Goal: Task Accomplishment & Management: Manage account settings

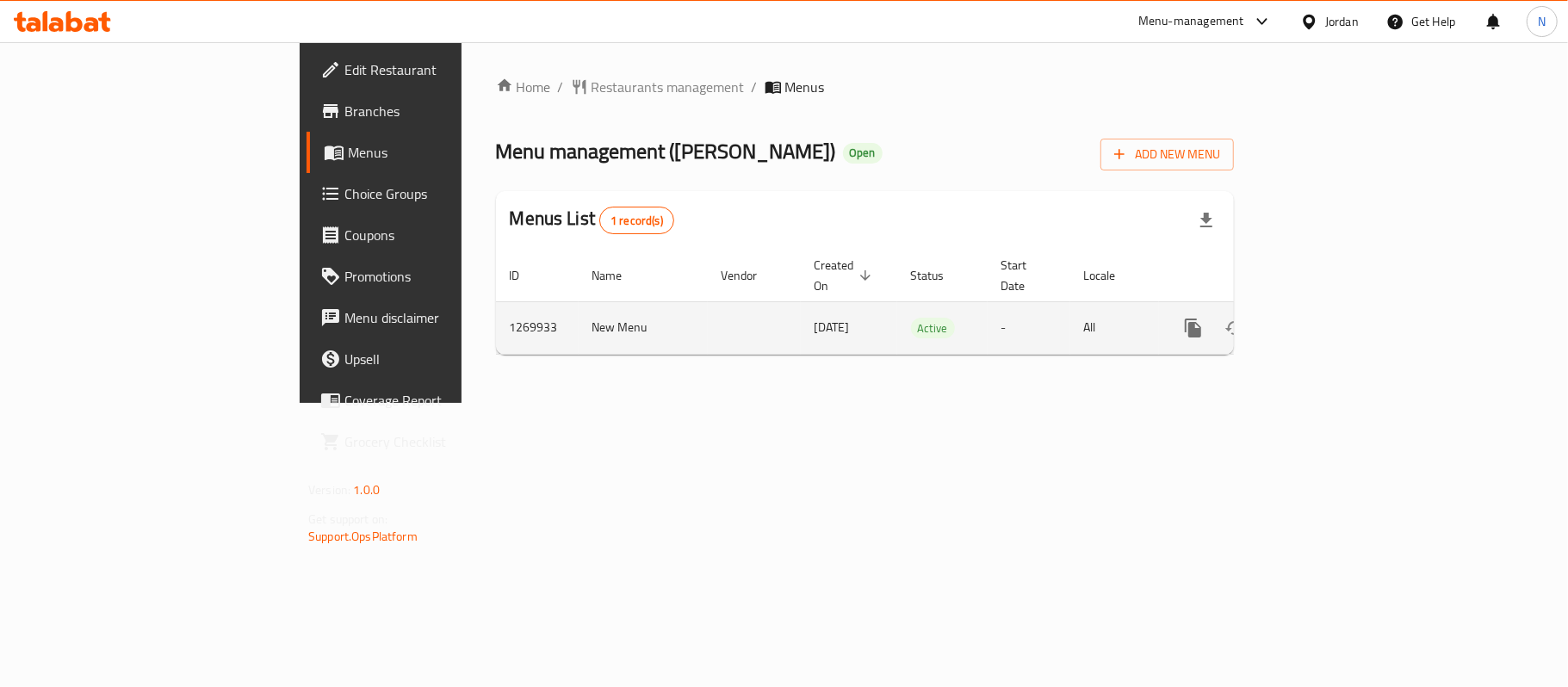
click at [1327, 321] on icon "enhanced table" at bounding box center [1317, 328] width 21 height 21
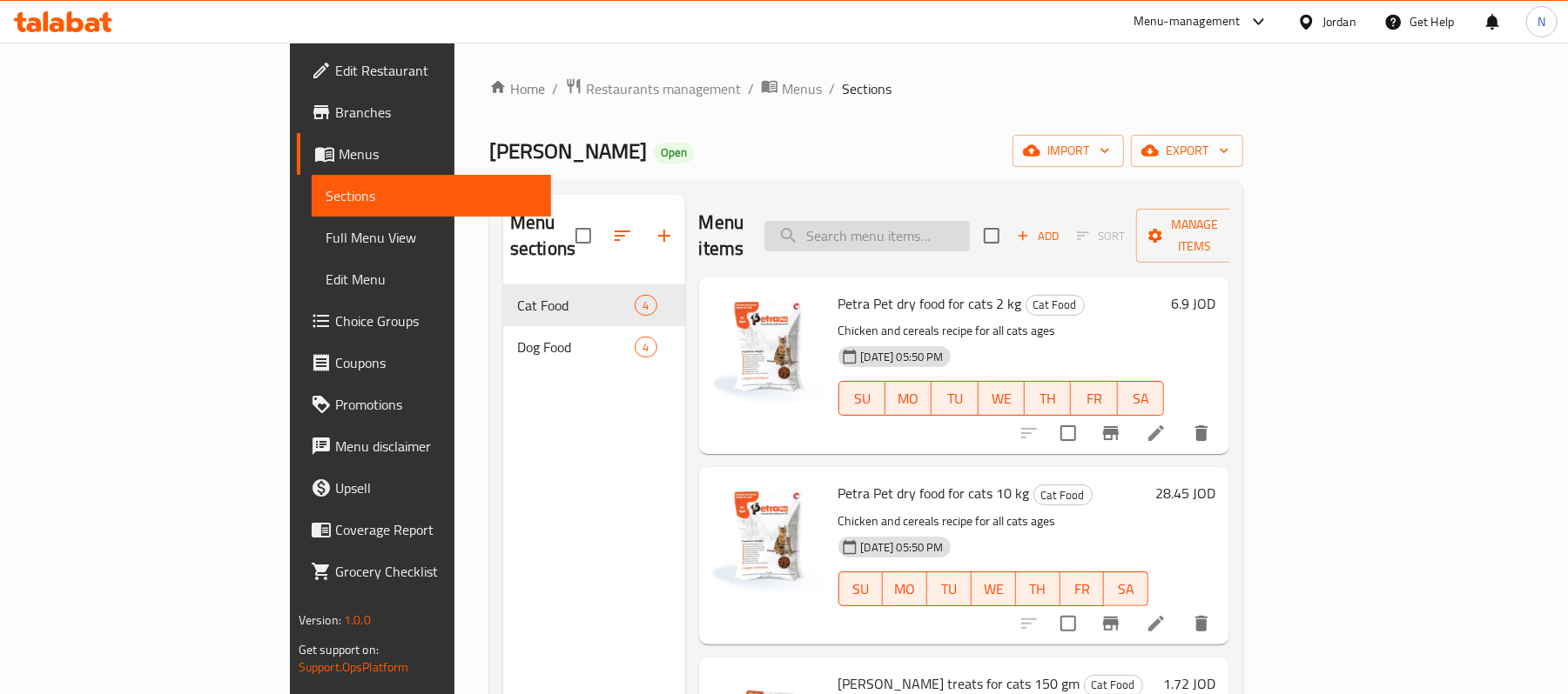
click at [970, 221] on input "search" at bounding box center [867, 236] width 206 height 30
paste input "Dry Pet Food for Kittens 1"
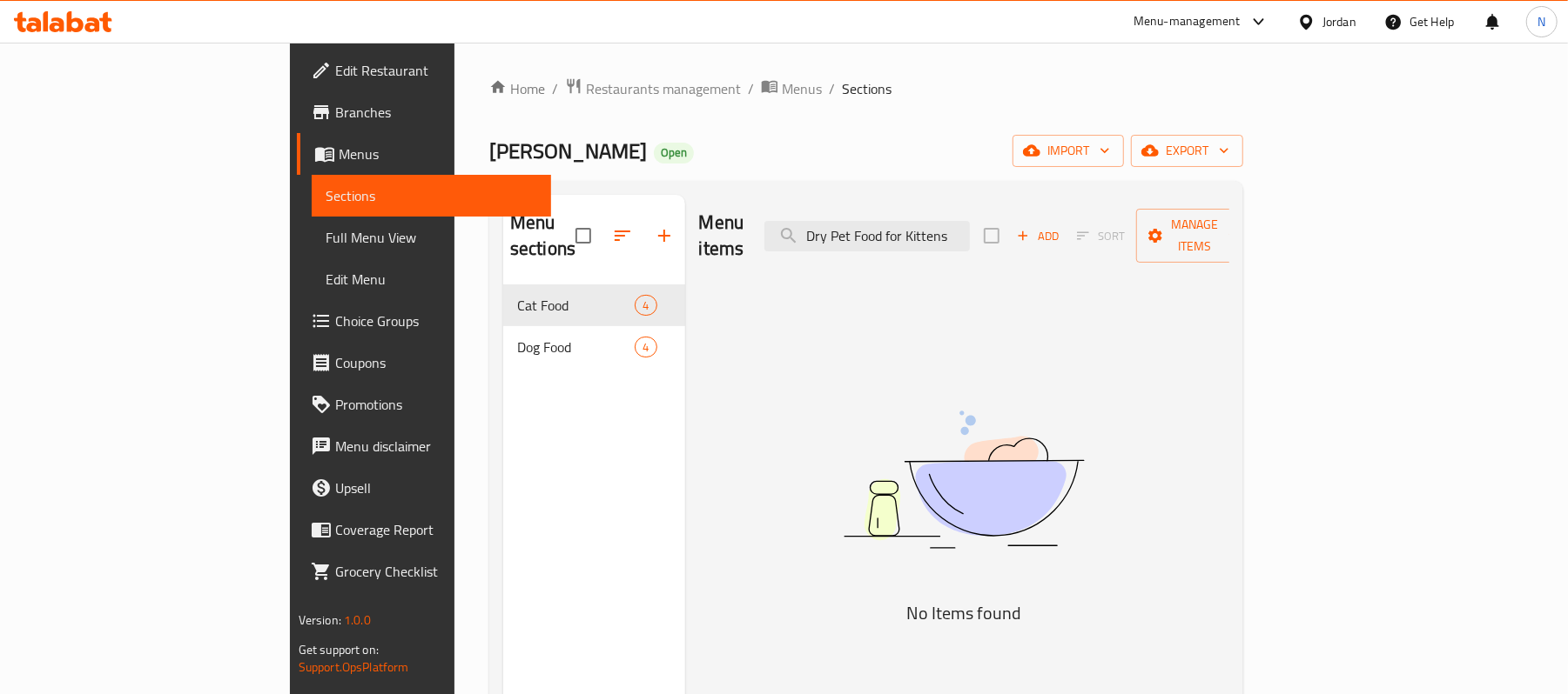
drag, startPoint x: 982, startPoint y: 230, endPoint x: 883, endPoint y: 248, distance: 100.6
click at [883, 248] on div "Menu items Dry Pet Food for Kittens Add Sort Manage items" at bounding box center [964, 236] width 532 height 82
click at [955, 235] on input "Kitten" at bounding box center [867, 236] width 206 height 30
paste input "6254000772090"
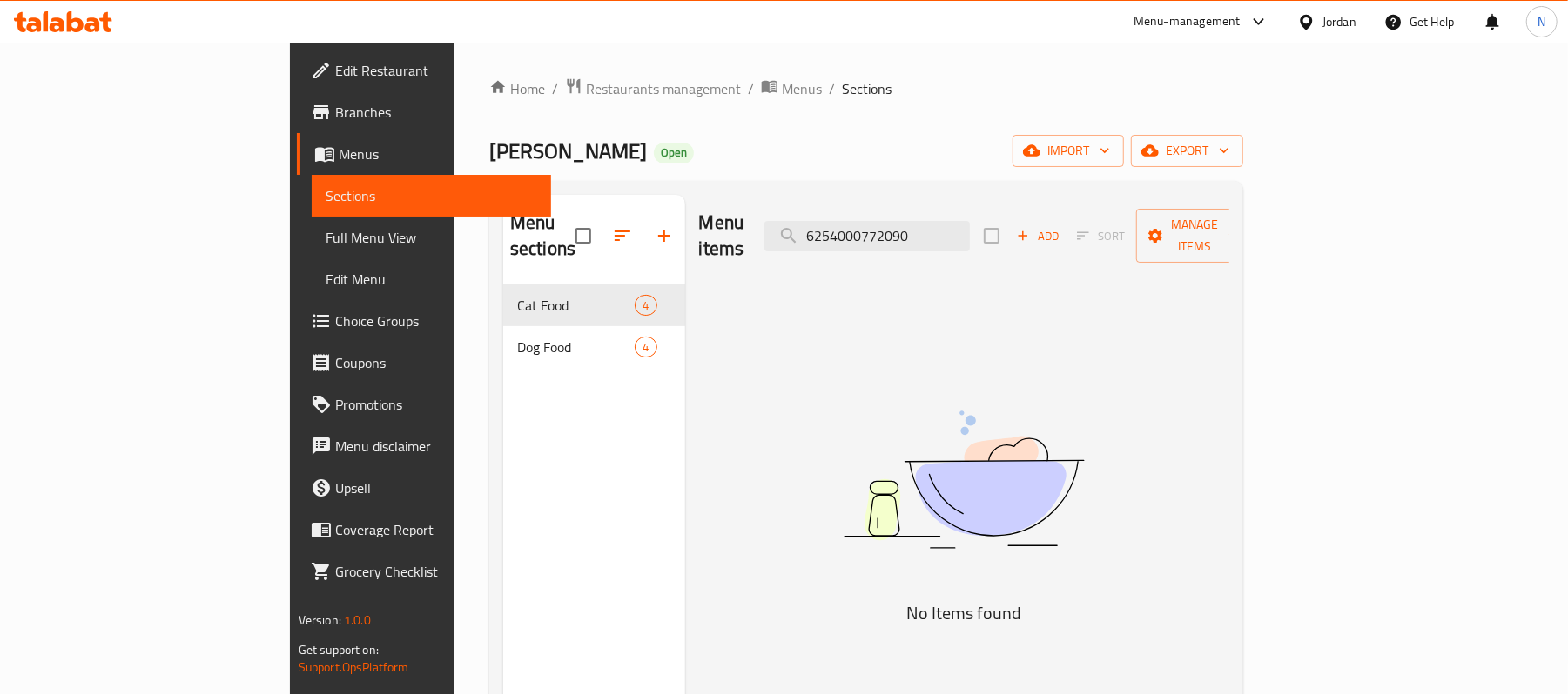
type input "6254000772090"
click at [942, 289] on div "Menu items 6254000772090 Add Sort Manage items No Items found" at bounding box center [957, 542] width 545 height 694
click at [970, 231] on input "6254000772090" at bounding box center [867, 236] width 206 height 30
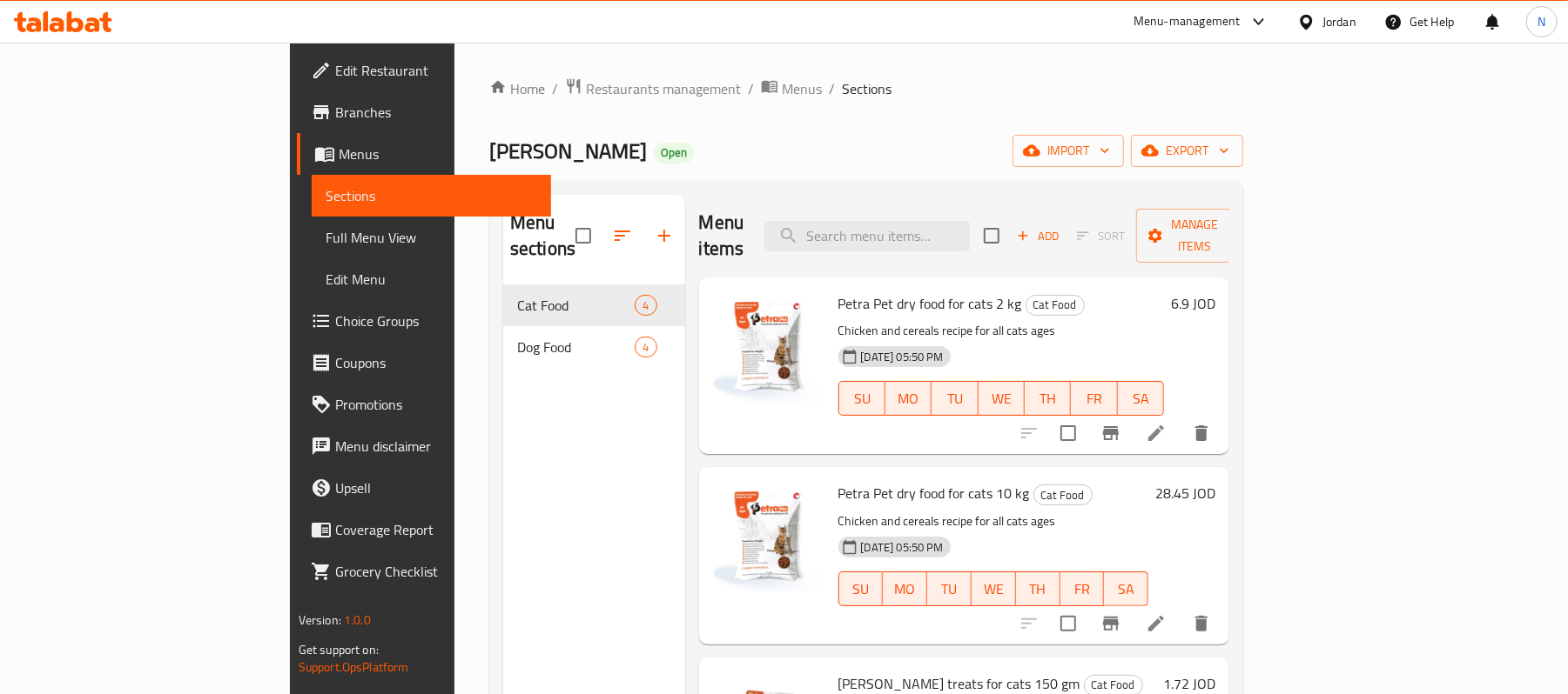
click at [987, 139] on div "Petra Pet Open import export" at bounding box center [867, 151] width 754 height 32
click at [933, 221] on input "search" at bounding box center [867, 236] width 206 height 30
paste input "kitten"
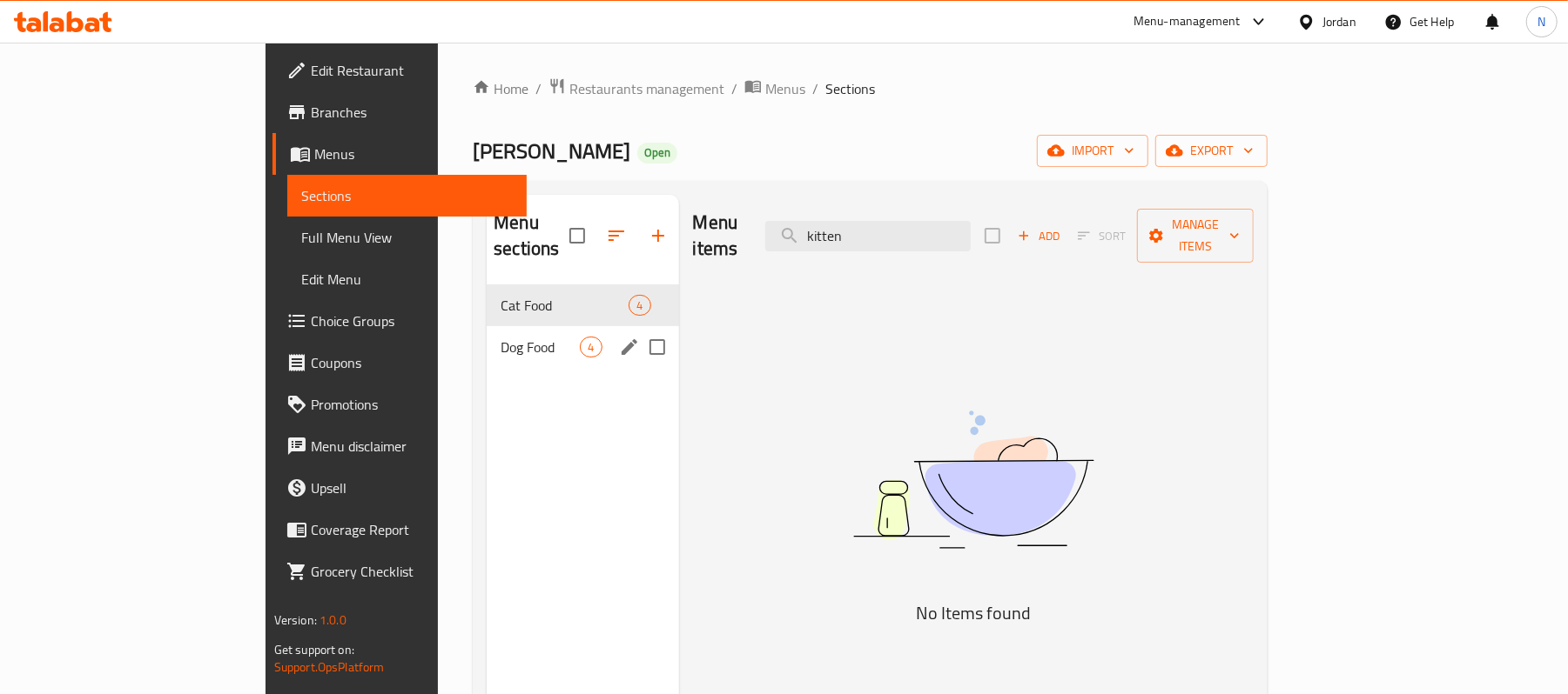
click at [581, 339] on span "4" at bounding box center [590, 347] width 20 height 16
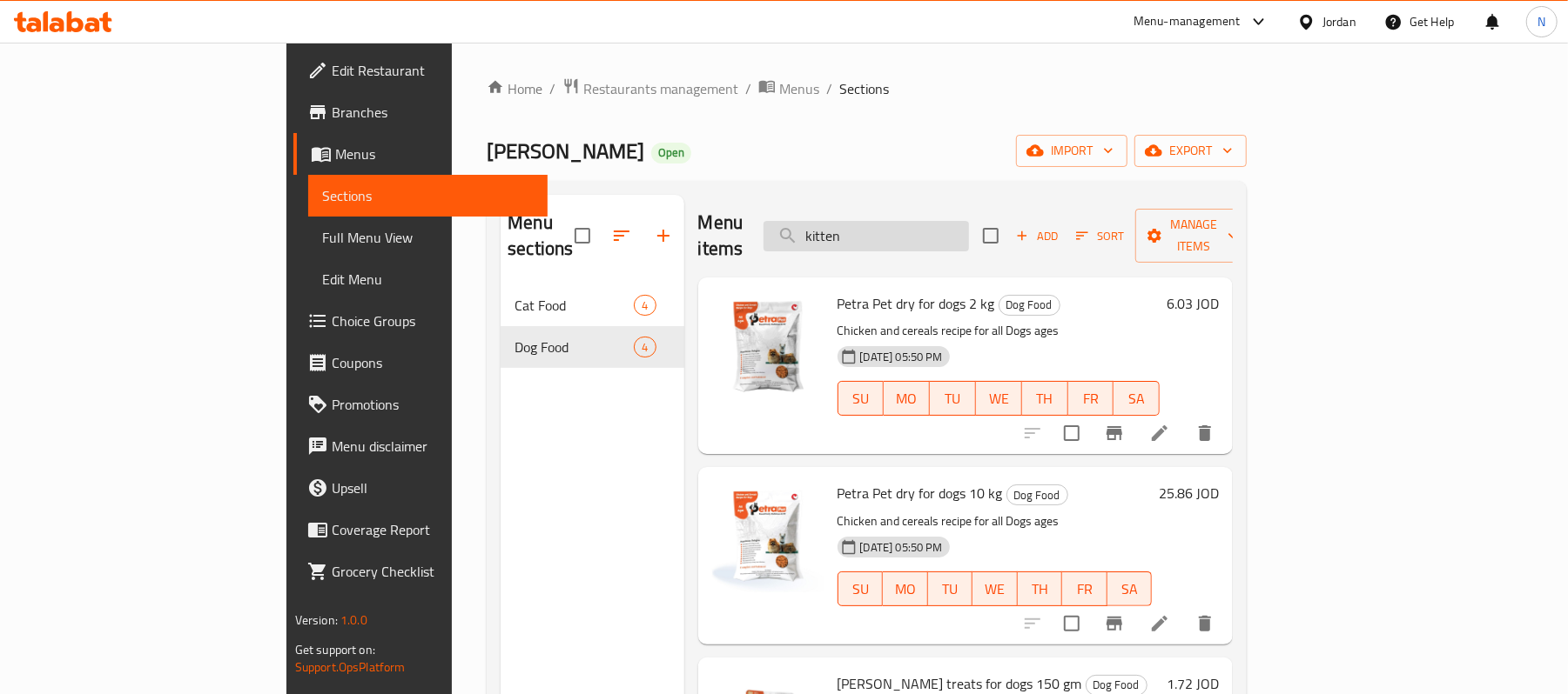
click at [966, 231] on input "kitten" at bounding box center [866, 236] width 206 height 30
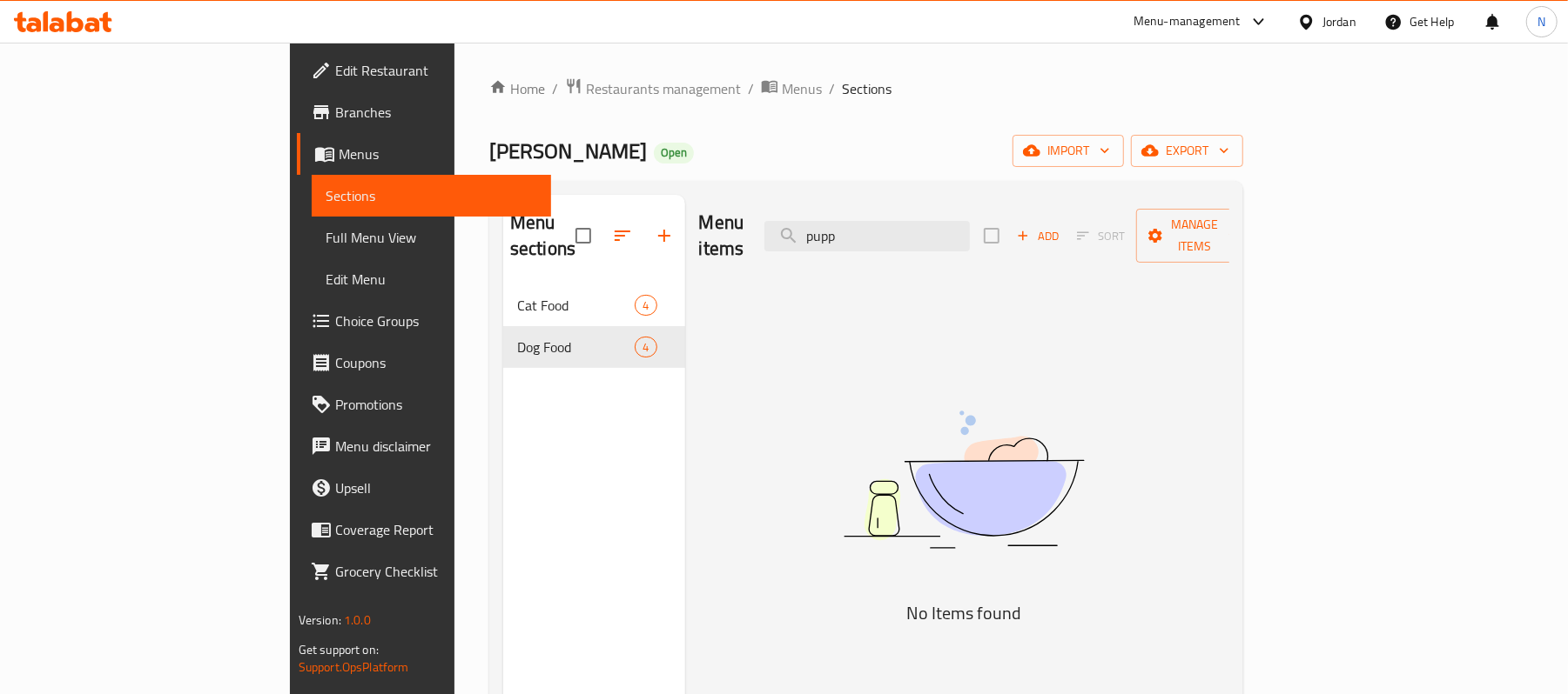
type input "pupp"
click at [326, 234] on span "Full Menu View" at bounding box center [432, 238] width 212 height 21
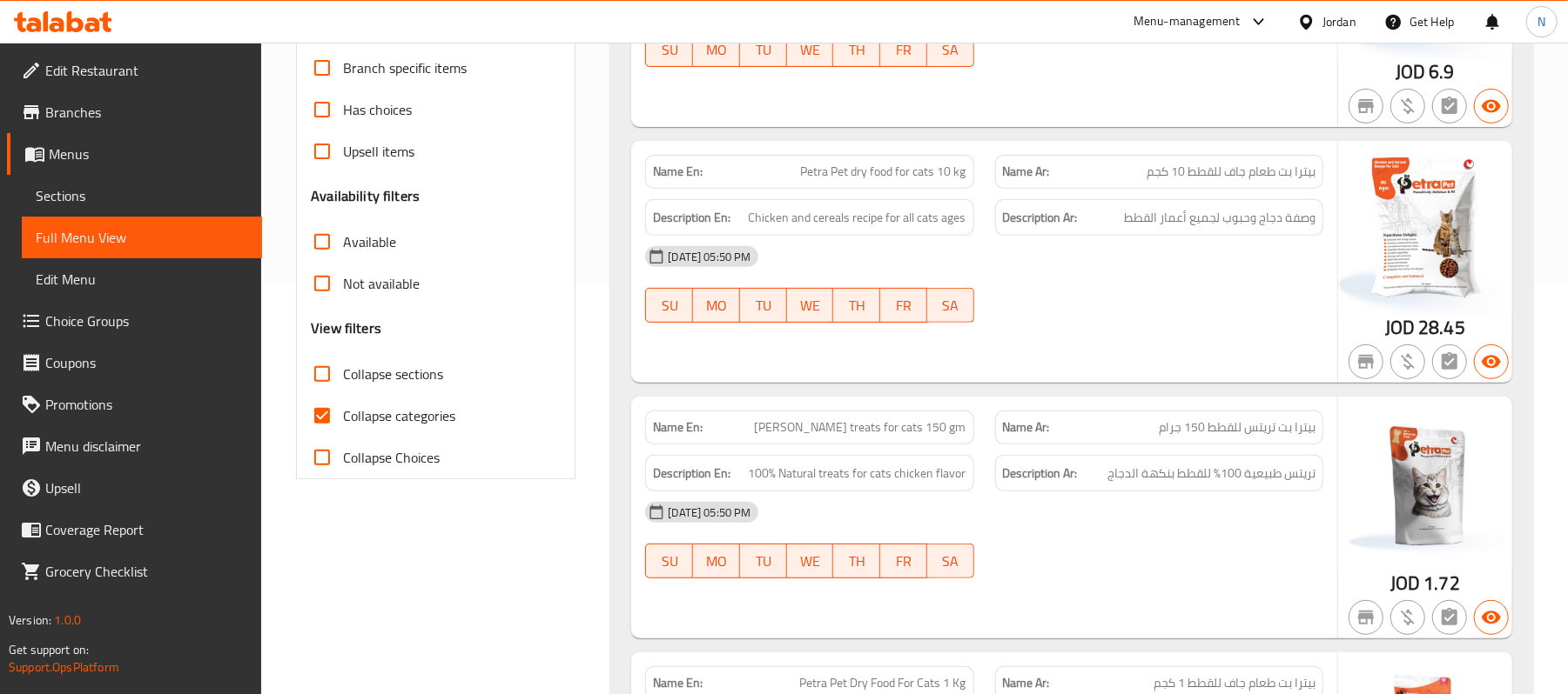
scroll to position [464, 0]
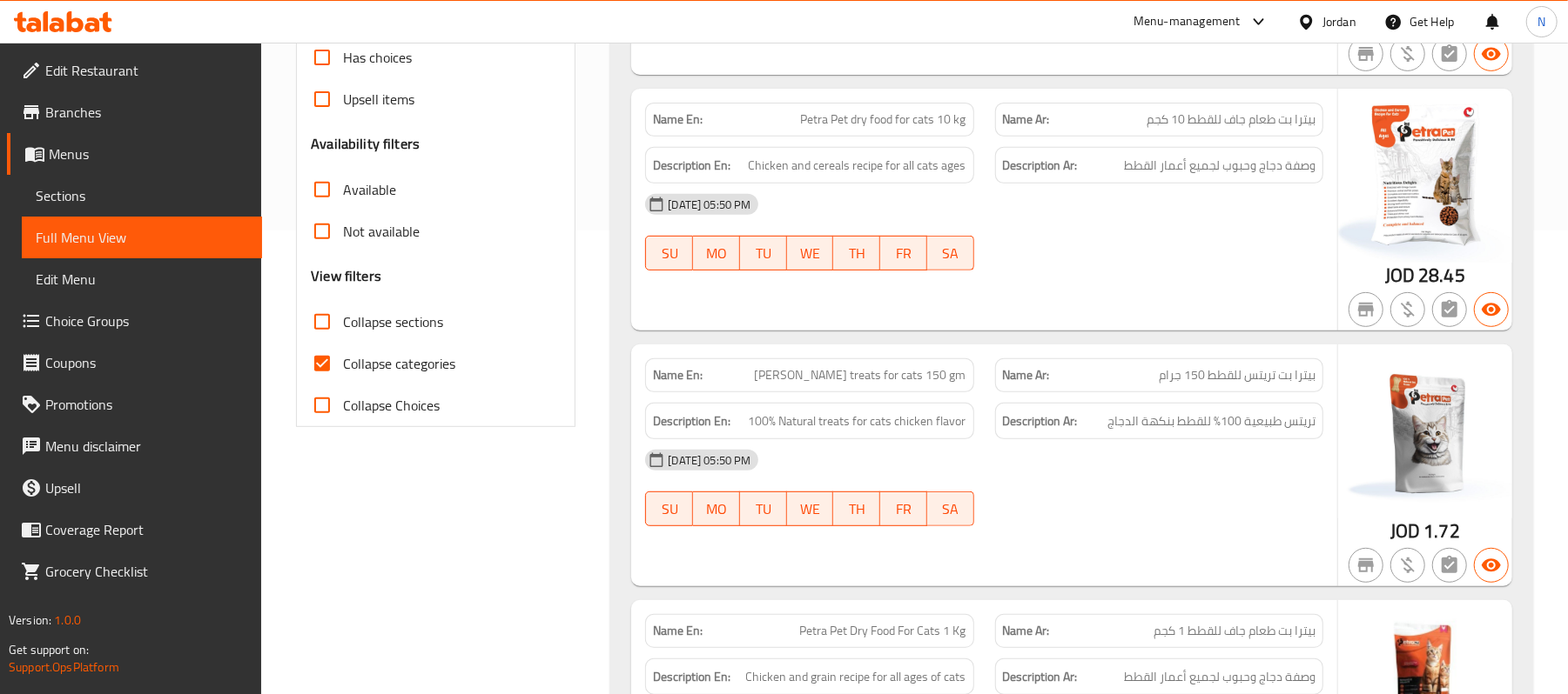
click at [384, 366] on span "Collapse categories" at bounding box center [399, 364] width 113 height 21
click at [343, 366] on input "Collapse categories" at bounding box center [322, 364] width 42 height 42
checkbox input "false"
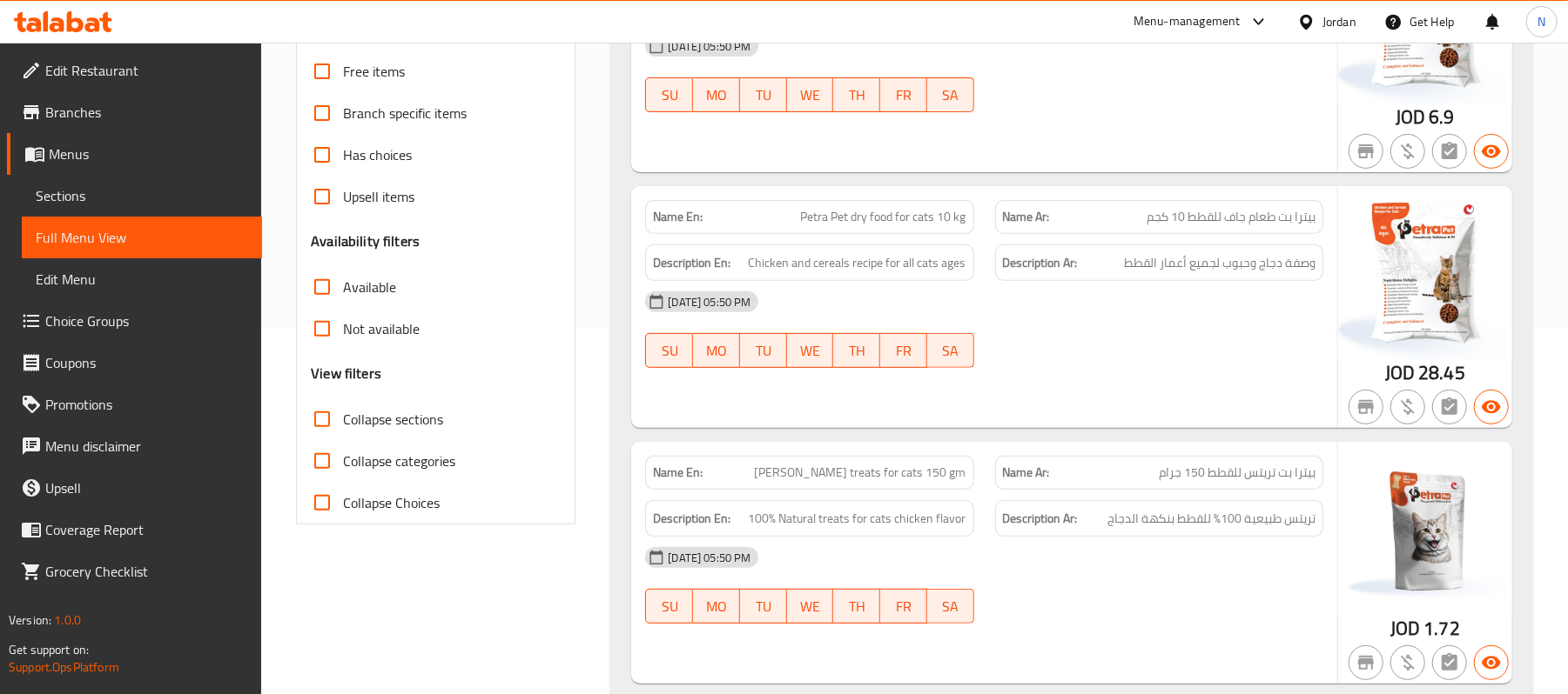
scroll to position [102, 0]
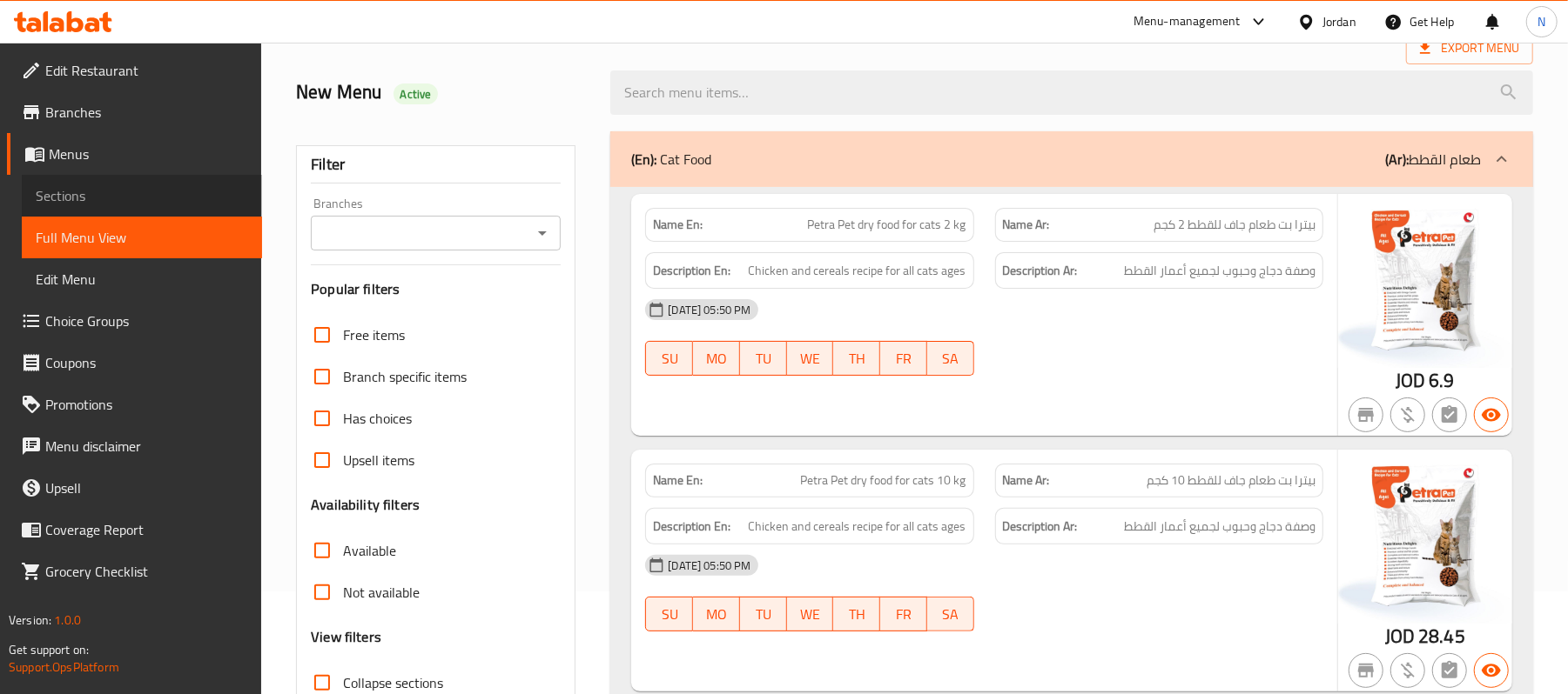
click at [141, 192] on span "Sections" at bounding box center [142, 196] width 212 height 21
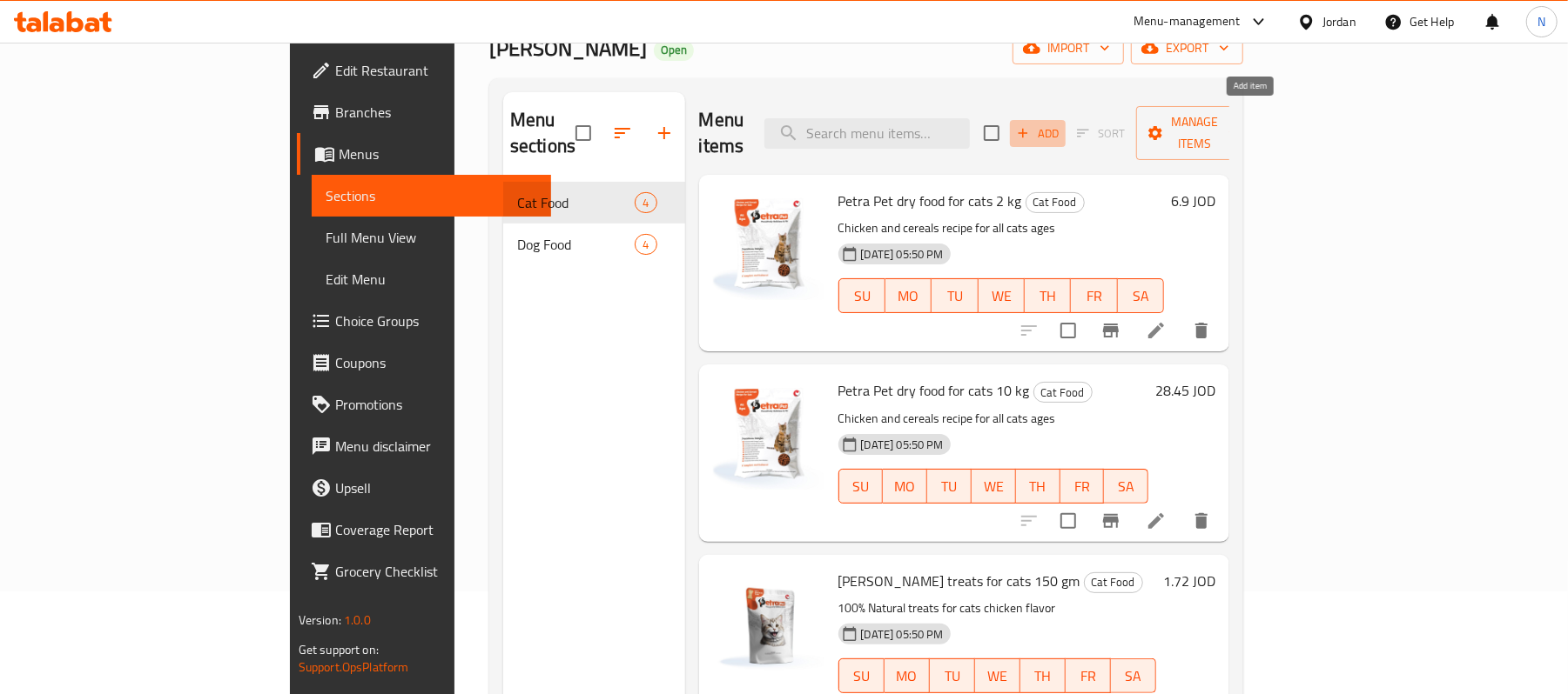
click at [1061, 124] on span "Add" at bounding box center [1038, 133] width 47 height 20
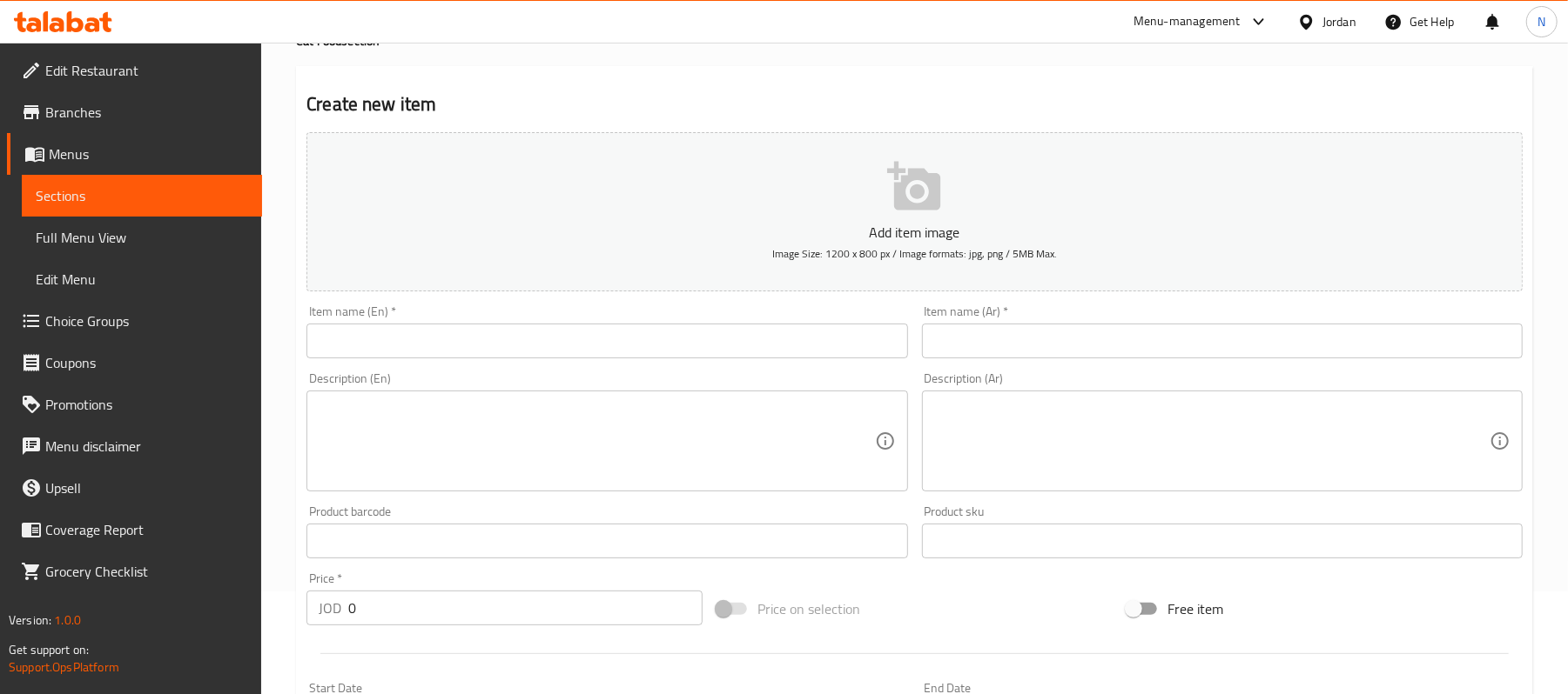
click at [490, 343] on input "text" at bounding box center [607, 341] width 601 height 35
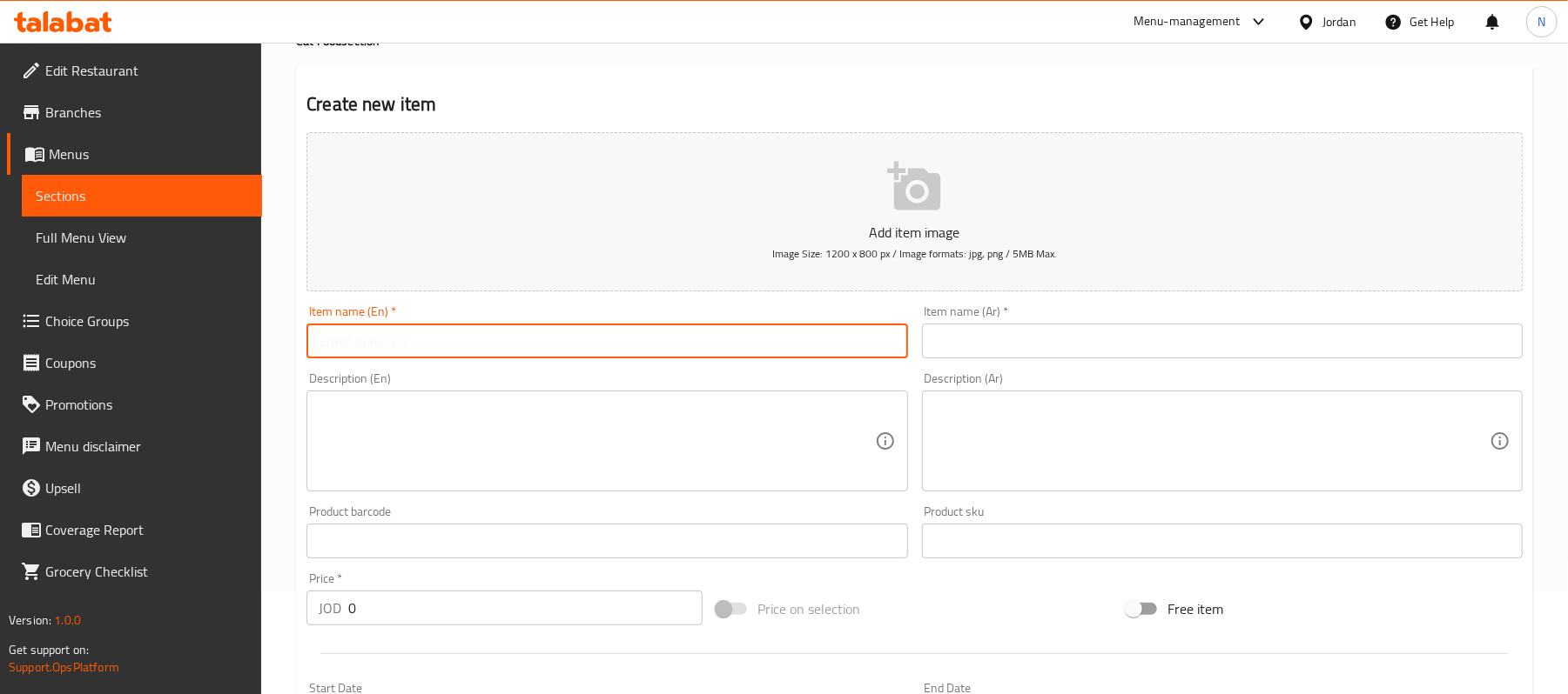
paste input "Dry Pet Food for Kittens 1 Kg"
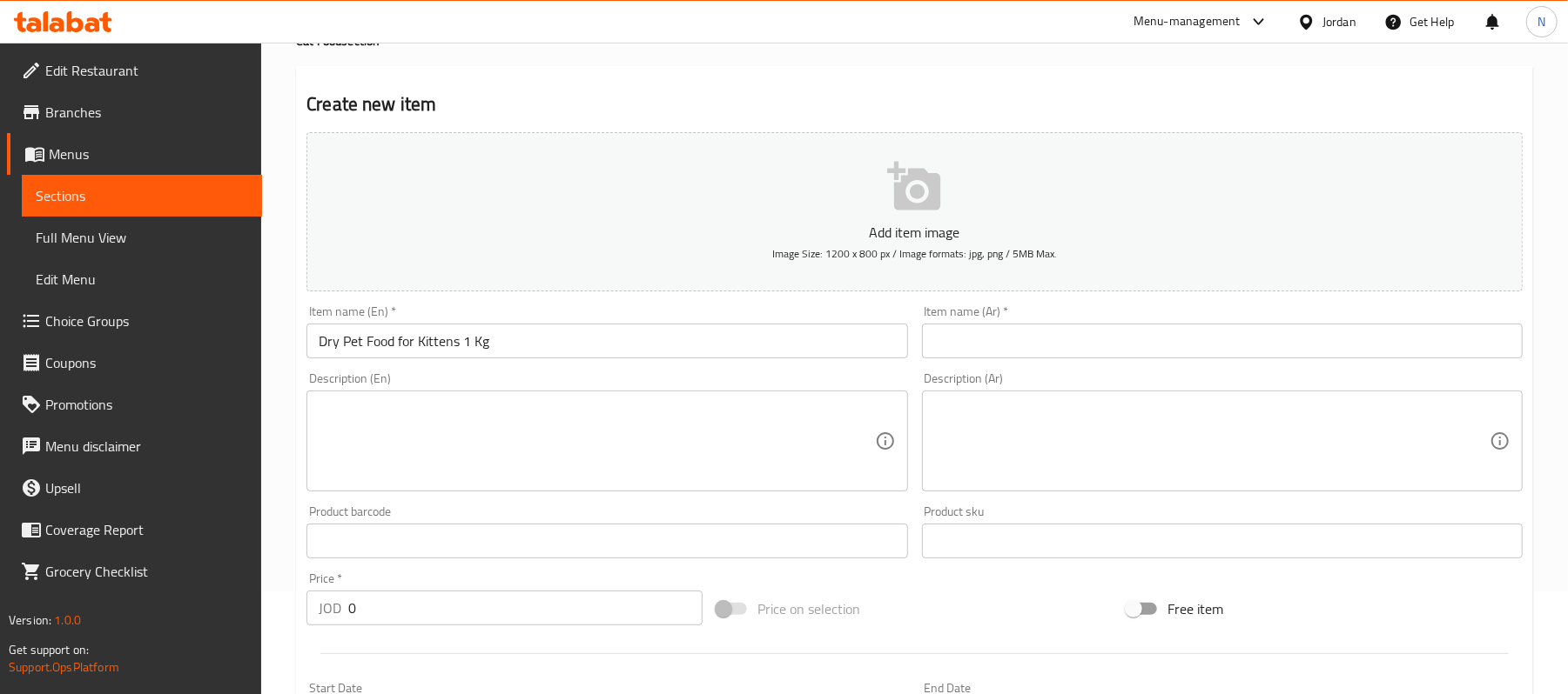
click at [701, 347] on input "Dry Pet Food for Kittens 1 Kg" at bounding box center [607, 341] width 601 height 35
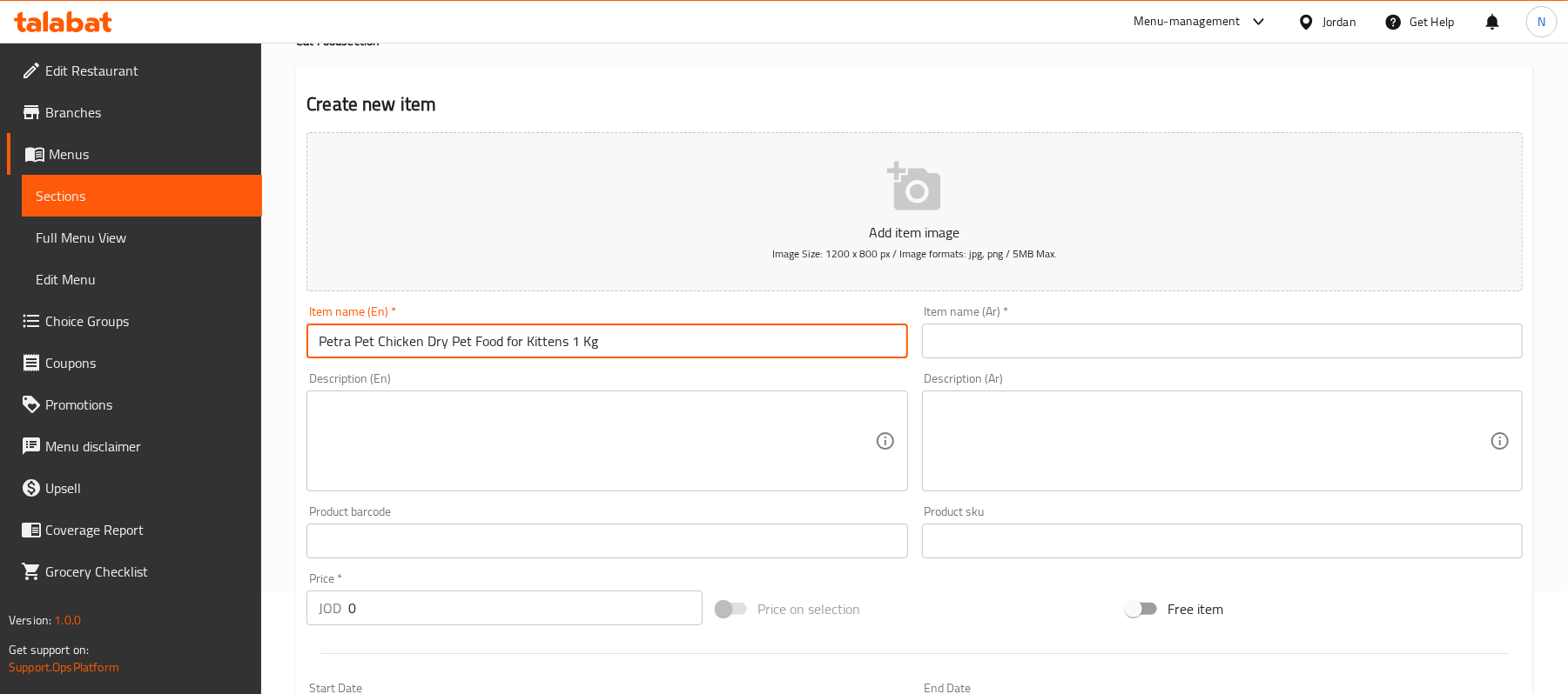
click at [461, 349] on input "Petra Pet Chicken Dry Pet Food for Kittens 1 Kg" at bounding box center [607, 341] width 601 height 35
type input "Petra Pet Chicken Dry Food for Kittens 1 Kg"
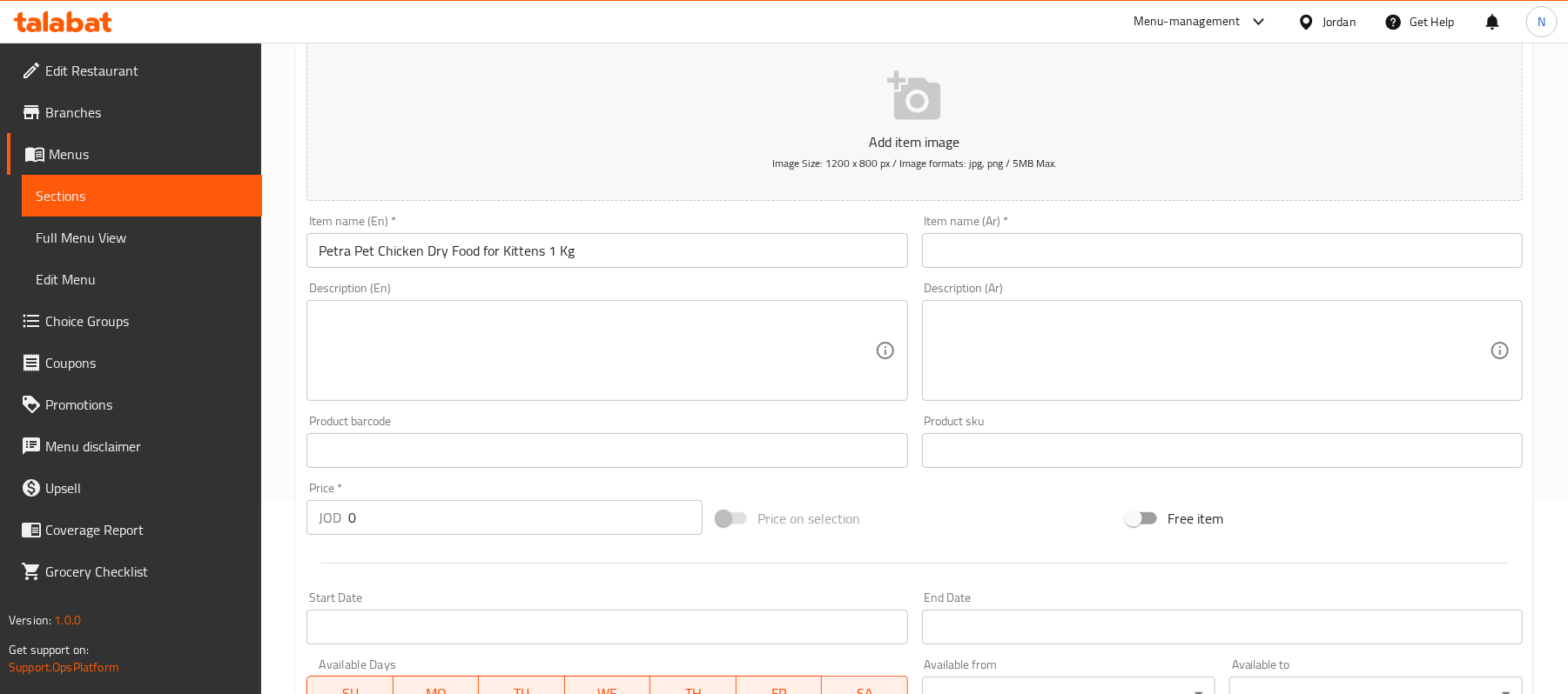
scroll to position [335, 0]
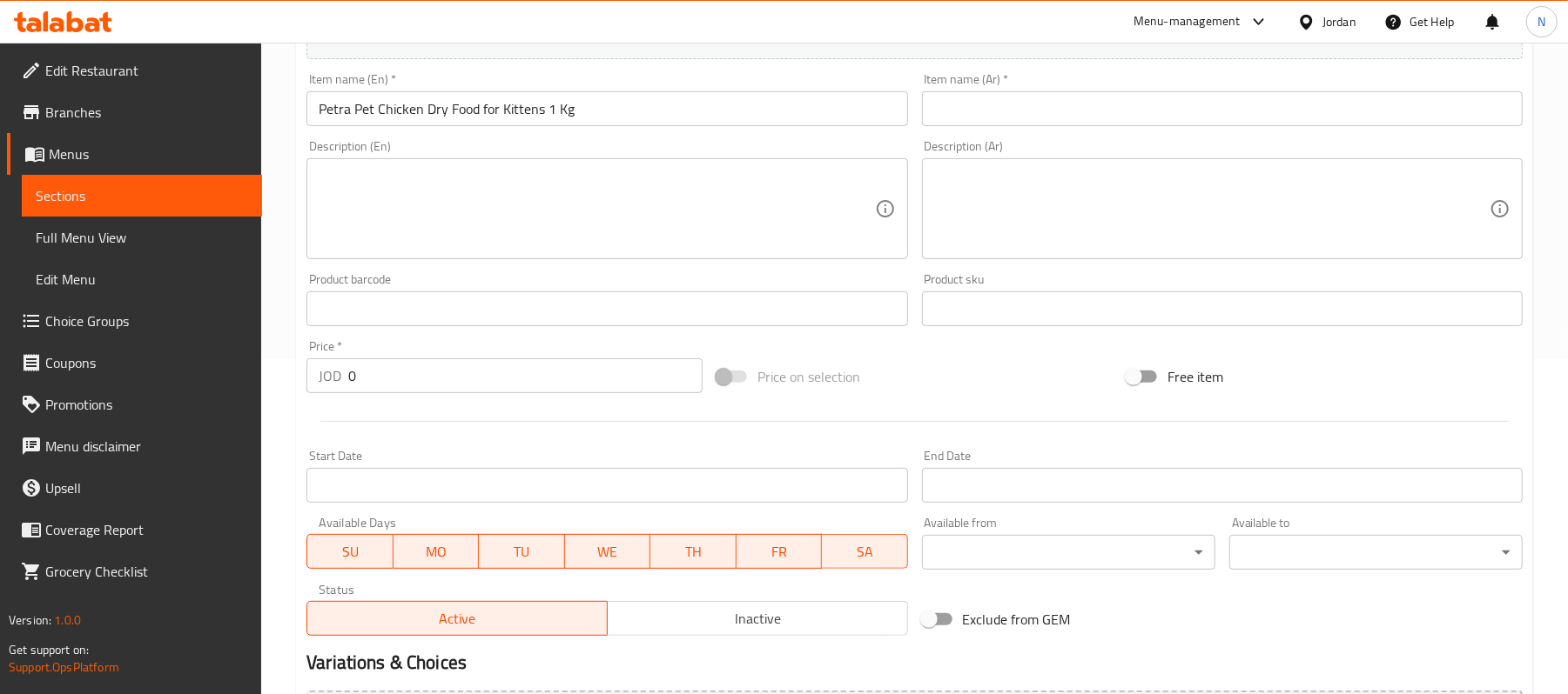
click at [510, 380] on input "0" at bounding box center [526, 376] width 354 height 35
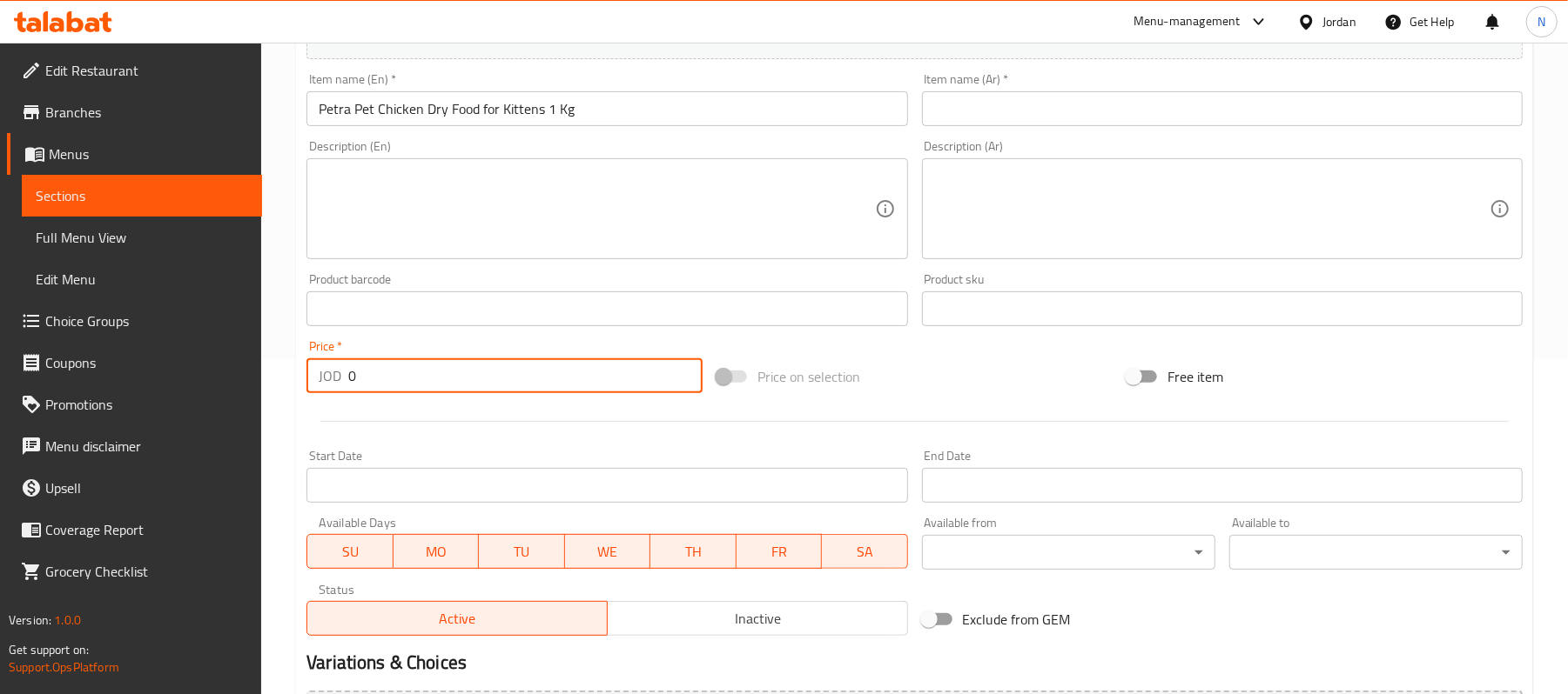
click at [510, 380] on input "0" at bounding box center [526, 376] width 354 height 35
type input "4"
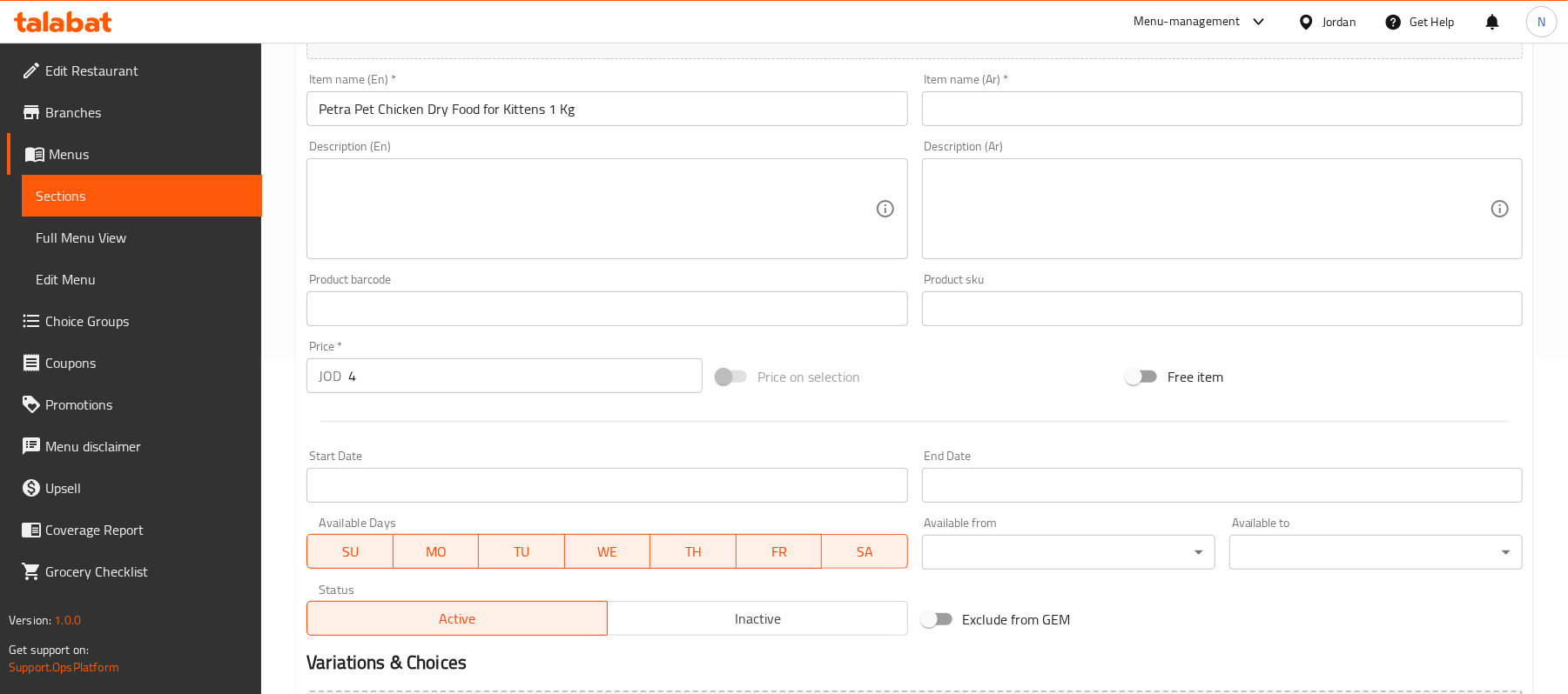
click at [481, 301] on input "text" at bounding box center [607, 309] width 601 height 35
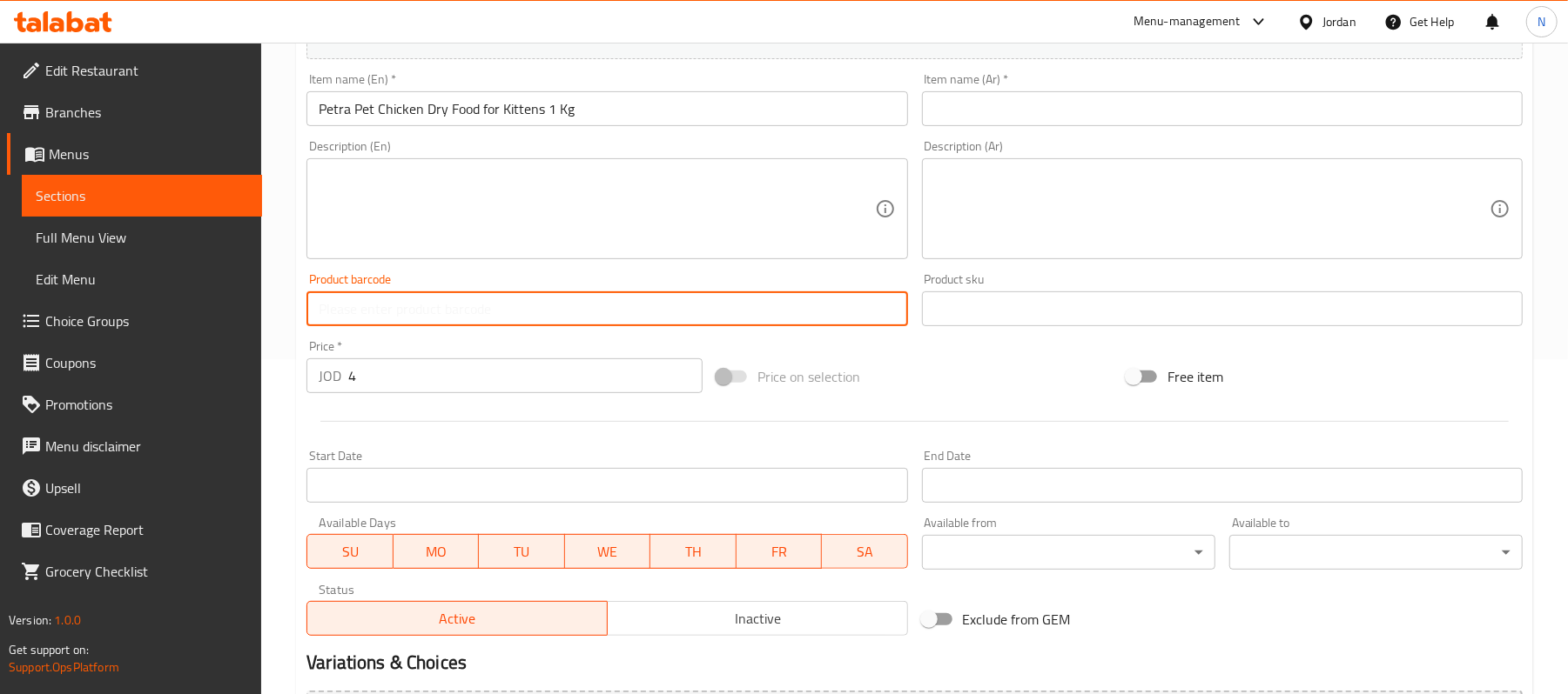
paste input "6254000772090"
type input "6254000772090"
click at [1081, 94] on input "text" at bounding box center [1222, 109] width 601 height 35
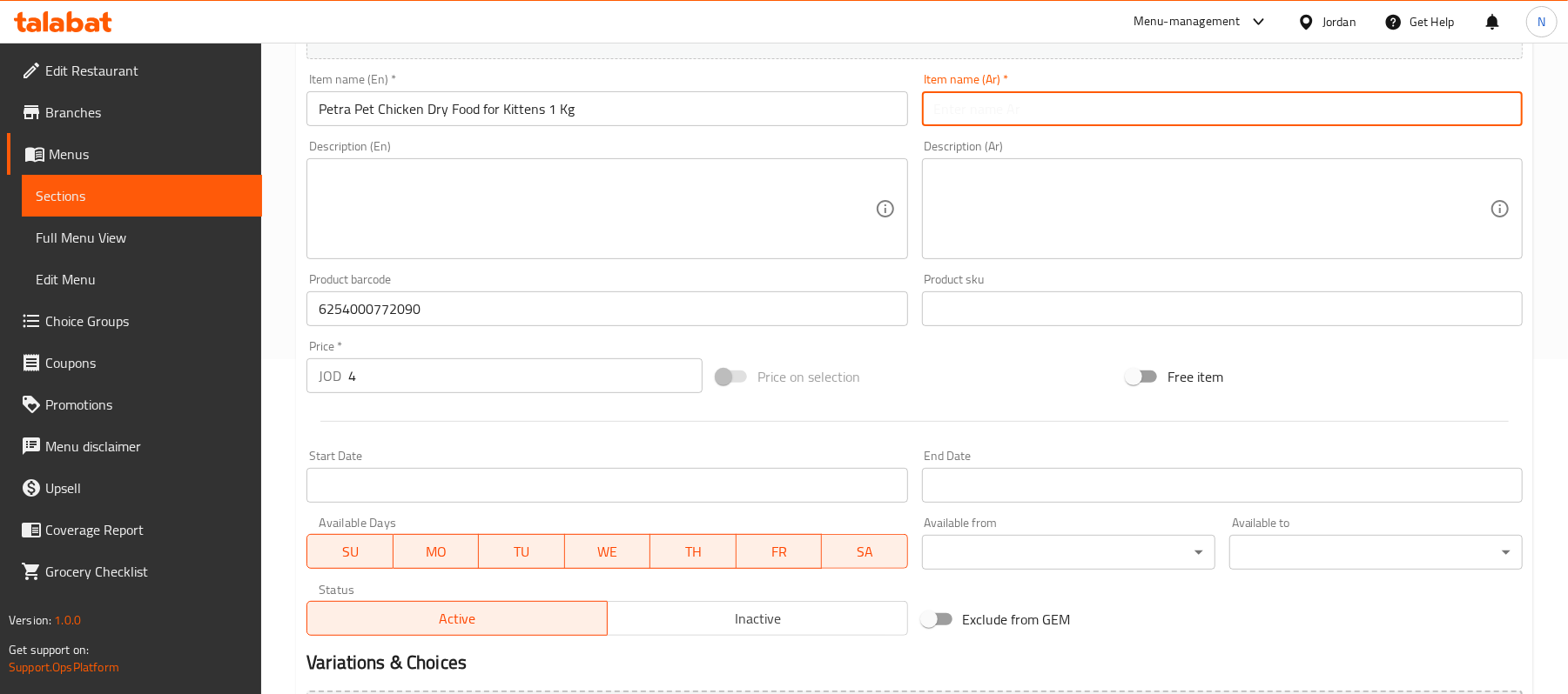
paste input "بيترا بت طعام جاف للقطط"
click at [976, 112] on input "بيترا بت طعام جاف للقطط" at bounding box center [1222, 109] width 601 height 35
type input "بيترا بت طعام جاف بالدجاج للقطط الصغيرة 1 كجم"
click at [983, 119] on input "بيترا بت طعام جاف بالدجاج للقطط الصغيرة 1 كجم" at bounding box center [1222, 109] width 601 height 35
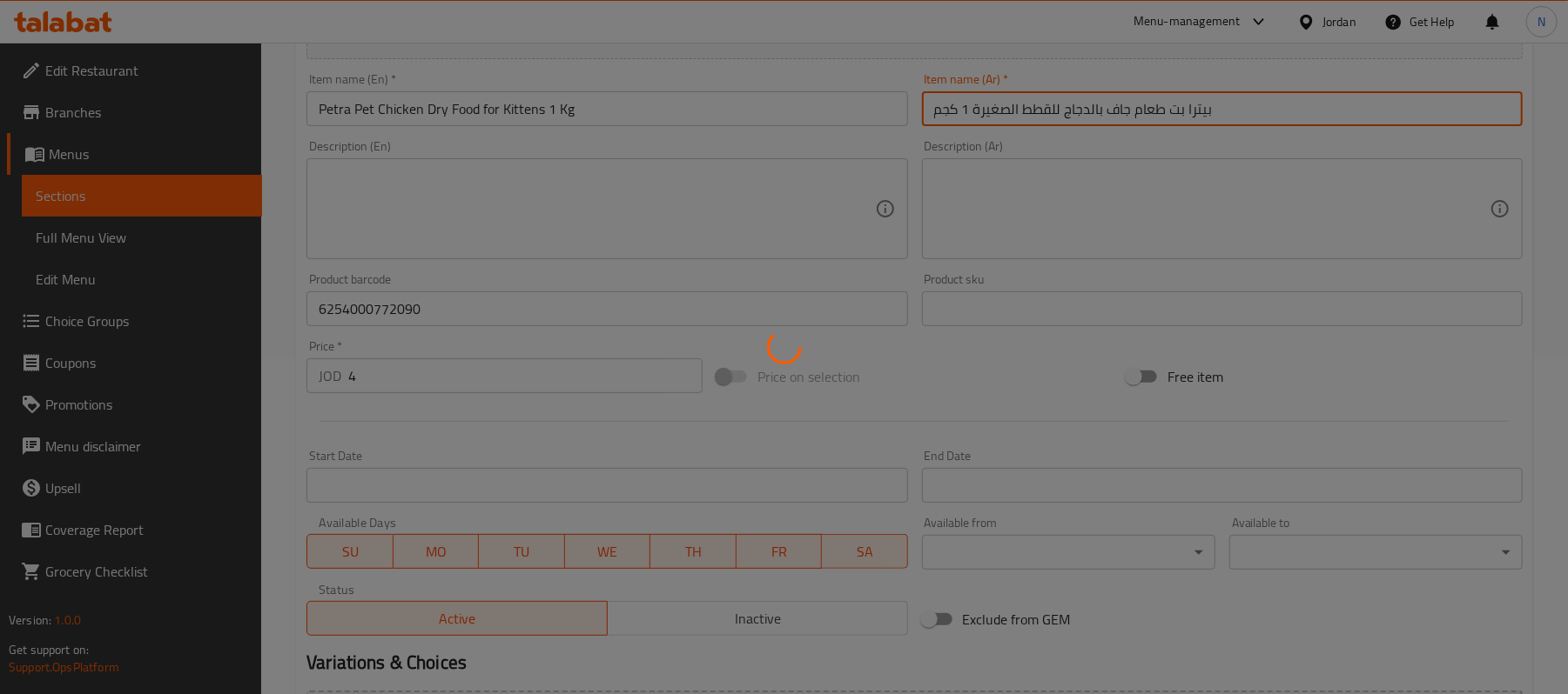
type input "0"
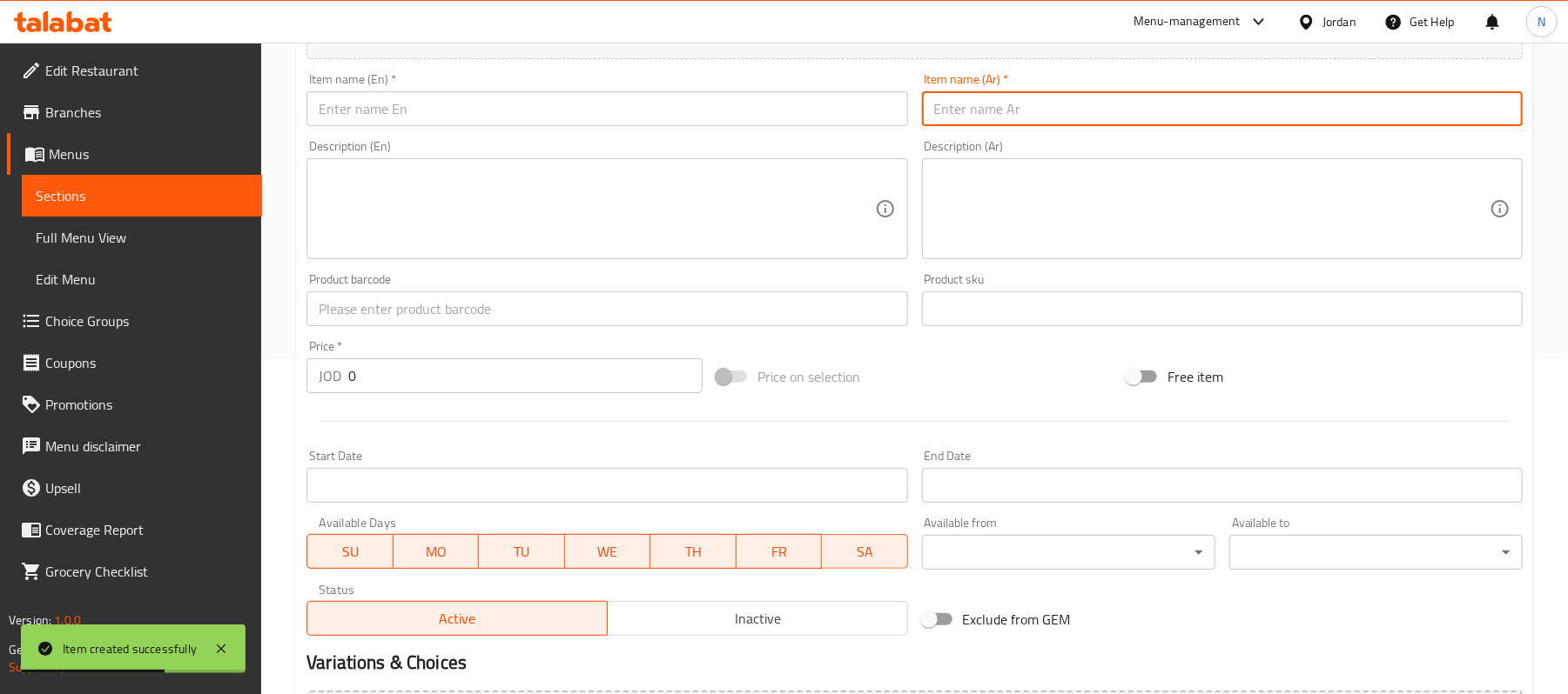
click at [1115, 126] on input "text" at bounding box center [1222, 109] width 601 height 35
paste input "بيترا بت طعام جاف بالدجاج للقطط الصغيرة 1 كجم"
type input "بيترا بت طعام جاف بالدجاج للقطط الصغيرة 1 كجم"
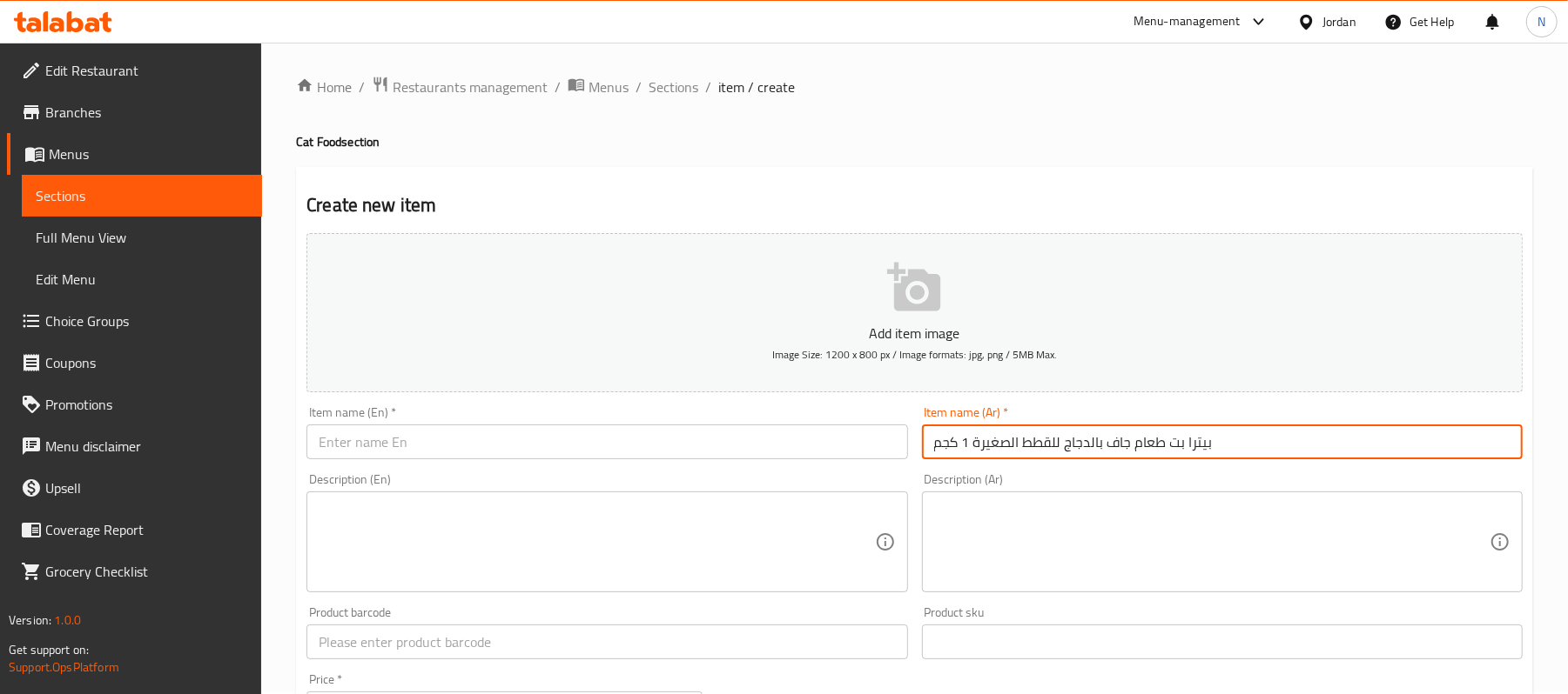
scroll to position [0, 0]
click at [666, 89] on span "Sections" at bounding box center [674, 89] width 49 height 21
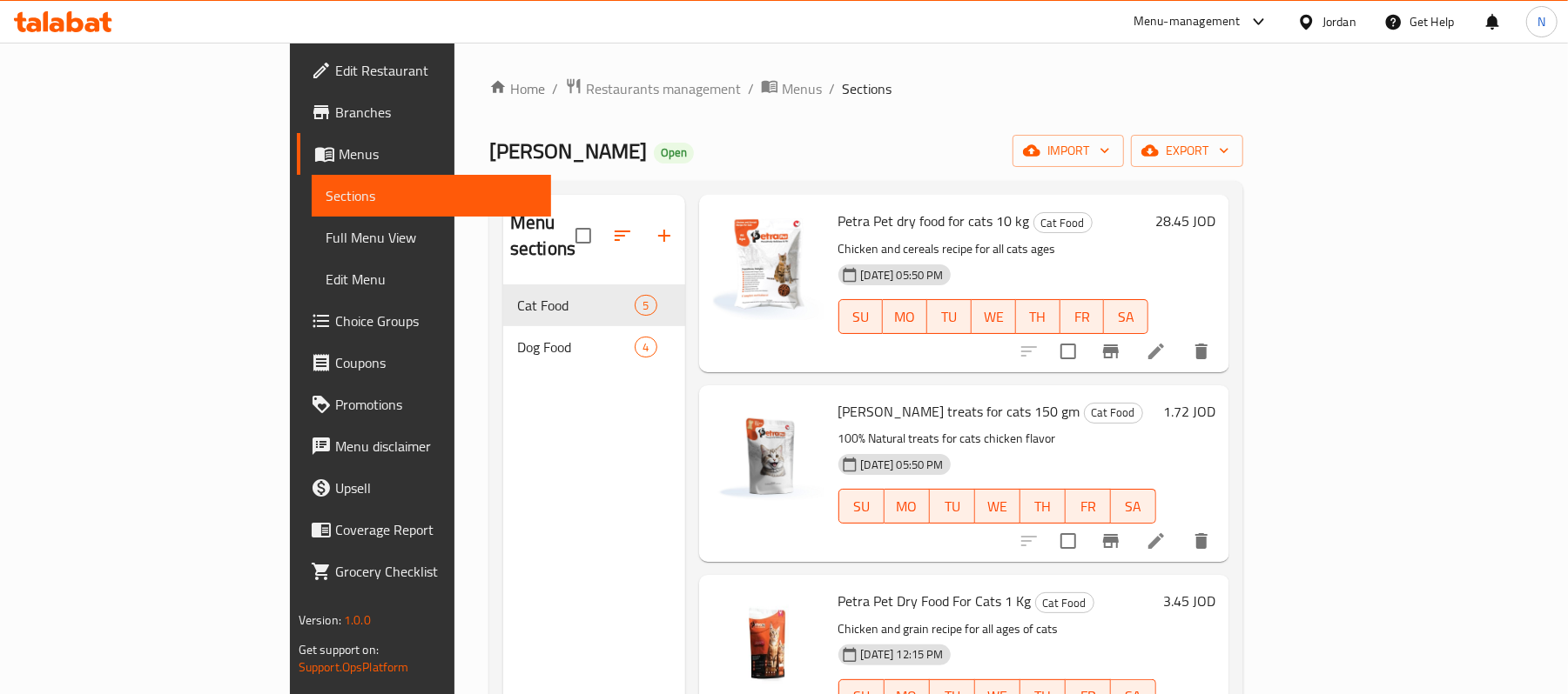
scroll to position [244, 0]
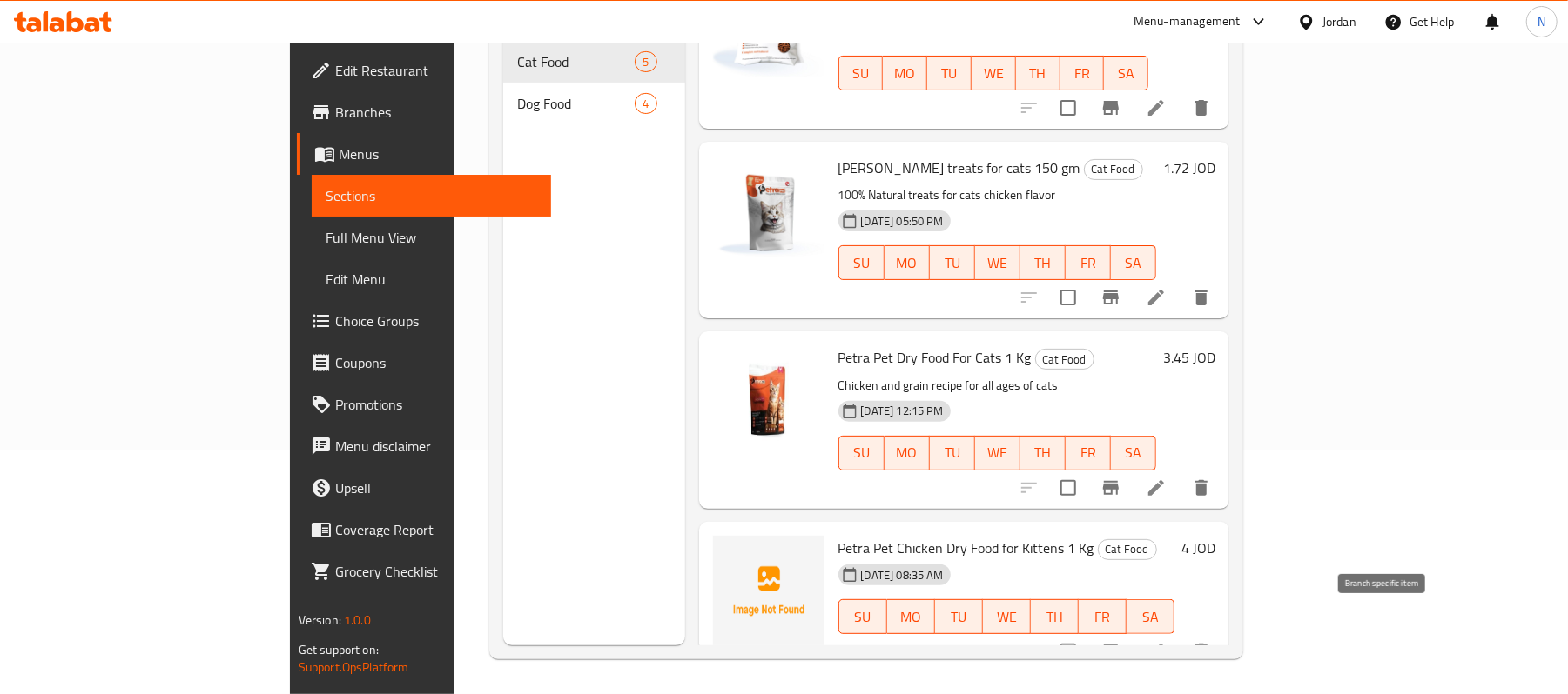
click at [1119, 645] on icon "Branch-specific-item" at bounding box center [1110, 651] width 16 height 14
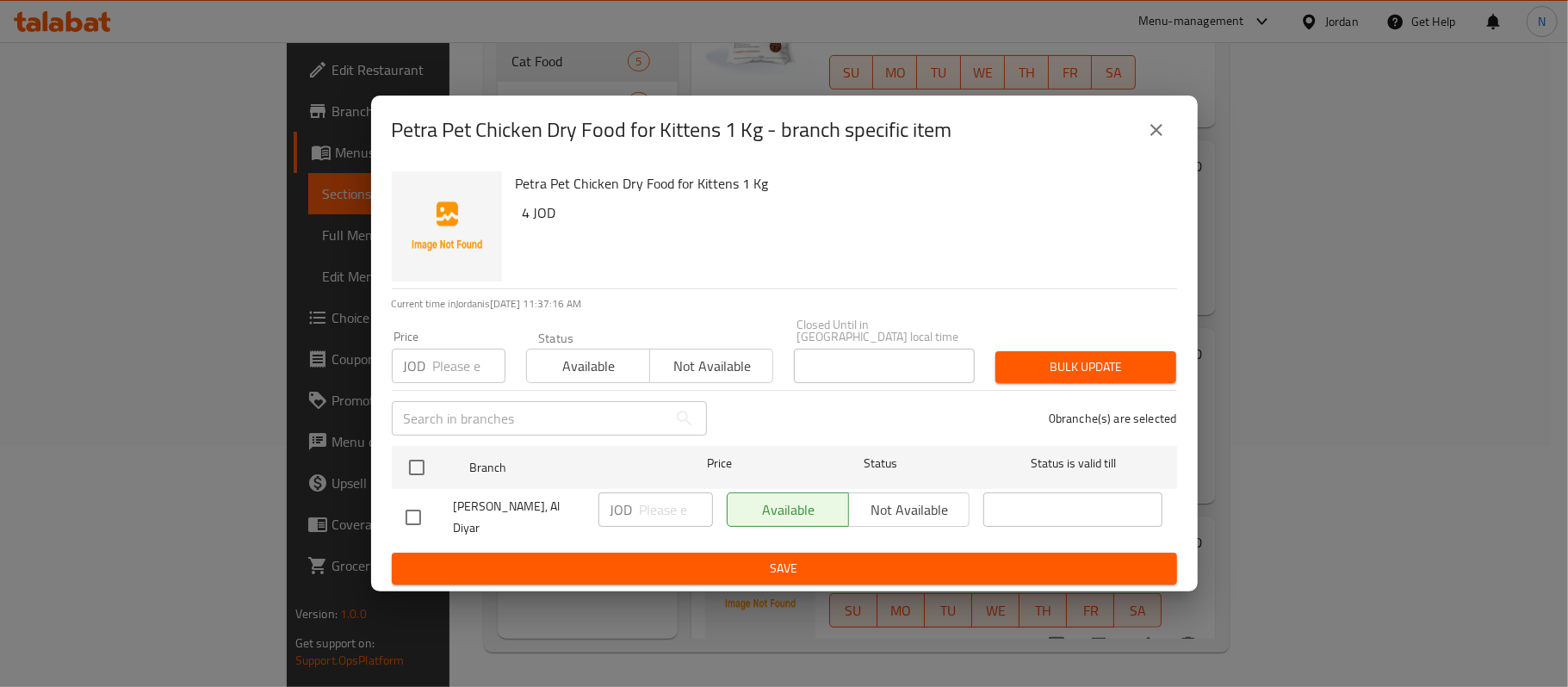
click at [883, 505] on div "Available Not available" at bounding box center [849, 510] width 244 height 35
click at [896, 506] on div "Available Not available" at bounding box center [849, 510] width 244 height 35
click at [709, 376] on span "Not available" at bounding box center [711, 366] width 110 height 25
click at [725, 559] on span "Save" at bounding box center [784, 569] width 758 height 22
click at [840, 559] on span "Save" at bounding box center [784, 569] width 758 height 22
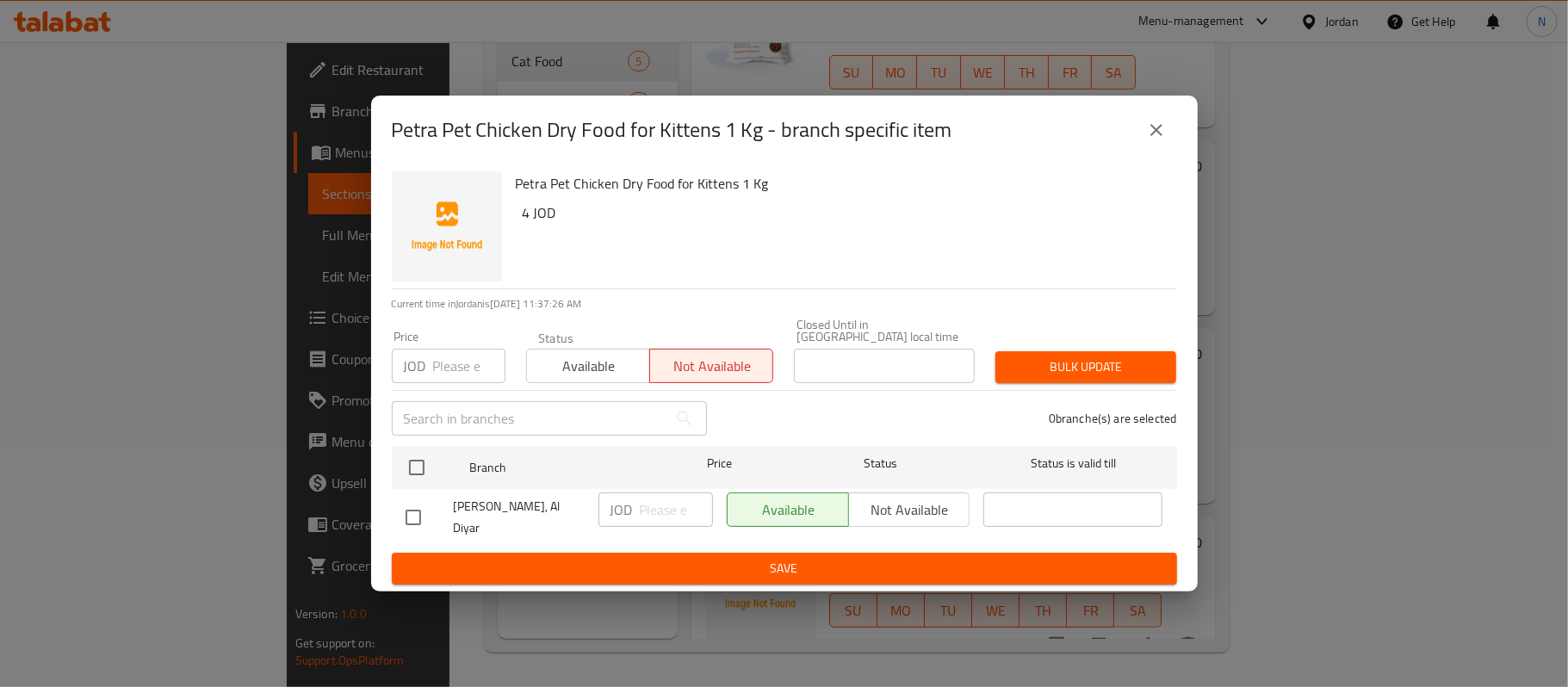
click at [1162, 141] on icon "close" at bounding box center [1156, 130] width 21 height 21
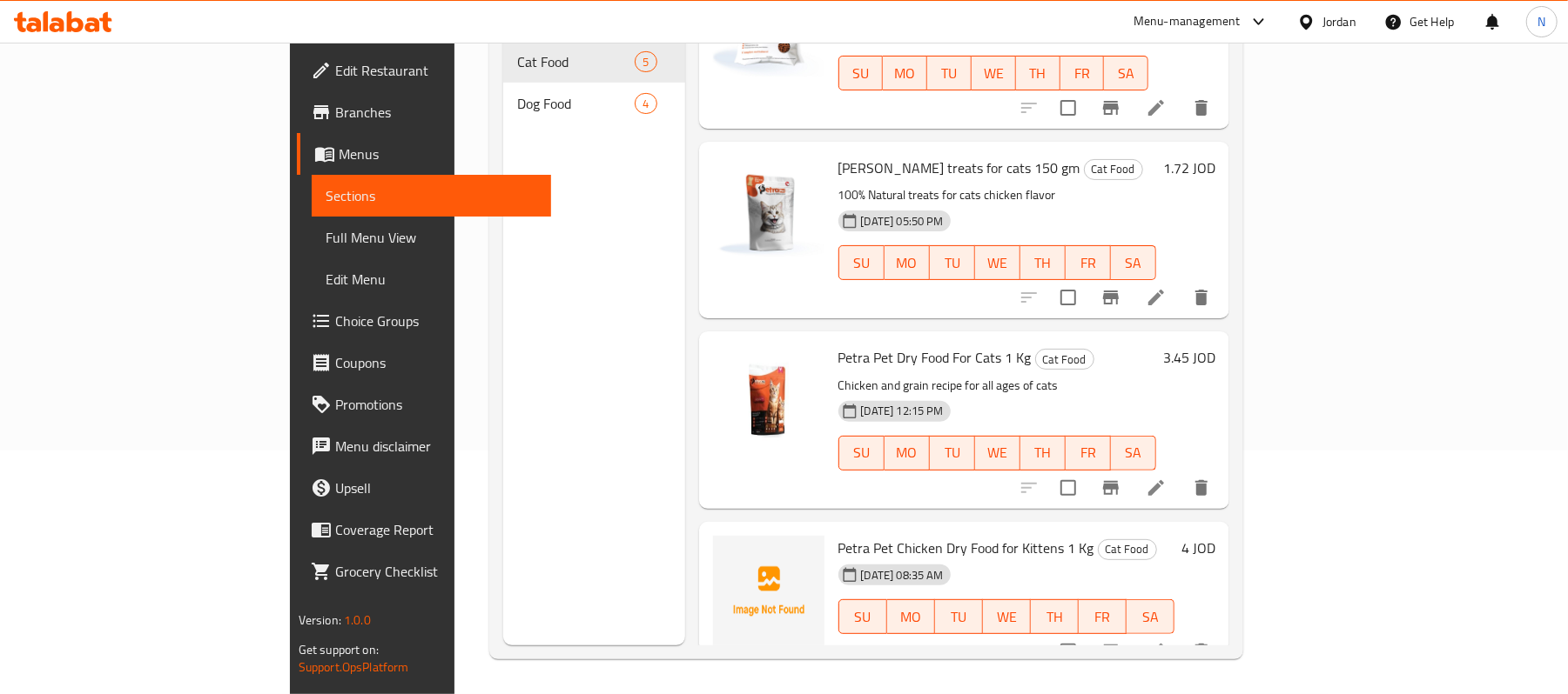
click at [1087, 640] on input "checkbox" at bounding box center [1068, 651] width 37 height 37
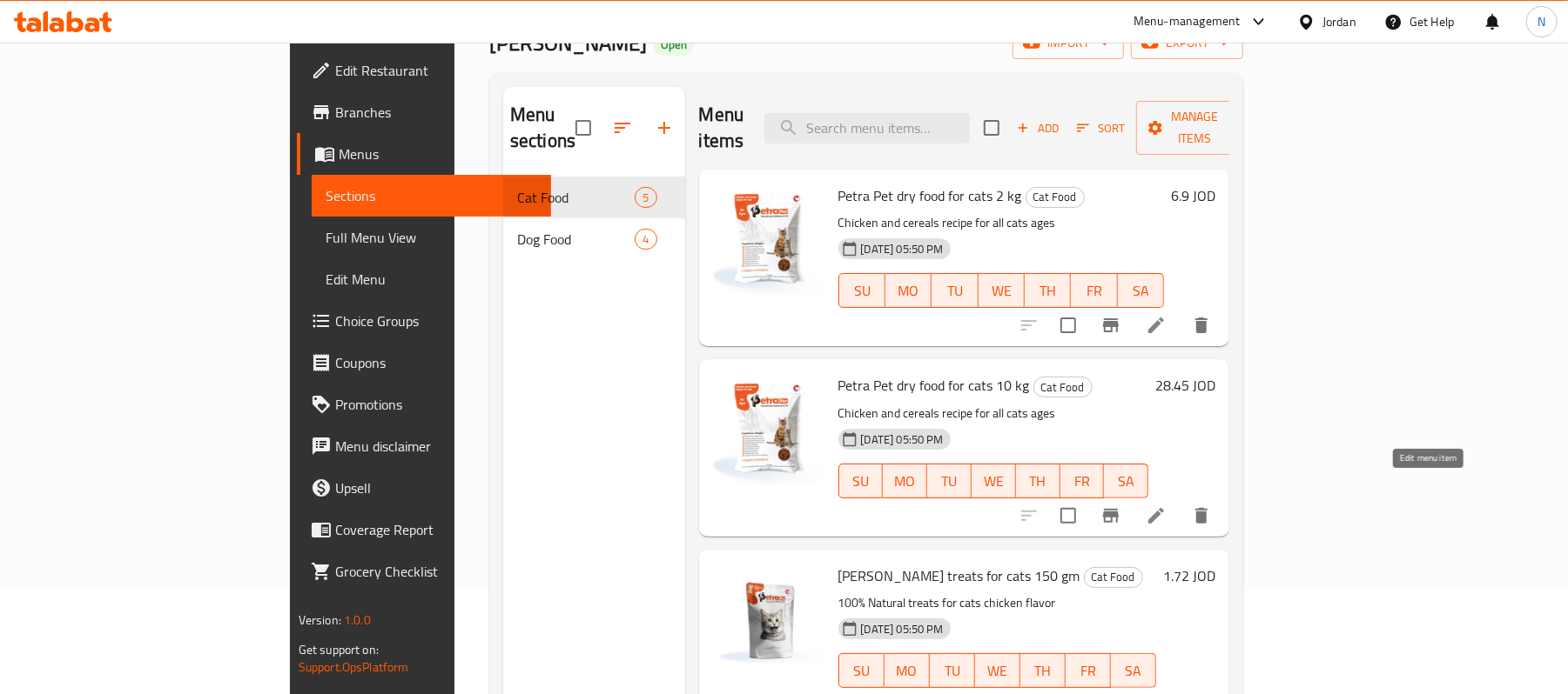
scroll to position [0, 0]
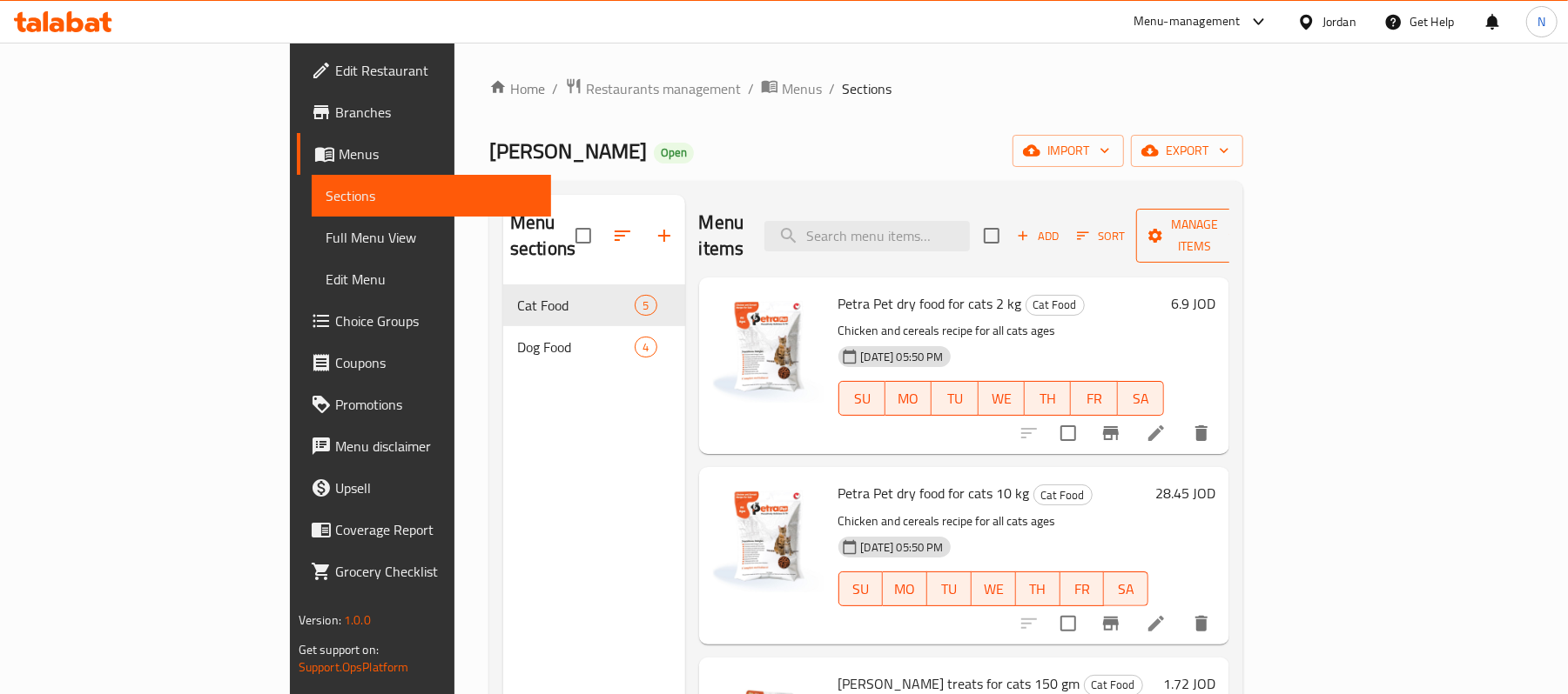
click at [1163, 229] on icon "button" at bounding box center [1156, 236] width 14 height 14
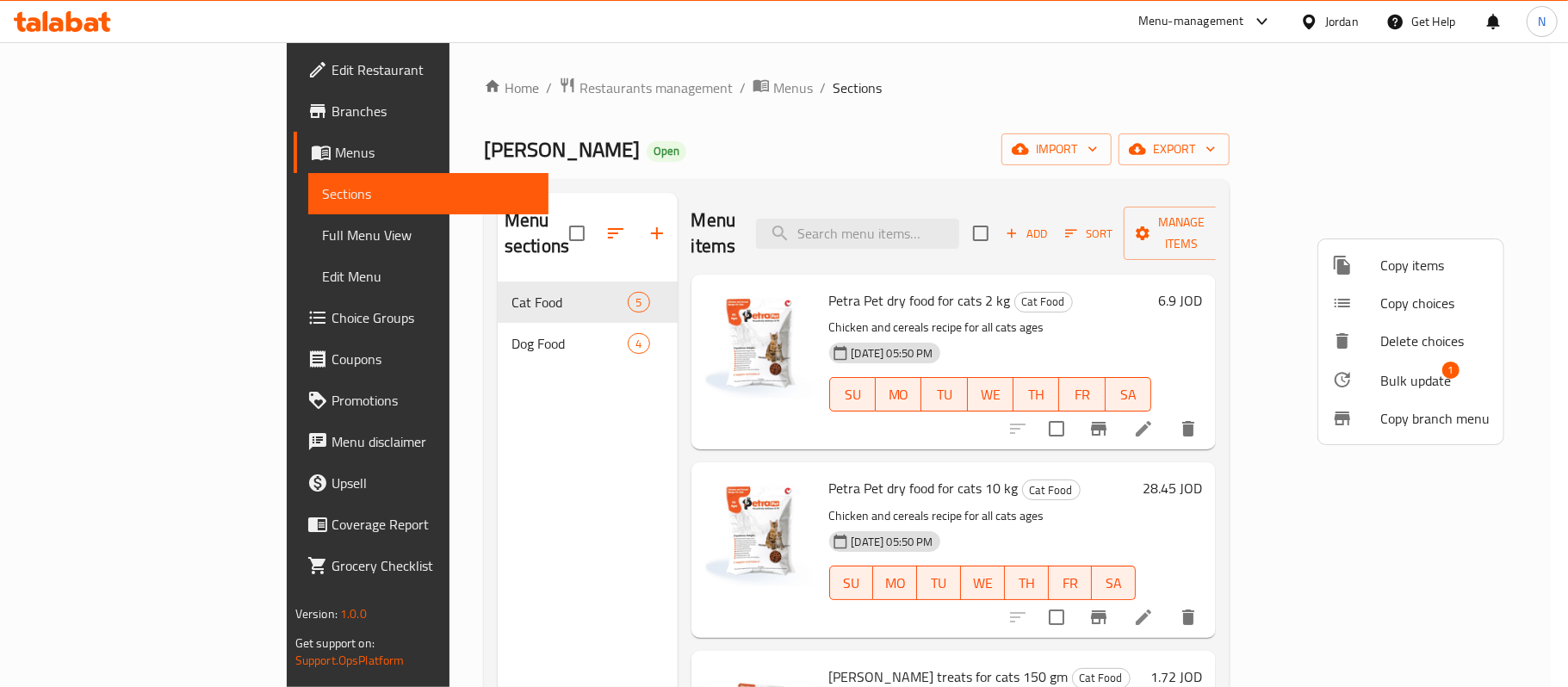
click at [1389, 378] on span "Bulk update" at bounding box center [1414, 381] width 70 height 21
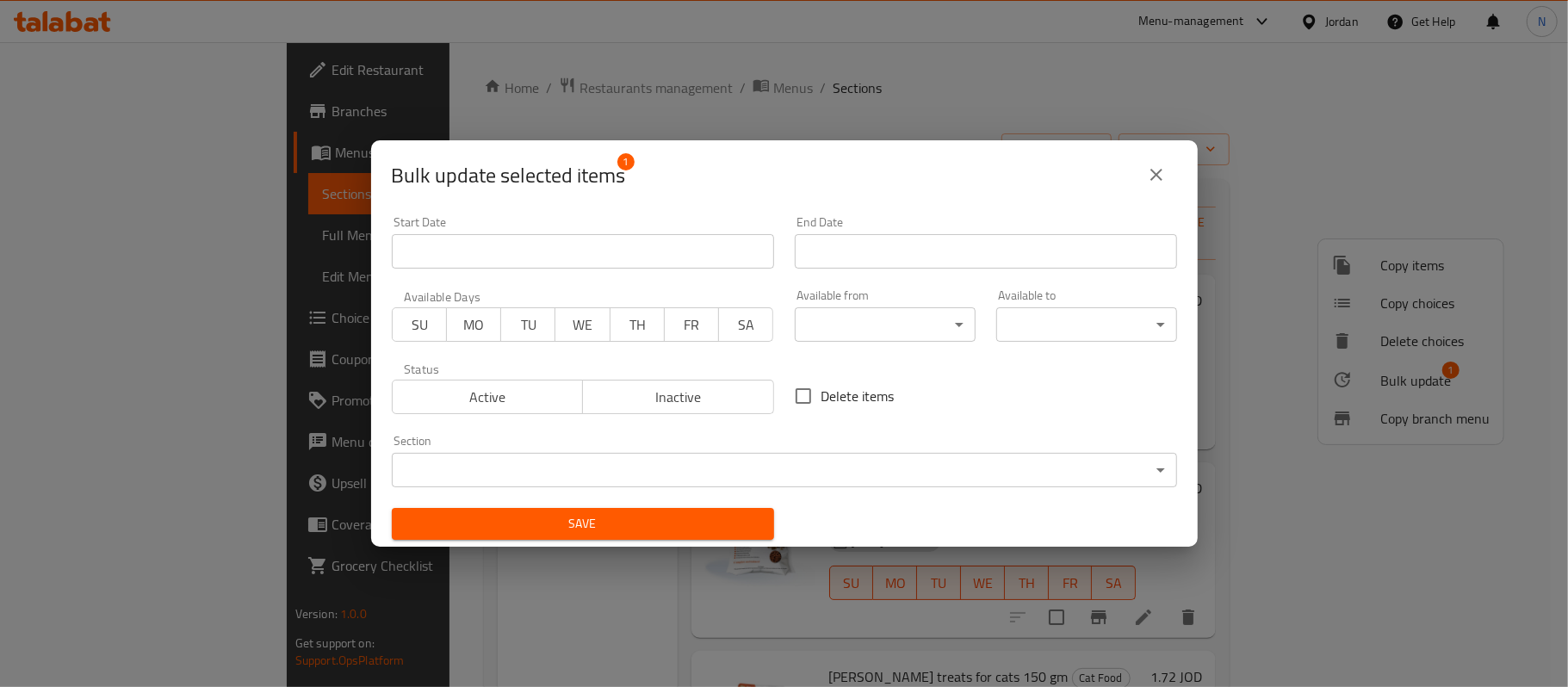
click at [694, 404] on span "Inactive" at bounding box center [678, 397] width 177 height 25
click at [696, 517] on span "Save" at bounding box center [583, 524] width 355 height 22
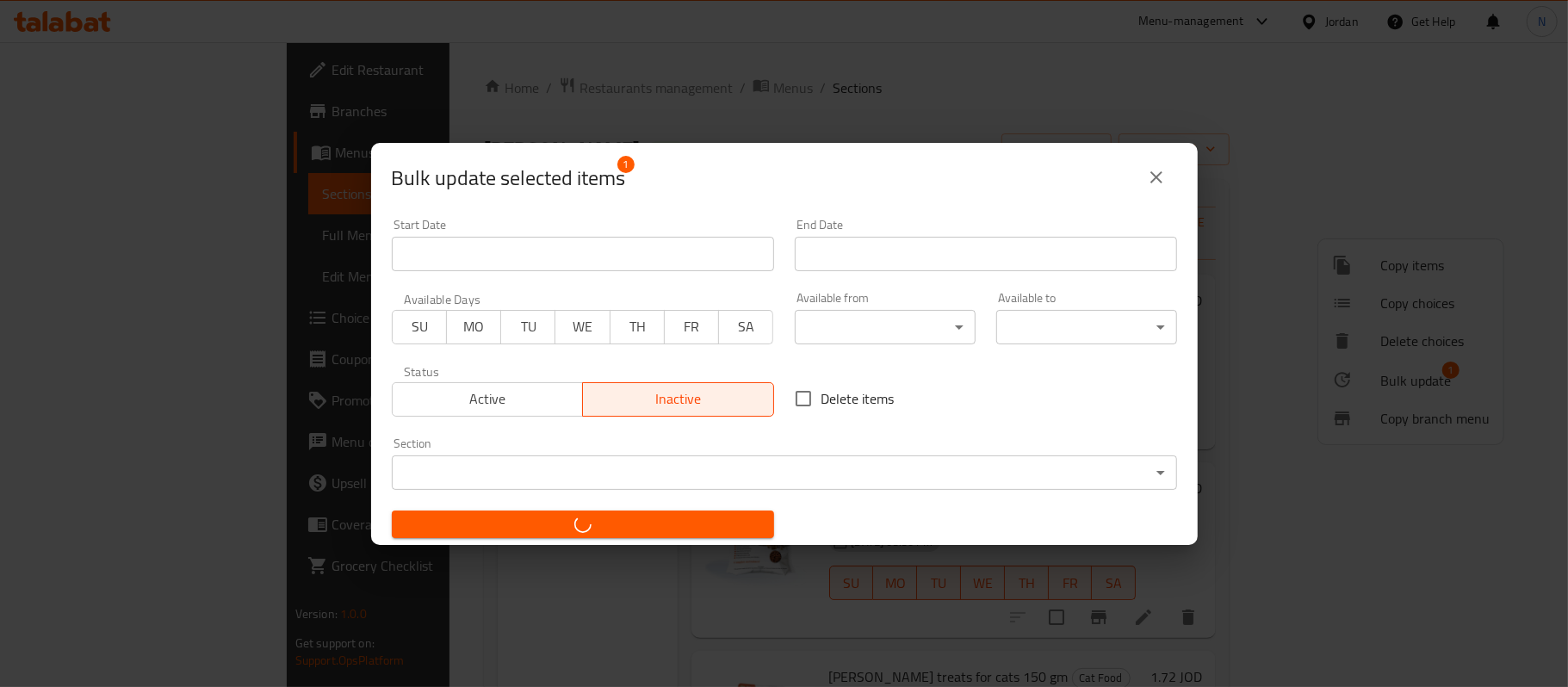
checkbox input "false"
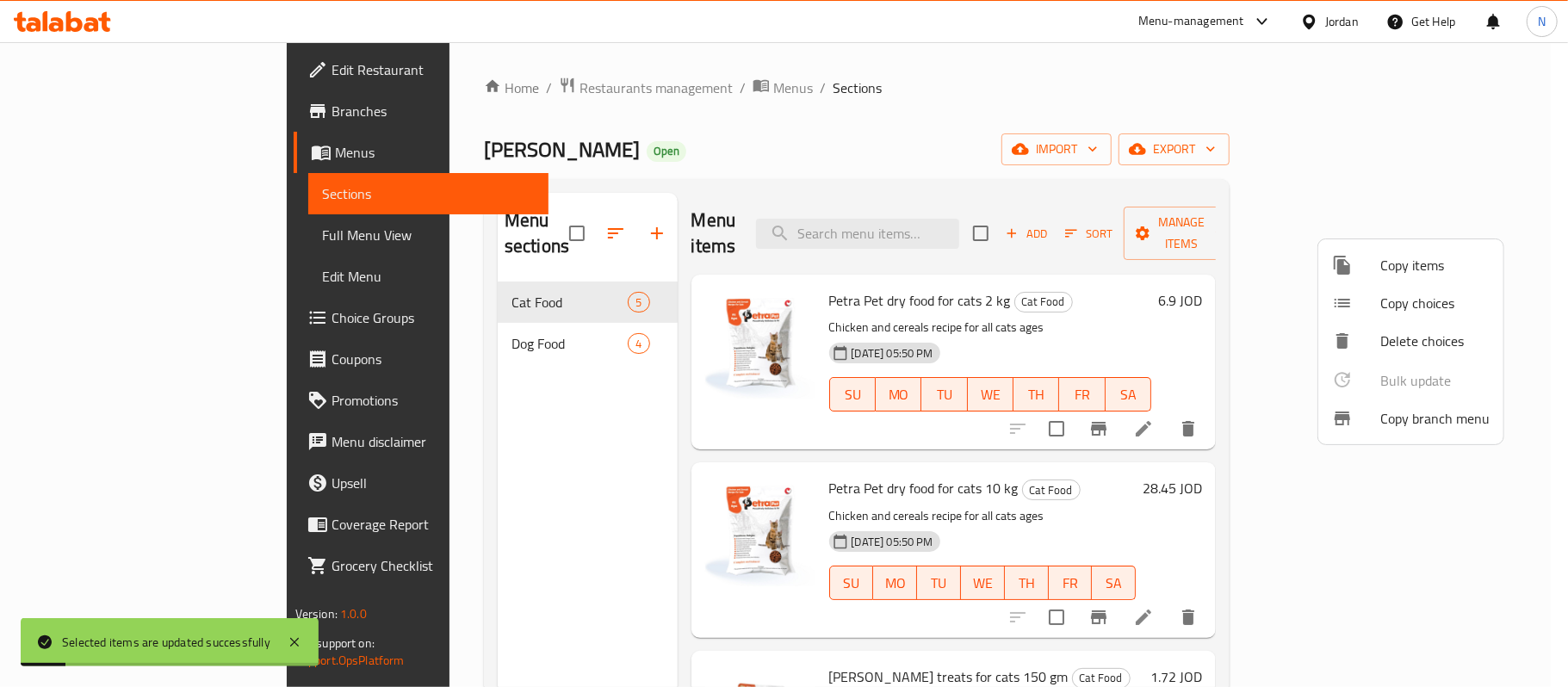
click at [1072, 123] on div at bounding box center [784, 343] width 1568 height 687
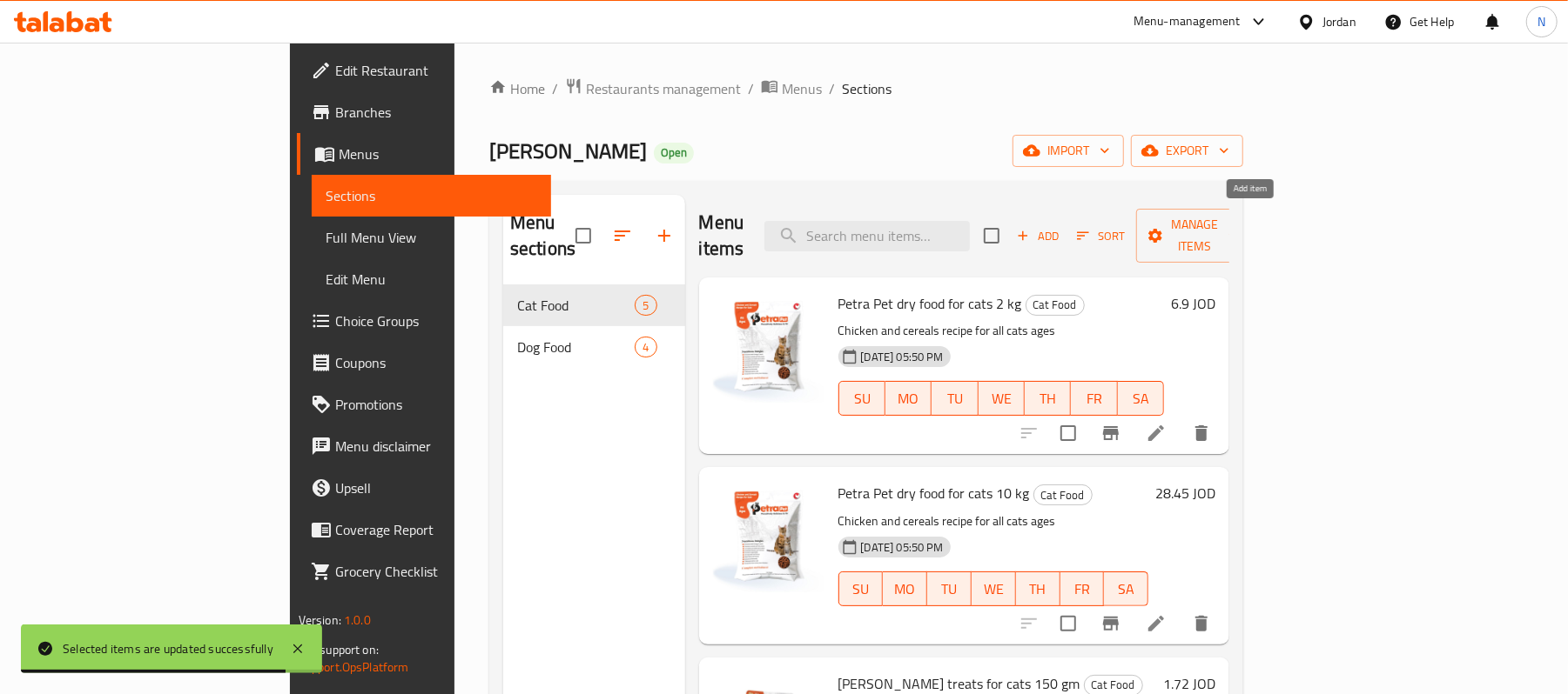
click at [1061, 228] on span "Add" at bounding box center [1038, 236] width 47 height 20
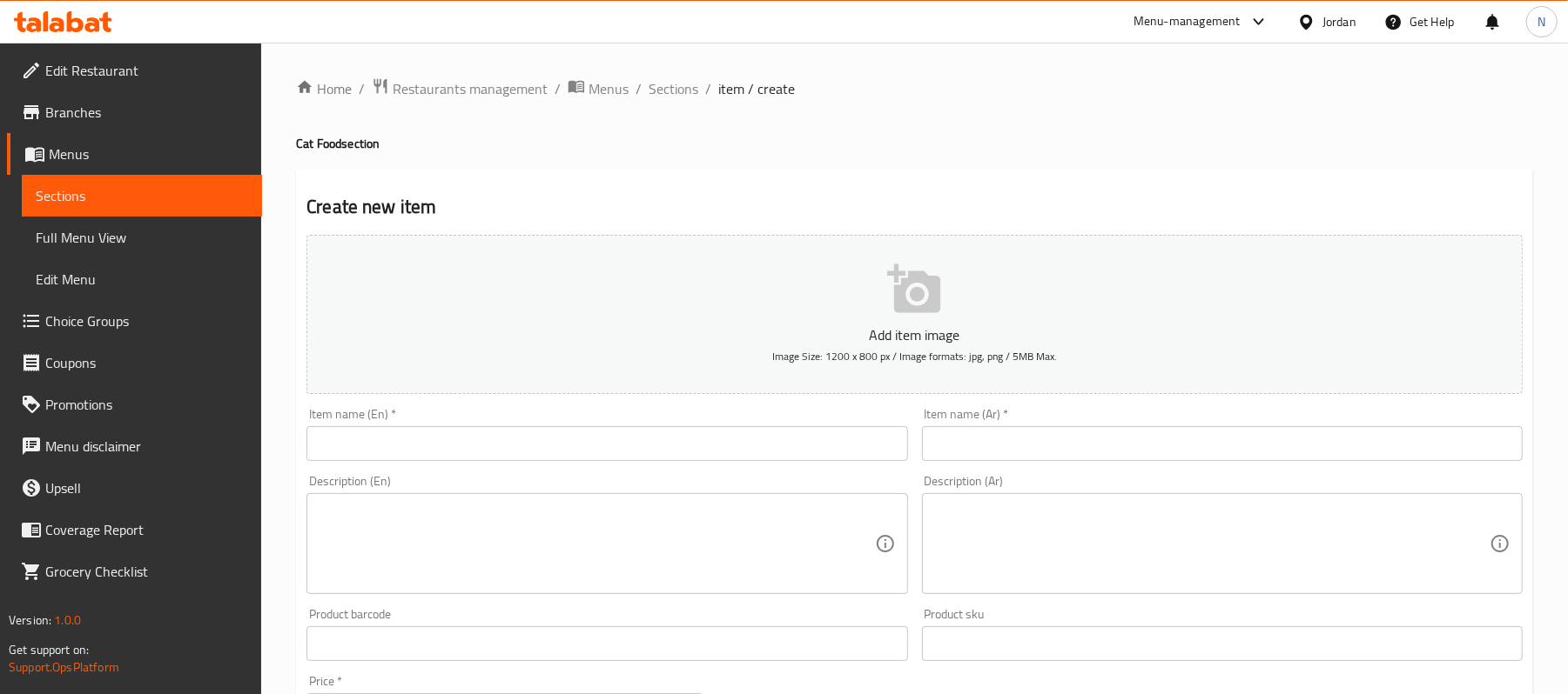
scroll to position [116, 0]
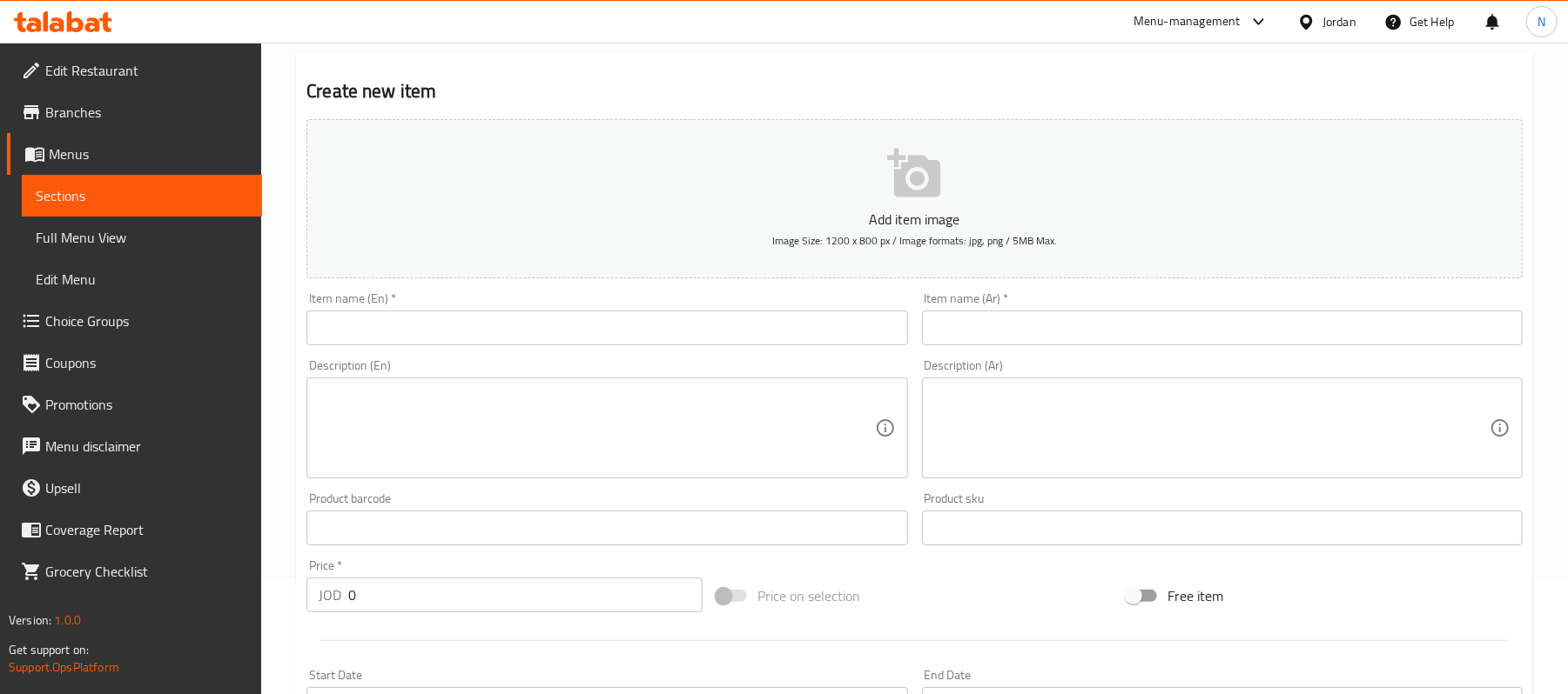
click at [1116, 317] on input "text" at bounding box center [1222, 328] width 601 height 35
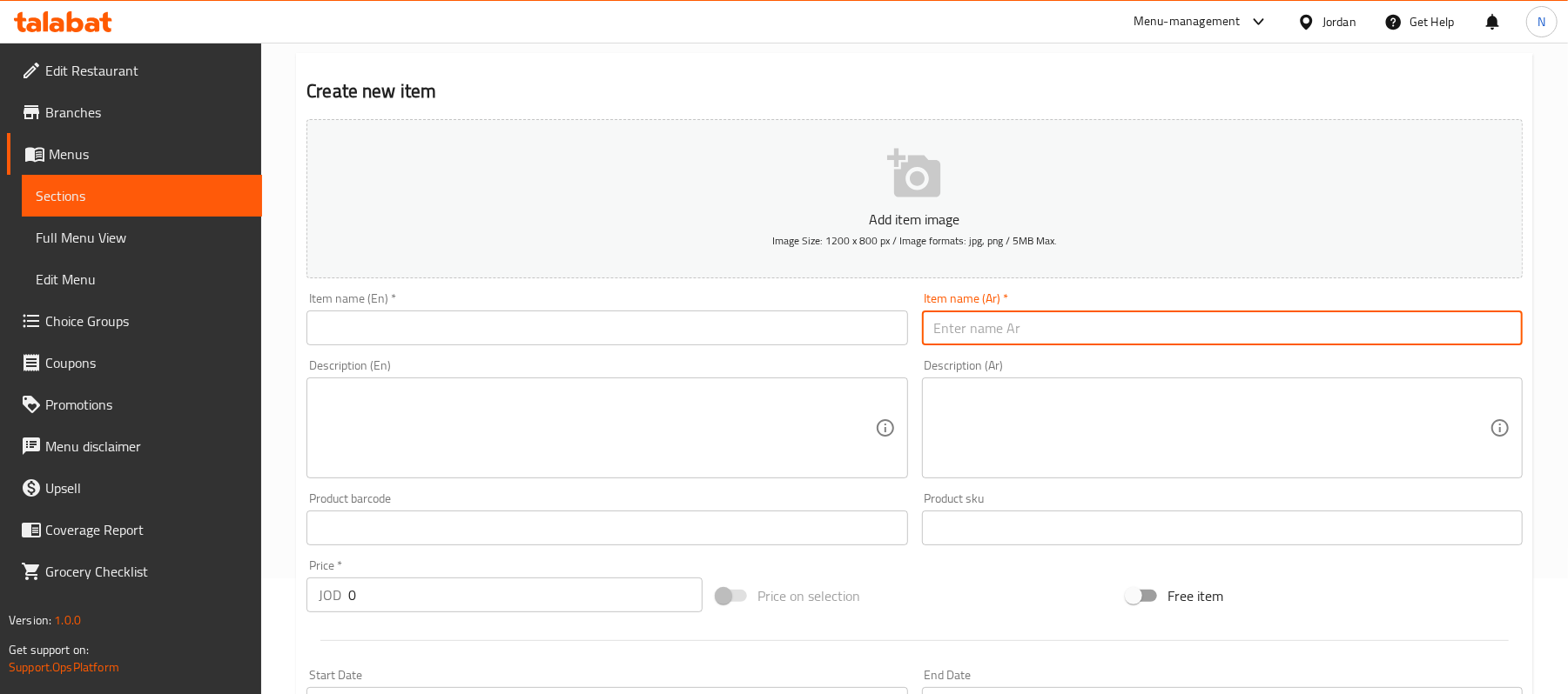
paste input "بيترا بت طعام جاف بالدجاج للقطط الصغيرة 1 كجم"
drag, startPoint x: 973, startPoint y: 329, endPoint x: 1080, endPoint y: 330, distance: 107.0
click at [973, 329] on input "بيترا بت طعام جاف بالدجاج للقطط الصغيرة 1 كجم" at bounding box center [1222, 328] width 601 height 35
type input "بيترا بت طعام جاف بالدجاج للقطط الصغيرة 2 كجم"
click at [831, 341] on input "text" at bounding box center [607, 328] width 601 height 35
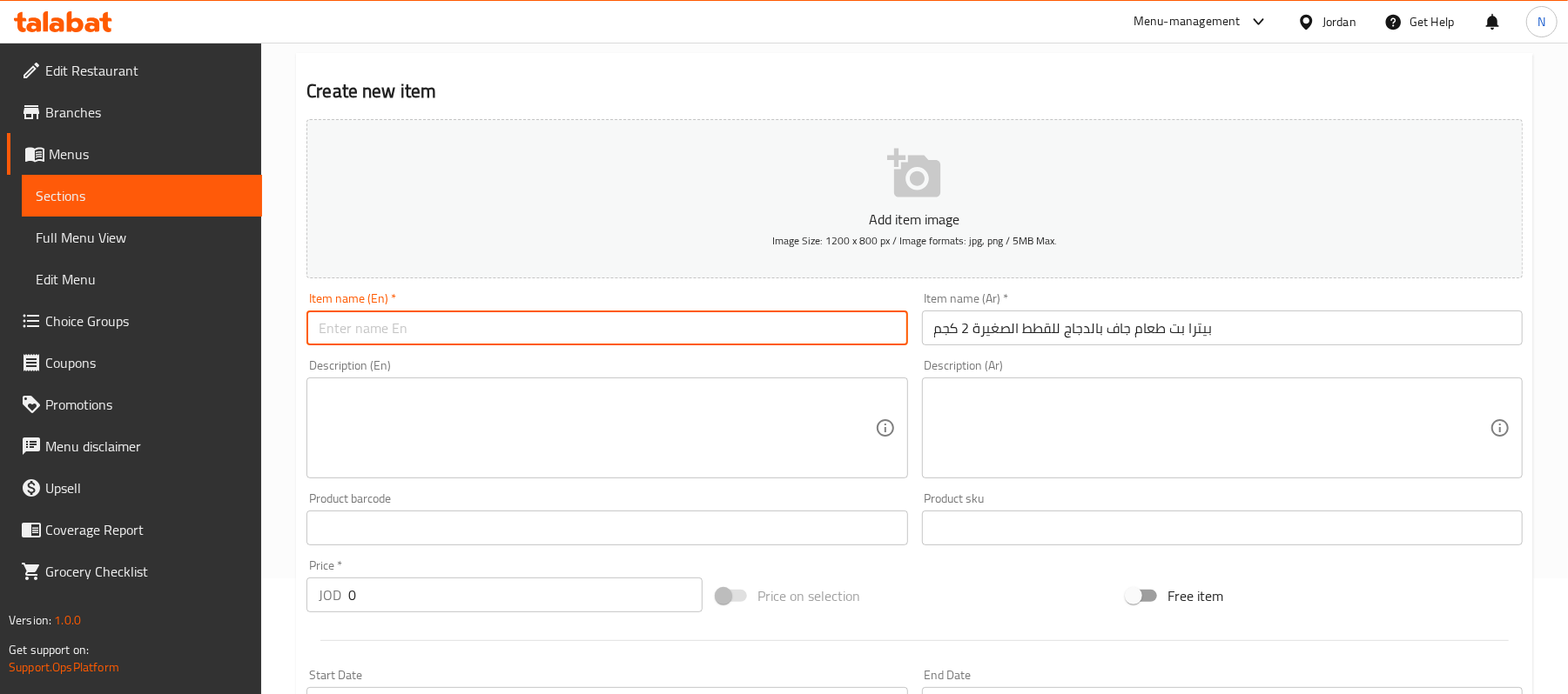
paste input "Petra Pet Chicken Dry Food for Kittens 1 Kg"
click at [547, 331] on input "Petra Pet Chicken Dry Food for Kittens 1 Kg" at bounding box center [607, 328] width 601 height 35
type input "Petra Pet Chicken Dry Food for Kittens 2 Kg"
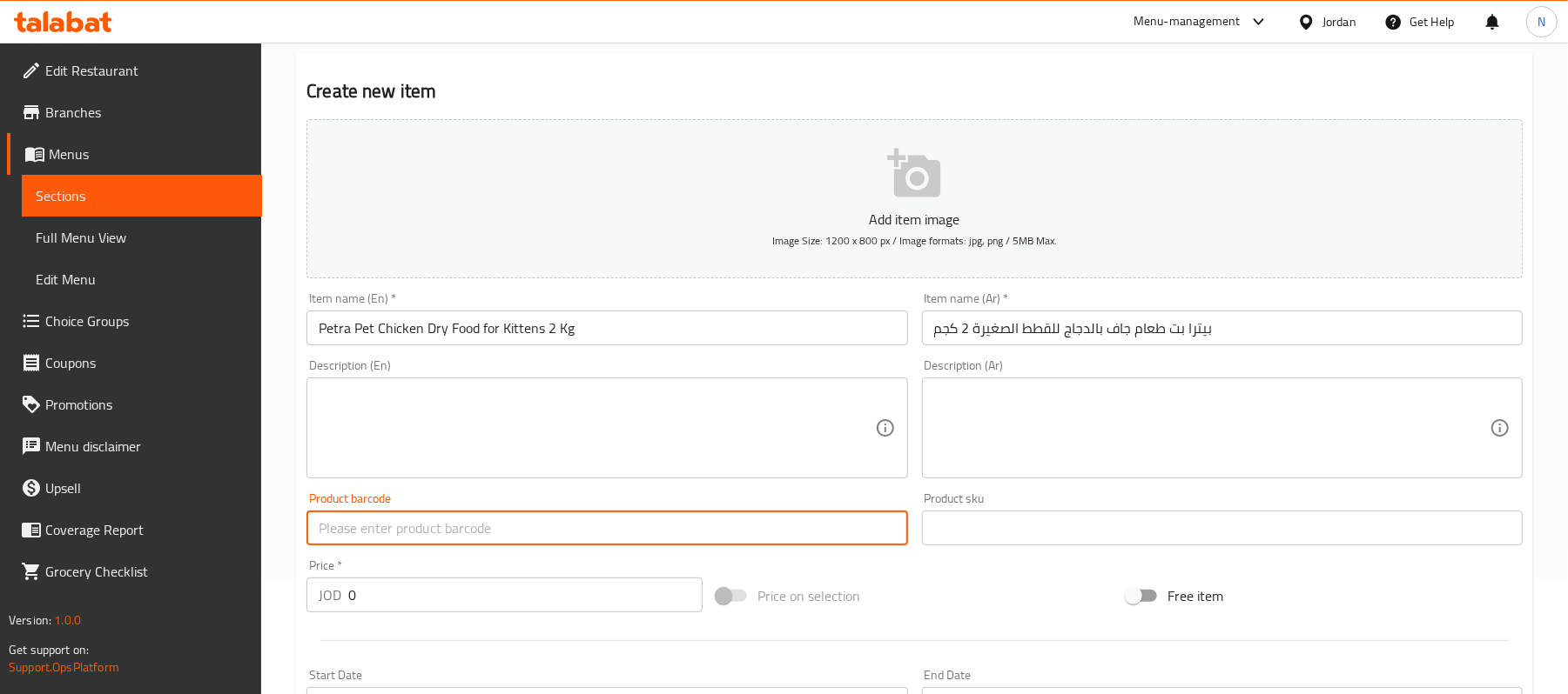
click at [423, 522] on input "text" at bounding box center [607, 528] width 601 height 35
paste input "6254000772014"
type input "6254000772014"
click at [402, 607] on input "0" at bounding box center [526, 595] width 354 height 35
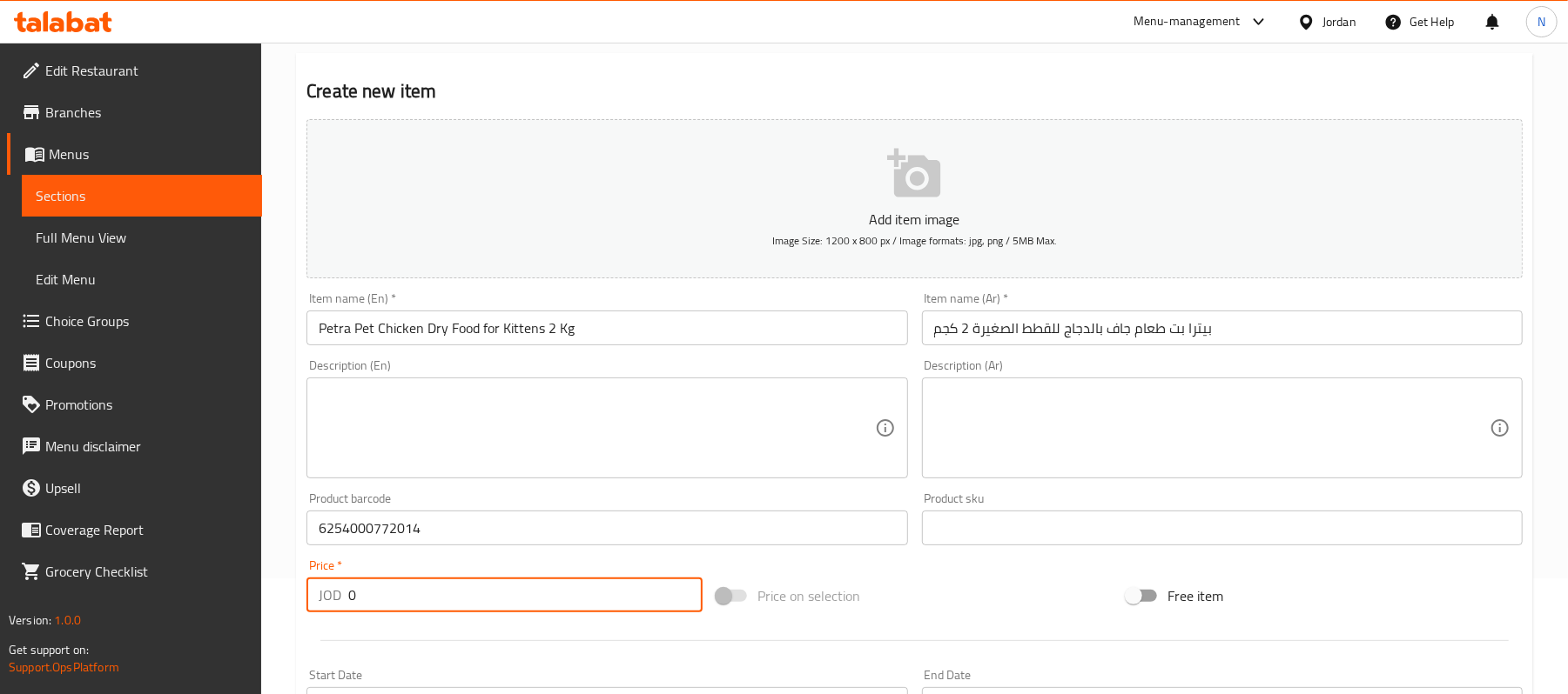
click at [402, 607] on input "0" at bounding box center [526, 595] width 354 height 35
type input "8"
click at [291, 575] on div "Home / Restaurants management / Menus / Sections / item / create Cat Food secti…" at bounding box center [915, 521] width 1307 height 1187
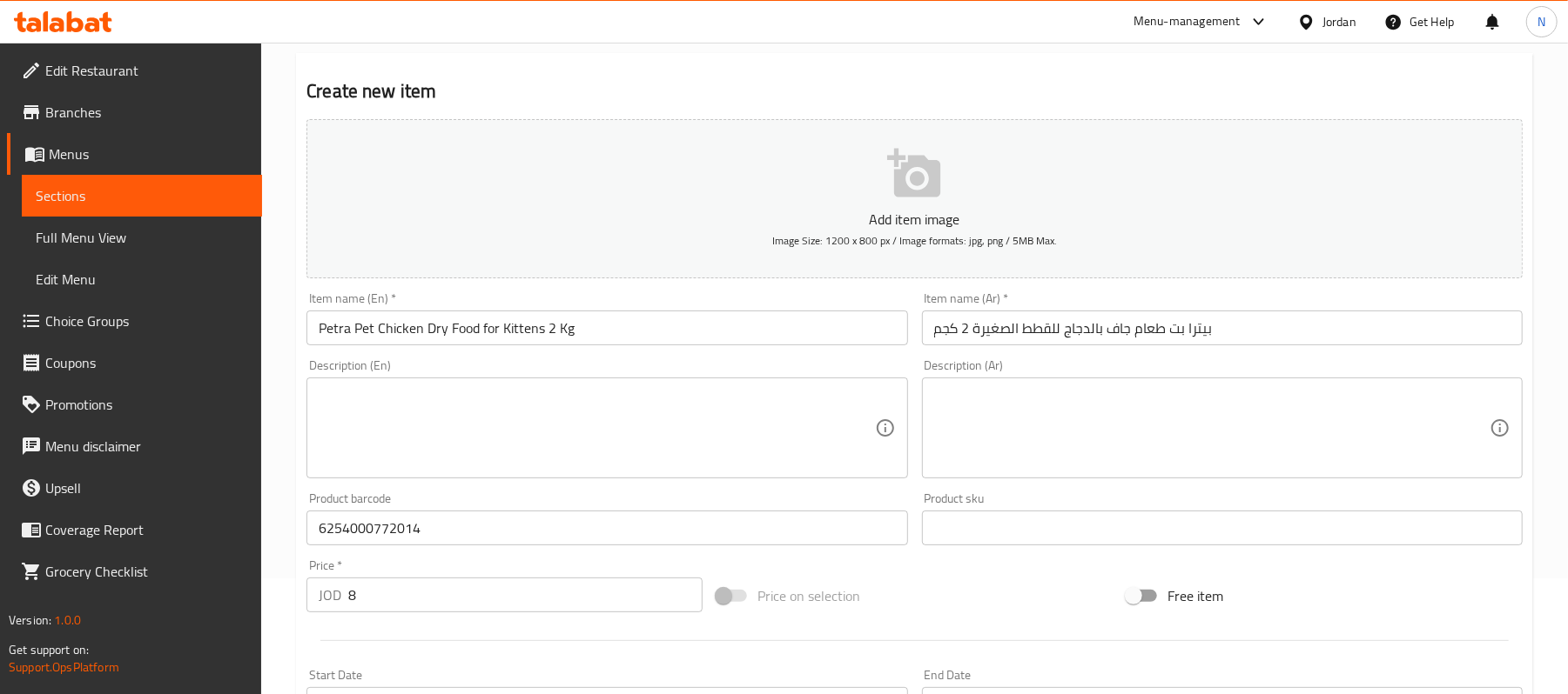
scroll to position [348, 0]
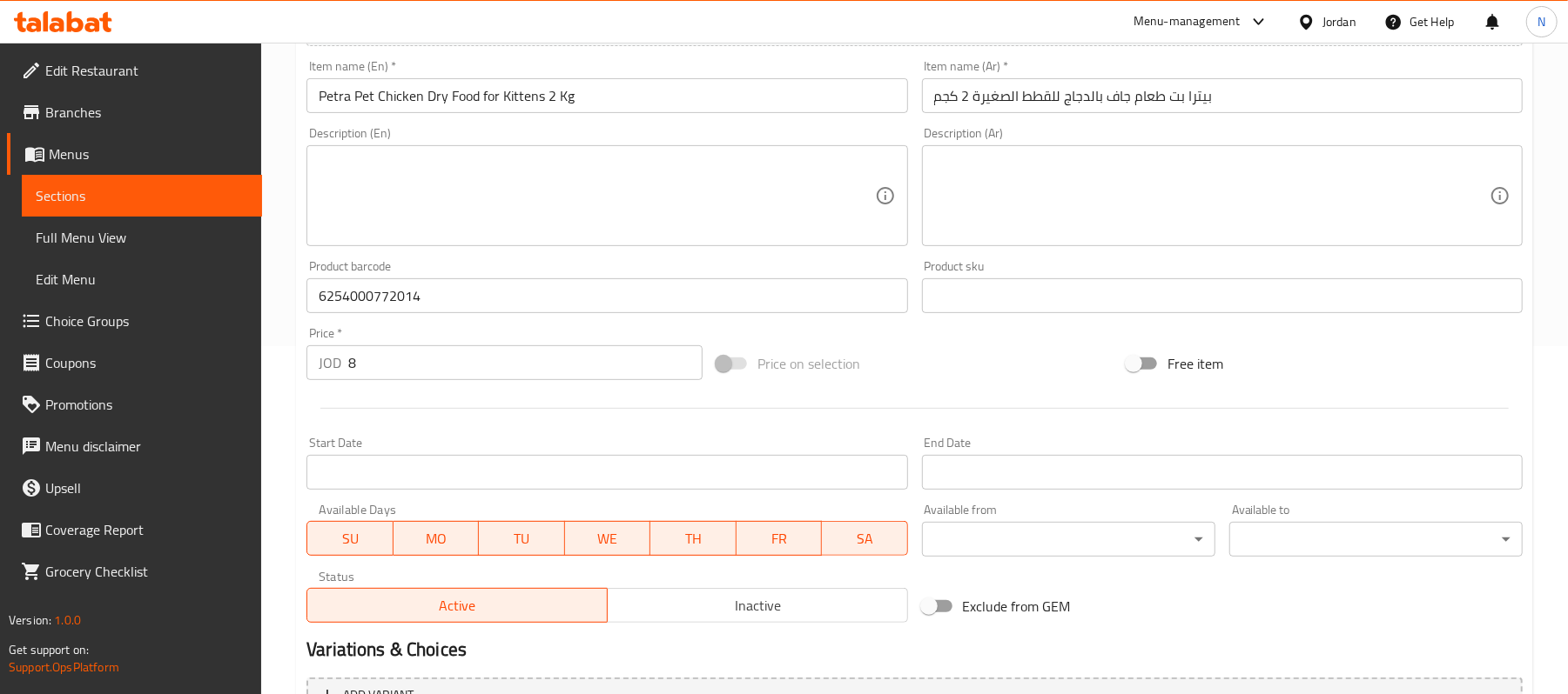
click at [748, 606] on span "Inactive" at bounding box center [758, 606] width 286 height 26
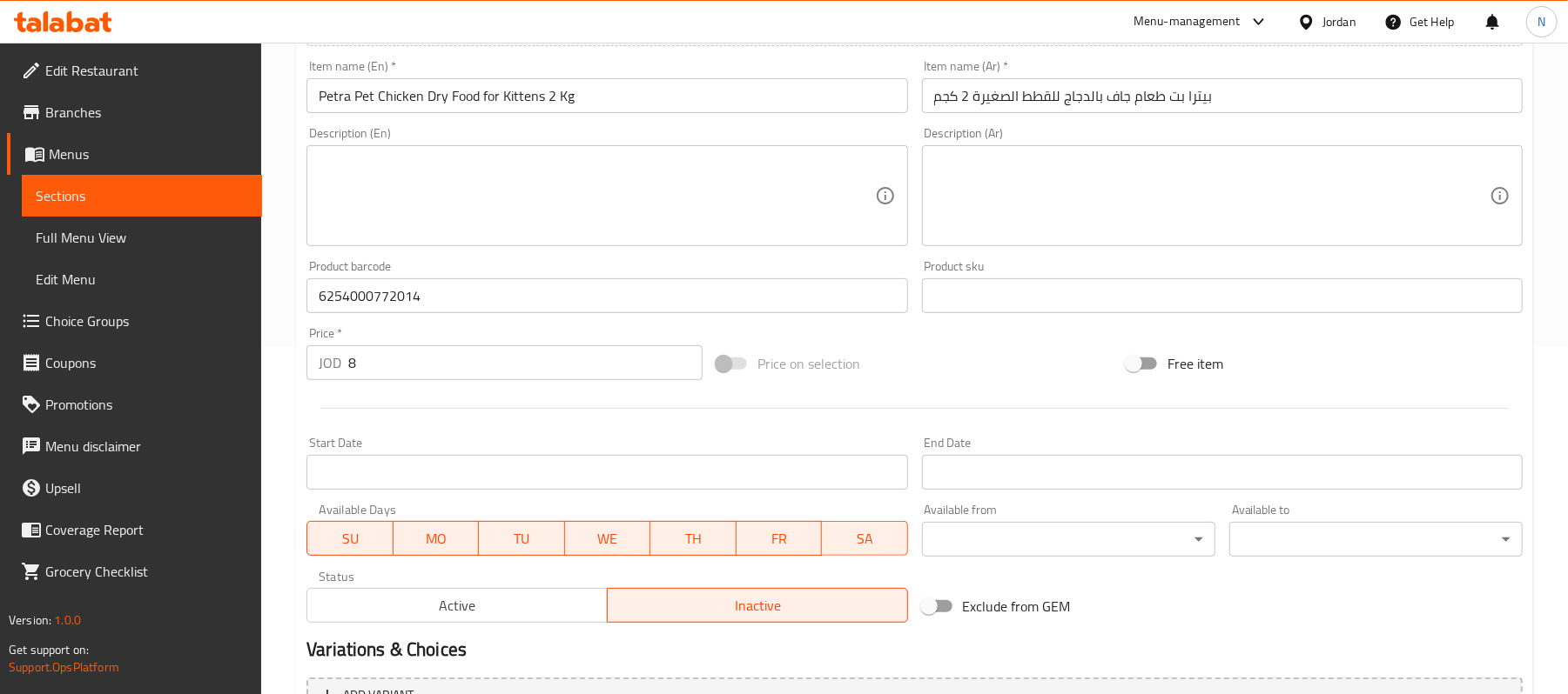
click at [468, 361] on input "8" at bounding box center [526, 363] width 354 height 35
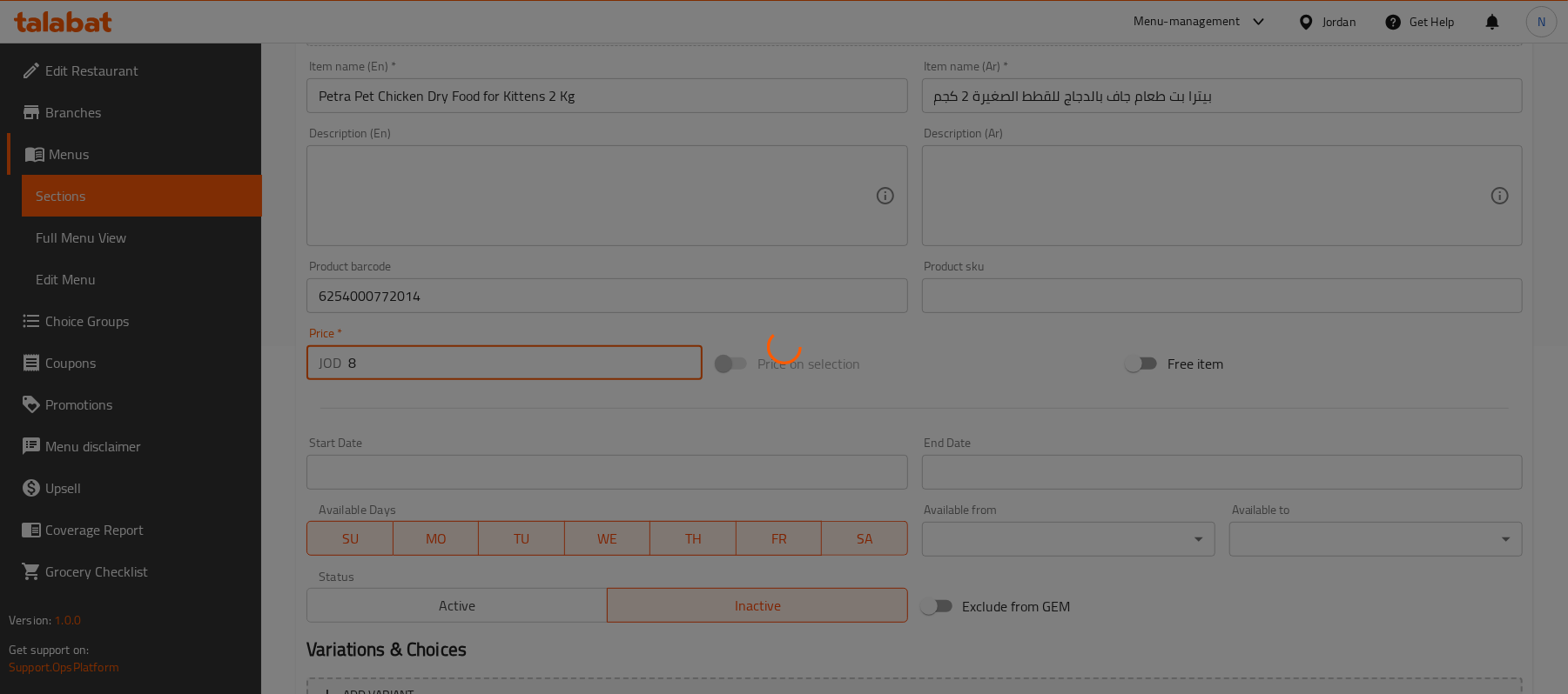
type input "0"
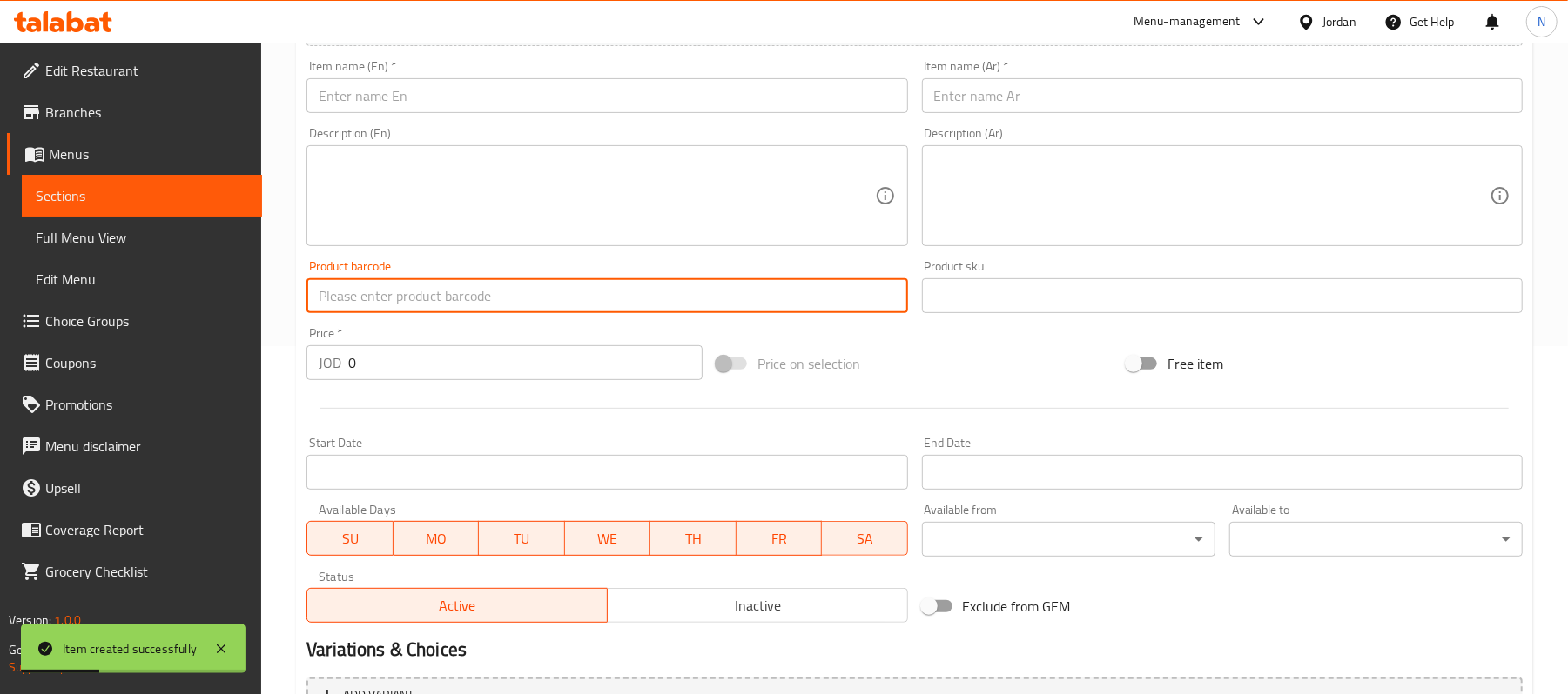
click at [405, 301] on input "text" at bounding box center [607, 295] width 601 height 35
paste input "6254000772021"
type input "6254000772021"
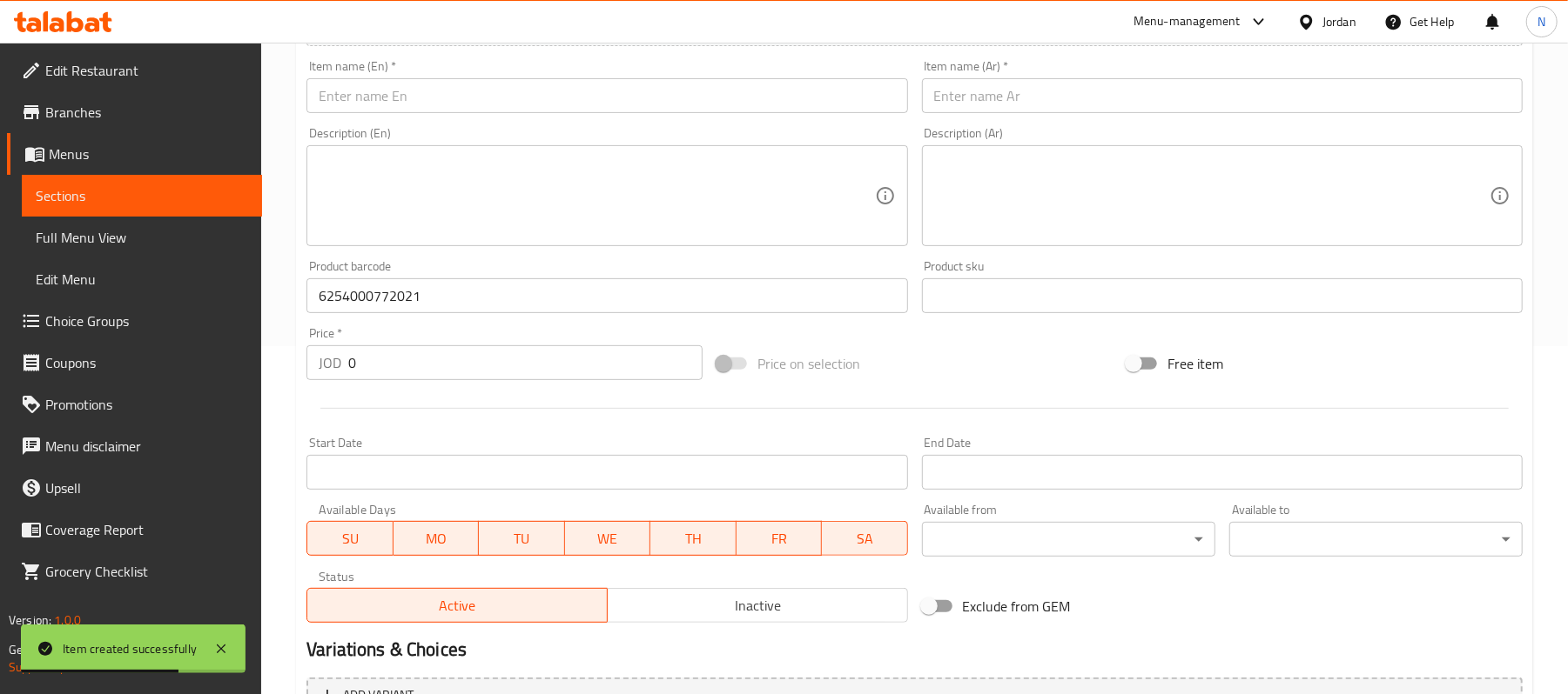
click at [461, 356] on input "0" at bounding box center [526, 363] width 354 height 35
paste input "33"
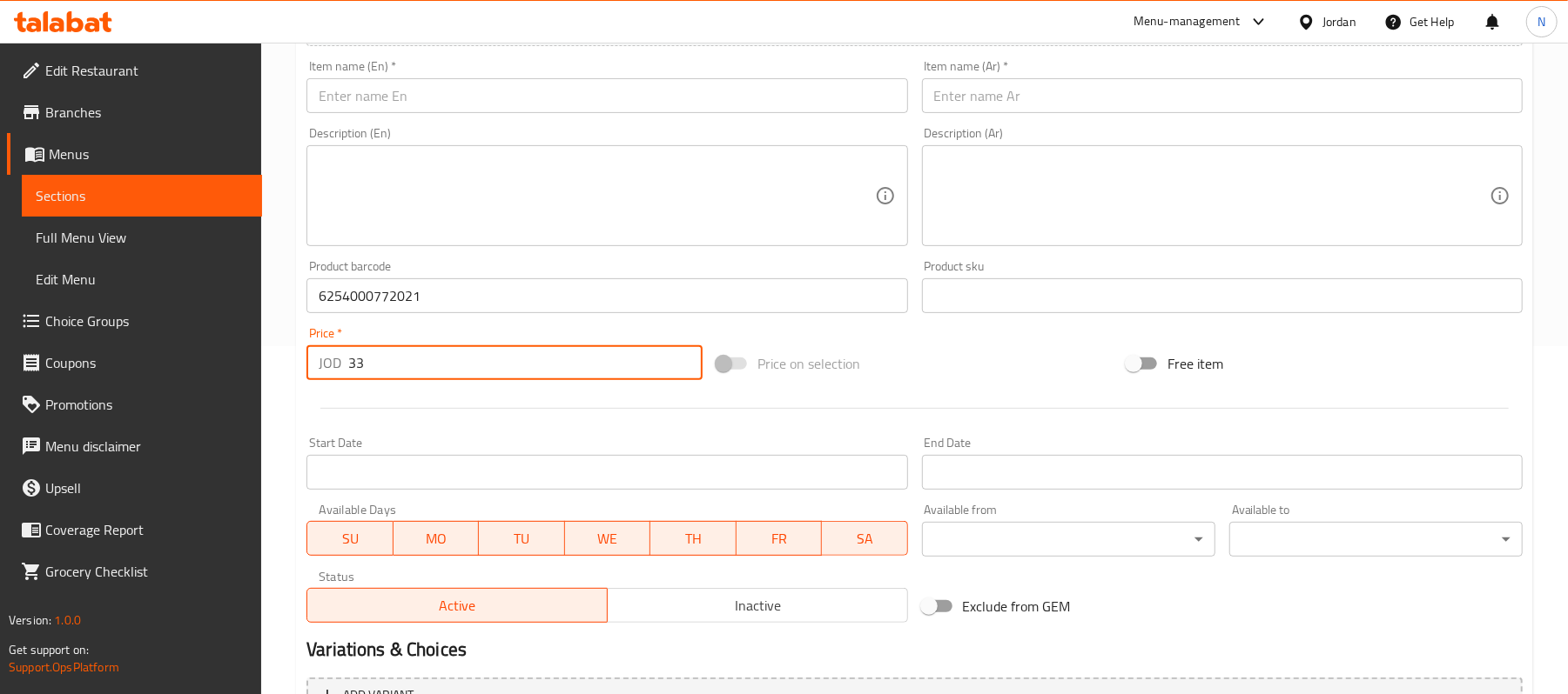
type input "33"
click at [425, 94] on input "text" at bounding box center [607, 96] width 601 height 35
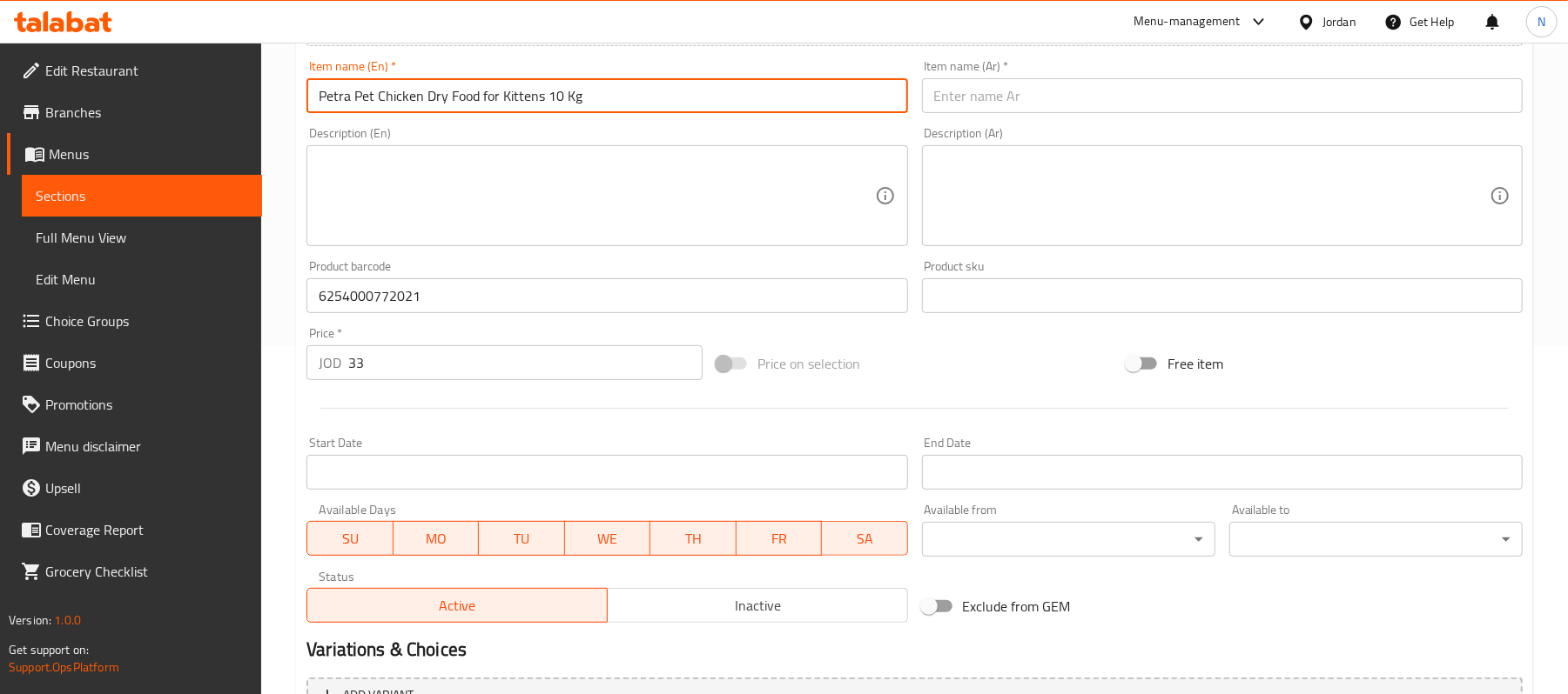
type input "Petra Pet Chicken Dry Food for Kittens 10 Kg"
click at [1143, 98] on input "text" at bounding box center [1222, 96] width 601 height 35
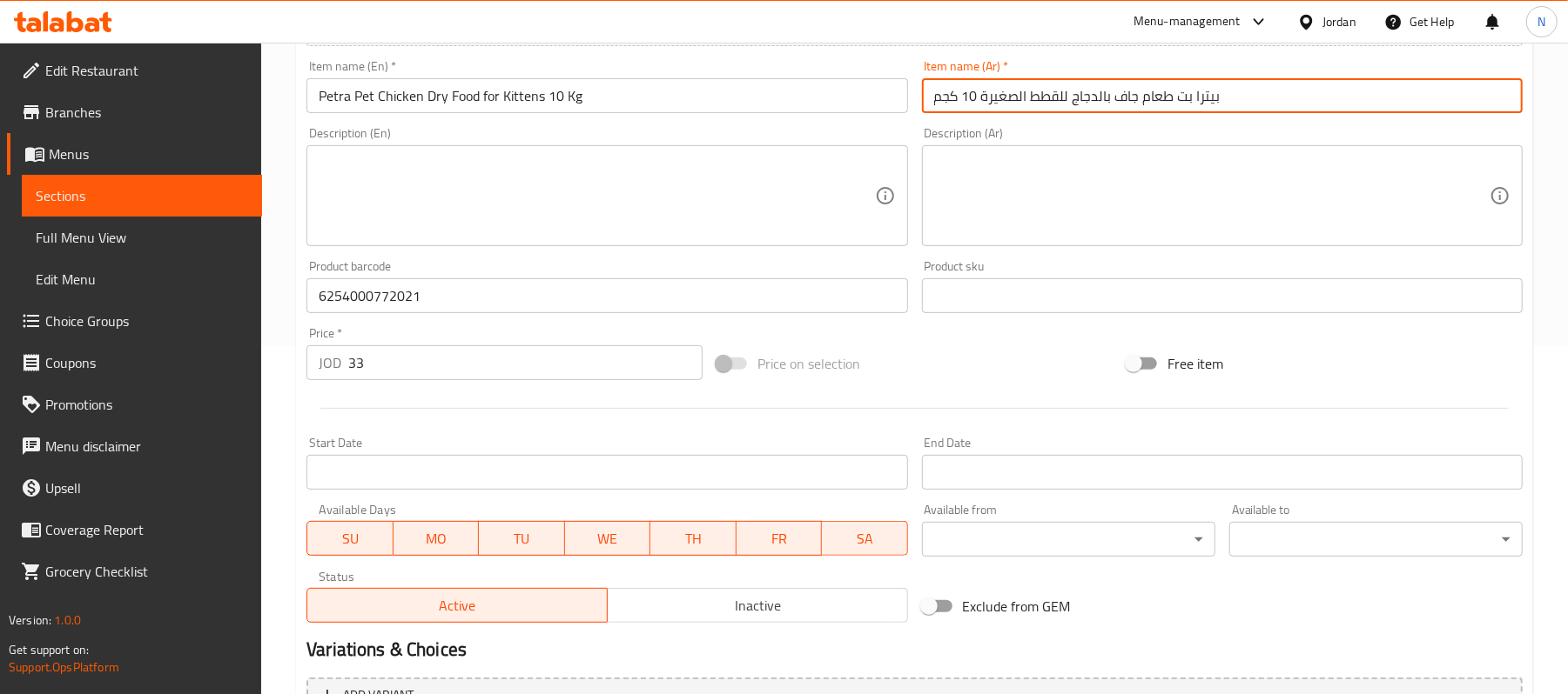
click at [968, 94] on input "بيترا بت طعام جاف بالدجاج للقطط الصغيرة 10 كجم" at bounding box center [1222, 96] width 601 height 35
type input "بيترا بت طعام جاف بالدجاج للقطط الصغيرة 10كجم"
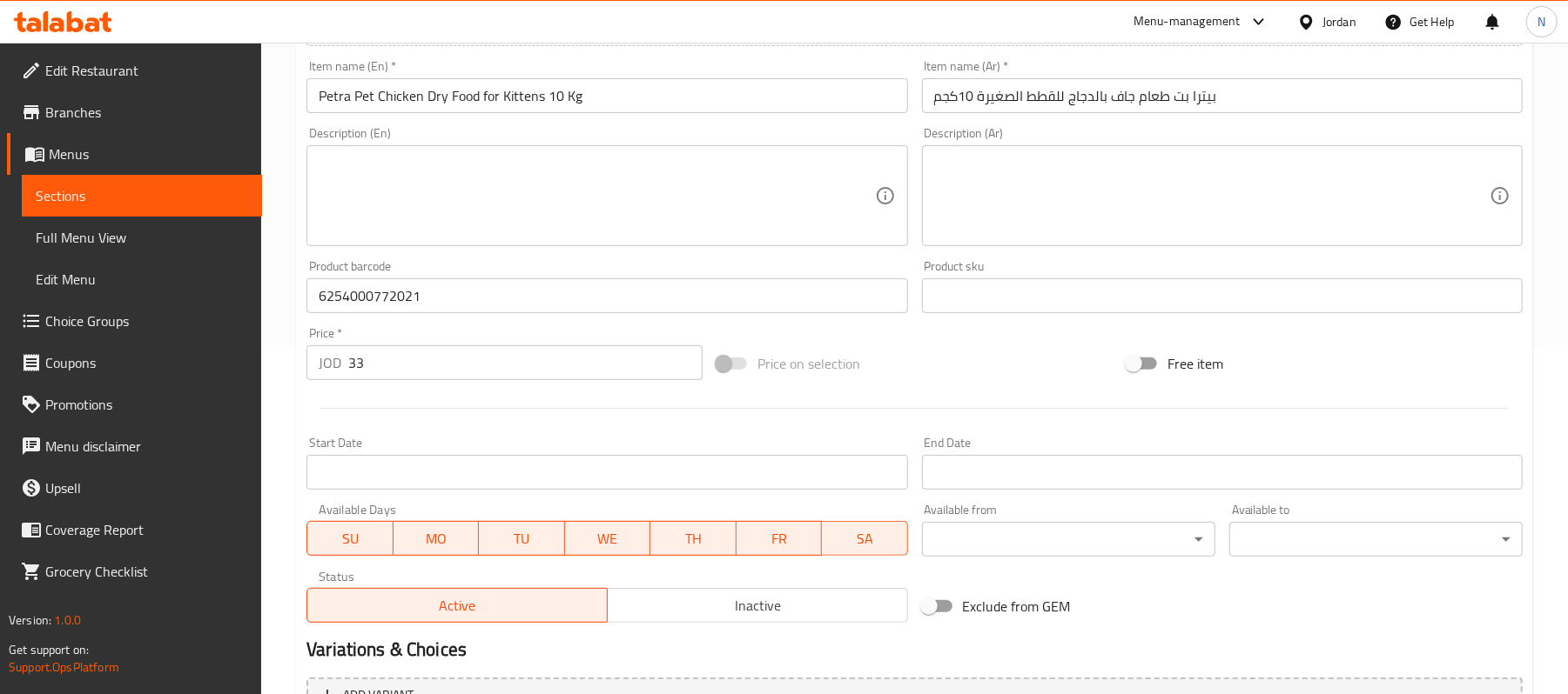
click at [544, 102] on input "Petra Pet Chicken Dry Food for Kittens 10 Kg" at bounding box center [607, 96] width 601 height 35
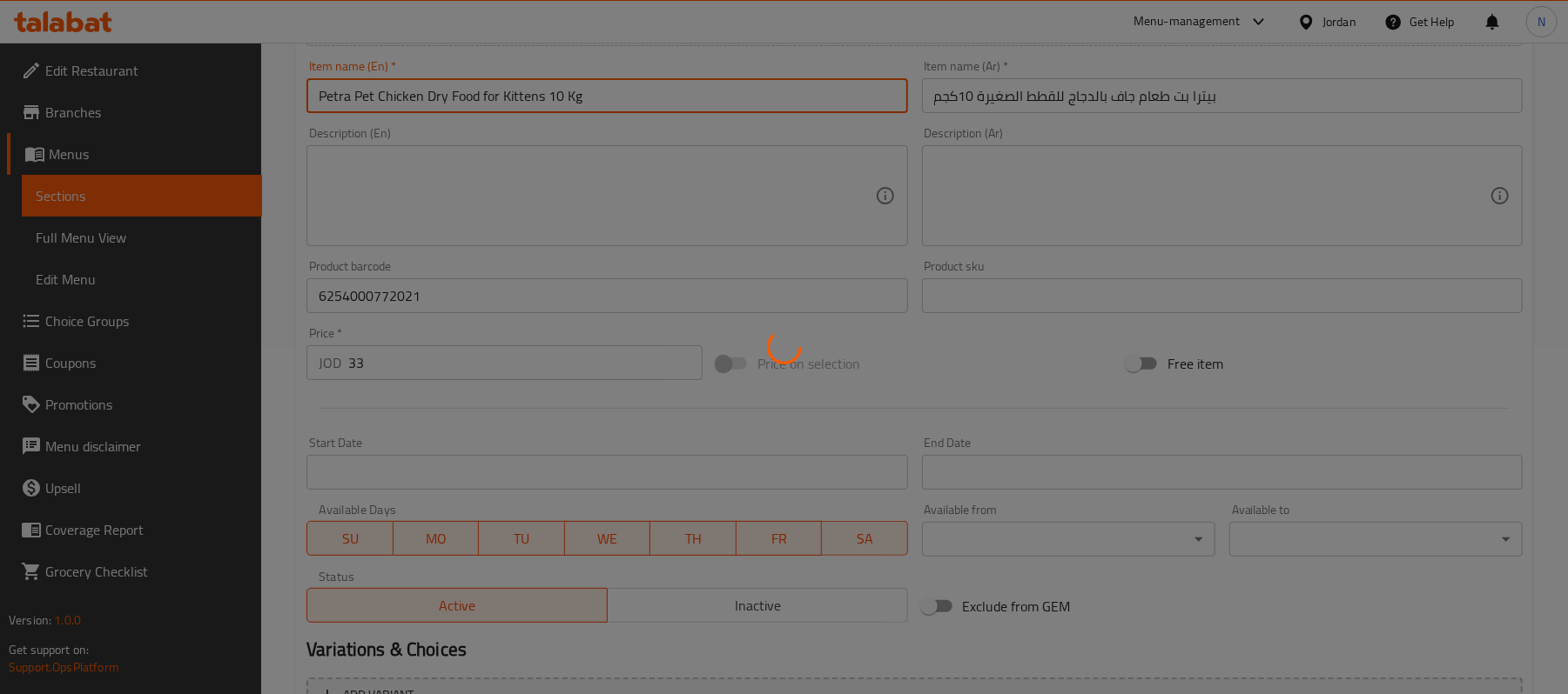
type input "0"
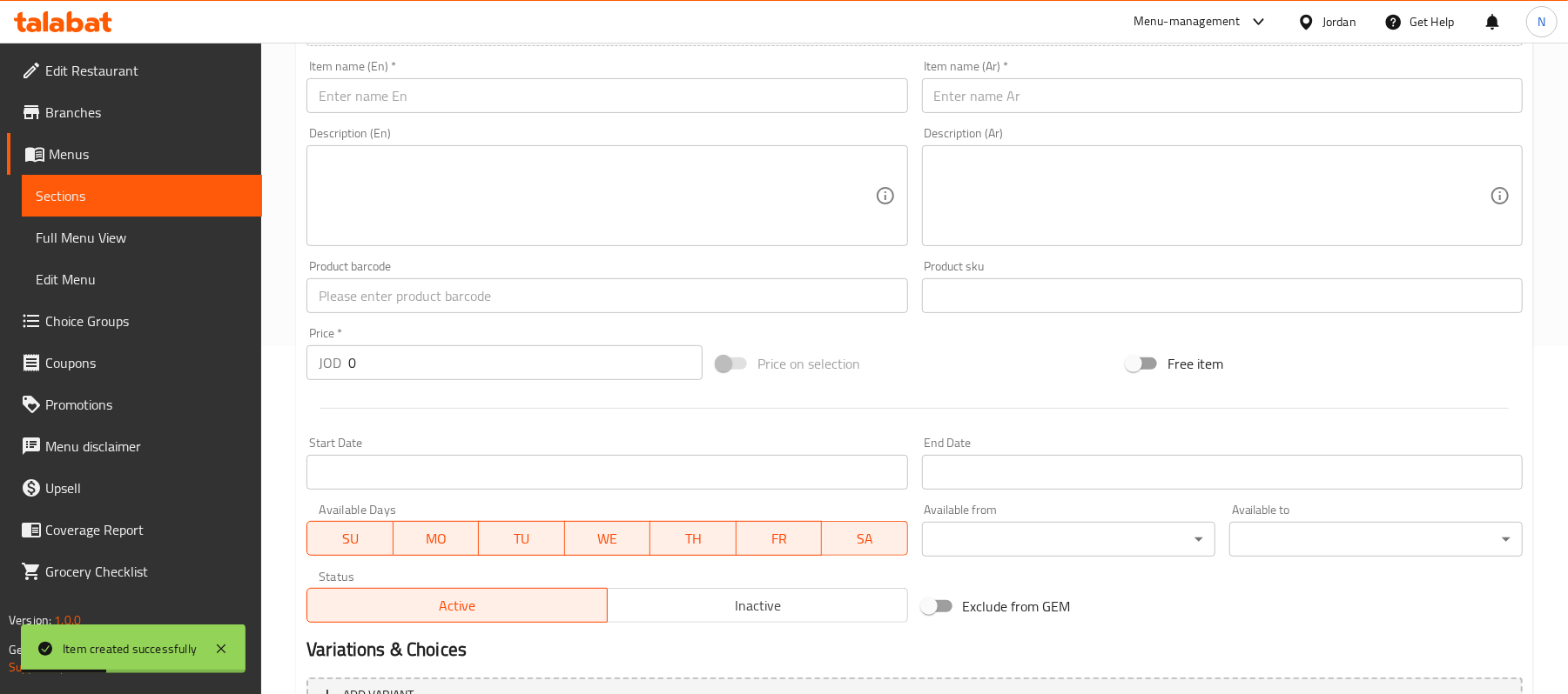
click at [476, 300] on input "text" at bounding box center [607, 295] width 601 height 35
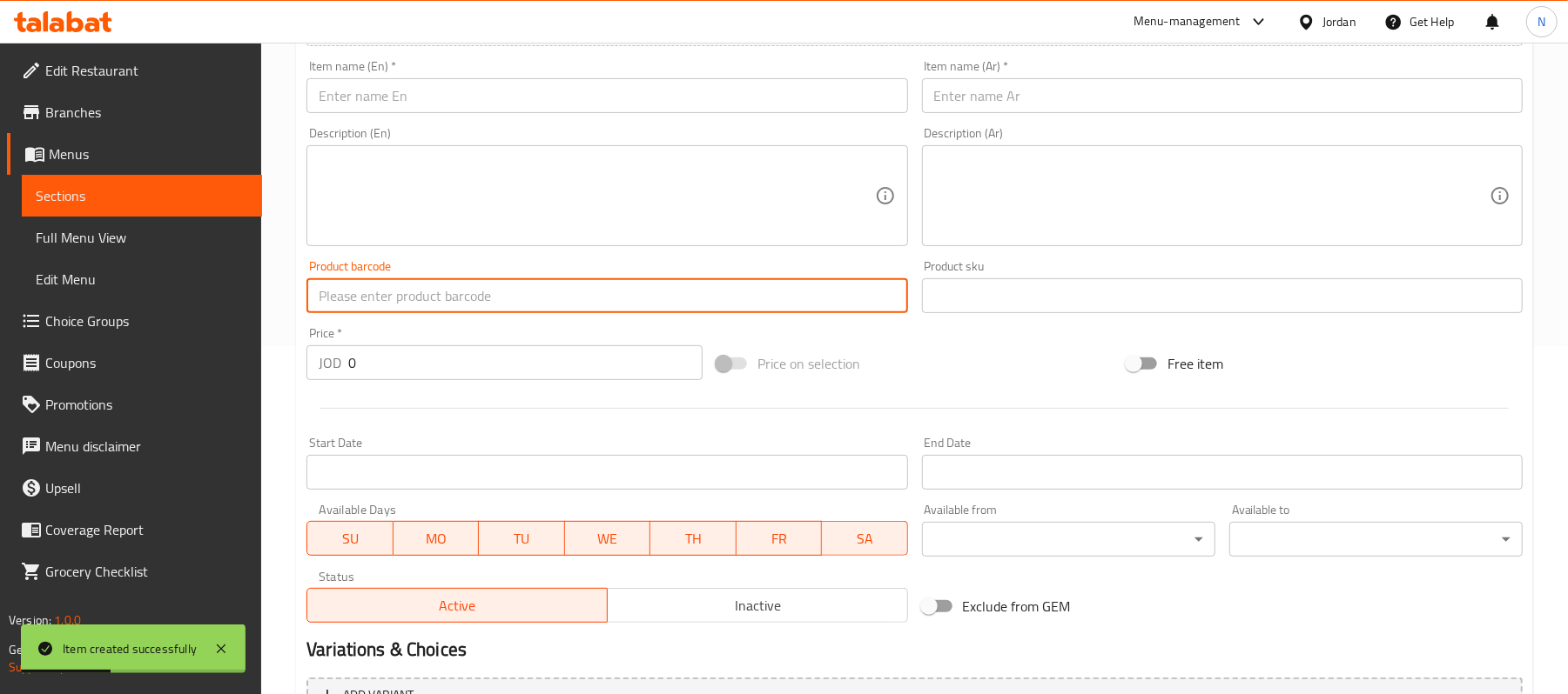
paste input "6254000772090"
type input "6254000772090"
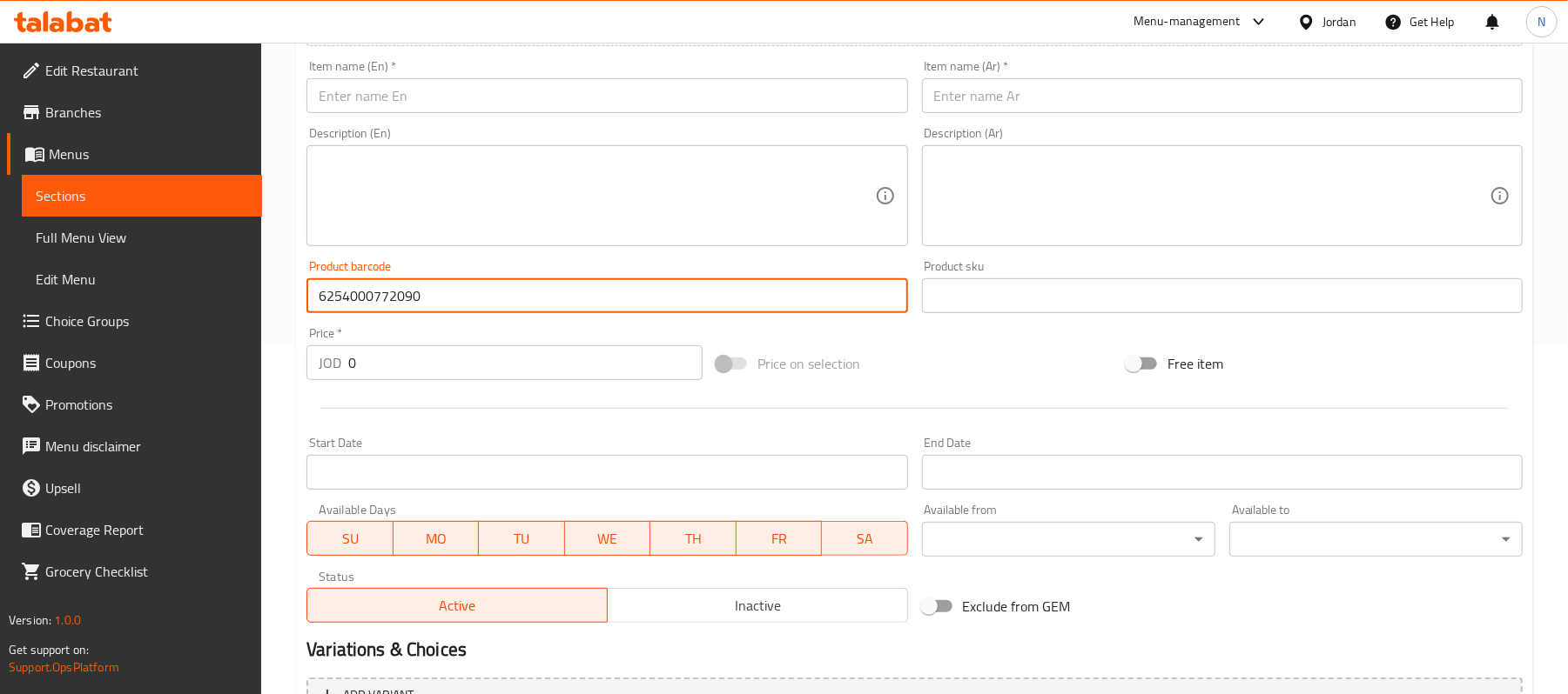
click at [583, 108] on input "text" at bounding box center [607, 96] width 601 height 35
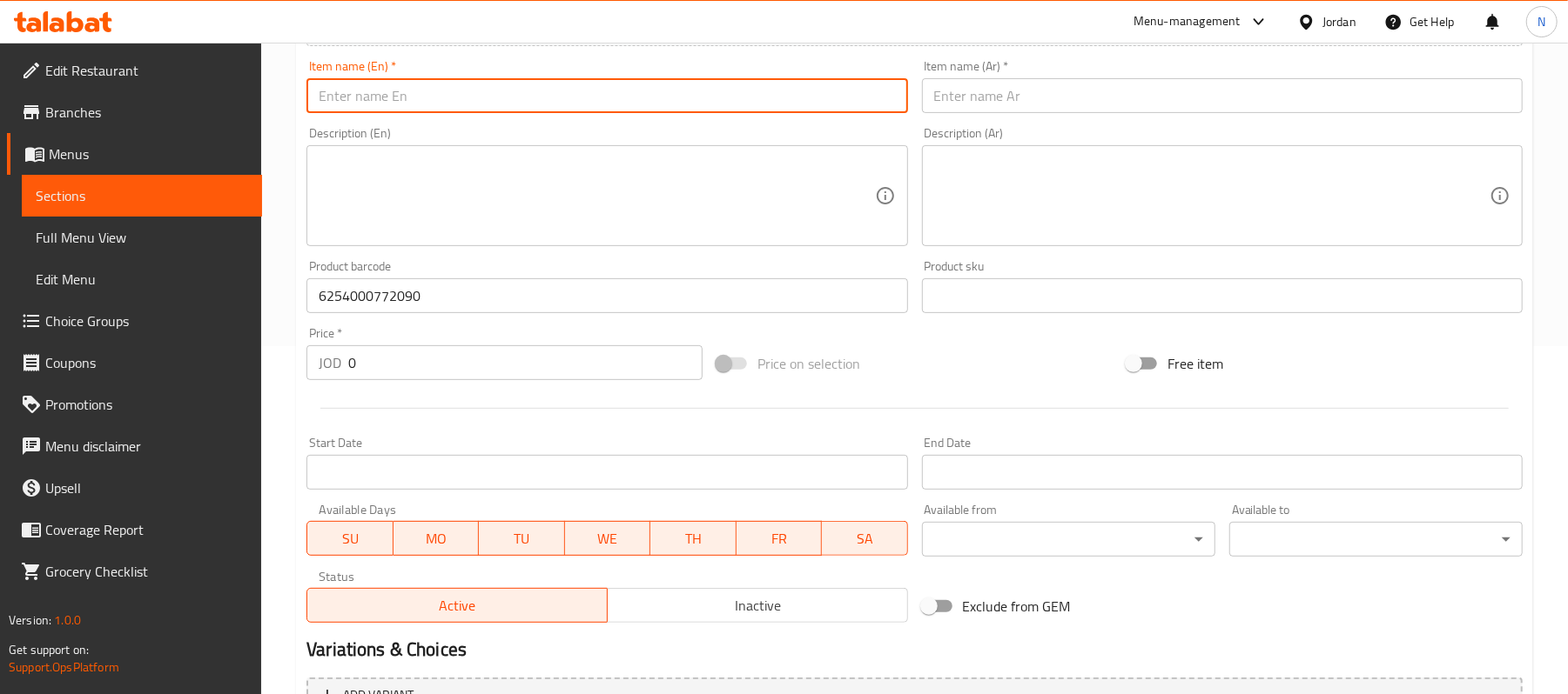
paste input "Petra Pet Chicken Dry Food for Kittens 1 Kg"
click at [510, 98] on input "Petra Pet Chicken Dry Food for Kittens 1 Kg" at bounding box center [607, 96] width 601 height 35
type input "Petra Pet Chicken Dry Food for Adult Cats 1 Kg"
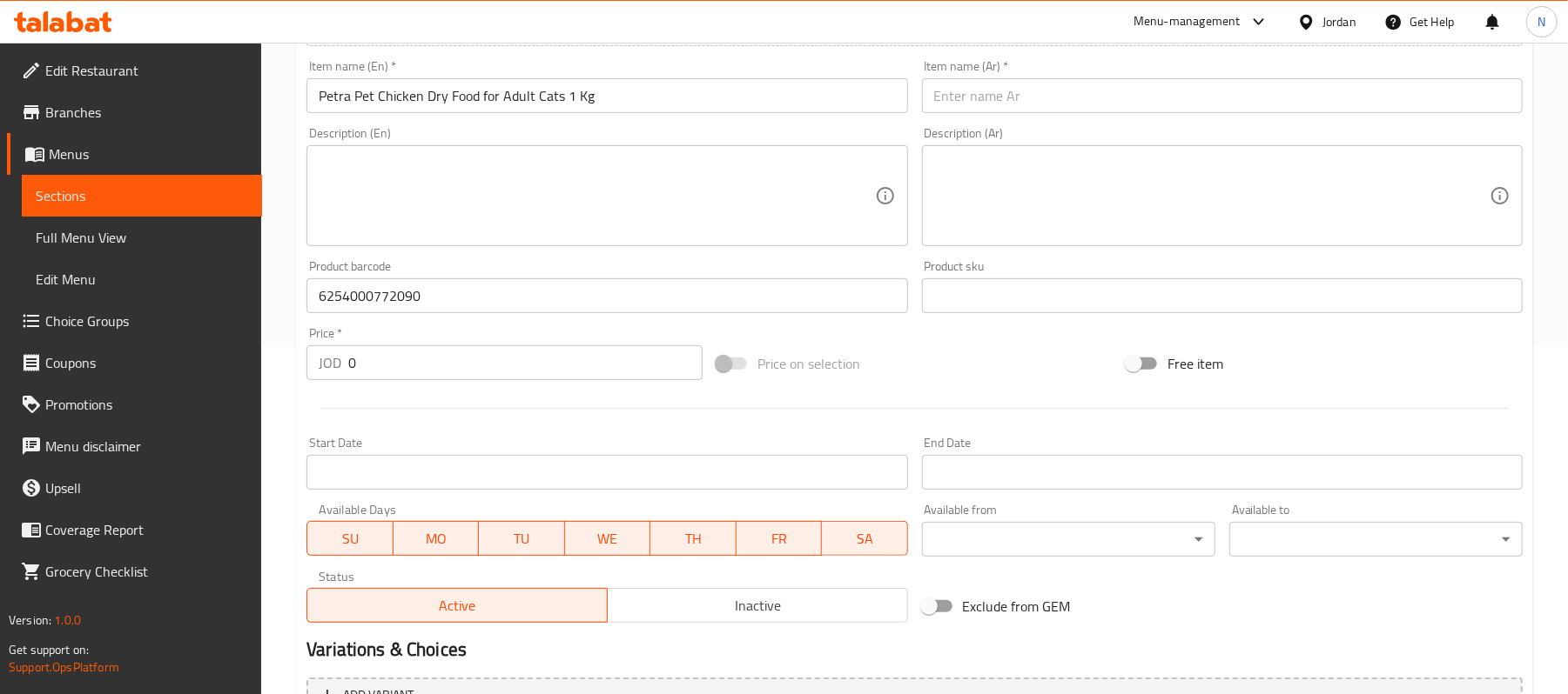
click at [478, 338] on div "Price   * JOD 0 Price *" at bounding box center [505, 354] width 396 height 53
click at [460, 357] on input "0" at bounding box center [526, 363] width 354 height 35
type input "4"
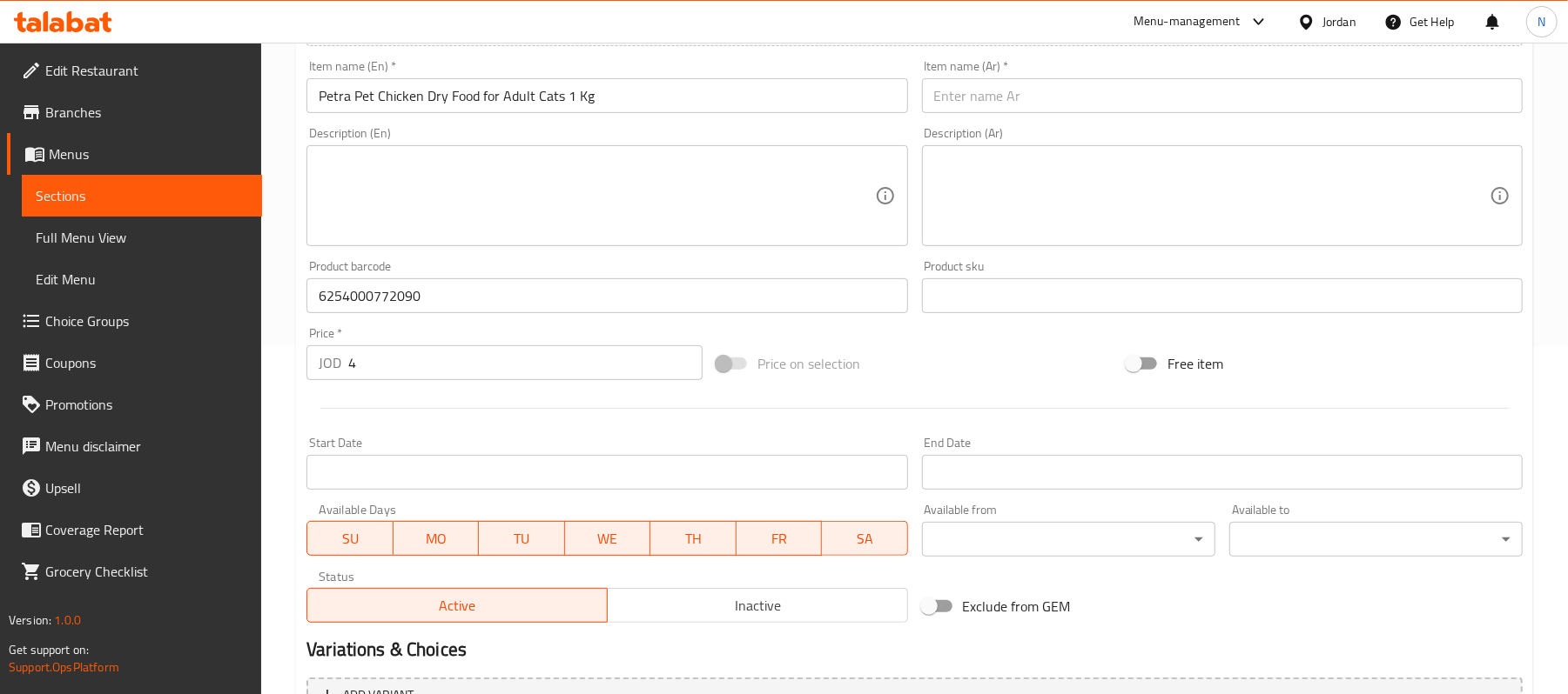
click at [403, 91] on input "Petra Pet Chicken Dry Food for Adult Cats 1 Kg" at bounding box center [607, 96] width 601 height 35
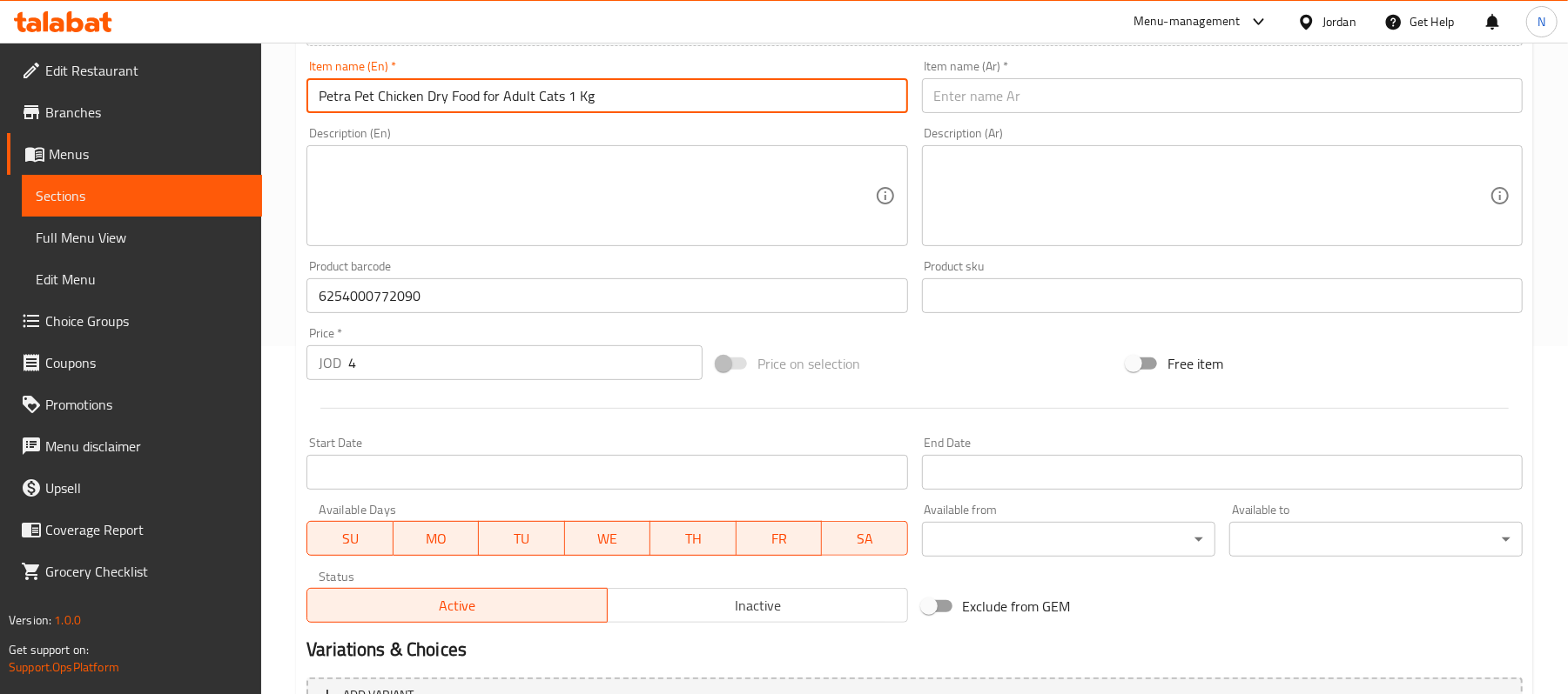
click at [403, 91] on input "Petra Pet Chicken Dry Food for Adult Cats 1 Kg" at bounding box center [607, 96] width 601 height 35
type input "Petra Pet Dry Food for Adult Cats 1 Kg"
click at [1049, 108] on input "text" at bounding box center [1222, 96] width 601 height 35
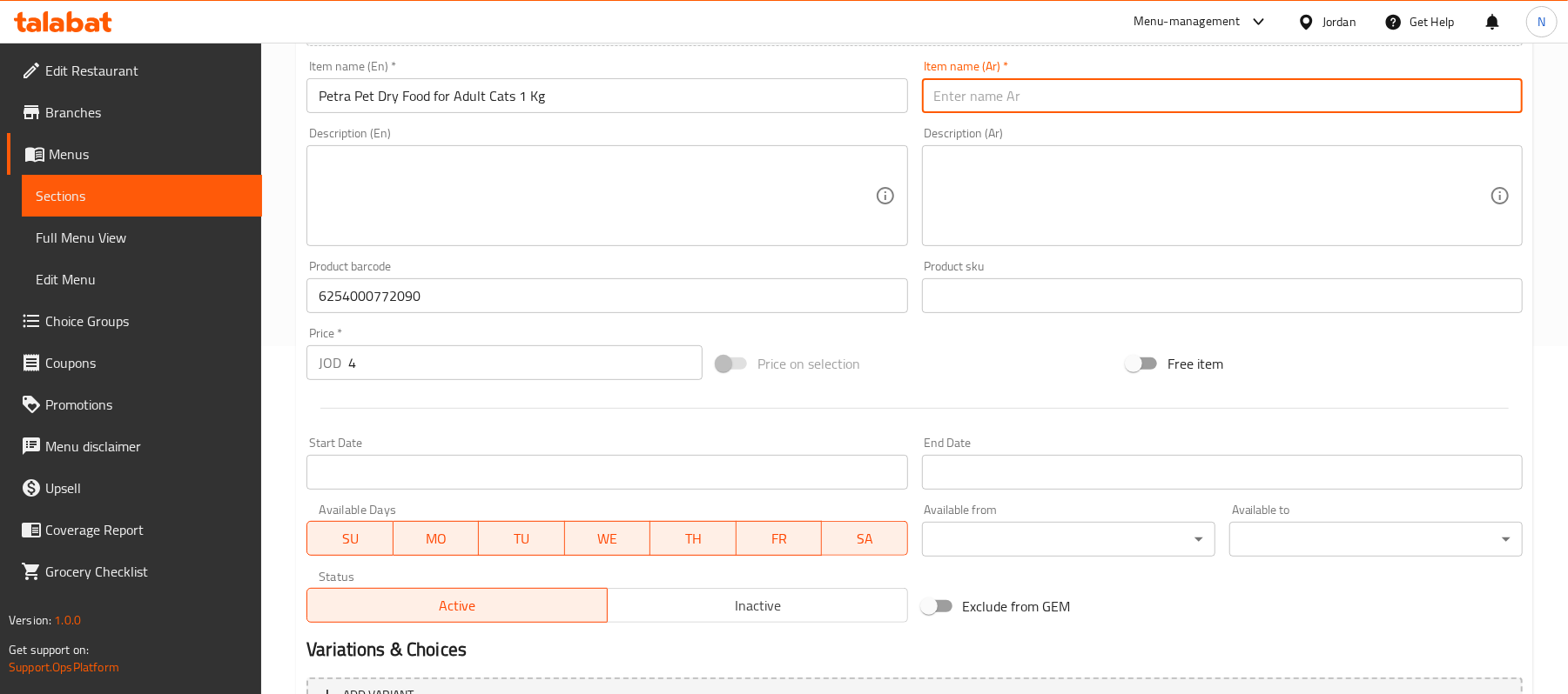
paste input "بيترا بت طعام جاف بالدجاج للقطط الصغيرة 1 كجم"
click at [1097, 109] on input "بيترا بت طعام جاف بالدجاج للقطط الصغيرة 1 كجم" at bounding box center [1222, 96] width 601 height 35
click at [1010, 101] on input "بيترا بت طعام جاف للقطط الصغيرة 1 كجم" at bounding box center [1222, 96] width 601 height 35
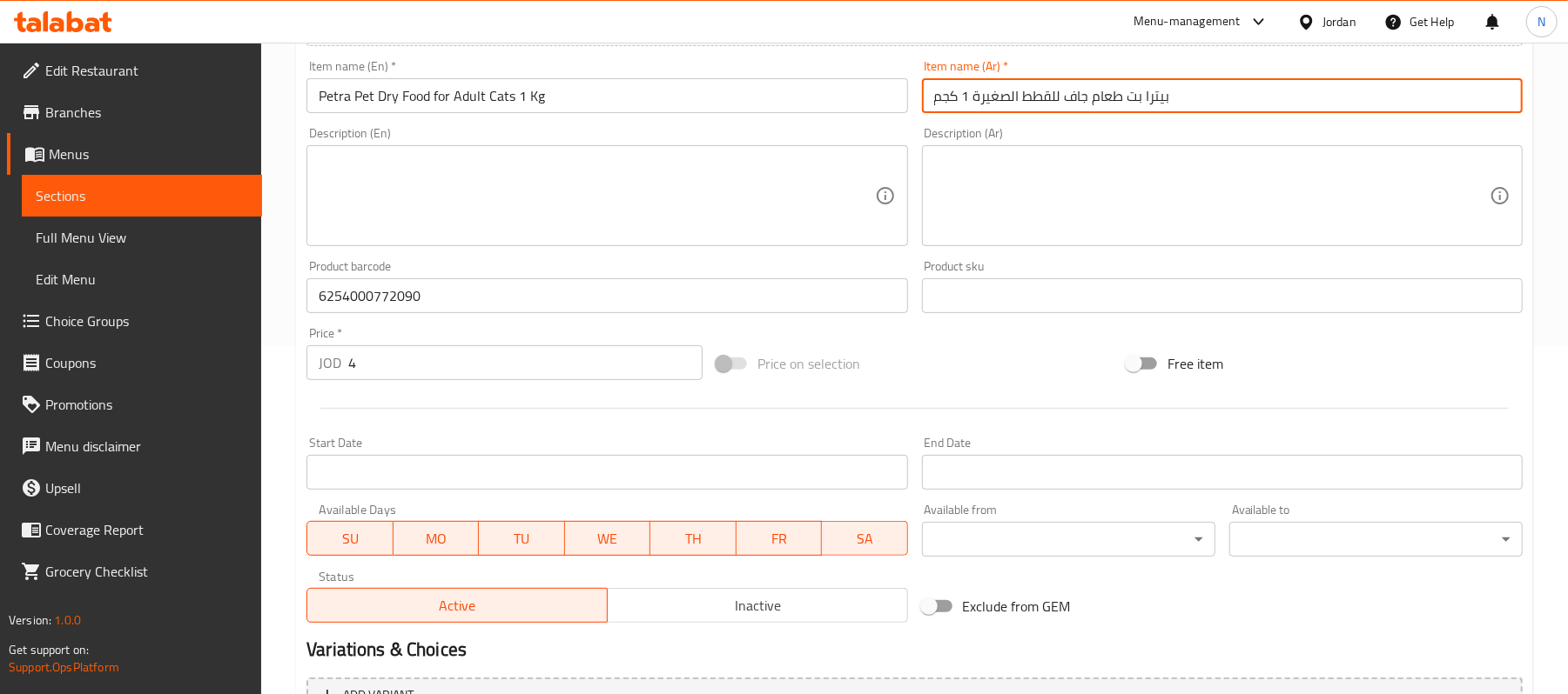
click at [527, 89] on input "Petra Pet Dry Food for Adult Cats 1 Kg" at bounding box center [607, 96] width 601 height 35
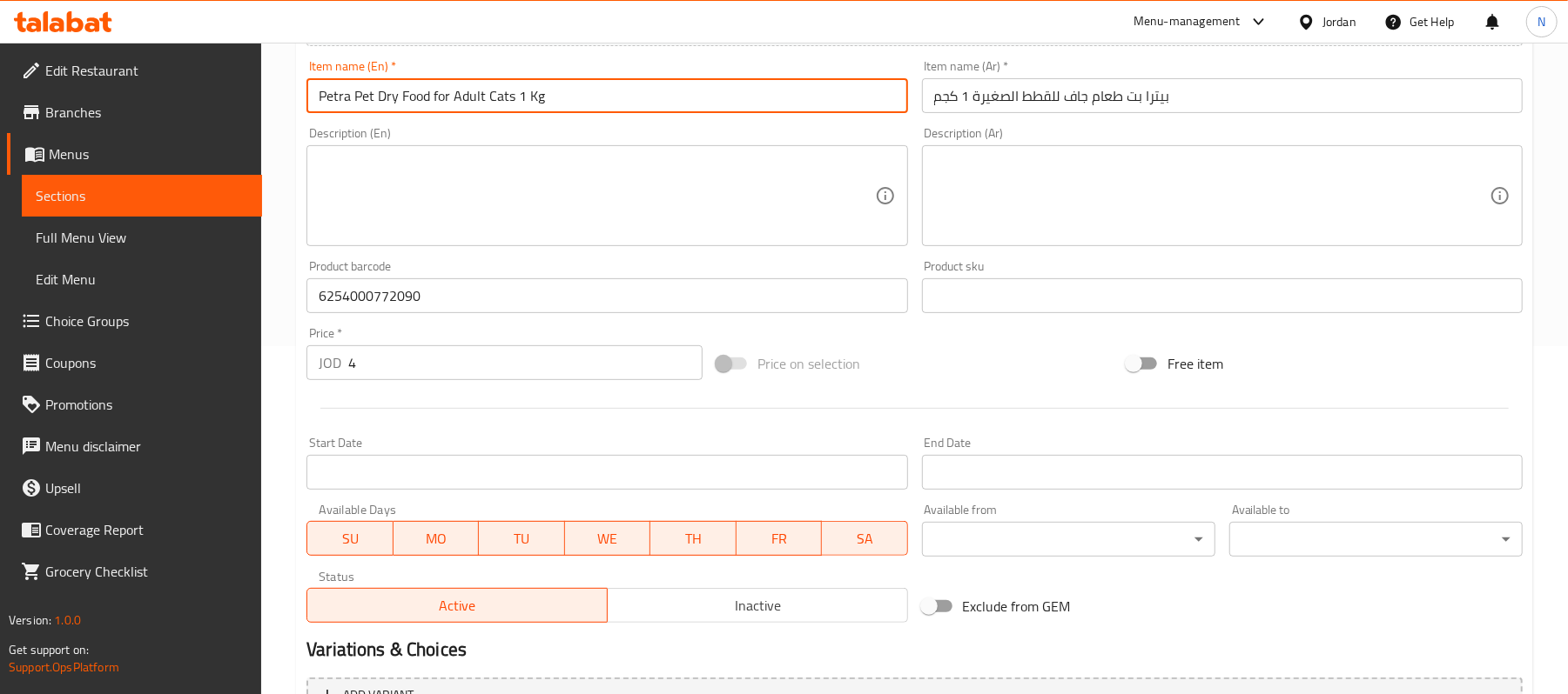
click at [527, 89] on input "Petra Pet Dry Food for Adult Cats 1 Kg" at bounding box center [607, 96] width 601 height 35
click at [1006, 96] on input "بيترا بت طعام جاف للقطط الصغيرة 1 كجم" at bounding box center [1222, 96] width 601 height 35
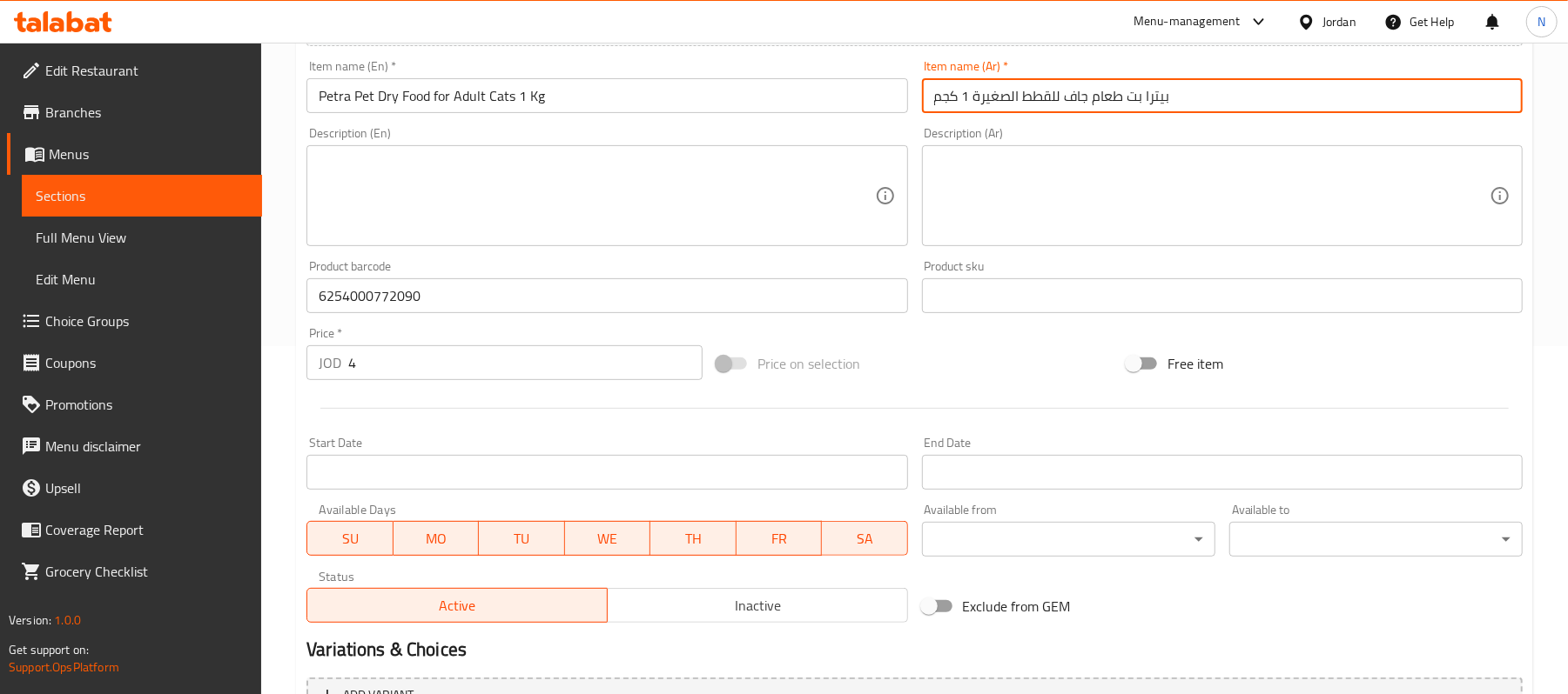
click at [1006, 96] on input "بيترا بت طعام جاف للقطط الصغيرة 1 كجم" at bounding box center [1222, 96] width 601 height 35
paste input "الغة"
click at [1174, 106] on input "بيترا بت طعام جاف للقطط البالغة 1 كجم" at bounding box center [1222, 96] width 601 height 35
type input "بيترا بت طعام جاف للقطط البالغة 1 كجم"
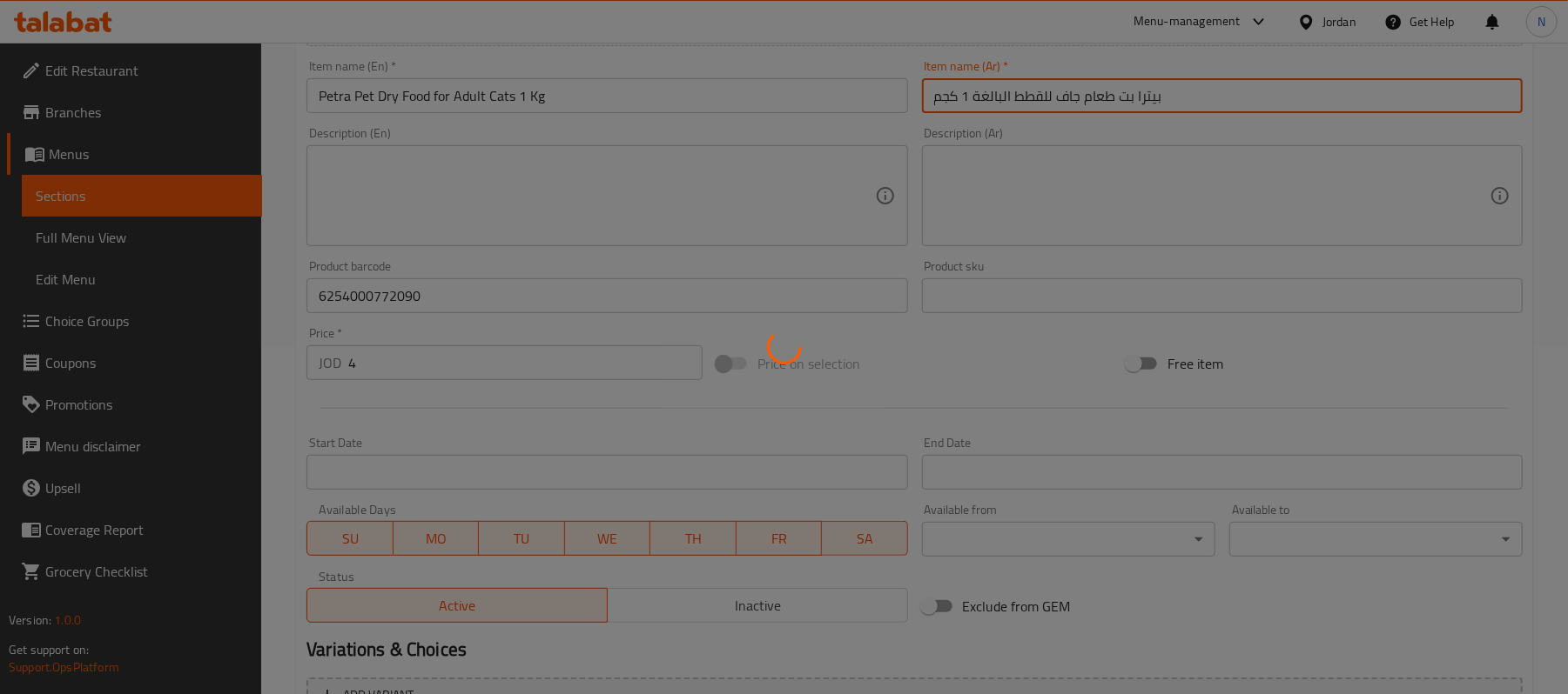
type input "0"
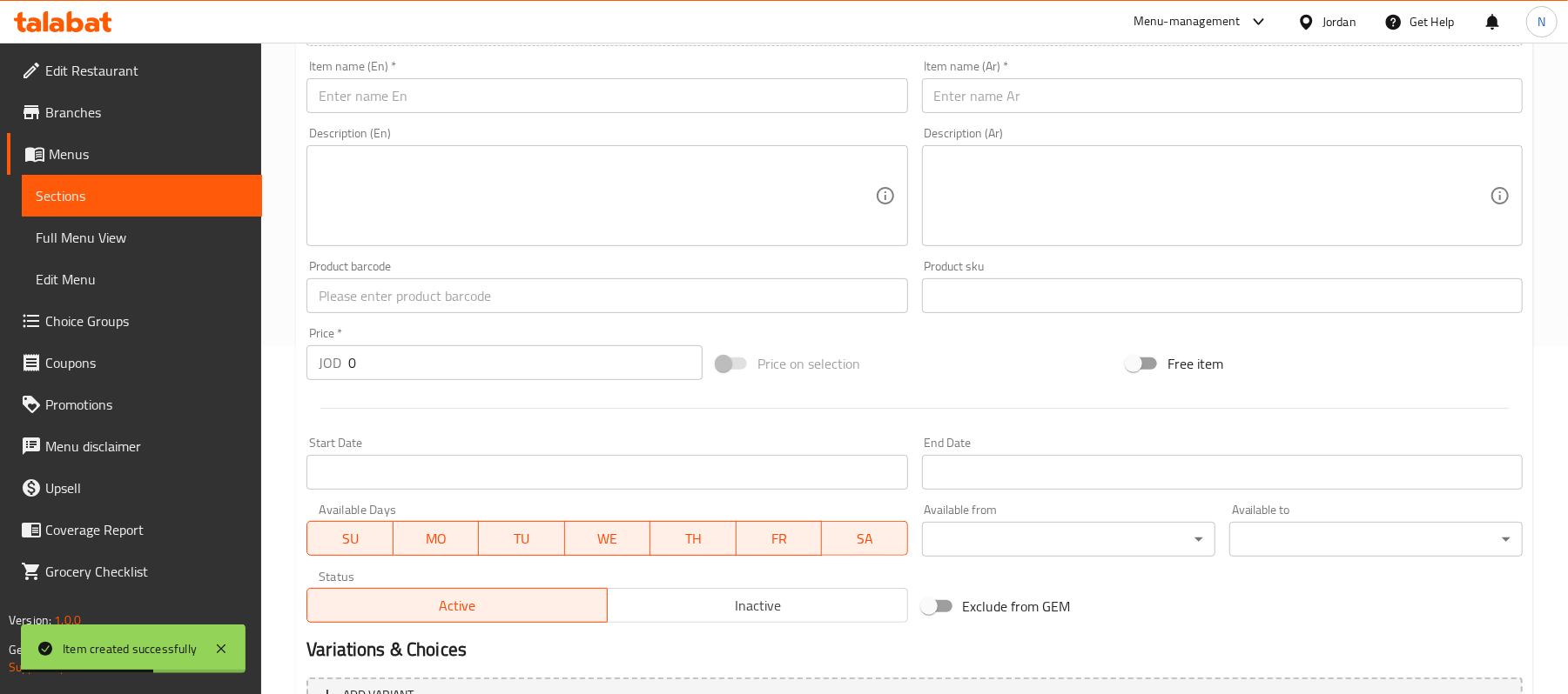
click at [391, 291] on input "text" at bounding box center [607, 295] width 601 height 35
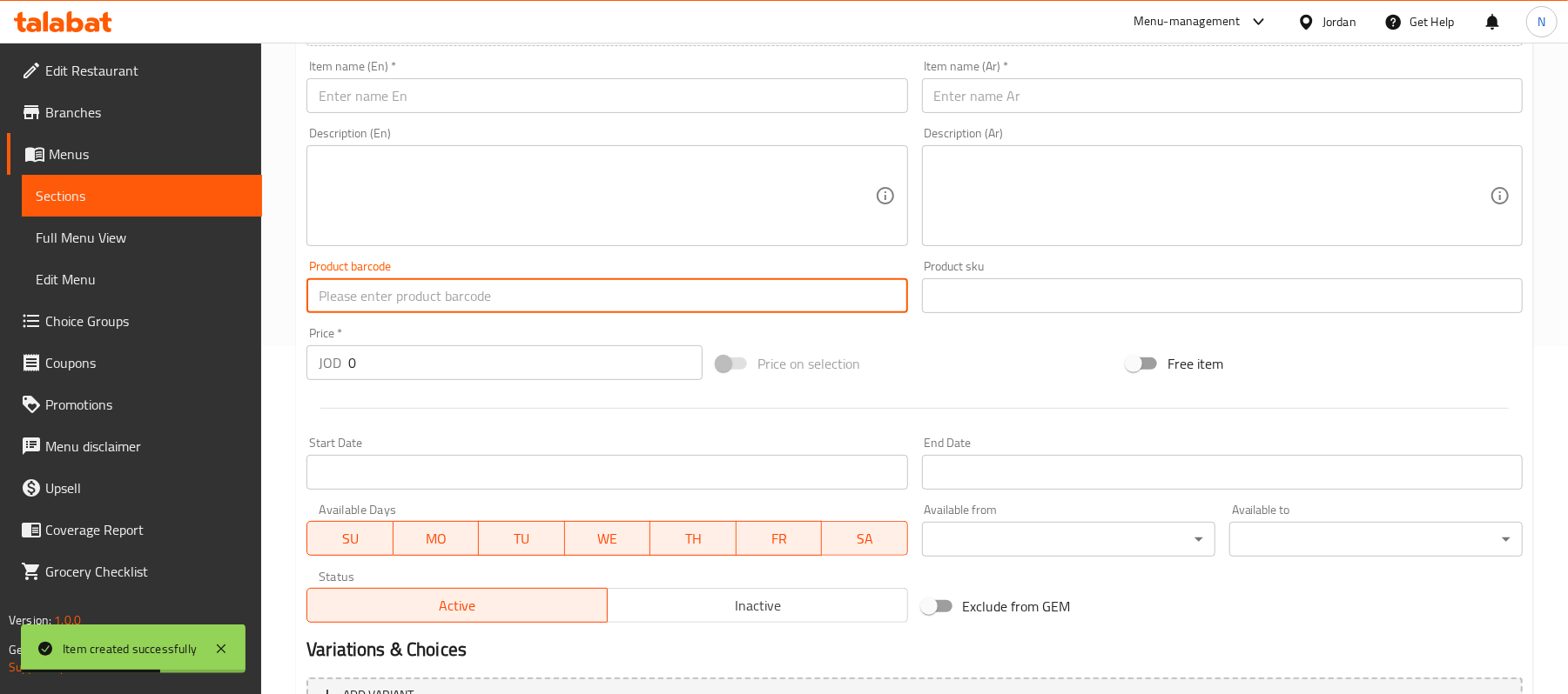
paste input "6254000772014"
type input "6254000772014"
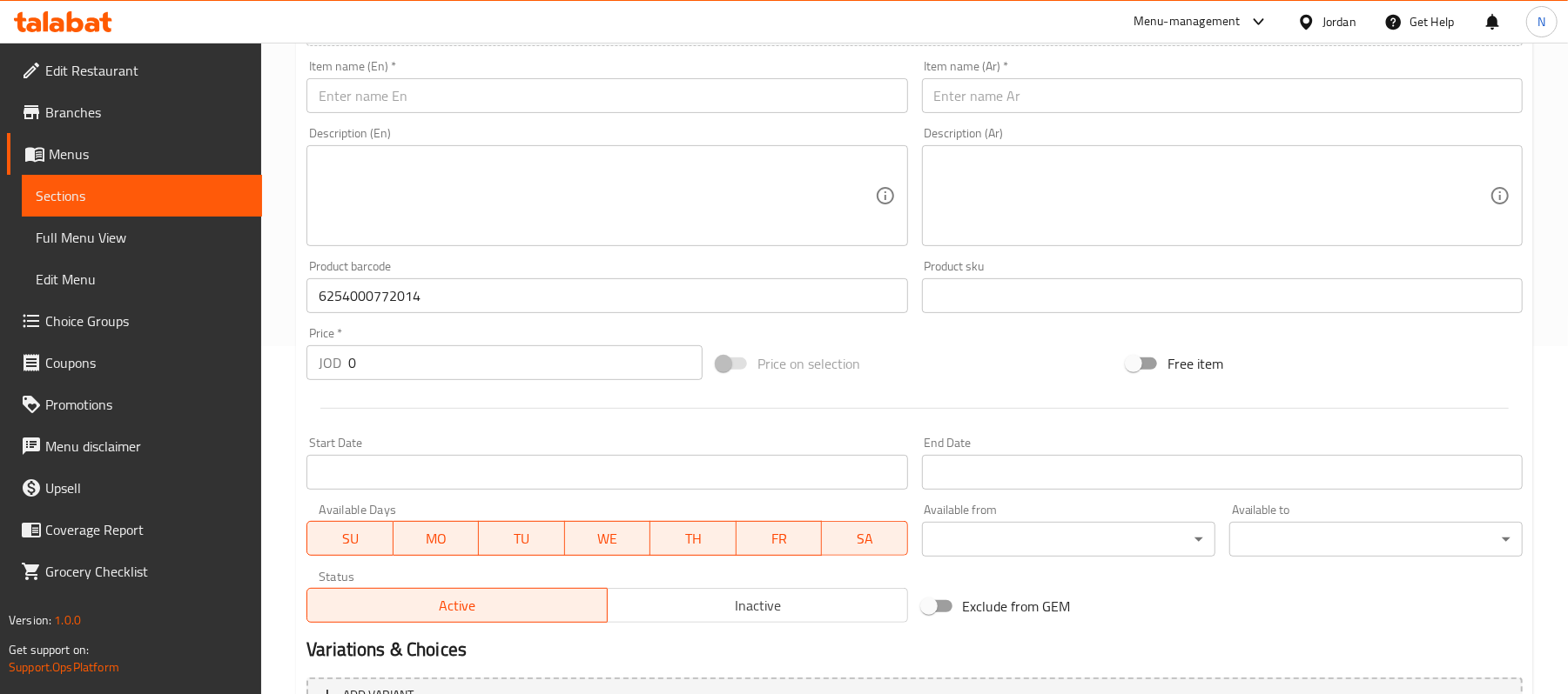
click at [634, 102] on input "text" at bounding box center [607, 96] width 601 height 35
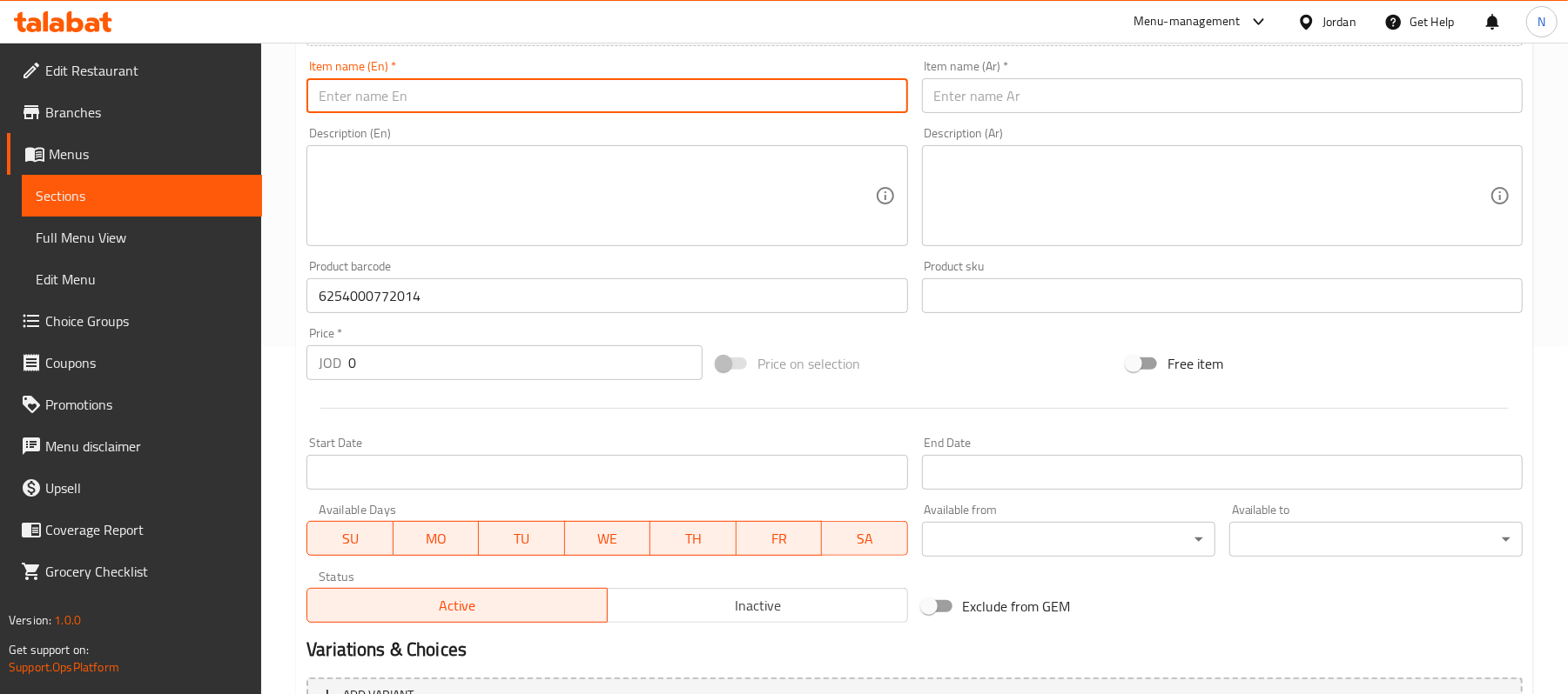
paste input "Dry Pet Food for Adult Cats 2 Kg"
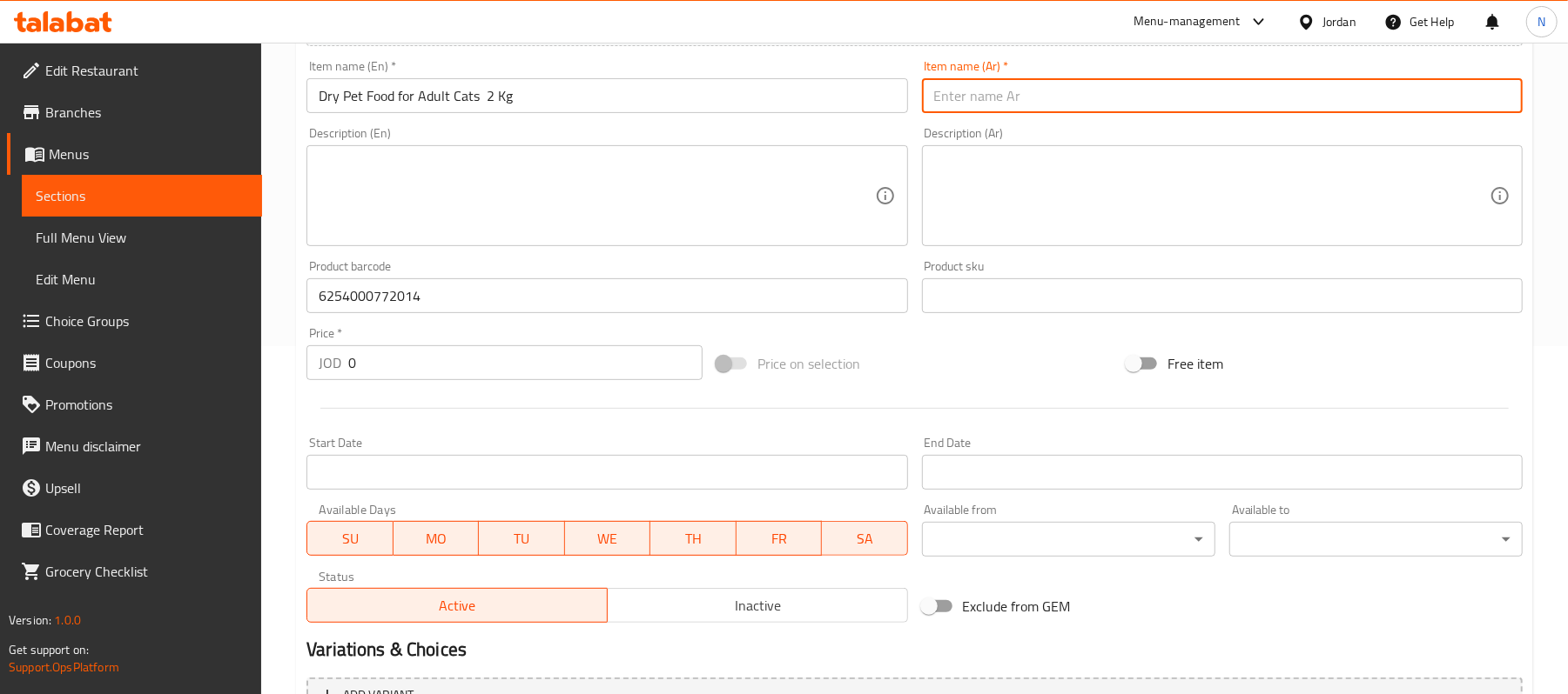
click at [1153, 102] on input "text" at bounding box center [1222, 96] width 601 height 35
click at [723, 614] on span "Inactive" at bounding box center [758, 606] width 286 height 26
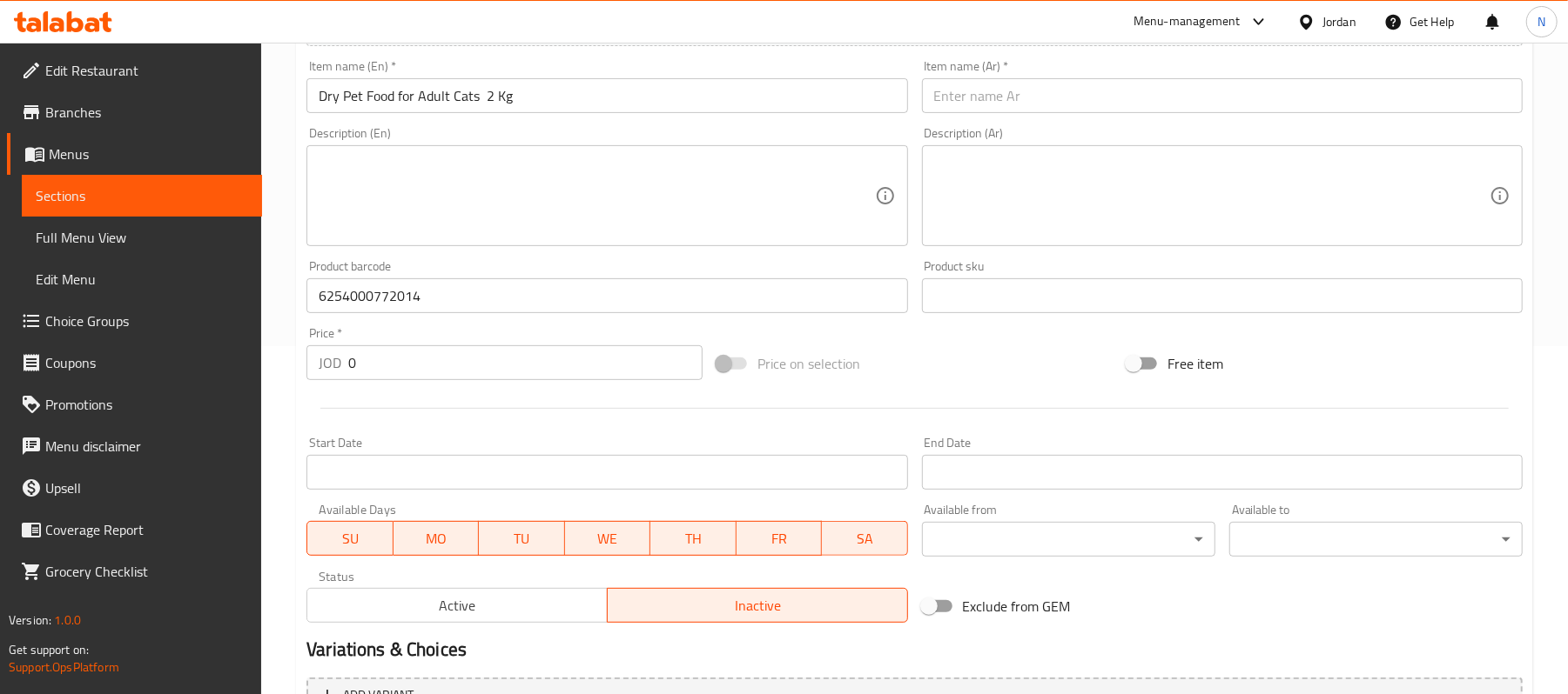
click at [565, 98] on input "Dry Pet Food for Adult Cats 2 Kg" at bounding box center [607, 96] width 601 height 35
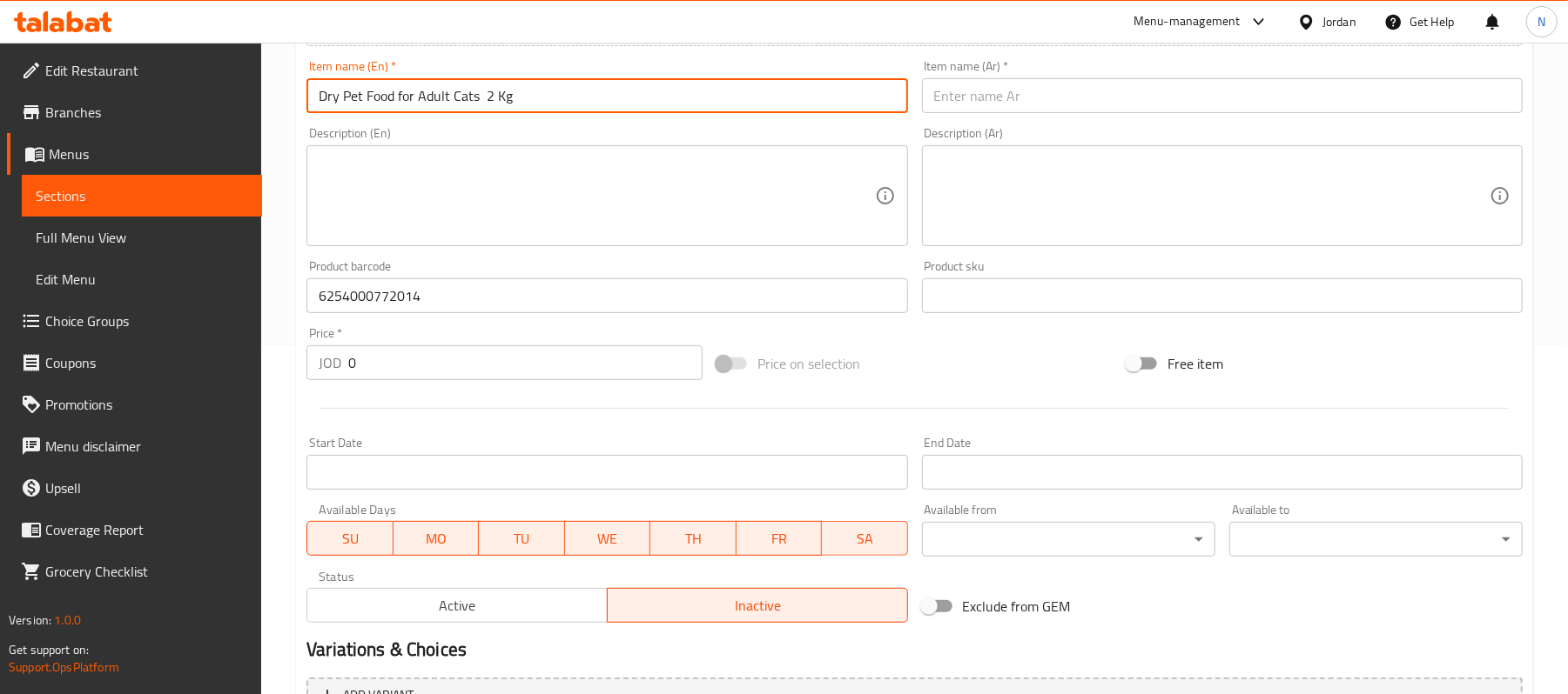
click at [565, 98] on input "Dry Pet Food for Adult Cats 2 Kg" at bounding box center [607, 96] width 601 height 35
paste input "Petra Pet Dry Food for Adult Cats 1"
click at [520, 101] on input "Petra Pet Dry Food for Adult Cats 1 Kg" at bounding box center [607, 96] width 601 height 35
type input "Petra Pet Dry Food for Adult Cats 2 Kg"
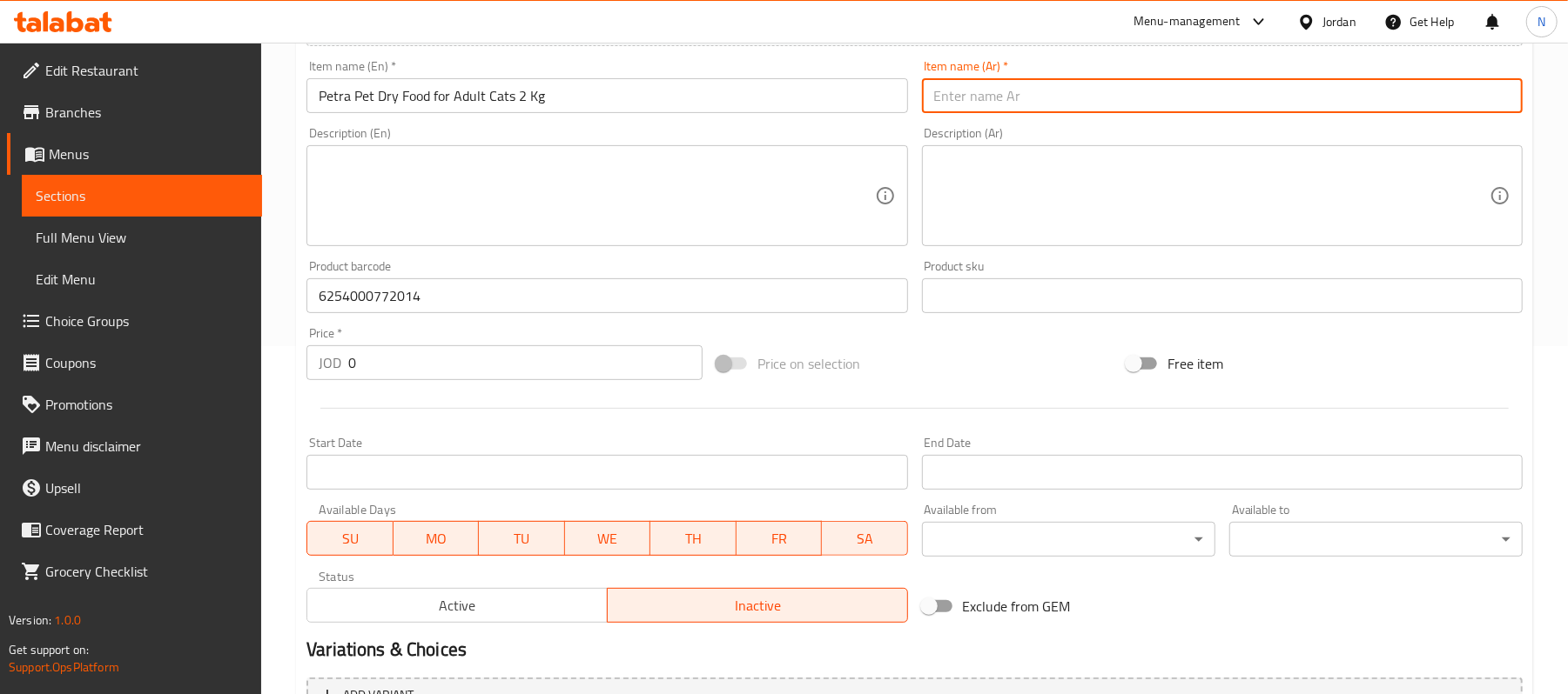
click at [1168, 104] on input "text" at bounding box center [1222, 96] width 601 height 35
paste input "بيترا بت طعام جاف للقطط البالغة 1 كجم"
click at [977, 102] on input "بيترا بت طعام جاف للقطط البالغة 1 كجم" at bounding box center [1222, 96] width 601 height 35
type input "بيترا بت طعام جاف للقطط البالغة 2 كجم"
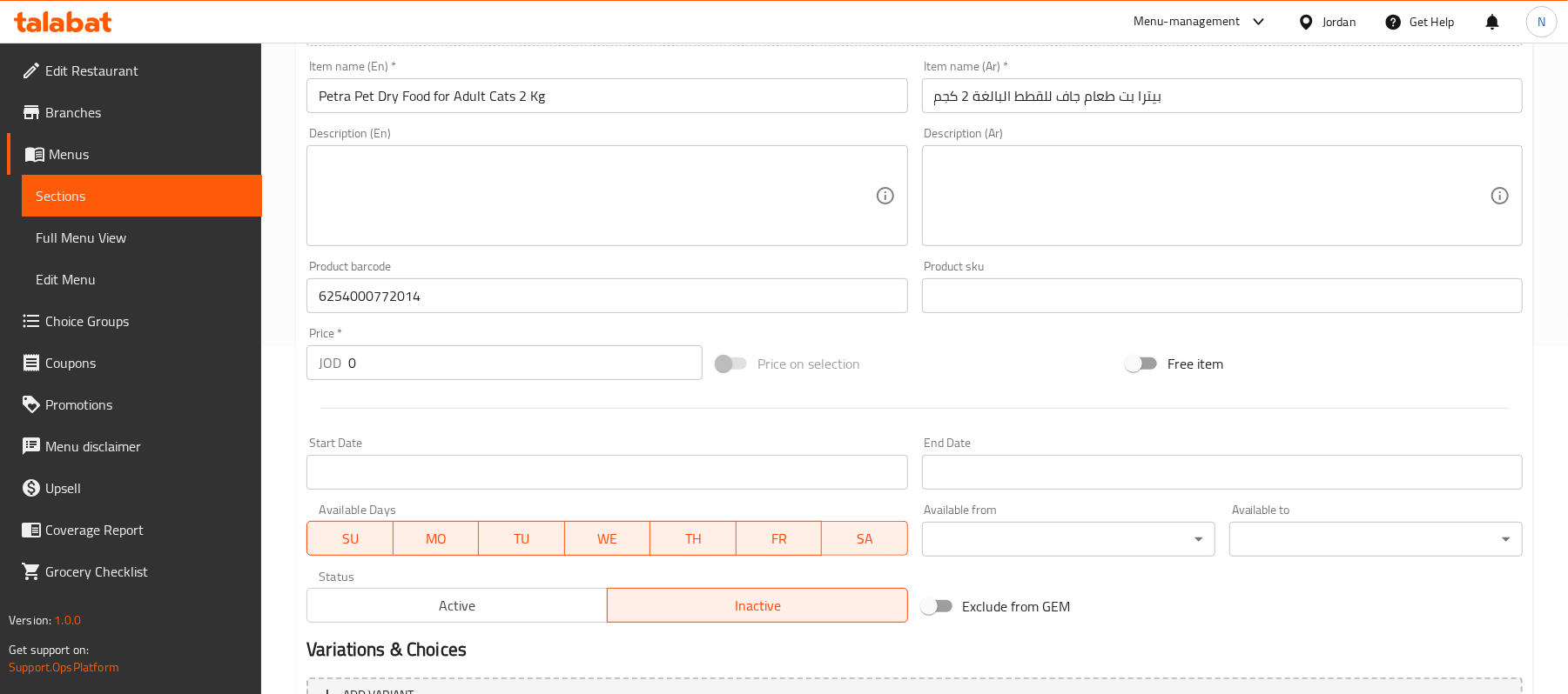
drag, startPoint x: 524, startPoint y: 387, endPoint x: 533, endPoint y: 372, distance: 17.5
click at [524, 387] on div "Price   * JOD 0 Price *" at bounding box center [504, 353] width 410 height 67
click at [534, 371] on input "0" at bounding box center [526, 363] width 354 height 35
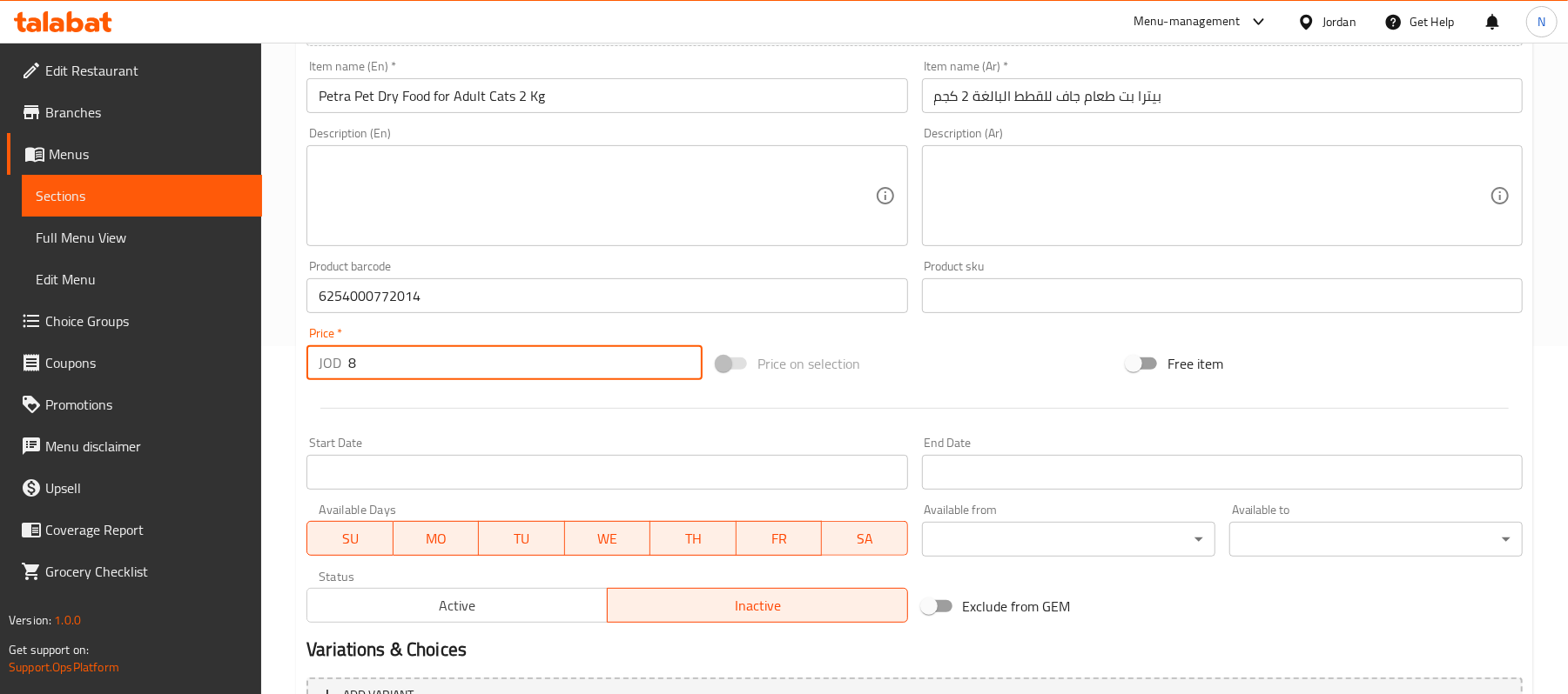
type input "8"
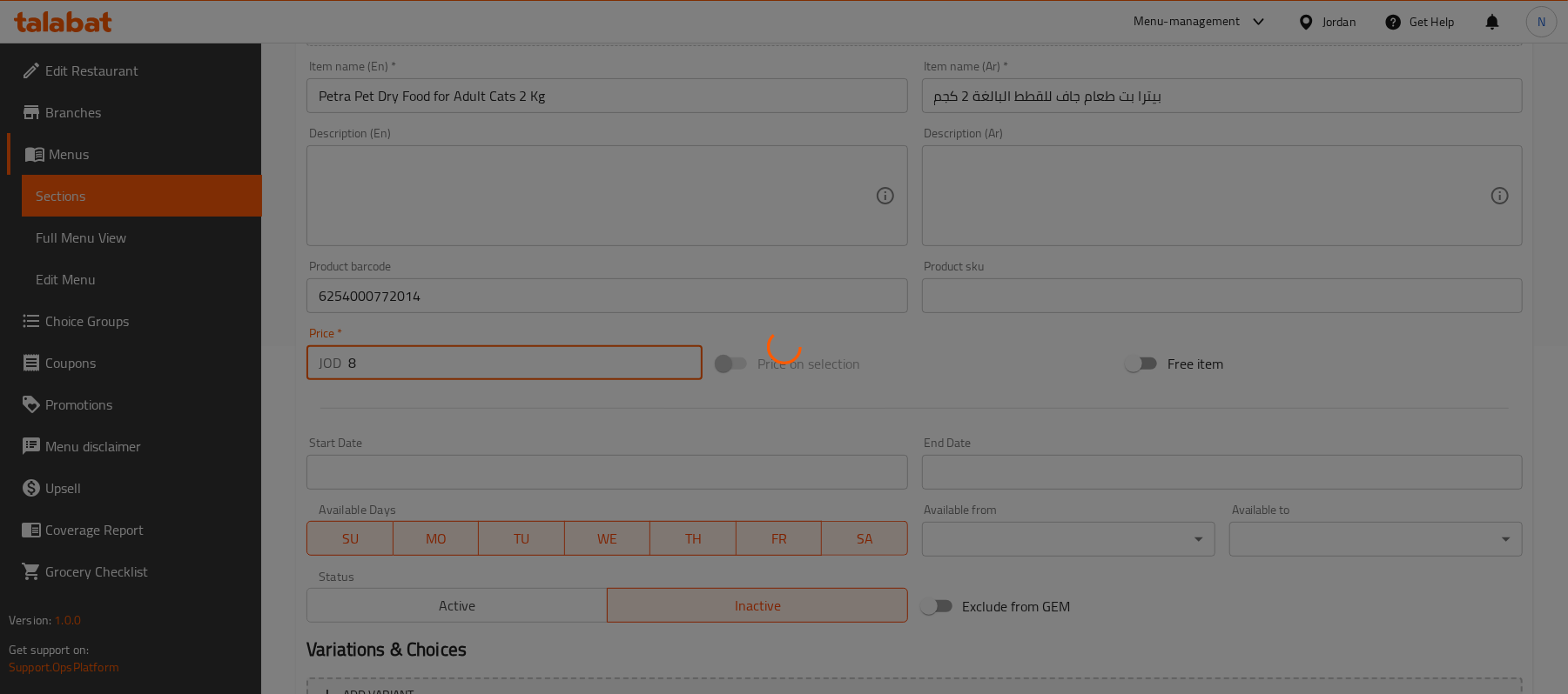
type input "0"
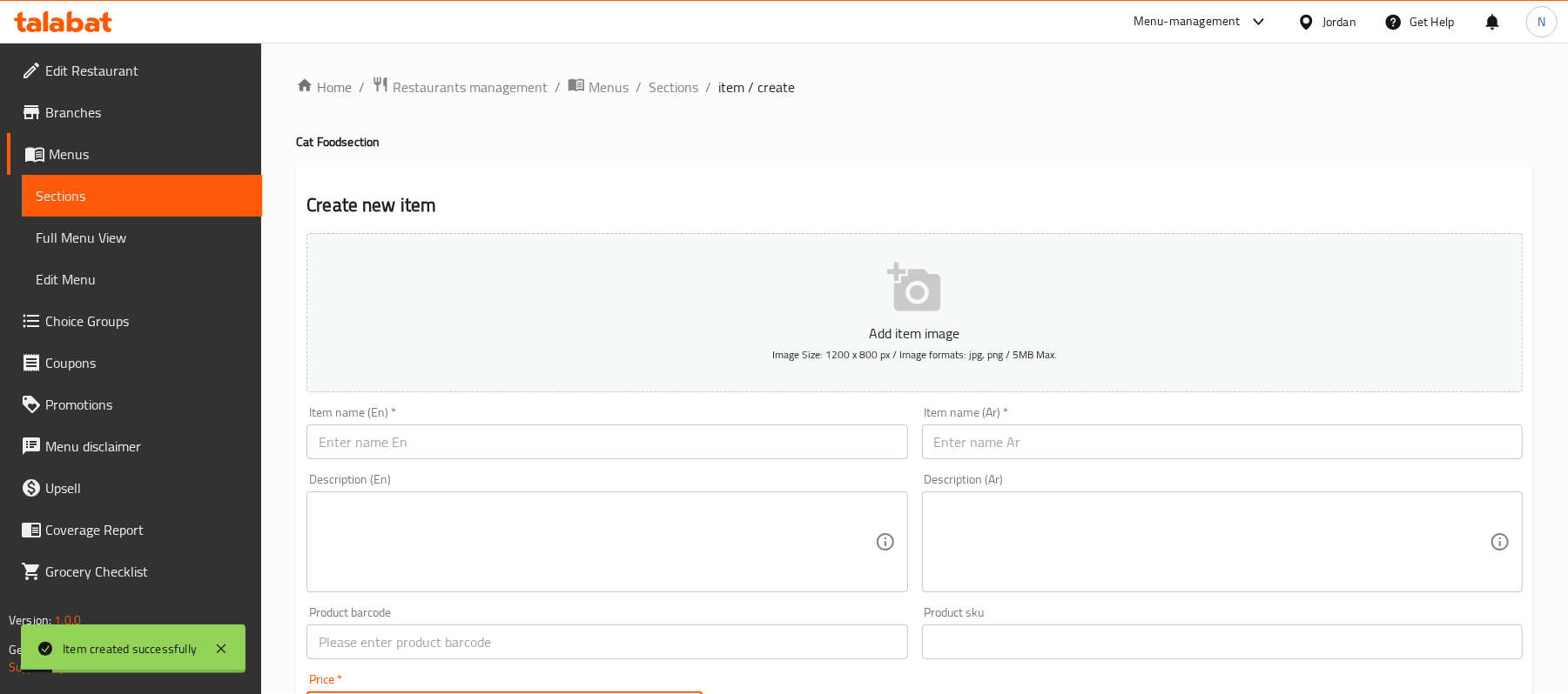
scroll to position [0, 0]
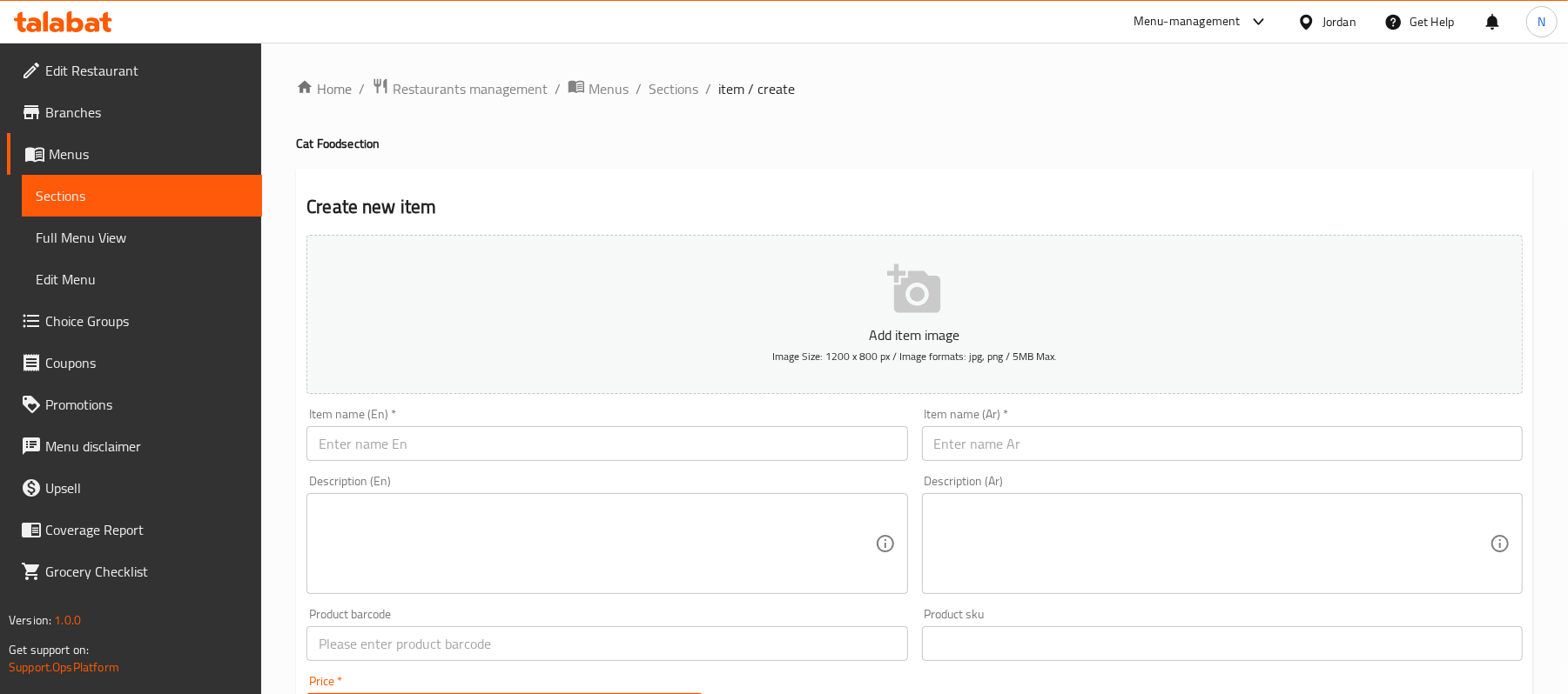
click at [478, 436] on input "text" at bounding box center [607, 443] width 601 height 35
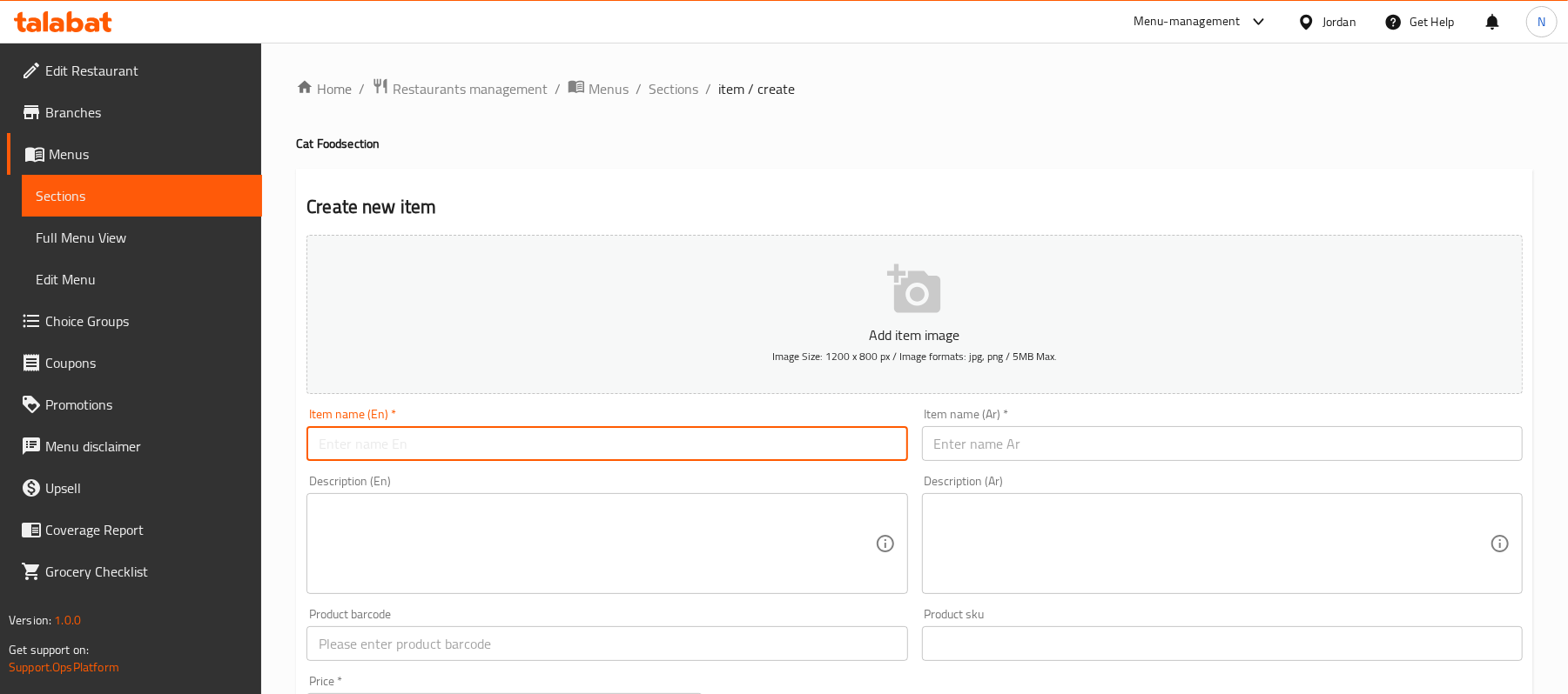
paste input "Petra Pet Dry Food for Adult Cats 1 Kg"
click at [515, 450] on input "Petra Pet Dry Food for Adult Cats 1 Kg" at bounding box center [607, 443] width 601 height 35
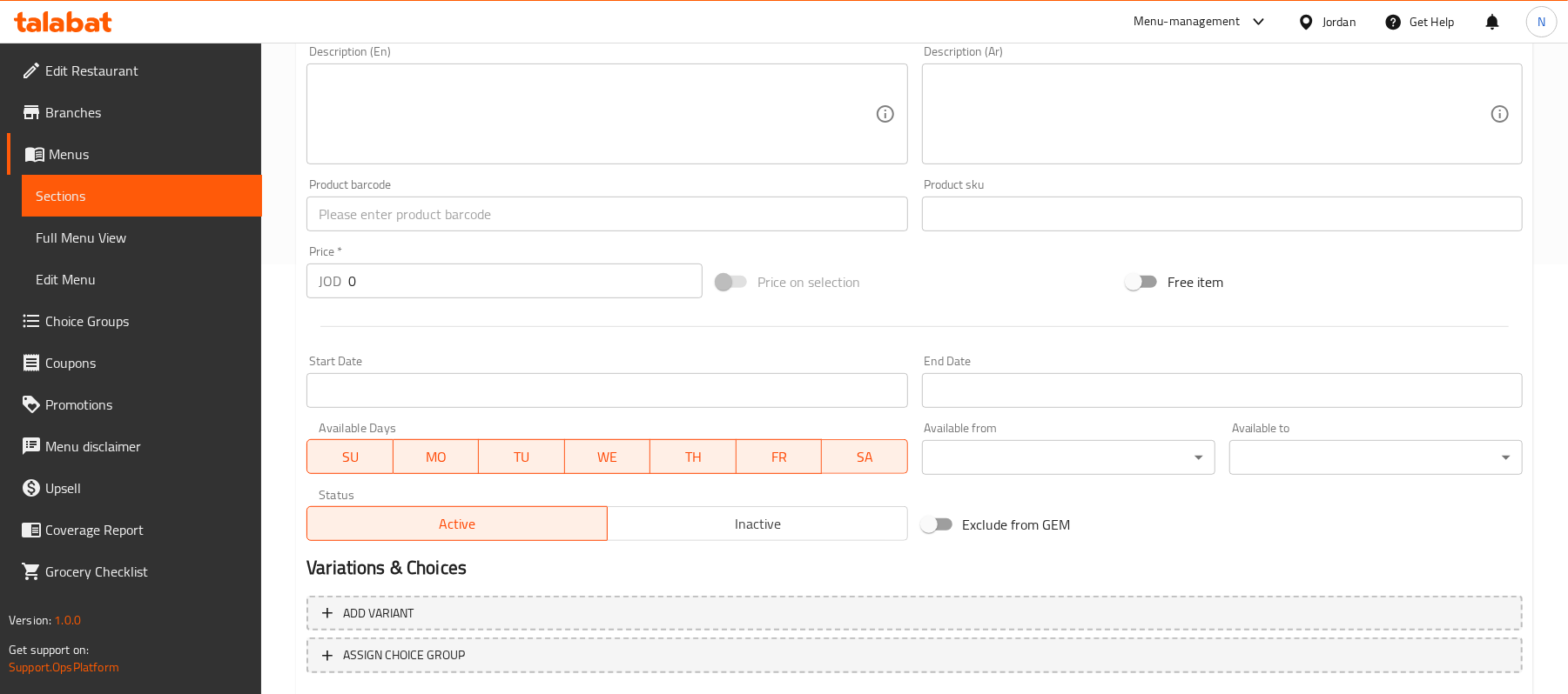
scroll to position [464, 0]
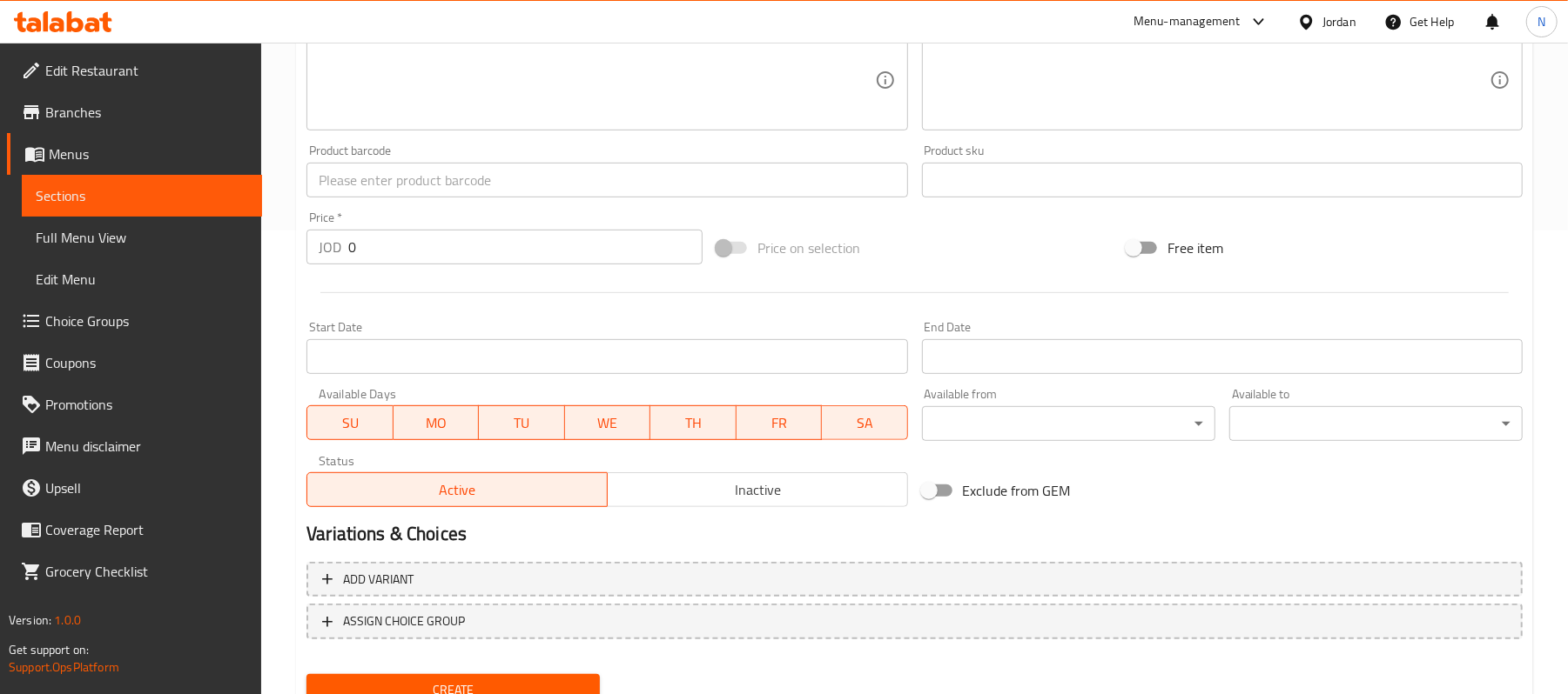
type input "Petra Pet Dry Food for Adult Cats 10 Kg"
click at [673, 513] on div "Status Active Inactive" at bounding box center [606, 481] width 615 height 66
click at [684, 502] on span "Inactive" at bounding box center [758, 490] width 286 height 26
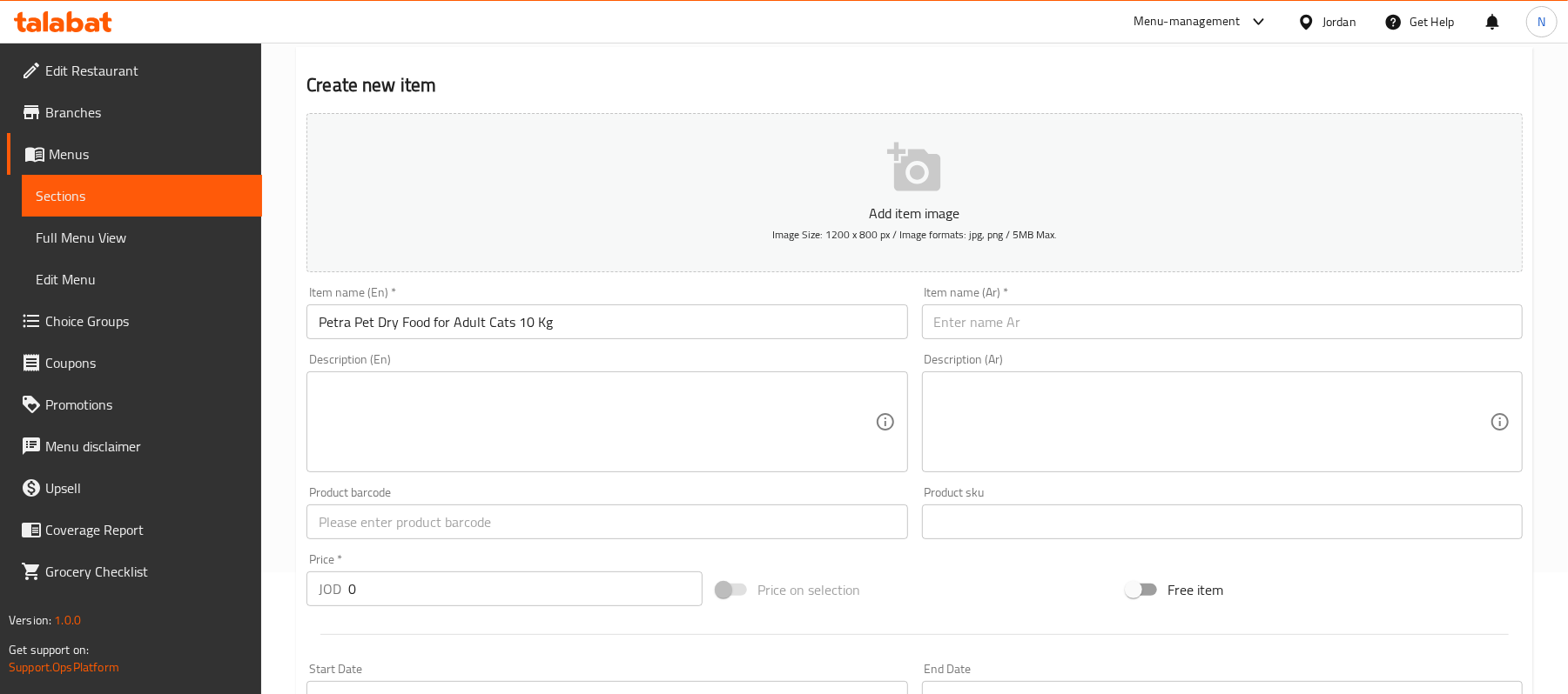
scroll to position [116, 0]
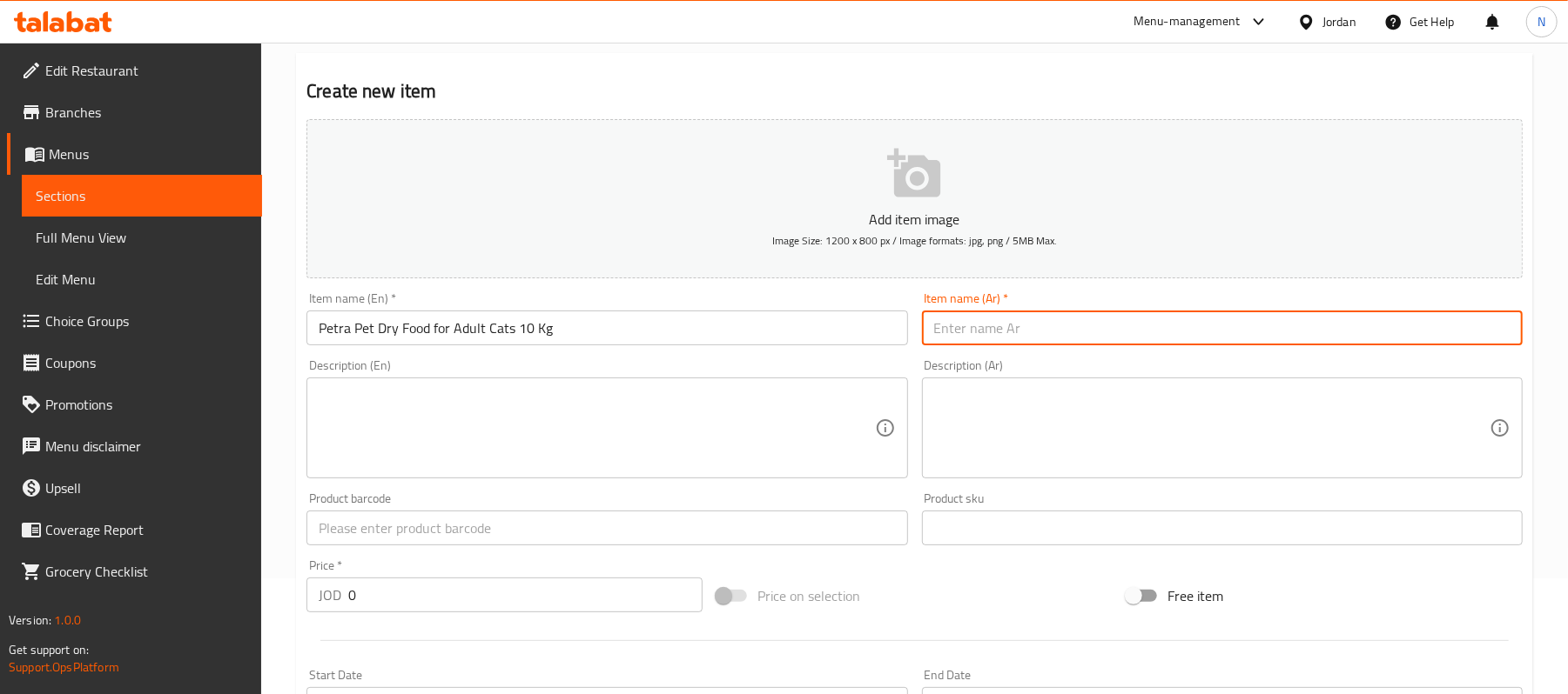
click at [1045, 330] on input "text" at bounding box center [1222, 328] width 601 height 35
paste input "بيترا بت طعام جاف للقطط البالغة 1 كجم"
click at [981, 326] on input "بيترا بت طعام جاف للقطط البالغة 1 كجم" at bounding box center [1222, 328] width 601 height 35
type input "بيترا بت طعام جاف للقطط البالغة 10 كجم"
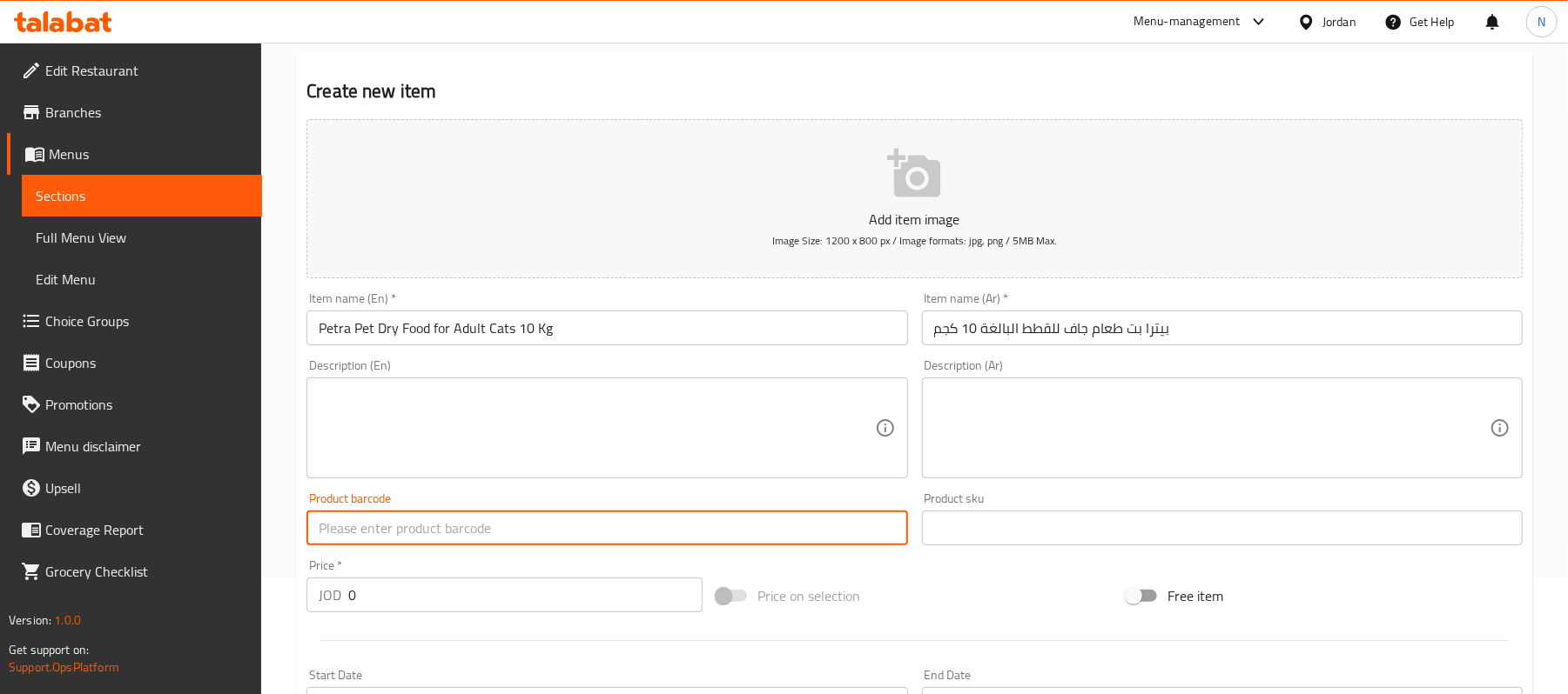
click at [491, 537] on input "text" at bounding box center [607, 528] width 601 height 35
paste input "6254000772021"
type input "6254000772021"
click at [486, 590] on input "0" at bounding box center [526, 595] width 354 height 35
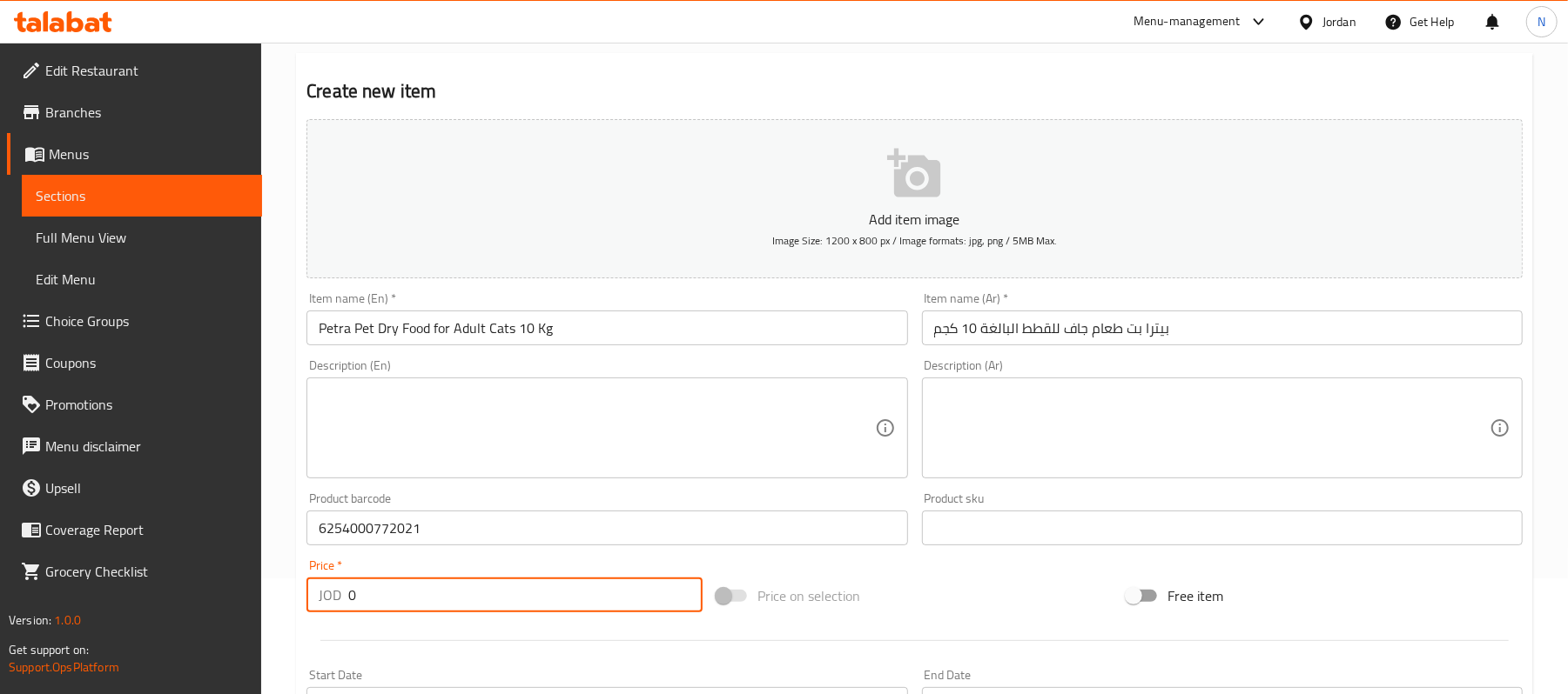
click at [486, 590] on input "0" at bounding box center [526, 595] width 354 height 35
type input "33"
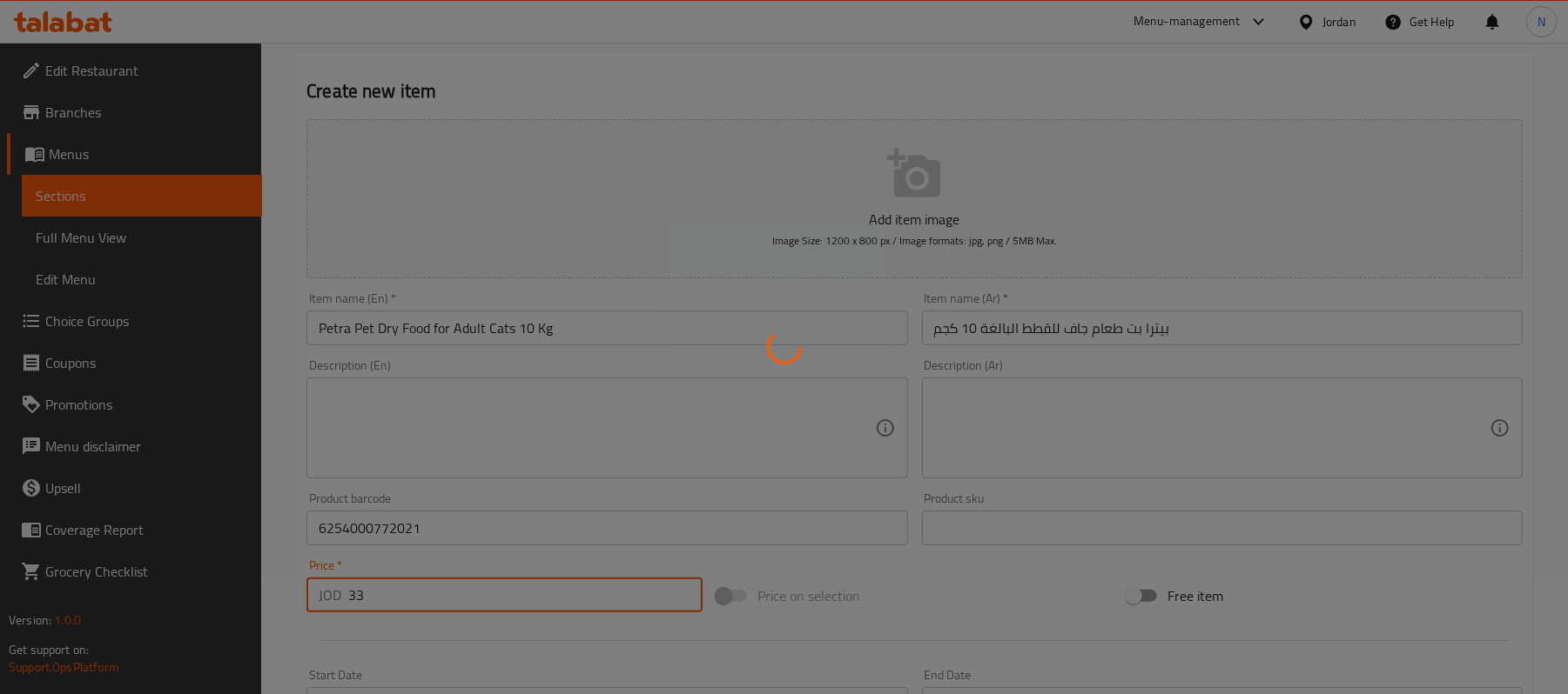
type input "0"
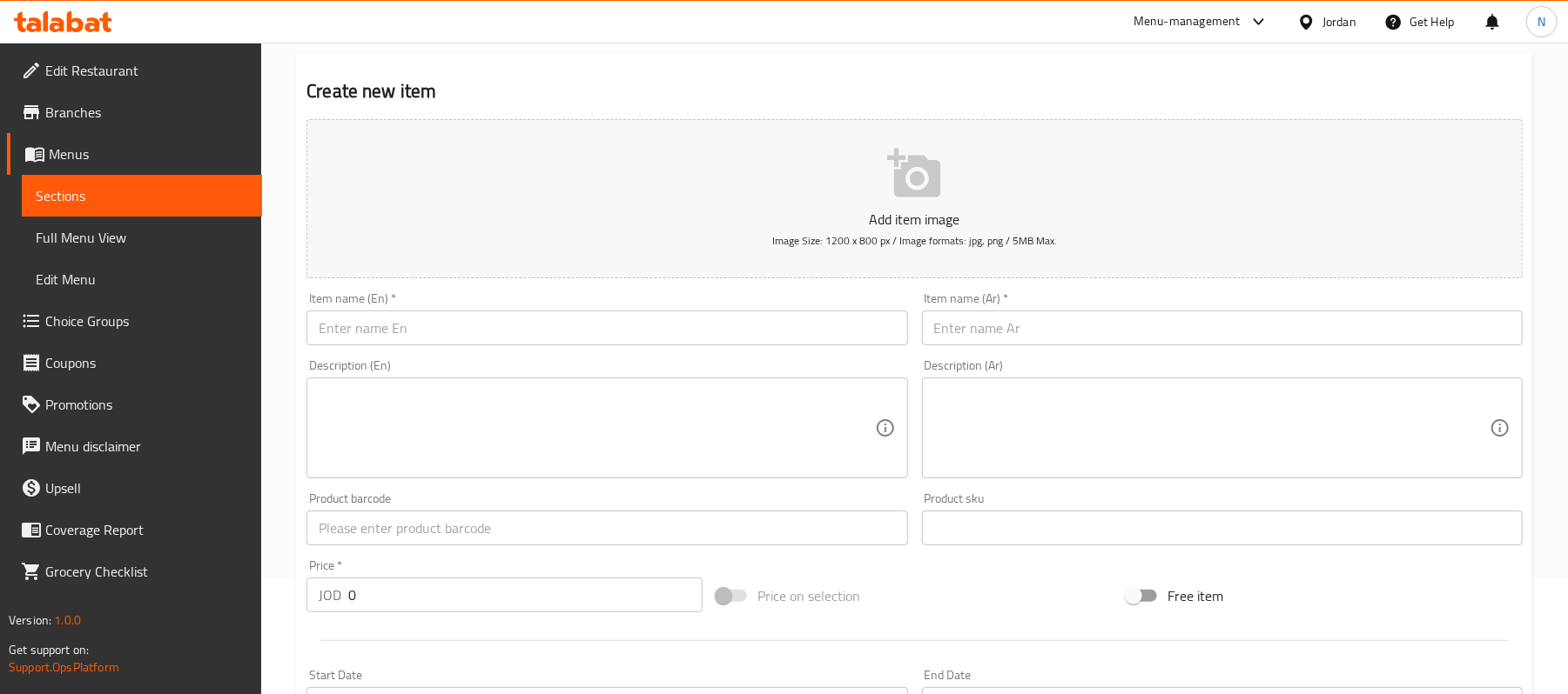
click at [524, 313] on input "text" at bounding box center [607, 328] width 601 height 35
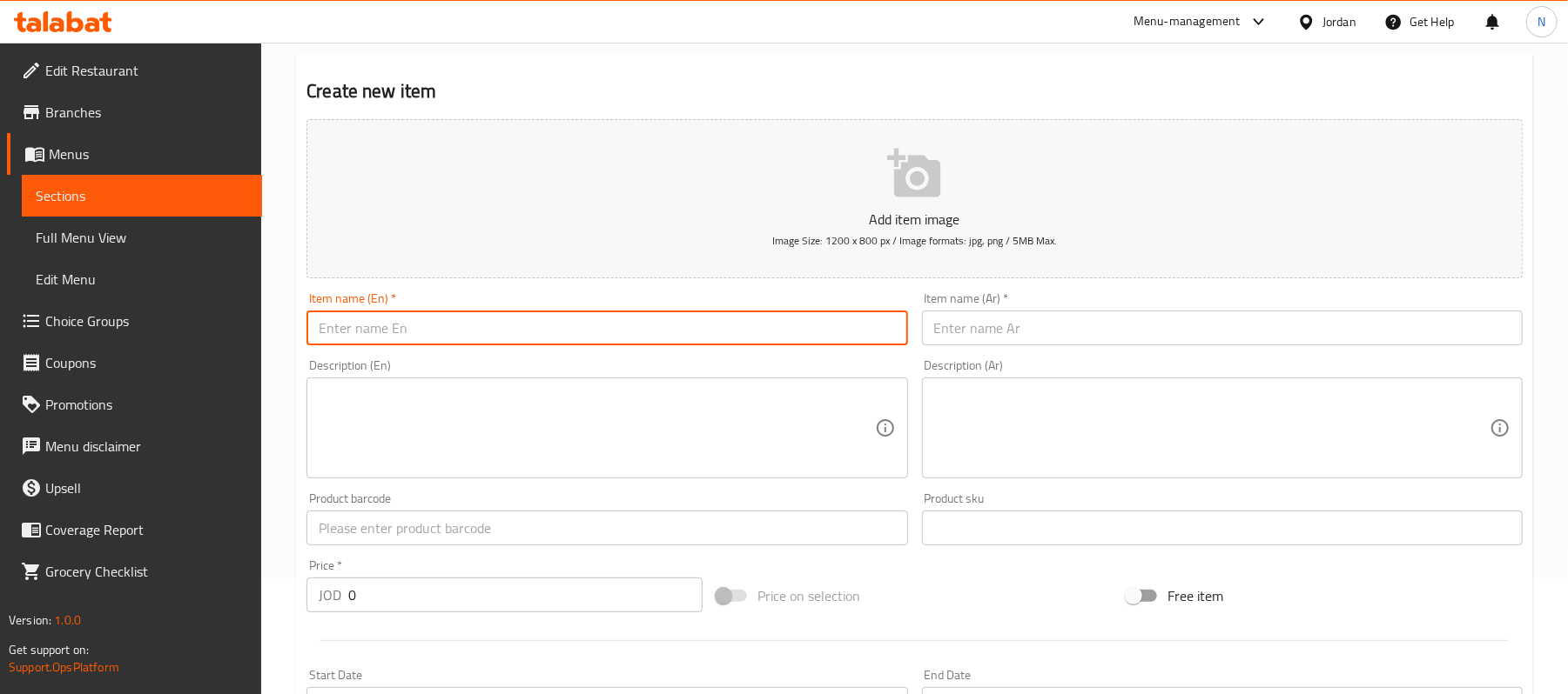
paste input "Cat Treats 150 gms"
type input "Cat Treats 150 gms"
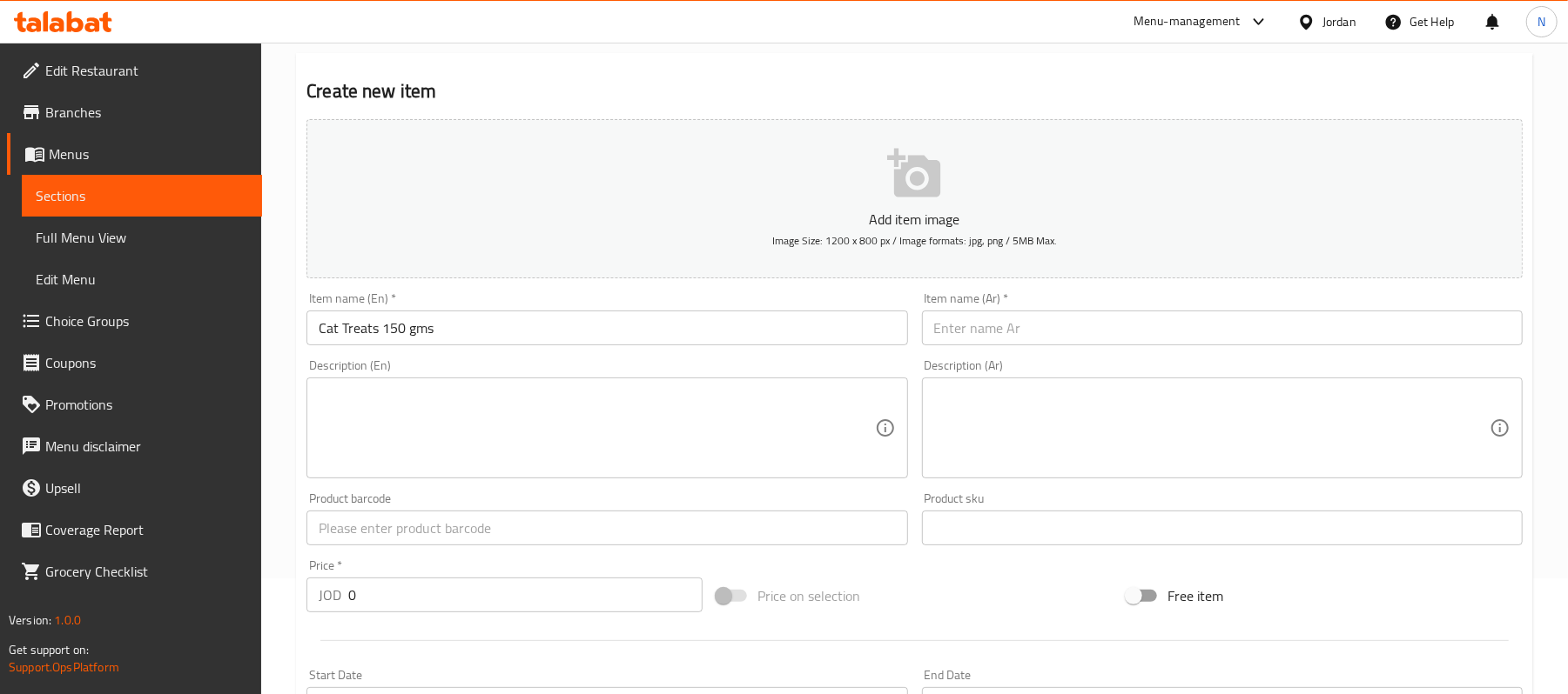
click at [430, 530] on input "text" at bounding box center [607, 528] width 601 height 35
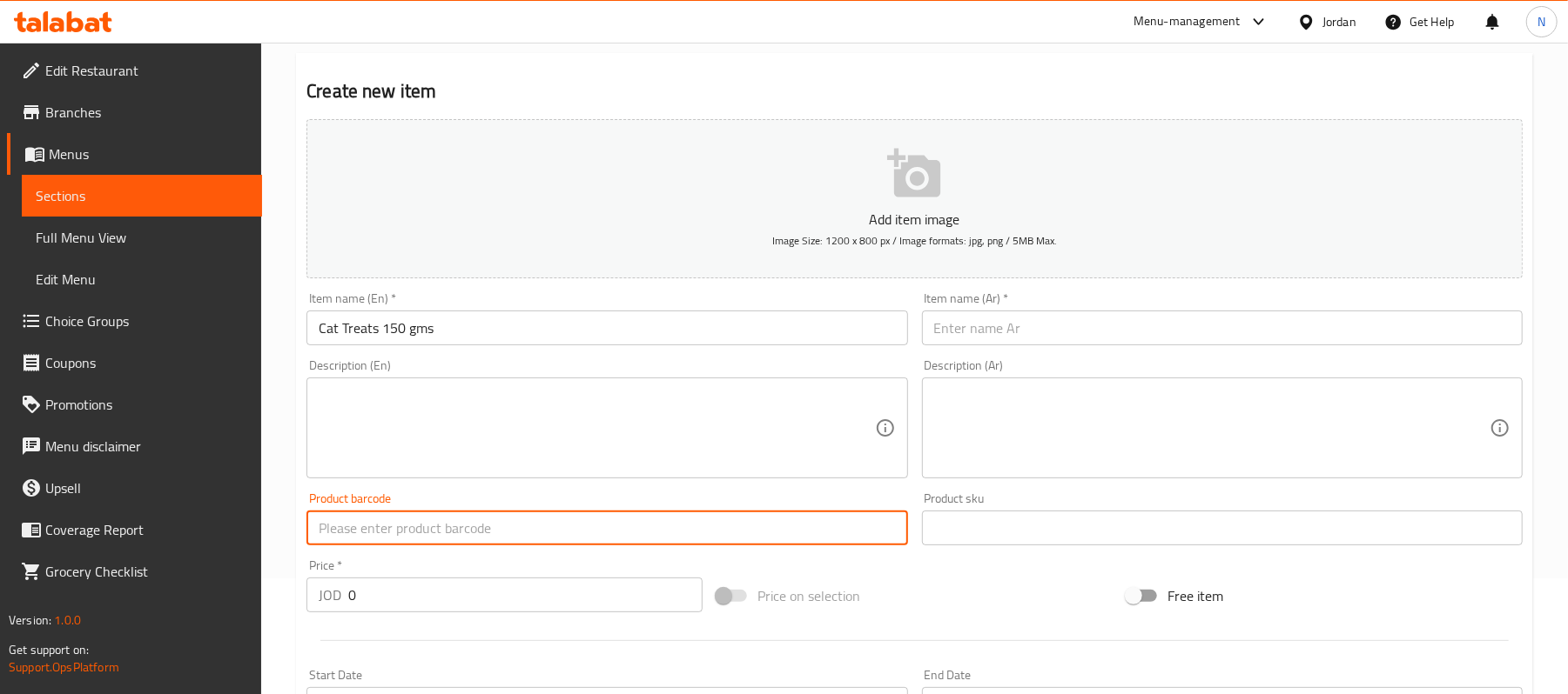
paste input "6254000772069"
type input "6254000772069"
click at [434, 596] on input "0" at bounding box center [526, 595] width 354 height 35
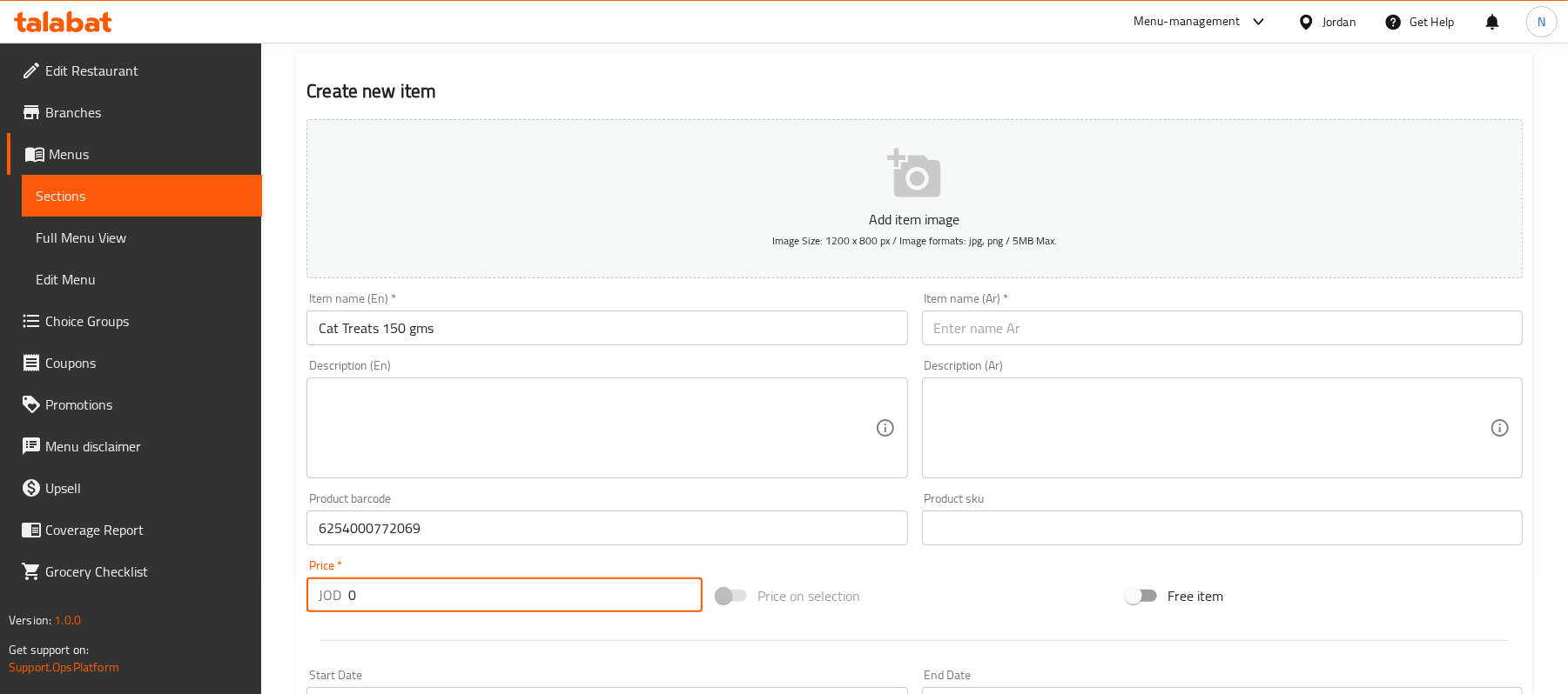
click at [434, 596] on input "0" at bounding box center [526, 595] width 354 height 35
type input "2"
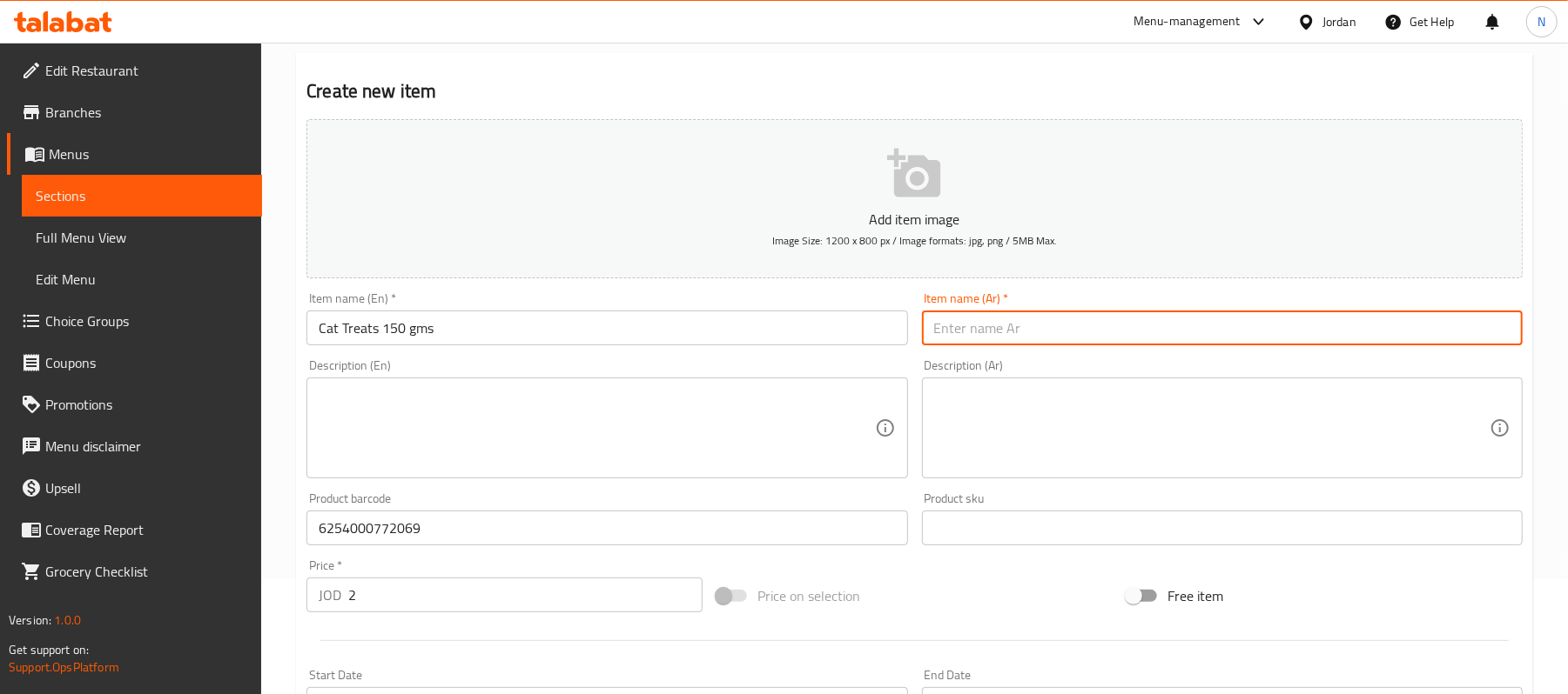
click at [1099, 328] on input "text" at bounding box center [1222, 328] width 601 height 35
click at [1029, 338] on input "تريت للقطط 150 جم" at bounding box center [1222, 328] width 601 height 35
click at [1111, 331] on input "تريتس للقطط 150 جم" at bounding box center [1222, 328] width 601 height 35
type input "تريتس للقطط 150 جم"
click at [1182, 329] on input "تريتس للقطط 150 جم" at bounding box center [1222, 328] width 601 height 35
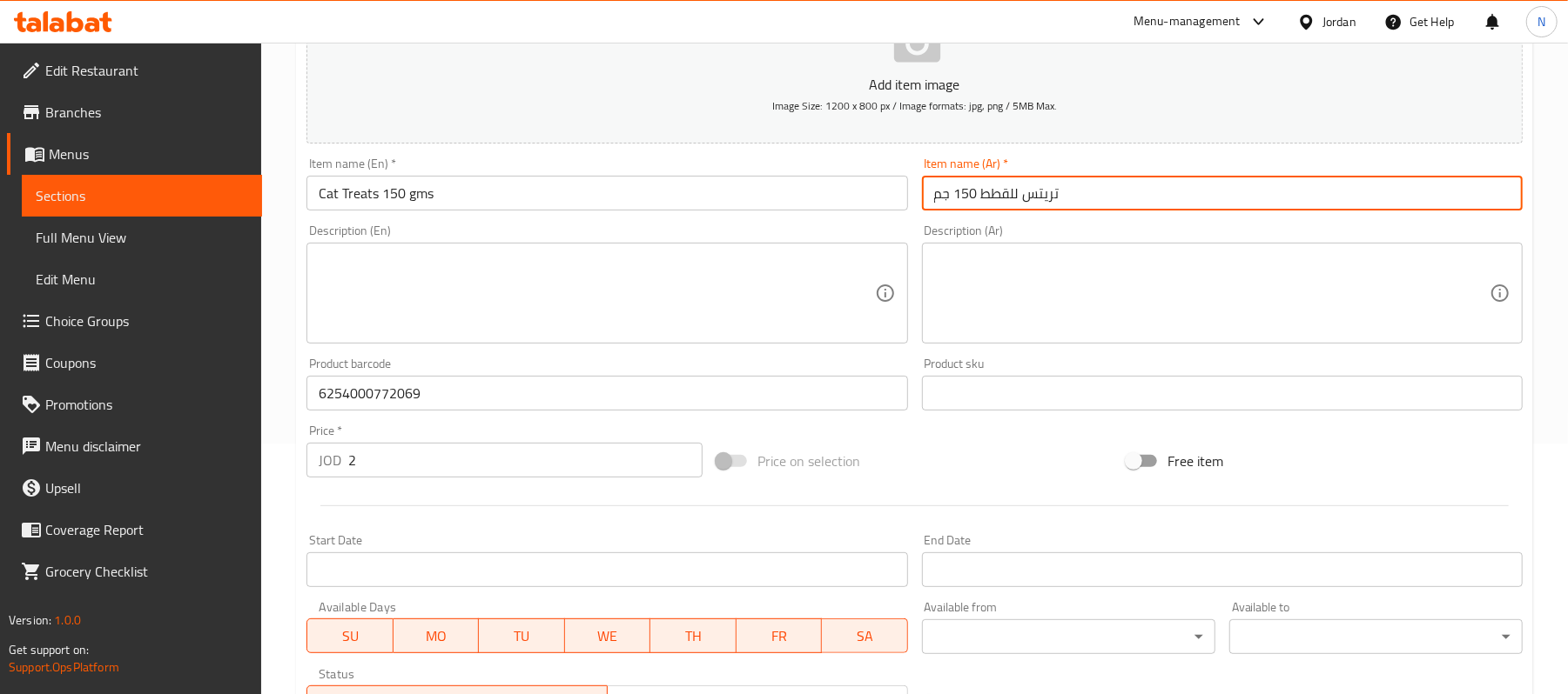
scroll to position [464, 0]
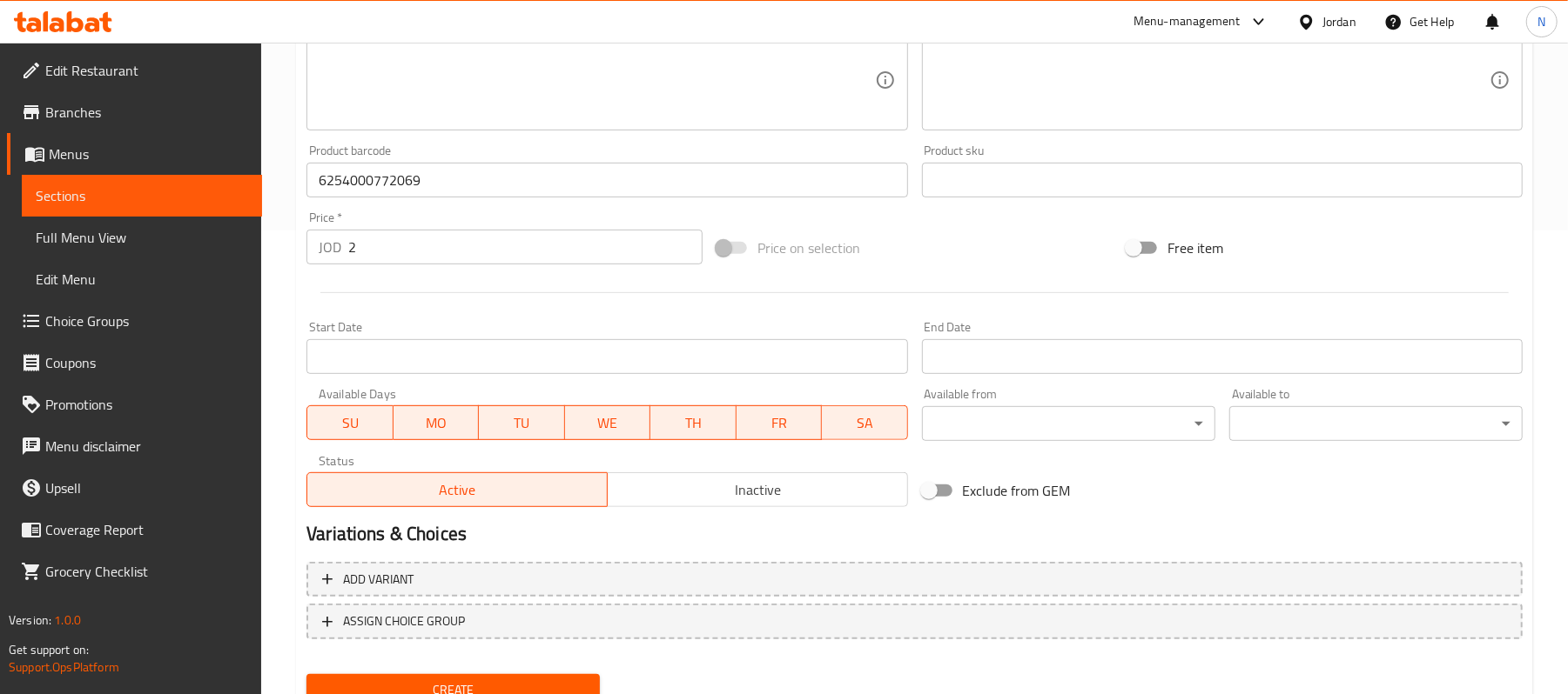
click at [789, 484] on span "Inactive" at bounding box center [758, 490] width 286 height 26
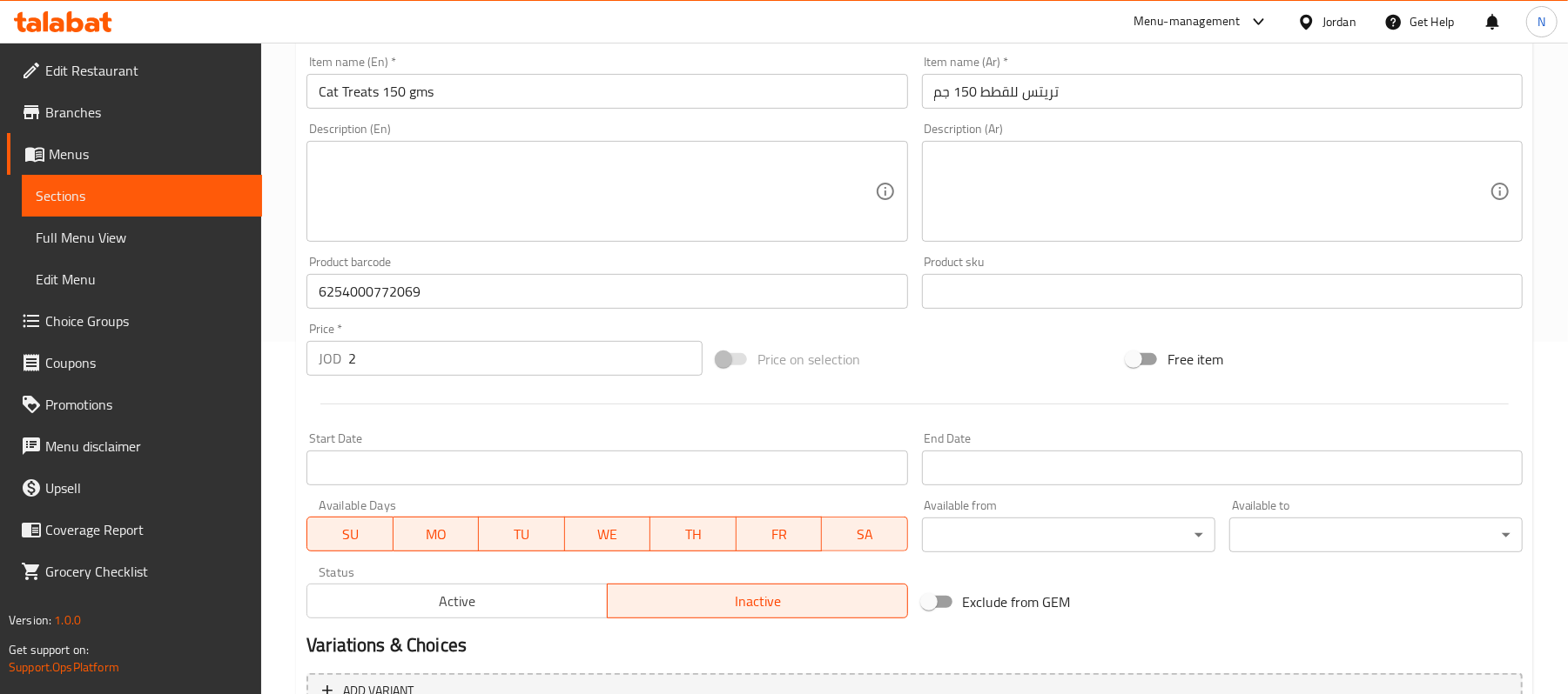
scroll to position [231, 0]
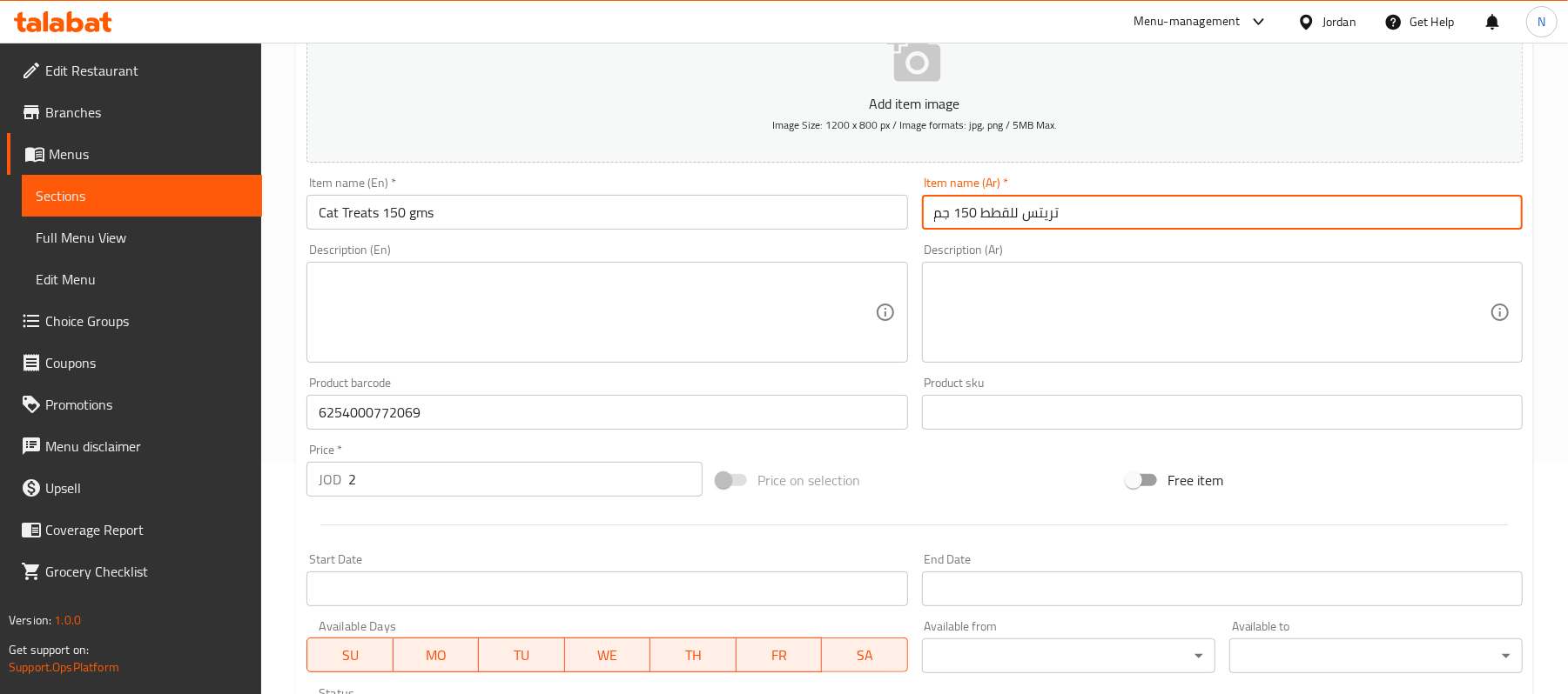
click at [1092, 221] on input "تريتس للقطط 150 جم" at bounding box center [1222, 212] width 601 height 35
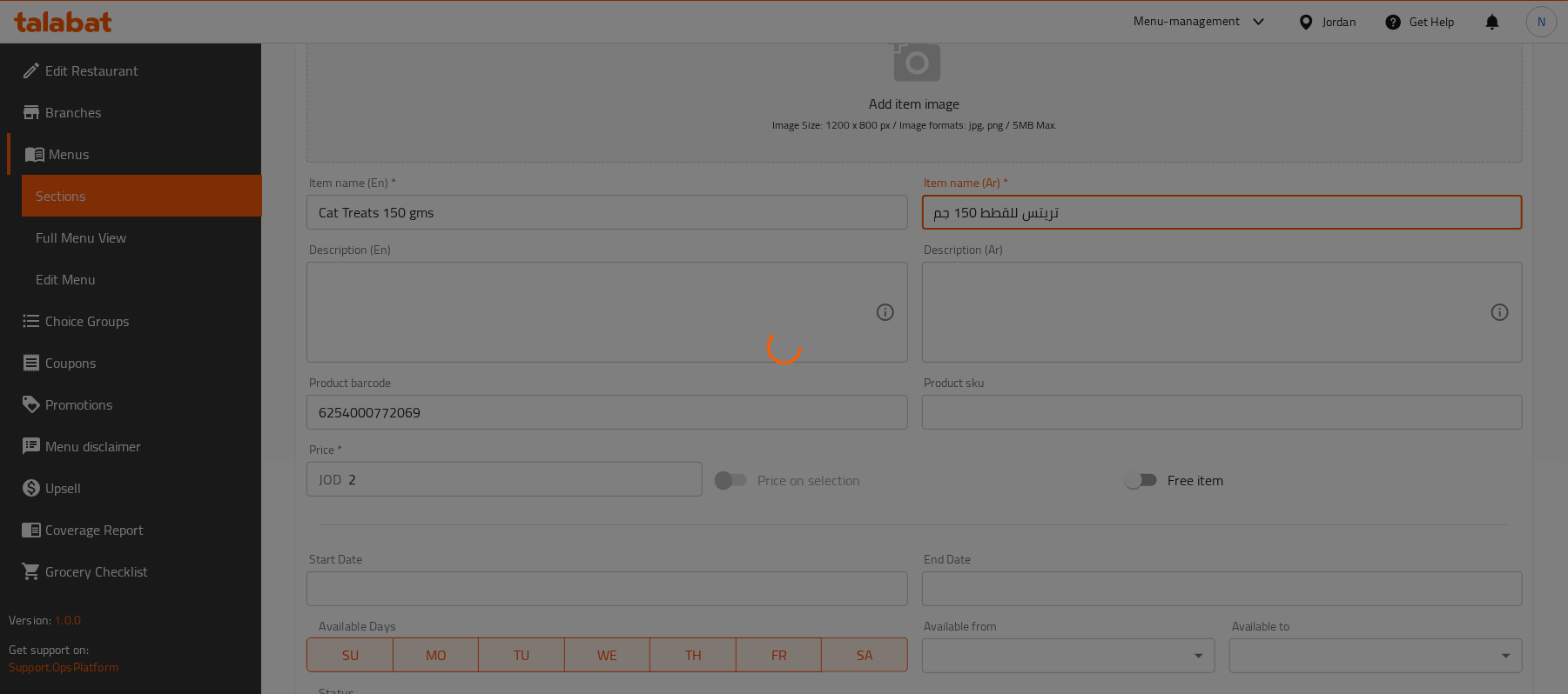
type input "0"
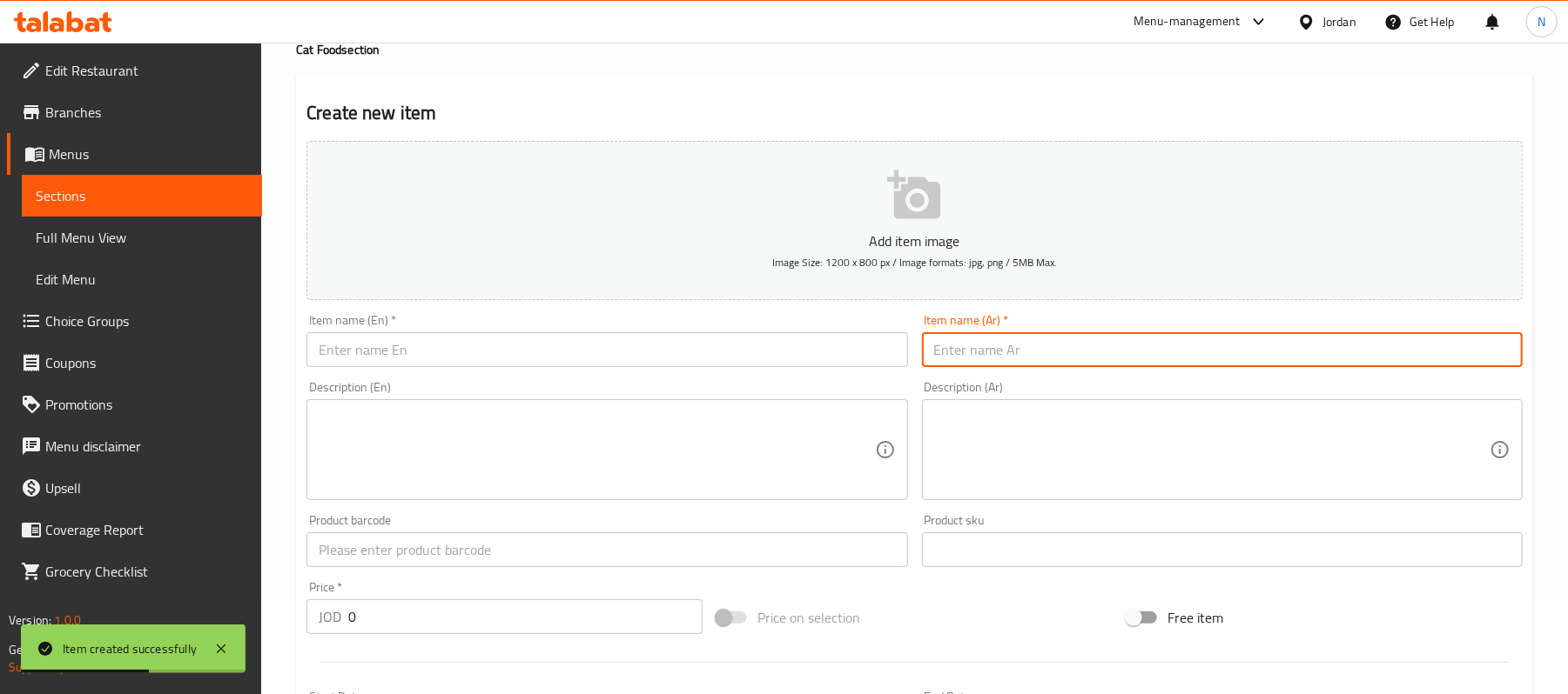
scroll to position [0, 0]
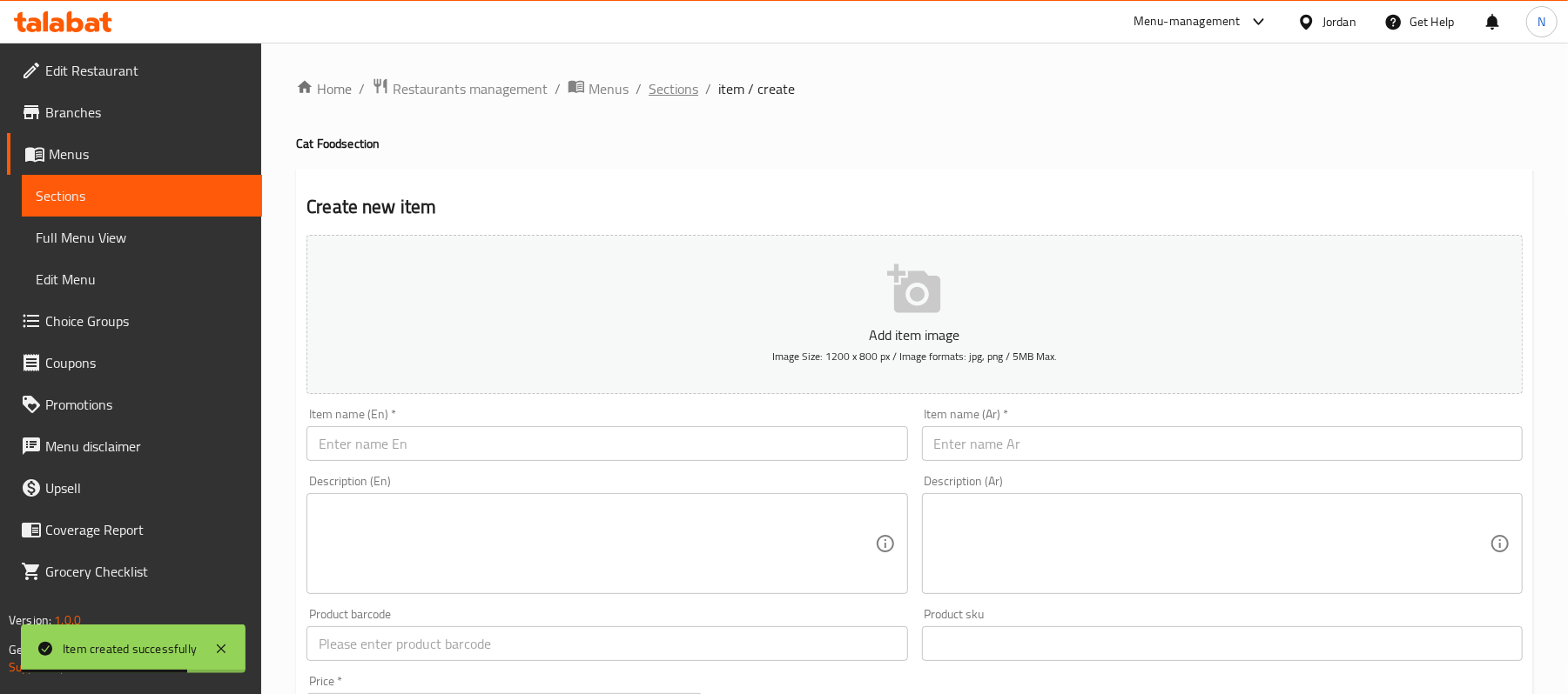
click at [680, 88] on span "Sections" at bounding box center [674, 89] width 49 height 21
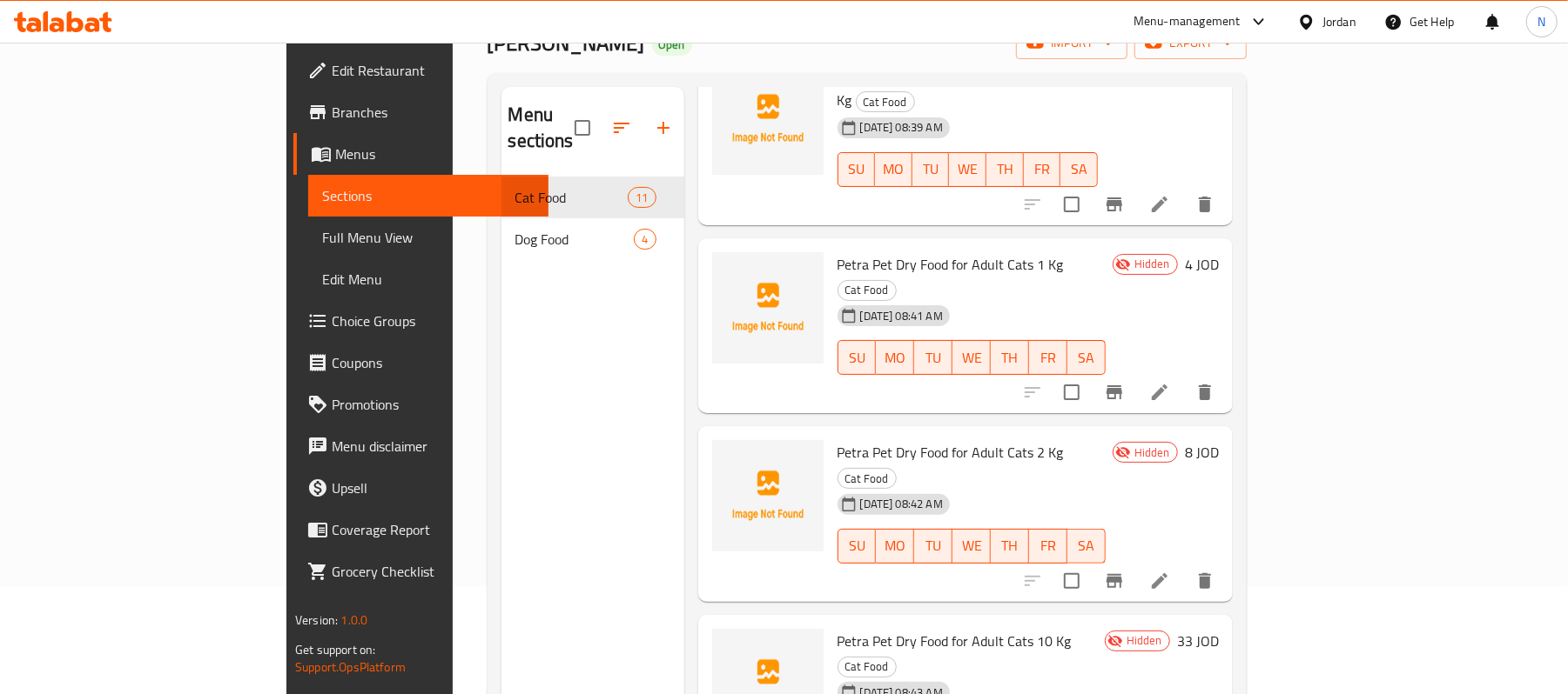
scroll to position [244, 0]
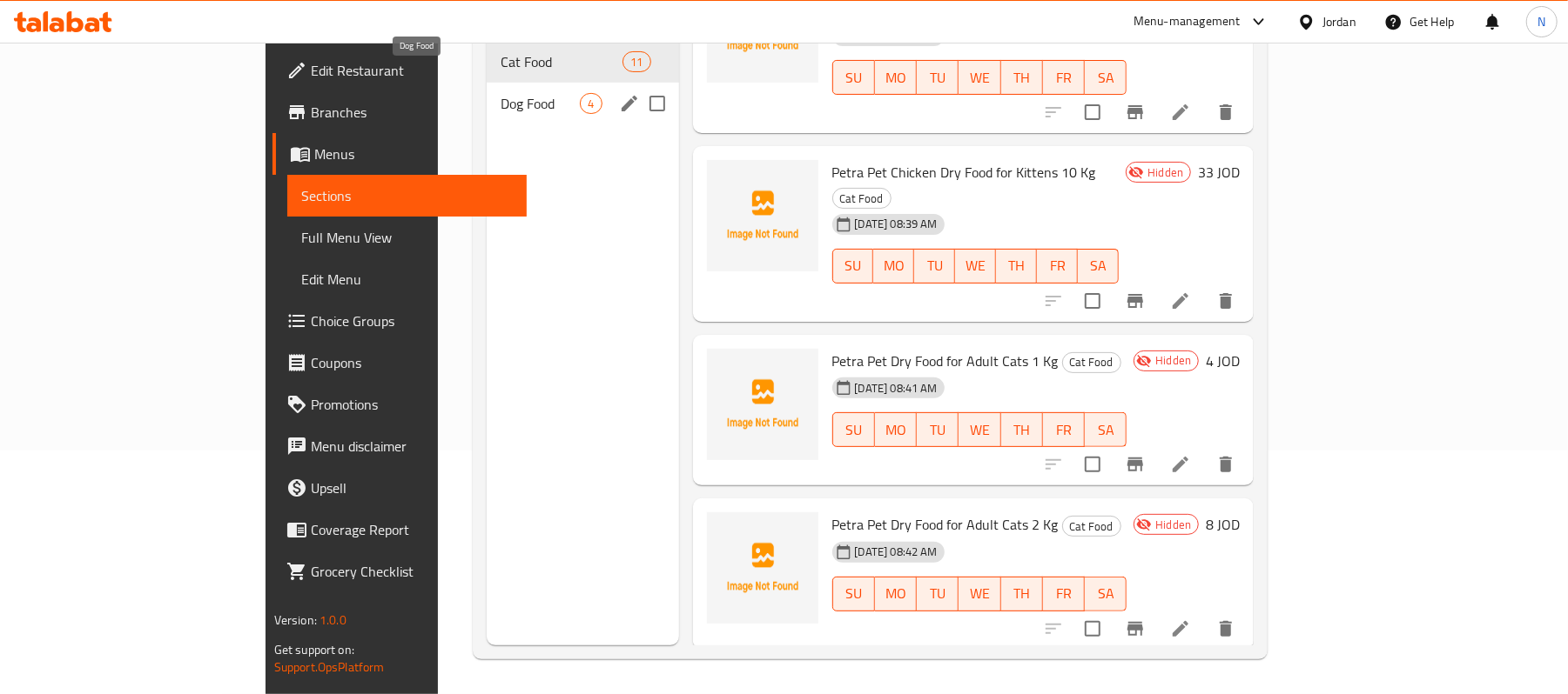
click at [500, 93] on span "Dog Food" at bounding box center [540, 103] width 80 height 21
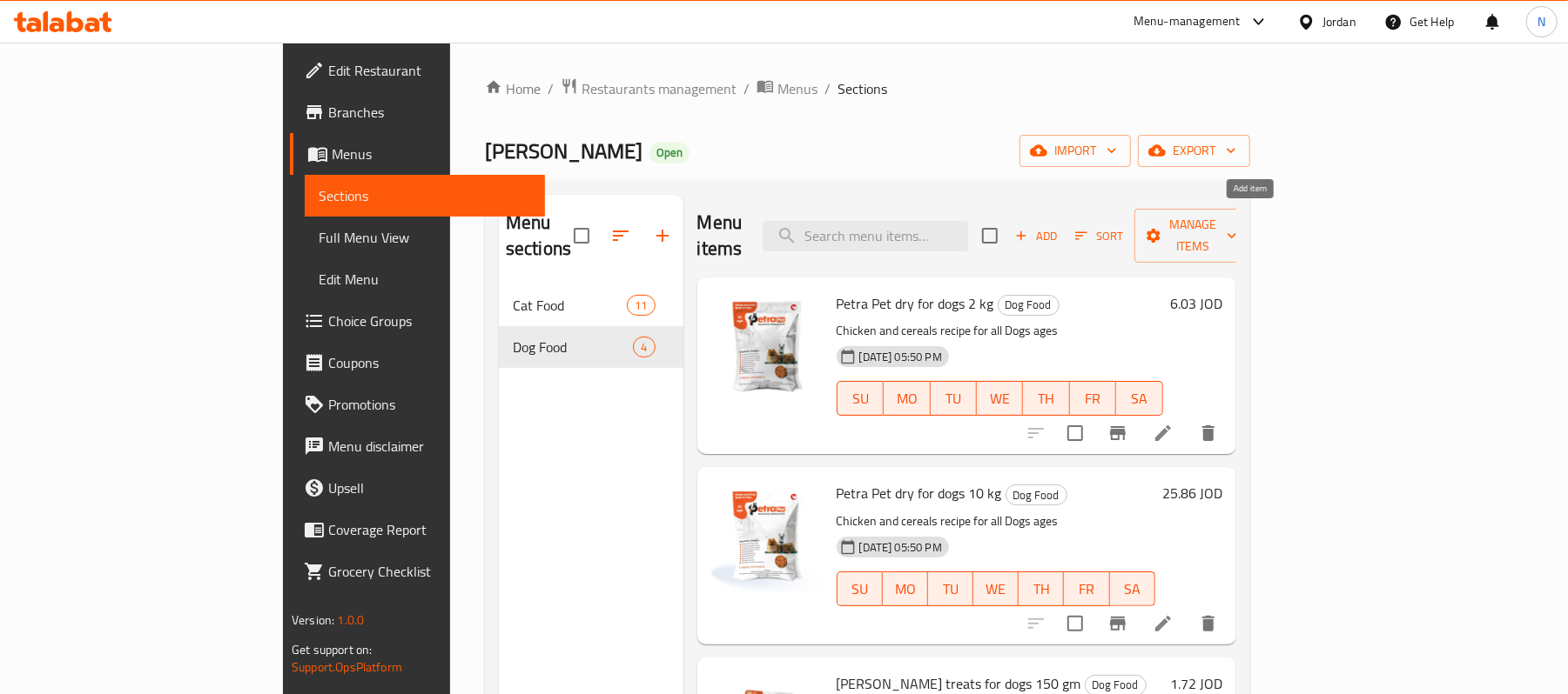
click at [1029, 228] on icon "button" at bounding box center [1021, 236] width 16 height 16
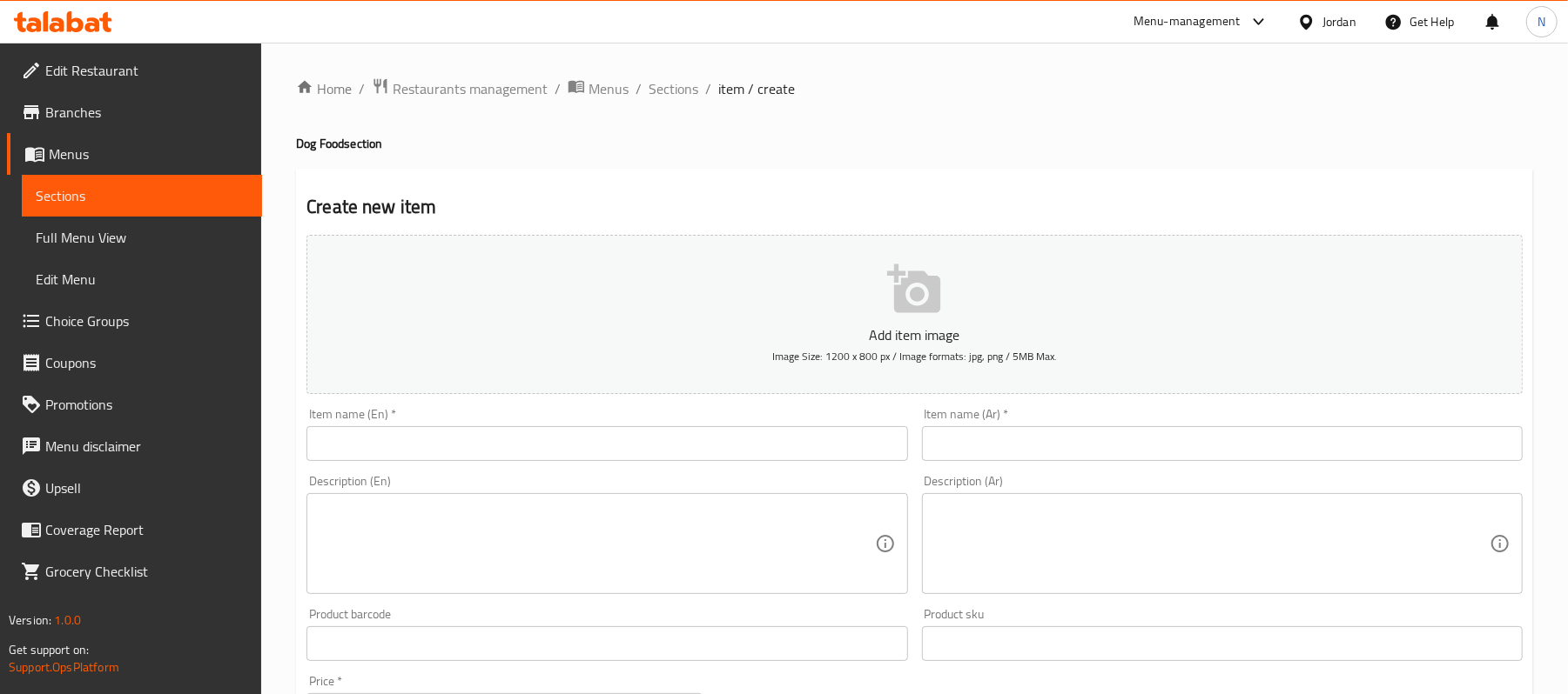
click at [606, 436] on input "text" at bounding box center [607, 443] width 601 height 35
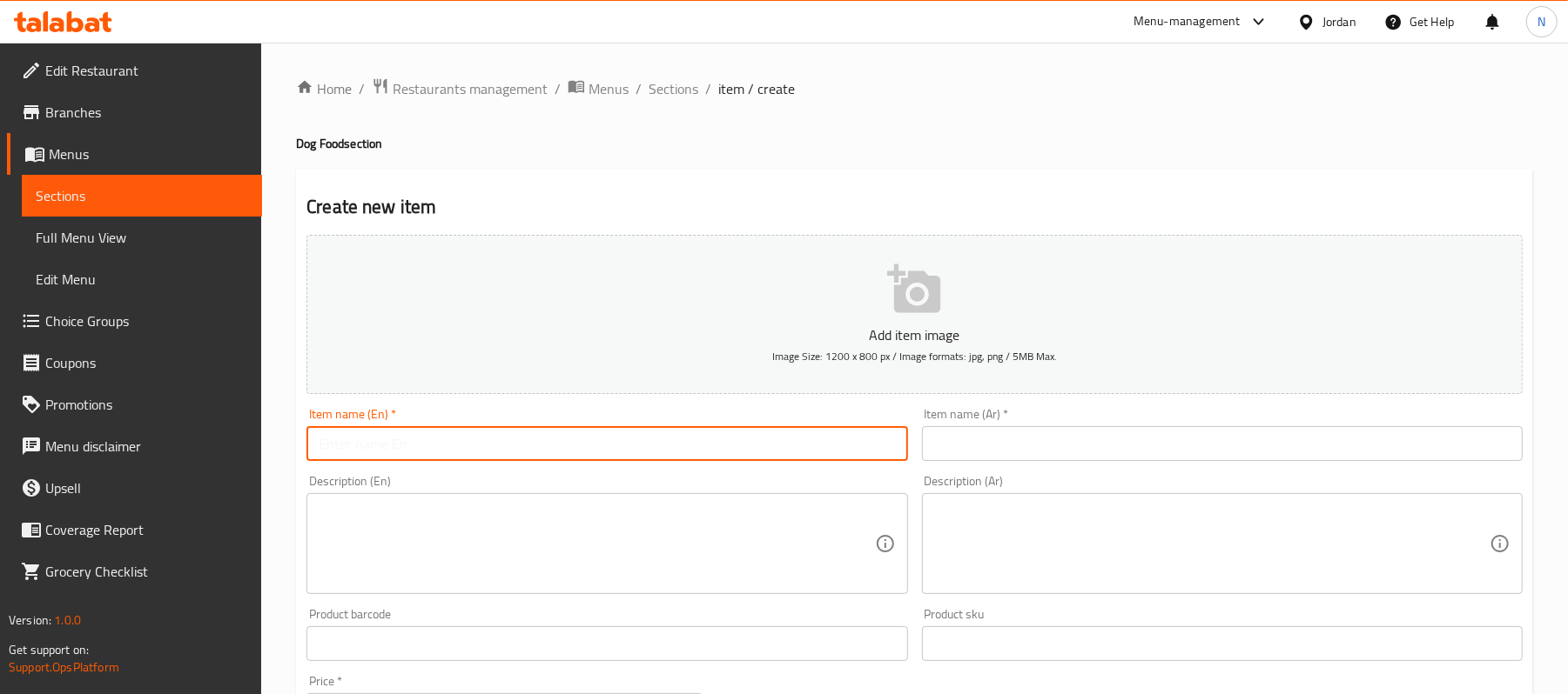
paste input "Petra Pet Dry Food For Dog 1 Kg"
click at [476, 436] on input "Petra Pet Dry Food For Dog 1 Kg" at bounding box center [607, 443] width 601 height 35
click at [474, 451] on input "Petra Pet Dry Food For Dog 1 Kg" at bounding box center [607, 443] width 601 height 35
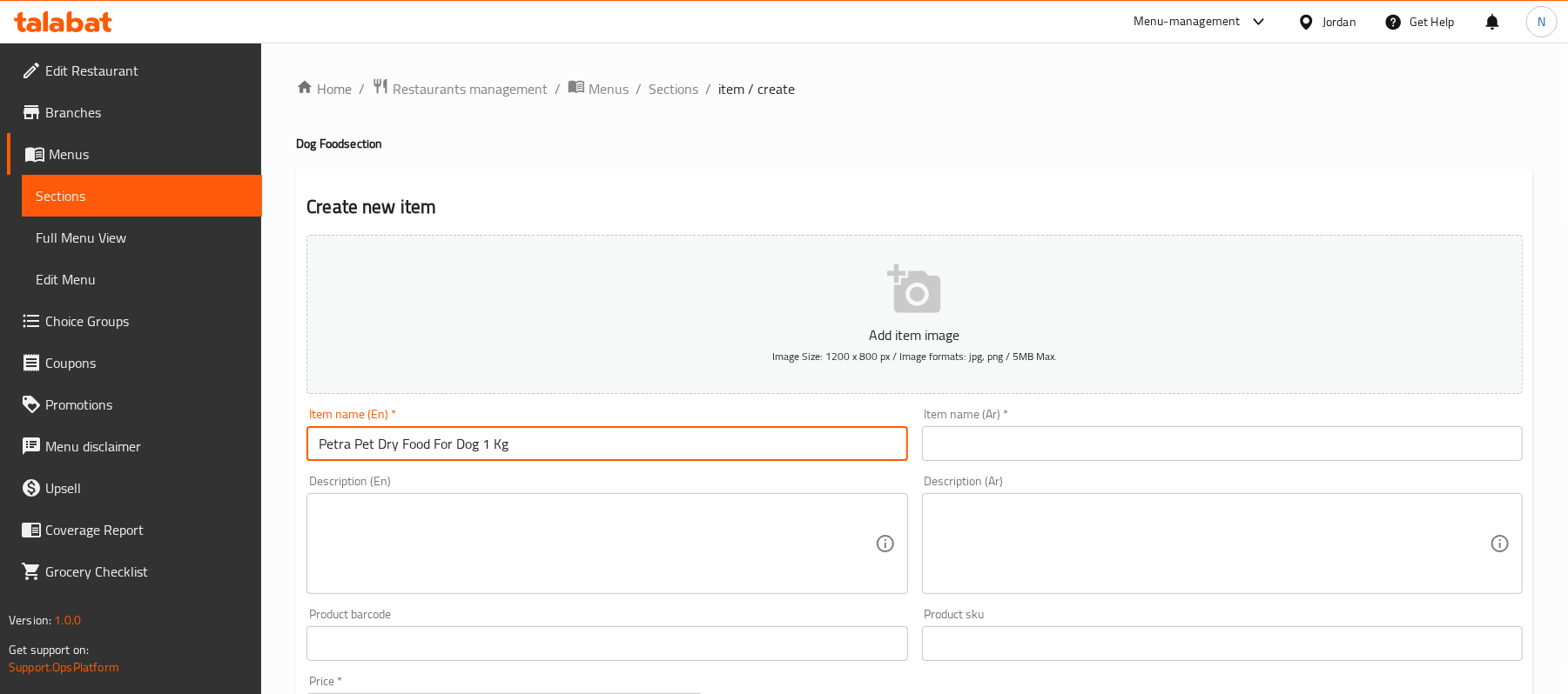
paste input "Puppies"
type input "Petra Pet Dry Food For Puppies 1 Kg"
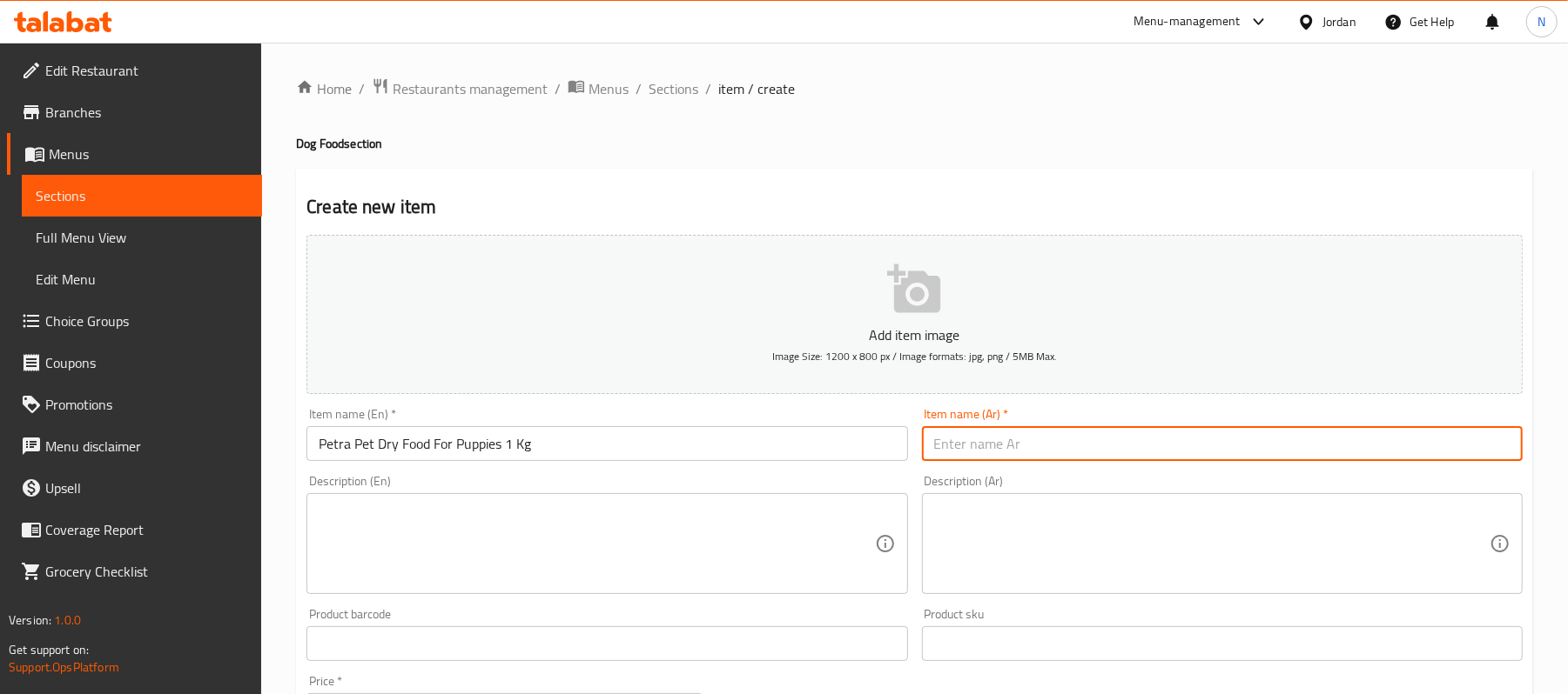
click at [1032, 460] on input "text" at bounding box center [1222, 443] width 601 height 35
paste input "بيترا بت طعام للكلاب جاف 1 كجم"
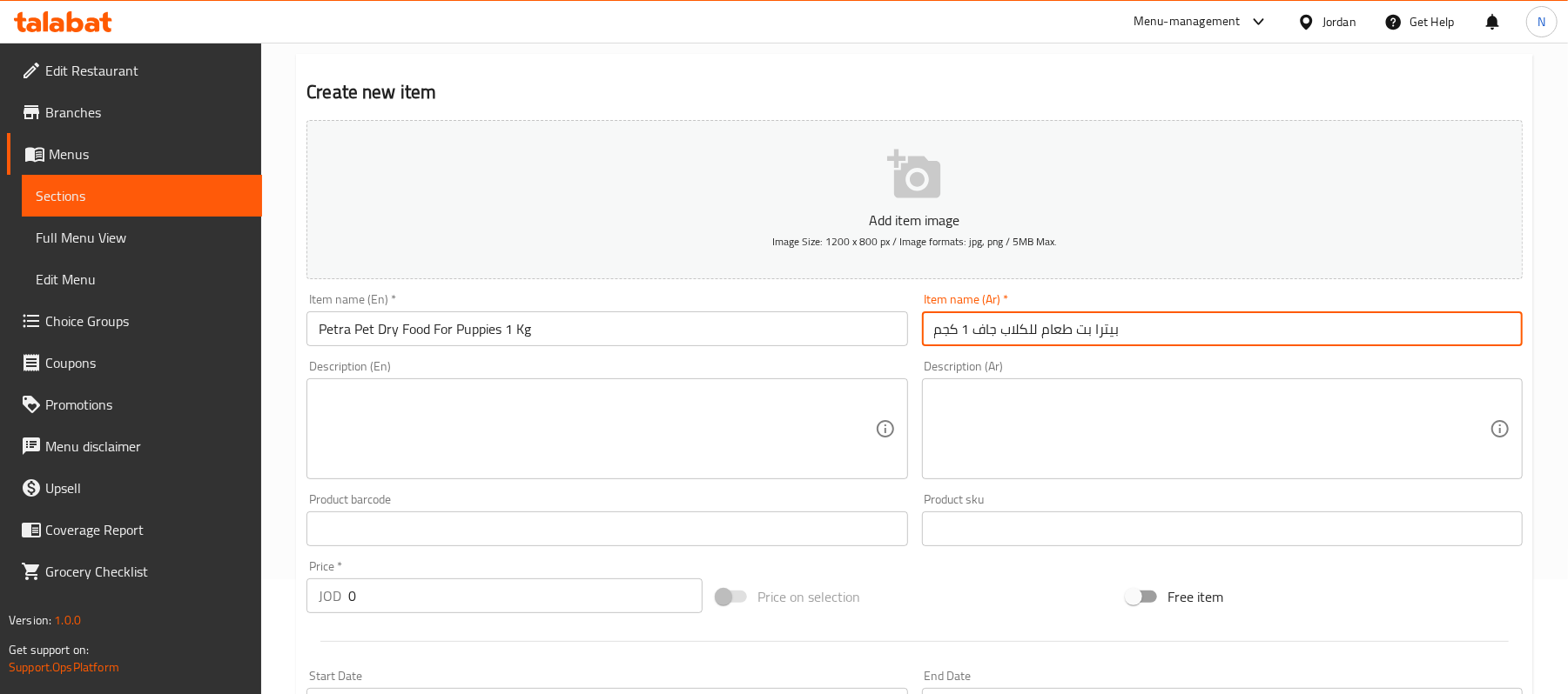
scroll to position [116, 0]
click at [1021, 328] on input "بيترا بت طعام للكلاب جاف 1 كجم" at bounding box center [1222, 328] width 601 height 35
click at [969, 331] on input "بيترا بت طعام جاف 1 كجم" at bounding box center [1222, 328] width 601 height 35
paste input "للكلاب"
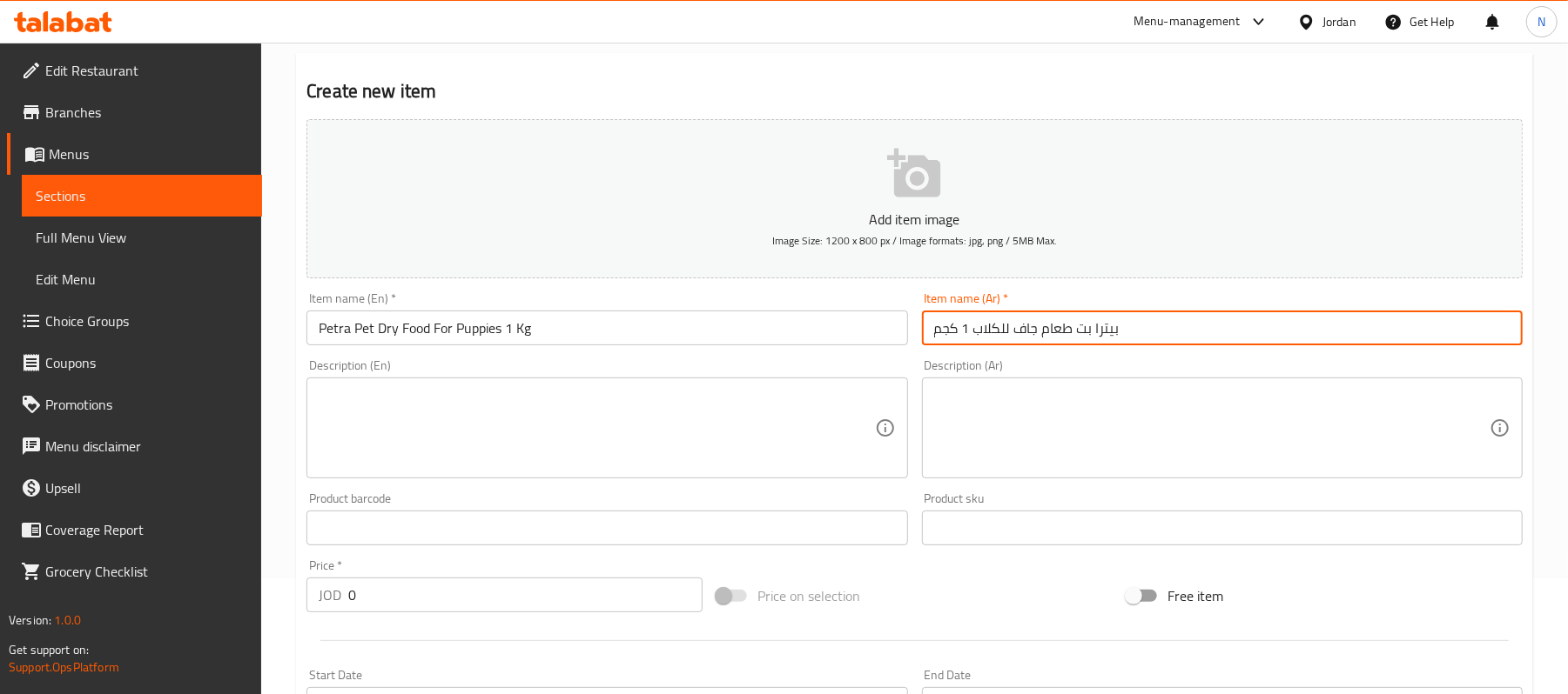
click at [977, 335] on input "بيترا بت طعام جاف للكلاب 1 كجم" at bounding box center [1222, 328] width 601 height 35
type input "بيترا بت طعام جاف للكلاب الصغيرة 1 كجم"
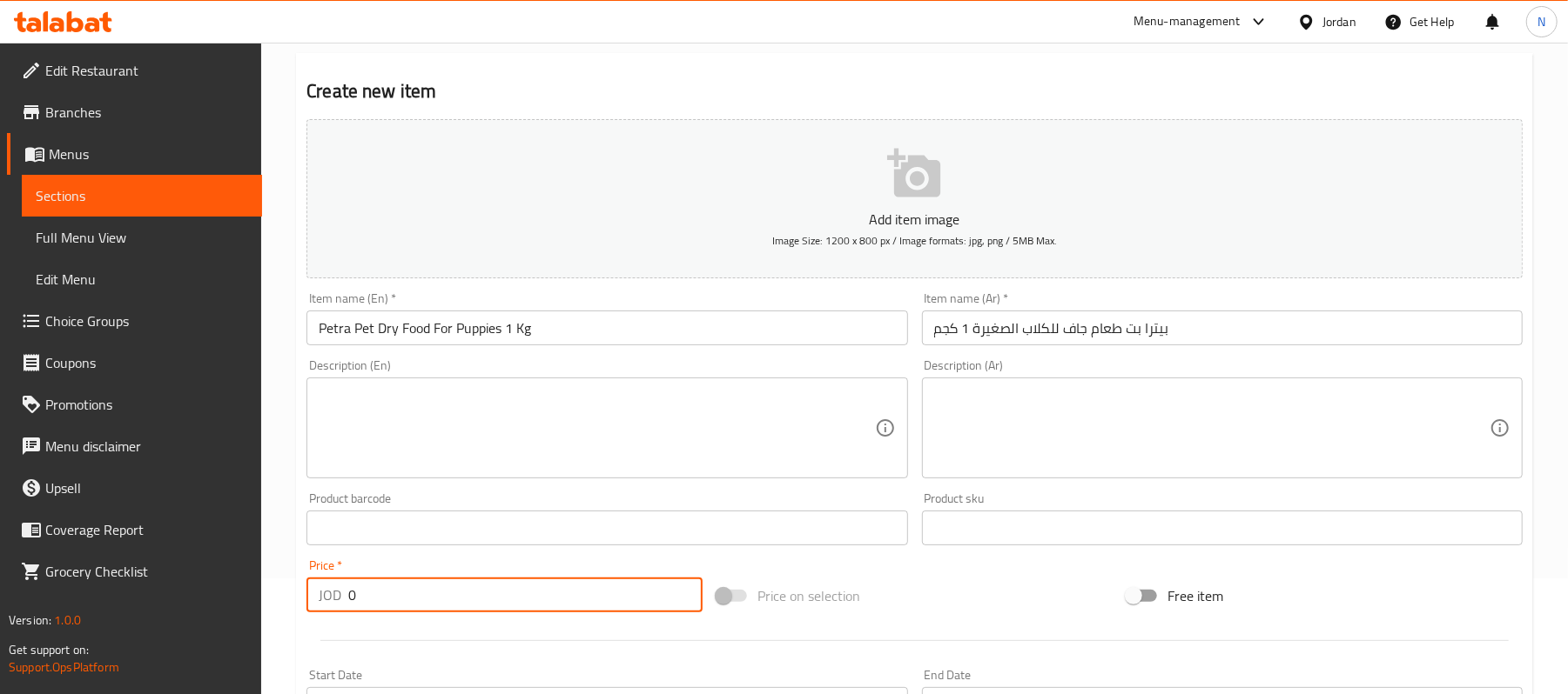
click at [439, 600] on input "0" at bounding box center [526, 595] width 354 height 35
paste input "3.5"
type input "3.5"
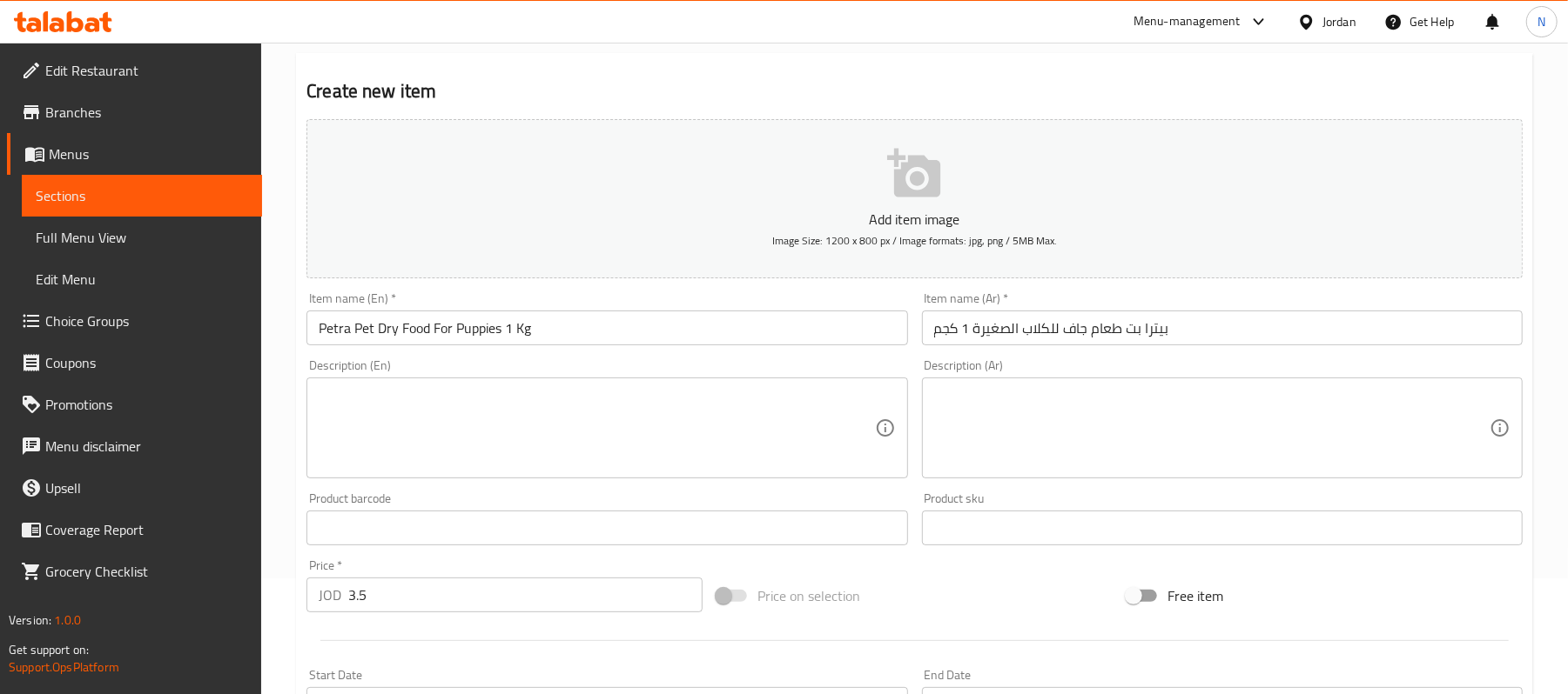
click at [507, 529] on input "text" at bounding box center [607, 528] width 601 height 35
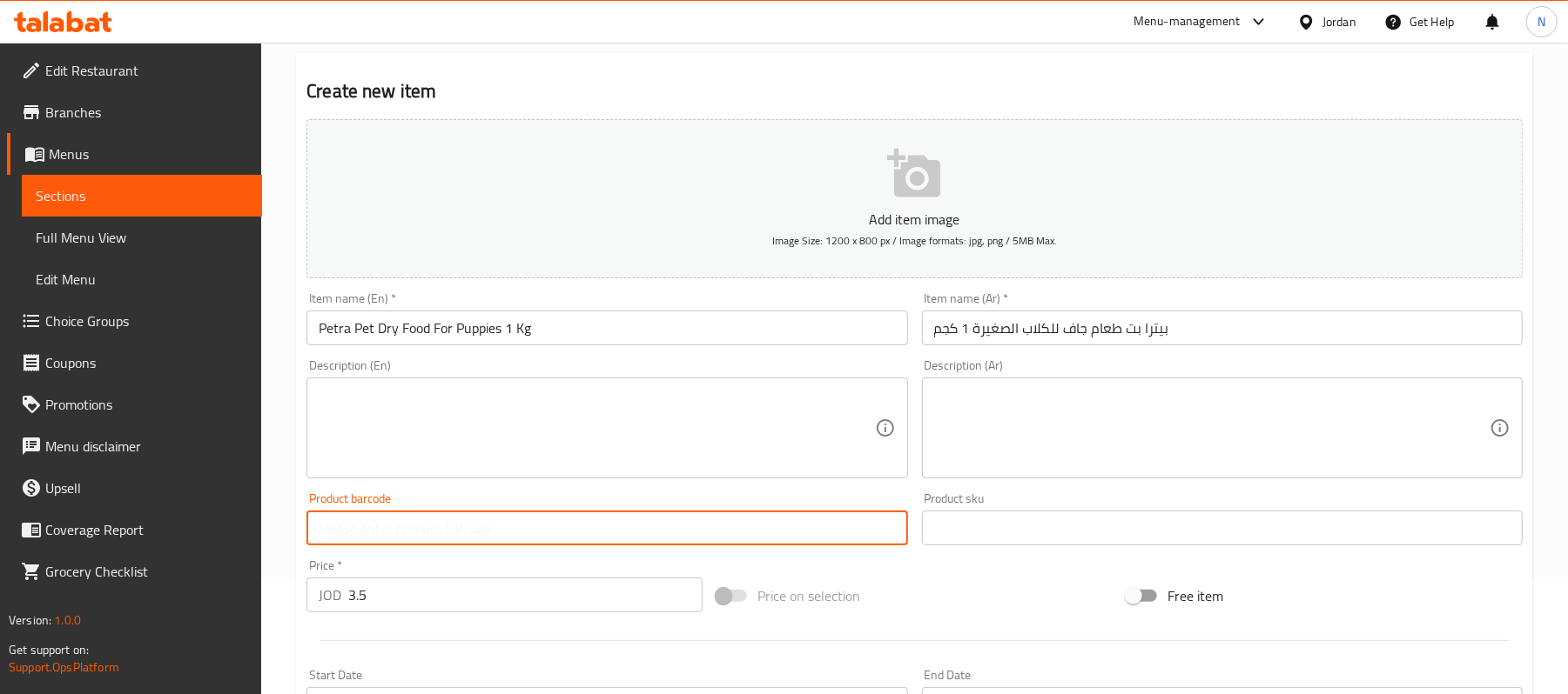
paste input "6254000772083"
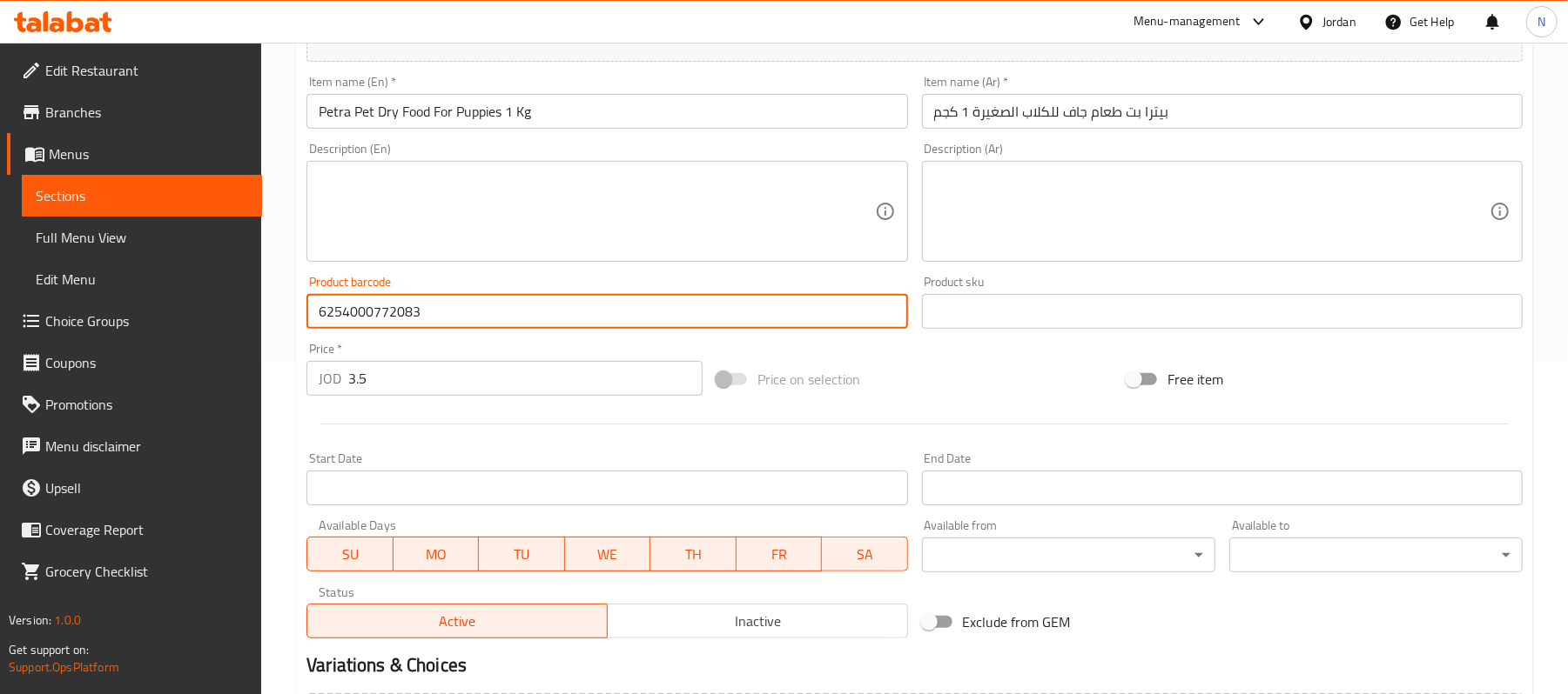
scroll to position [348, 0]
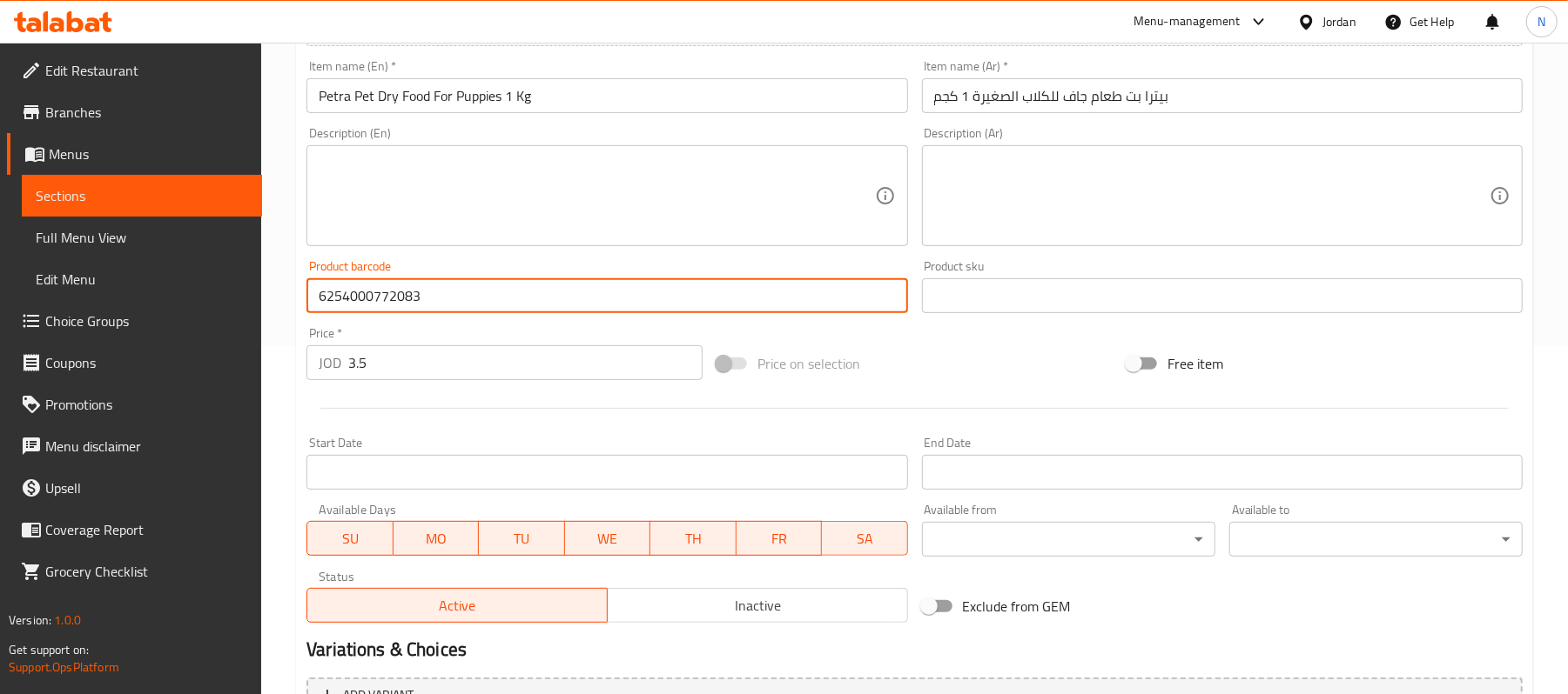
type input "6254000772083"
click at [767, 599] on span "Inactive" at bounding box center [758, 606] width 286 height 26
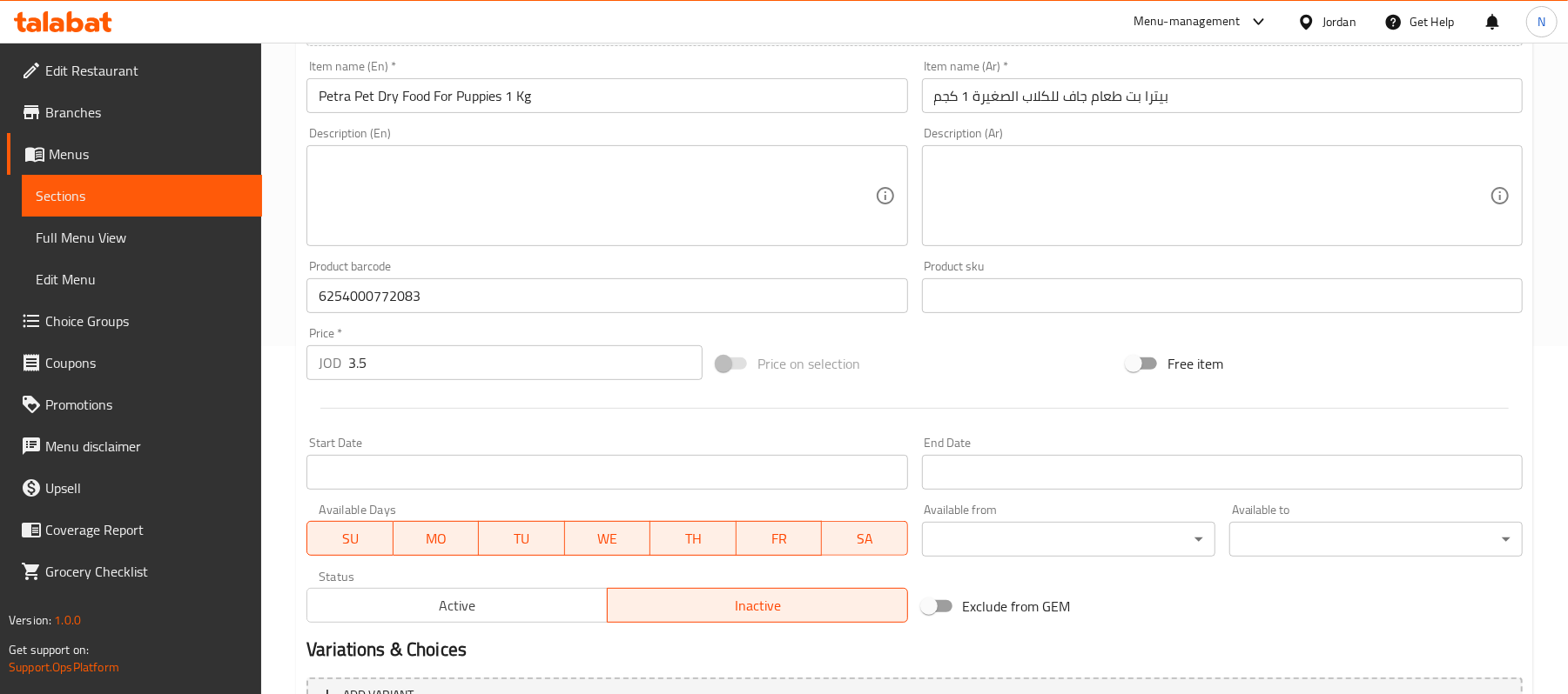
click at [639, 113] on input "Petra Pet Dry Food For Puppies 1 Kg" at bounding box center [607, 96] width 601 height 35
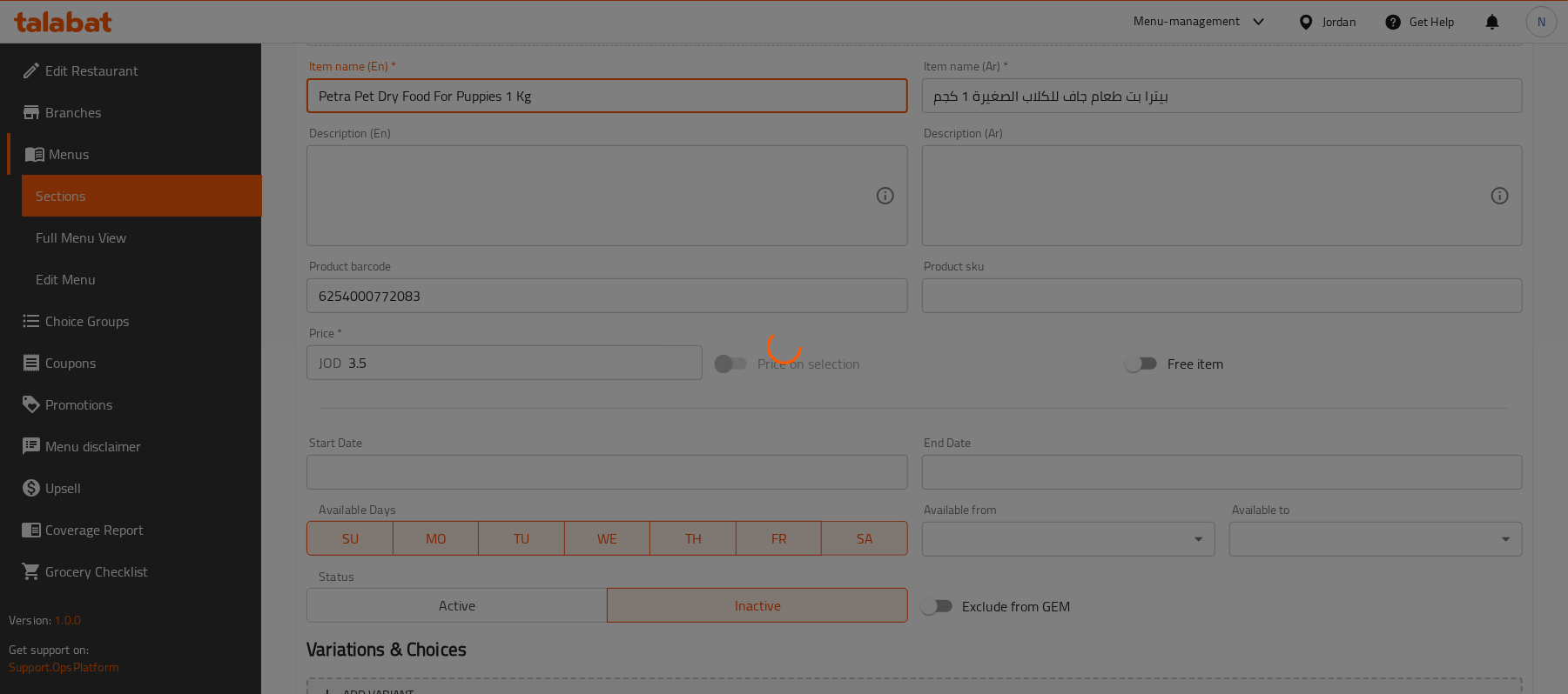
type input "0"
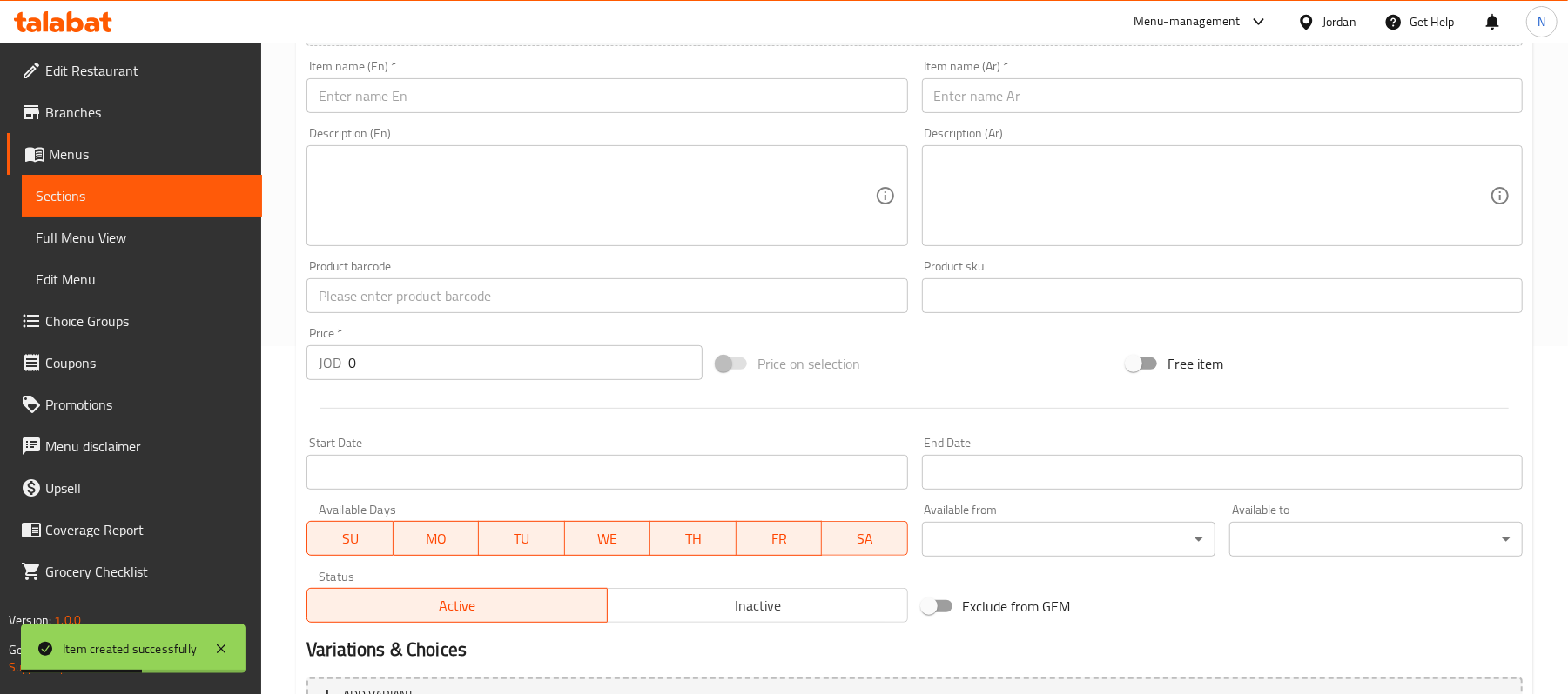
scroll to position [231, 0]
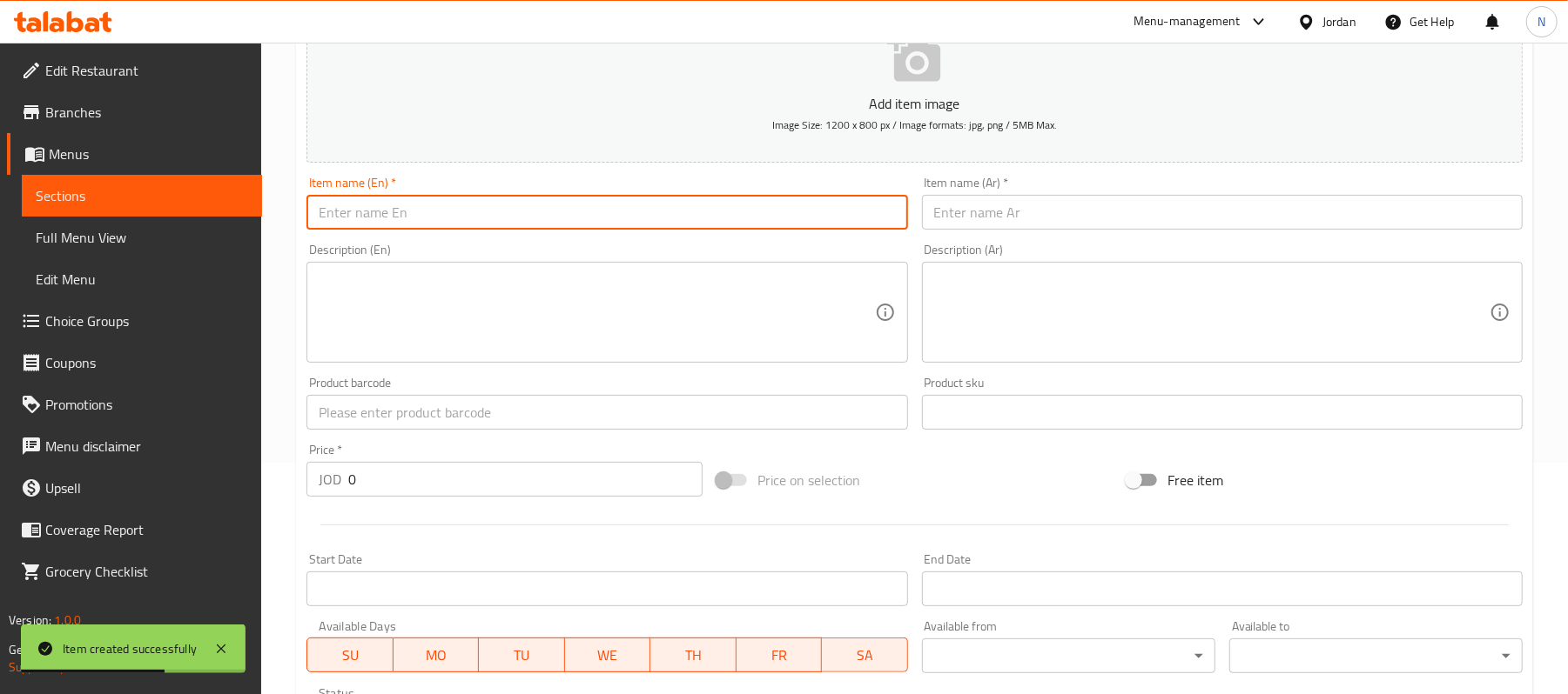
click at [593, 217] on input "text" at bounding box center [607, 212] width 601 height 35
paste input "Dry Pet Food for Puppies 2 Kg"
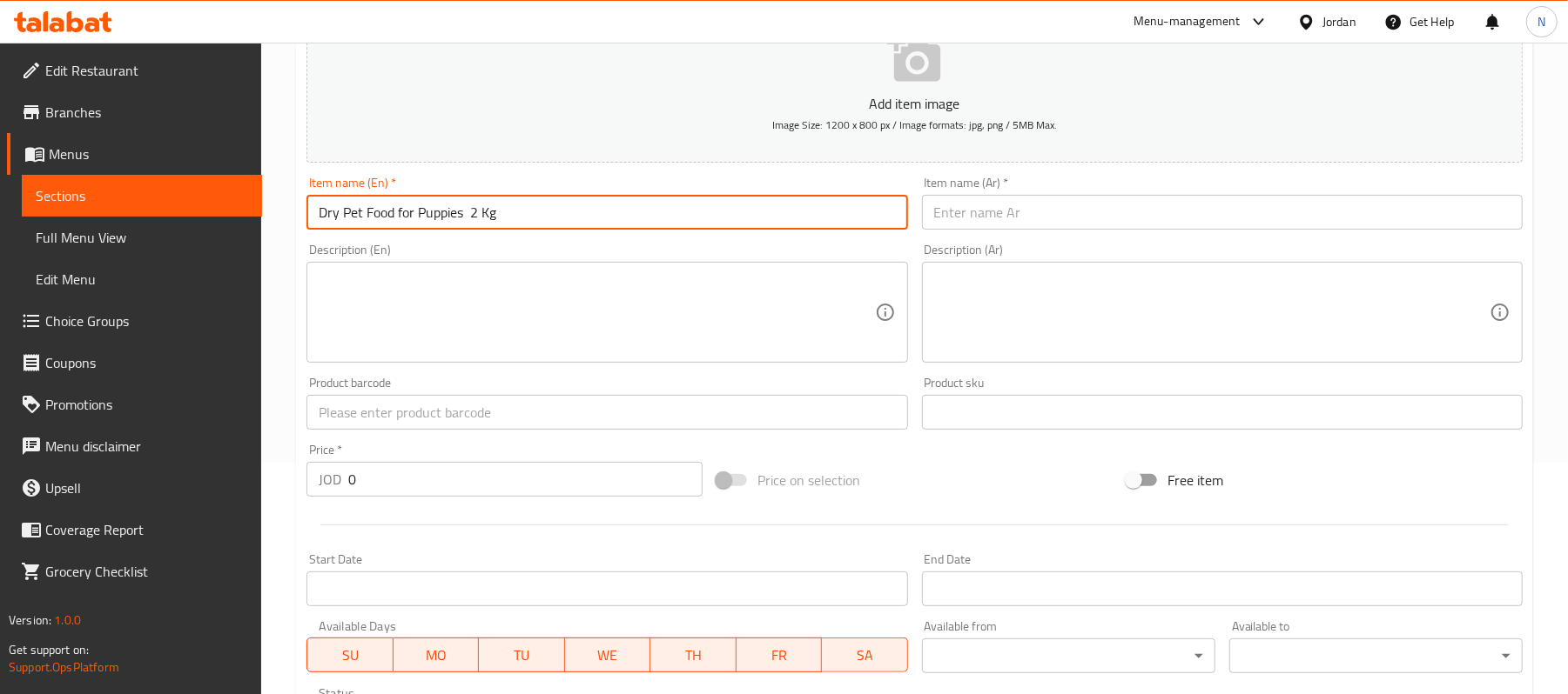
click at [665, 206] on input "Dry Pet Food for Puppies 2 Kg" at bounding box center [607, 212] width 601 height 35
paste input "Petra Pet Dry Food For Puppies 1"
click at [520, 207] on input "Petra Pet Dry Food For Puppies 1 Kg" at bounding box center [607, 212] width 601 height 35
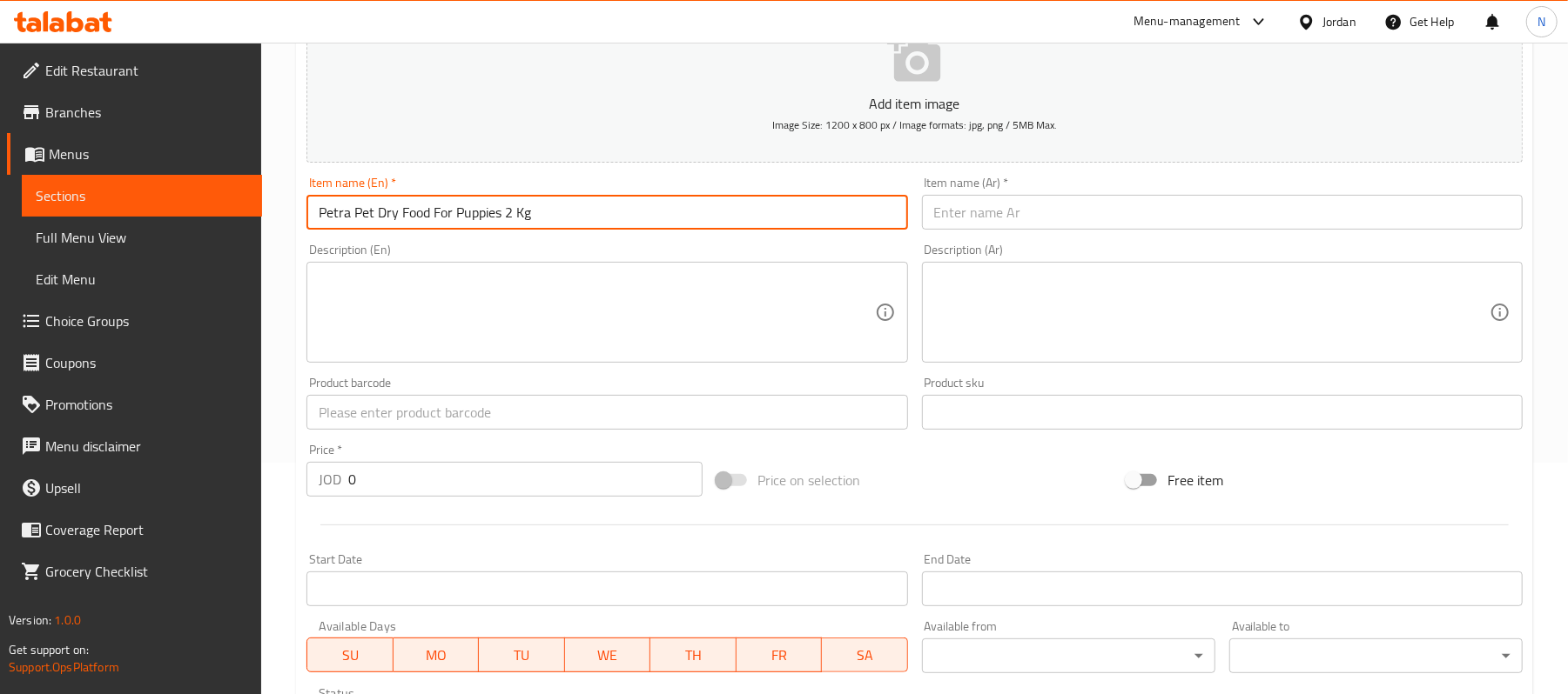
type input "Petra Pet Dry Food For Puppies 2 Kg"
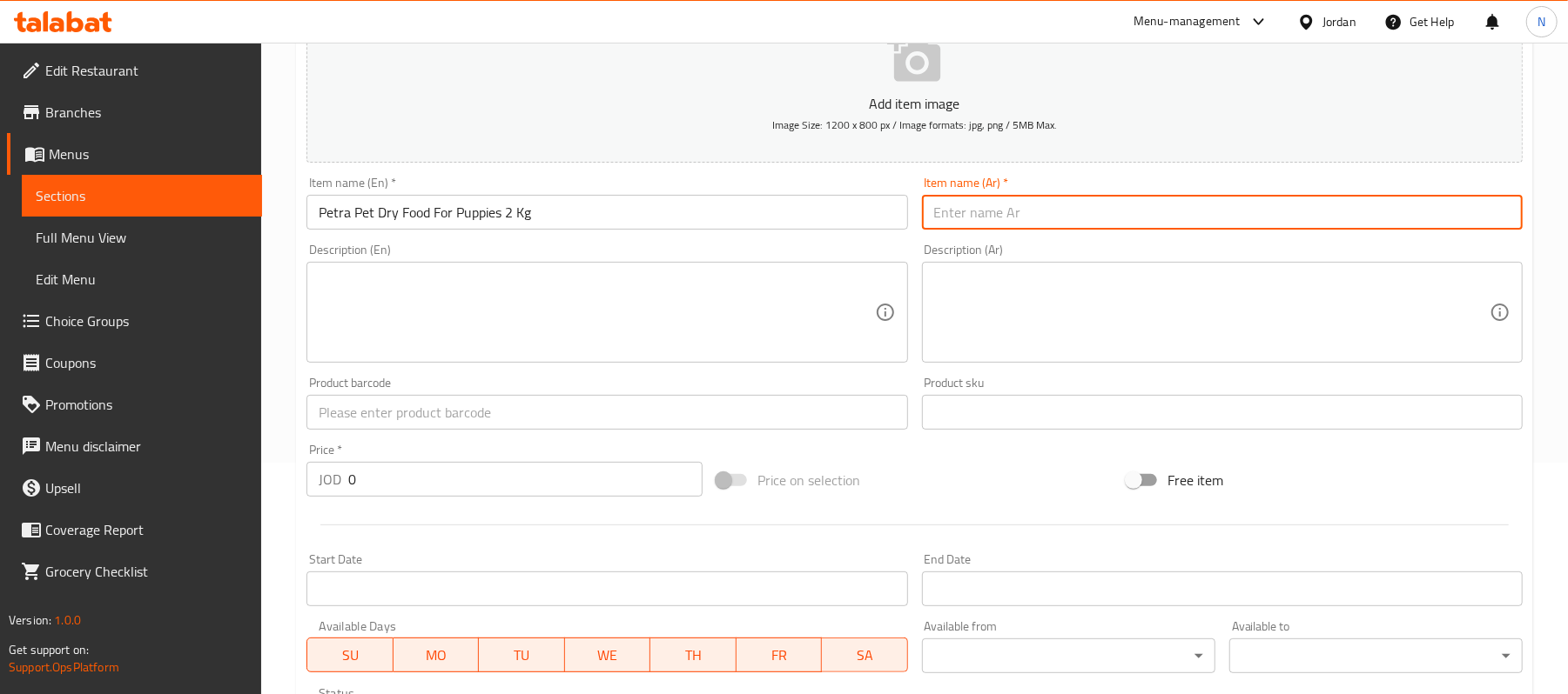
click at [1185, 216] on input "text" at bounding box center [1222, 212] width 601 height 35
paste input "بيترا بت طعام جاف للكلاب الصغيرة 1 كجم"
click at [980, 221] on input "بيترا بت طعام جاف للكلاب الصغيرة 1 كجم" at bounding box center [1222, 212] width 601 height 35
type input "بيترا بت طعام جاف للكلاب الصغيرة 2 كجم"
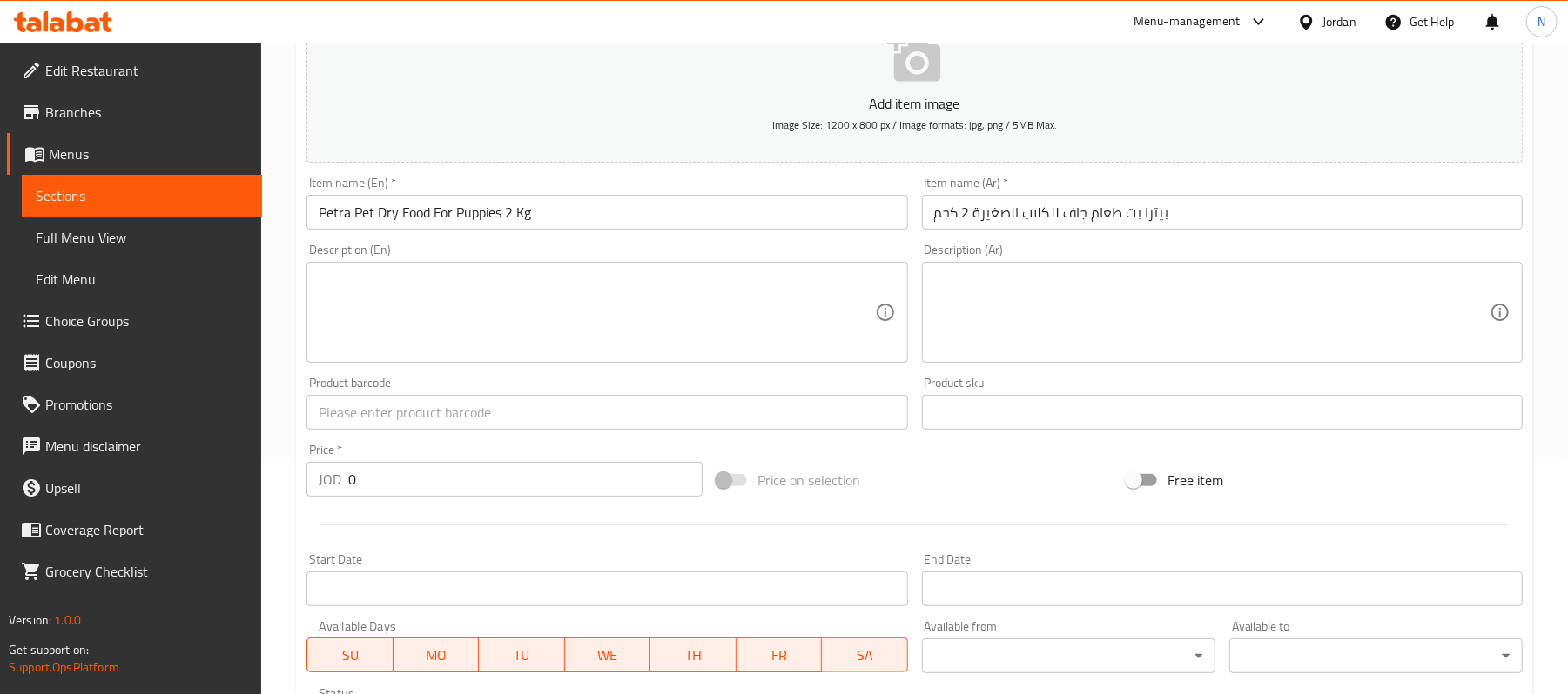
click at [409, 418] on input "text" at bounding box center [607, 412] width 601 height 35
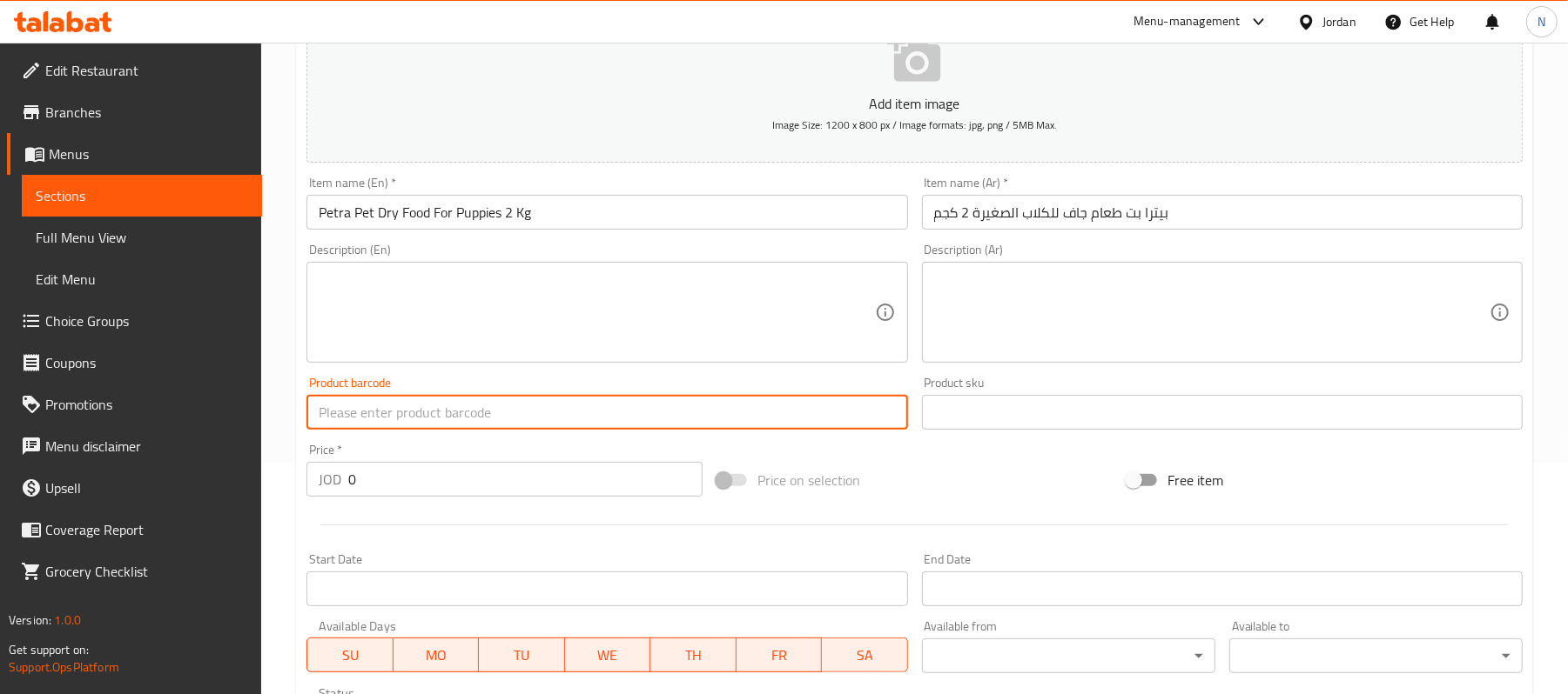
paste input "6254000772045"
type input "6254000772045"
click at [391, 464] on input "0" at bounding box center [526, 479] width 354 height 35
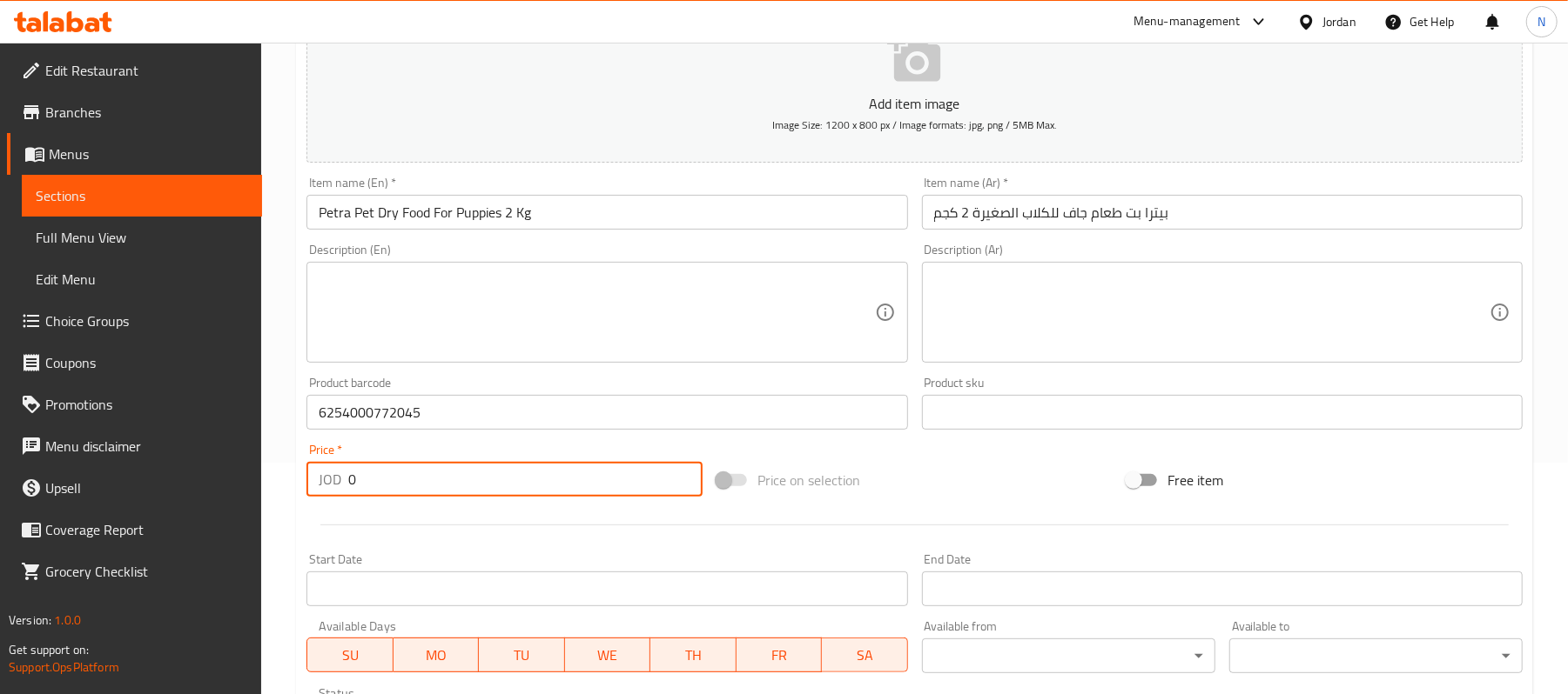
click at [391, 467] on input "0" at bounding box center [526, 479] width 354 height 35
type input "7"
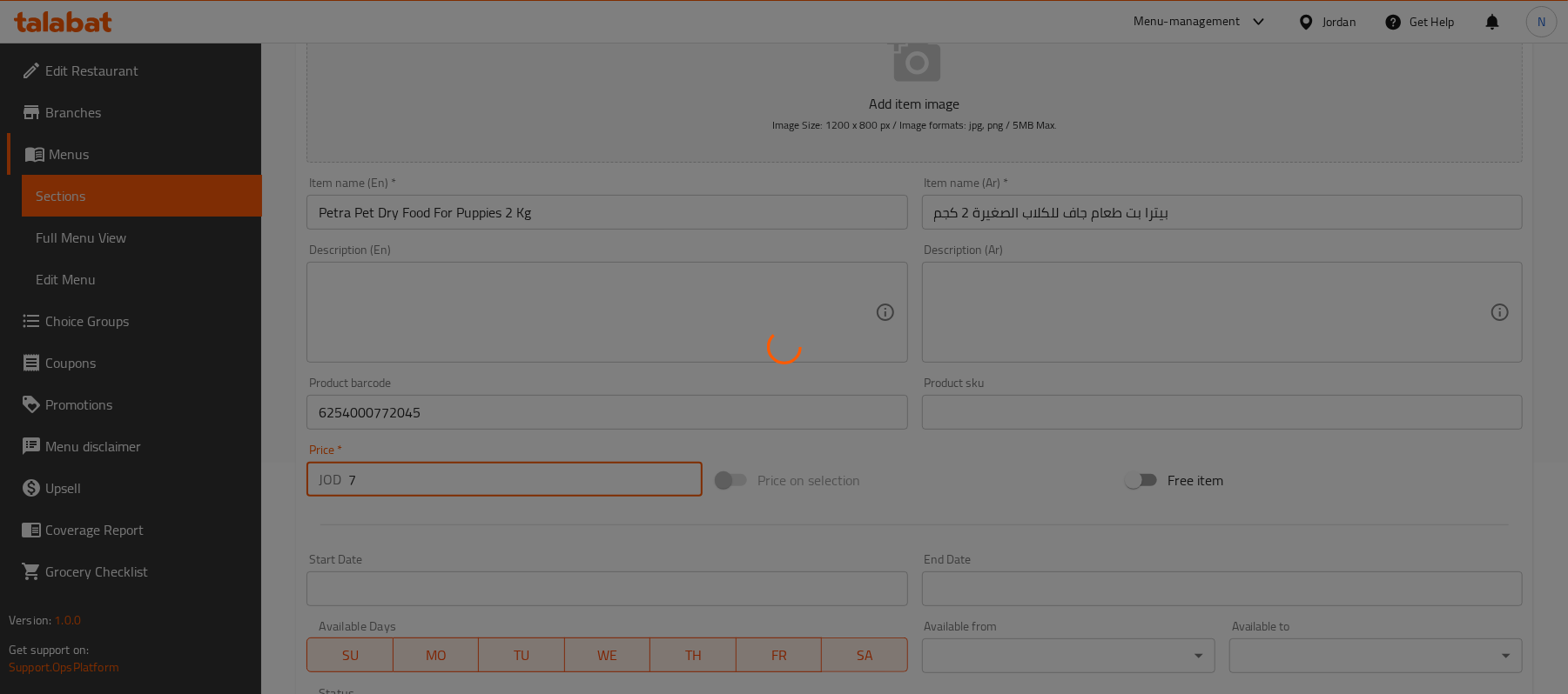
type input "0"
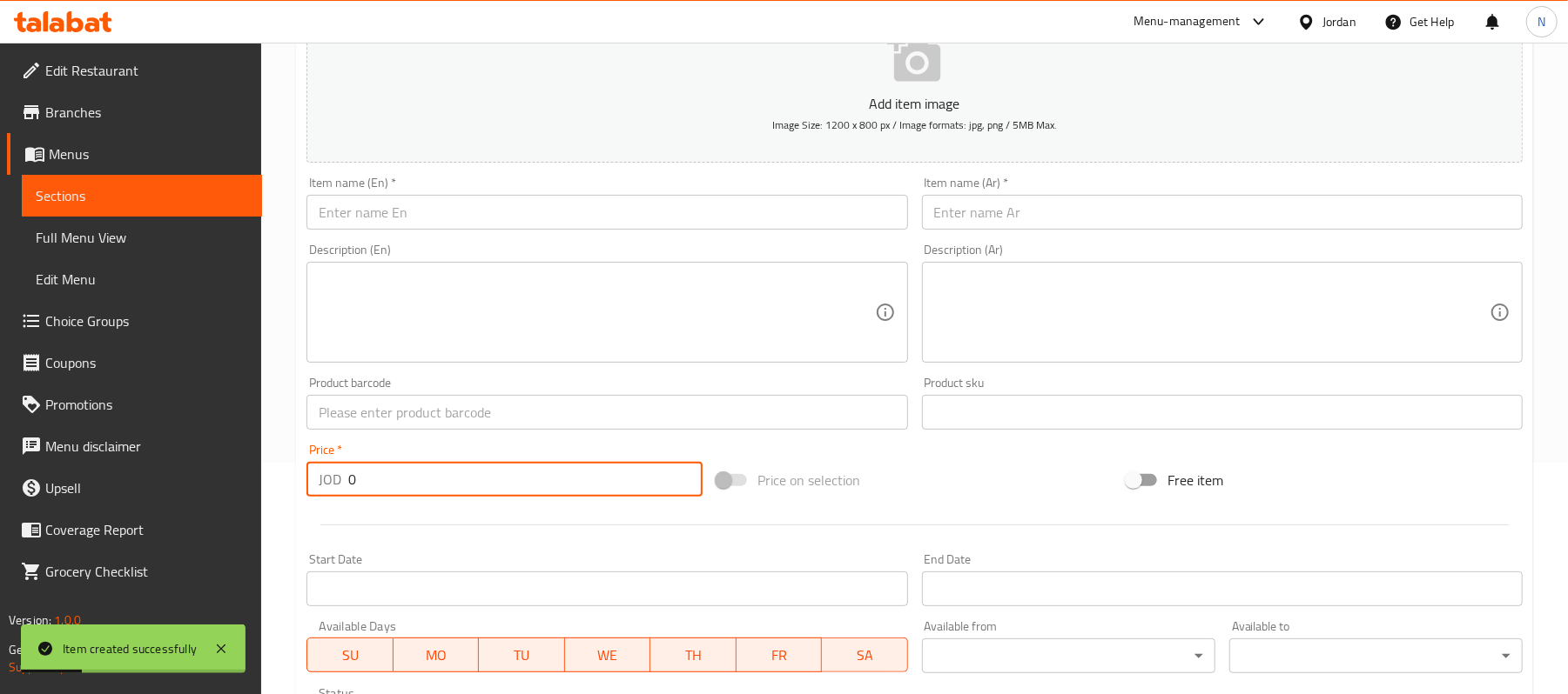
click at [954, 210] on input "text" at bounding box center [1222, 212] width 601 height 35
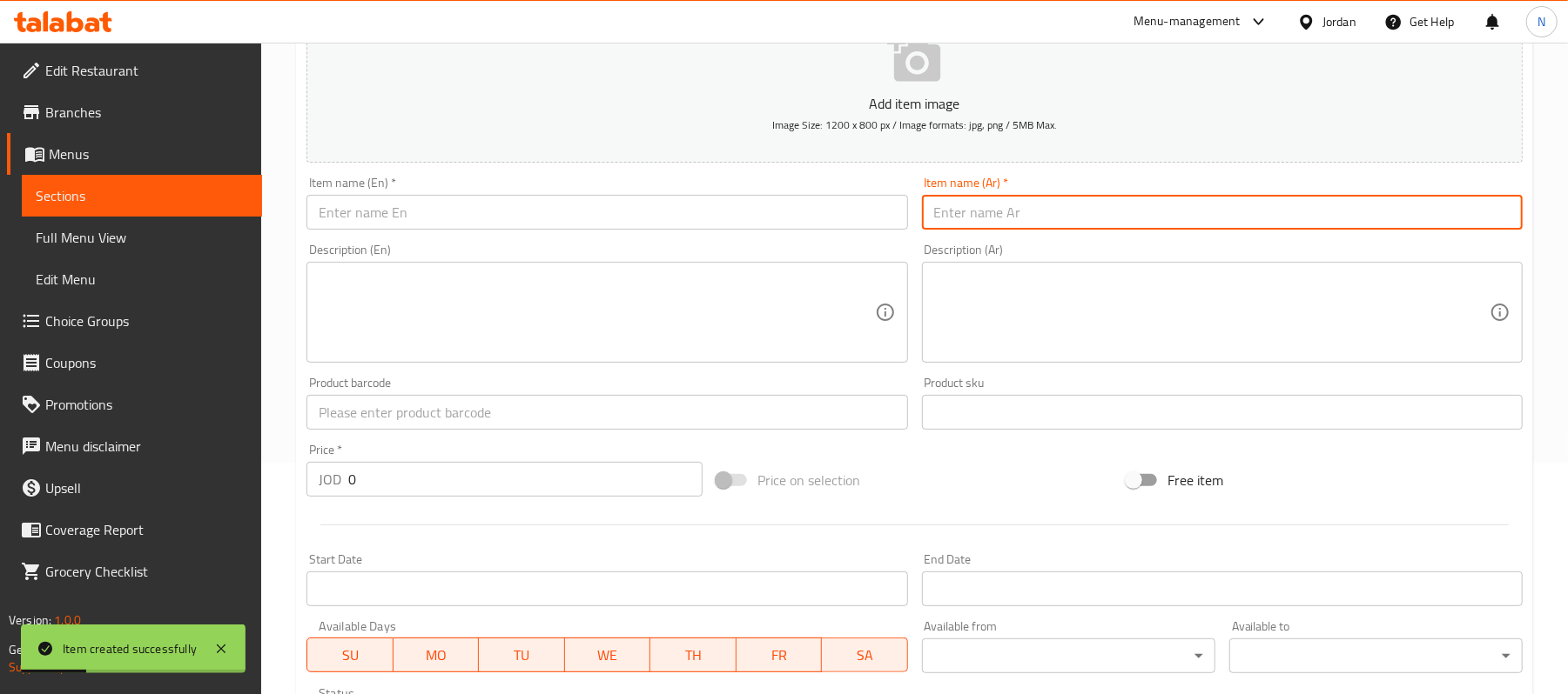
paste input "بيترا بت طعام جاف للكلاب الصغيرة 1 كجم"
click at [980, 216] on input "بيترا بت طعام جاف للكلاب الصغيرة 1 كجم" at bounding box center [1222, 212] width 601 height 35
type input "بيترا بت طعام جاف للكلاب الصغيرة 10 كجم"
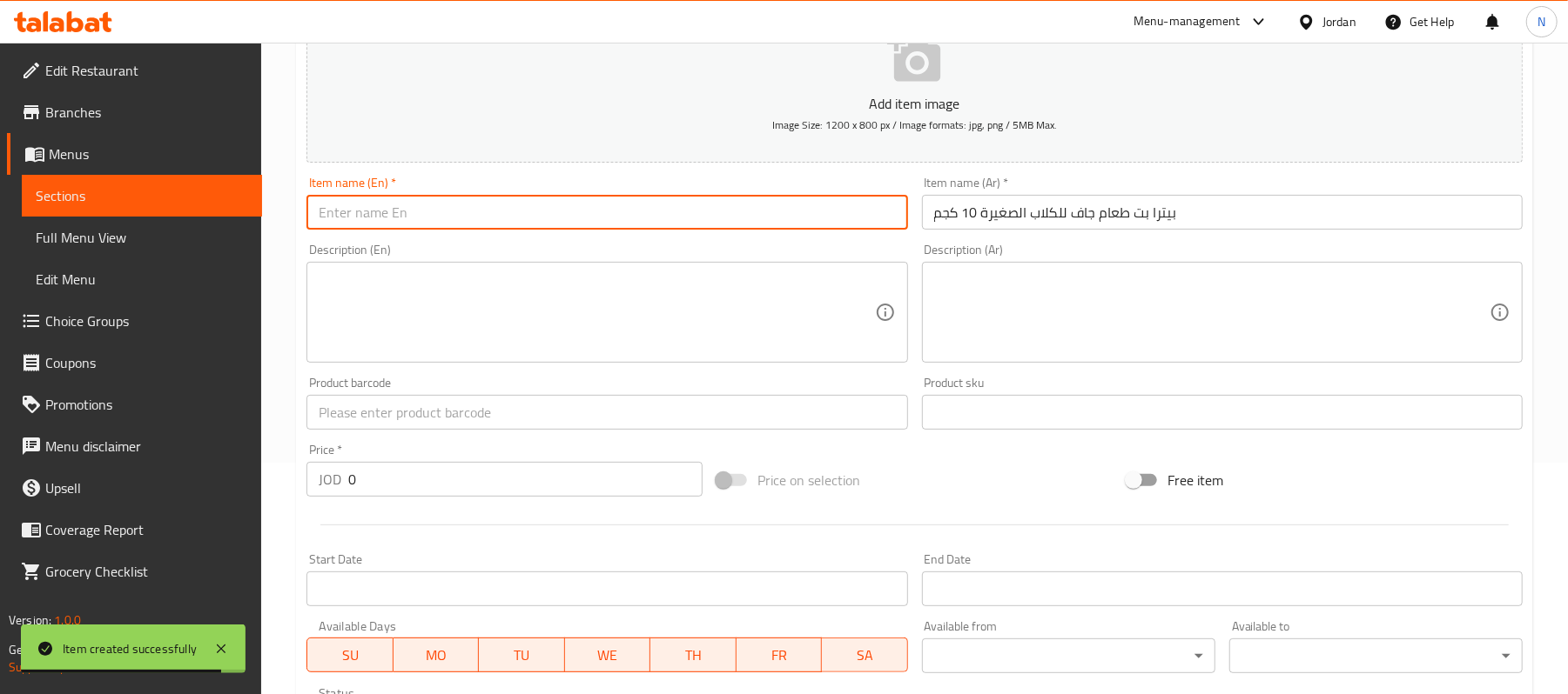
click at [691, 218] on input "text" at bounding box center [607, 212] width 601 height 35
paste input "Petra Pet Dry Food For Puppies 1 Kg"
click at [502, 210] on input "Petra Pet Dry Food For Puppies 1 Kg" at bounding box center [607, 212] width 601 height 35
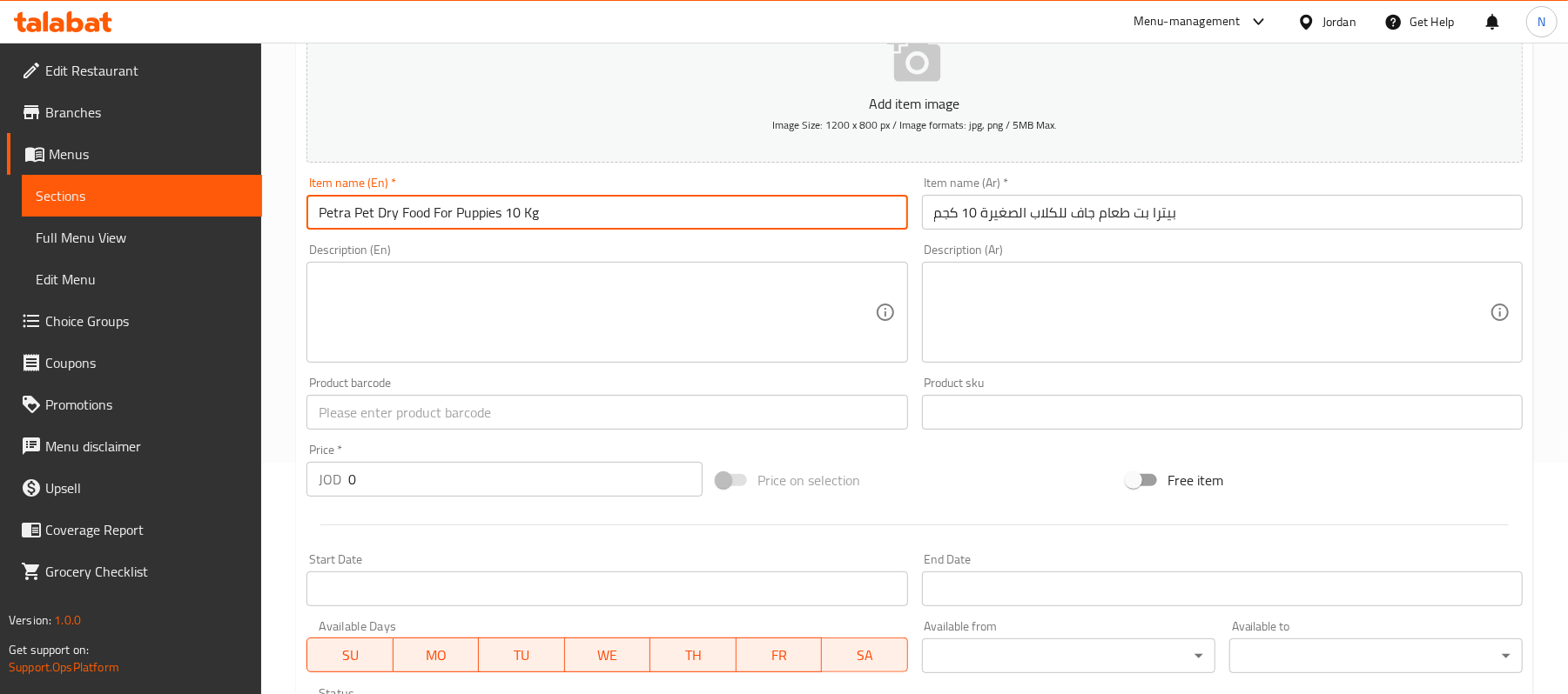
type input "Petra Pet Dry Food For Puppies 10 Kg"
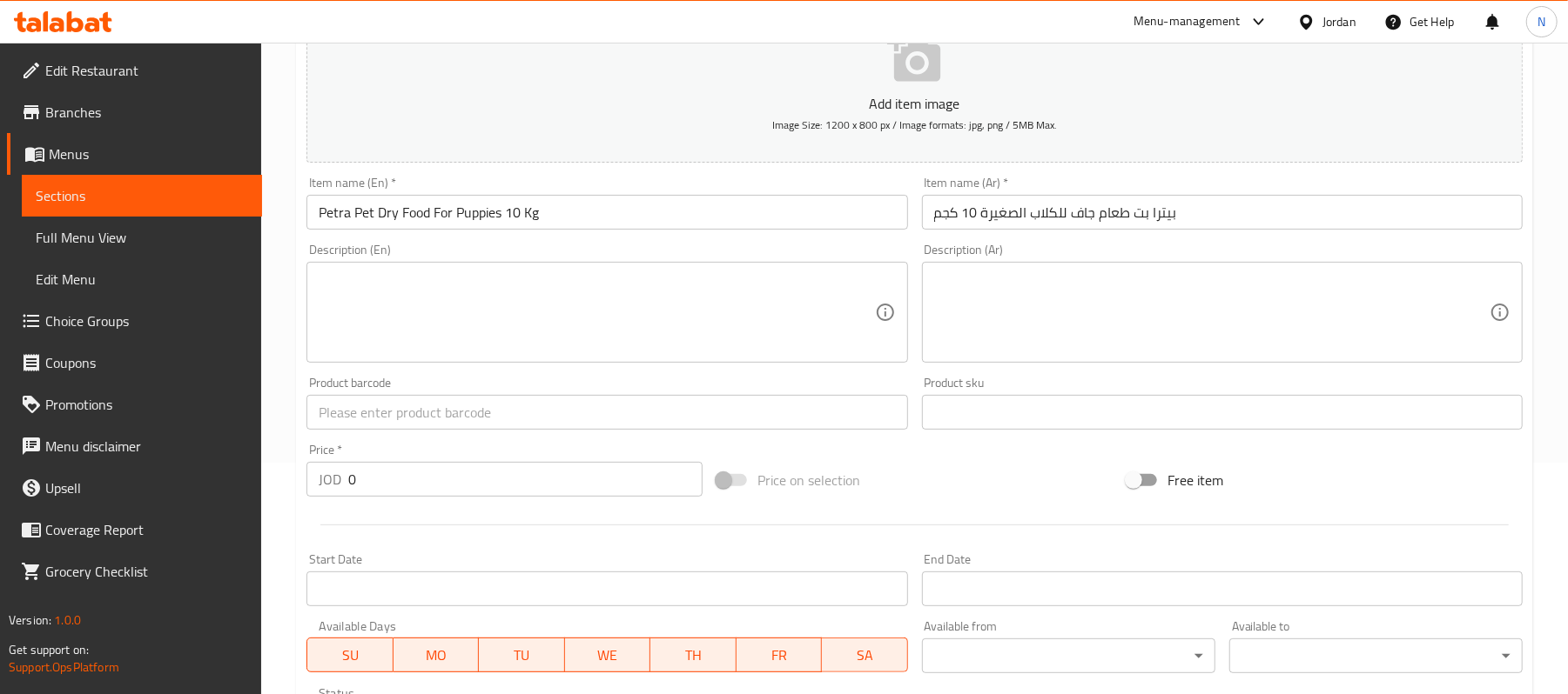
click at [387, 480] on input "0" at bounding box center [526, 479] width 354 height 35
paste input "3"
type input "30"
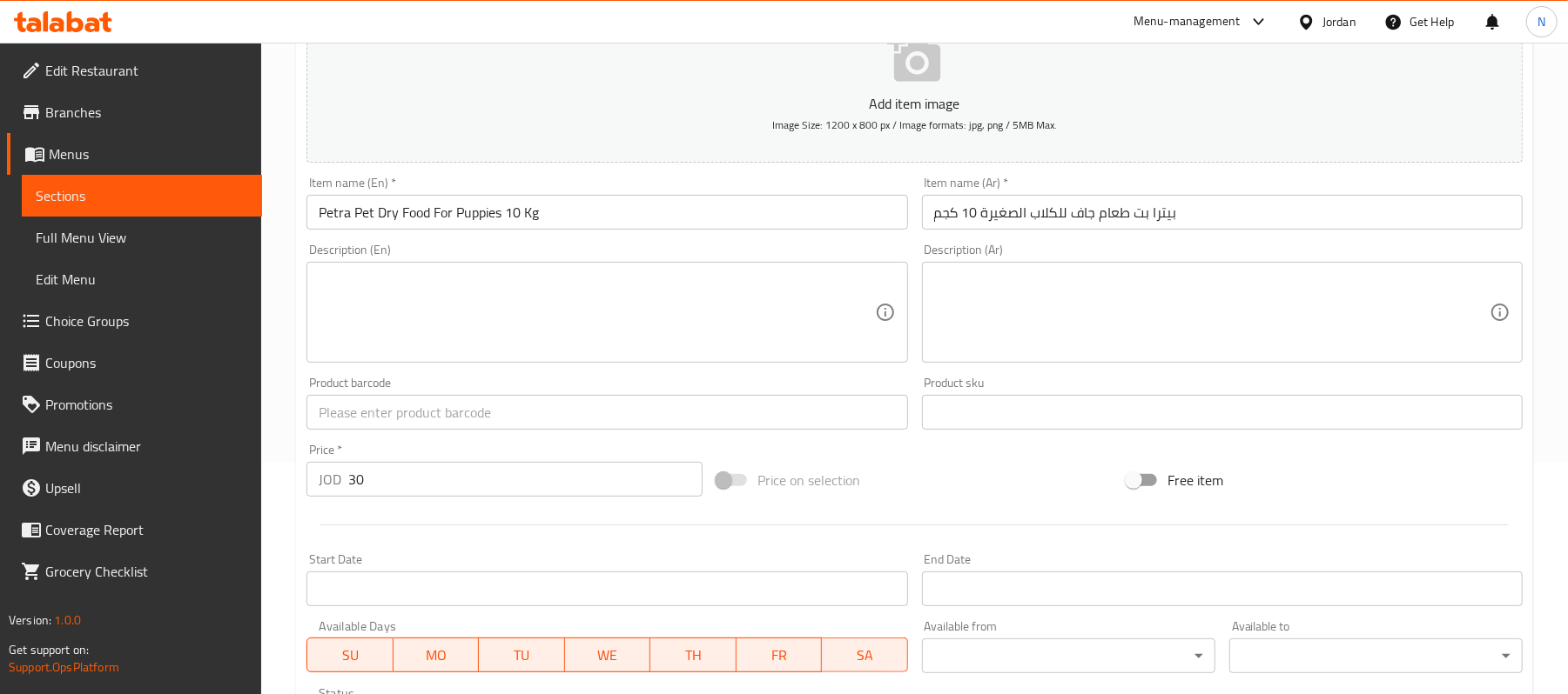
click at [597, 422] on input "text" at bounding box center [607, 412] width 601 height 35
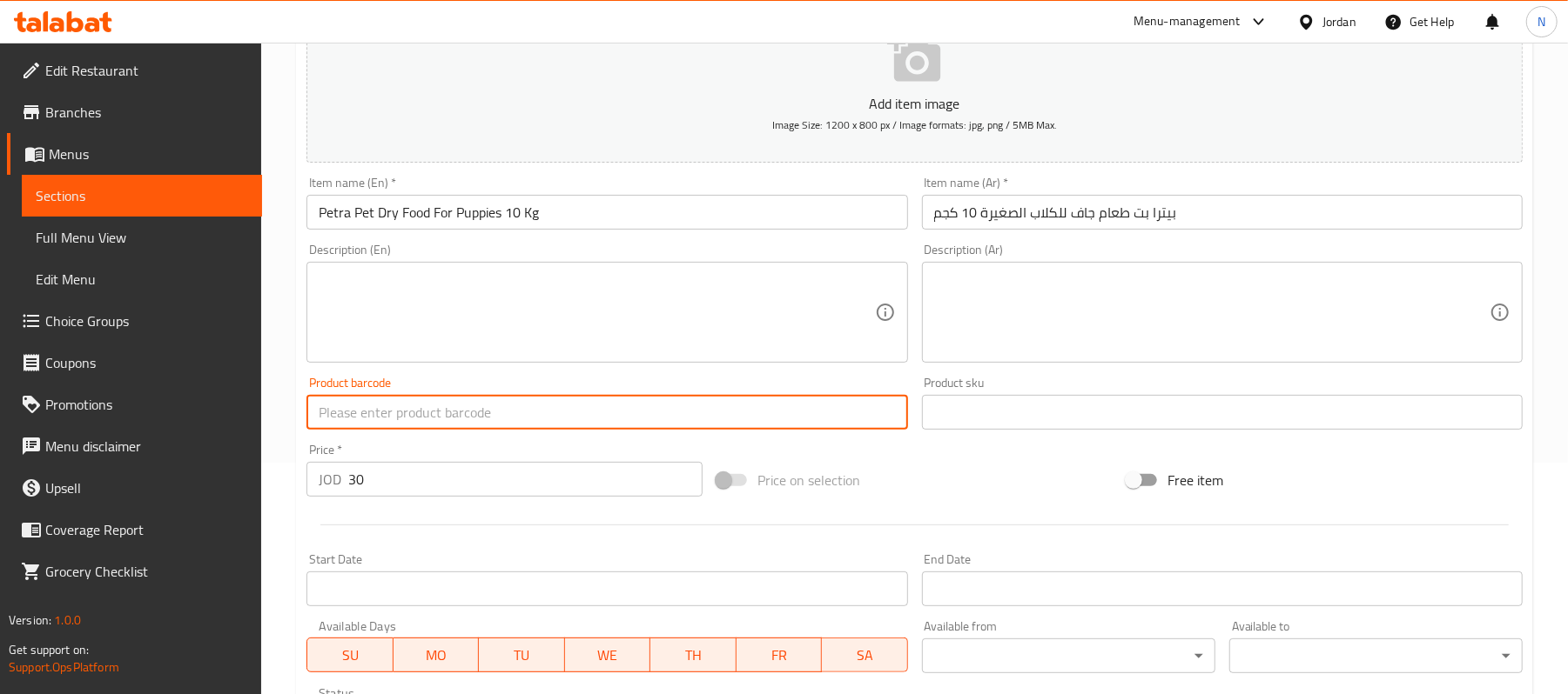
paste input "6254000772038"
type input "6254000772038"
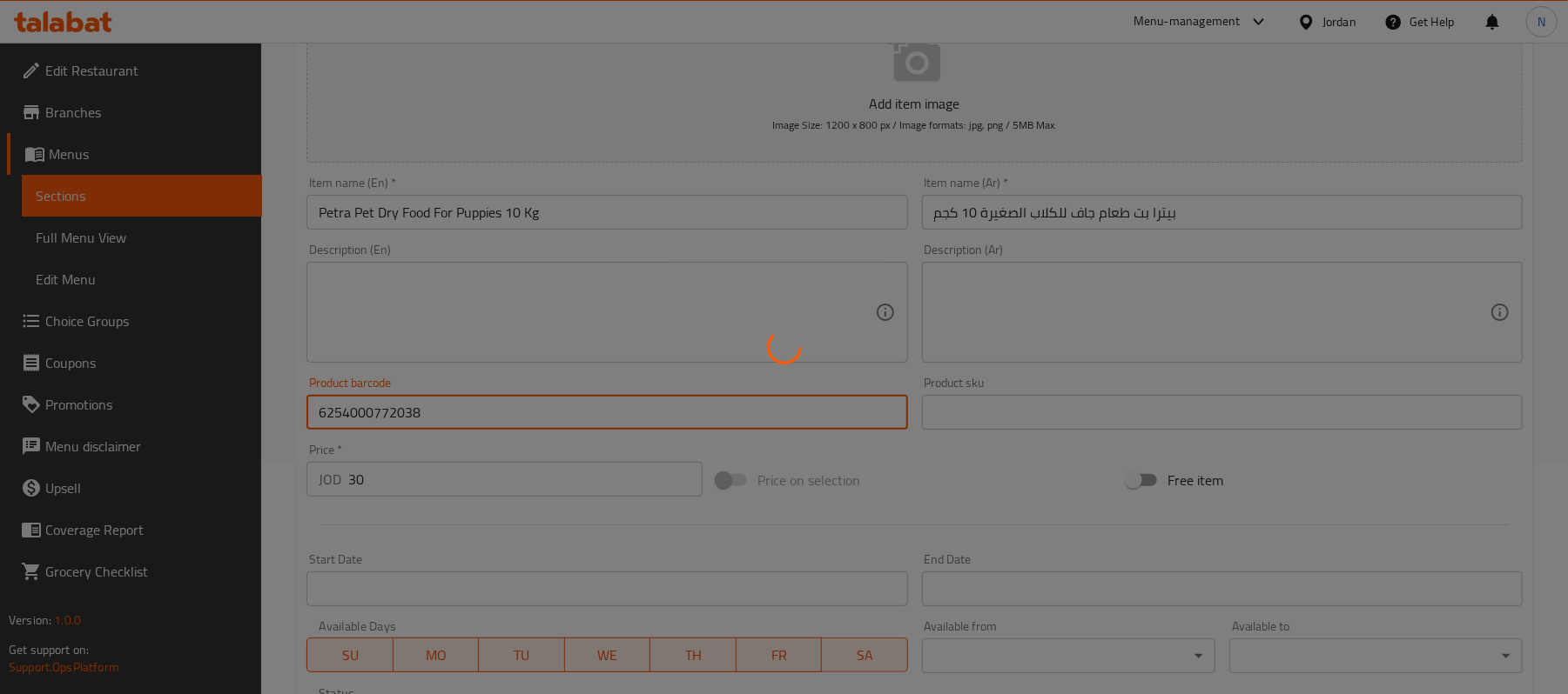
type input "0"
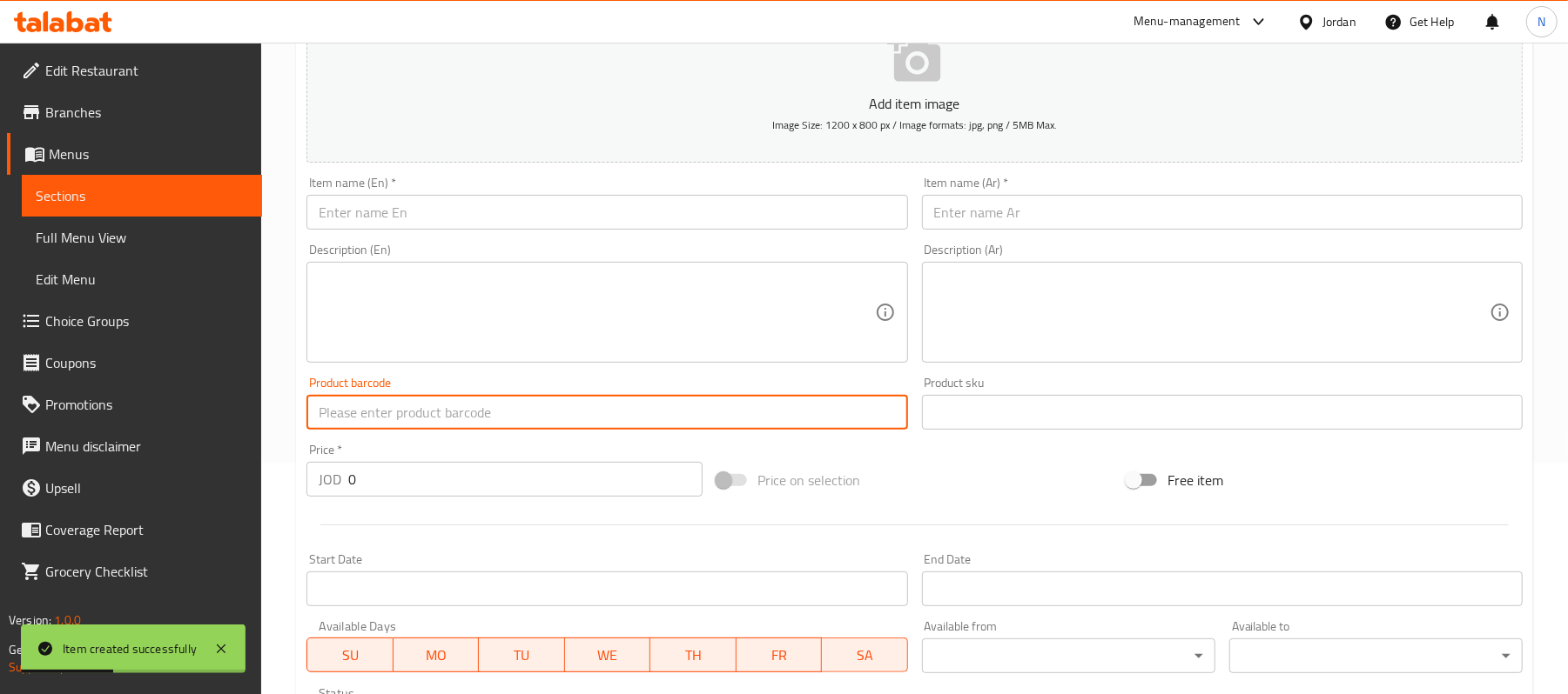
click at [528, 227] on input "text" at bounding box center [607, 212] width 601 height 35
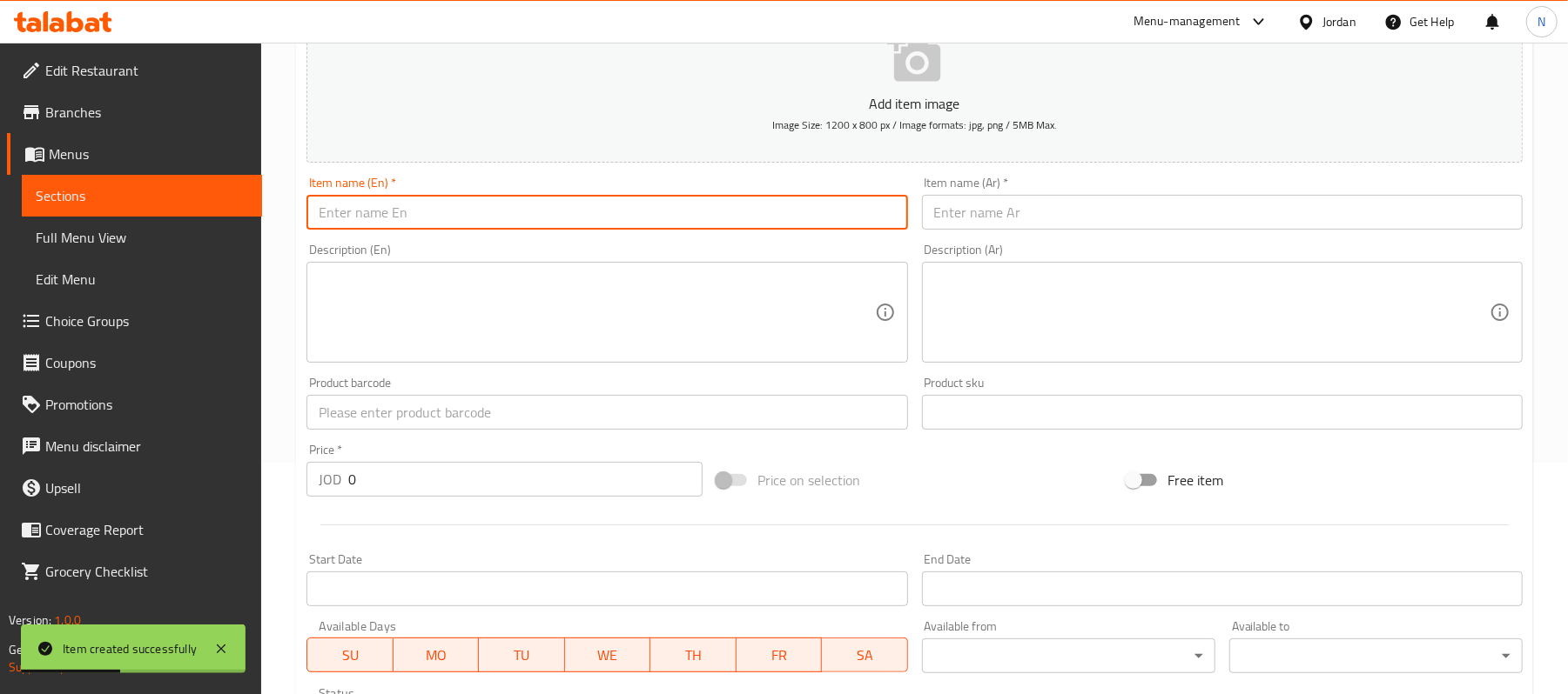
paste input "Petra Pet Dry Food For Dog 1 Kg"
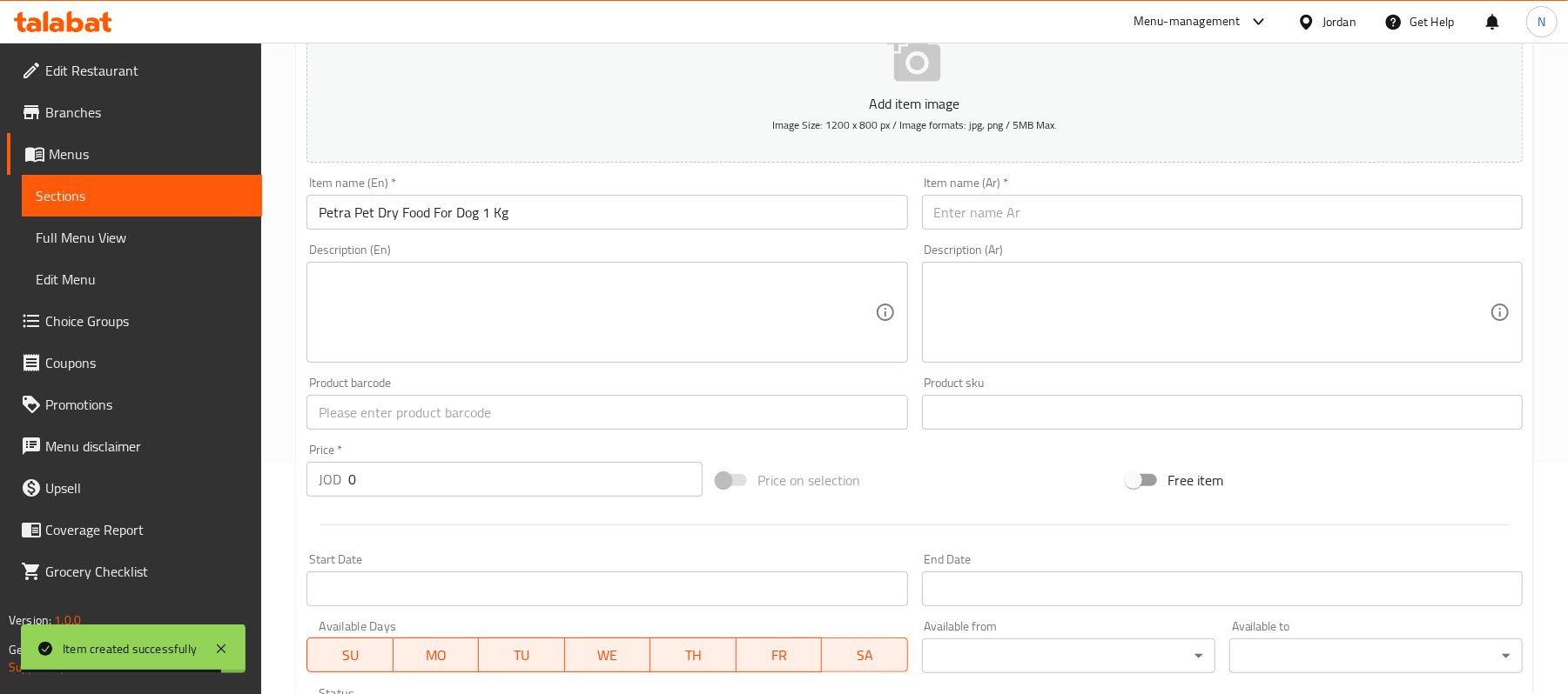
click at [458, 213] on input "Petra Pet Dry Food For Dog 1 Kg" at bounding box center [607, 212] width 601 height 35
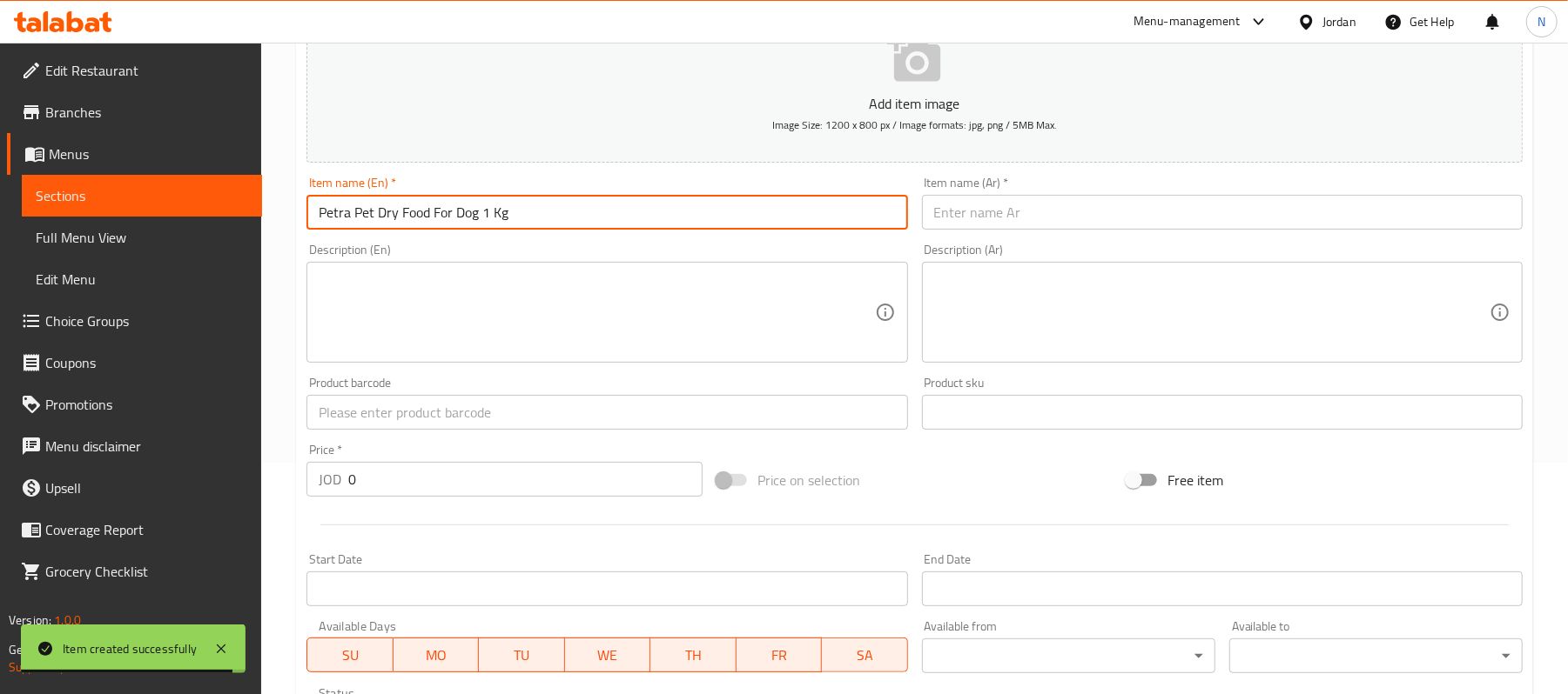
paste input "Adult"
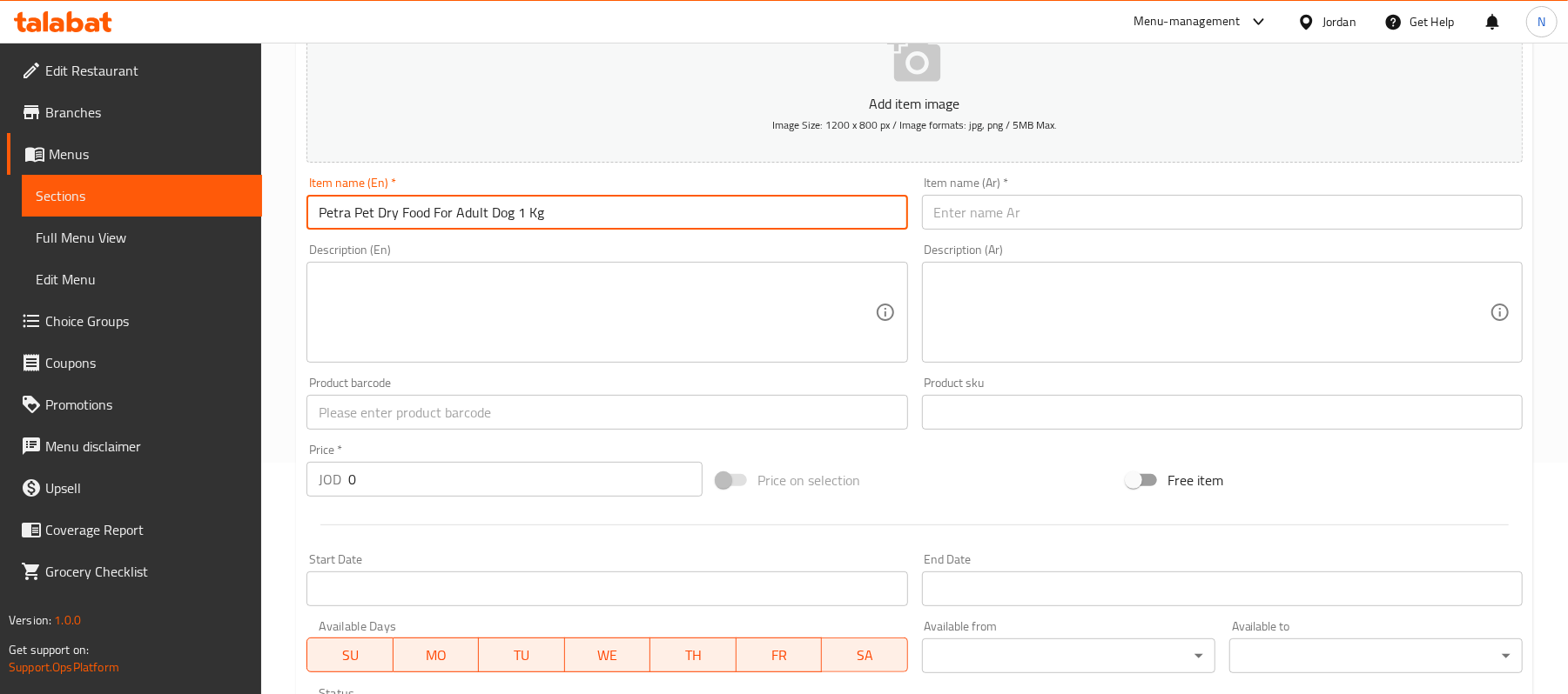
type input "Petra Pet Dry Food For Adult Dog 1 Kg"
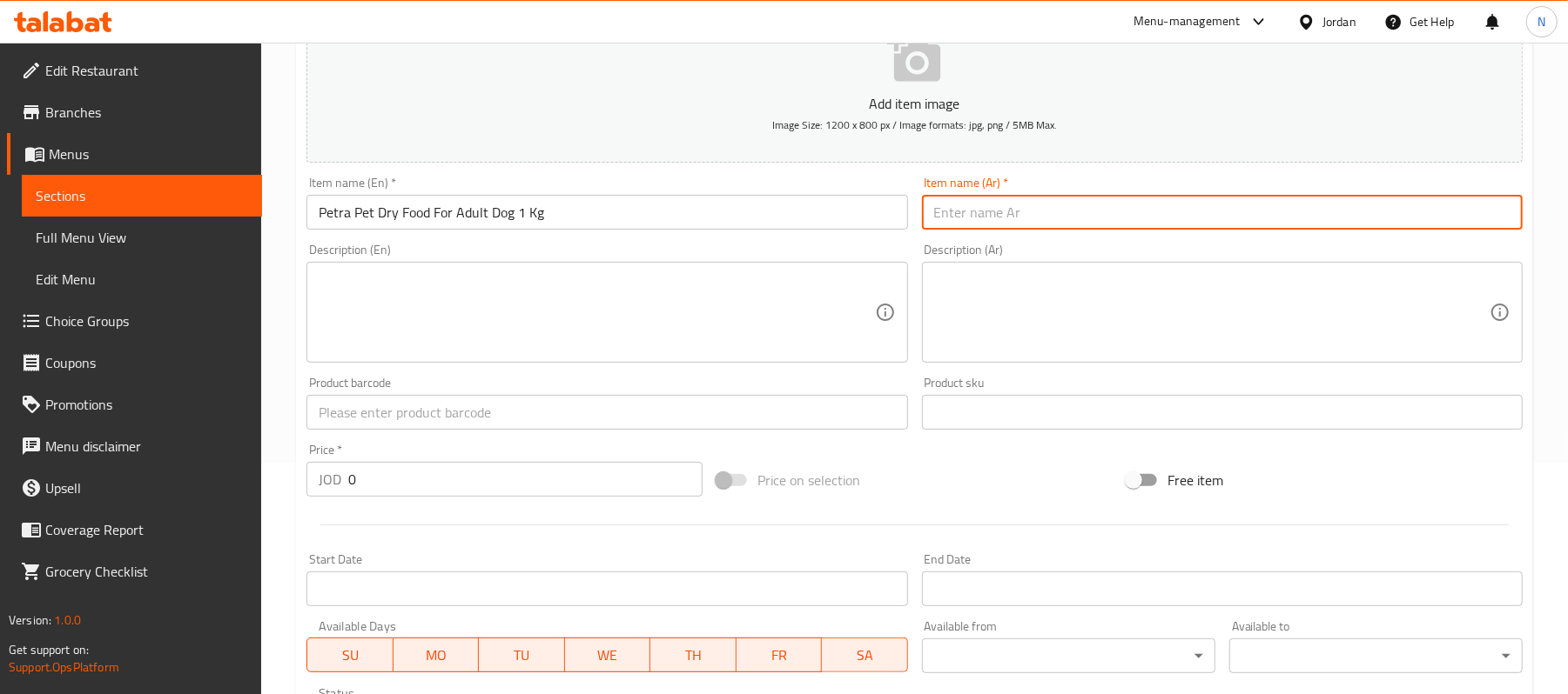
click at [1133, 207] on input "text" at bounding box center [1222, 212] width 601 height 35
paste input "بيترا بت طعام للكلاب جاف 1 كجم"
click at [1022, 214] on input "بيترا بت طعام للكلاب جاف 1 كجم" at bounding box center [1222, 212] width 601 height 35
click at [972, 216] on input "بيترا بت طعام جاف 1 كجم" at bounding box center [1222, 212] width 601 height 35
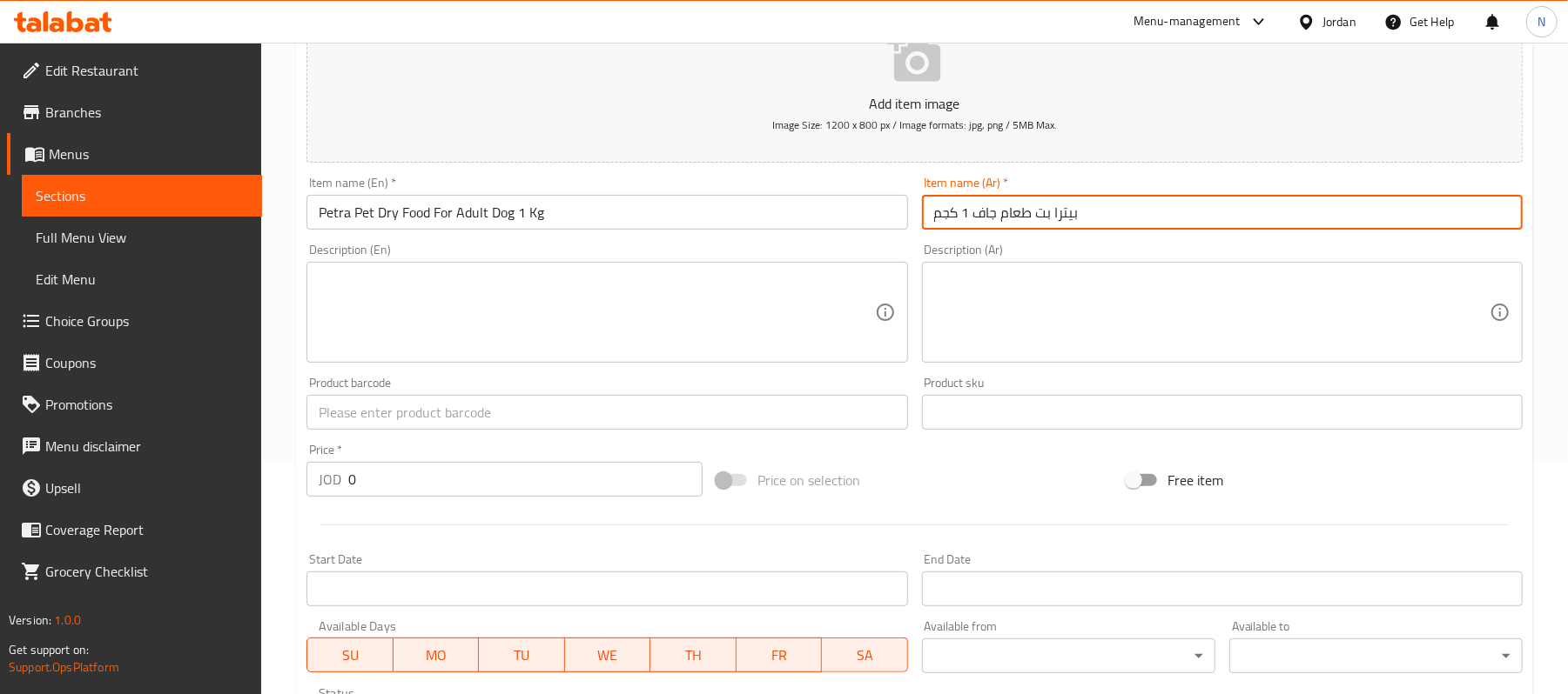
paste input "للكلاب"
click at [987, 209] on input "بيترا بت طعام جاف 1 كجم" at bounding box center [1222, 212] width 601 height 35
paste input "للكلاب"
paste input "البالغة"
type input "بيترا بت طعام جاف للكلاب البالغة 1 كجم"
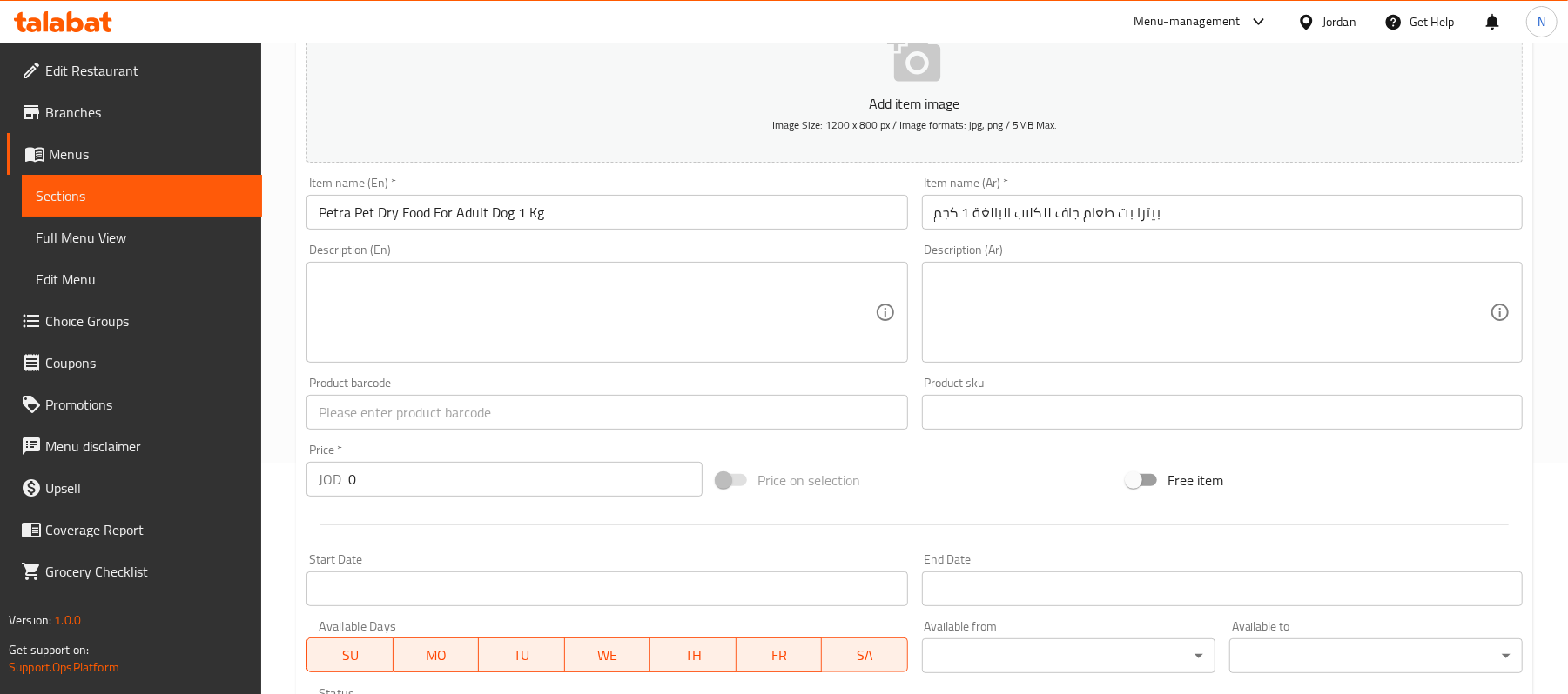
click at [501, 470] on input "0" at bounding box center [526, 479] width 354 height 35
paste input "3.5"
type input "3.5"
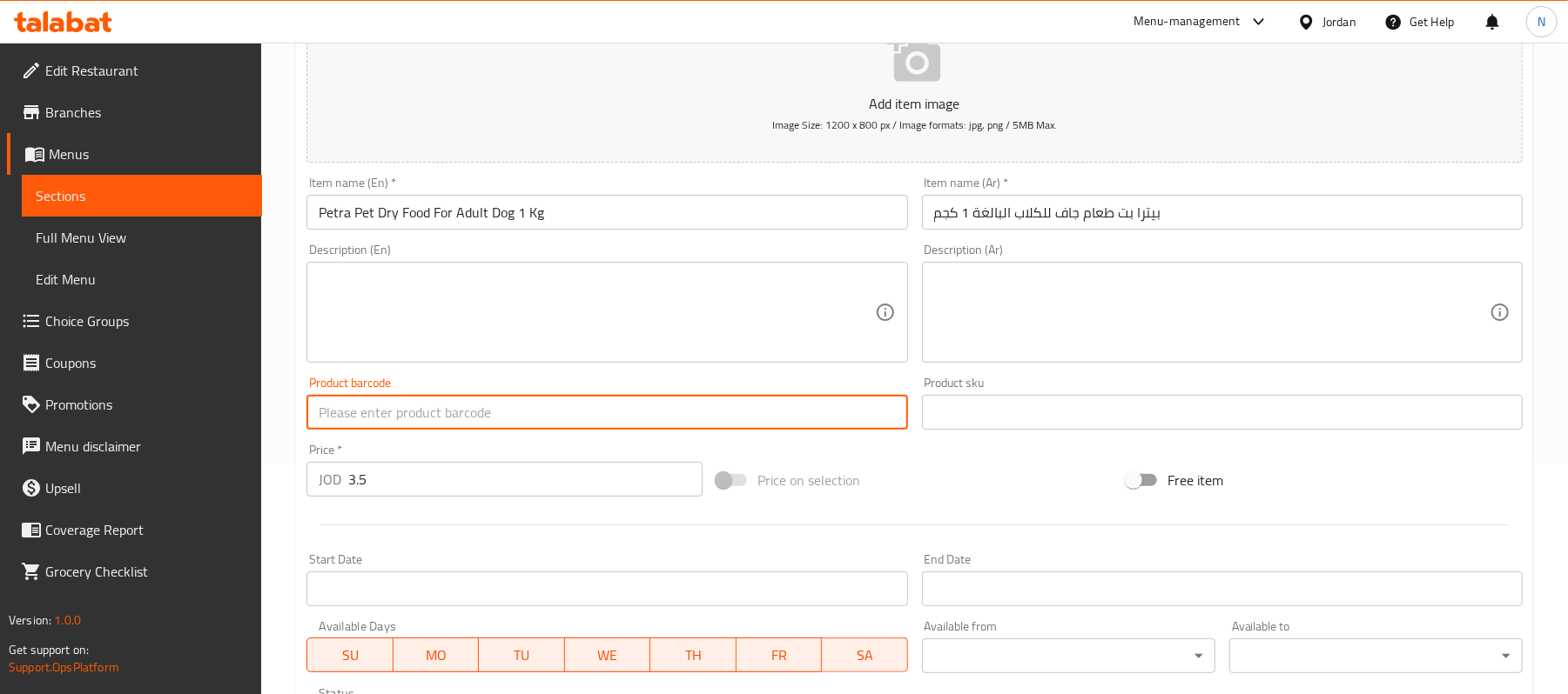
click at [449, 425] on input "text" at bounding box center [607, 412] width 601 height 35
paste input "6254000772083"
type input "6254000772083"
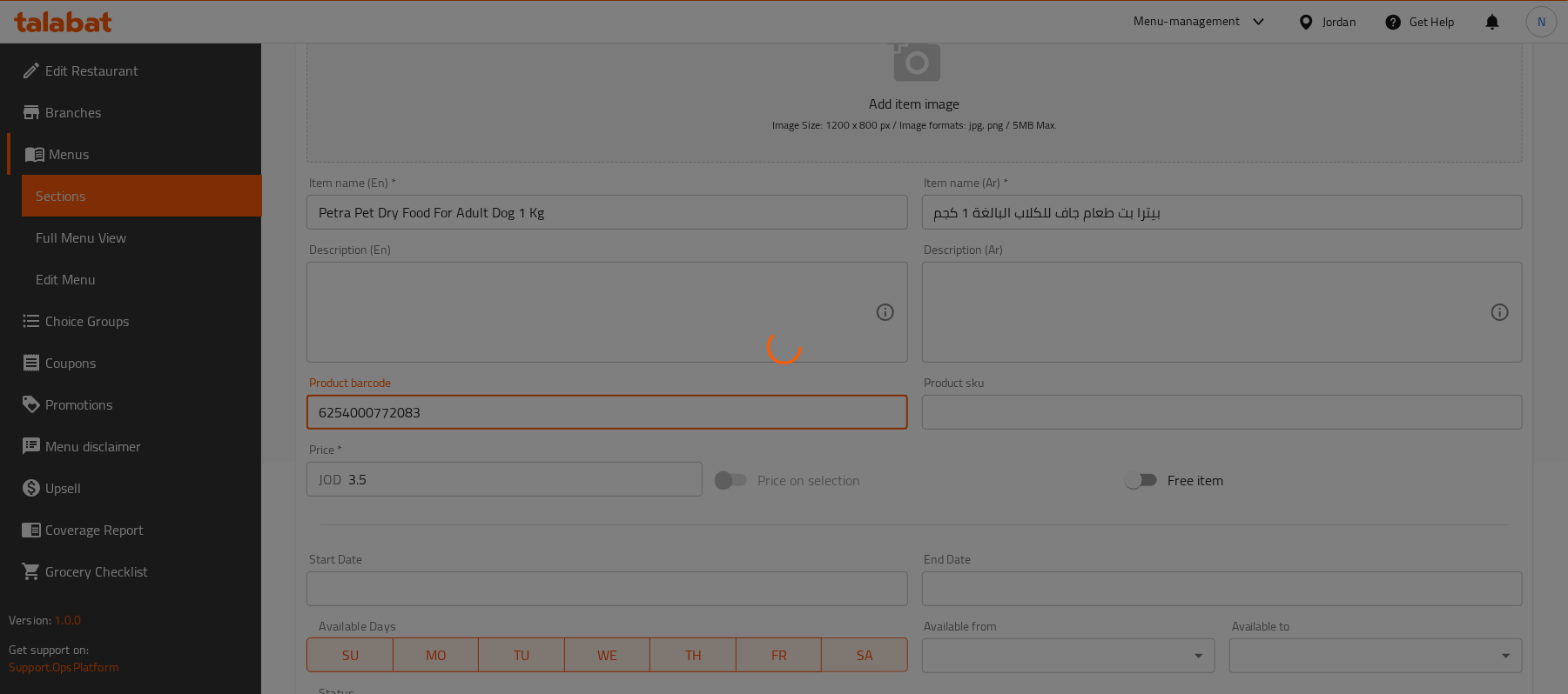
type input "0"
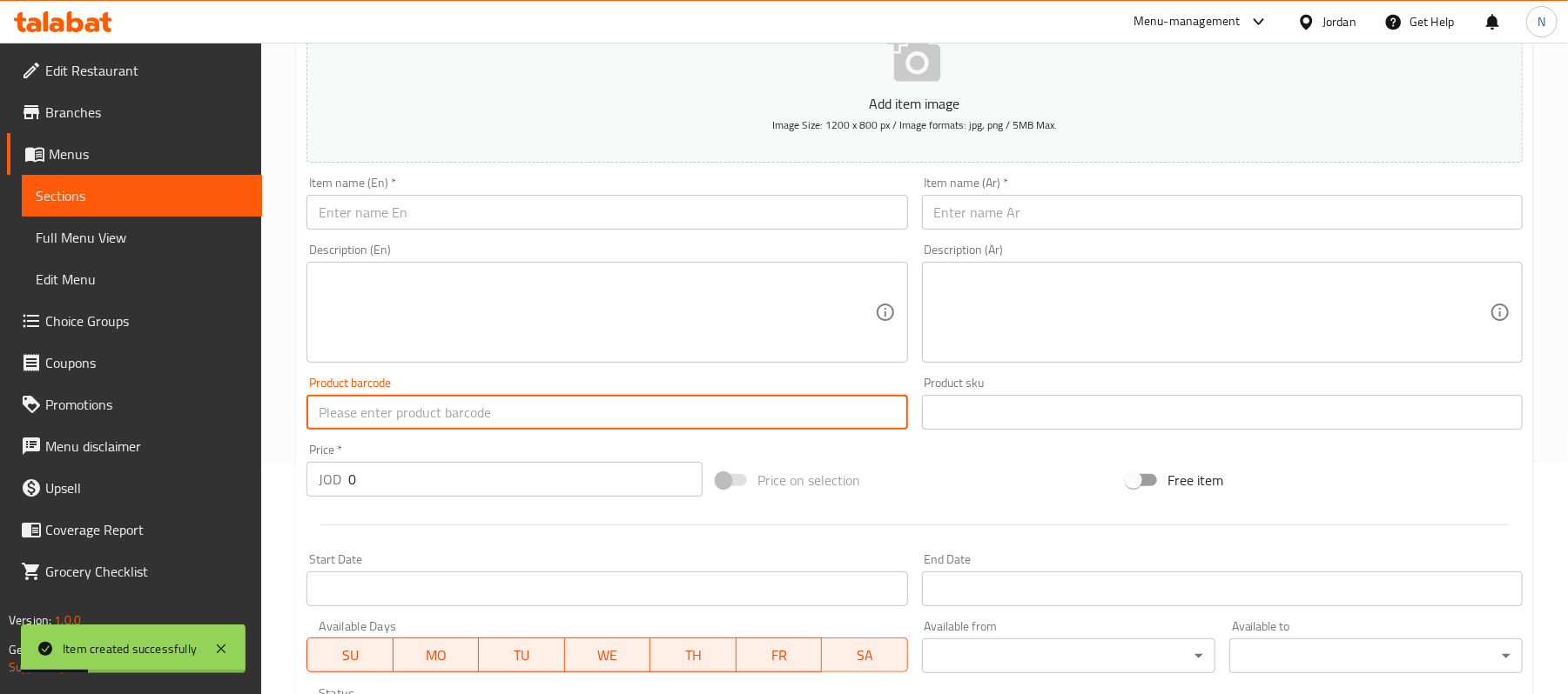
click at [1036, 216] on input "text" at bounding box center [1222, 212] width 601 height 35
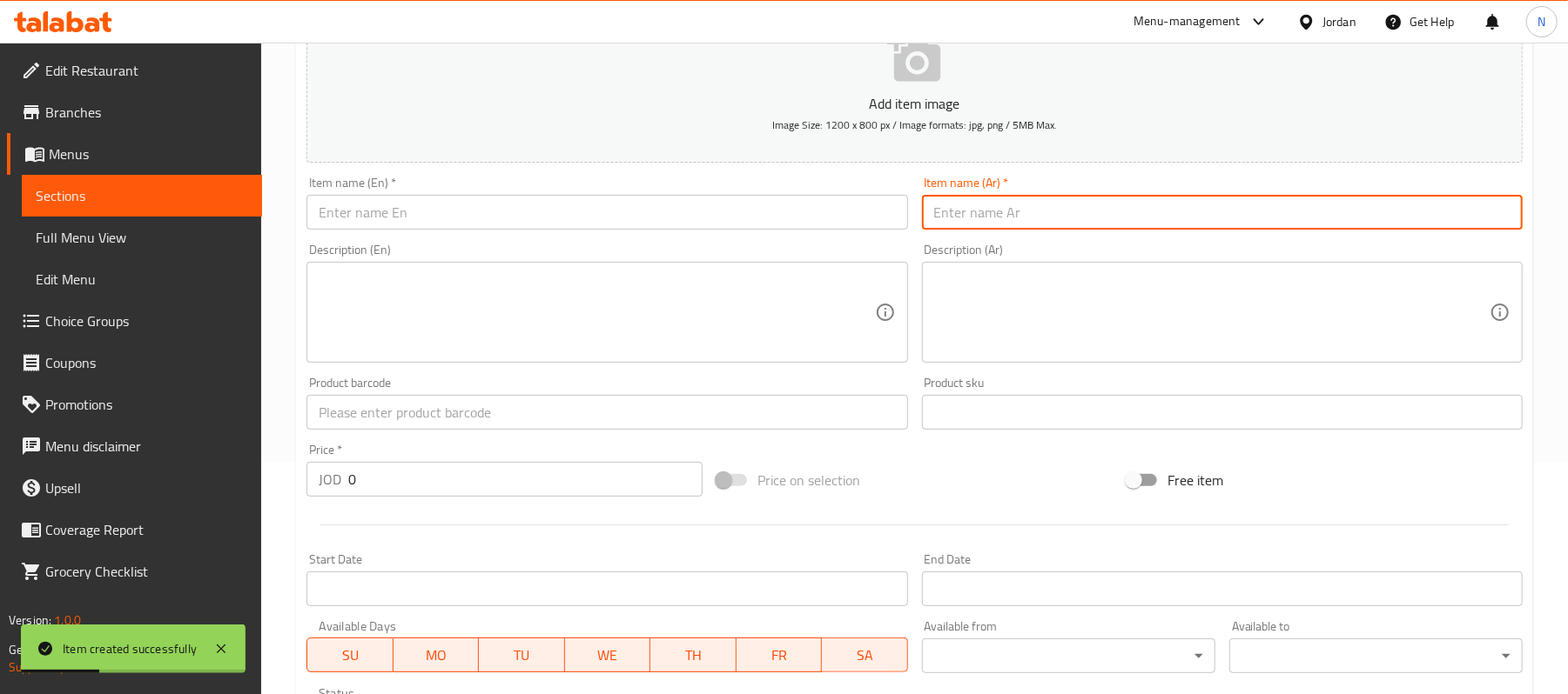
paste input "بيترا بت طعام جاف للكلاب البالغة 1 كجم"
click at [983, 222] on input "بيترا بت طعام جاف للكلاب البالغة 1 كجم" at bounding box center [1222, 212] width 601 height 35
type input "بيترا بت طعام جاف للكلاب البالغة 2 كجم"
click at [597, 205] on input "text" at bounding box center [607, 212] width 601 height 35
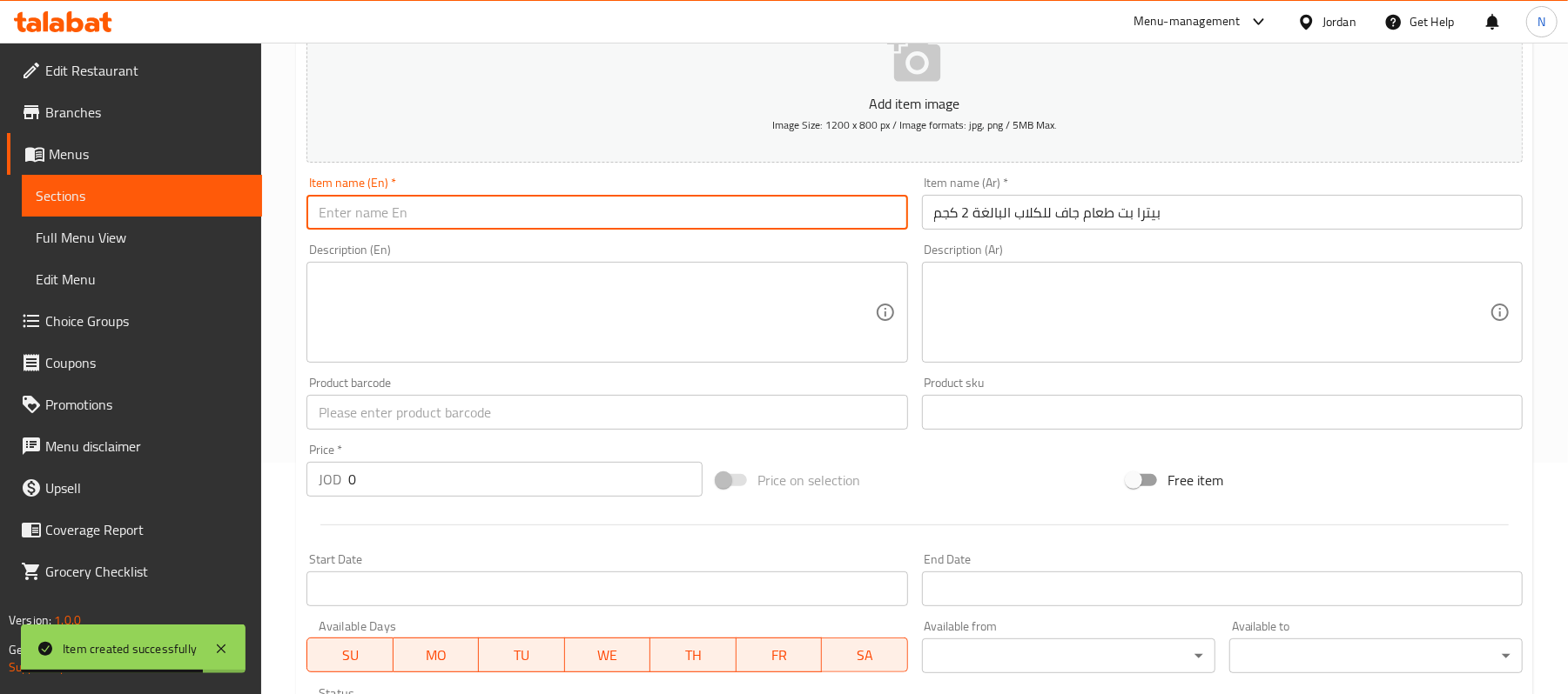
paste input "Petra Pet Dry Food For Adult Dog 1 Kg"
click at [509, 209] on input "Petra Pet Dry Food For Adult Dog 1 Kg" at bounding box center [607, 212] width 601 height 35
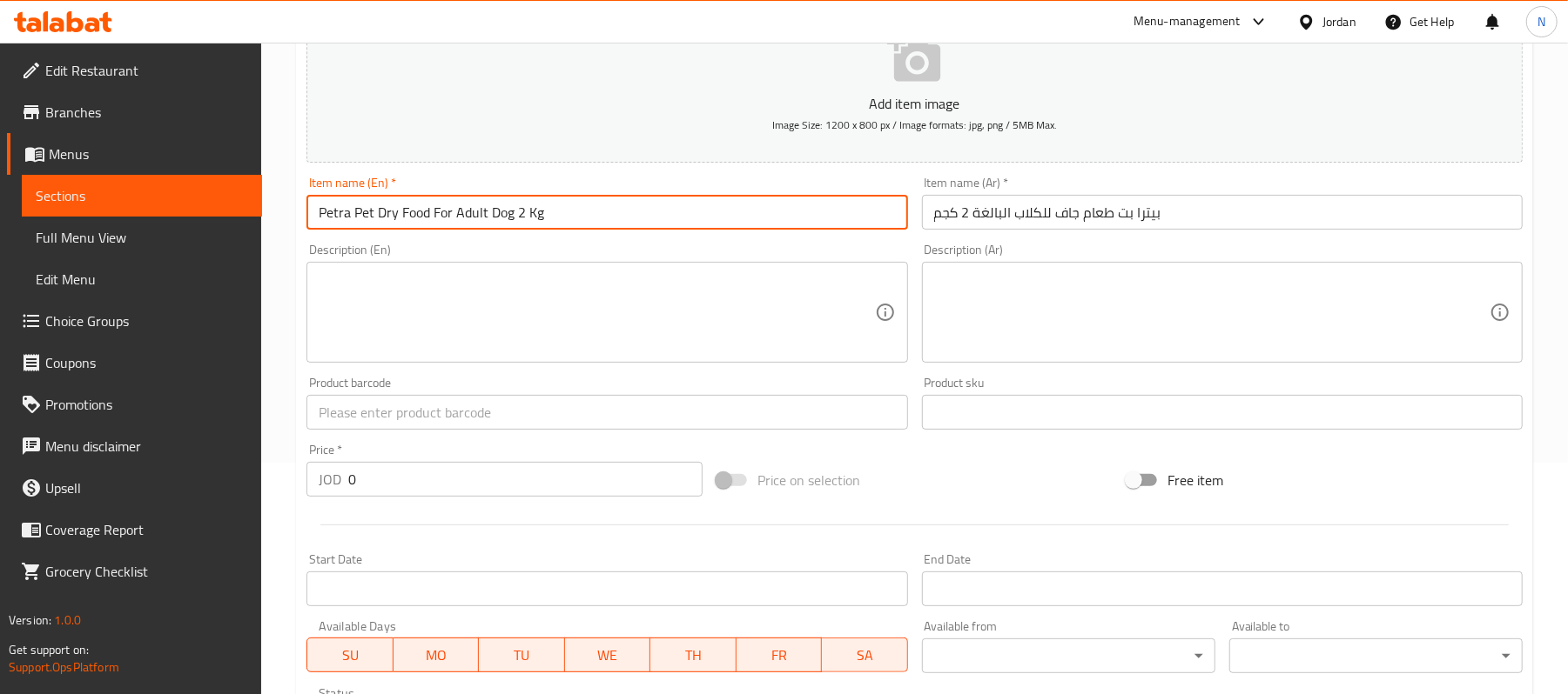
type input "Petra Pet Dry Food For Adult Dog 2 Kg"
click at [545, 489] on input "0" at bounding box center [526, 479] width 354 height 35
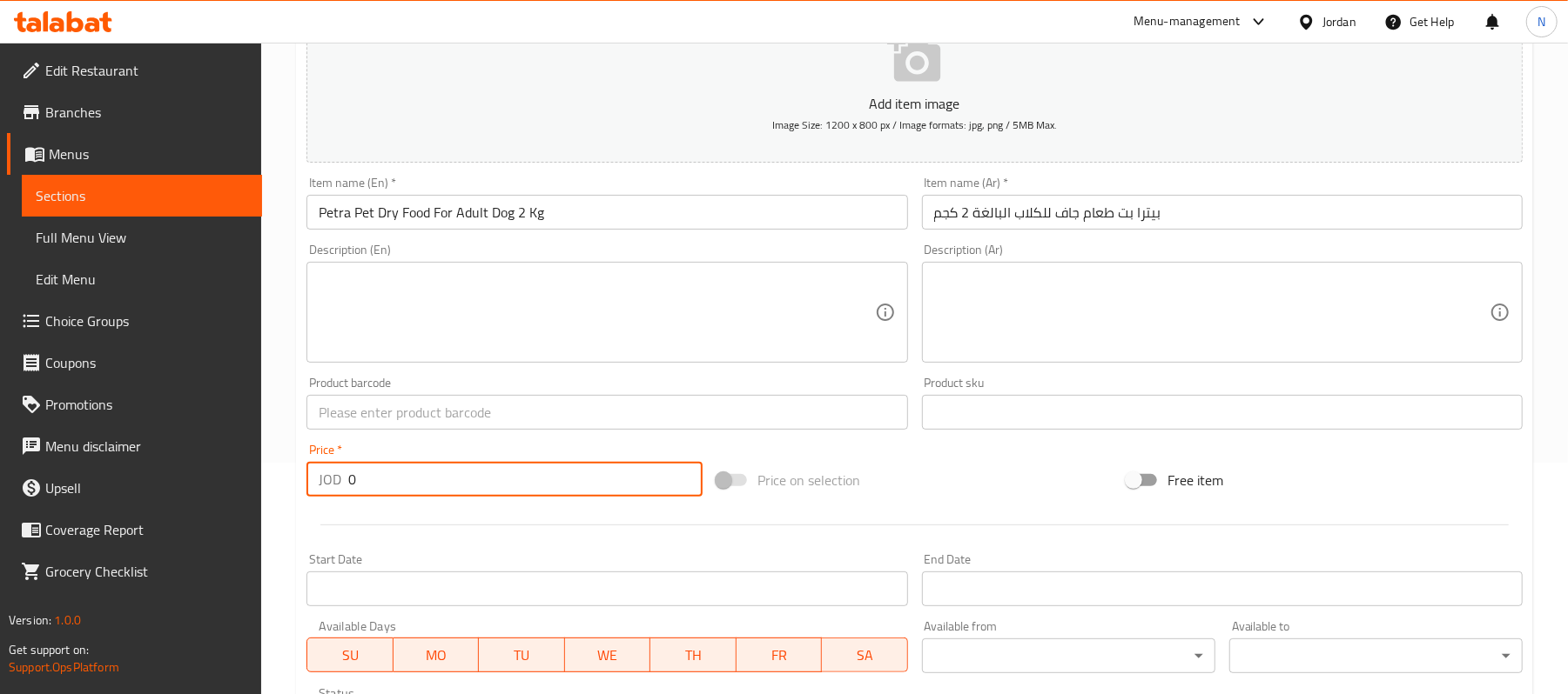
click at [545, 489] on input "0" at bounding box center [526, 479] width 354 height 35
type input "7"
click at [540, 411] on input "text" at bounding box center [607, 412] width 601 height 35
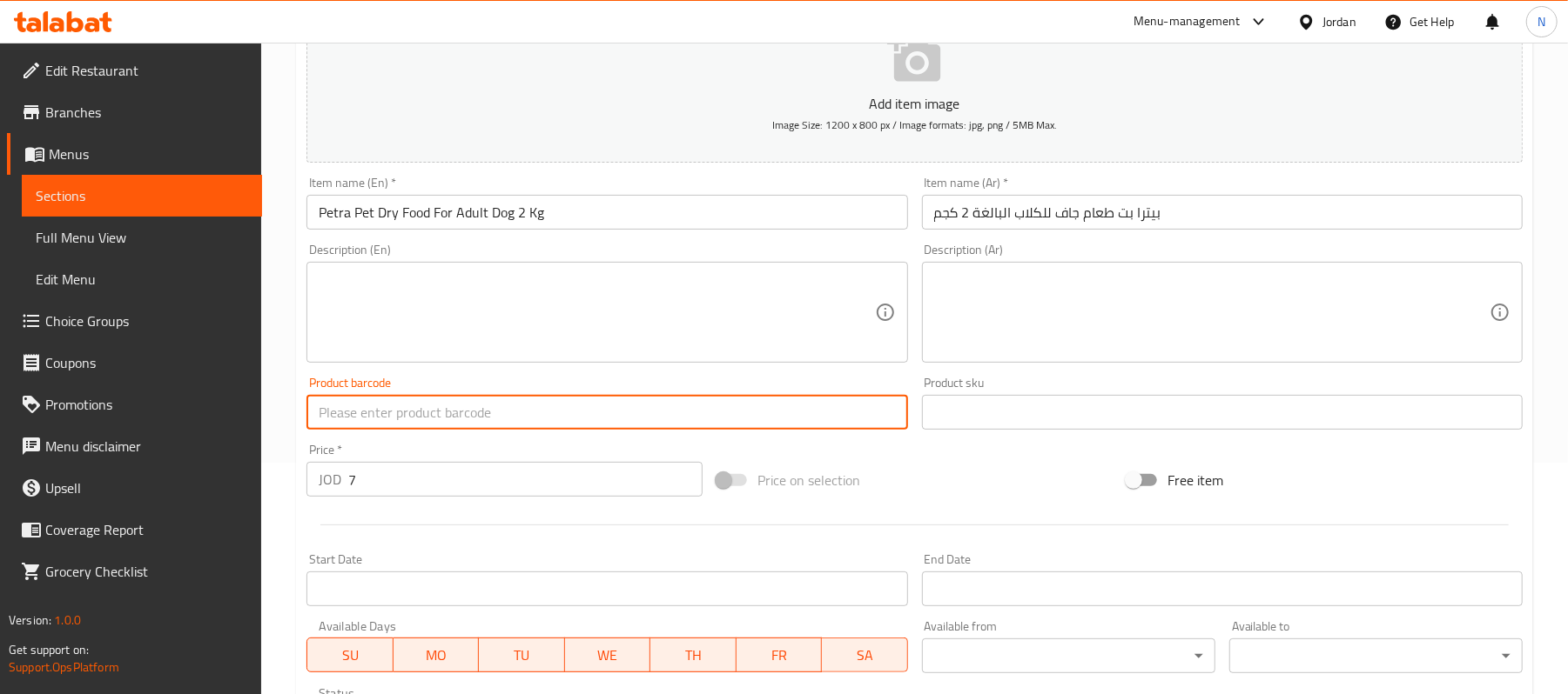
paste input "6254000772045"
type input "6254000772045"
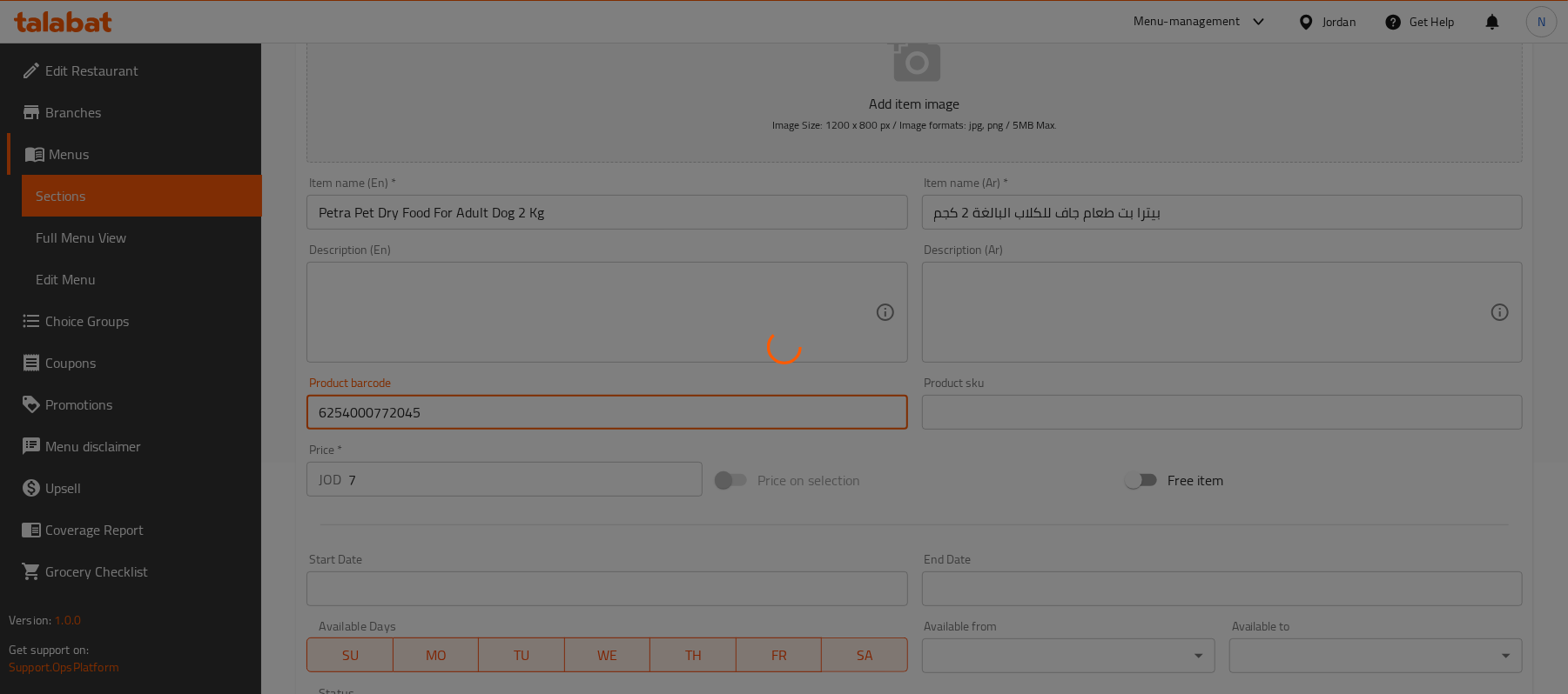
type input "0"
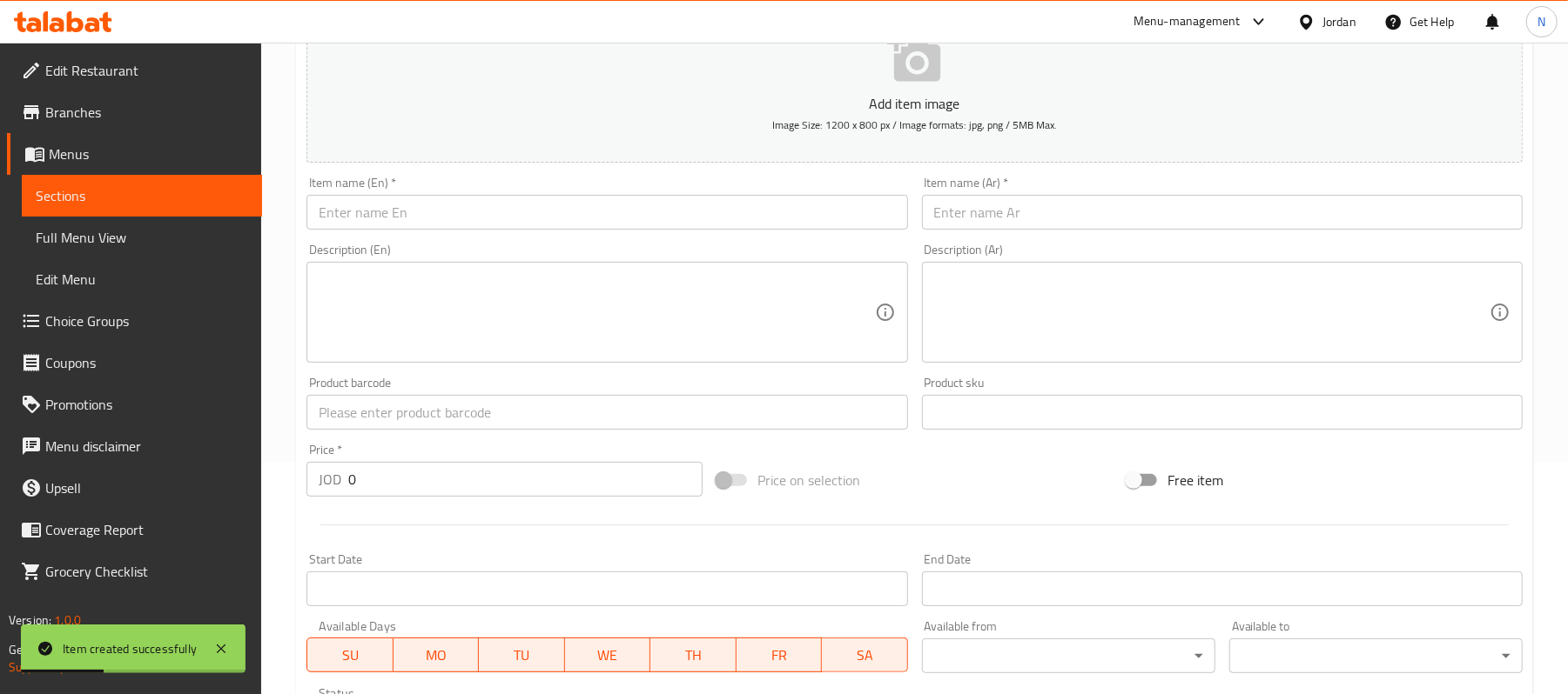
click at [423, 433] on div "Product barcode Product barcode" at bounding box center [606, 403] width 615 height 67
click at [428, 425] on input "text" at bounding box center [607, 412] width 601 height 35
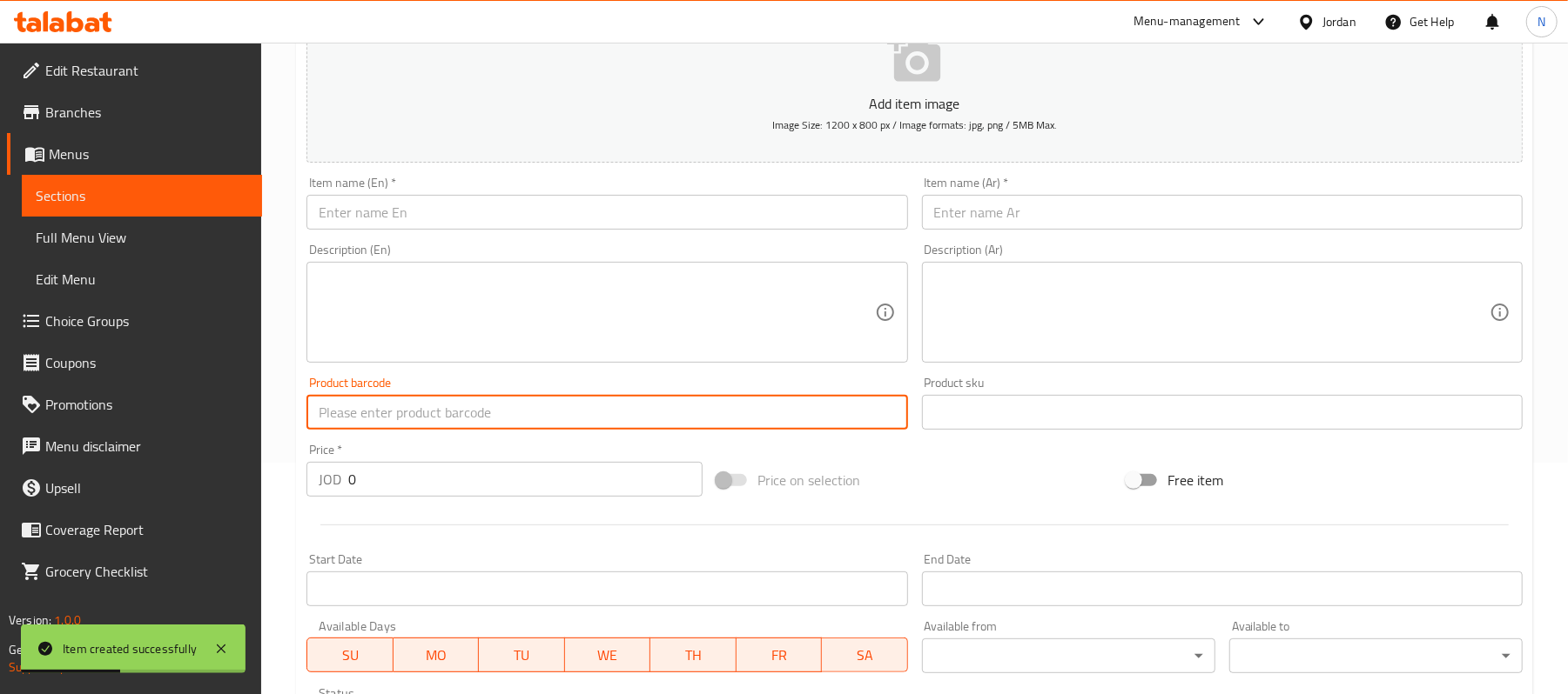
paste input "6254000772038"
type input "6254000772038"
click at [625, 474] on input "0" at bounding box center [526, 479] width 354 height 35
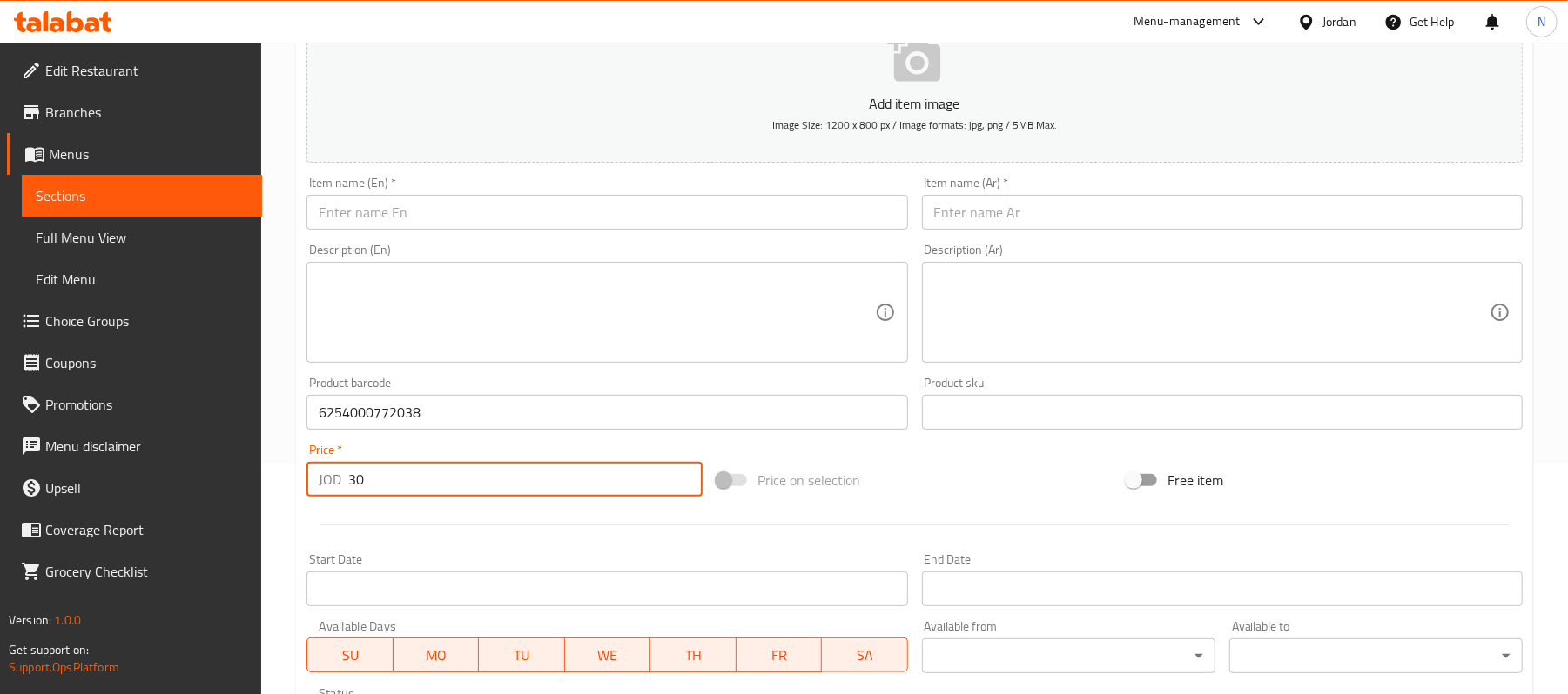
type input "30"
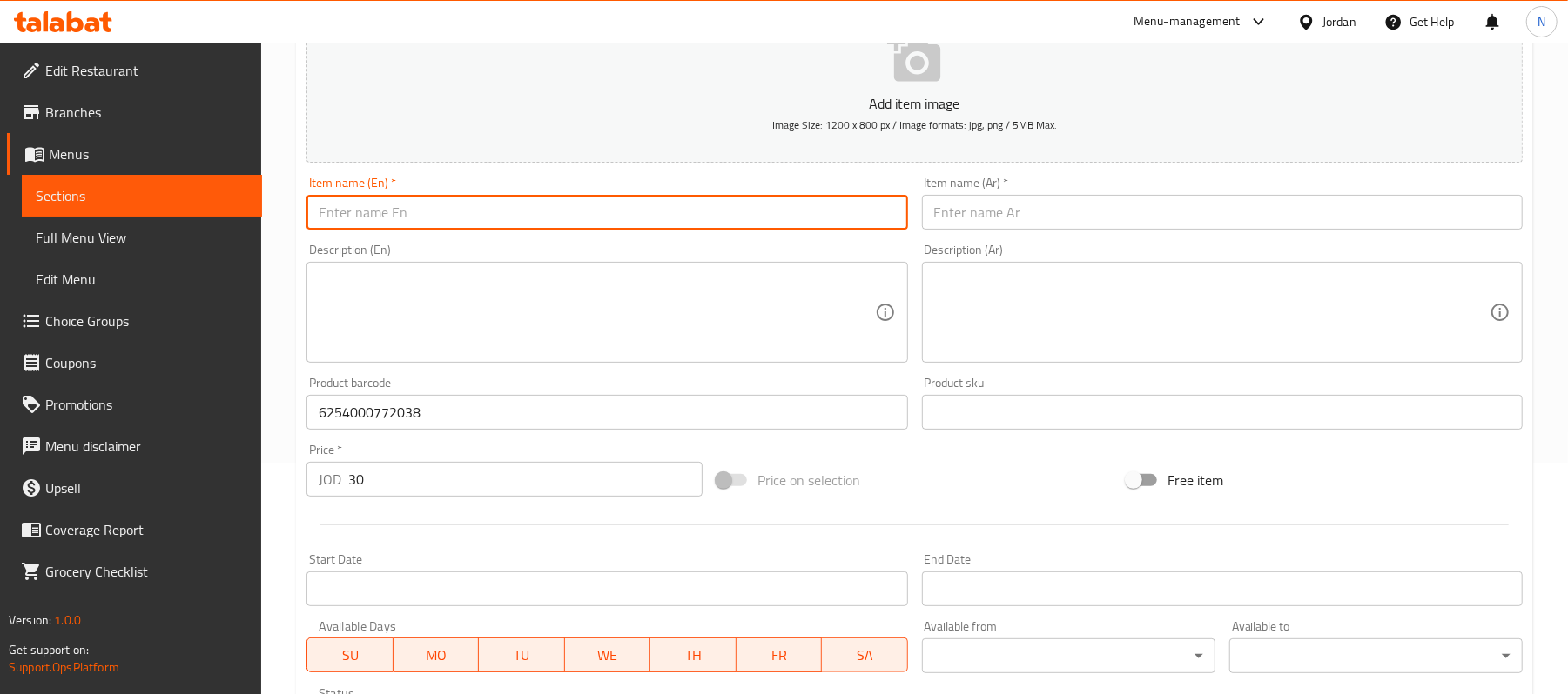
click at [474, 200] on input "text" at bounding box center [607, 212] width 601 height 35
paste input "Petra Pet Dry Food For Adult Dog 1 Kg"
click at [512, 212] on input "Petra Pet Dry Food For Adult Dog 1 Kg" at bounding box center [607, 212] width 601 height 35
type input "Petra Pet Dry Food For Adult Dog 10 Kg"
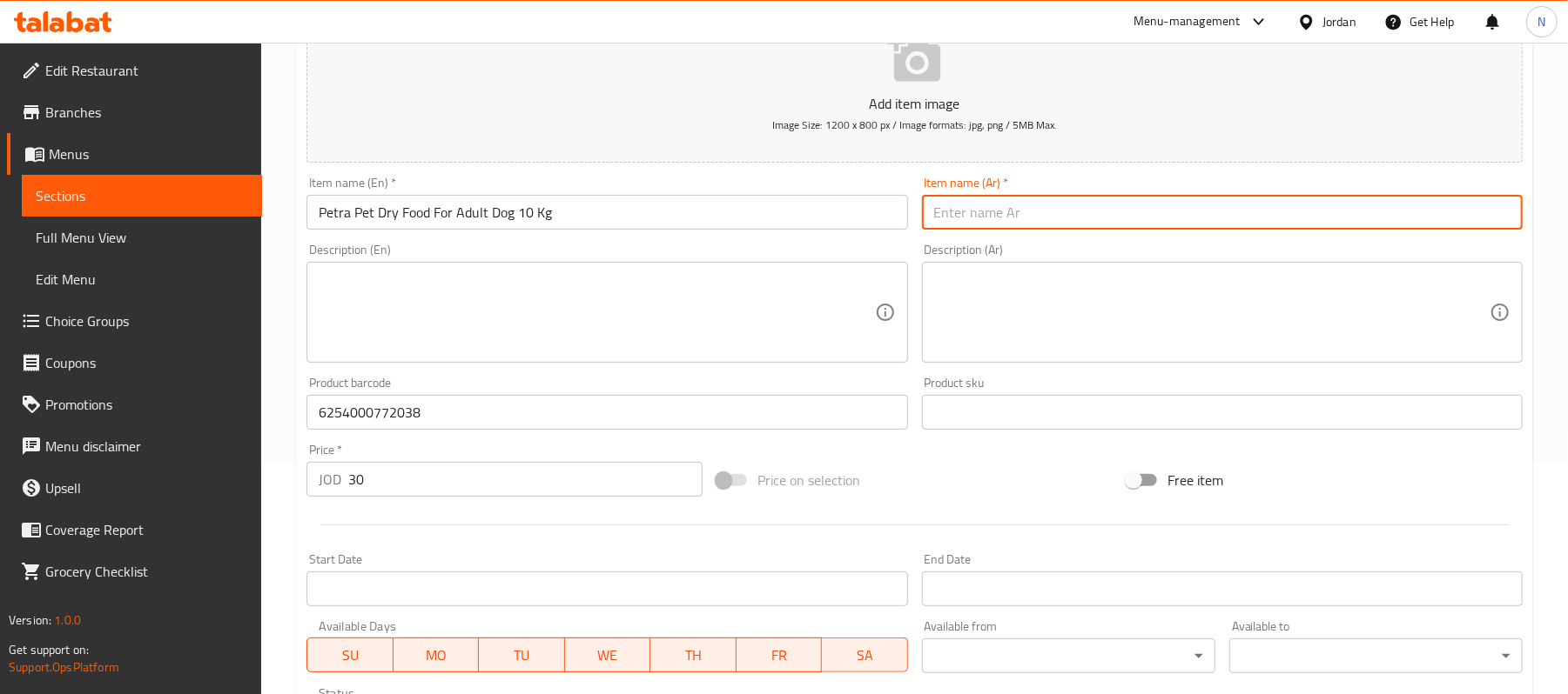
click at [1078, 207] on input "text" at bounding box center [1222, 212] width 601 height 35
paste input "بيترا بت طعام جاف للكلاب البالغة 1 كجم"
click at [985, 220] on input "بيترا بت طعام جاف للكلاب البالغة 1 كجم" at bounding box center [1222, 212] width 601 height 35
type input "بيترا بت طعام جاف للكلاب البالغة 10 كجم"
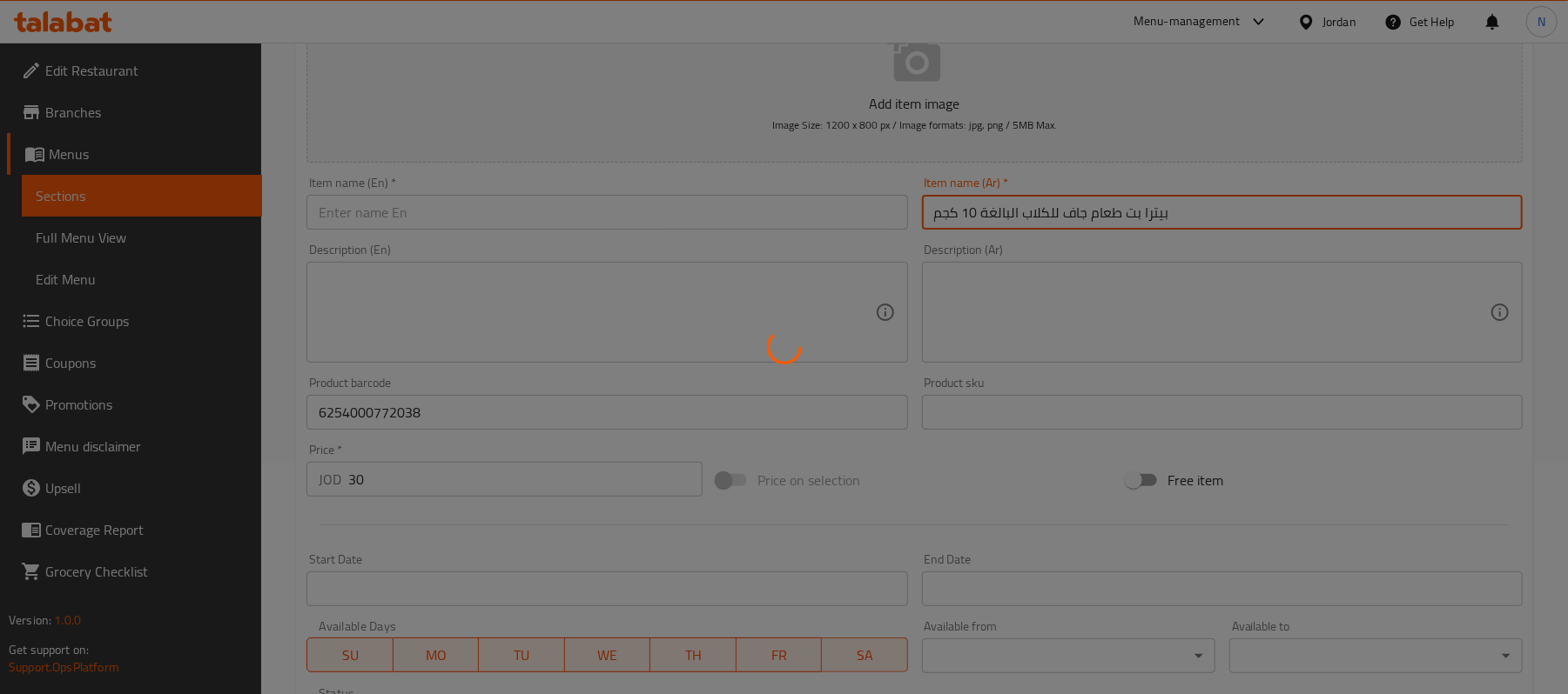
type input "0"
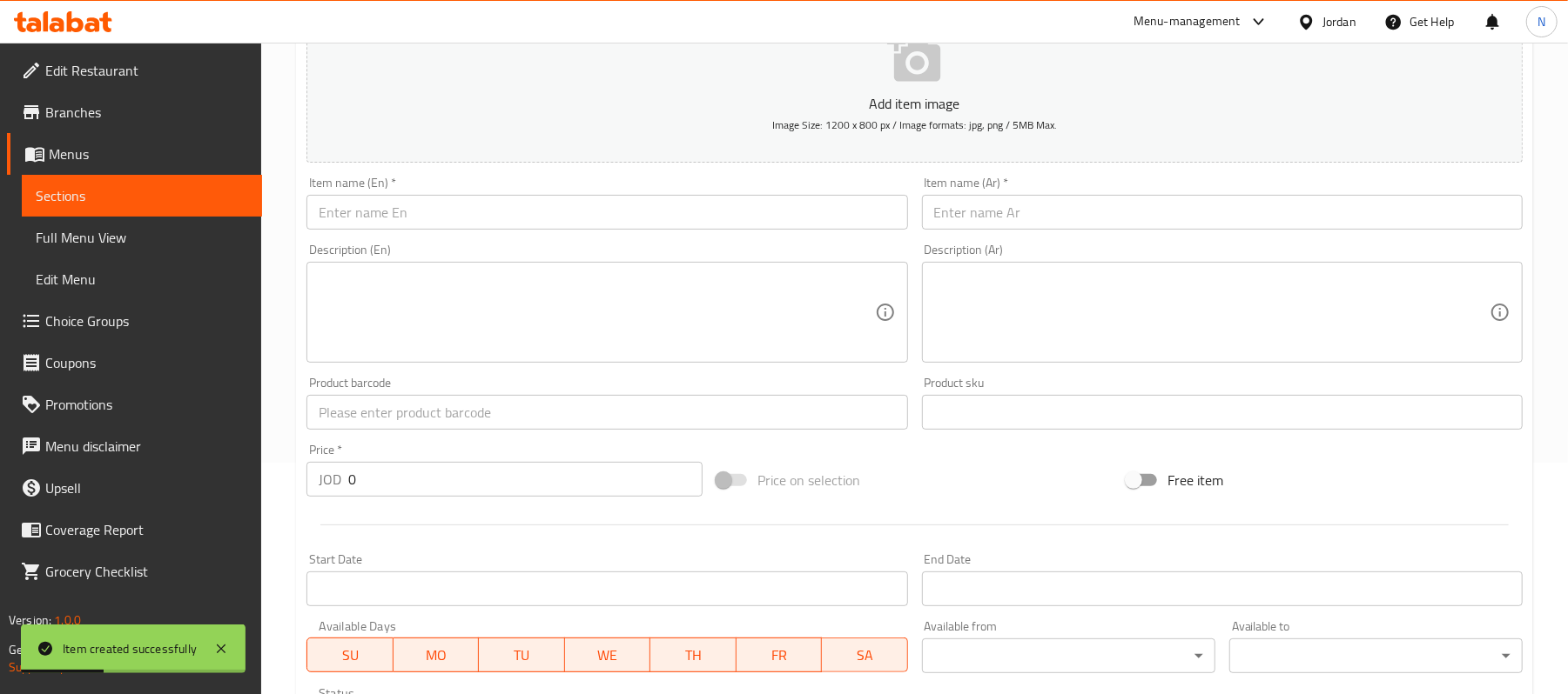
click at [478, 494] on input "0" at bounding box center [526, 479] width 354 height 35
click at [458, 434] on div "Product barcode Product barcode" at bounding box center [606, 403] width 615 height 67
click at [460, 426] on input "text" at bounding box center [607, 412] width 601 height 35
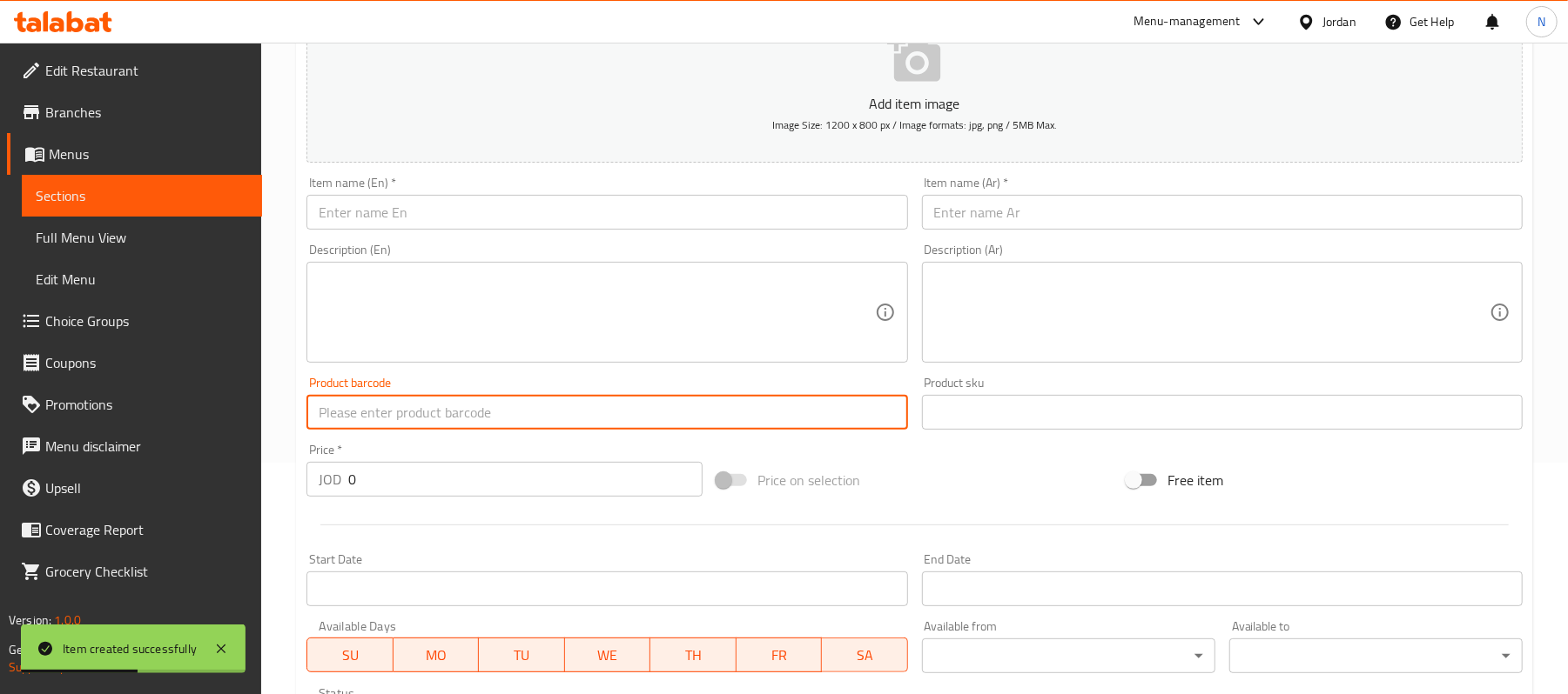
paste input "6254000772052"
type input "6254000772052"
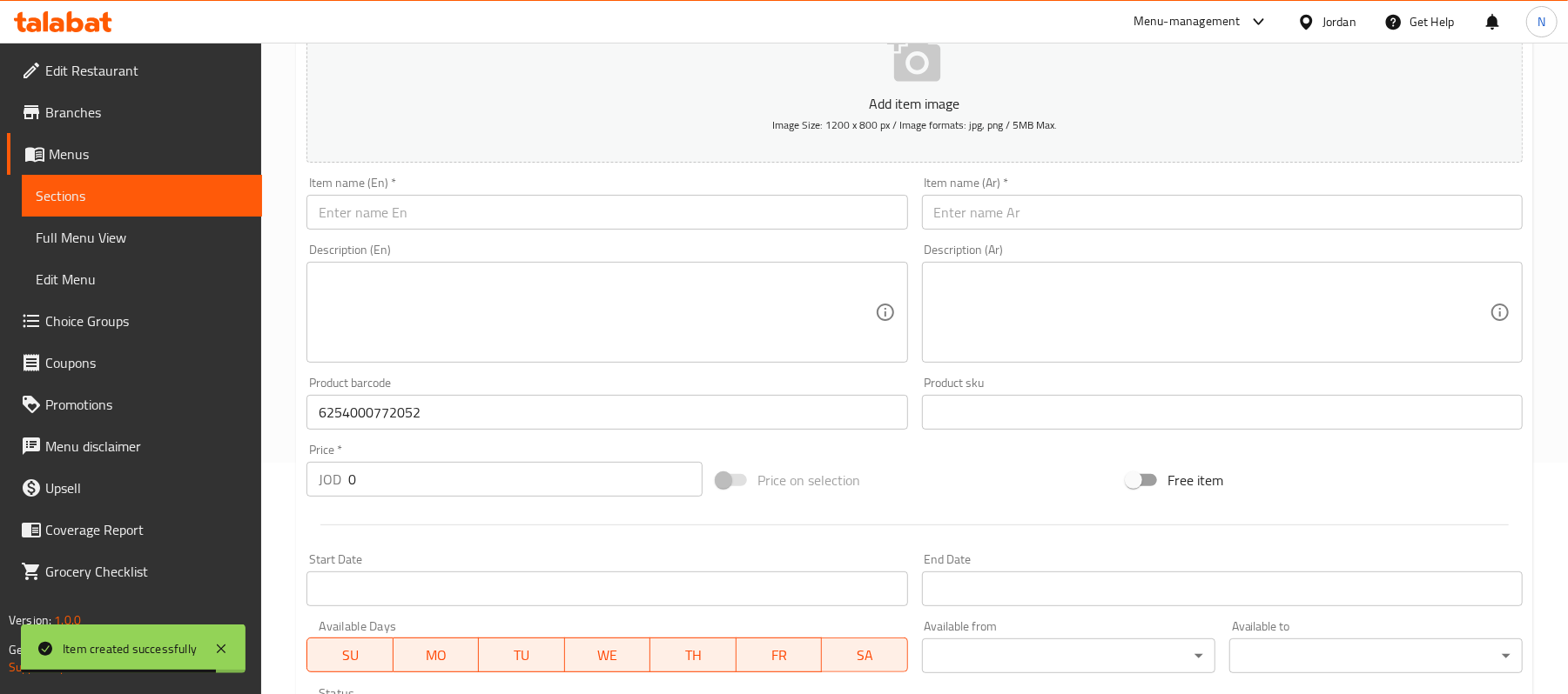
click at [526, 209] on input "text" at bounding box center [607, 212] width 601 height 35
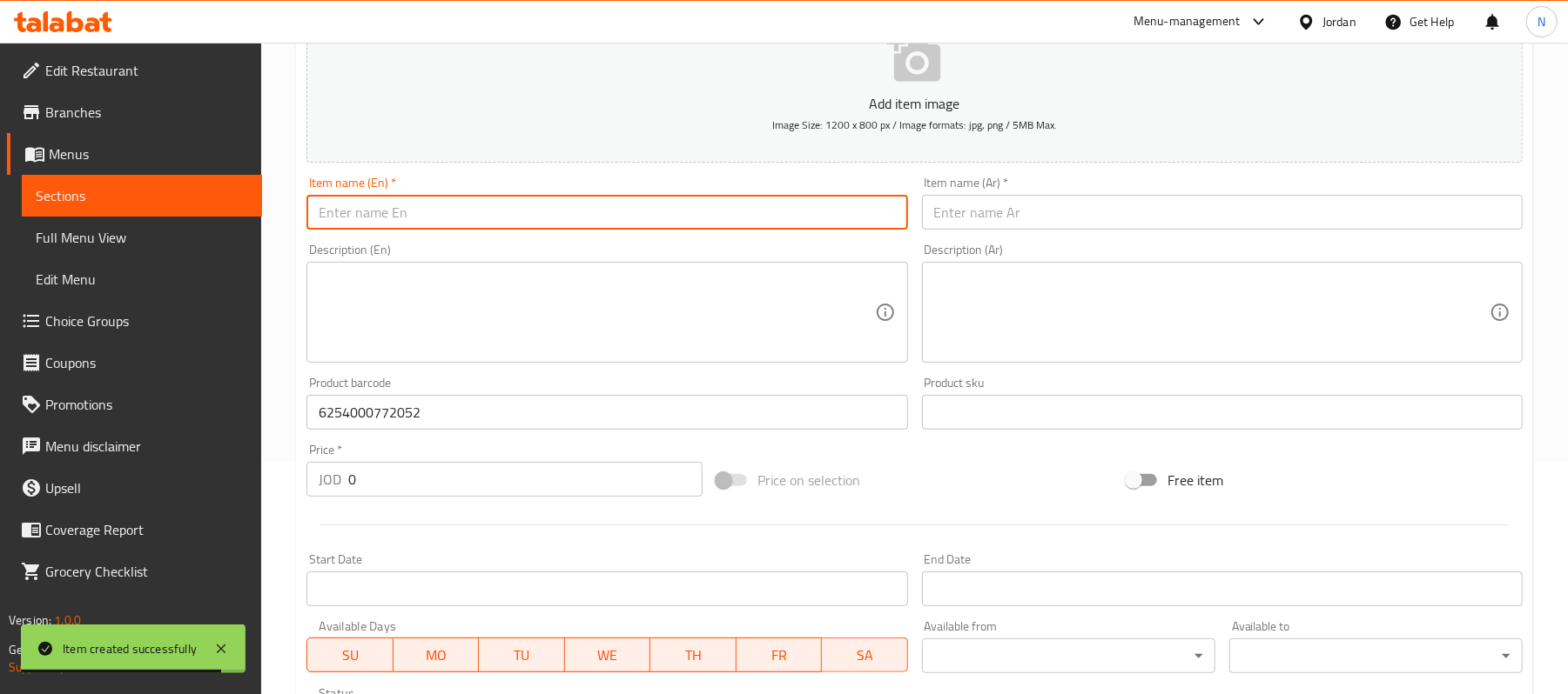
paste input "Dog Treats 150 gms"
type input "Dog Treats 150 gms"
click at [1095, 214] on input "text" at bounding box center [1222, 212] width 601 height 35
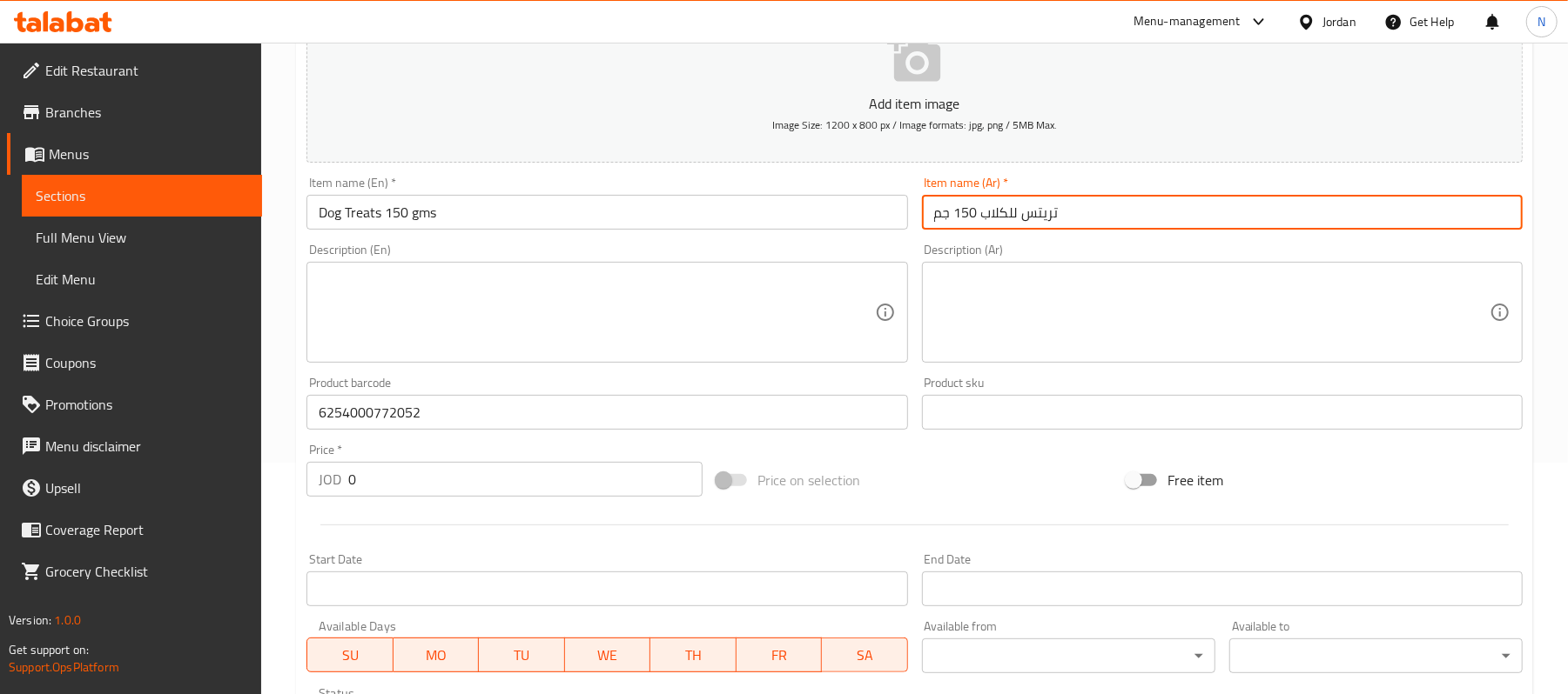
type input "تريتس للكلاب 150 جم"
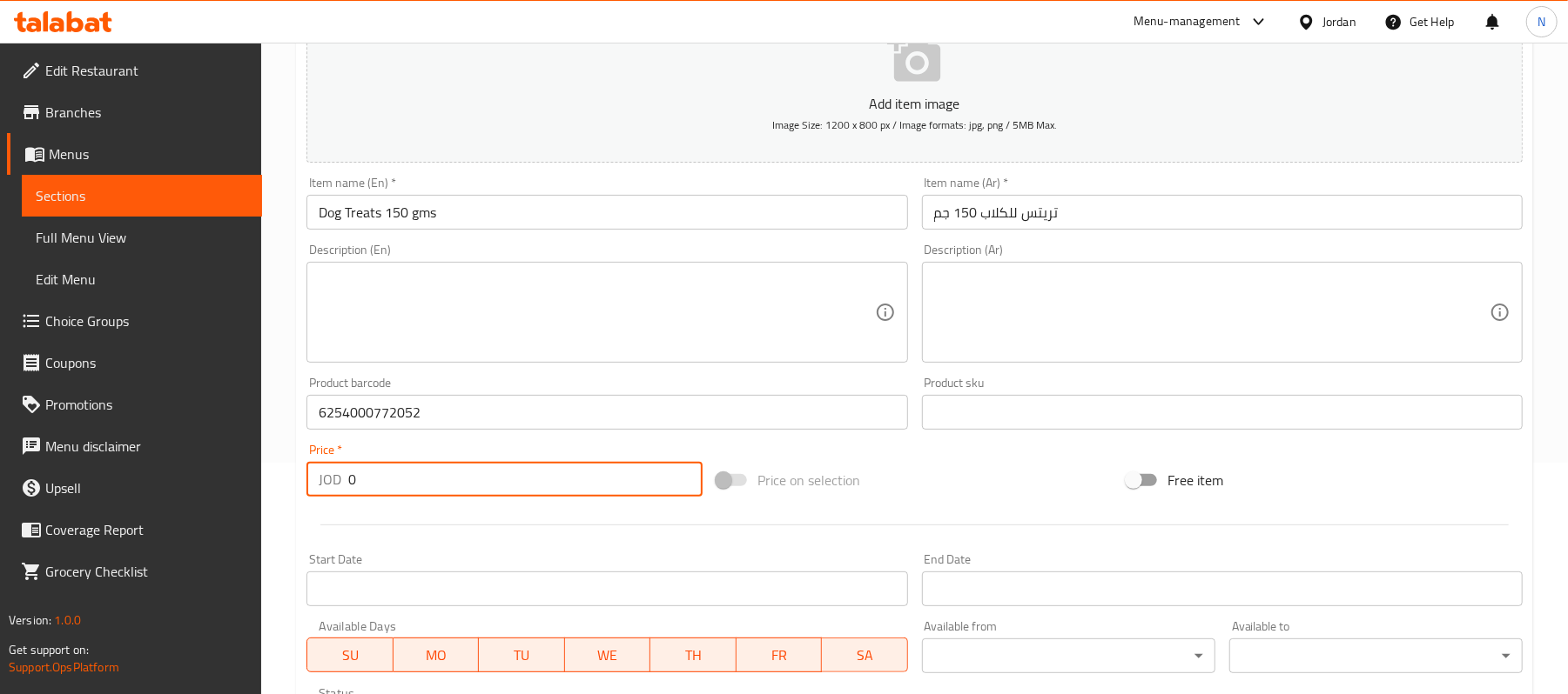
click at [413, 471] on input "0" at bounding box center [526, 479] width 354 height 35
type input "2"
click at [457, 513] on div at bounding box center [914, 525] width 1231 height 43
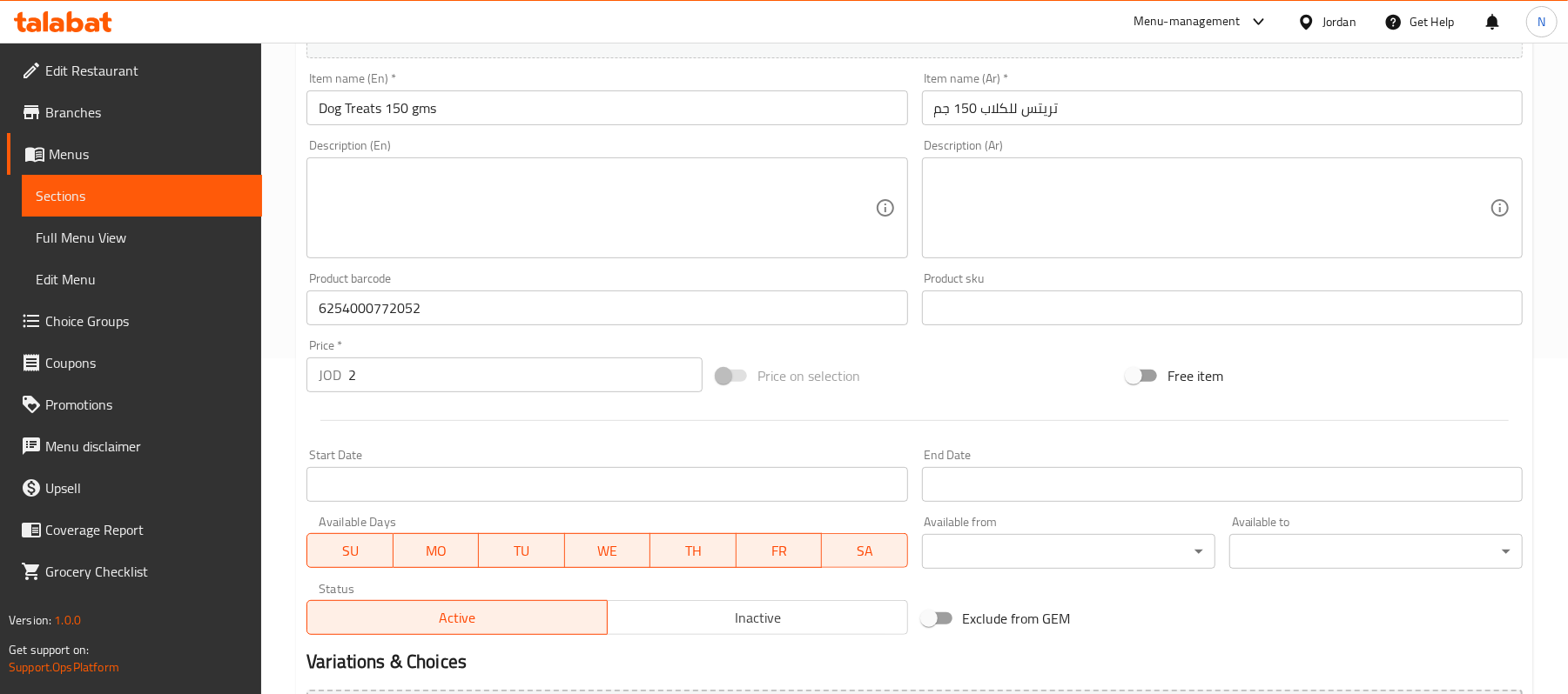
scroll to position [464, 0]
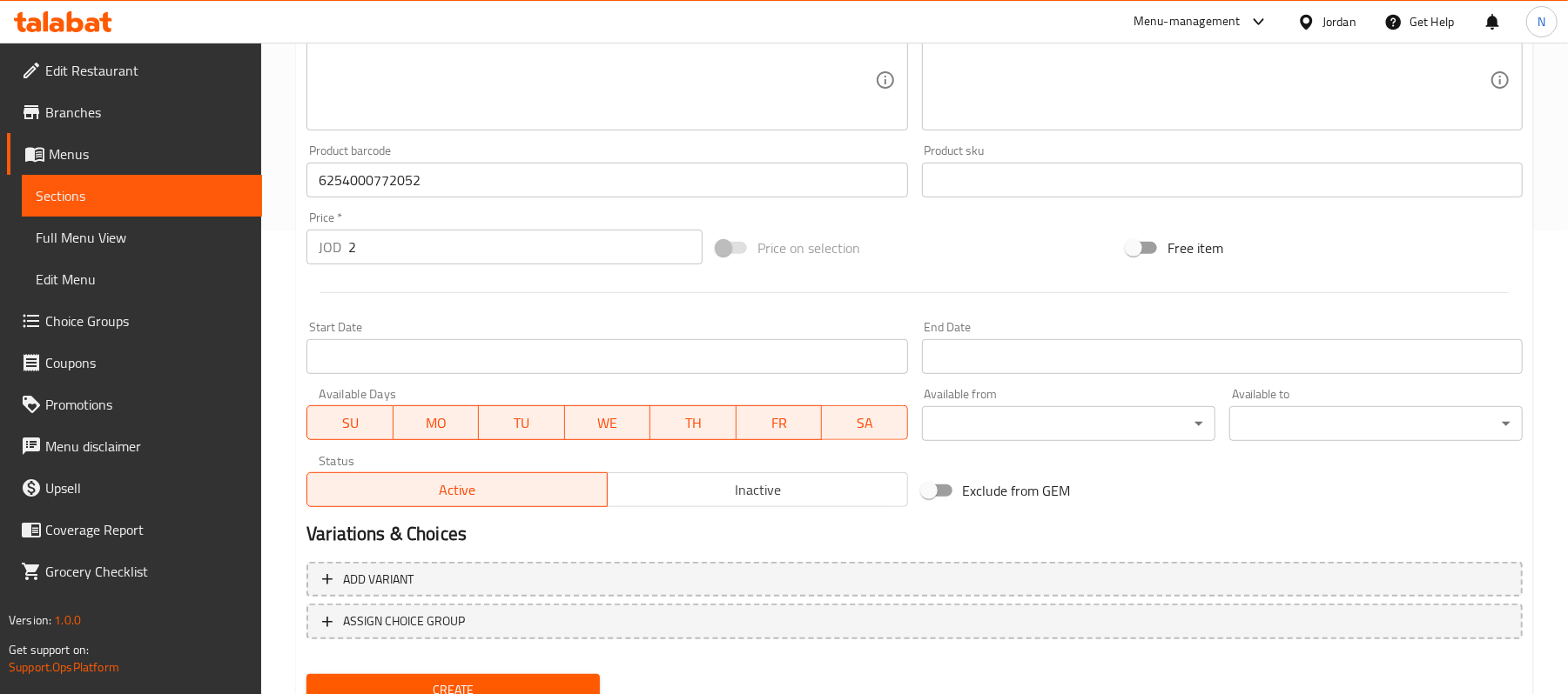
click at [744, 494] on span "Inactive" at bounding box center [758, 490] width 286 height 26
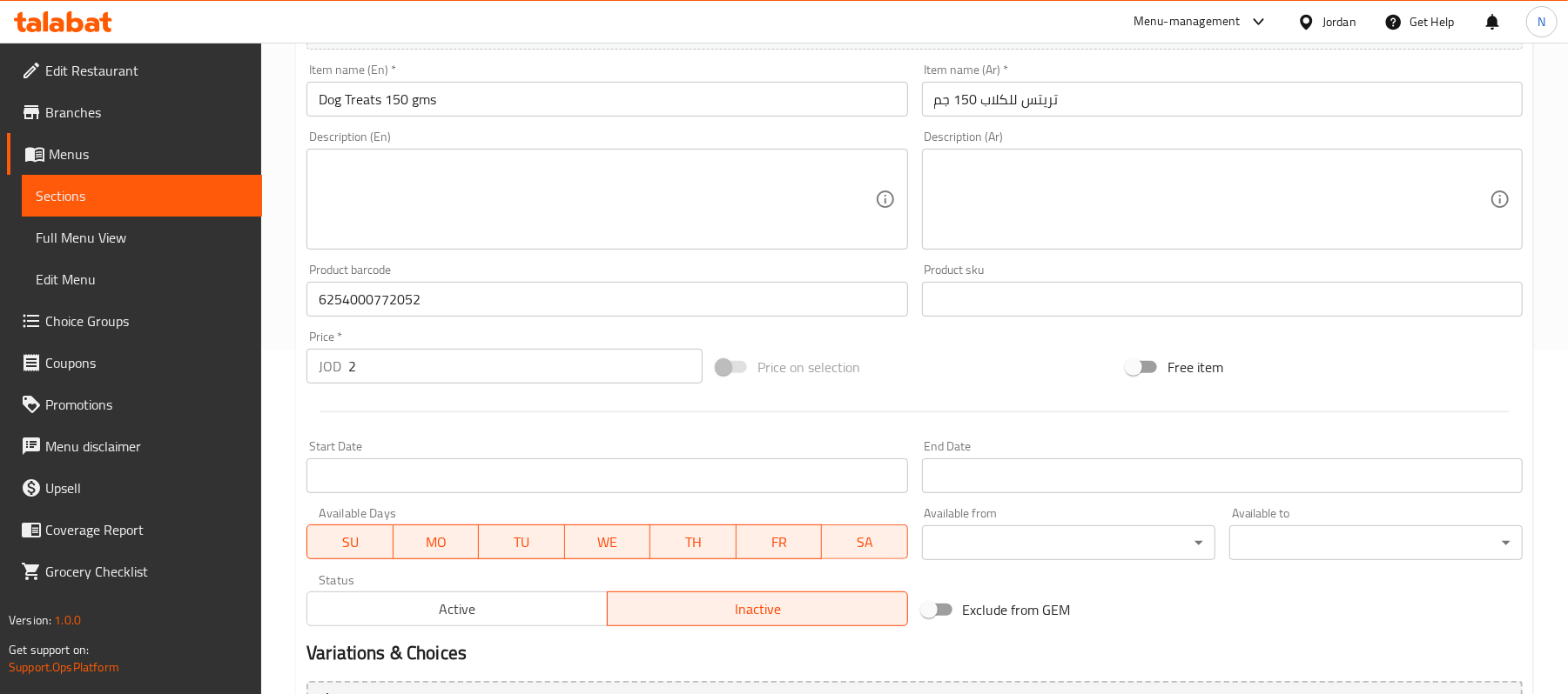
scroll to position [231, 0]
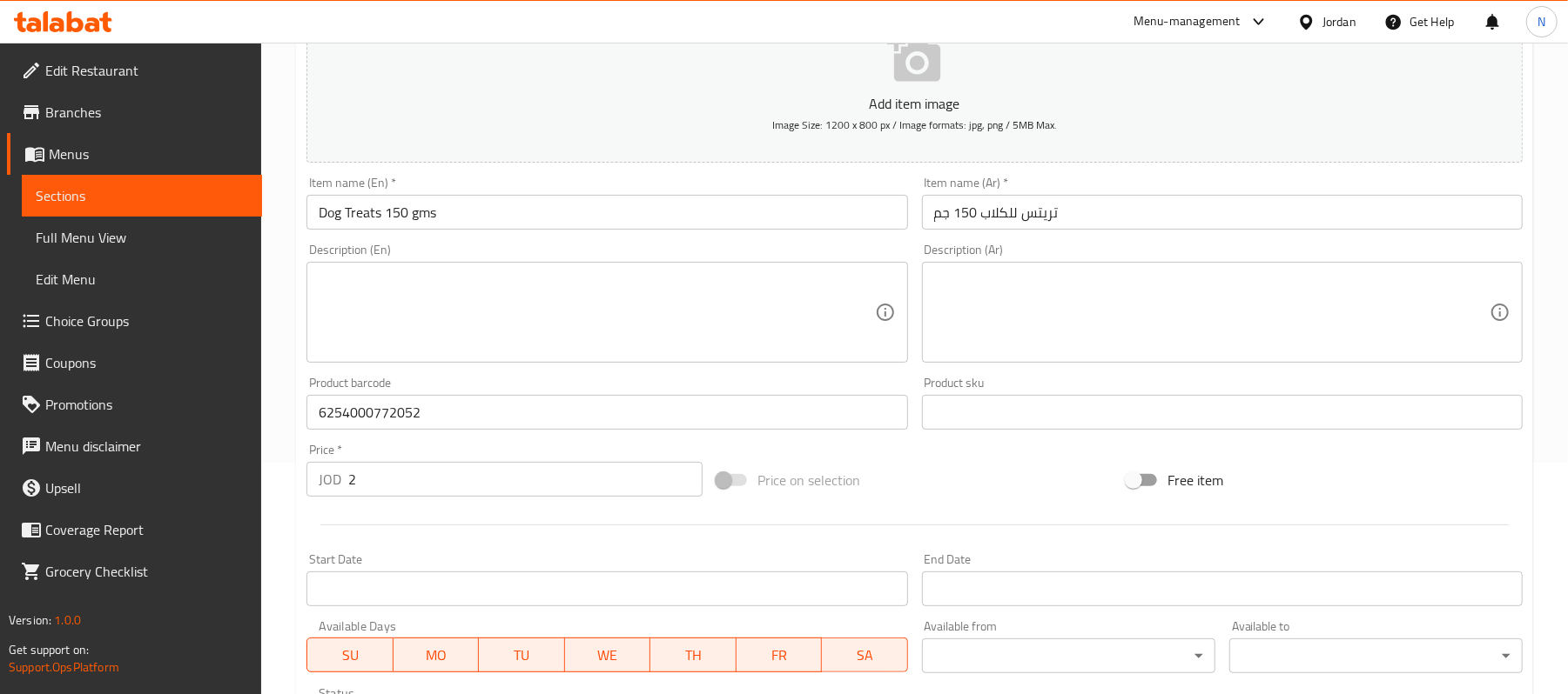
click at [528, 214] on input "Dog Treats 150 gms" at bounding box center [607, 212] width 601 height 35
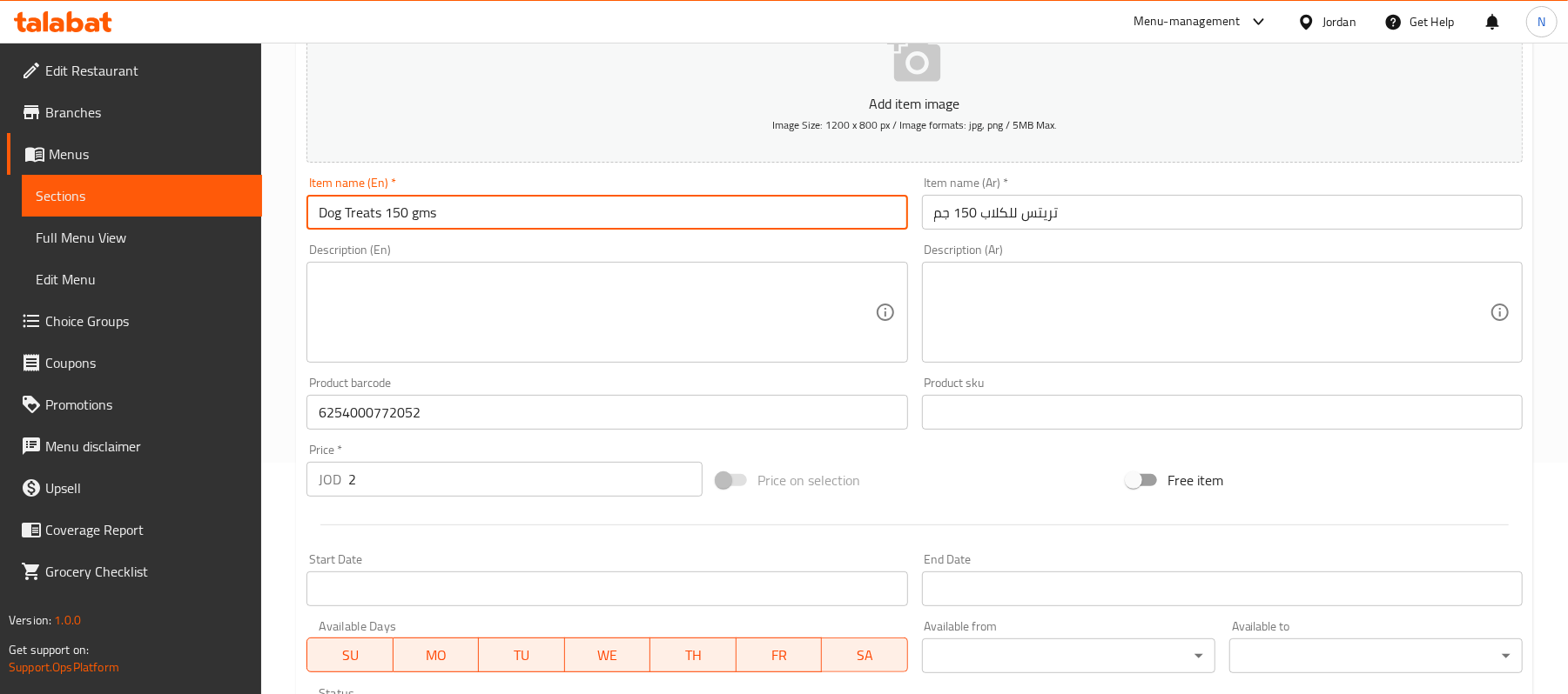
click at [528, 214] on input "Dog Treats 150 gms" at bounding box center [607, 212] width 601 height 35
click at [575, 210] on input "Dog Treats 150 gms" at bounding box center [607, 212] width 601 height 35
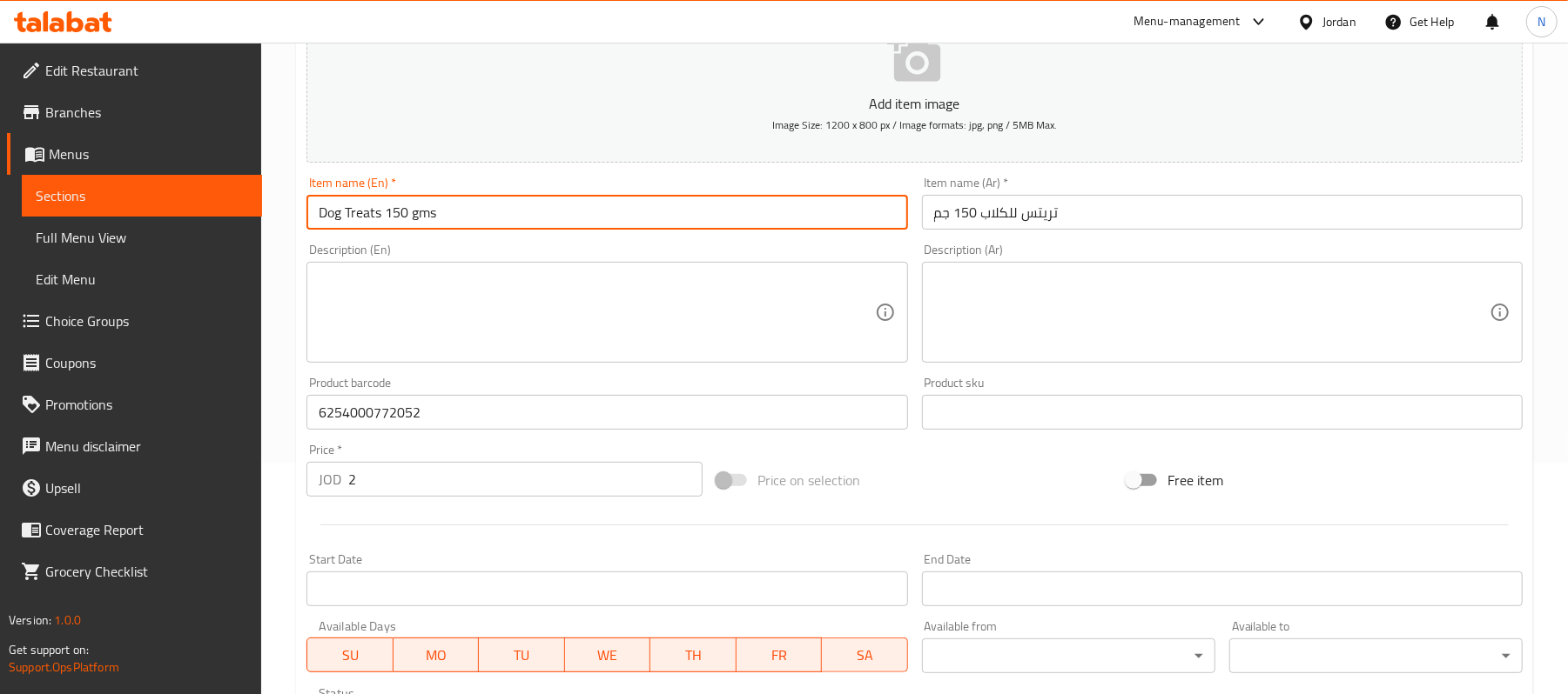
paste input "Petra Pet"
click at [449, 217] on input "Petra Pet Chicken Dog Treats 150 gms" at bounding box center [607, 212] width 601 height 35
type input "Petra Pet Chicken Dogs Treats 150 gms"
click at [1102, 213] on input "تريتس للكلاب 150 جم" at bounding box center [1222, 212] width 601 height 35
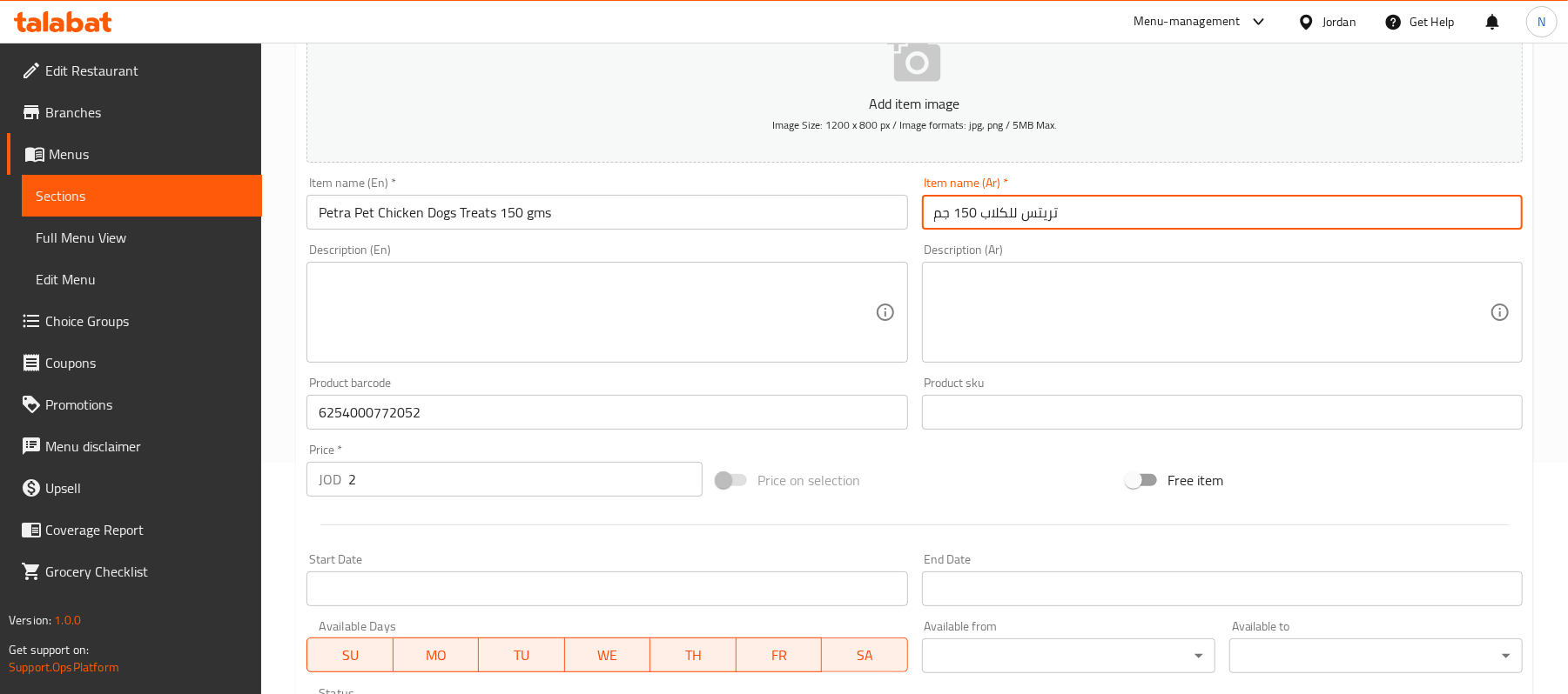
paste input "بيترا بت"
click at [1016, 220] on input "بيترا بت تريتس للكلاب 150 جم" at bounding box center [1222, 212] width 601 height 35
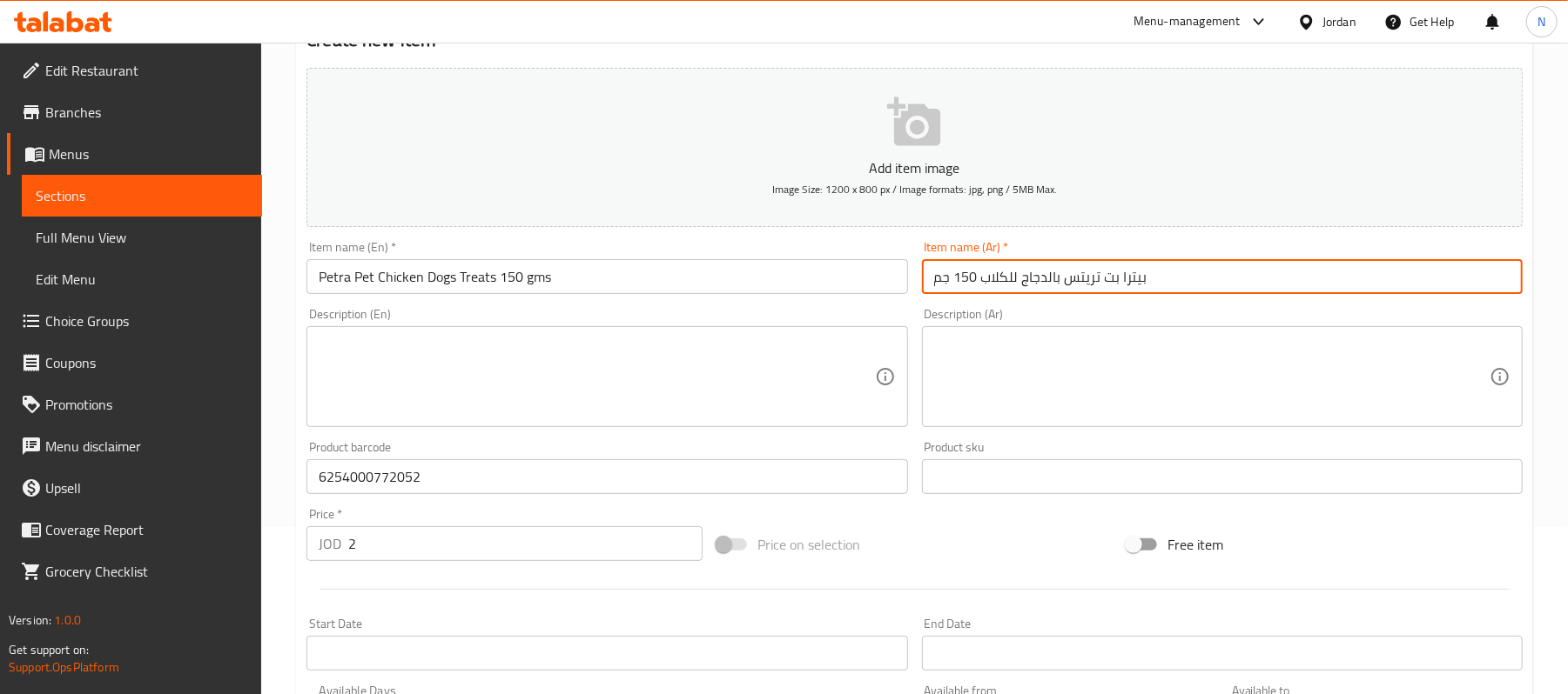
scroll to position [116, 0]
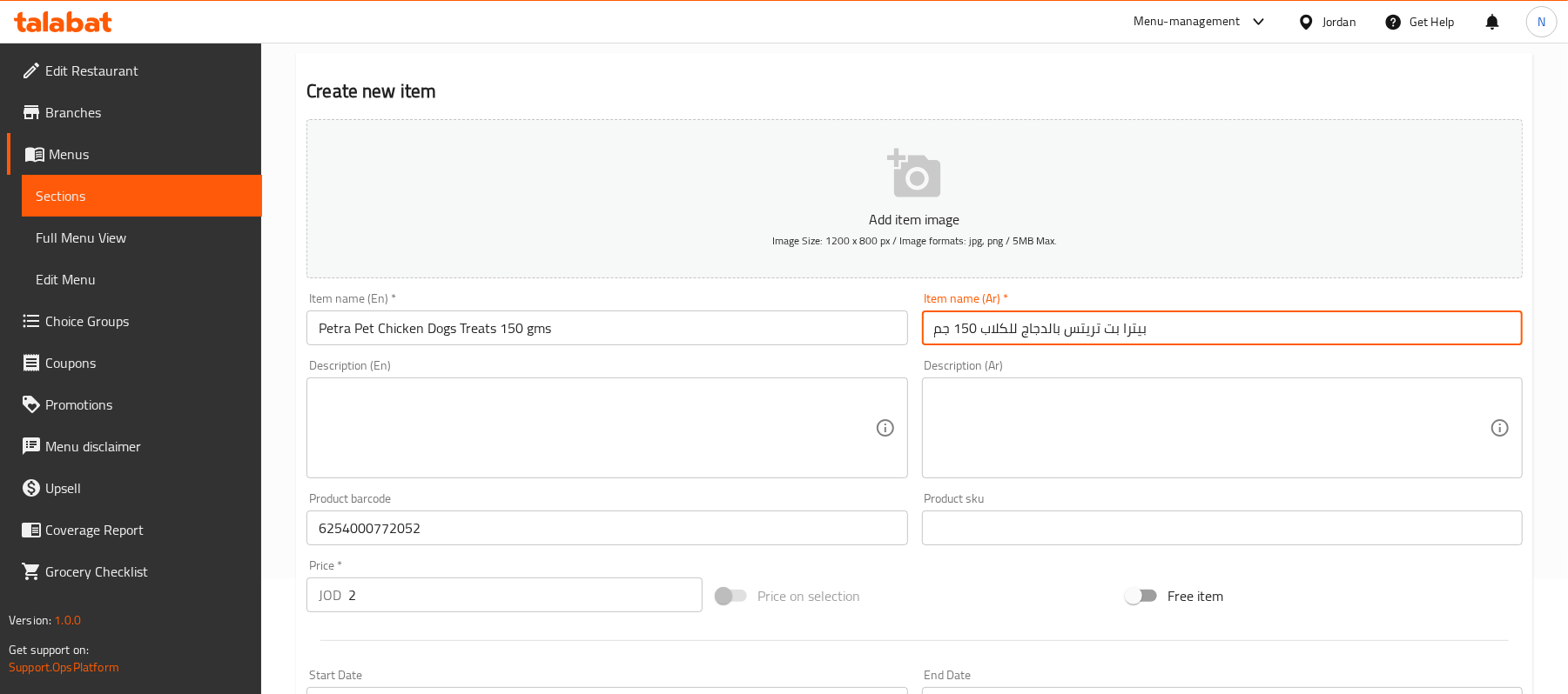
click at [1005, 322] on input "بيترا بت تريتس بالدجاج للكلاب 150 جم" at bounding box center [1222, 328] width 601 height 35
type input "بيترا بت تريتس بالدجاج للكلاب 150 جم"
type input "0"
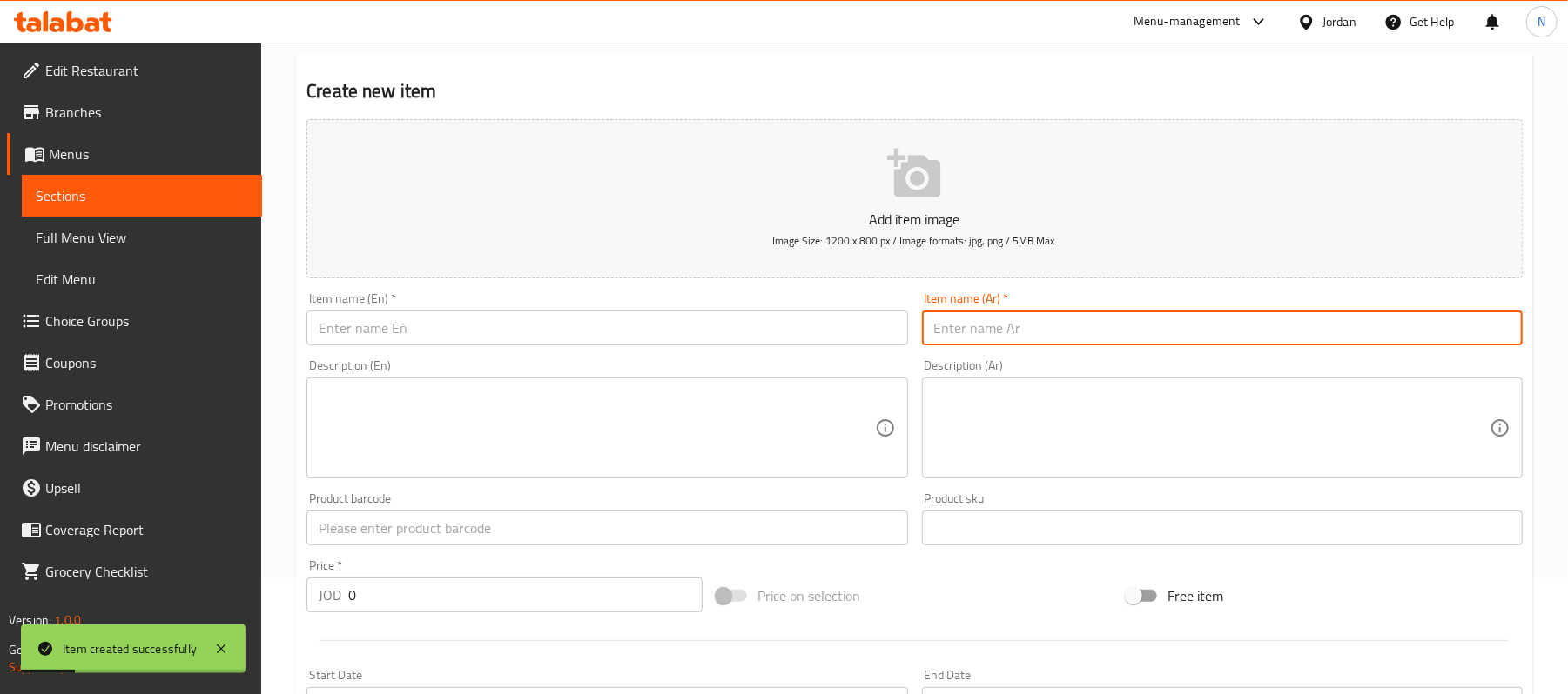
scroll to position [0, 0]
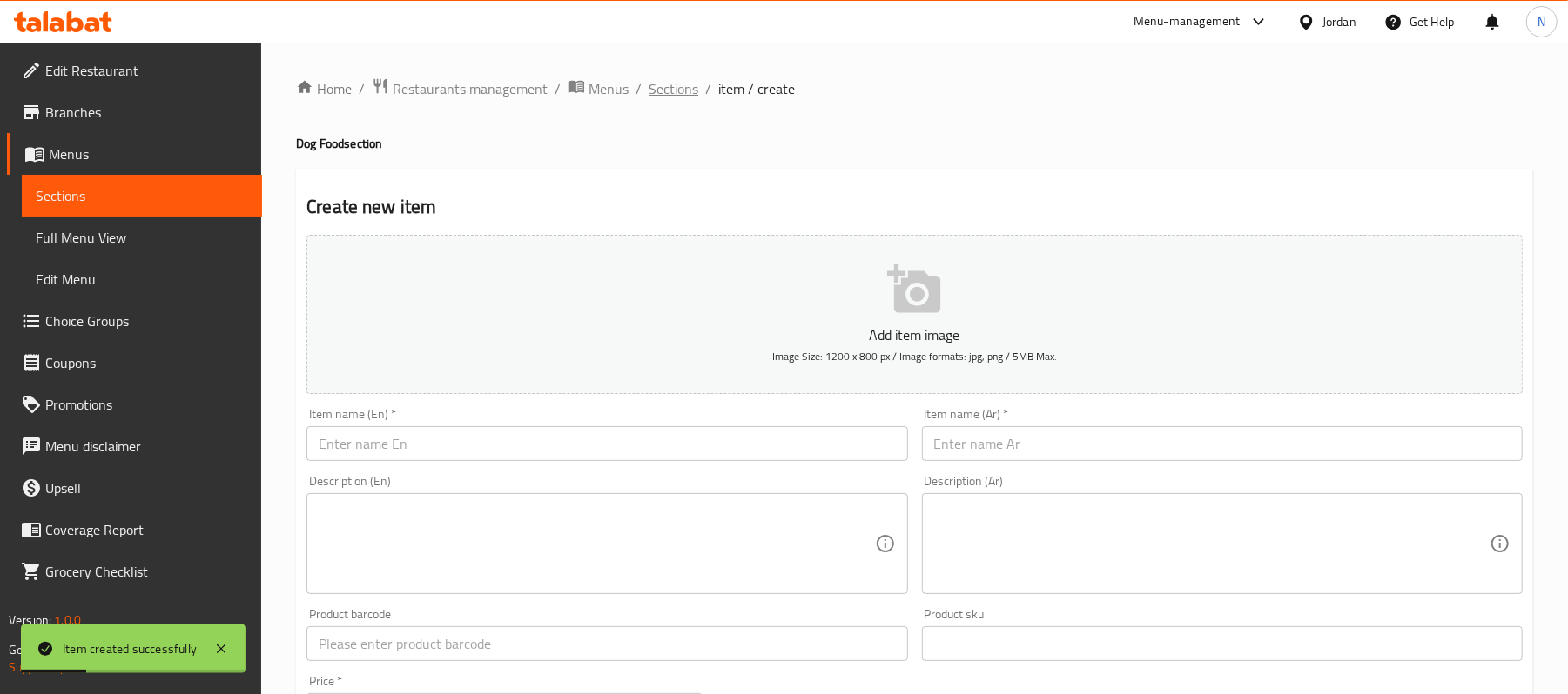
click at [676, 88] on span "Sections" at bounding box center [674, 89] width 49 height 21
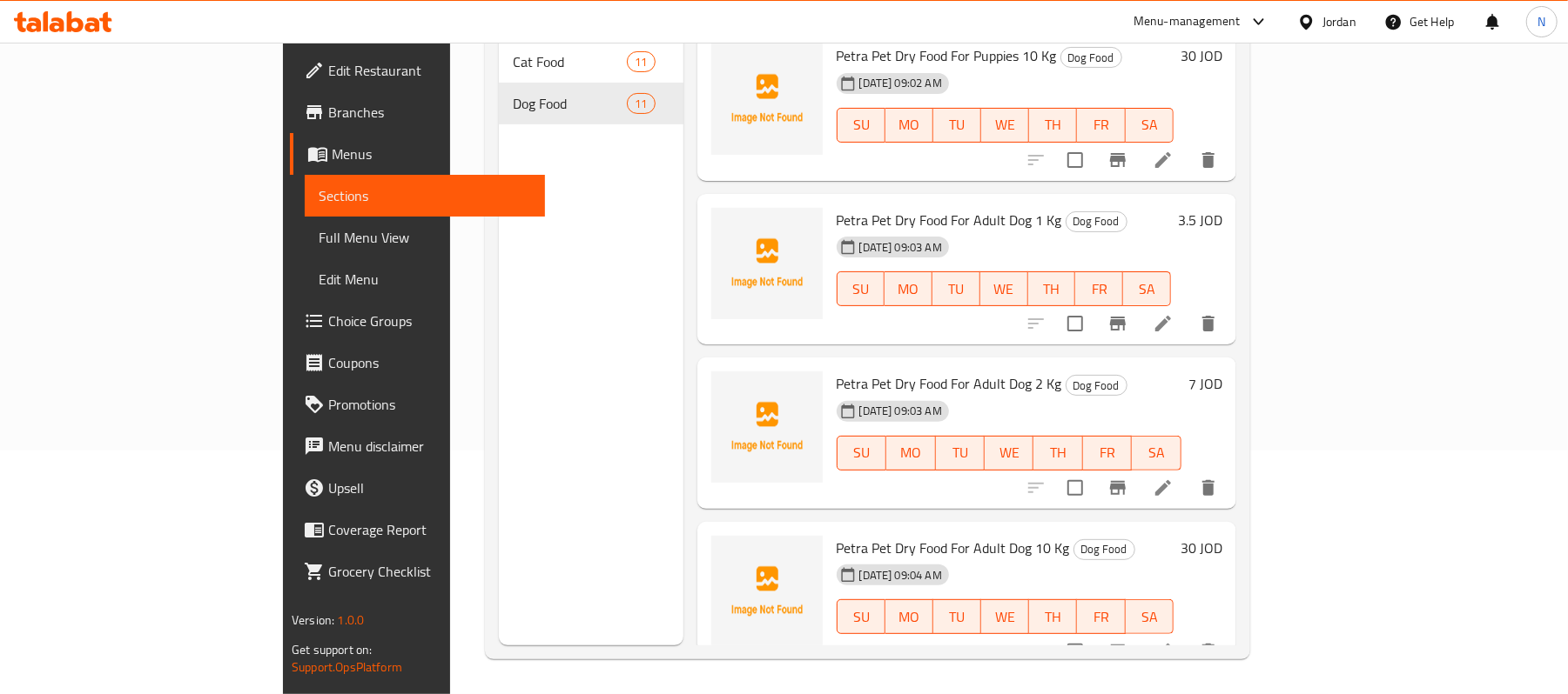
scroll to position [1257, 0]
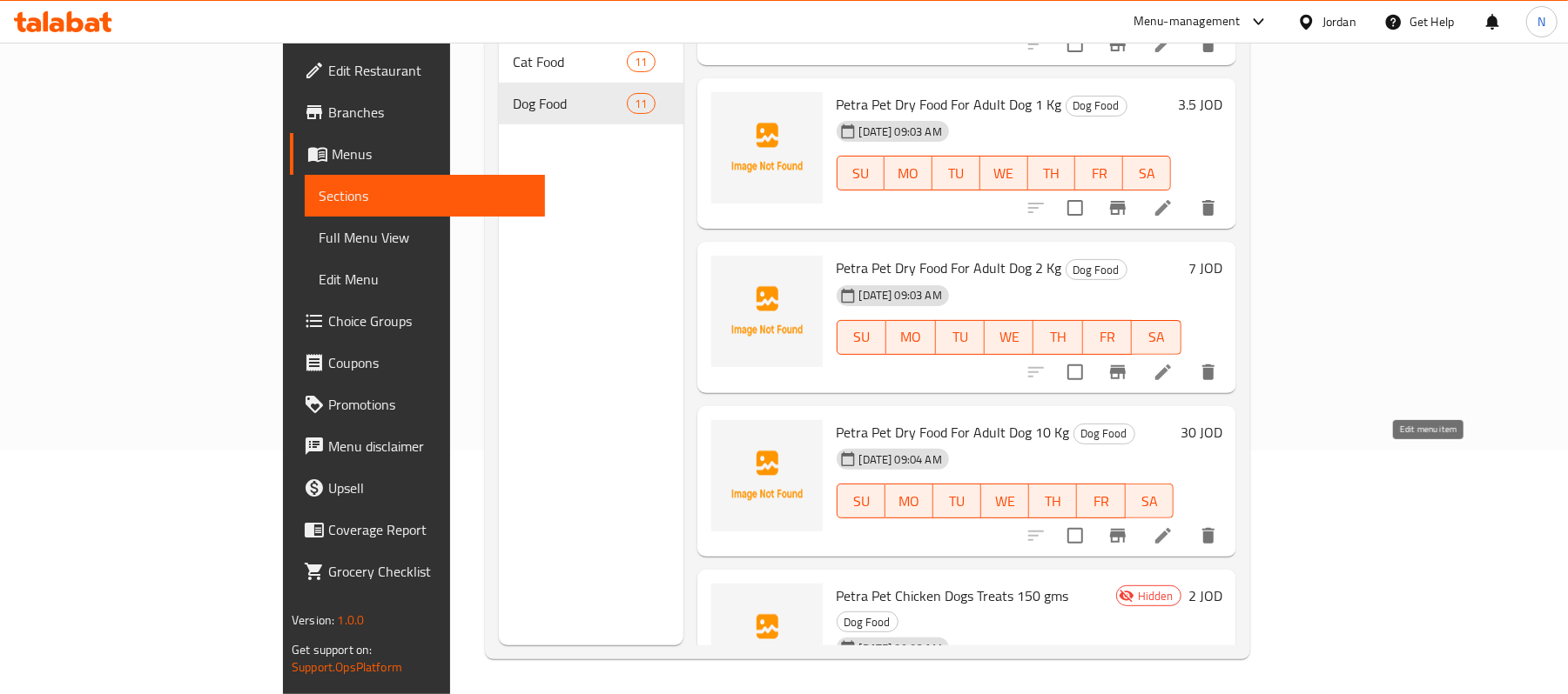
click at [1174, 525] on icon at bounding box center [1163, 536] width 21 height 21
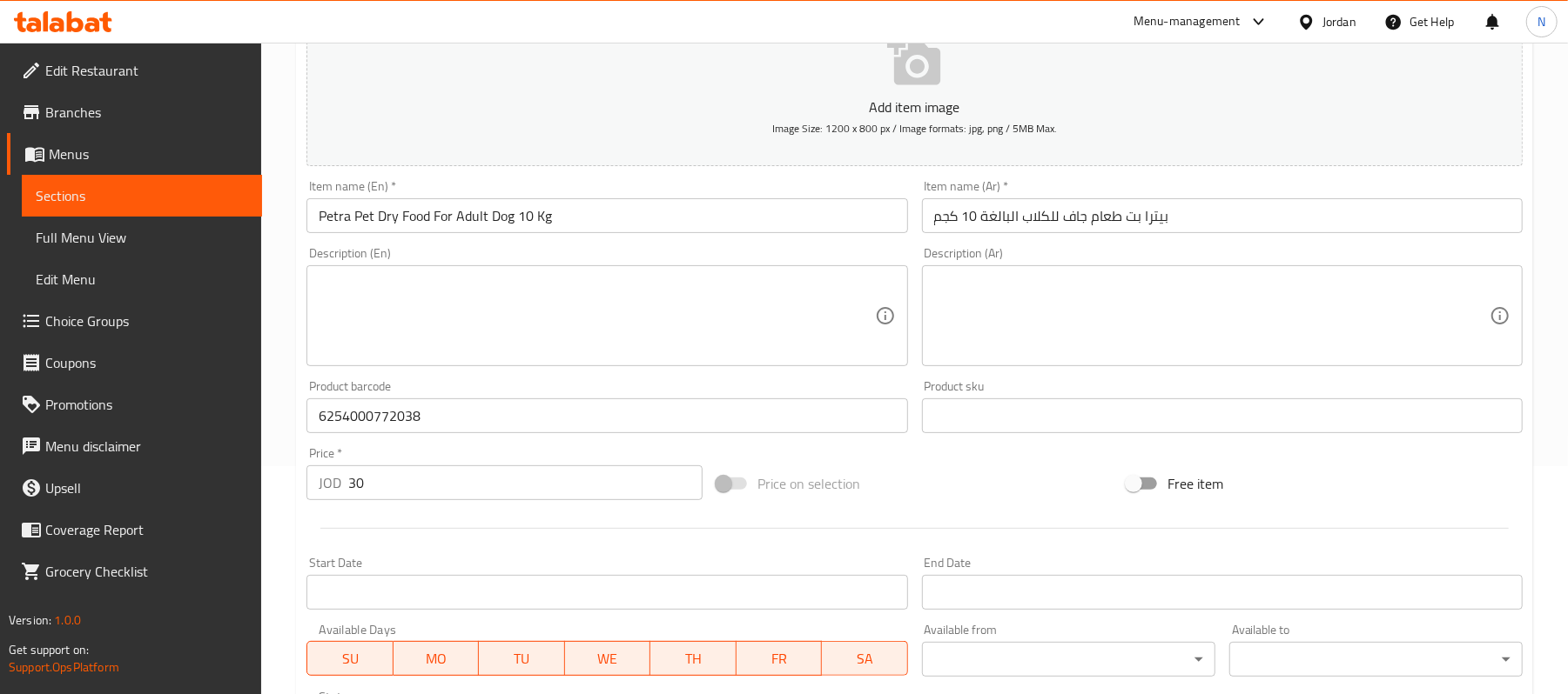
scroll to position [231, 0]
click at [377, 224] on input "Petra Pet Dry Food For Adult Dog 10 Kg" at bounding box center [607, 212] width 601 height 35
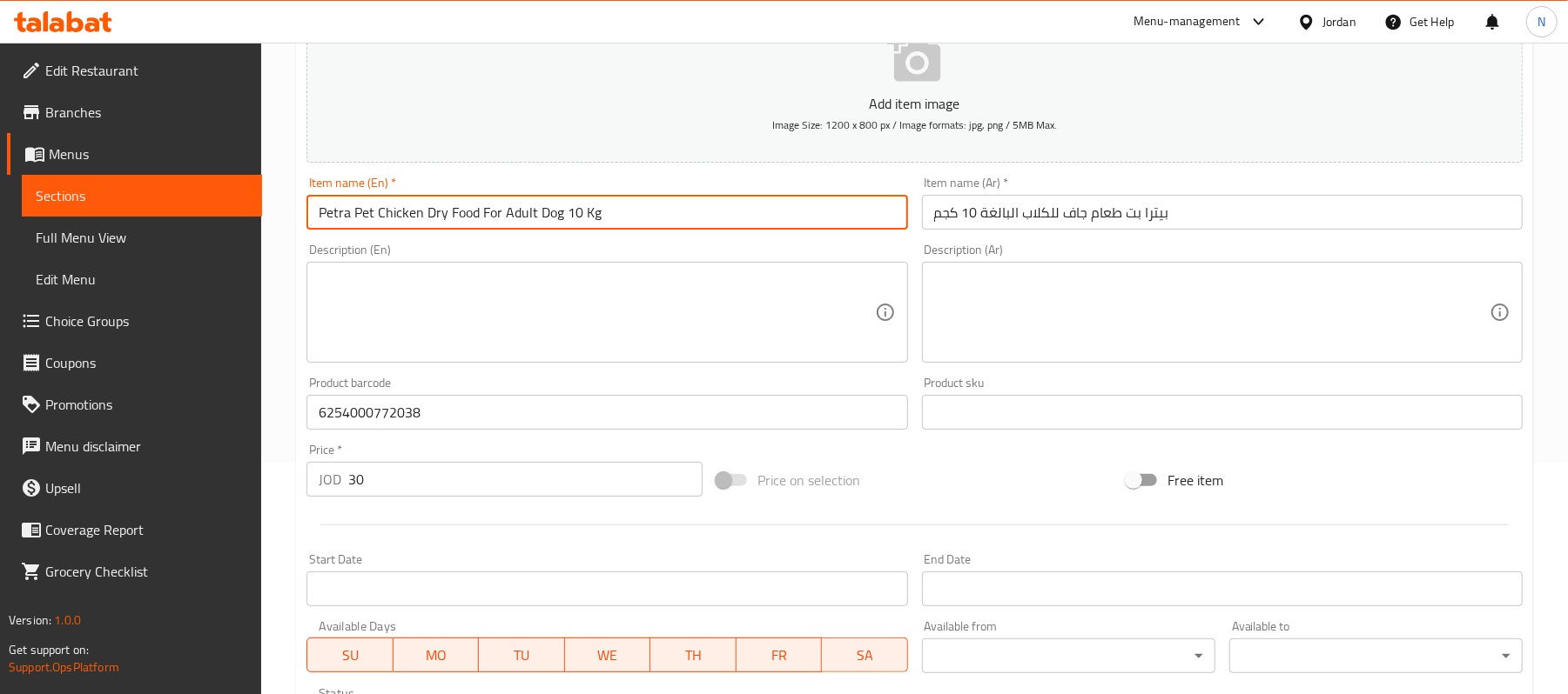
type input "Petra Pet Chicken Dry Food For Adult Dog 10 Kg"
click at [1062, 205] on input "بيترا بت طعام جاف للكلاب البالغة 10 كجم" at bounding box center [1222, 212] width 601 height 35
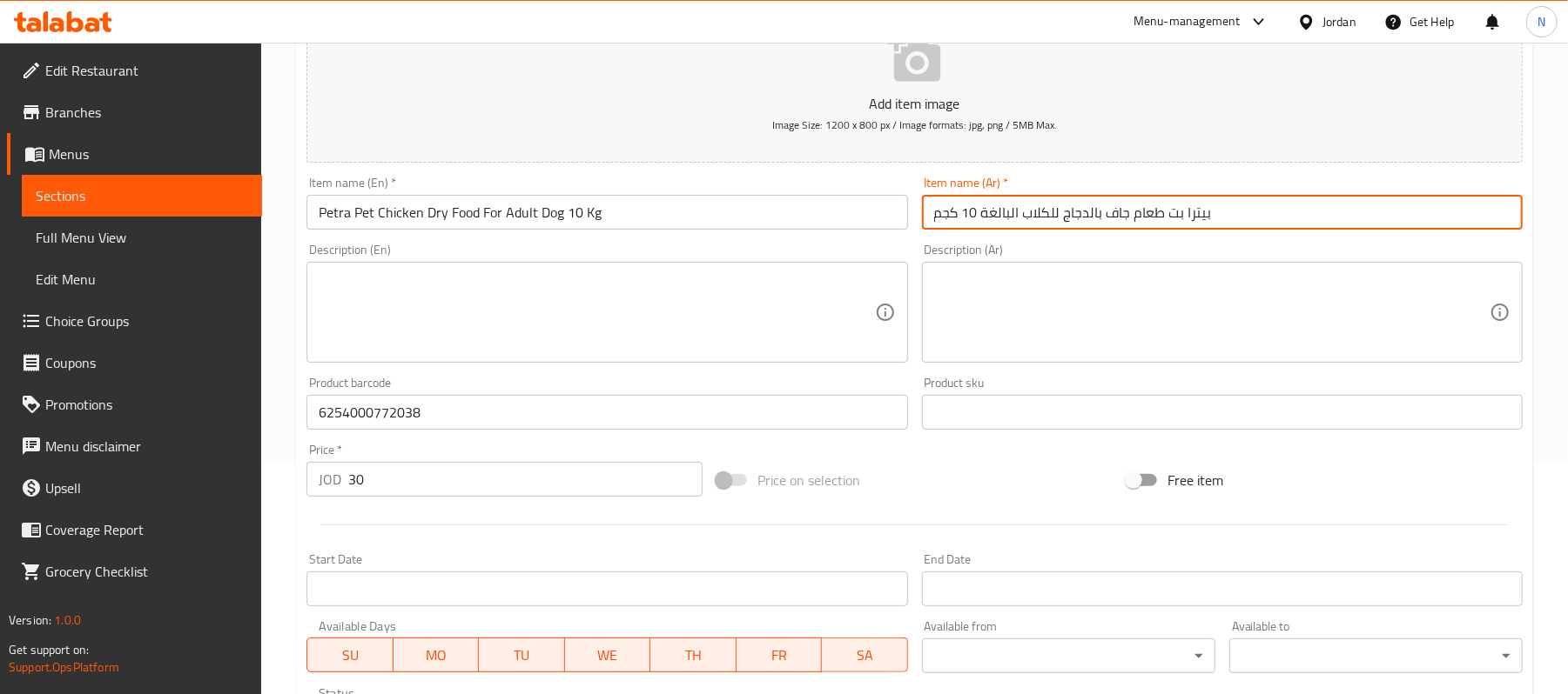
scroll to position [348, 0]
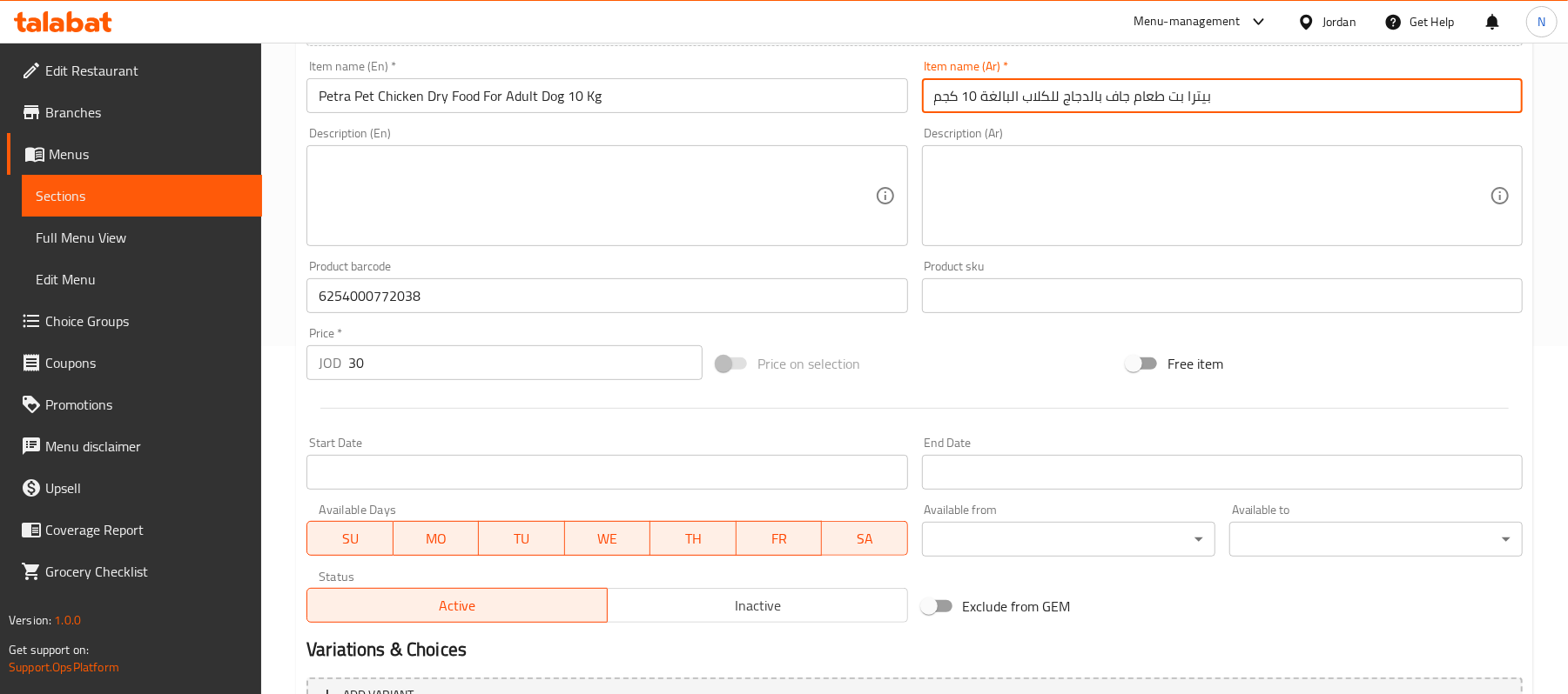
type input "بيترا بت طعام جاف بالدجاج للكلاب البالغة 10 كجم"
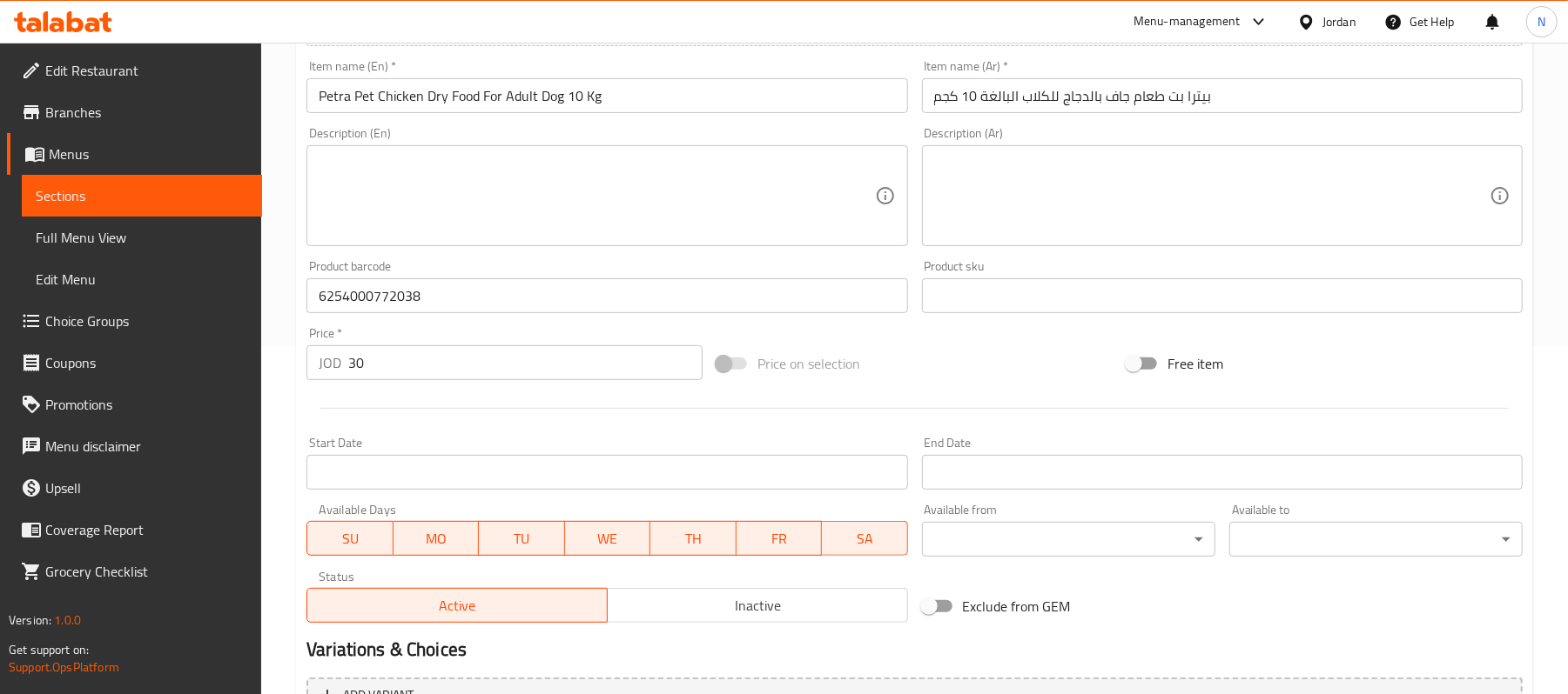
click at [767, 588] on div "Active Inactive" at bounding box center [607, 596] width 601 height 52
click at [765, 606] on span "Inactive" at bounding box center [758, 606] width 286 height 26
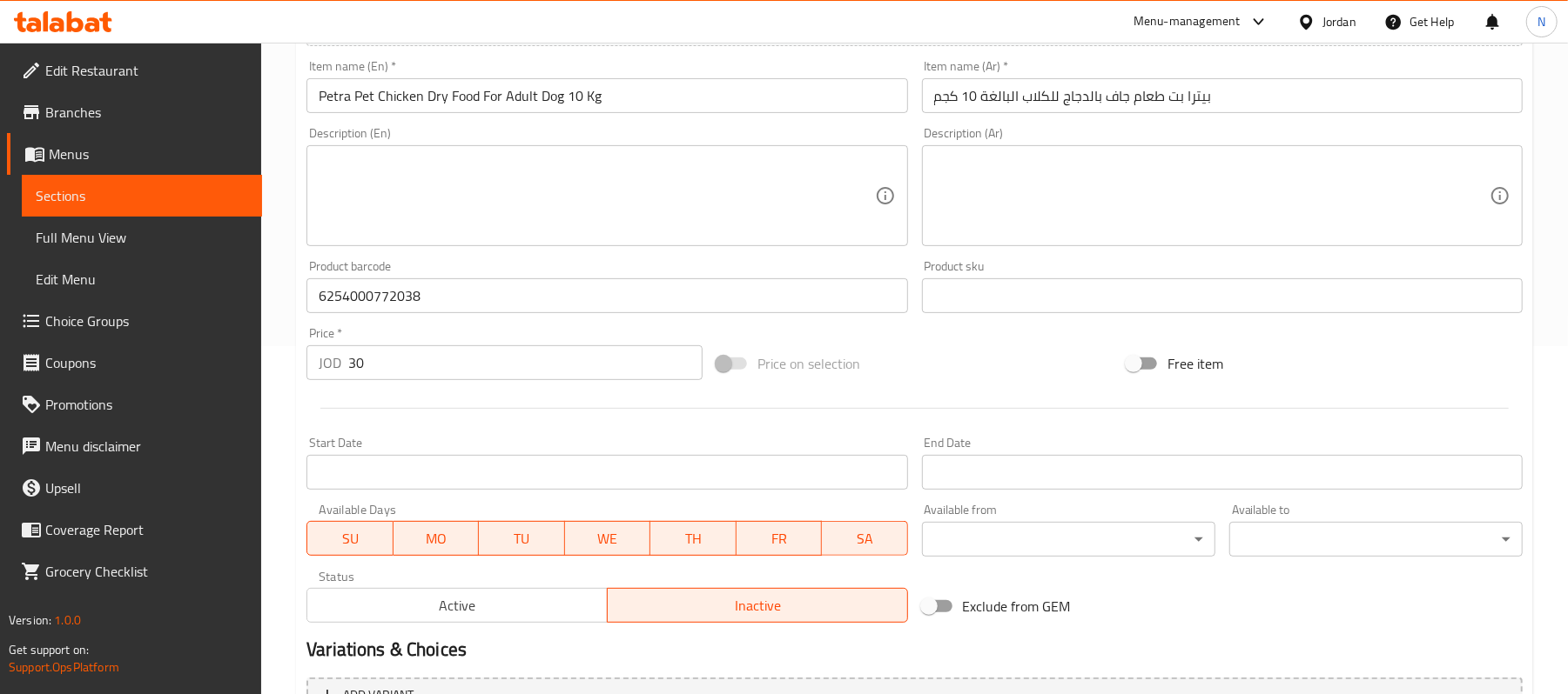
click at [785, 110] on input "Petra Pet Chicken Dry Food For Adult Dog 10 Kg" at bounding box center [607, 96] width 601 height 35
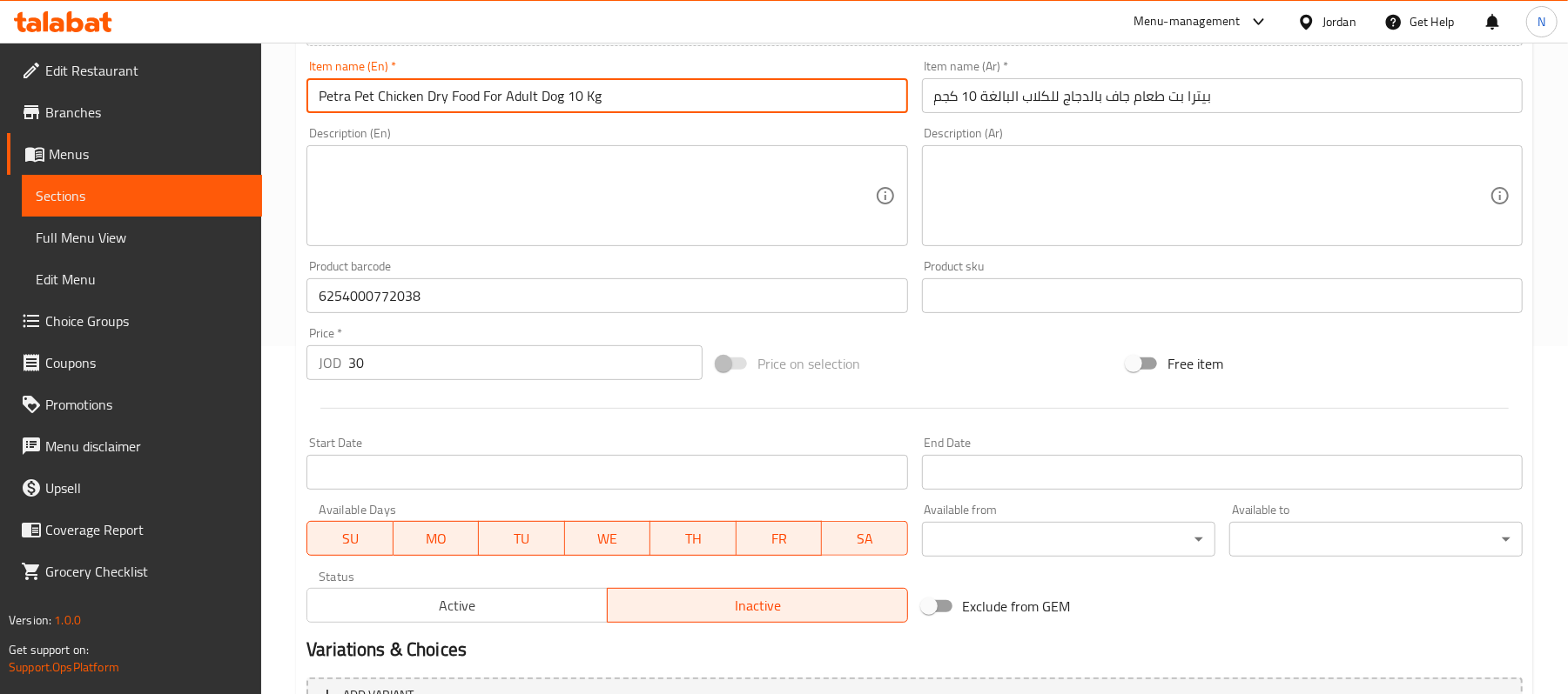
click at [571, 102] on input "Petra Pet Chicken Dry Food For Adult Dog 10 Kg" at bounding box center [607, 96] width 601 height 35
type input "Petra Pet Chicken Dry Food For Adult Dogs 10 Kg"
click at [513, 355] on input "30" at bounding box center [526, 363] width 354 height 35
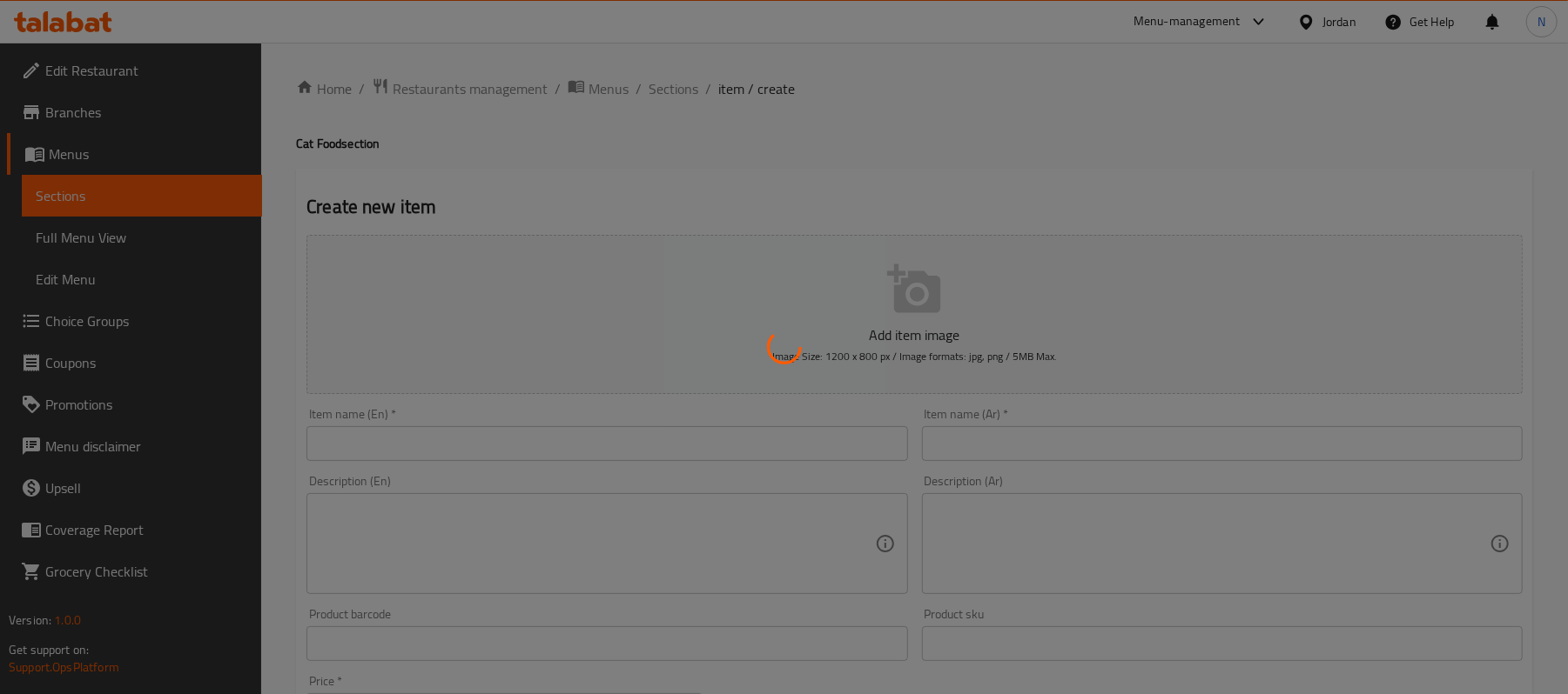
click at [113, 243] on div at bounding box center [784, 347] width 1568 height 694
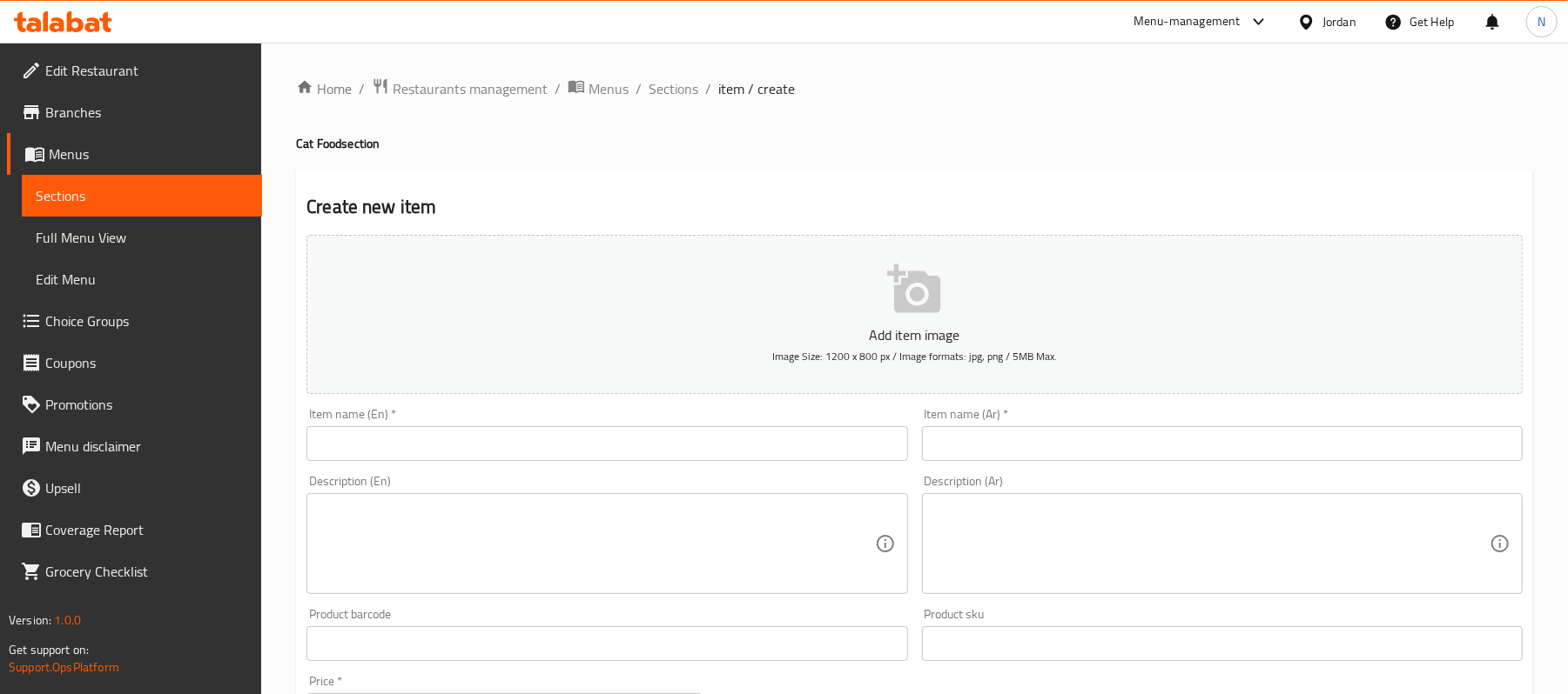
click at [110, 237] on span "Full Menu View" at bounding box center [142, 238] width 212 height 21
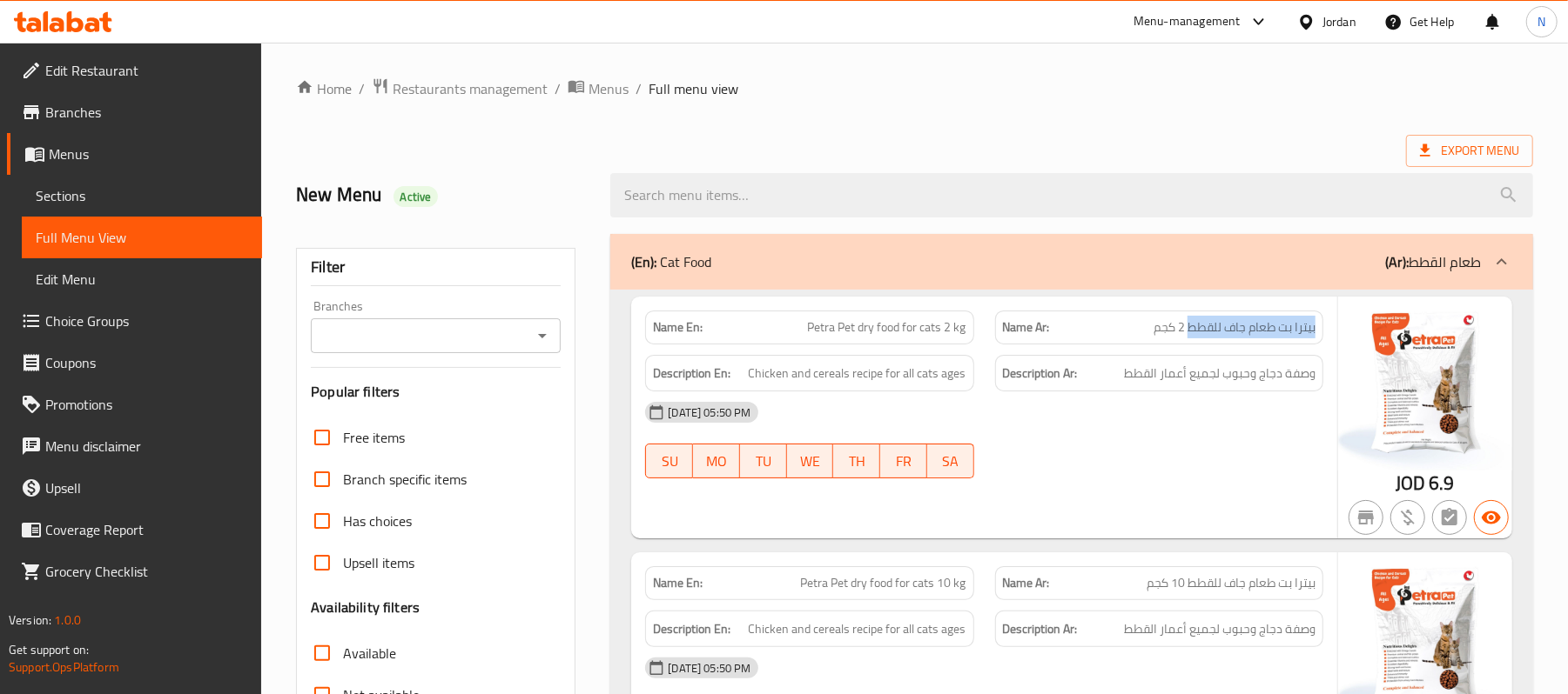
drag, startPoint x: 1188, startPoint y: 329, endPoint x: 1321, endPoint y: 325, distance: 133.1
click at [1321, 325] on div "Name Ar: بيترا بت طعام جاف للقطط 2 كجم" at bounding box center [1160, 328] width 328 height 34
copy span "بيترا بت طعام جاف للقطط"
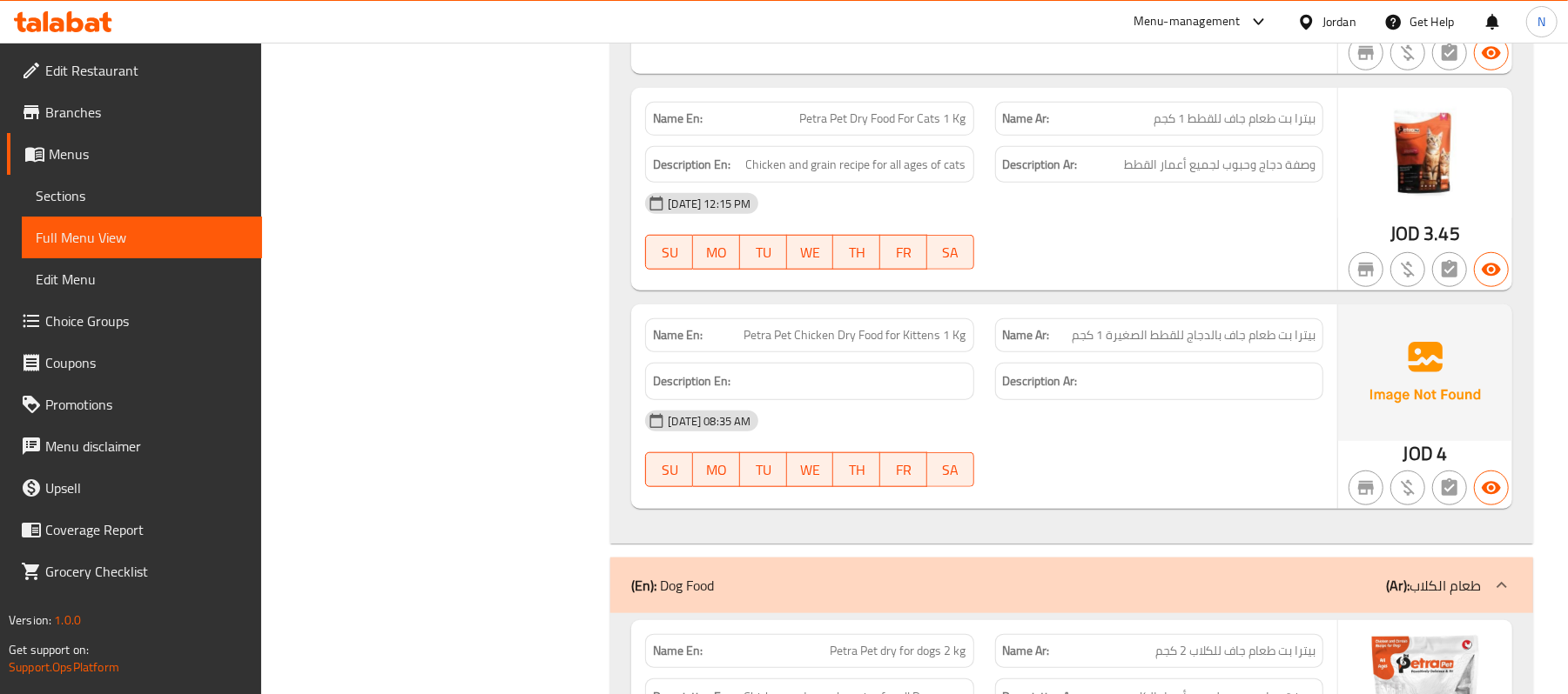
scroll to position [1160, 0]
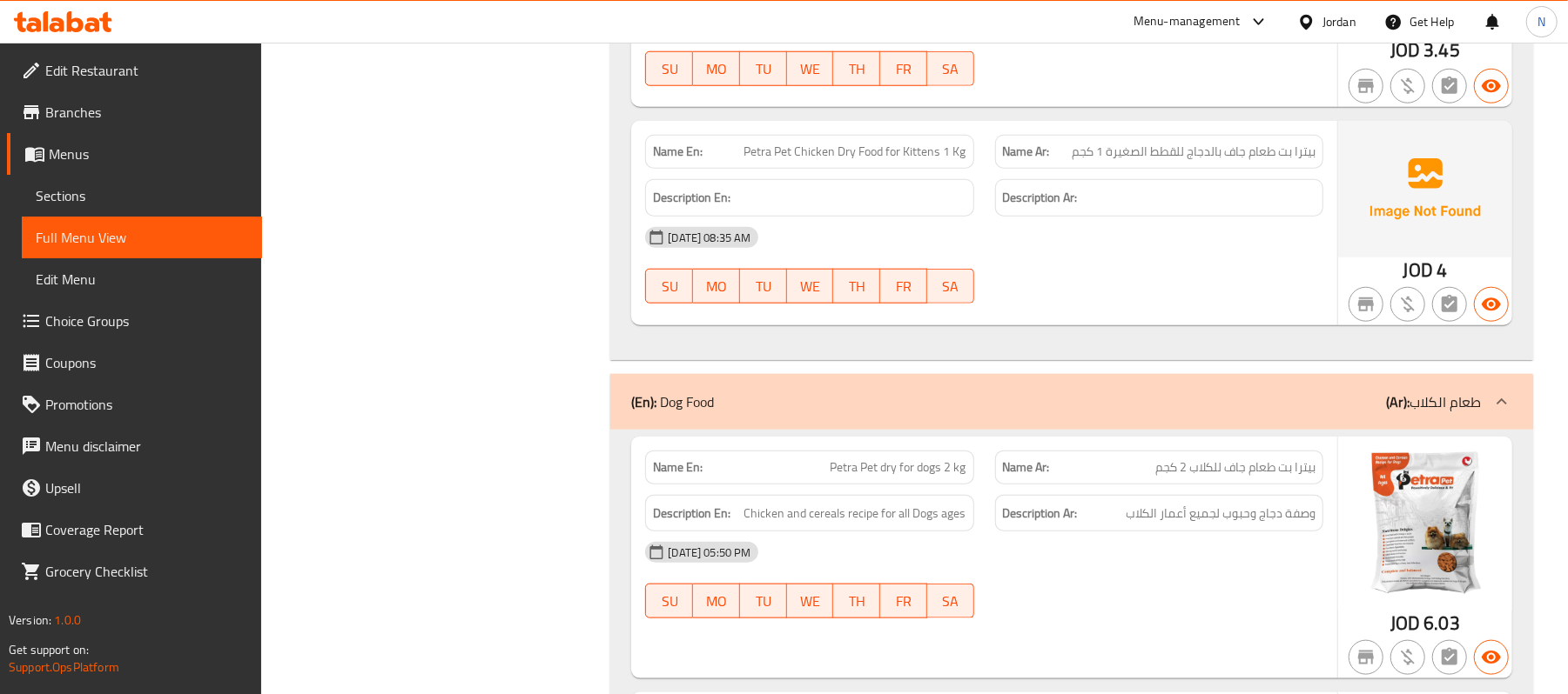
click at [1174, 150] on span "بيترا بت طعام جاف بالدجاج للقطط الصغيرة 1 كجم" at bounding box center [1193, 151] width 243 height 18
copy span "بيترا بت طعام جاف بالدجاج للقطط الصغيرة 1 كجم"
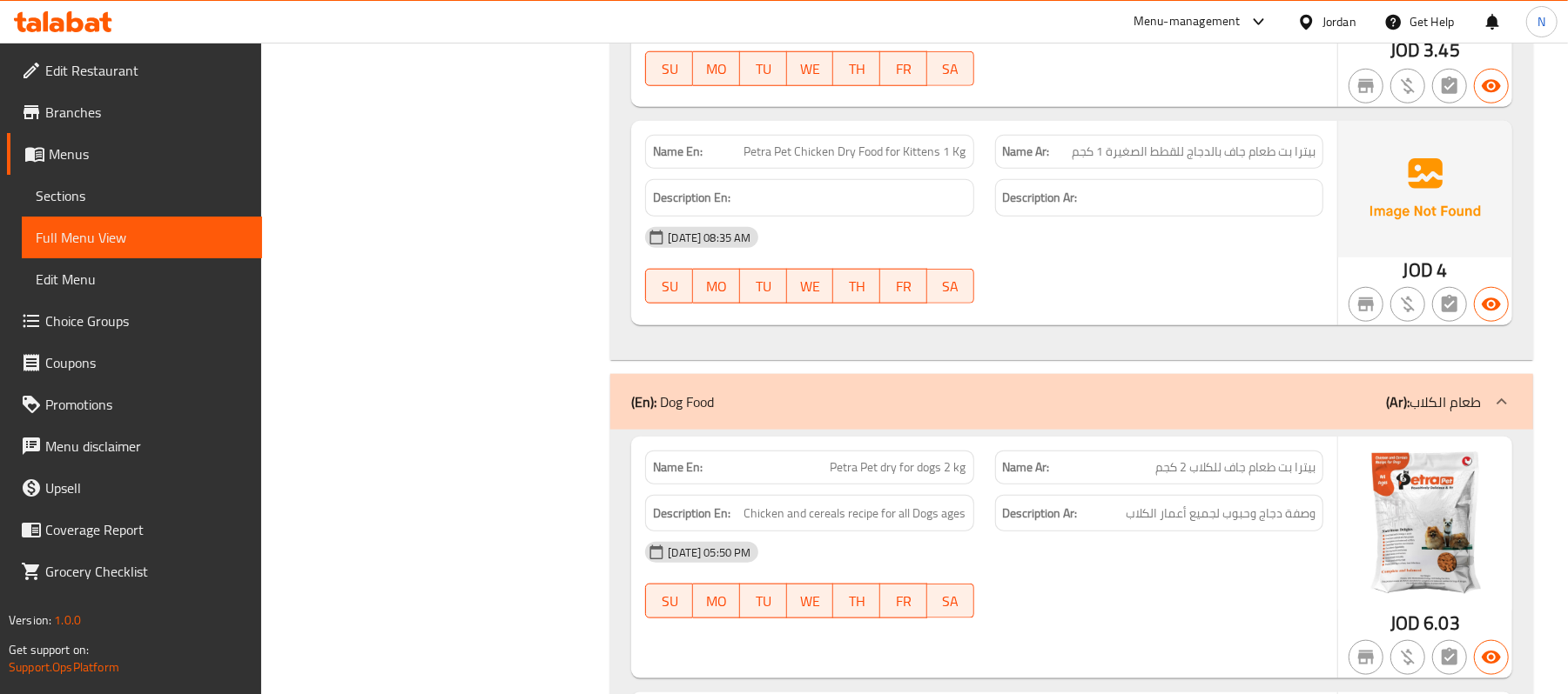
click at [864, 155] on span "Petra Pet Chicken Dry Food for Kittens 1 Kg" at bounding box center [856, 151] width 222 height 18
copy span "Petra Pet Chicken Dry Food for Kittens 1 Kg"
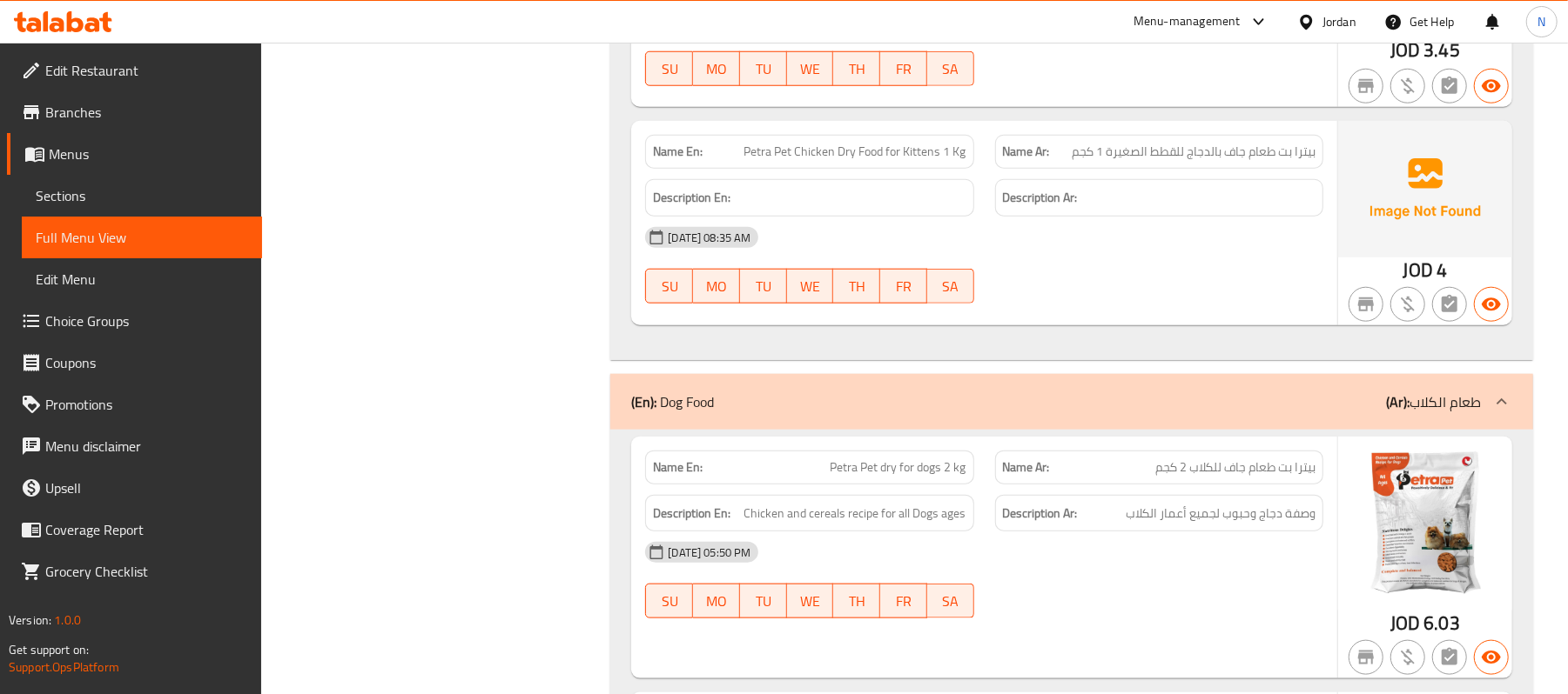
click at [1160, 145] on span "بيترا بت طعام جاف بالدجاج للقطط الصغيرة 1 كجم" at bounding box center [1193, 151] width 243 height 18
copy span "بيترا بت طعام جاف بالدجاج للقطط الصغيرة 1 كجم"
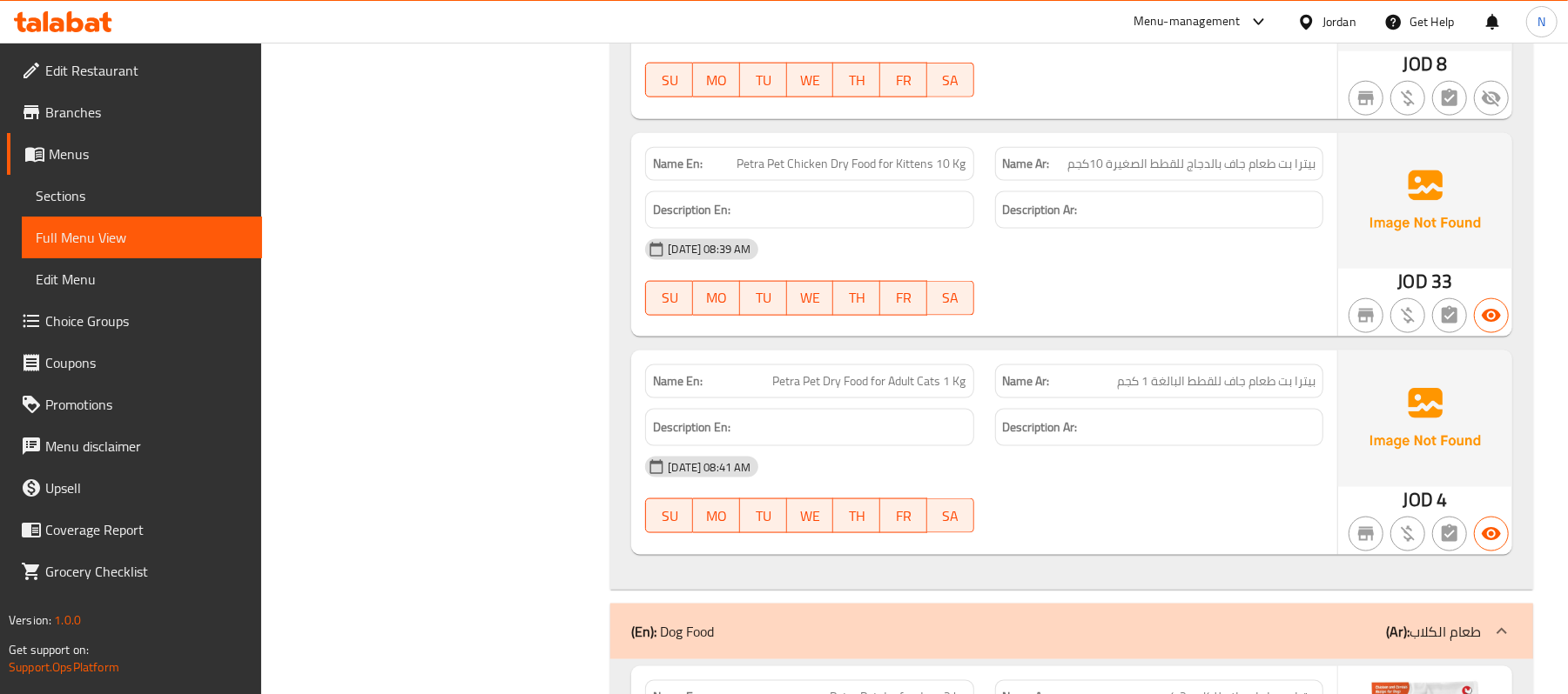
scroll to position [1624, 0]
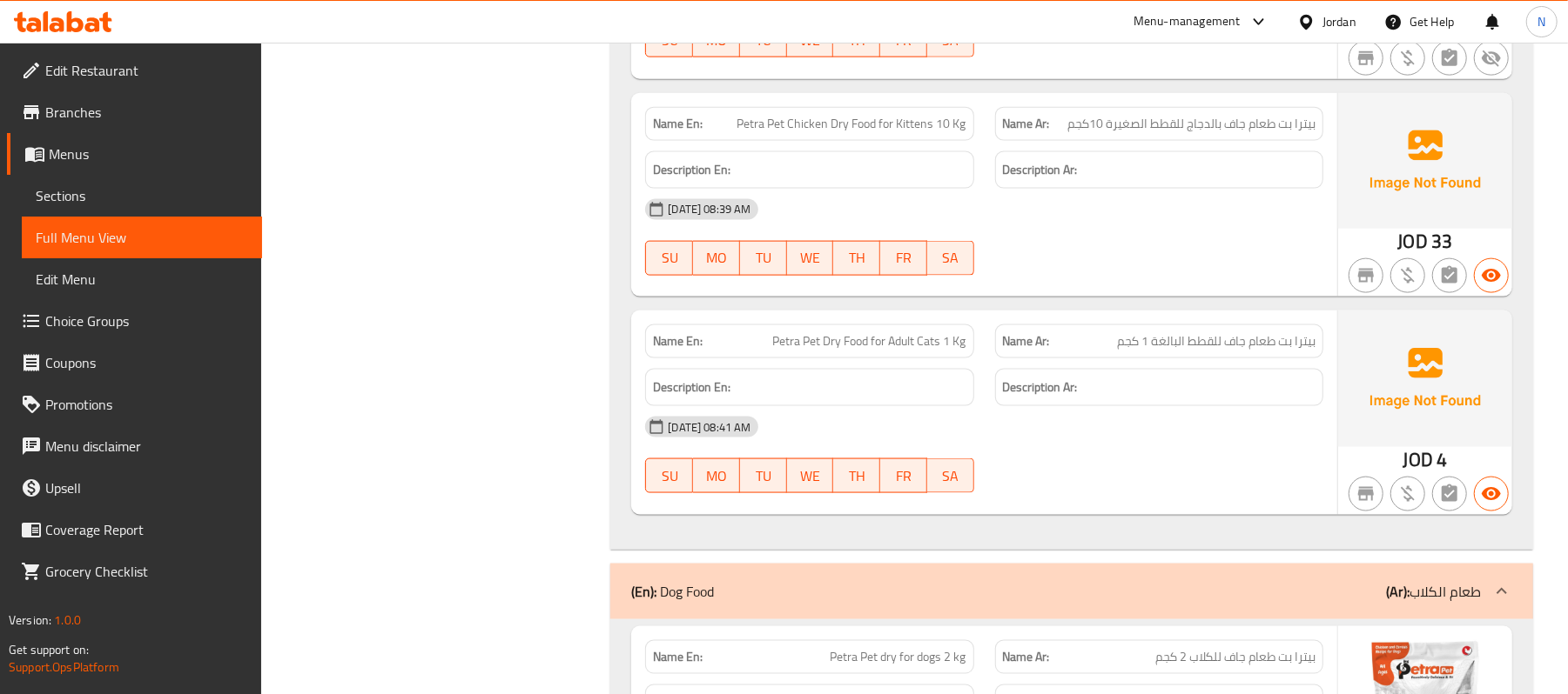
click at [877, 338] on span "Petra Pet Dry Food for Adult Cats 1 Kg" at bounding box center [870, 341] width 193 height 18
copy span "Petra Pet Dry Food for Adult Cats 1 Kg"
click at [1130, 330] on div "Name Ar: بيترا بت طعام جاف للقطط البالغة 1 كجم" at bounding box center [1160, 342] width 328 height 34
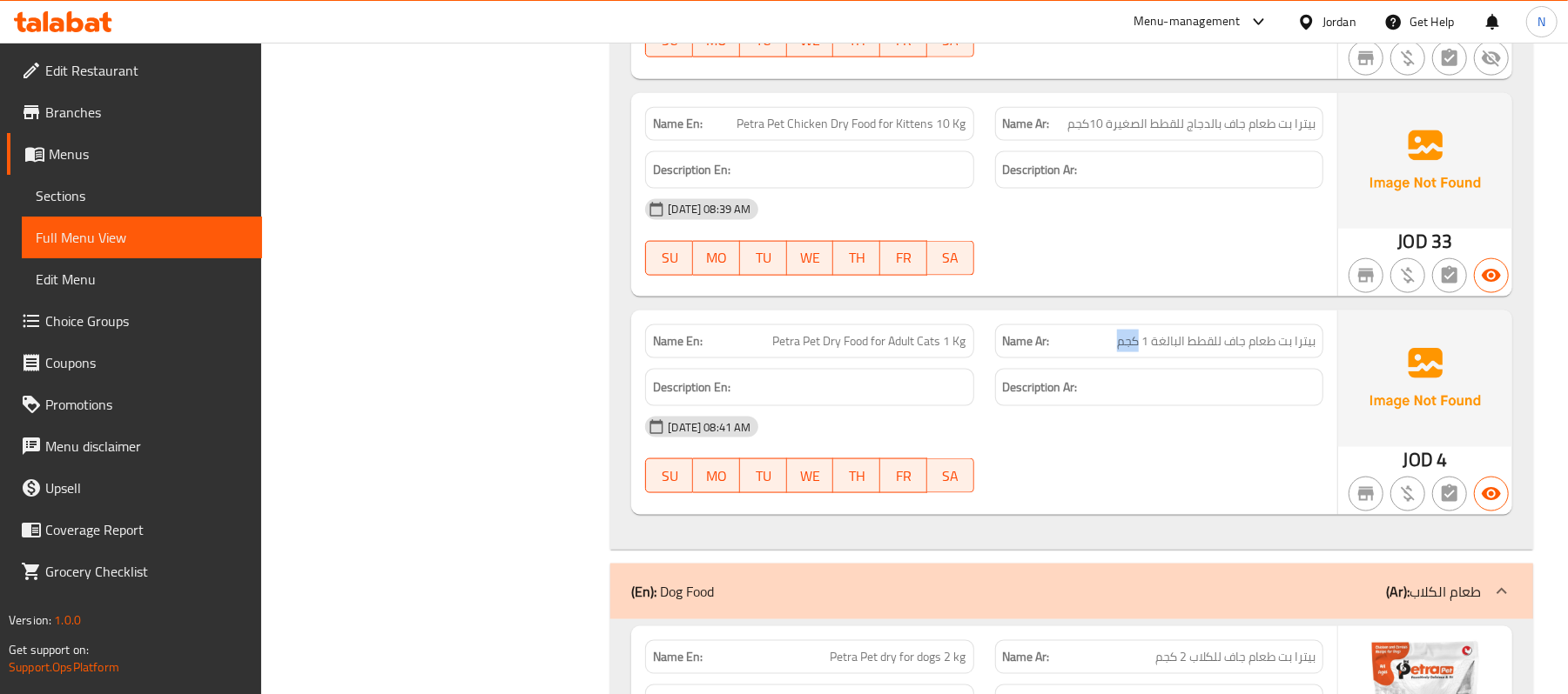
click at [1130, 330] on div "Name Ar: بيترا بت طعام جاف للقطط البالغة 1 كجم" at bounding box center [1160, 342] width 328 height 34
copy span "بيترا بت طعام جاف للقطط البالغة 1 كجم"
click at [119, 183] on link "Sections" at bounding box center [142, 196] width 241 height 42
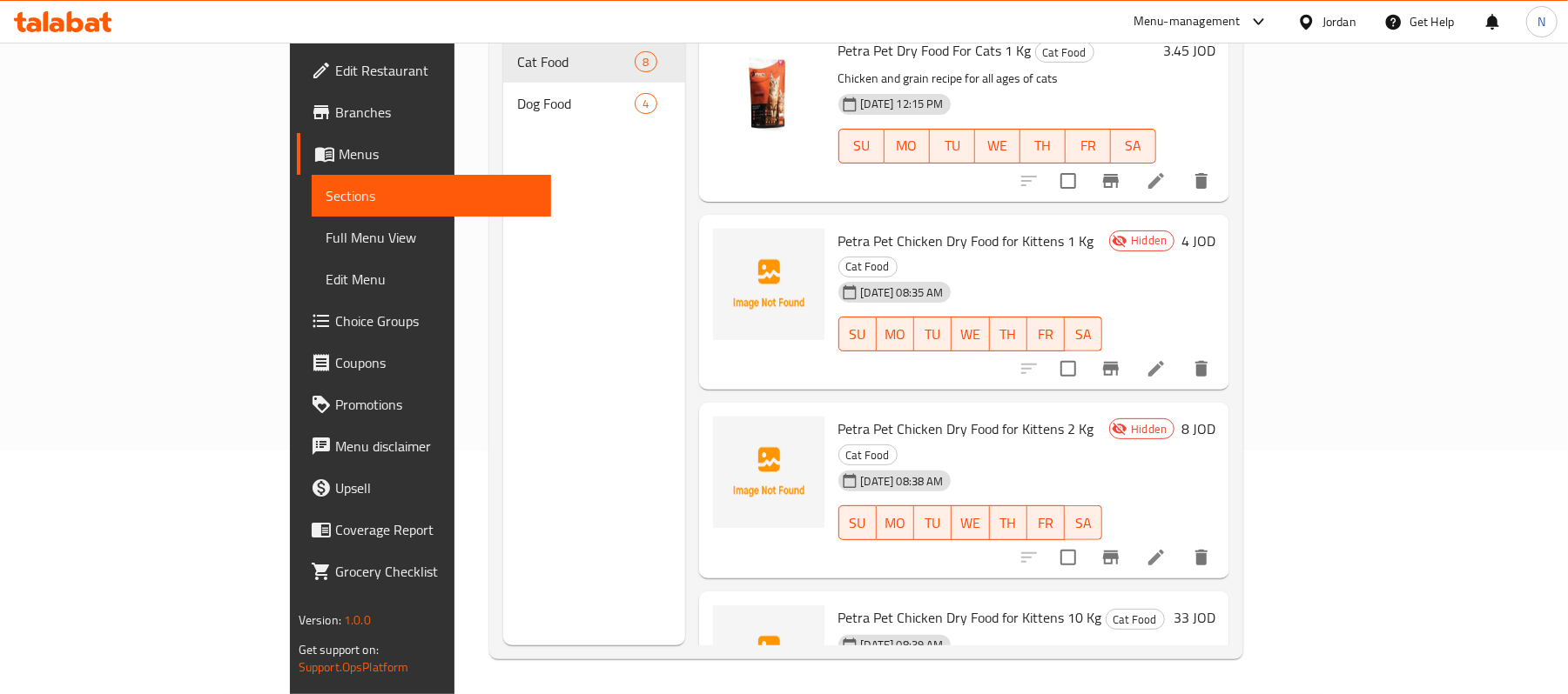
scroll to position [766, 0]
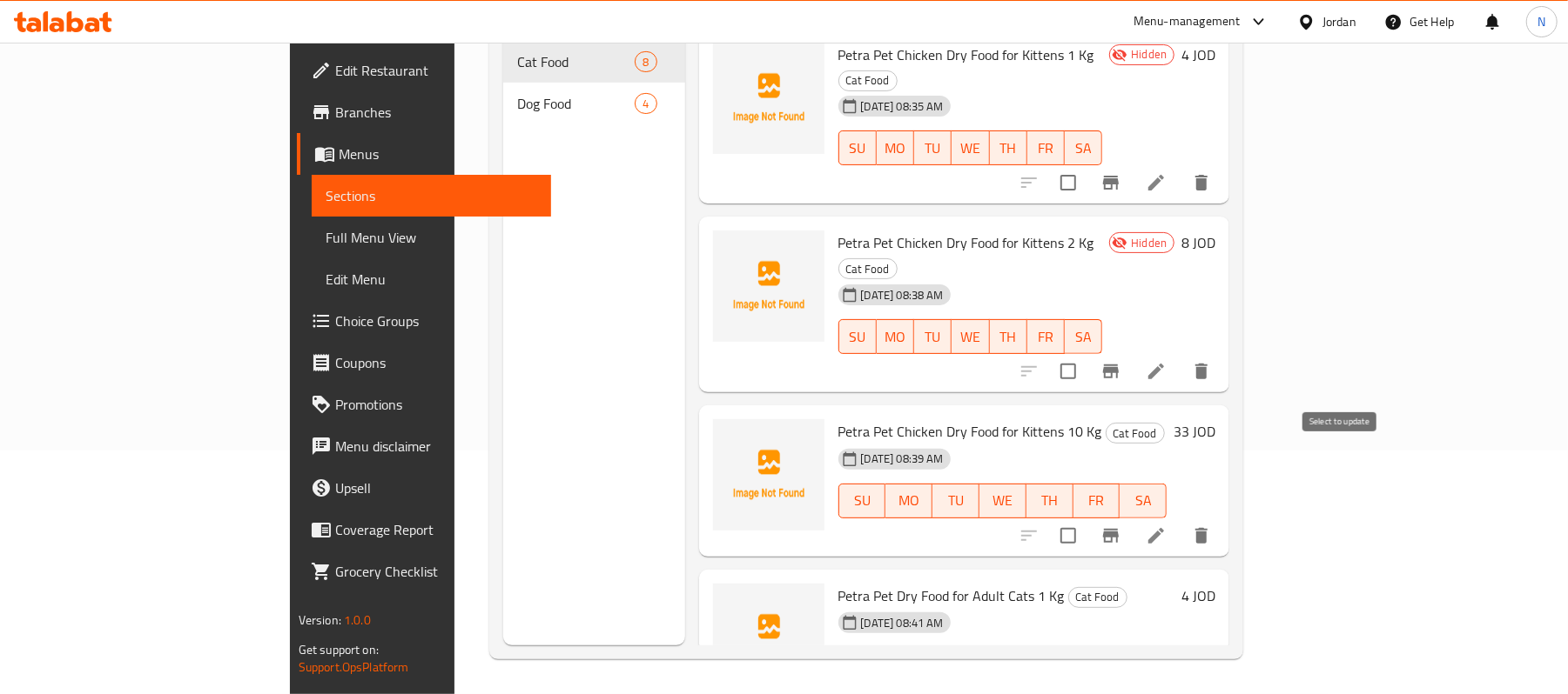
click at [1087, 518] on input "checkbox" at bounding box center [1068, 536] width 37 height 37
checkbox input "true"
click at [1087, 682] on input "checkbox" at bounding box center [1068, 700] width 37 height 37
checkbox input "true"
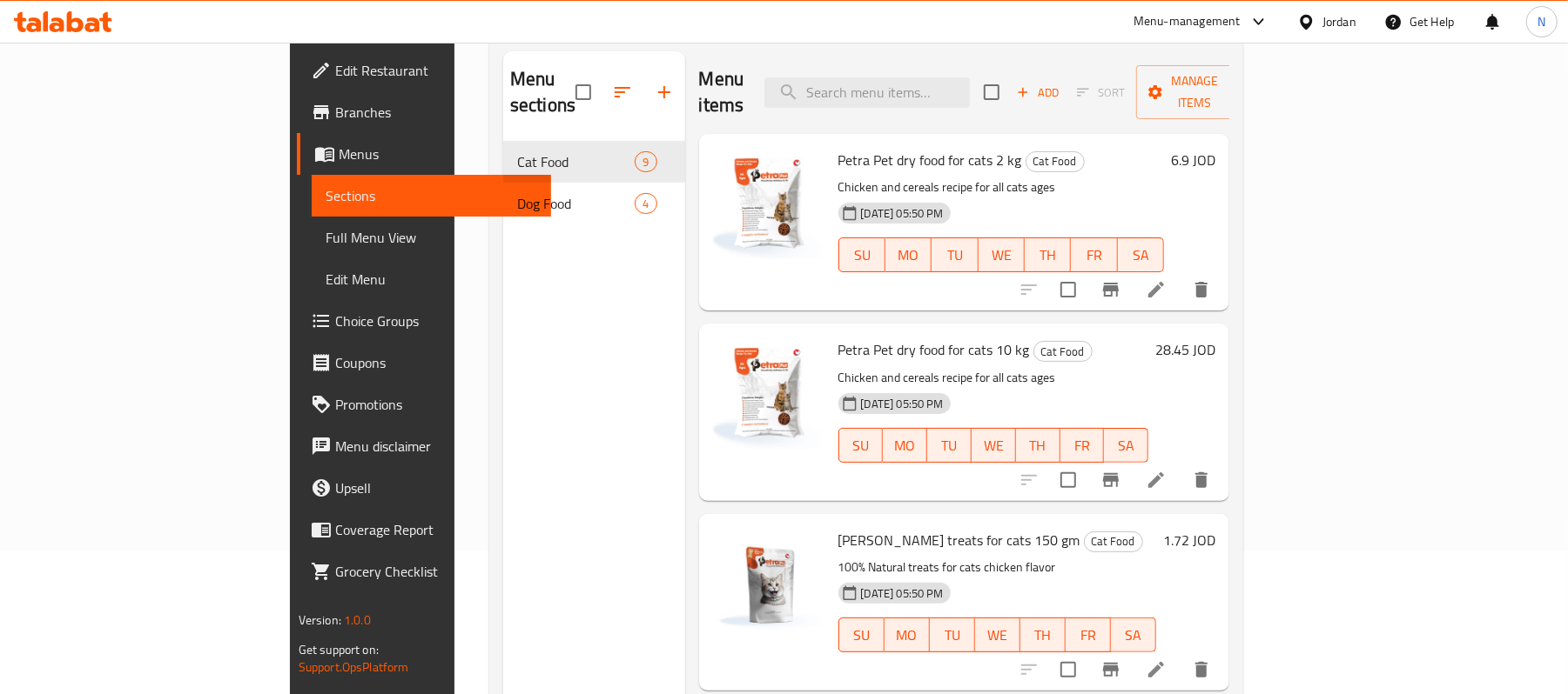
scroll to position [0, 0]
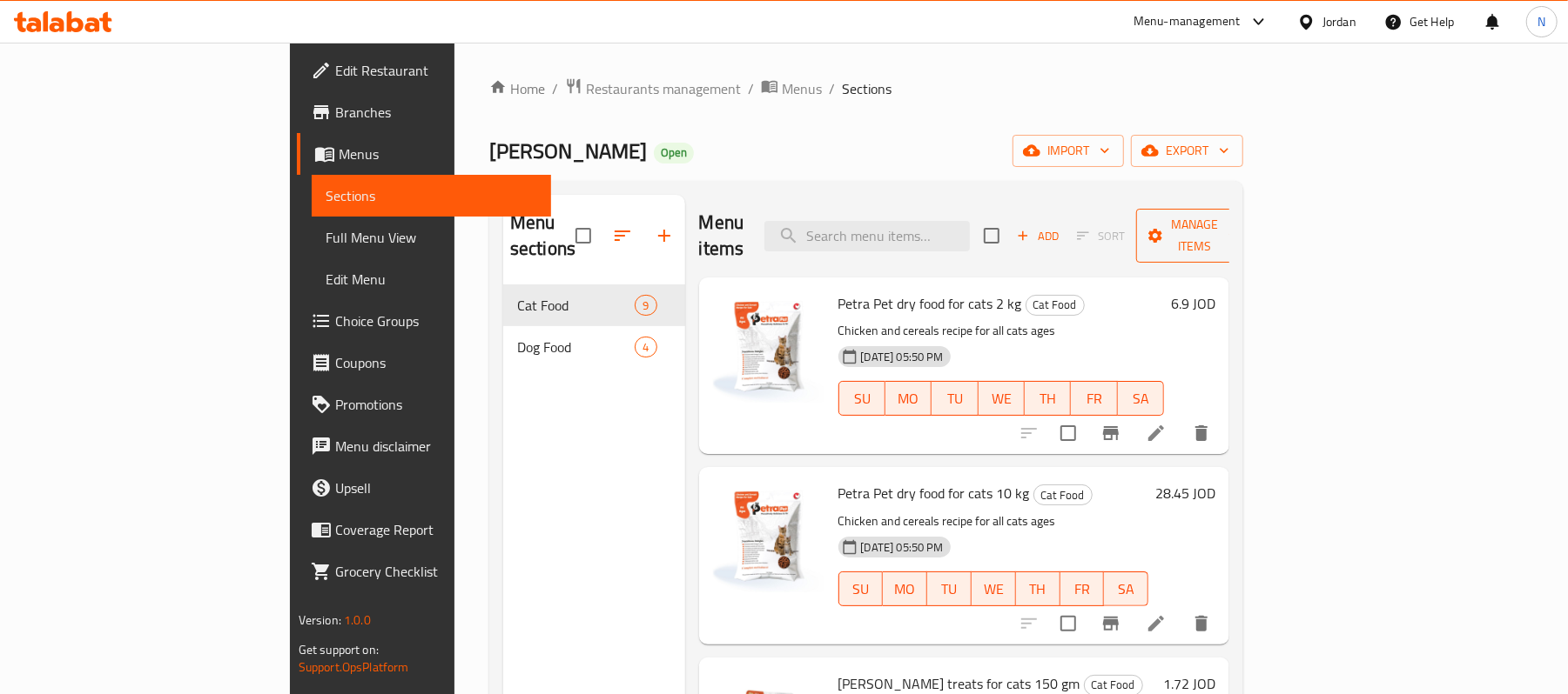
click at [1239, 230] on span "Manage items" at bounding box center [1195, 236] width 89 height 44
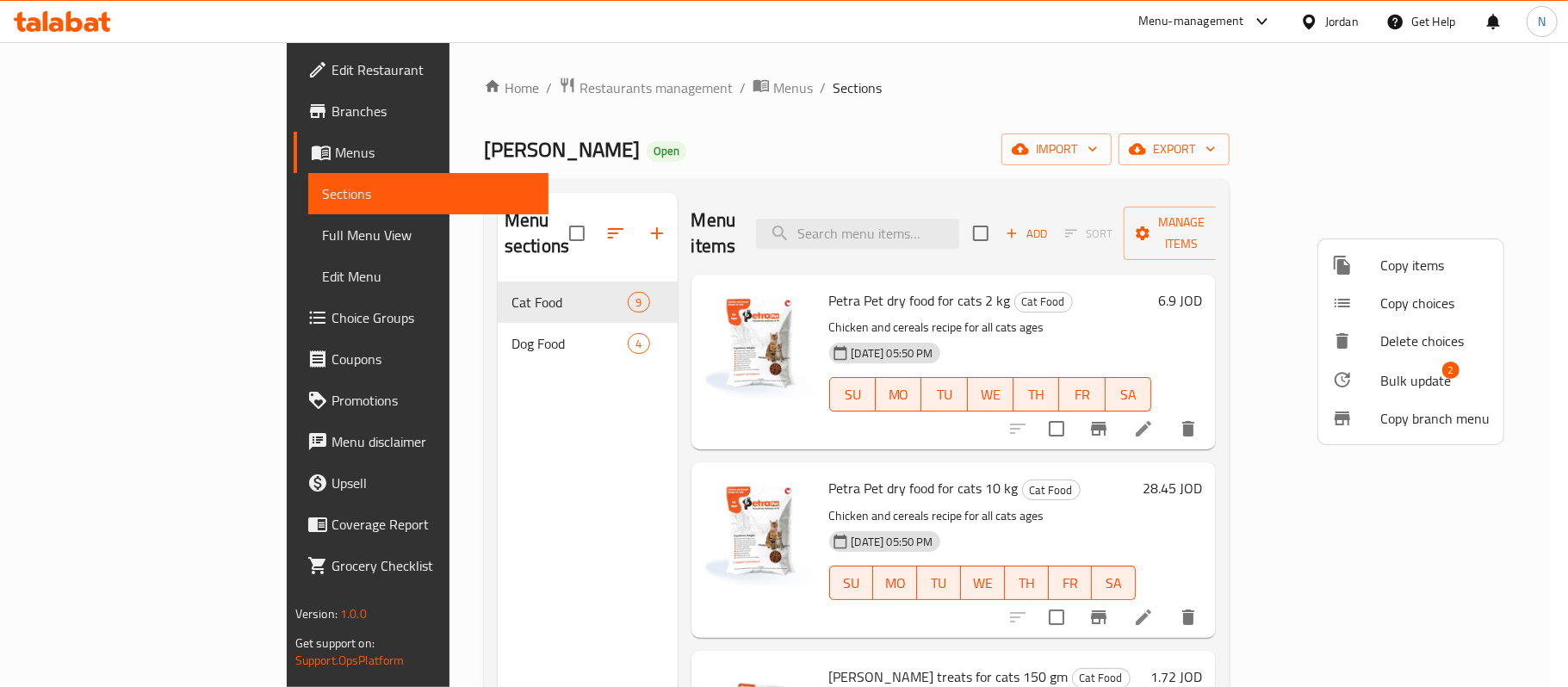
click at [1412, 383] on span "Bulk update" at bounding box center [1414, 381] width 70 height 21
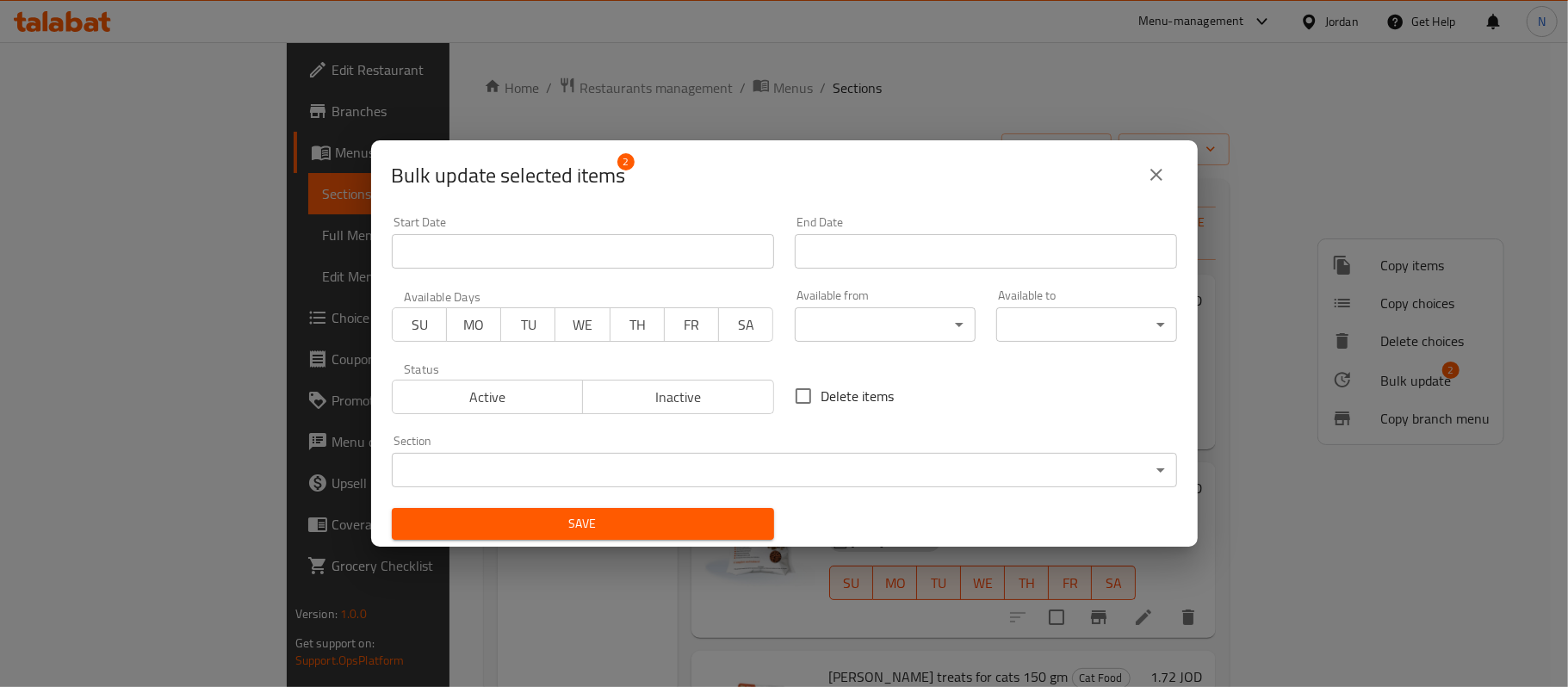
click at [717, 401] on span "Inactive" at bounding box center [678, 397] width 177 height 25
click at [697, 538] on button "Save" at bounding box center [583, 524] width 382 height 32
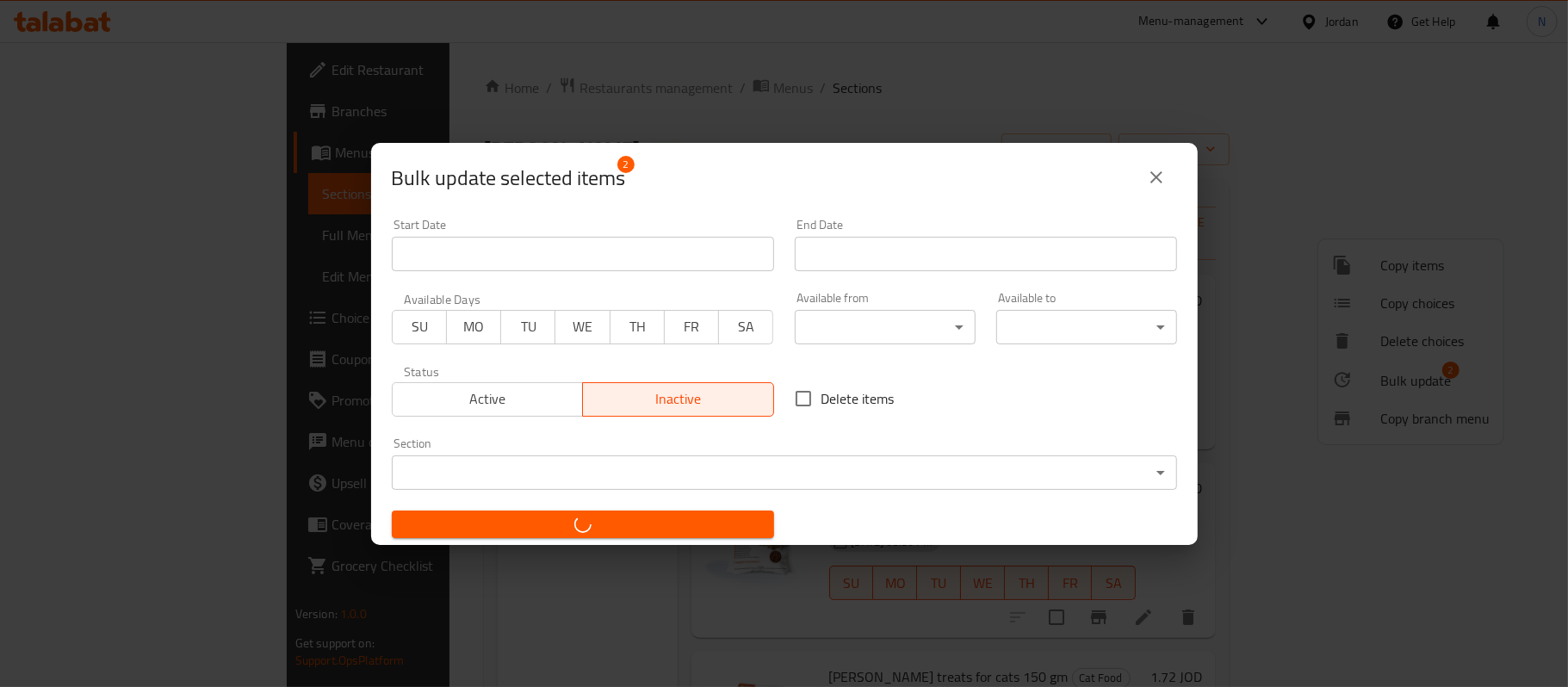
checkbox input "false"
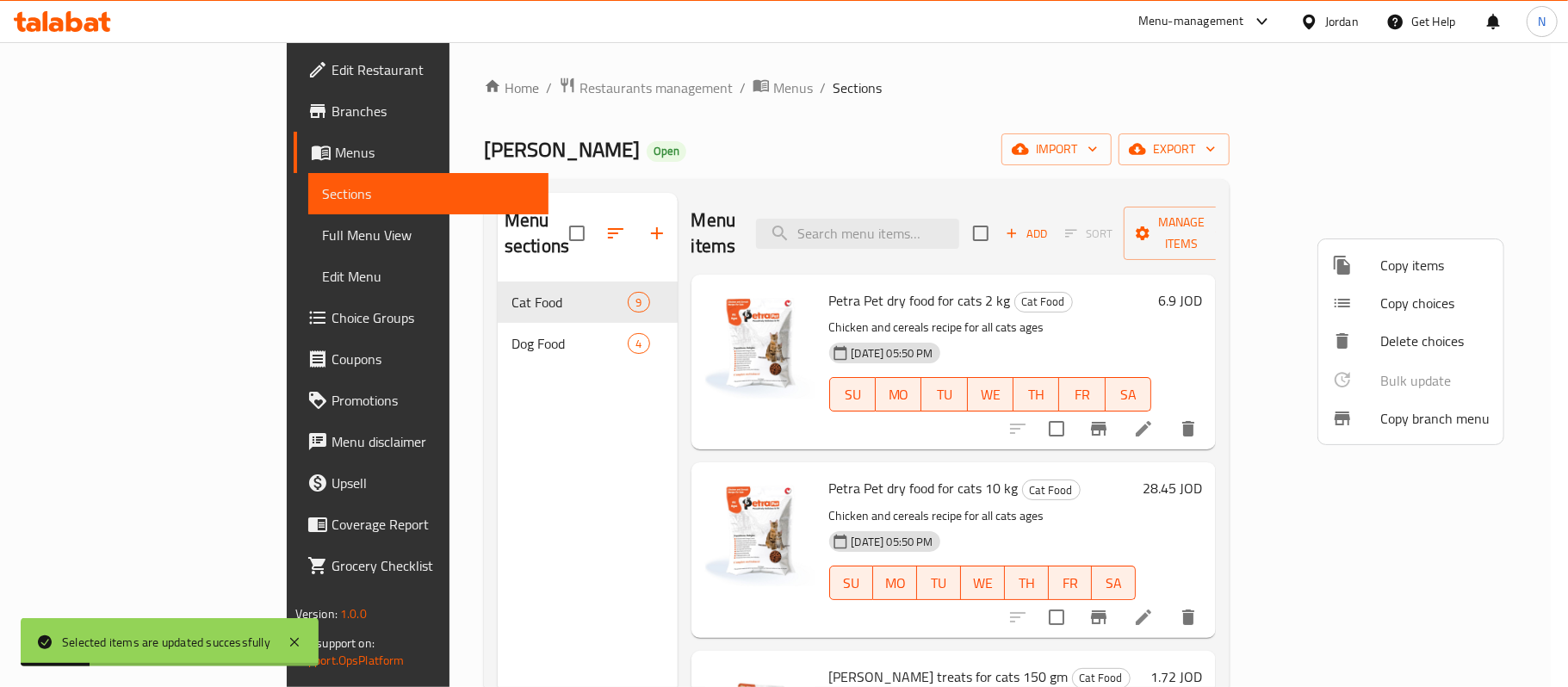
click at [1037, 123] on div at bounding box center [784, 343] width 1568 height 687
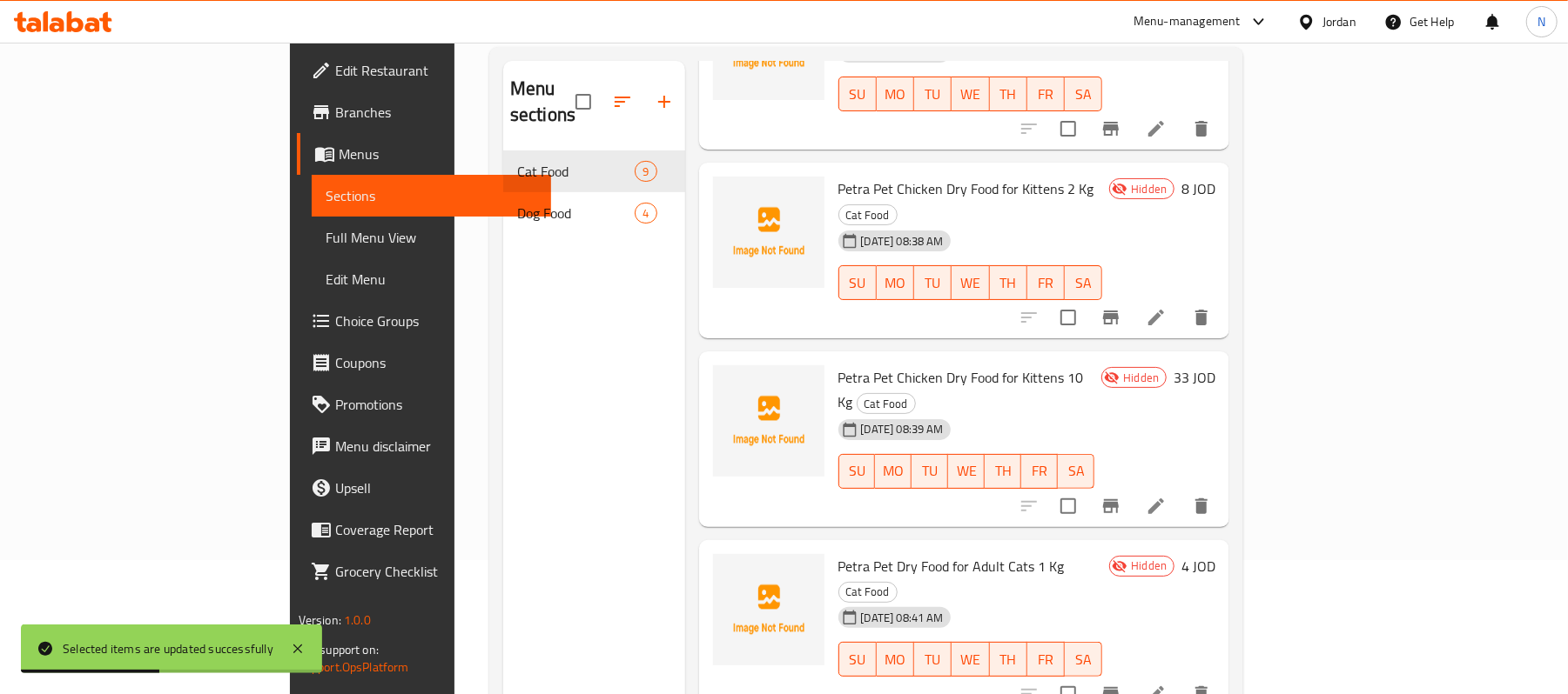
scroll to position [244, 0]
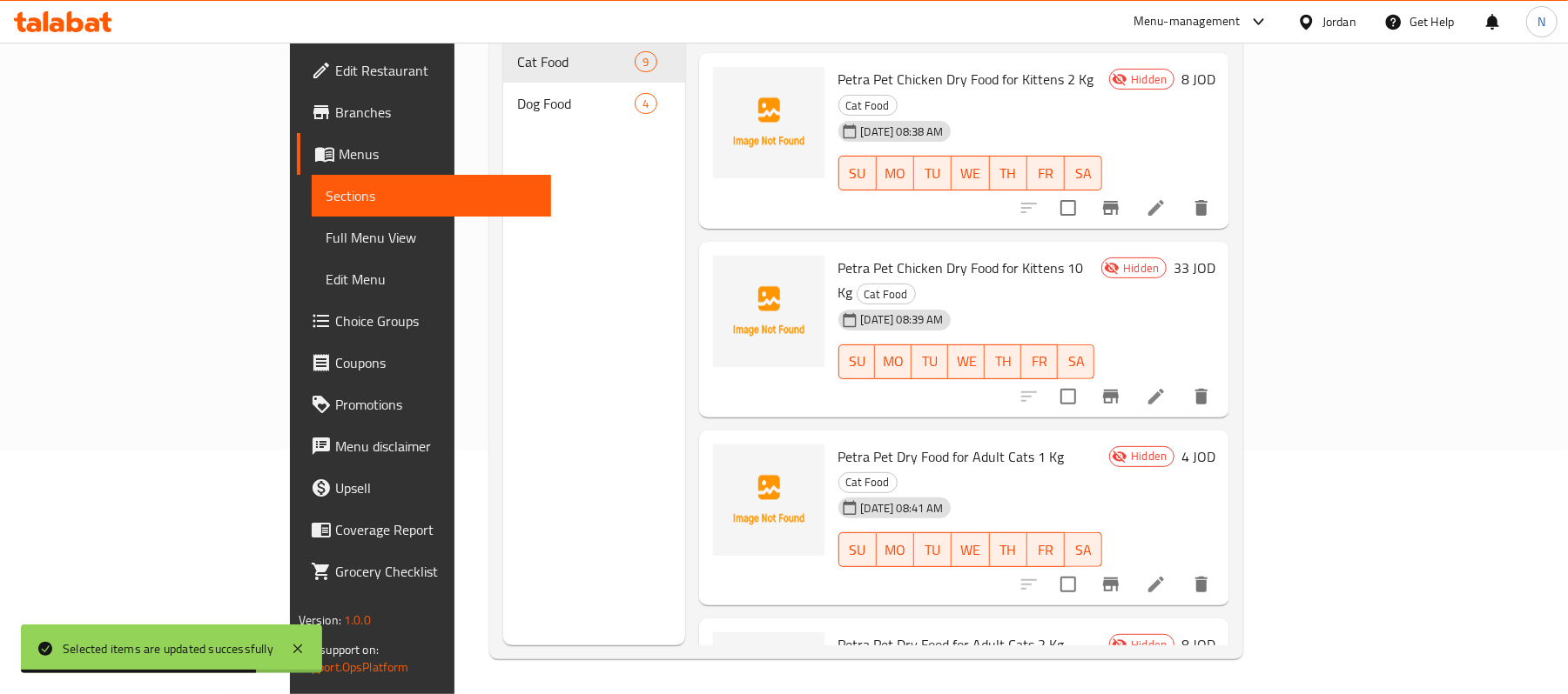
drag, startPoint x: 85, startPoint y: 244, endPoint x: 94, endPoint y: 243, distance: 9.1
click at [326, 244] on span "Full Menu View" at bounding box center [432, 238] width 212 height 21
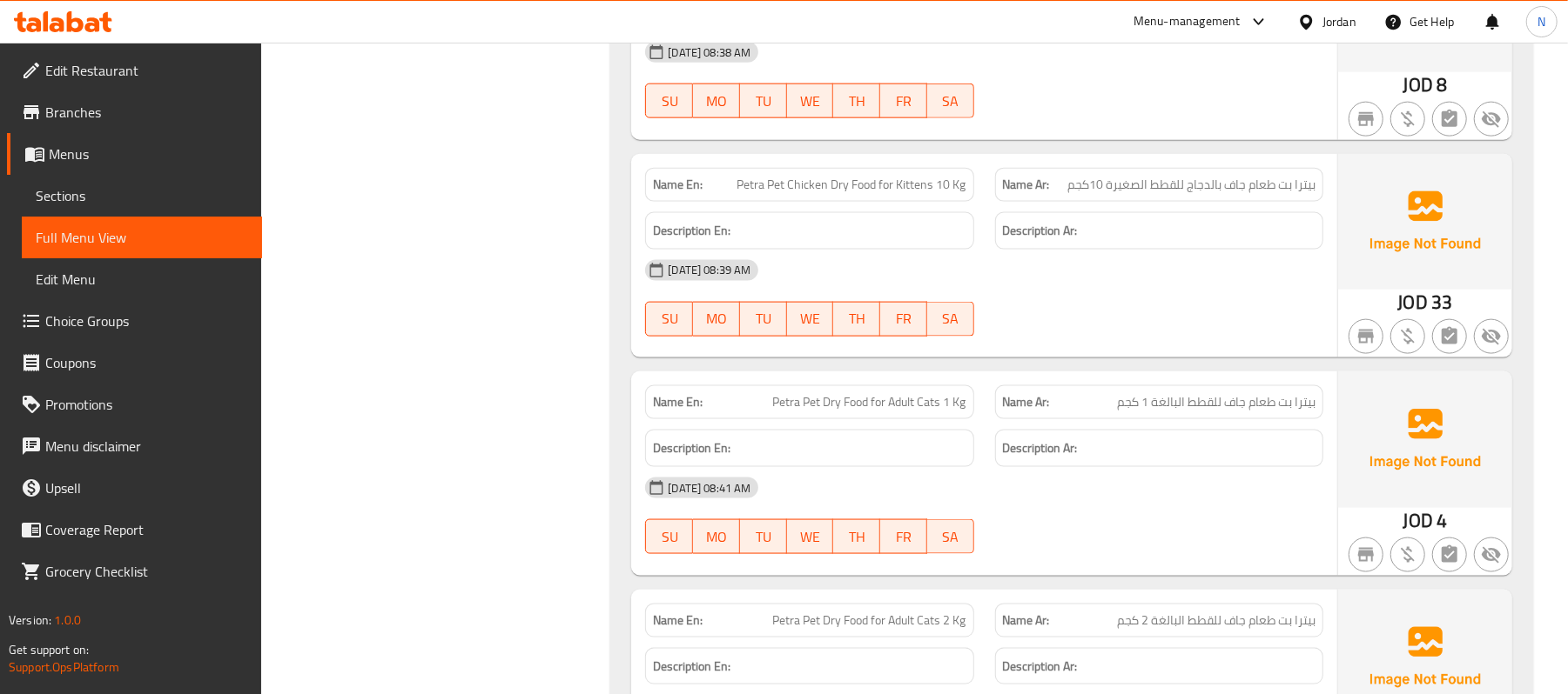
scroll to position [1521, 0]
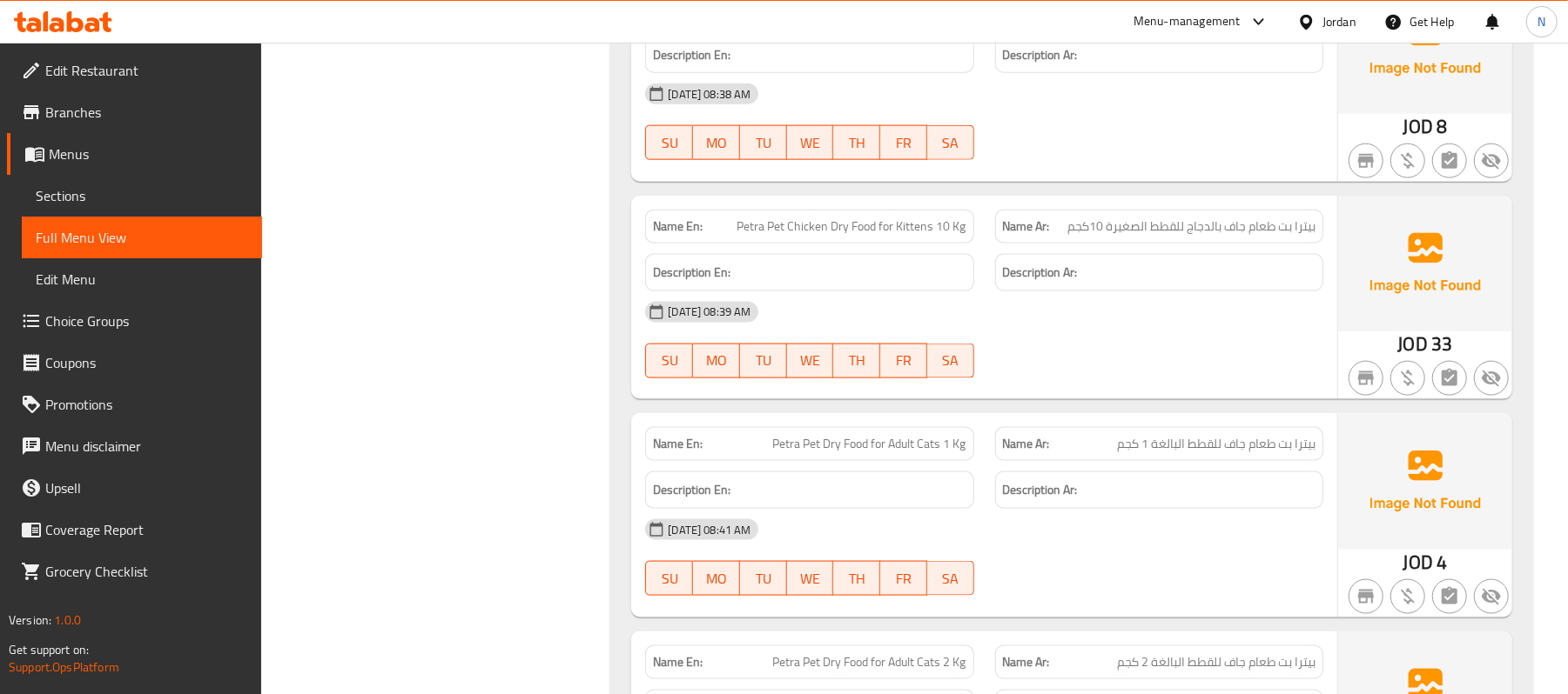
click at [872, 234] on span "Petra Pet Chicken Dry Food for Kittens 10 Kg" at bounding box center [852, 226] width 229 height 18
copy span "Petra Pet Chicken Dry Food for Kittens 10 Kg"
click at [923, 442] on span "Petra Pet Dry Food for Adult Cats 1 Kg" at bounding box center [870, 444] width 193 height 18
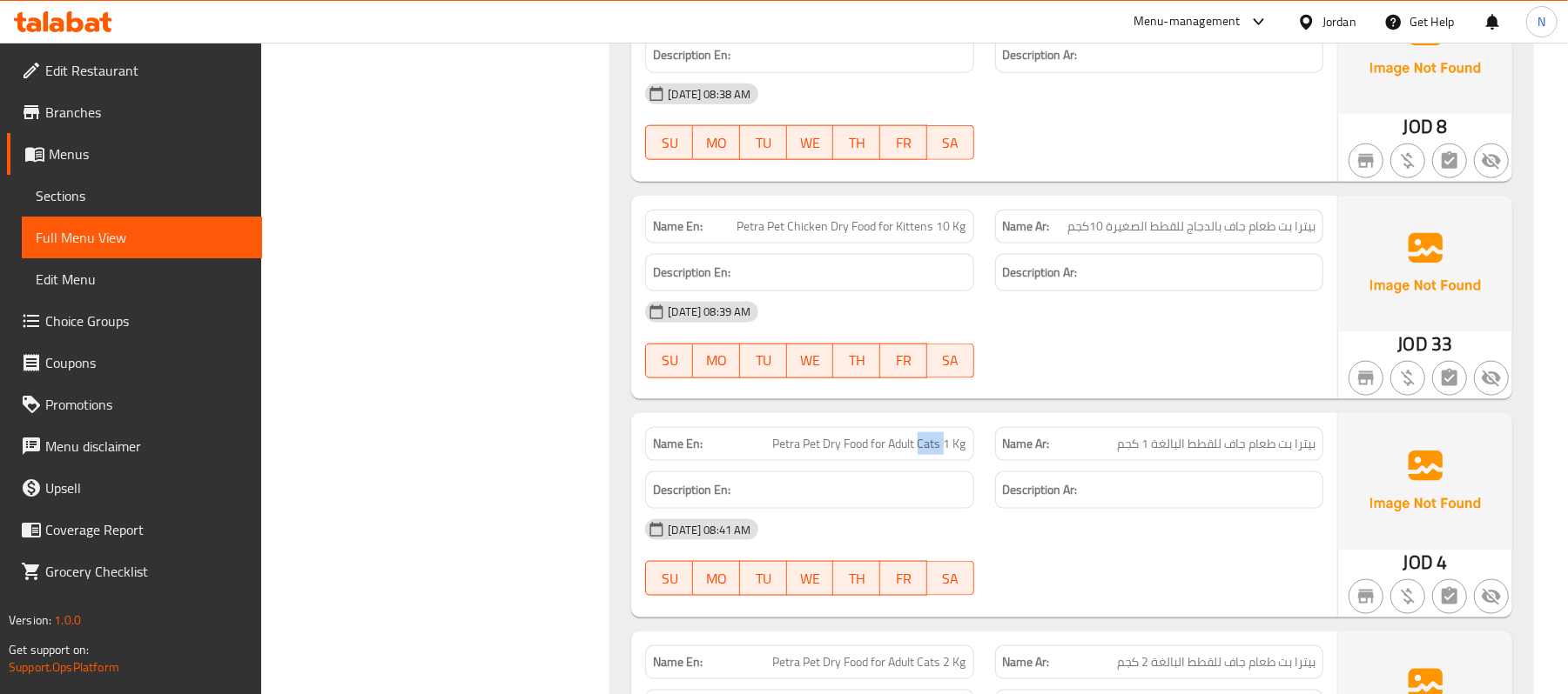
click at [923, 442] on span "Petra Pet Dry Food for Adult Cats 1 Kg" at bounding box center [870, 444] width 193 height 18
copy span "Petra Pet Dry Food for Adult Cats 1 Kg"
click at [1153, 444] on span "بيترا بت طعام جاف للقطط البالغة 1 كجم" at bounding box center [1217, 444] width 199 height 18
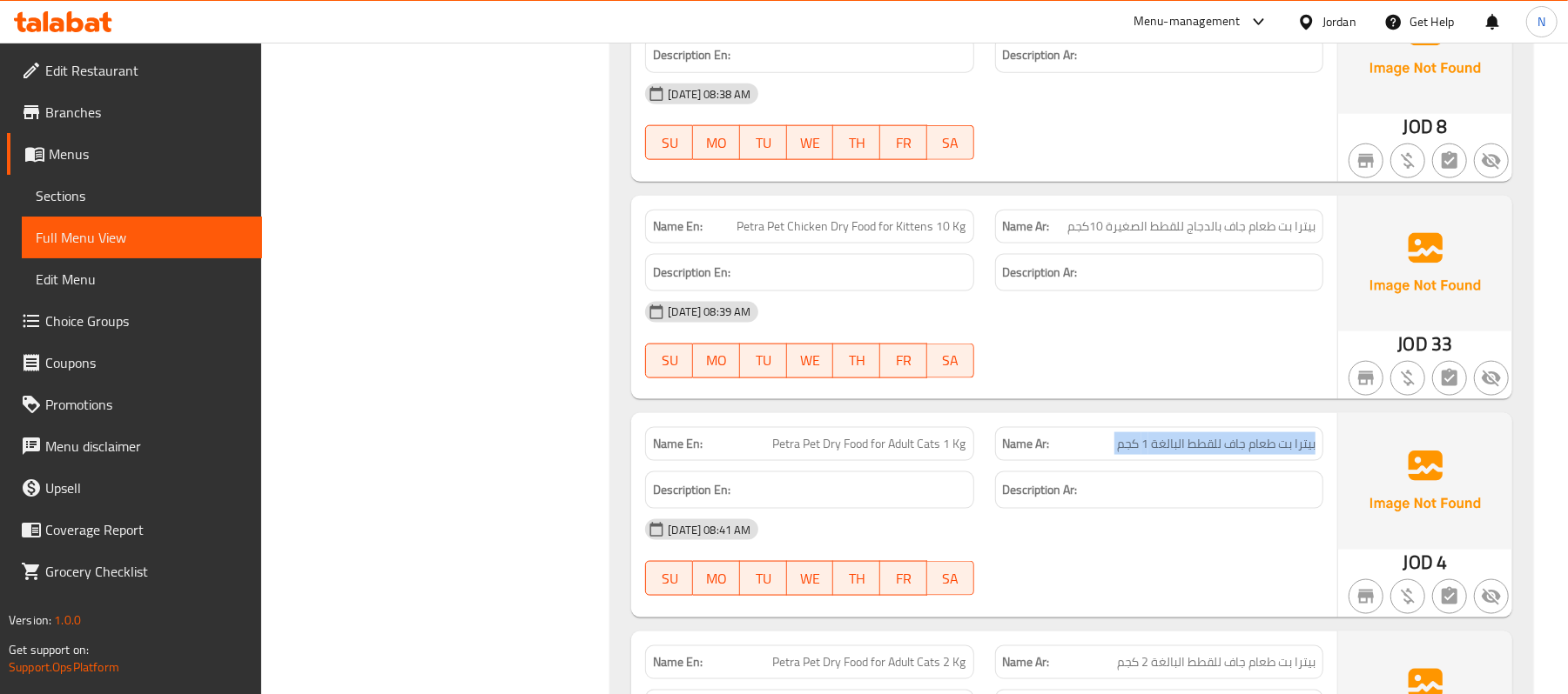
click at [1153, 444] on span "بيترا بت طعام جاف للقطط البالغة 1 كجم" at bounding box center [1217, 444] width 199 height 18
copy span "بيترا بت طعام جاف للقطط البالغة 1 كجم"
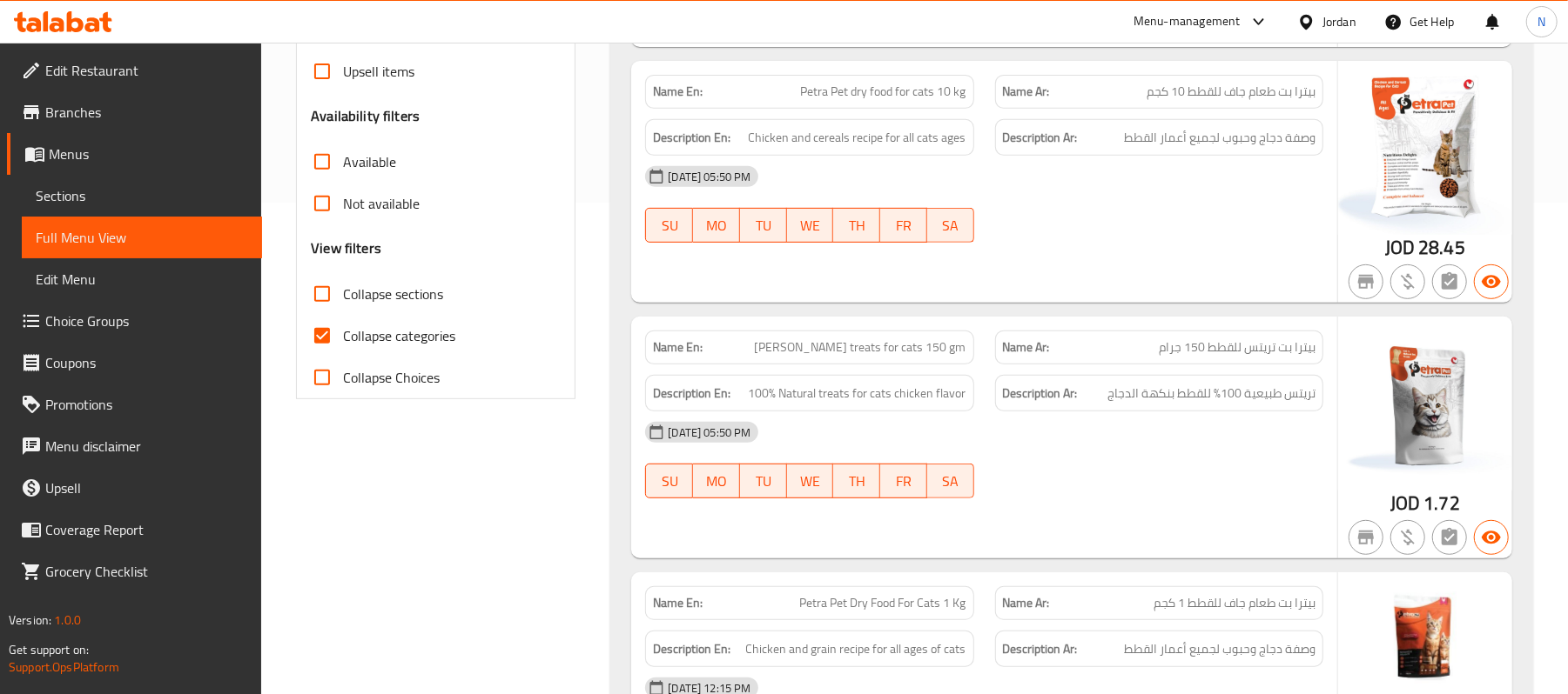
scroll to position [144, 0]
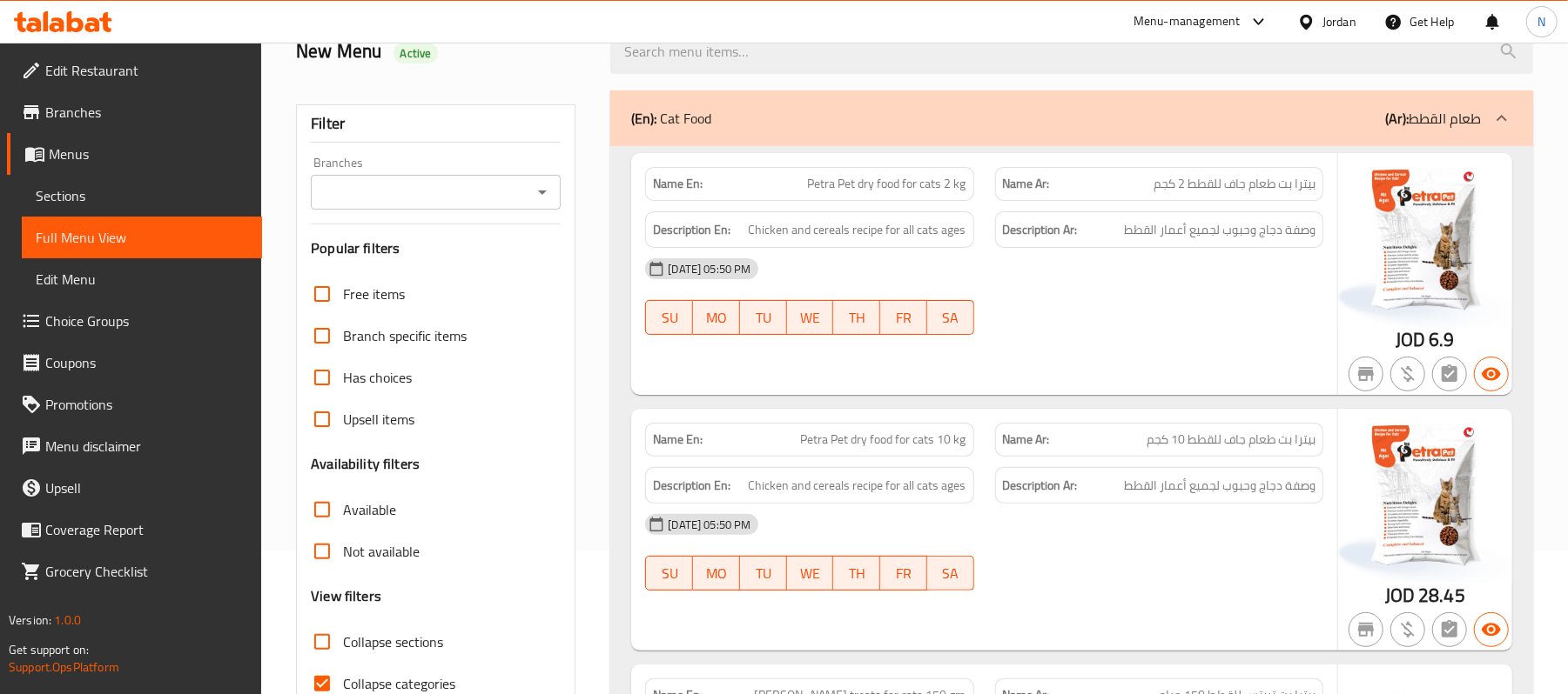
click at [1070, 112] on div "(En): Cat Food (Ar): طعام القطط" at bounding box center [1055, 118] width 850 height 21
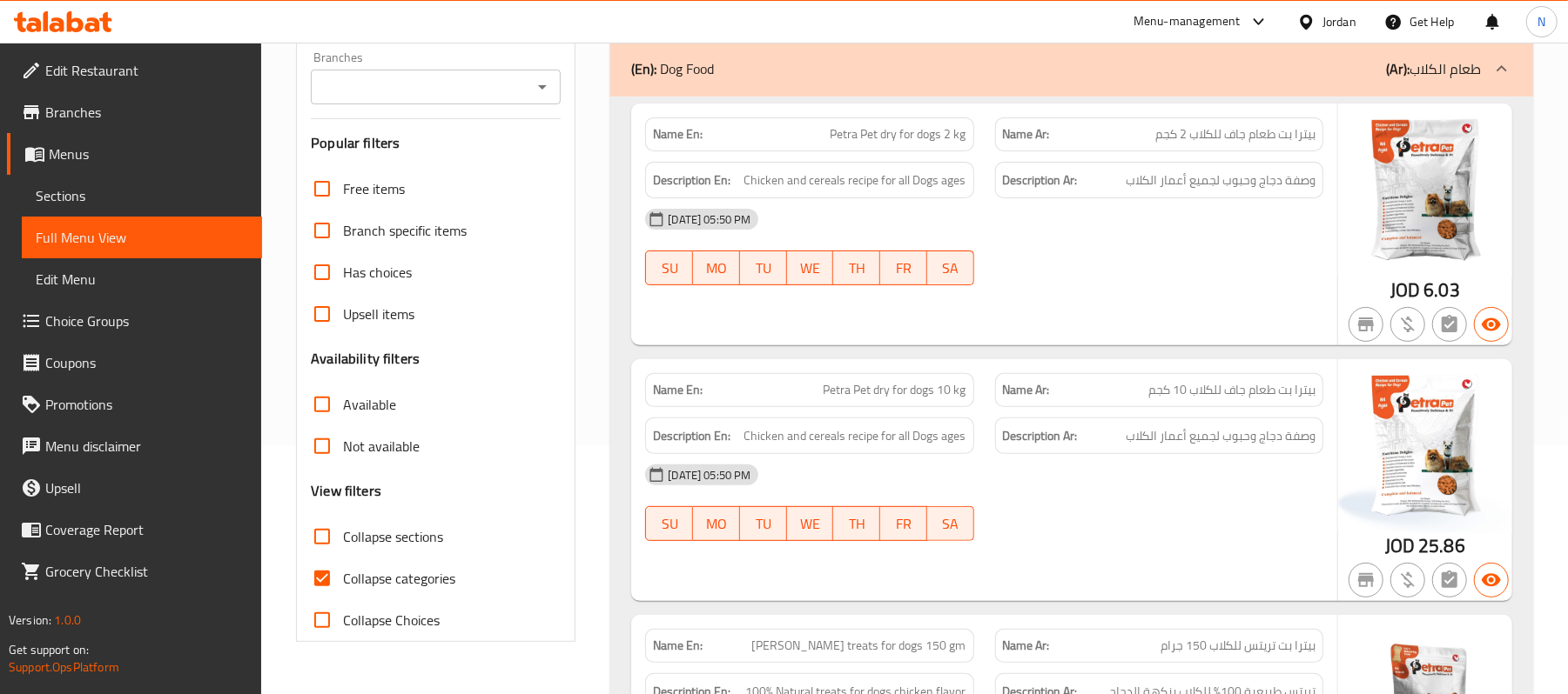
scroll to position [235, 0]
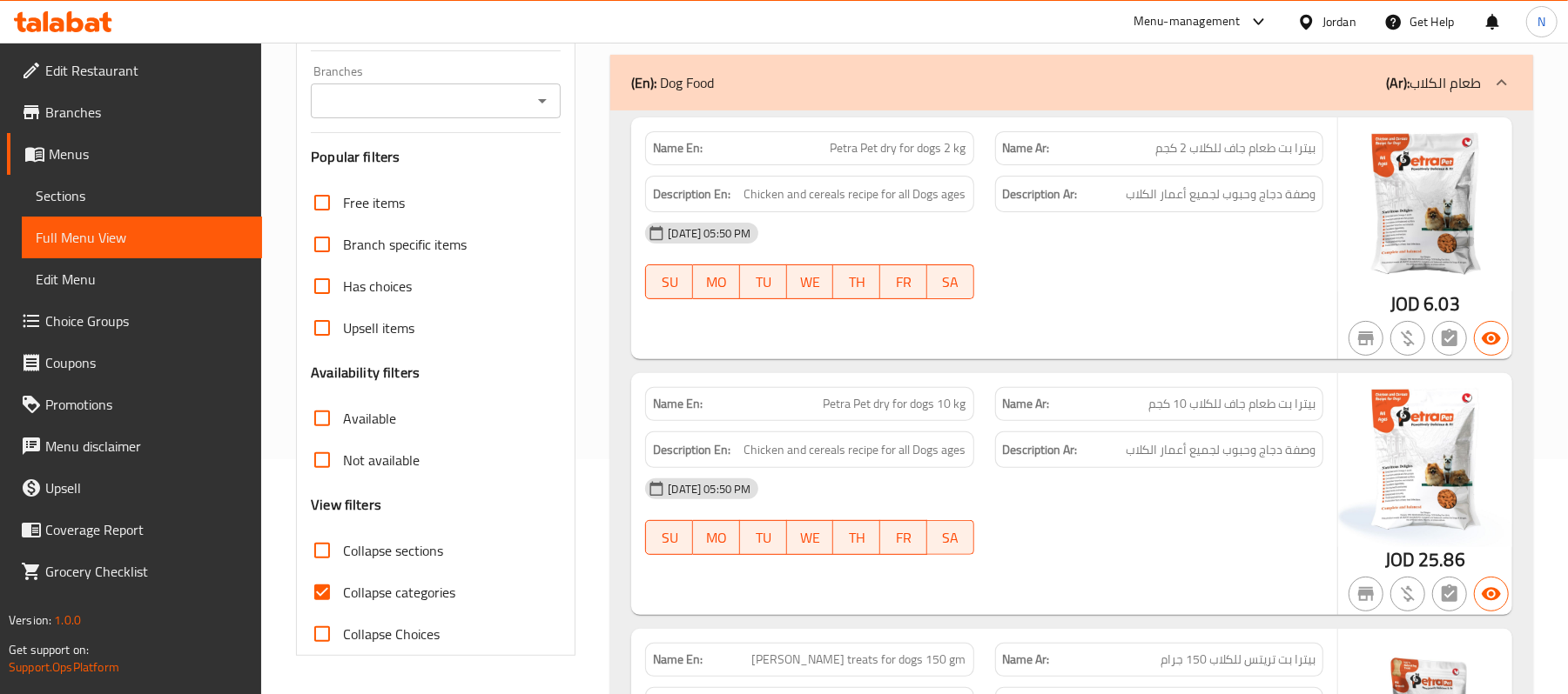
click at [930, 154] on span "Petra Pet dry for dogs 2 kg" at bounding box center [898, 148] width 135 height 18
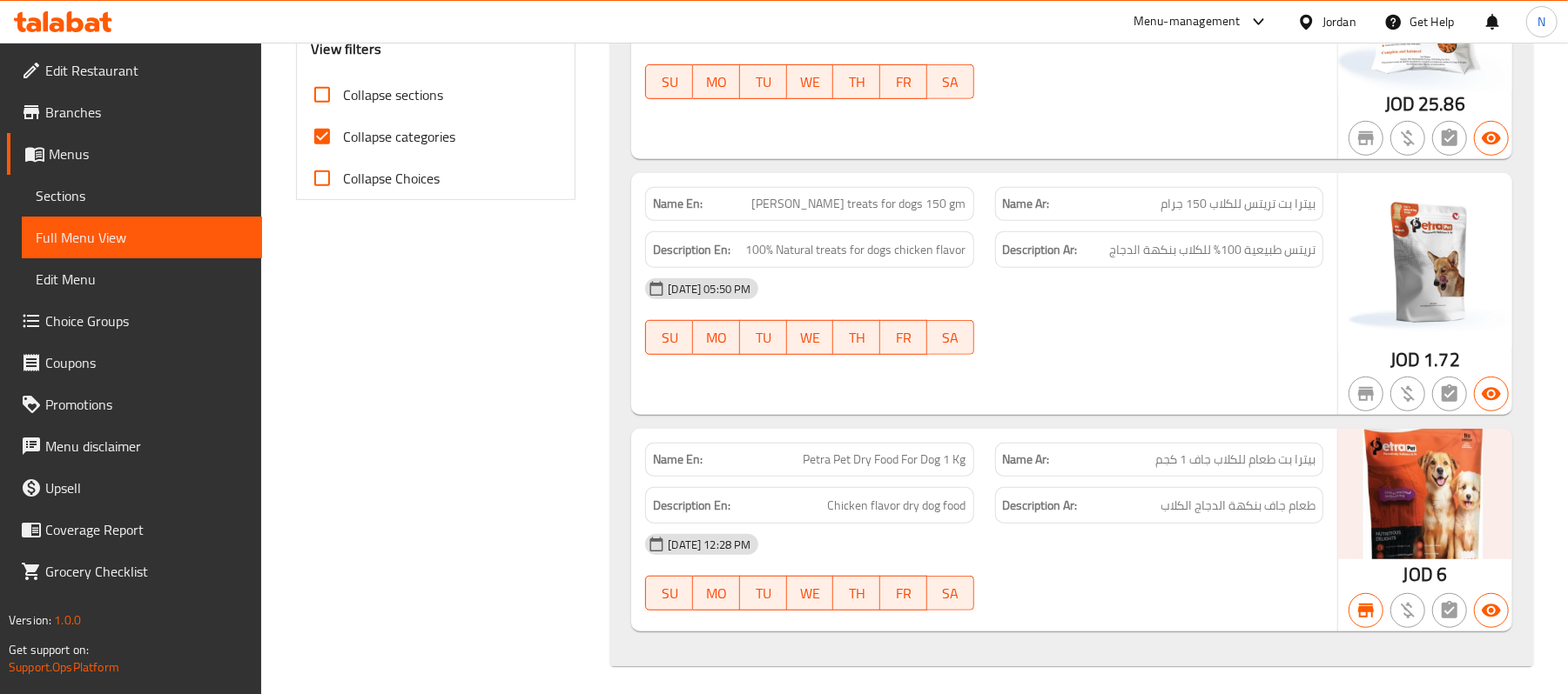
scroll to position [700, 0]
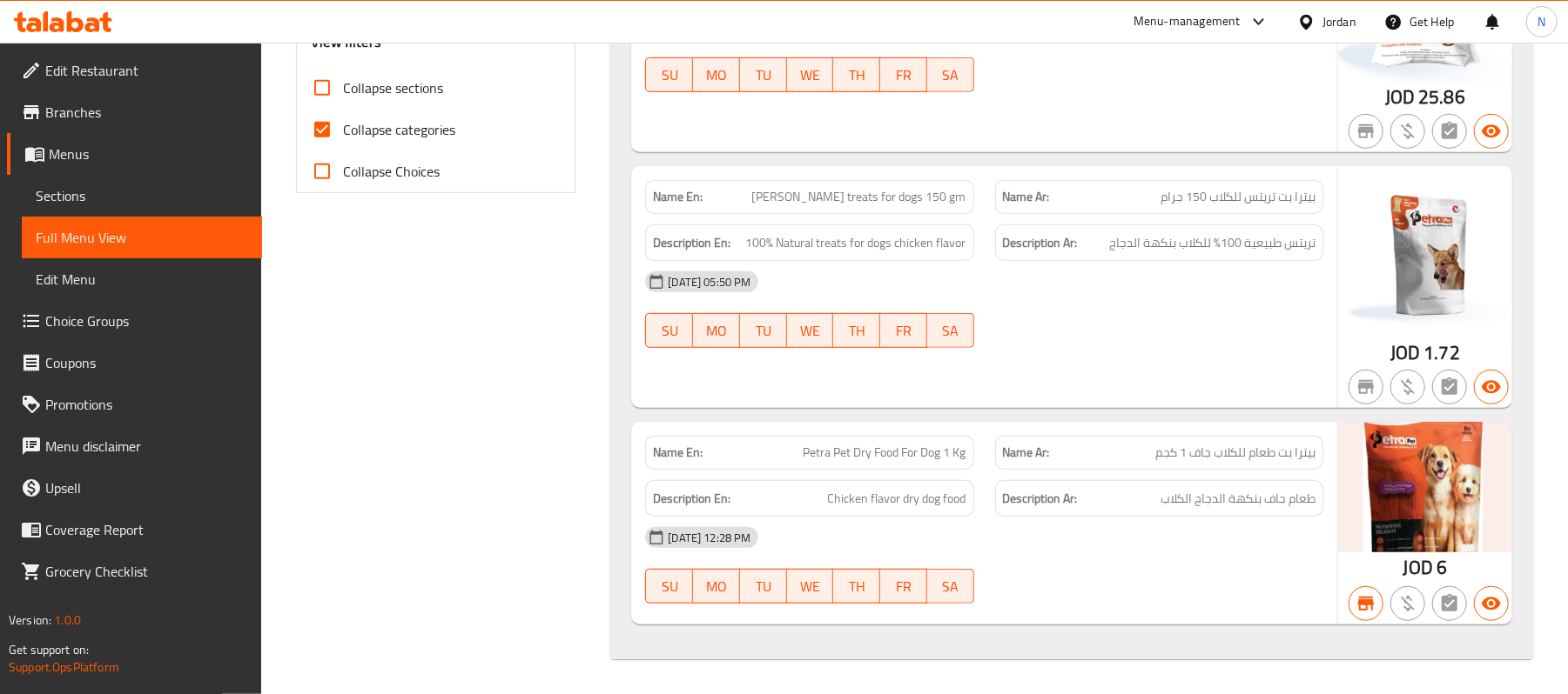
click at [872, 454] on span "Petra Pet Dry Food For Dog 1 Kg" at bounding box center [885, 453] width 163 height 18
copy span "Petra Pet Dry Food For Dog 1 Kg"
click at [1202, 450] on span "بيترا بت طعام للكلاب جاف 1 كجم" at bounding box center [1235, 453] width 160 height 18
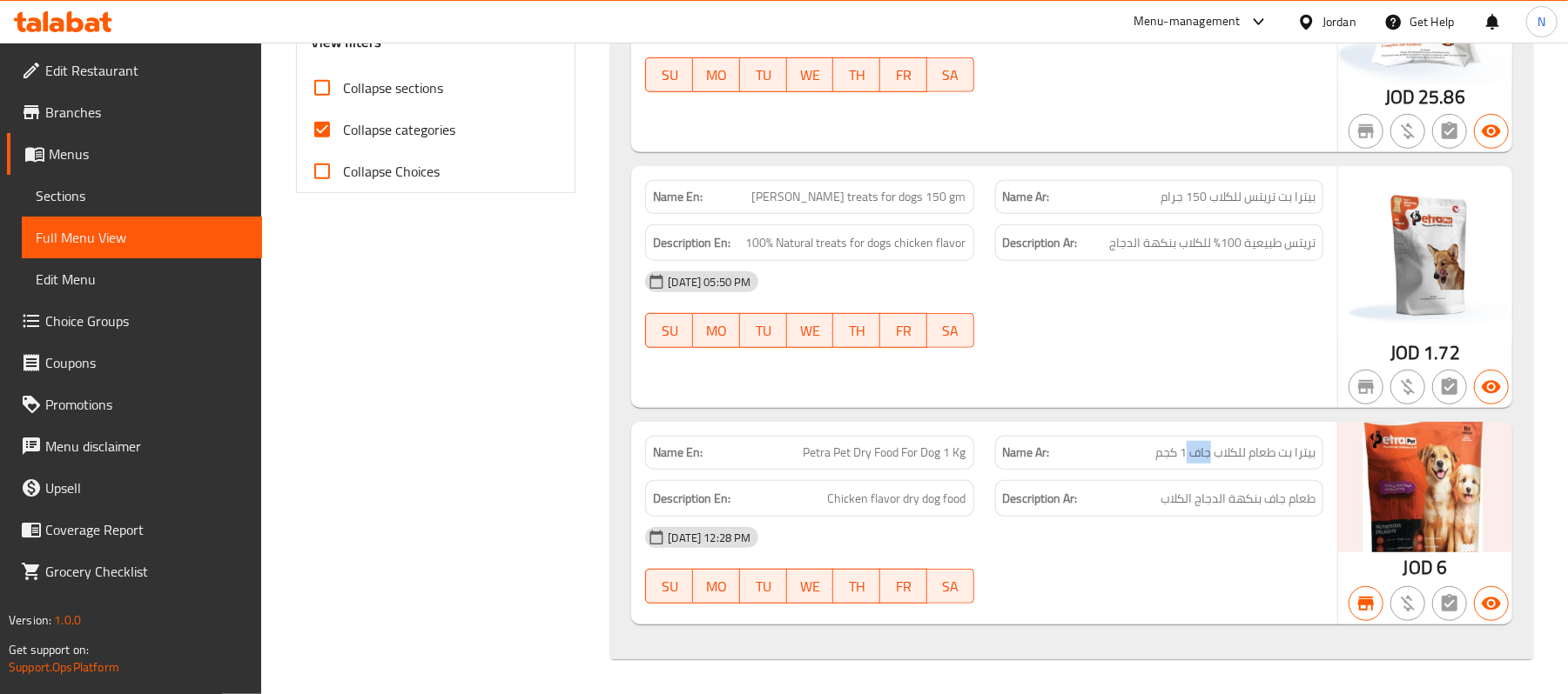
click at [1202, 450] on span "بيترا بت طعام للكلاب جاف 1 كجم" at bounding box center [1235, 453] width 160 height 18
copy span "بيترا بت طعام للكلاب جاف 1 كجم"
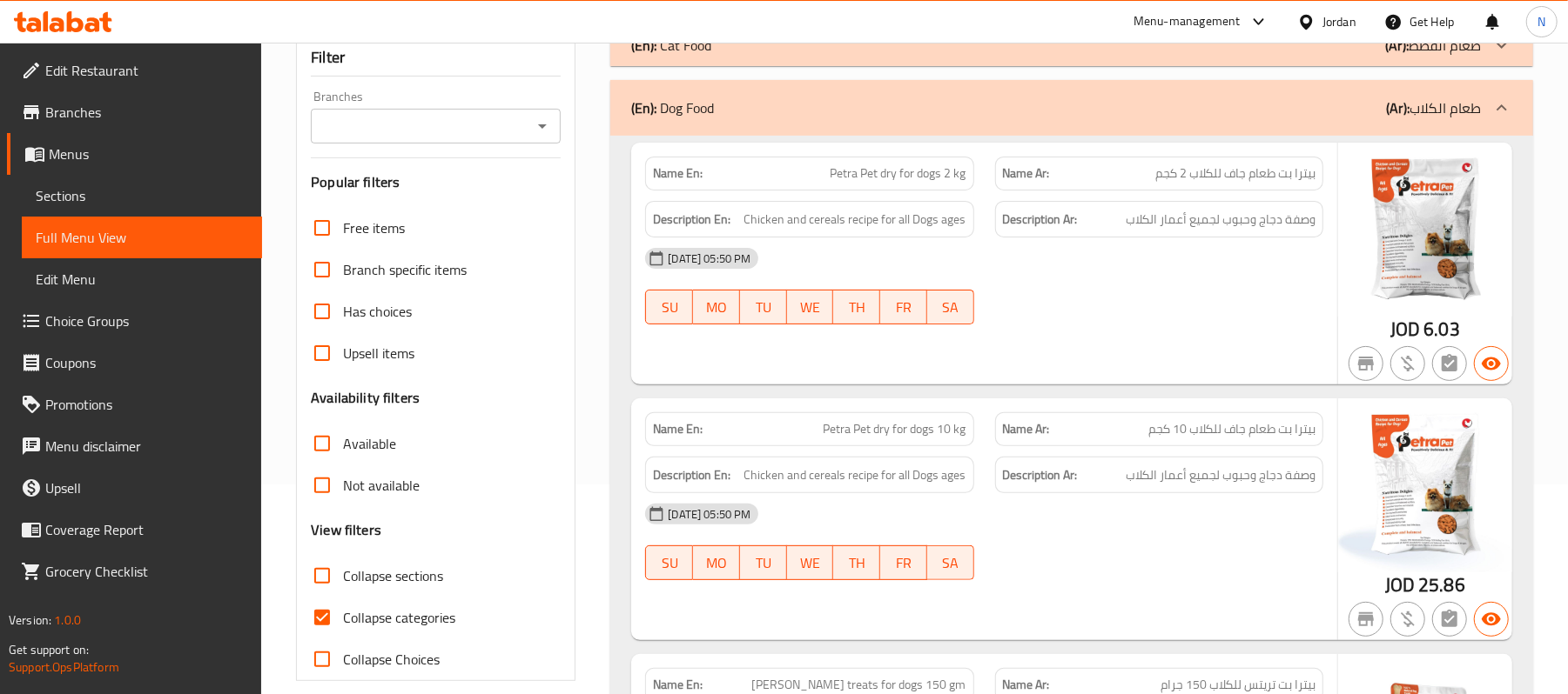
scroll to position [4, 0]
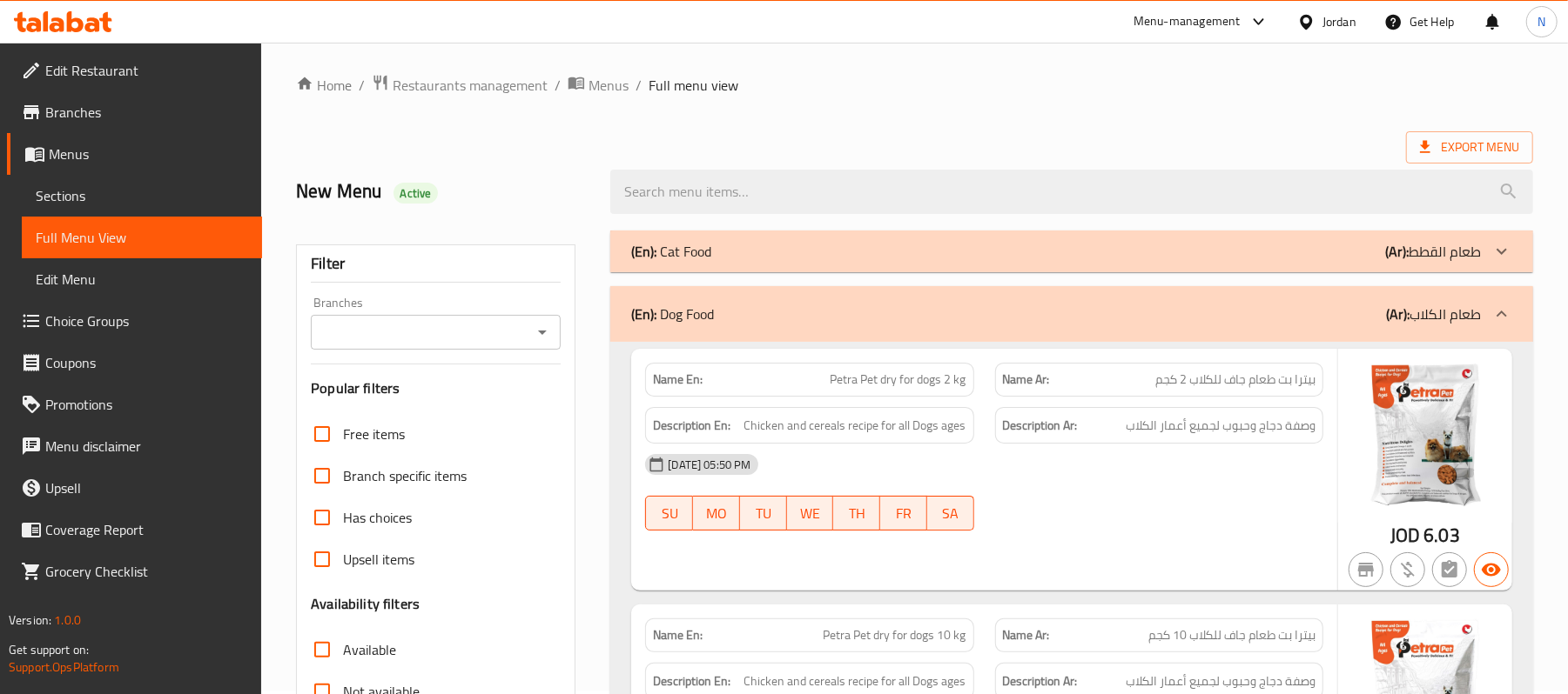
click at [1241, 261] on div "(En): Cat Food (Ar): طعام القطط" at bounding box center [1055, 252] width 850 height 21
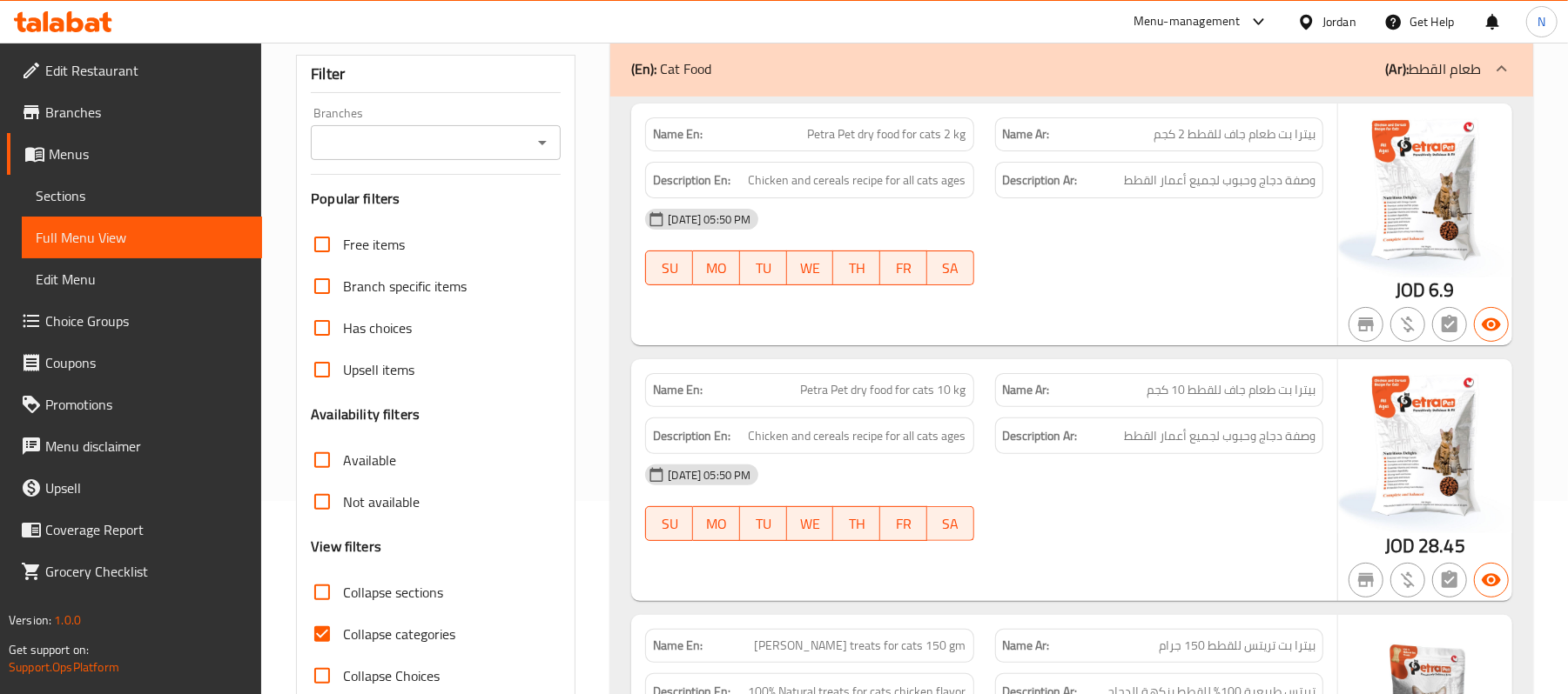
scroll to position [0, 0]
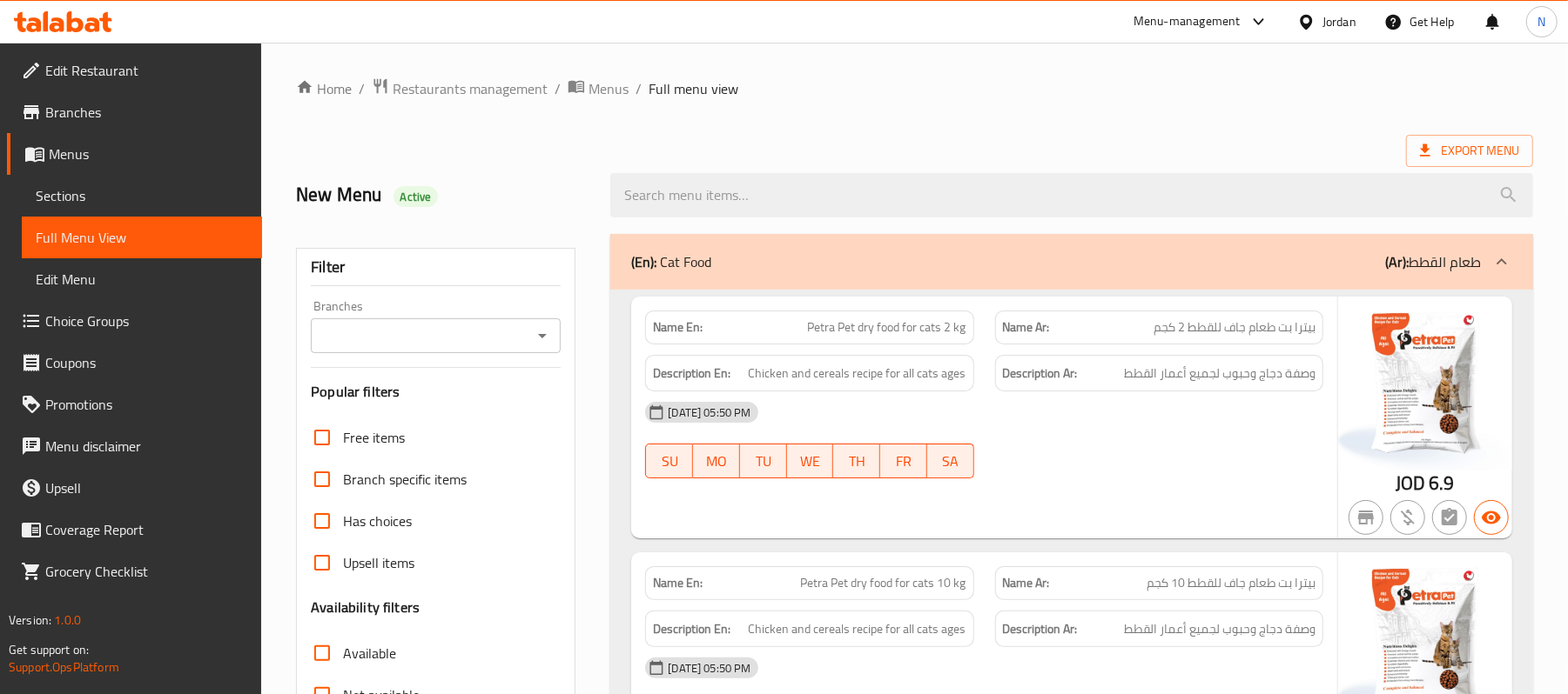
click at [1031, 270] on div "(En): Cat Food (Ar): طعام القطط" at bounding box center [1055, 262] width 850 height 21
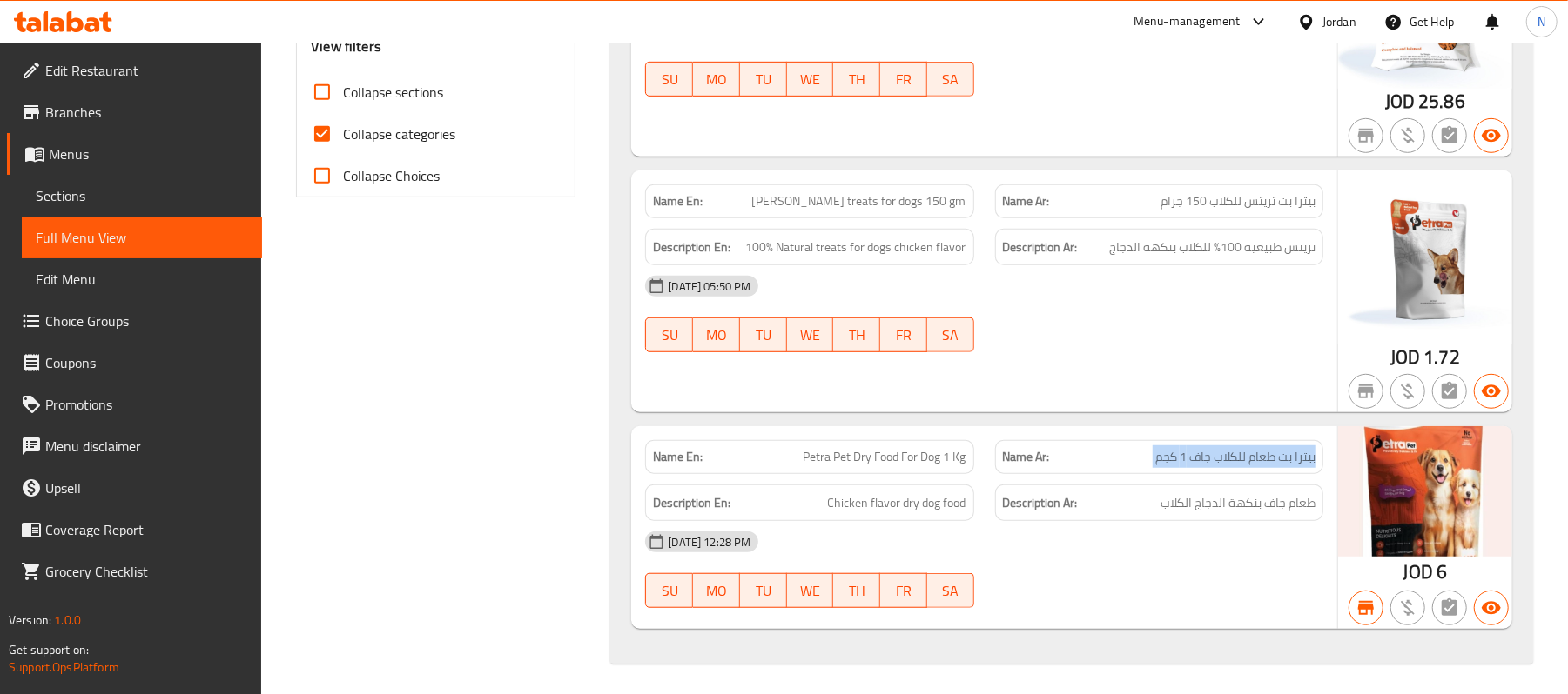
scroll to position [700, 0]
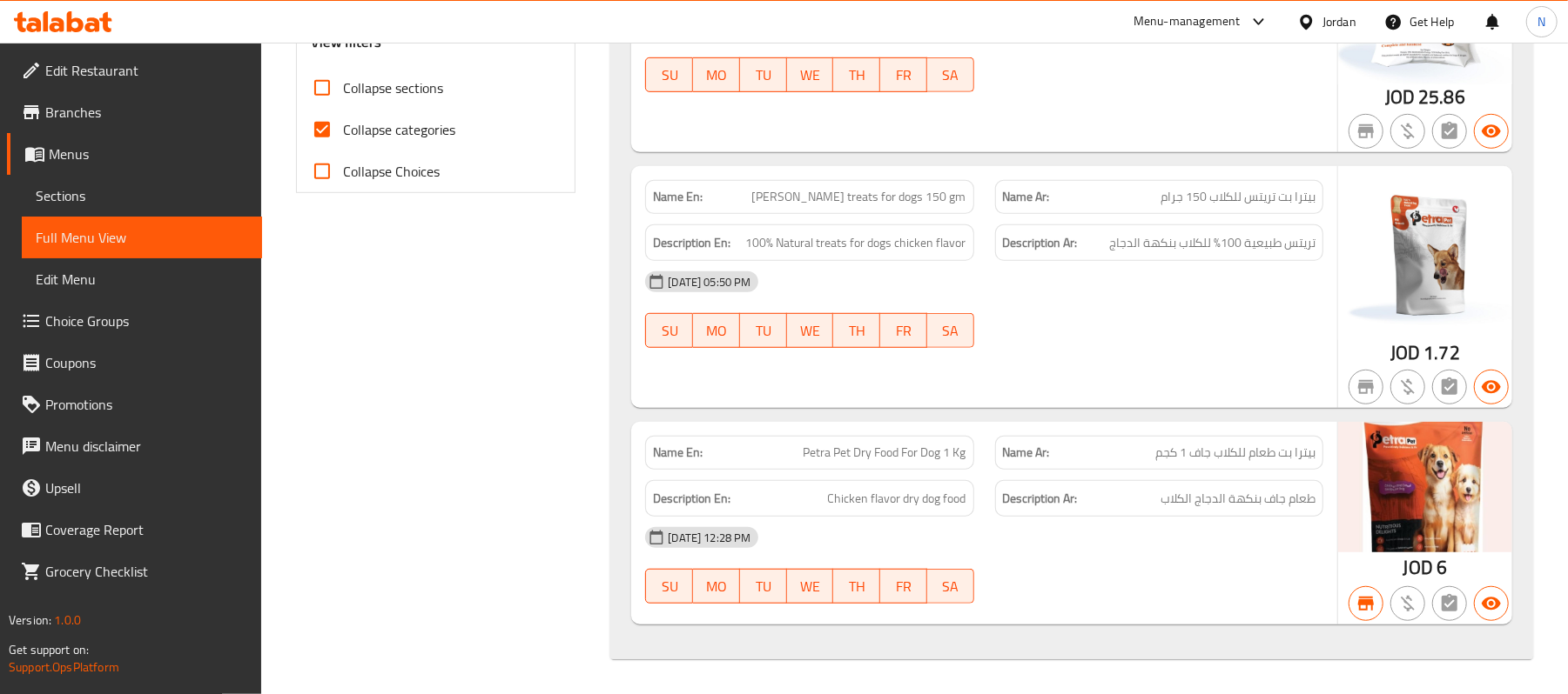
click at [874, 449] on span "Petra Pet Dry Food For Dog 1 Kg" at bounding box center [885, 453] width 163 height 18
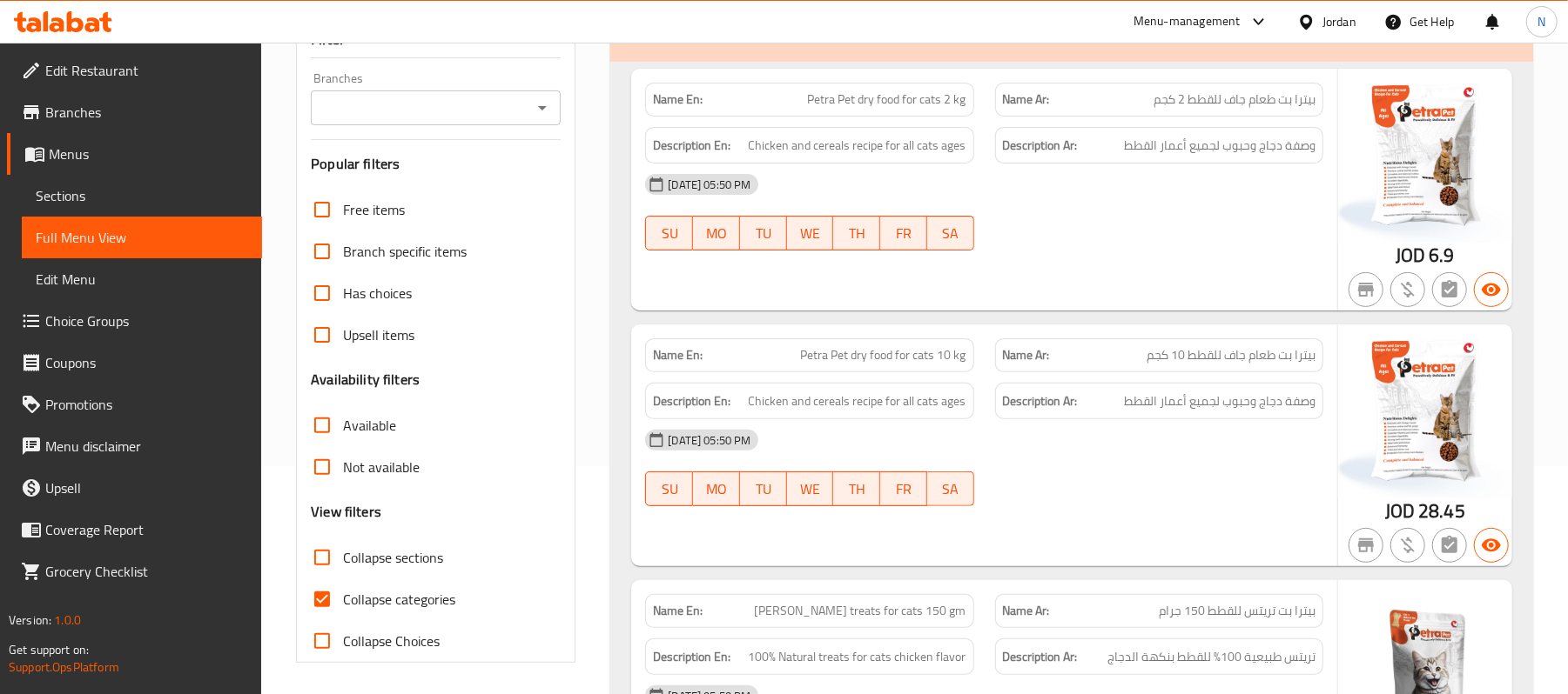
scroll to position [116, 0]
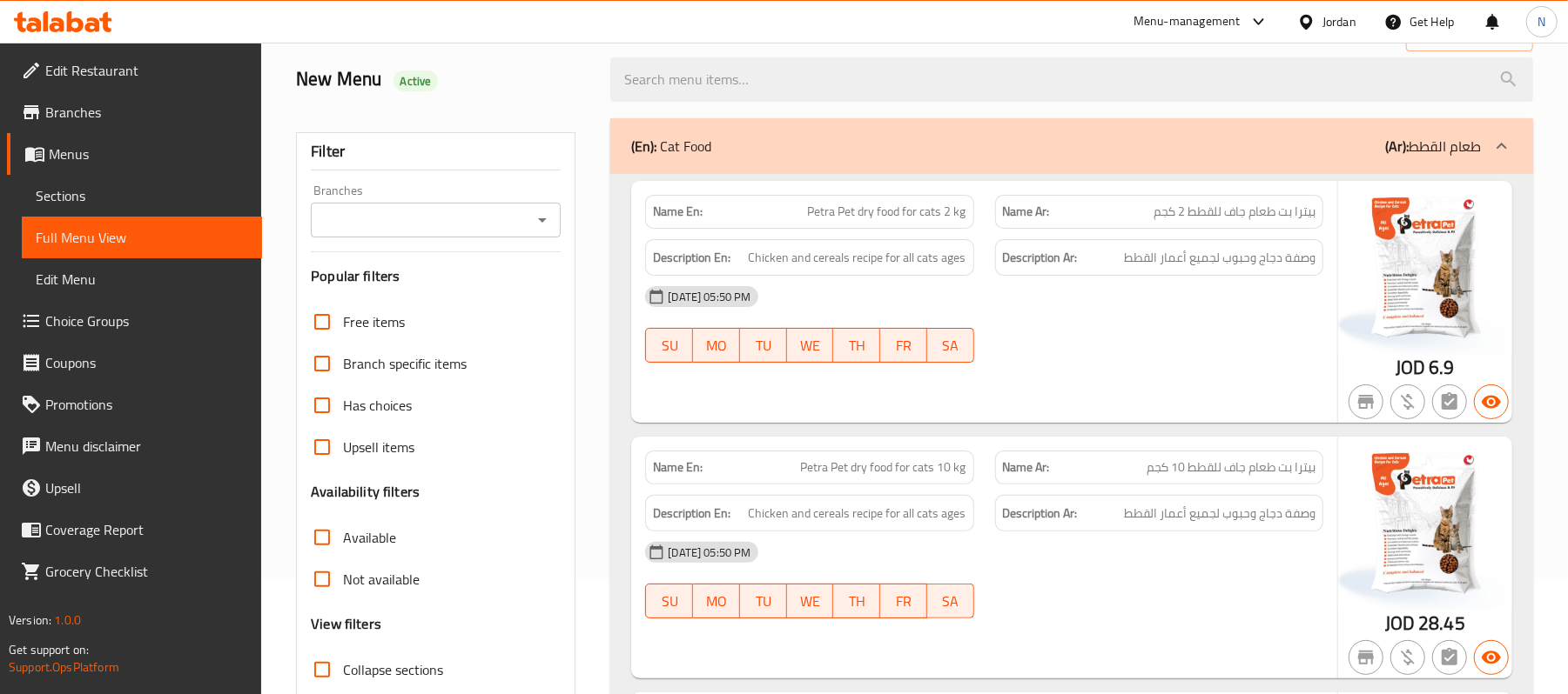
drag, startPoint x: 949, startPoint y: 150, endPoint x: 916, endPoint y: 214, distance: 72.0
click at [949, 150] on div "(En): Cat Food (Ar): طعام القطط" at bounding box center [1055, 146] width 850 height 21
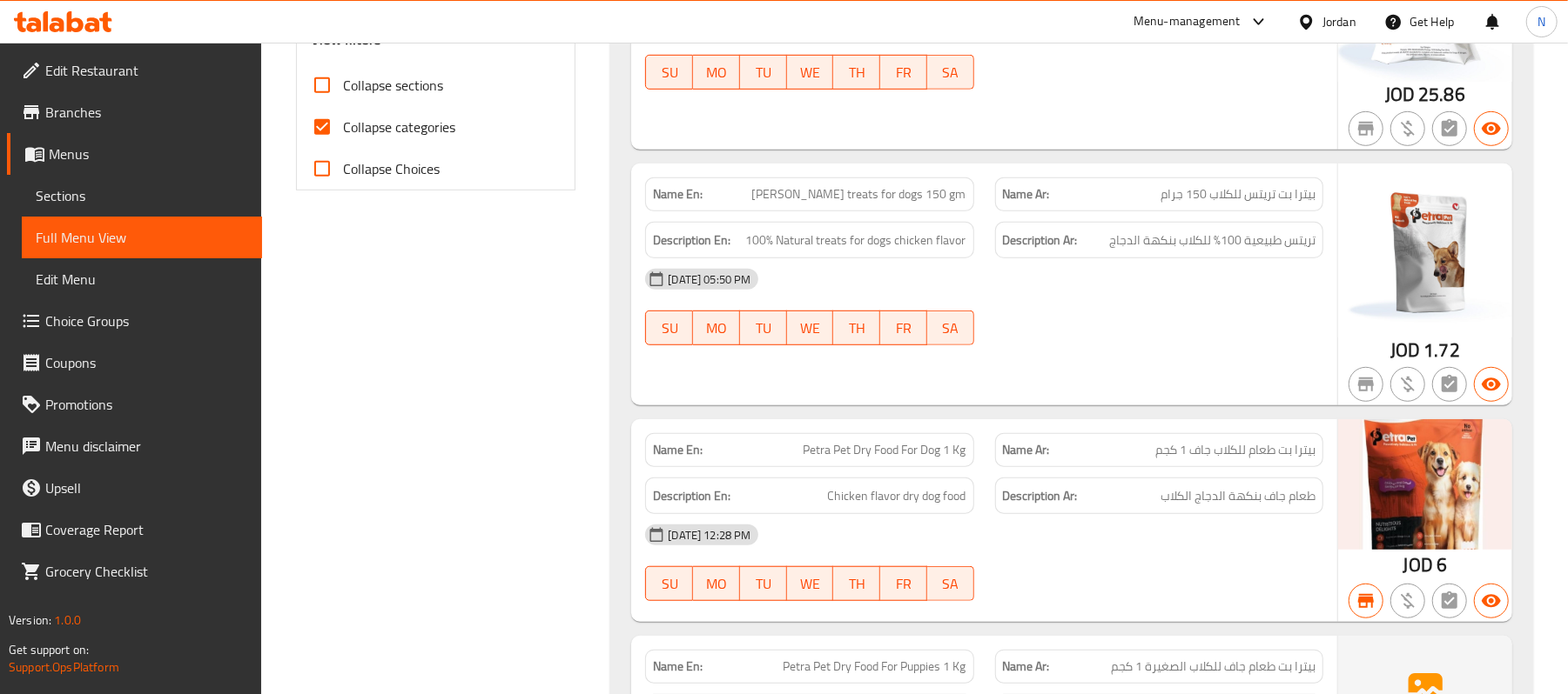
scroll to position [917, 0]
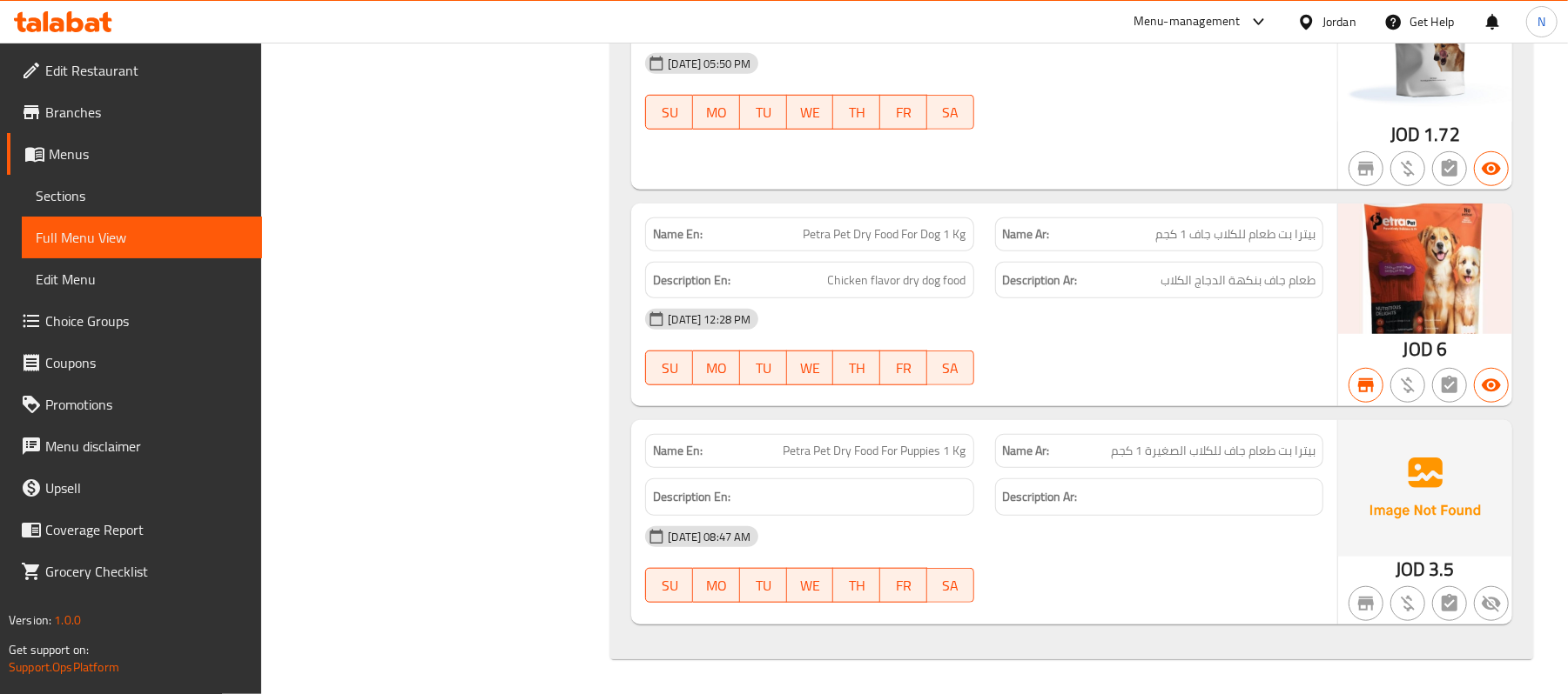
click at [906, 444] on span "Petra Pet Dry Food For Puppies 1 Kg" at bounding box center [874, 451] width 183 height 18
copy span "Petra Pet Dry Food For Puppies 1 Kg"
click at [1146, 456] on span "بيترا بت طعام جاف للكلاب الصغيرة 1 كجم" at bounding box center [1214, 451] width 205 height 18
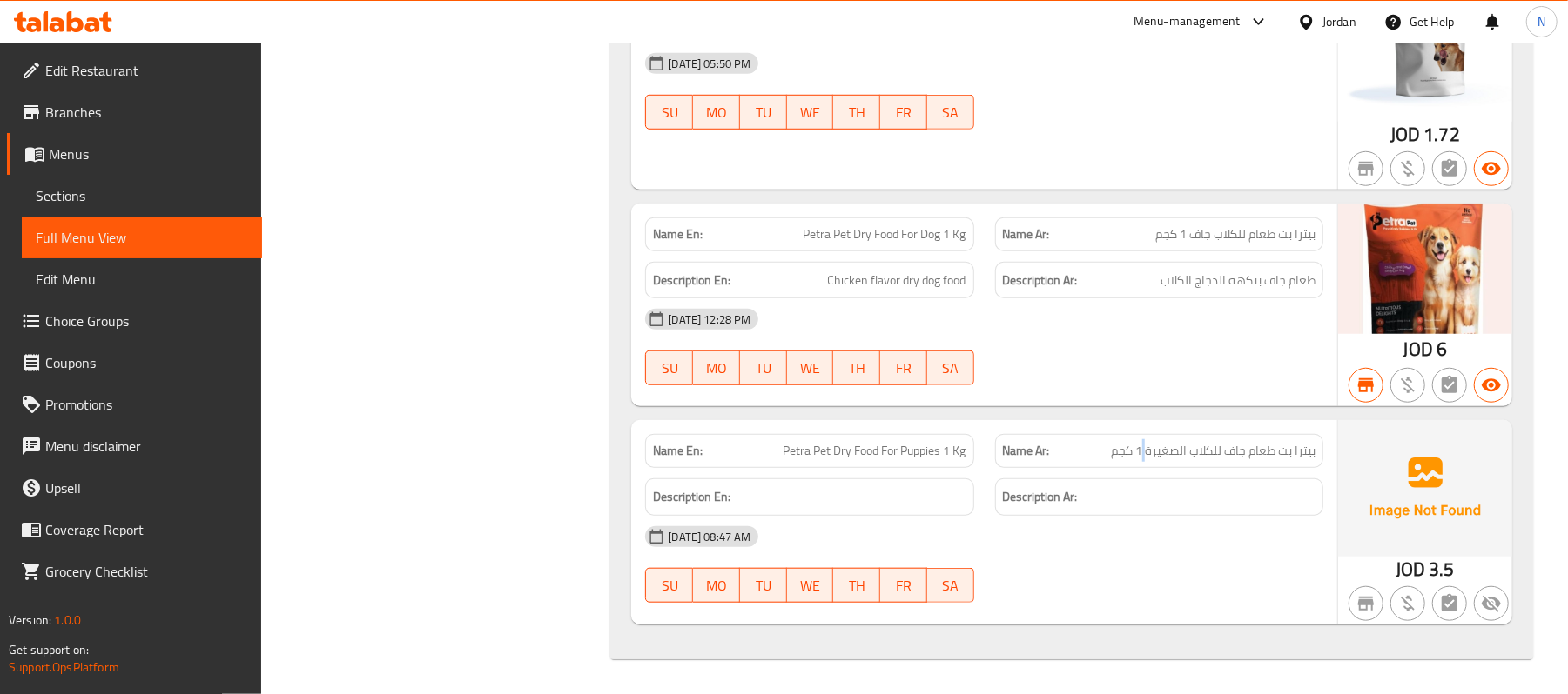
click at [1146, 456] on span "بيترا بت طعام جاف للكلاب الصغيرة 1 كجم" at bounding box center [1214, 451] width 205 height 18
copy span "بيترا بت طعام جاف للكلاب الصغيرة 1 كجم"
click at [873, 456] on span "Petra Pet Dry Food For Puppies 1 Kg" at bounding box center [874, 451] width 183 height 18
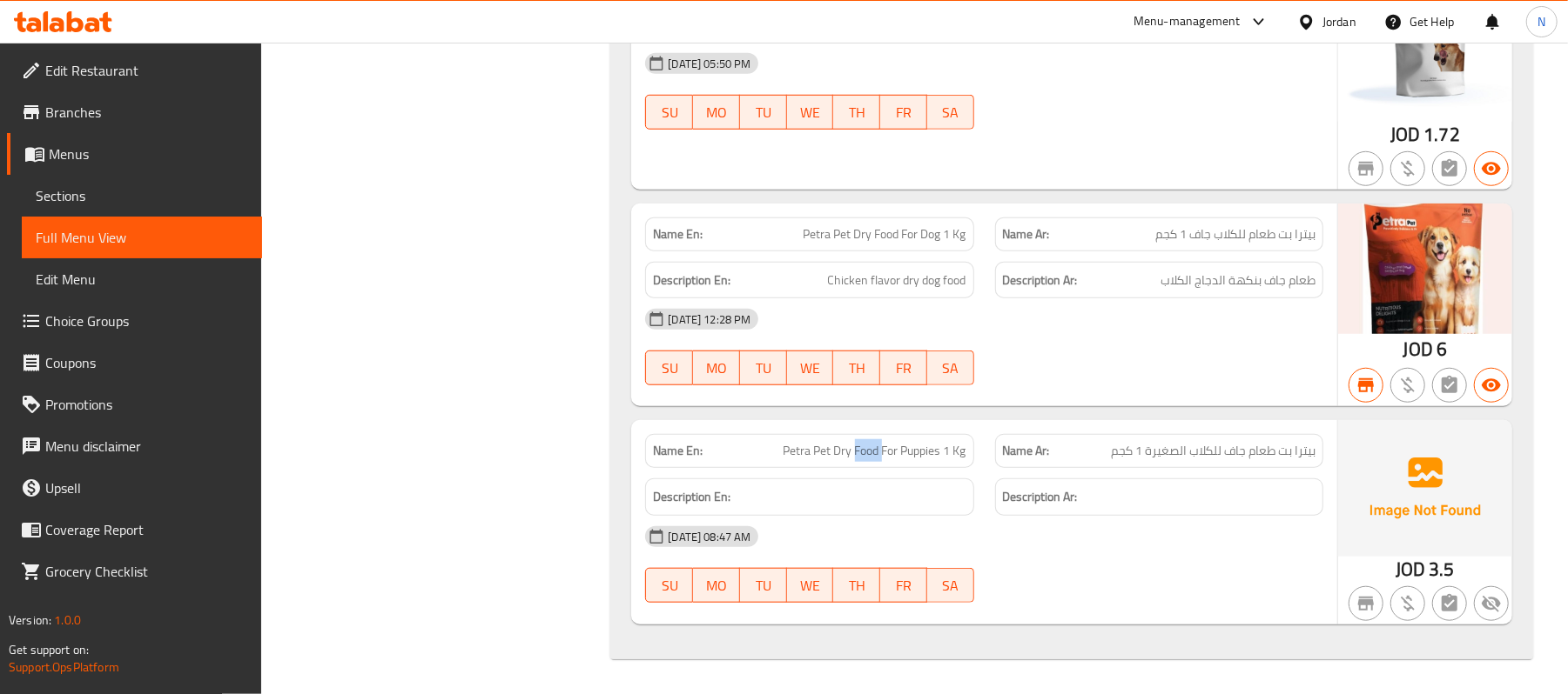
click at [873, 456] on span "Petra Pet Dry Food For Puppies 1 Kg" at bounding box center [874, 451] width 183 height 18
copy span "Petra Pet Dry Food For Puppies 1 Kg"
click at [844, 238] on span "Petra Pet Dry Food For Dog 1 Kg" at bounding box center [885, 234] width 163 height 18
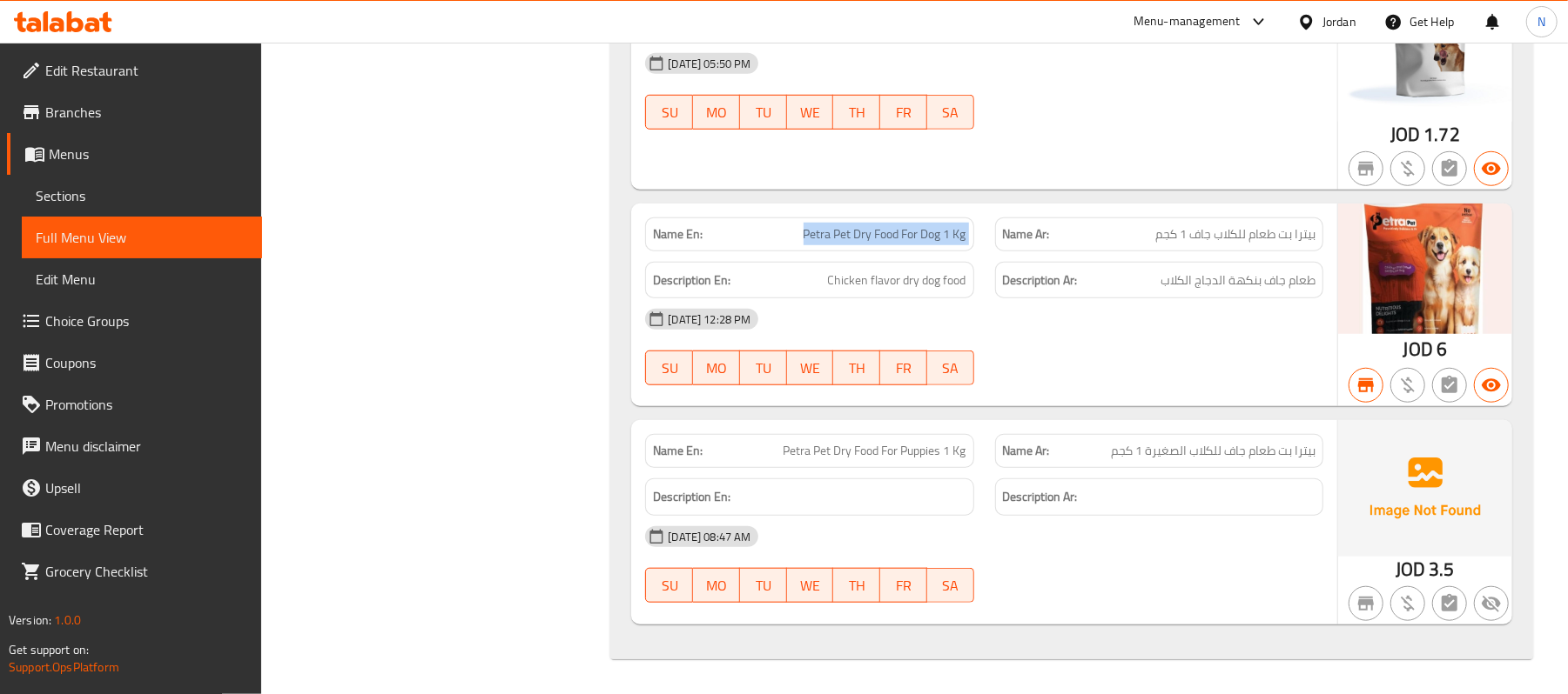
click at [844, 238] on span "Petra Pet Dry Food For Dog 1 Kg" at bounding box center [885, 234] width 163 height 18
copy span "Petra Pet Dry Food For Dog 1 Kg"
click at [1275, 244] on div "Name Ar: بيترا بت طعام للكلاب جاف 1 كجم" at bounding box center [1160, 235] width 328 height 34
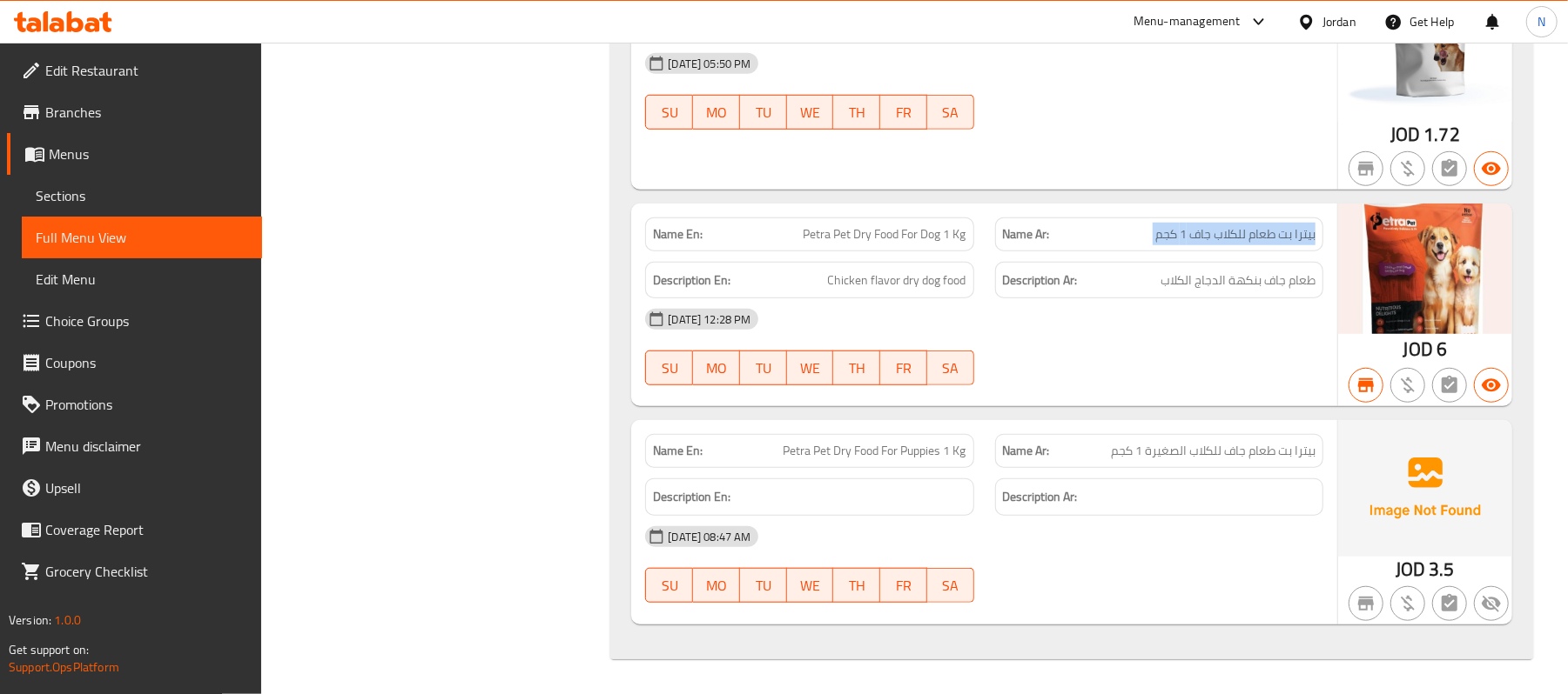
click at [1275, 244] on div "Name Ar: بيترا بت طعام للكلاب جاف 1 كجم" at bounding box center [1160, 235] width 328 height 34
copy span "بيترا بت طعام للكلاب جاف 1 كجم"
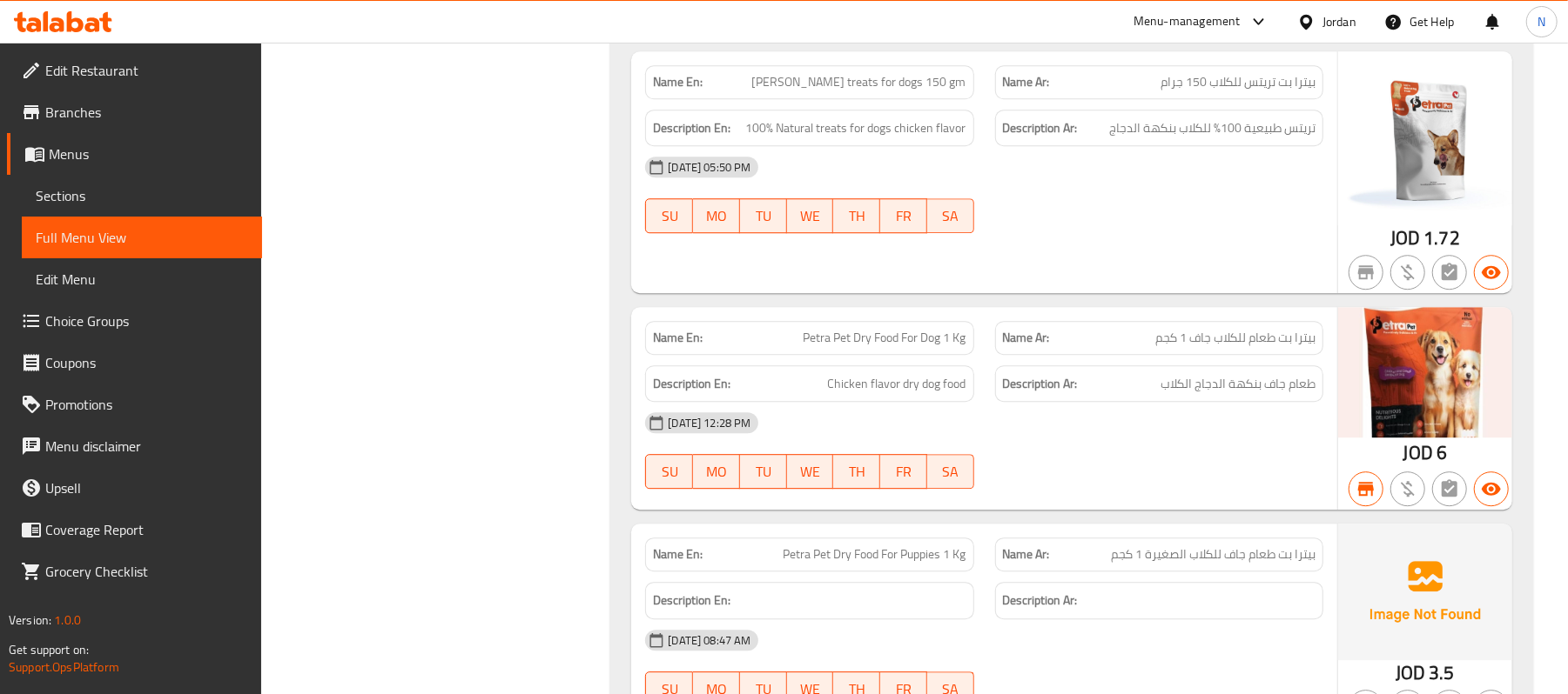
scroll to position [4128, 0]
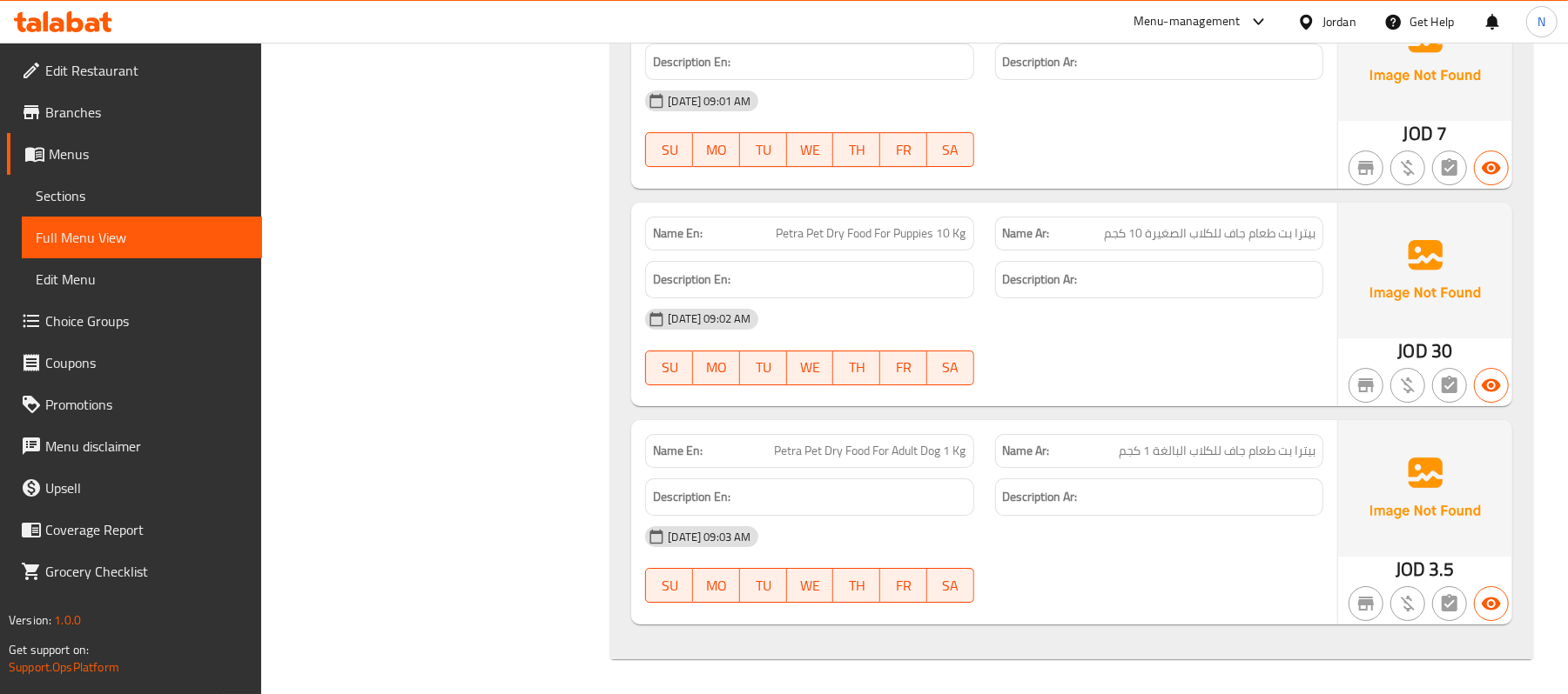
copy span "بيترا بت طعام جاف للكلاب البالغة 1 كجم"
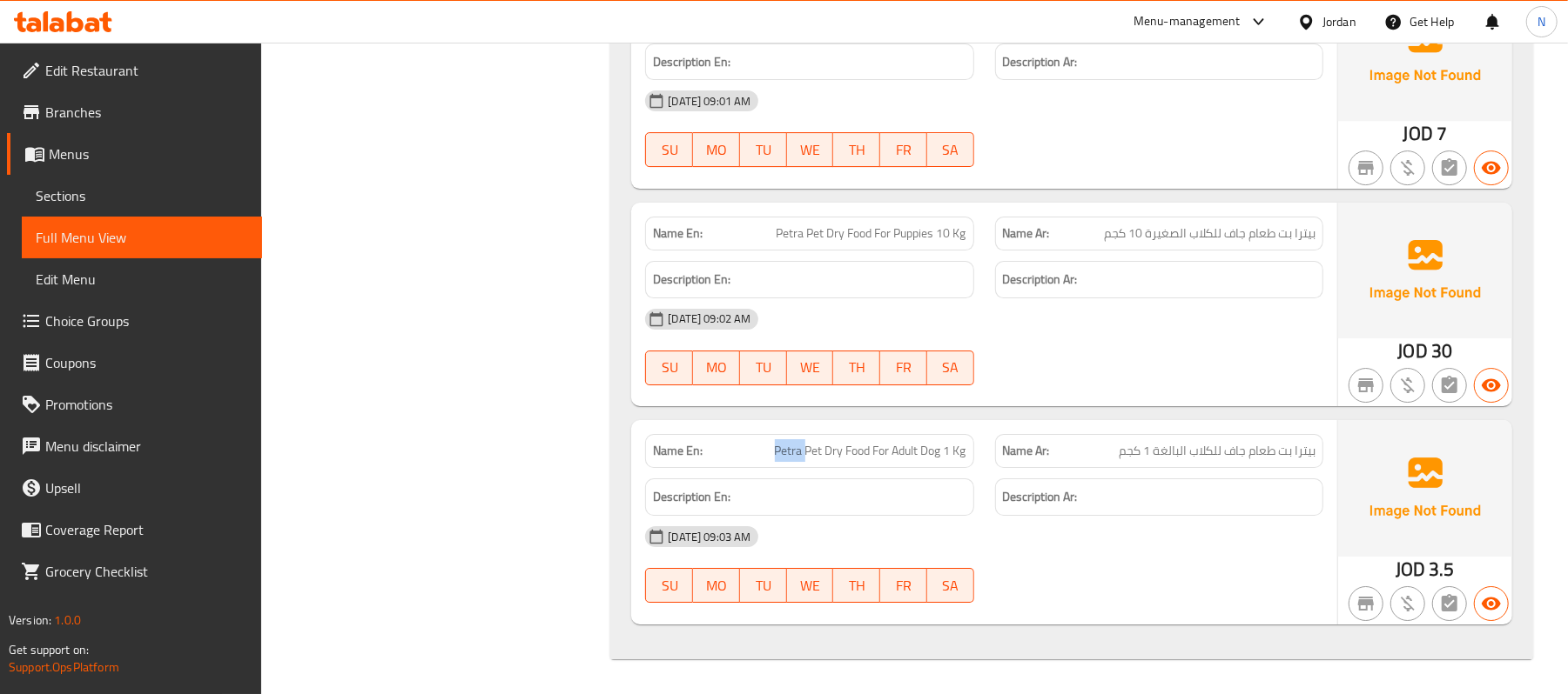
copy span "Petra Pet Dry Food For Adult Dog 1 Kg"
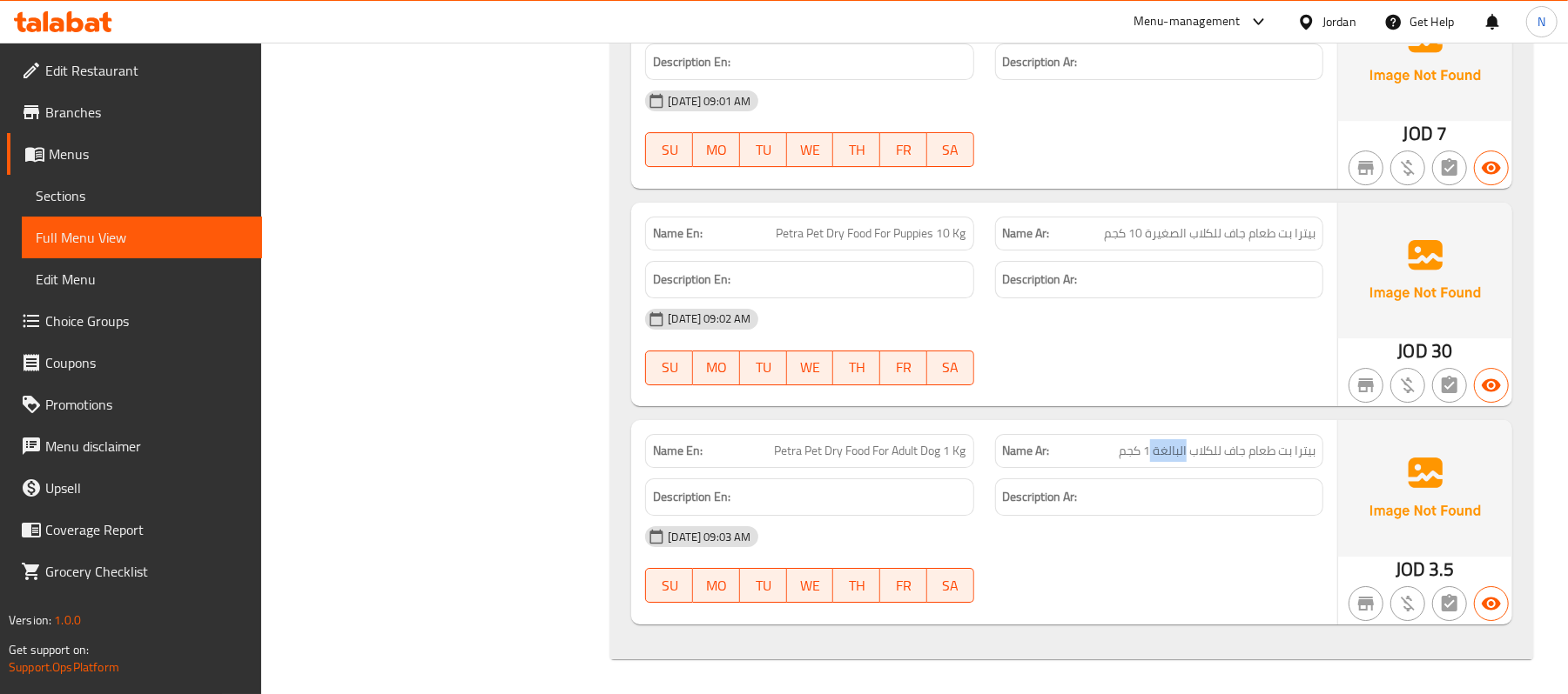
copy span "بيترا بت طعام جاف للكلاب البالغة 1 كجم"
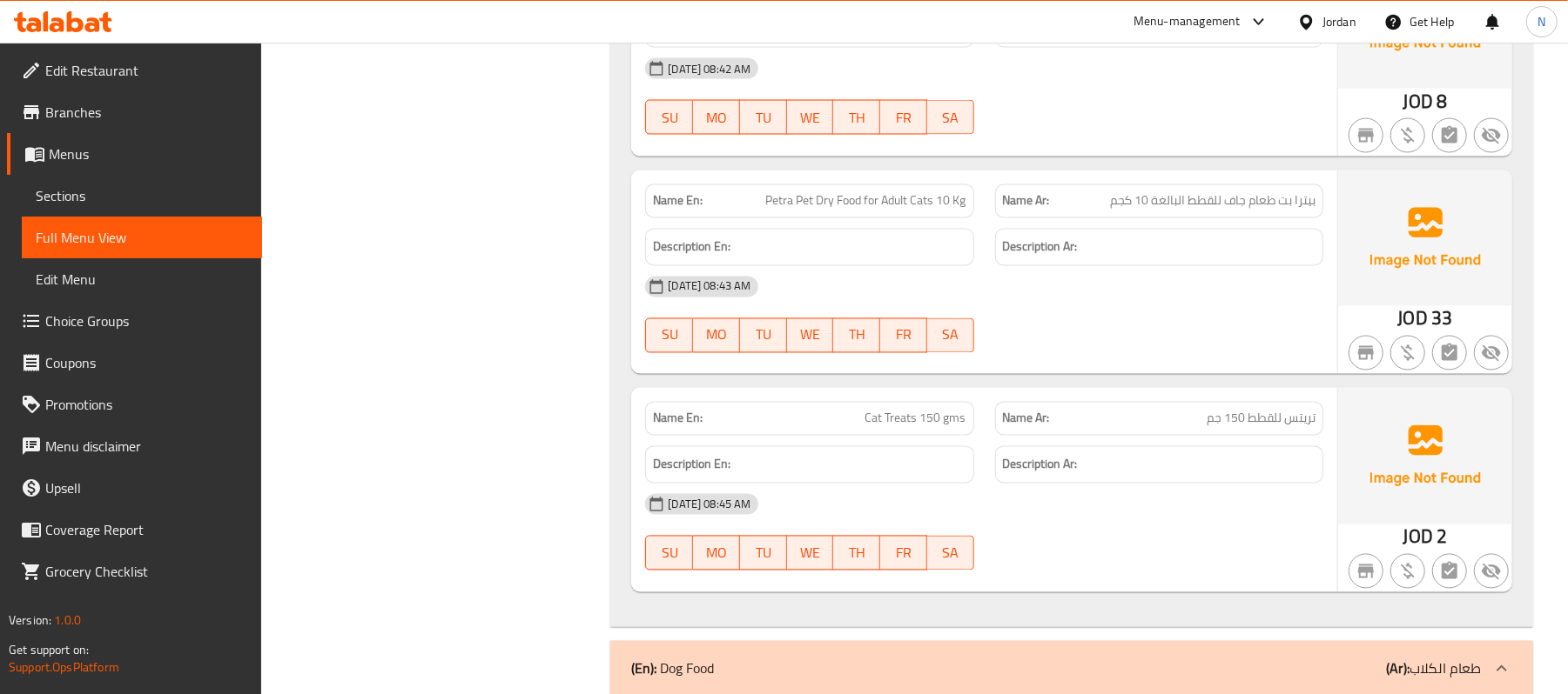
scroll to position [2160, 0]
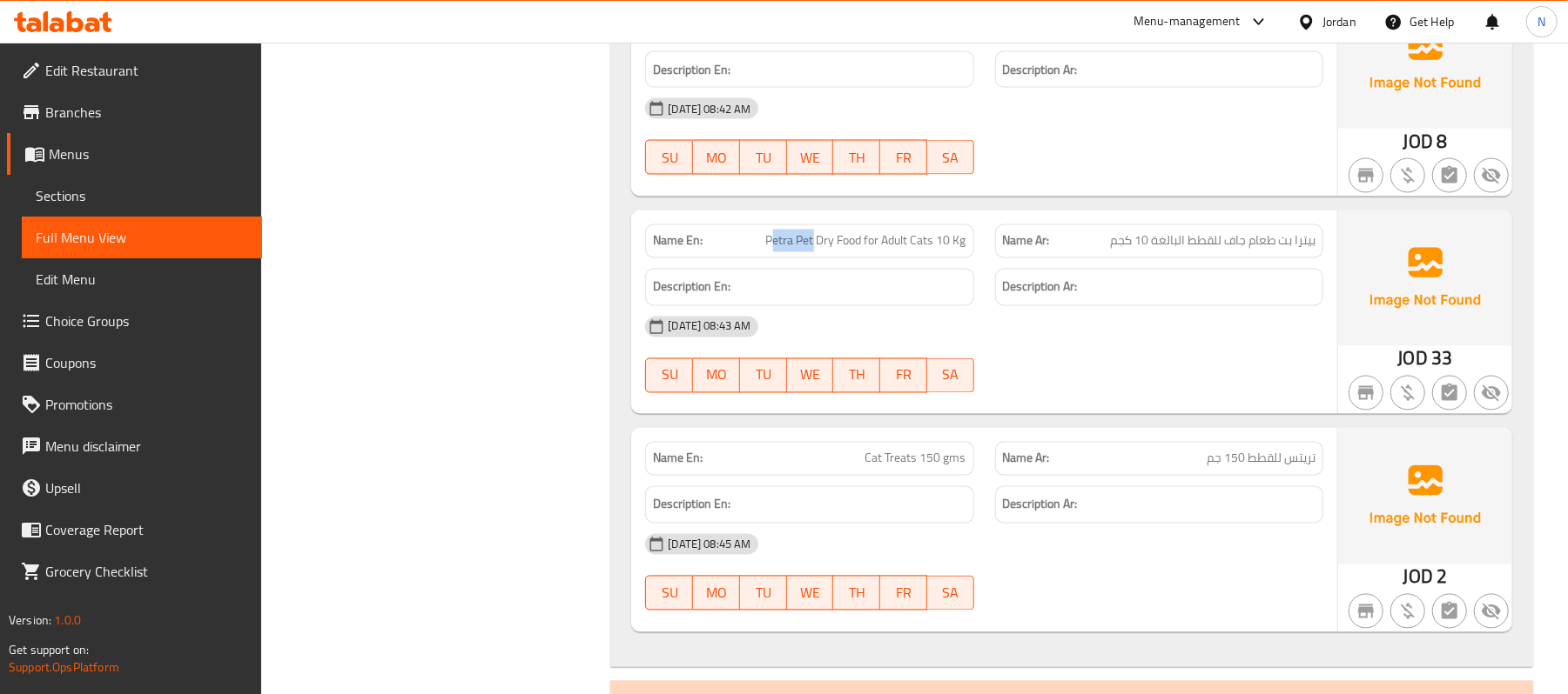
drag, startPoint x: 769, startPoint y: 251, endPoint x: 813, endPoint y: 239, distance: 45.6
click at [813, 239] on span "Petra Pet Dry Food for Adult Cats 10 Kg" at bounding box center [866, 240] width 200 height 18
click at [782, 247] on span "Petra Pet Dry Food for Adult Cats 10 Kg" at bounding box center [866, 240] width 200 height 18
drag, startPoint x: 763, startPoint y: 251, endPoint x: 812, endPoint y: 238, distance: 50.7
click at [812, 238] on p "Name En: Petra Pet Dry Food for Adult Cats 10 Kg" at bounding box center [809, 240] width 313 height 18
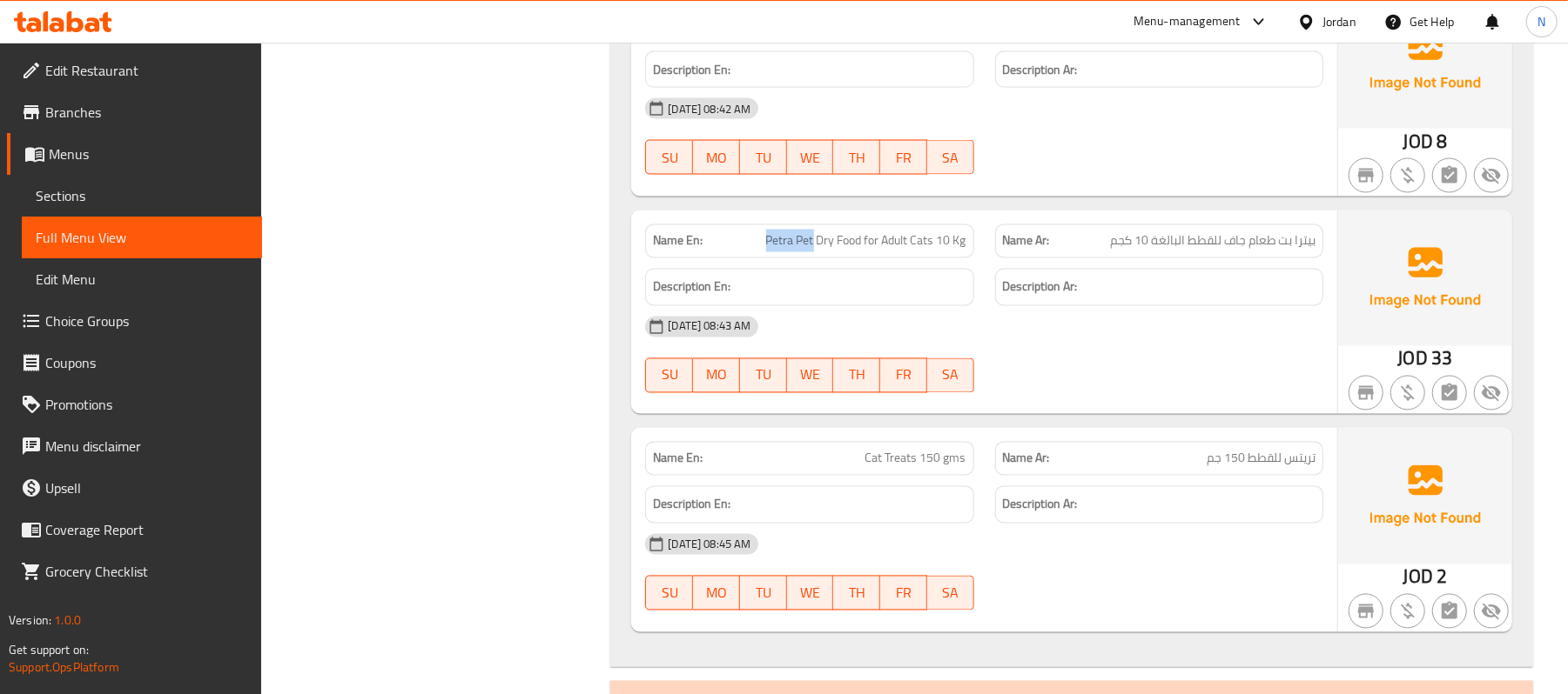
copy span "[PERSON_NAME]"
drag, startPoint x: 1276, startPoint y: 241, endPoint x: 1324, endPoint y: 247, distance: 48.4
click at [1324, 247] on div "Name Ar: بيترا بت طعام جاف للقطط البالغة 10 كجم" at bounding box center [1160, 241] width 328 height 34
copy span "بيترا بت"
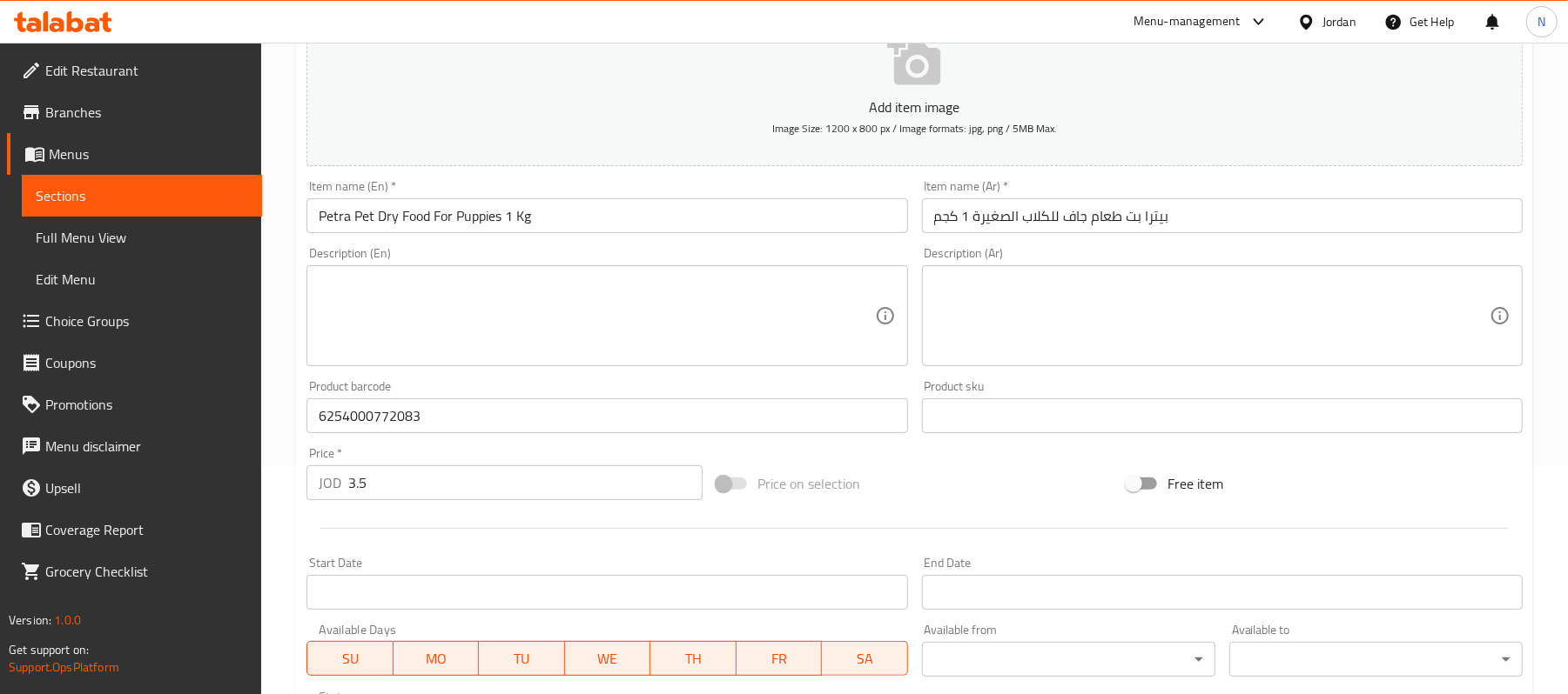
scroll to position [231, 0]
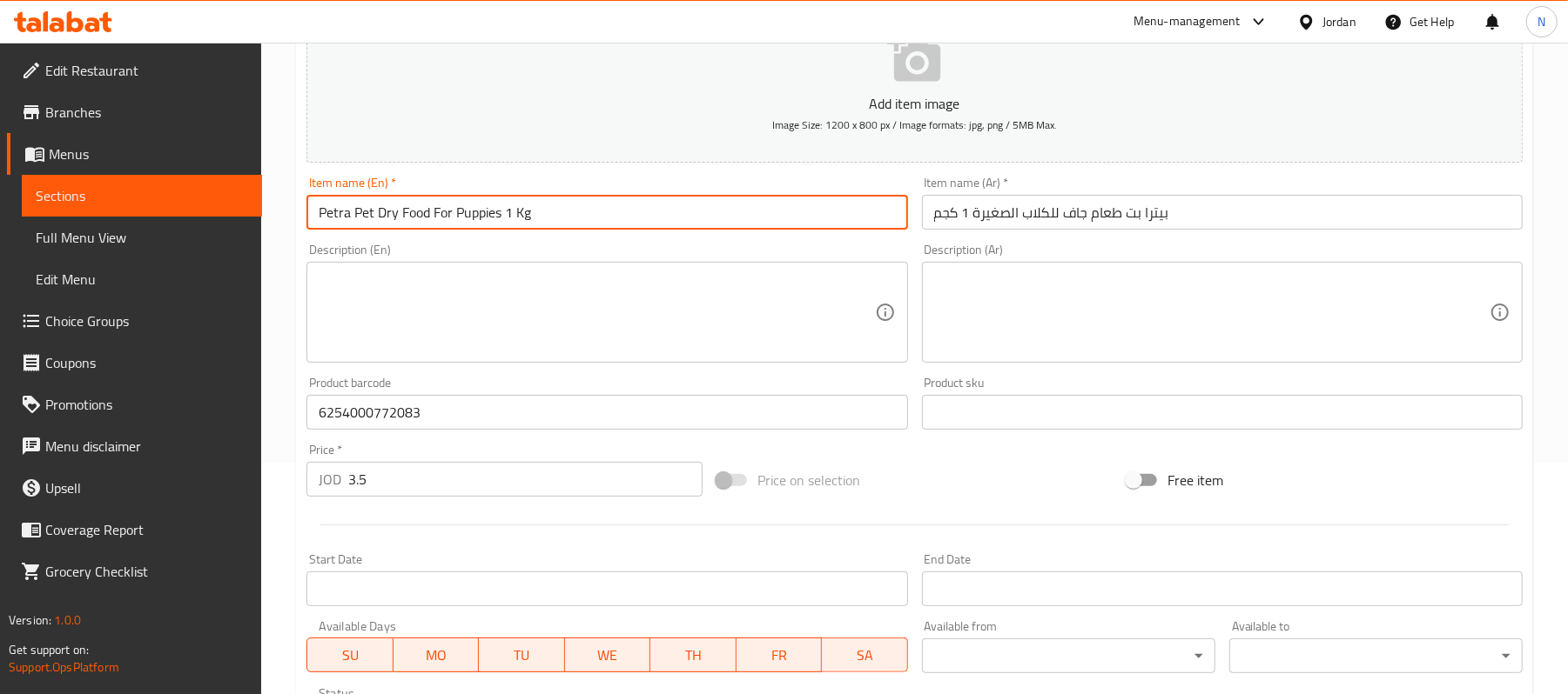
click at [382, 218] on input "Petra Pet Dry Food For Puppies 1 Kg" at bounding box center [607, 212] width 601 height 35
type input "Petra Pet Chicken Dry Food For Puppies 1 Kg"
click at [1060, 218] on input "بيترا بت طعام جاف للكلاب الصغيرة 1 كجم" at bounding box center [1222, 212] width 601 height 35
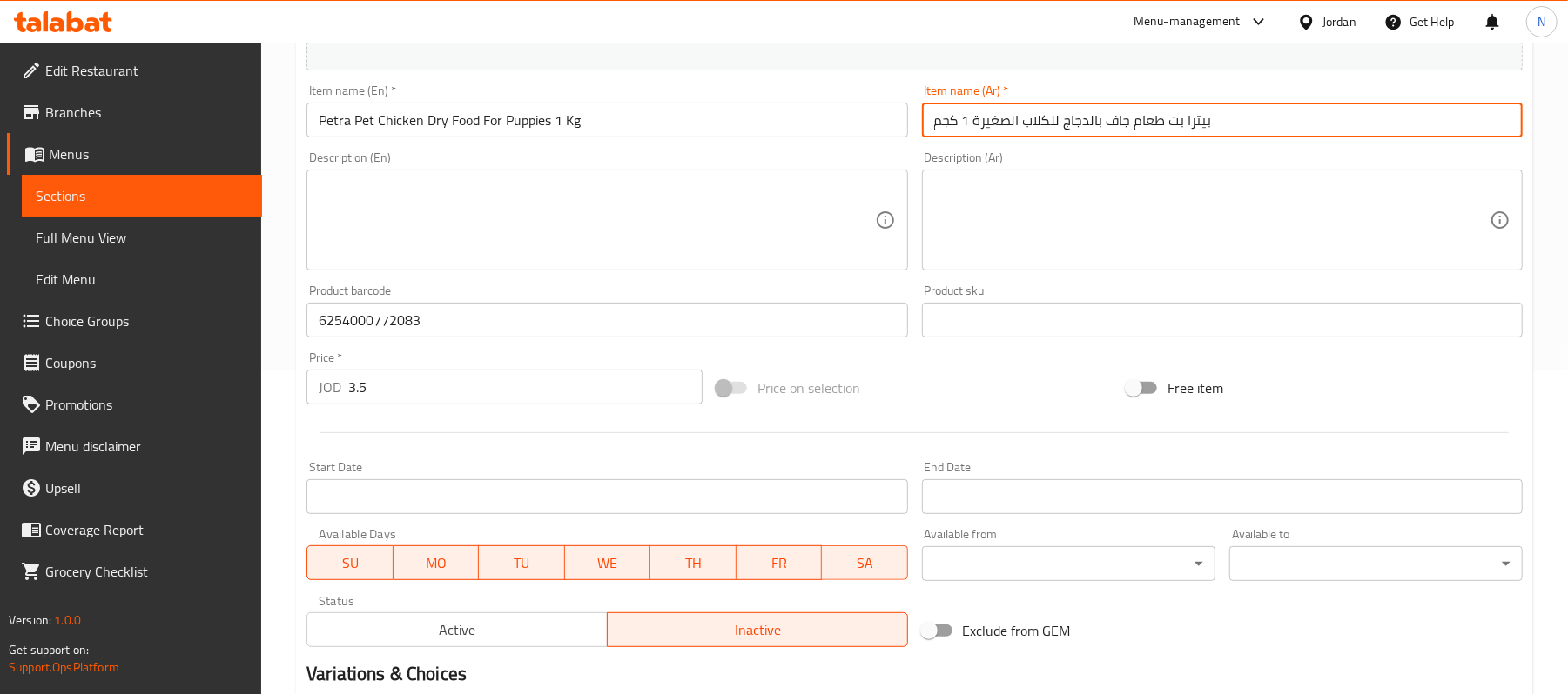
scroll to position [116, 0]
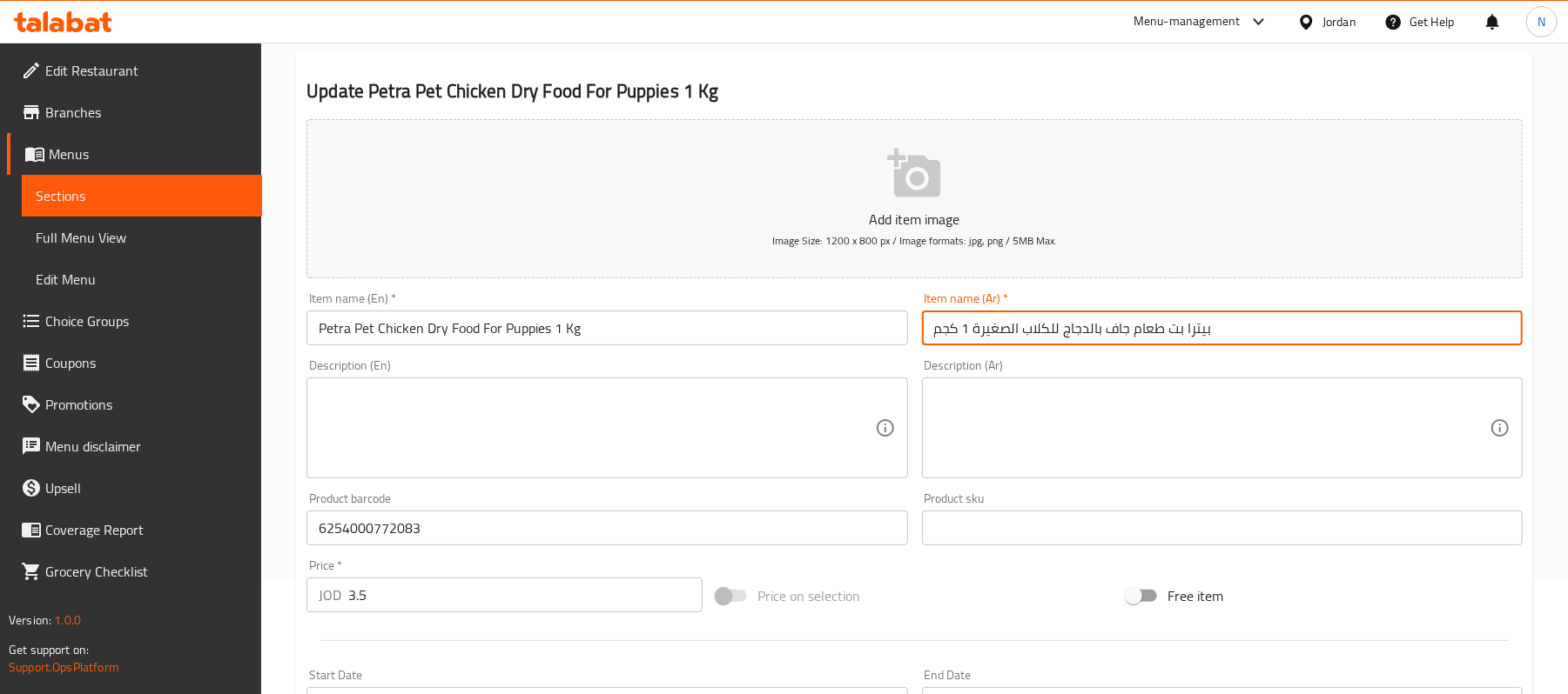
type input "بيترا بت طعام جاف بالدجاج للكلاب الصغيرة 1 كجم"
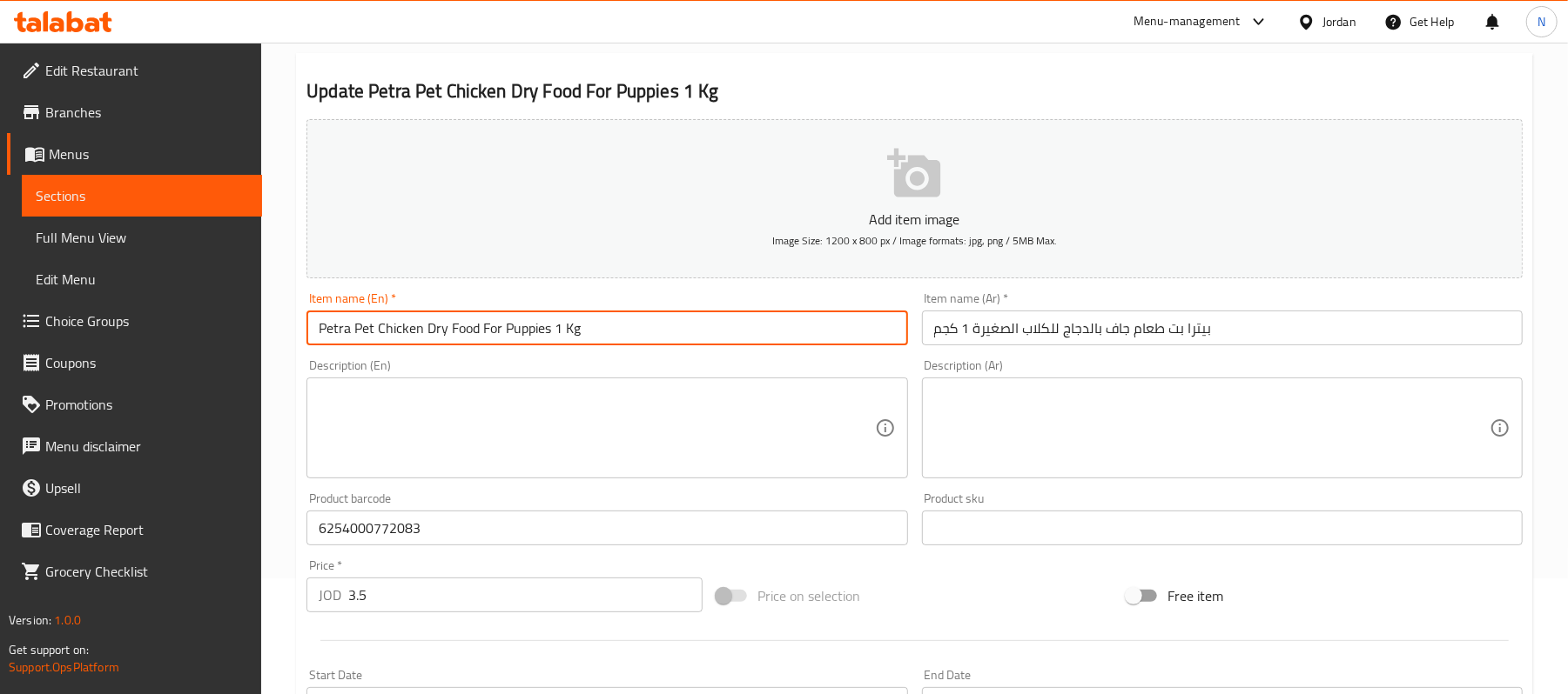
click at [670, 328] on input "Petra Pet Chicken Dry Food For Puppies 1 Kg" at bounding box center [607, 328] width 601 height 35
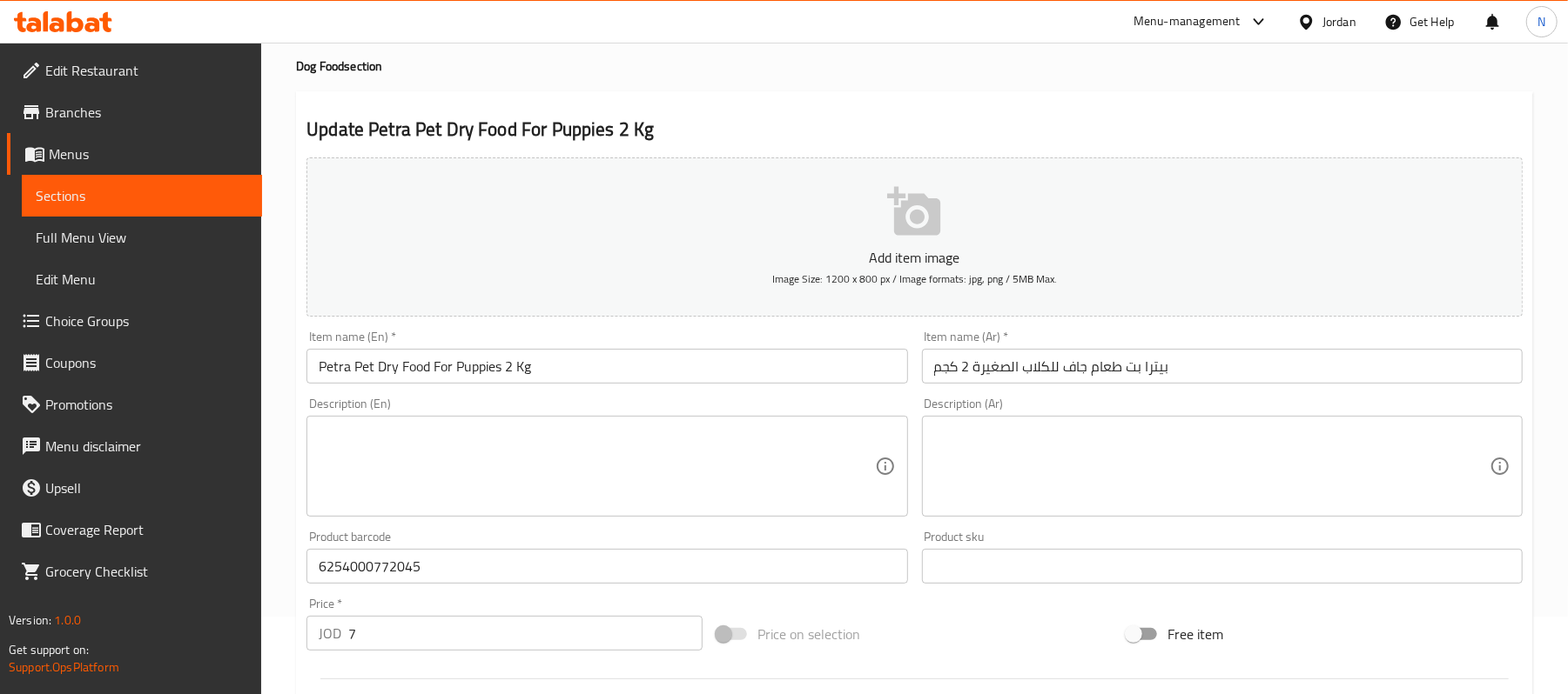
scroll to position [116, 0]
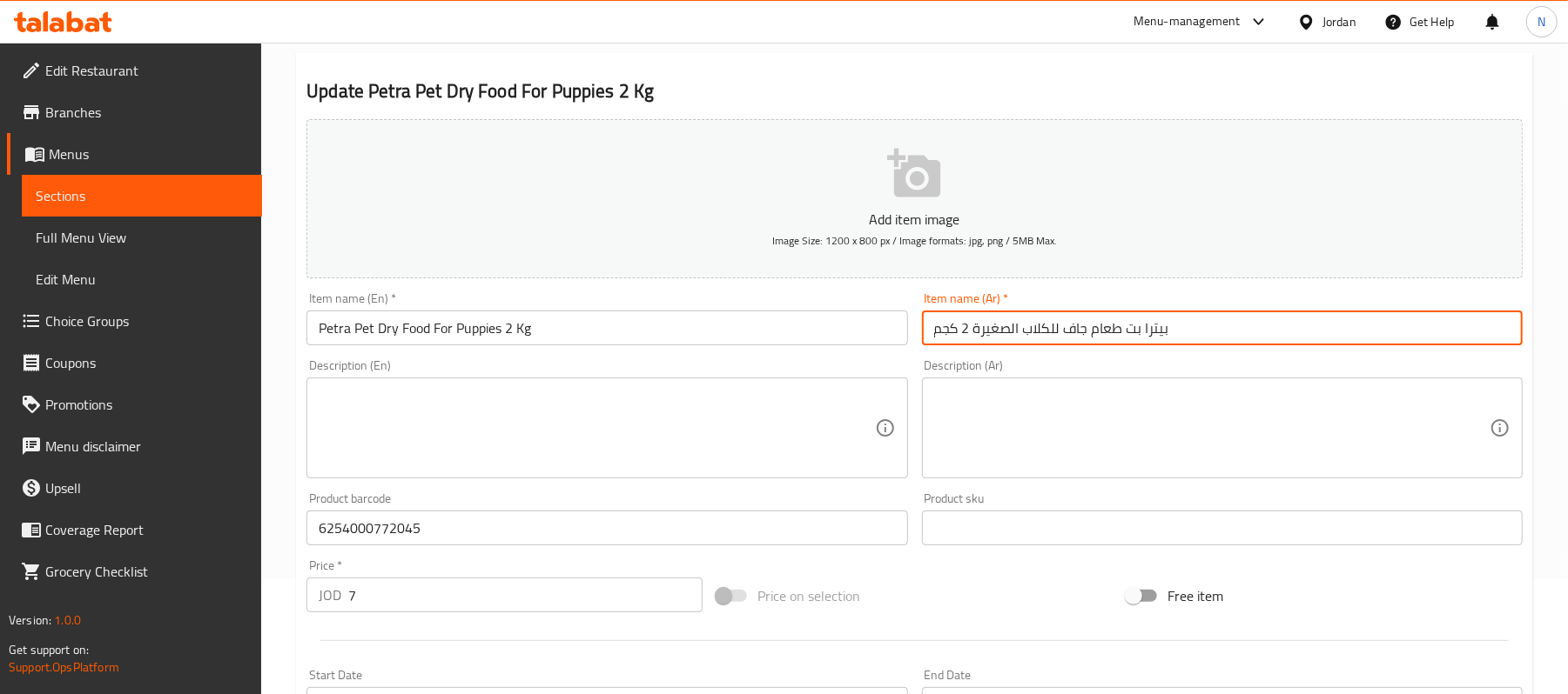
click at [1062, 330] on input "بيترا بت طعام جاف للكلاب الصغيرة 2 كجم" at bounding box center [1222, 328] width 601 height 35
type input "بيترا بت طعام جاف بالدجاج للكلاب الصغيرة 2 كجم"
click at [383, 332] on input "Petra Pet Dry Food For Puppies 2 Kg" at bounding box center [607, 328] width 601 height 35
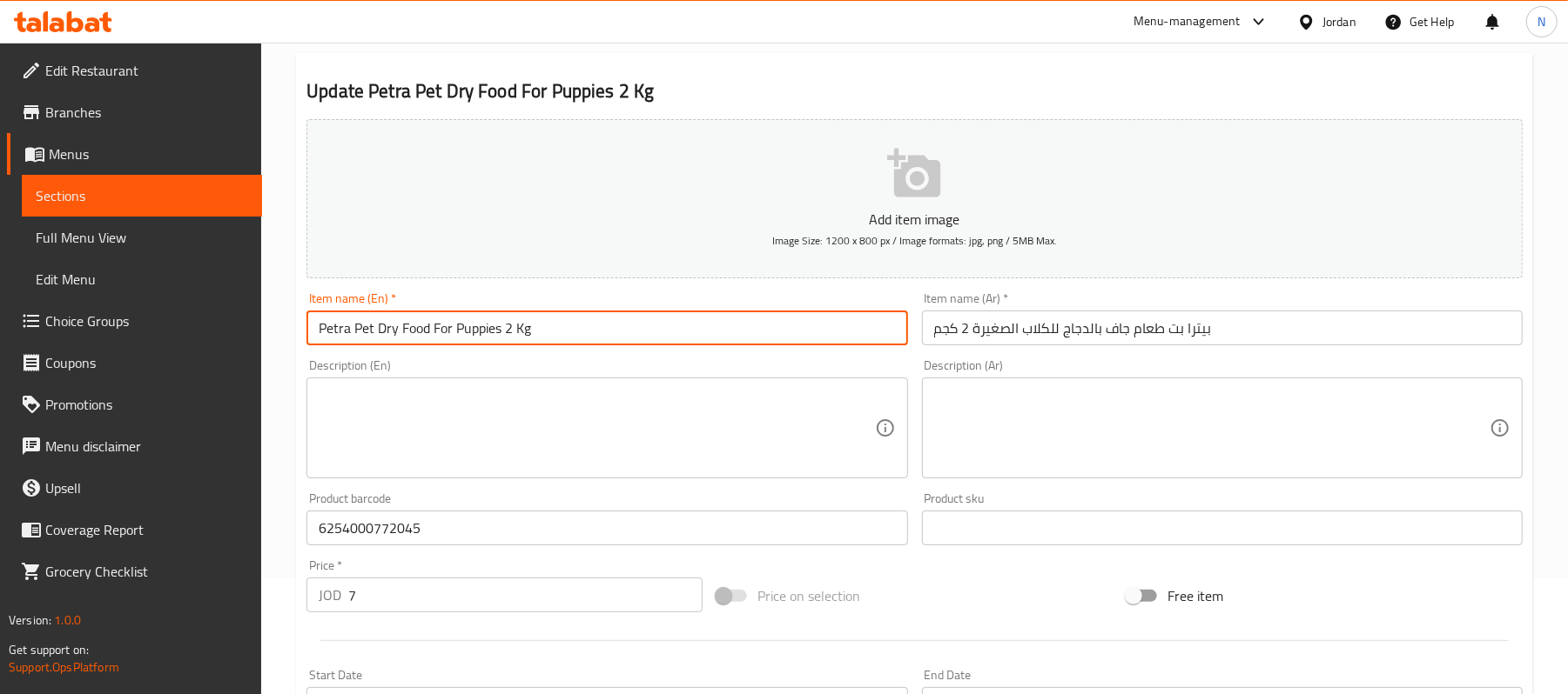
click at [373, 328] on input "Petra Pet Dry Food For Puppies 2 Kg" at bounding box center [607, 328] width 601 height 35
type input "Petra Pet Chicken Dry Food For Puppies 2 Kg"
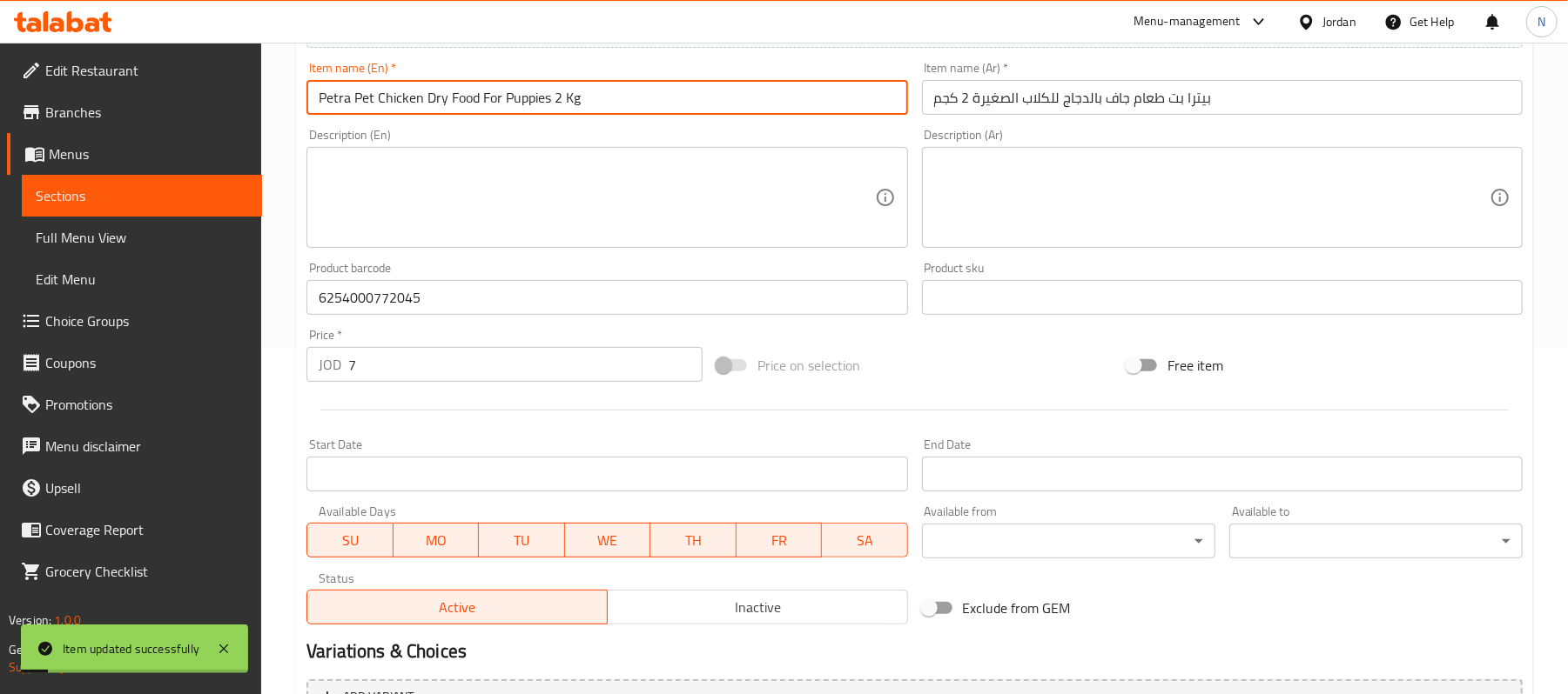
scroll to position [348, 0]
click at [743, 594] on span "Inactive" at bounding box center [758, 606] width 286 height 26
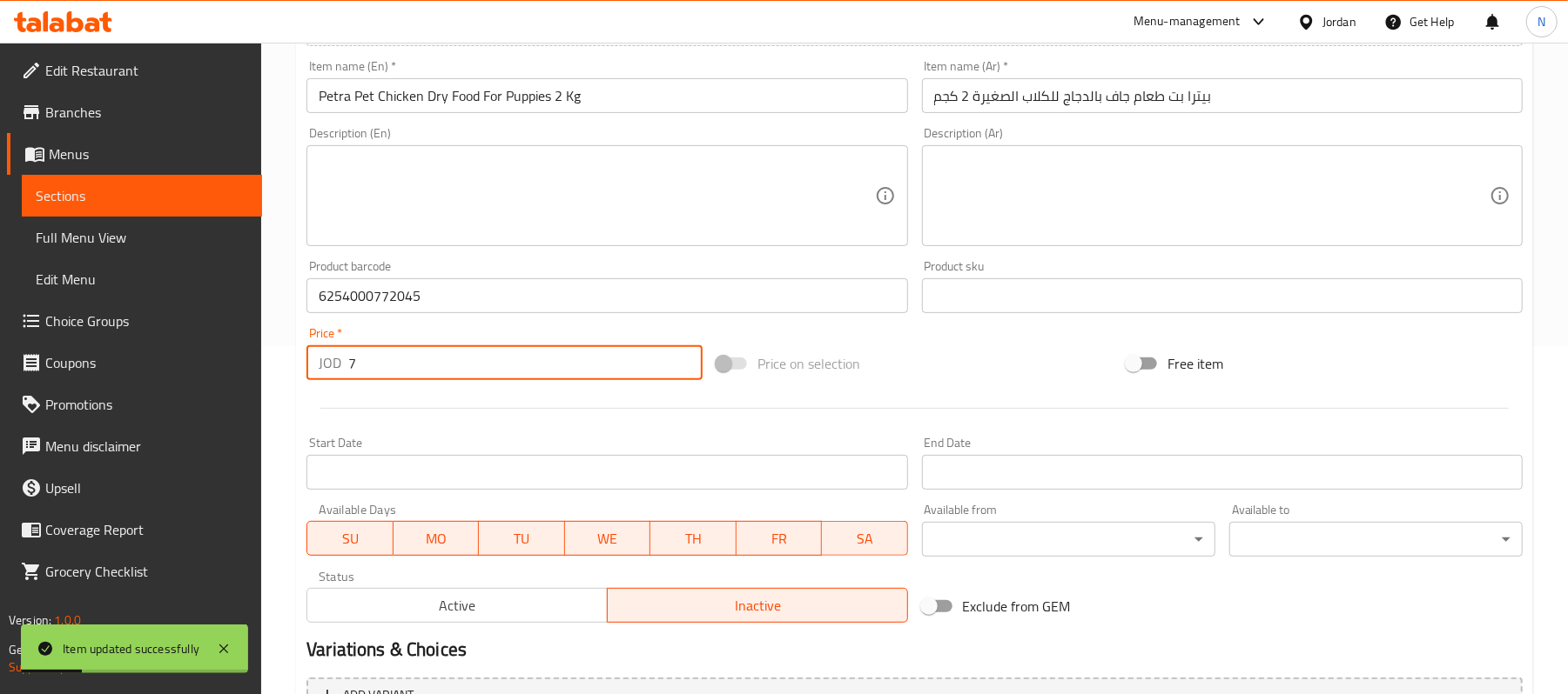
click at [573, 351] on input "7" at bounding box center [526, 363] width 354 height 35
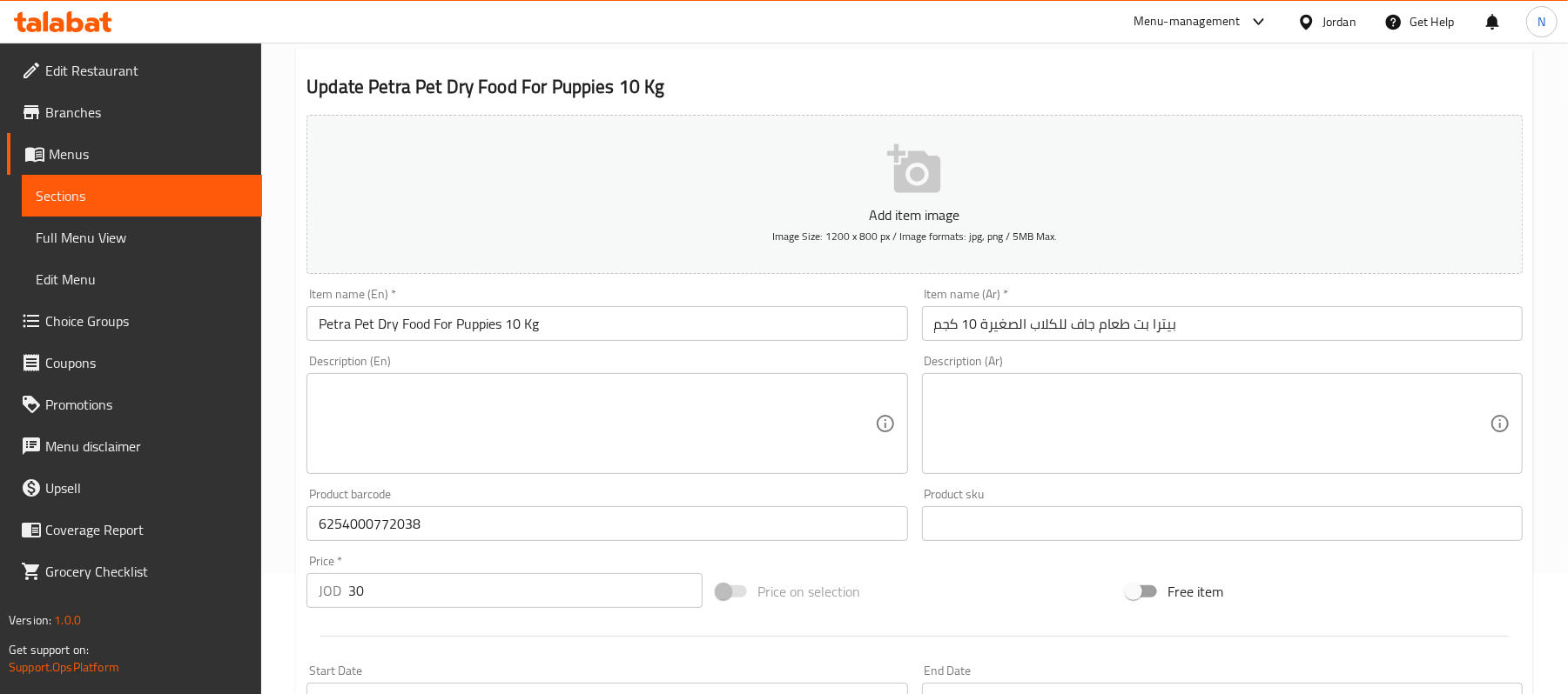
scroll to position [231, 0]
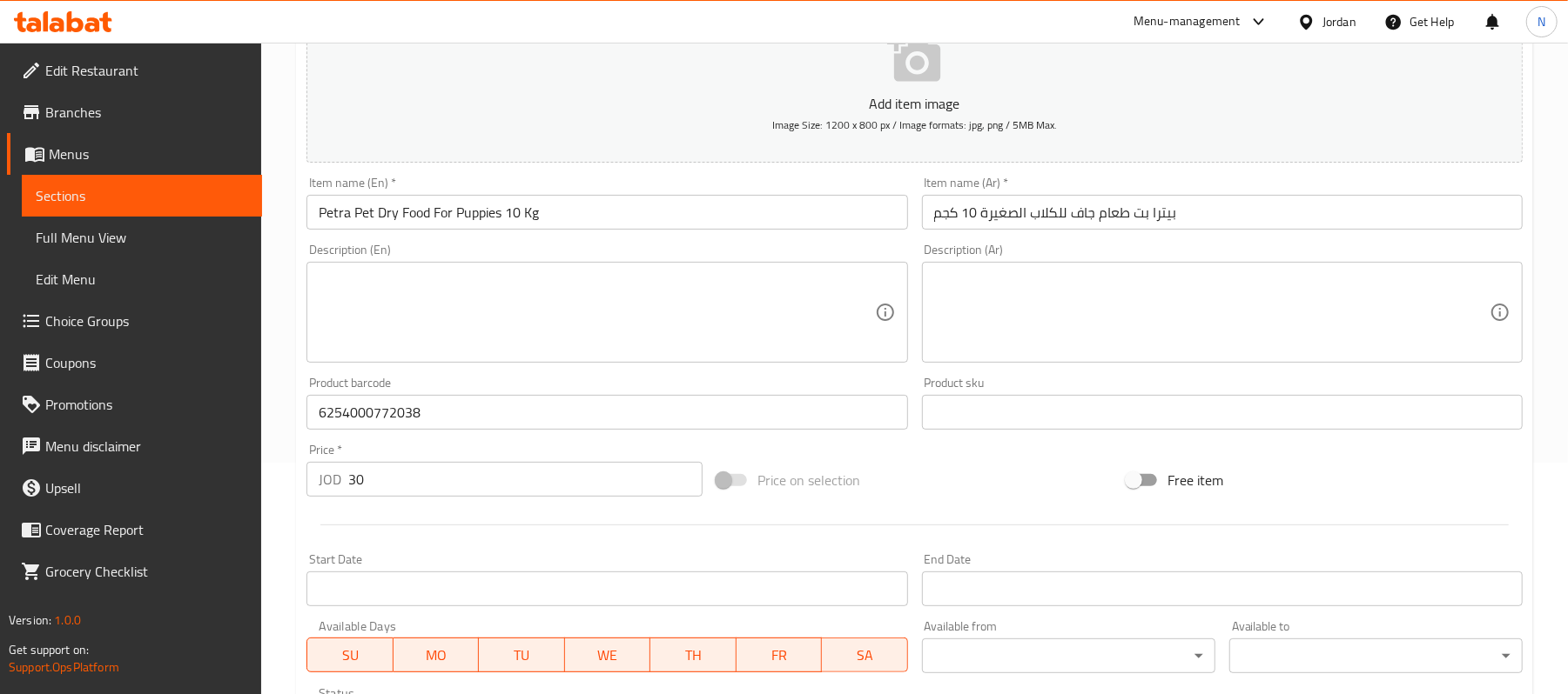
click at [380, 216] on input "Petra Pet Dry Food For Puppies 10 Kg" at bounding box center [607, 212] width 601 height 35
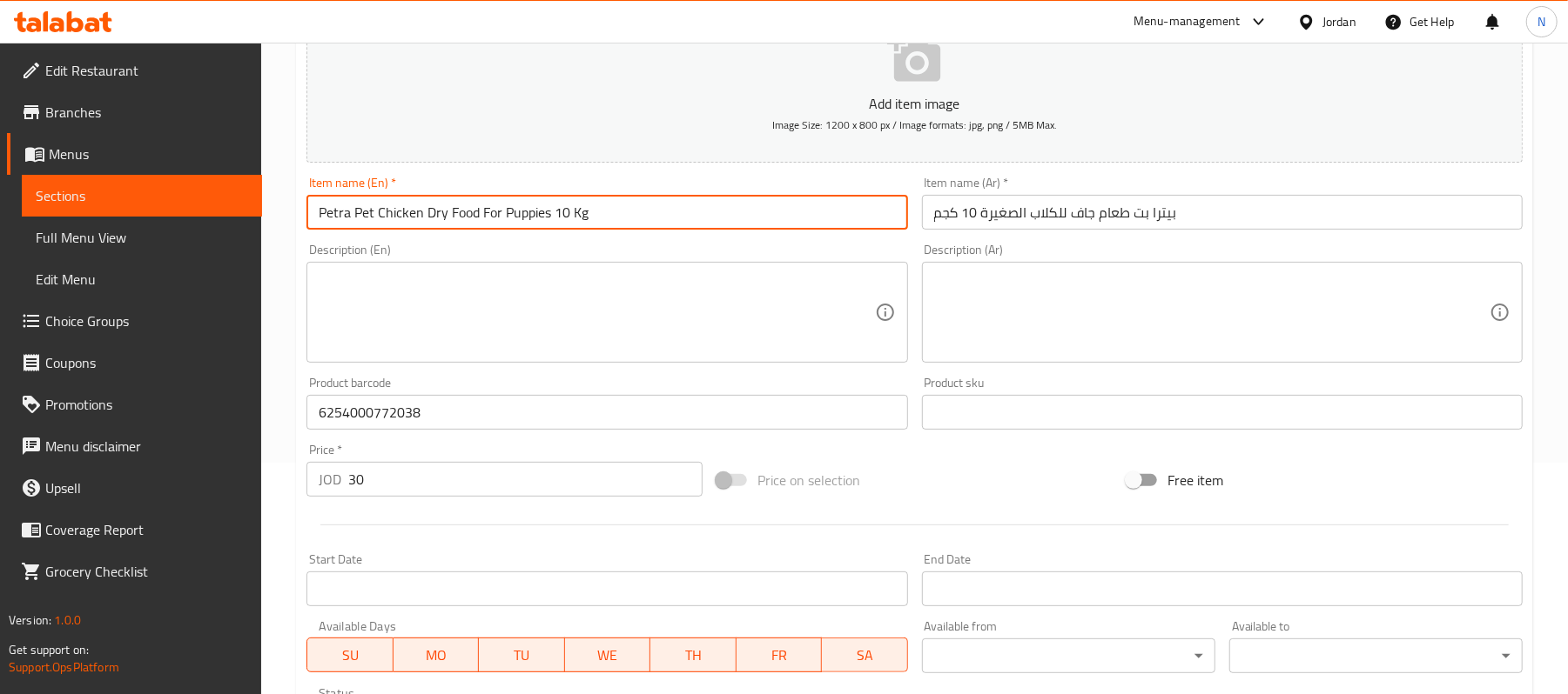
type input "Petra Pet Chicken Dry Food For Puppies 10 Kg"
click at [1070, 210] on input "بيترا بت طعام جاف للكلاب الصغيرة 10 كجم" at bounding box center [1222, 212] width 601 height 35
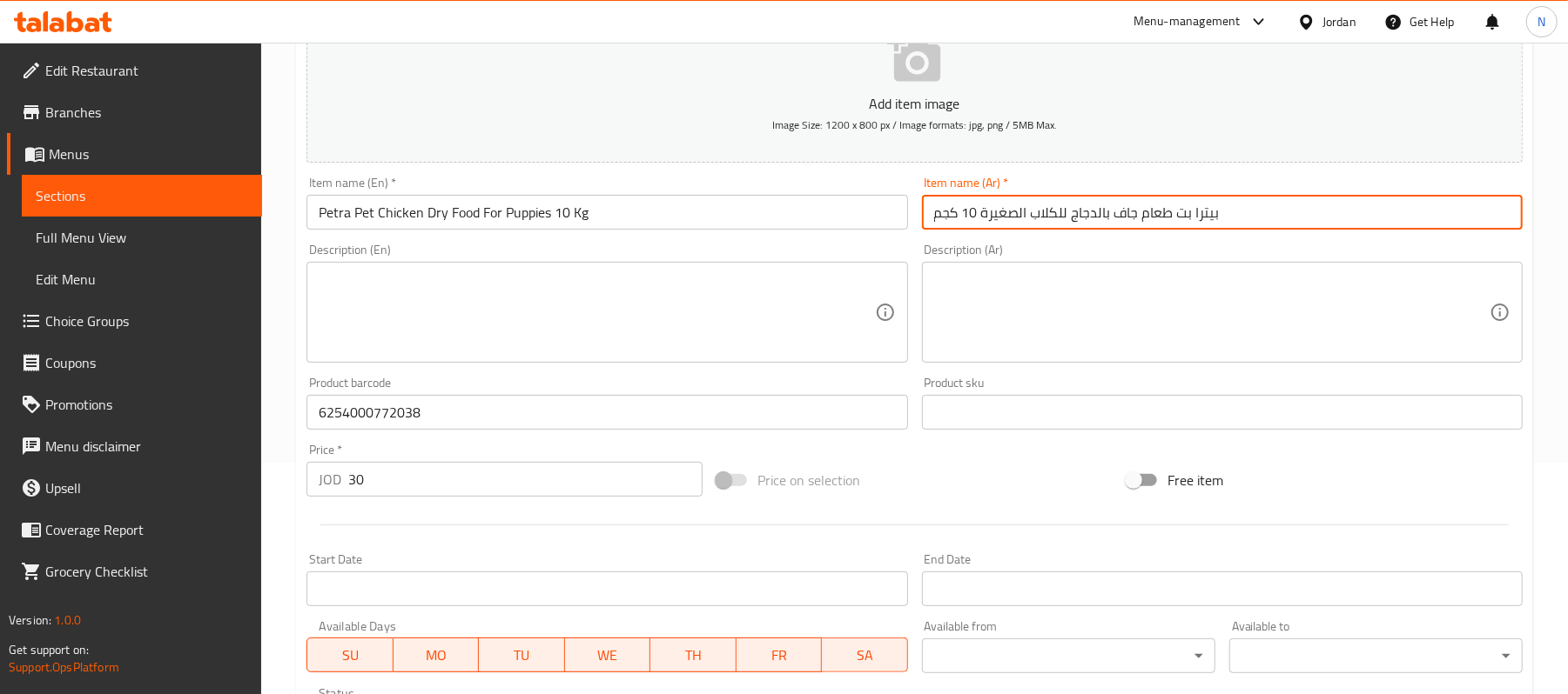
type input "بيترا بت طعام جاف بالدجاج للكلاب الصغيرة 10 كجم"
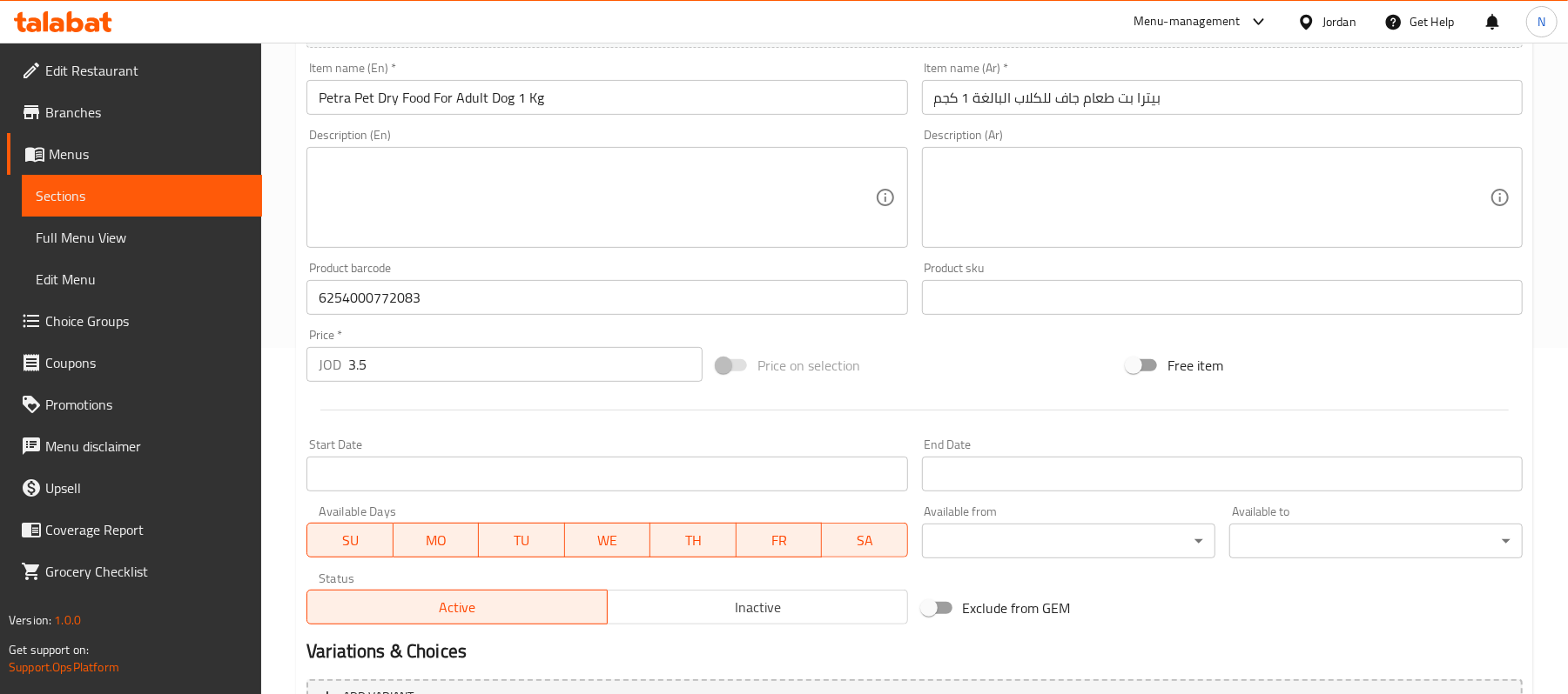
scroll to position [348, 0]
click at [718, 613] on span "Inactive" at bounding box center [758, 606] width 286 height 26
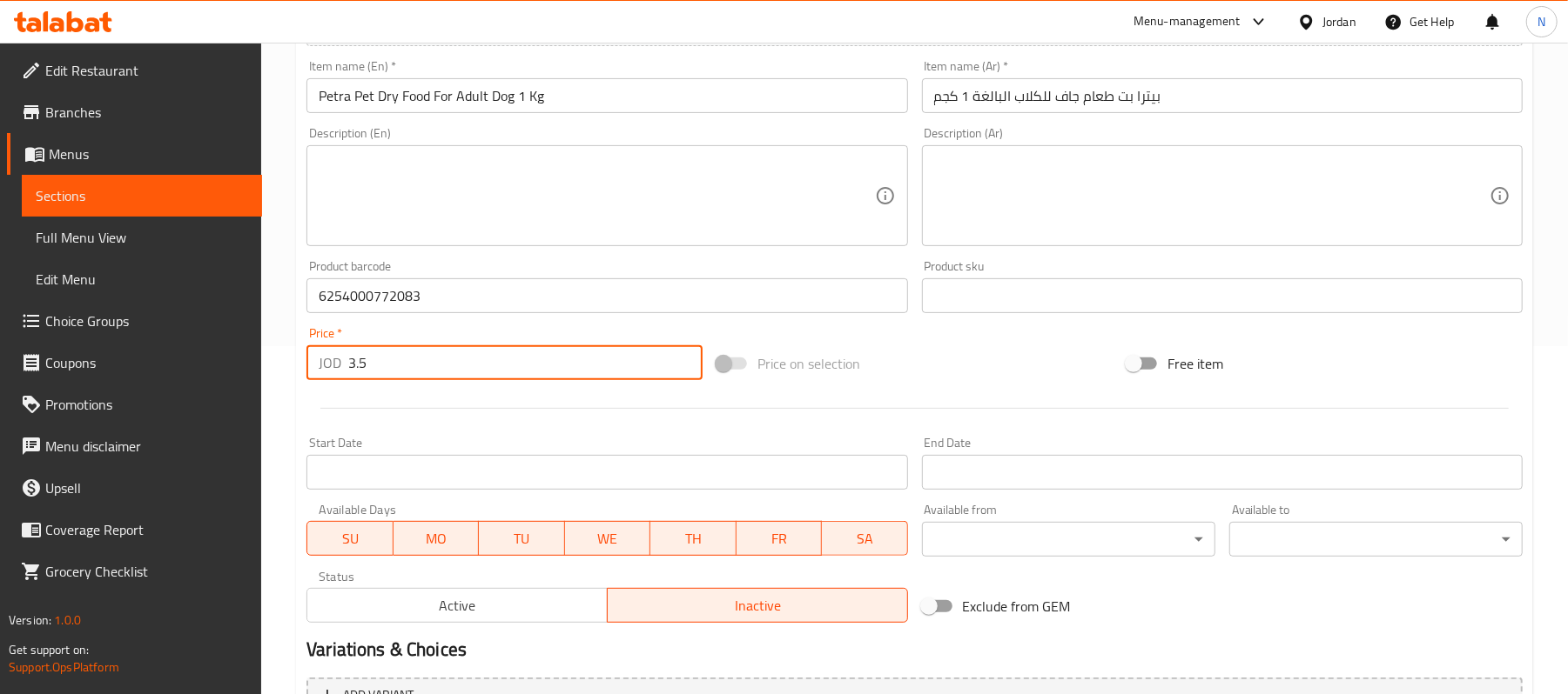
click at [517, 352] on input "3.5" at bounding box center [526, 363] width 354 height 35
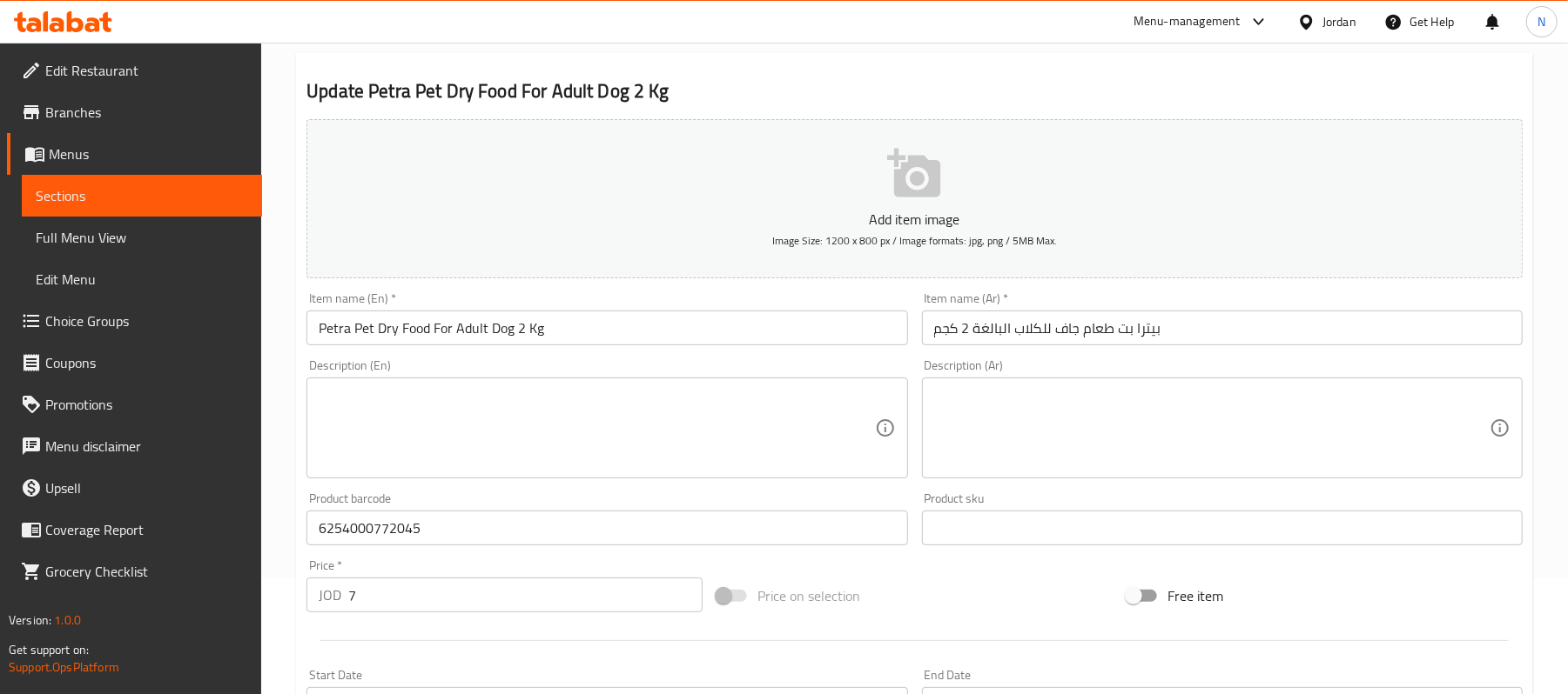
scroll to position [231, 0]
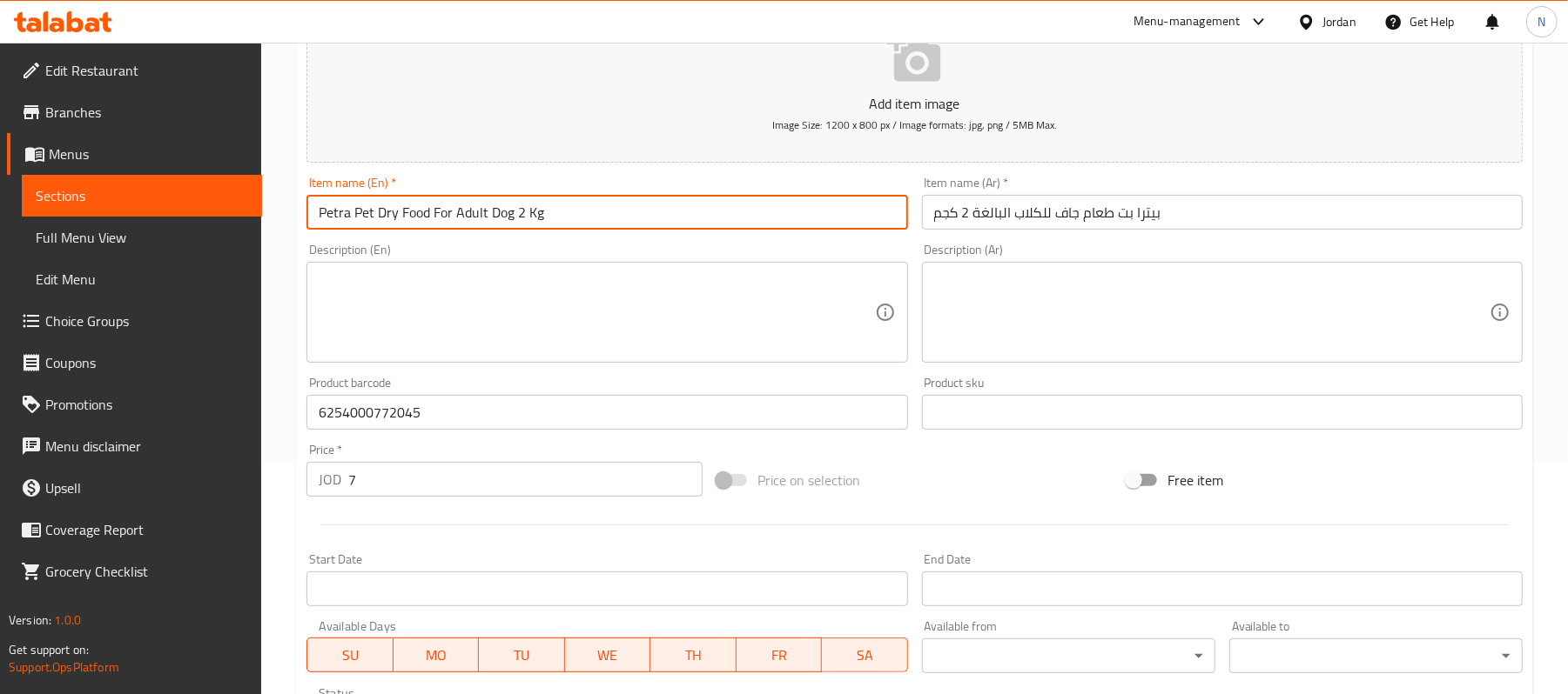
click at [378, 221] on input "Petra Pet Dry Food For Adult Dog 2 Kg" at bounding box center [607, 212] width 601 height 35
type input "Petra Pet Chicken Dry Food For Adult Dog 2 Kg"
click at [1049, 223] on input "بيترا بت طعام جاف للكلاب البالغة 2 كجم" at bounding box center [1222, 212] width 601 height 35
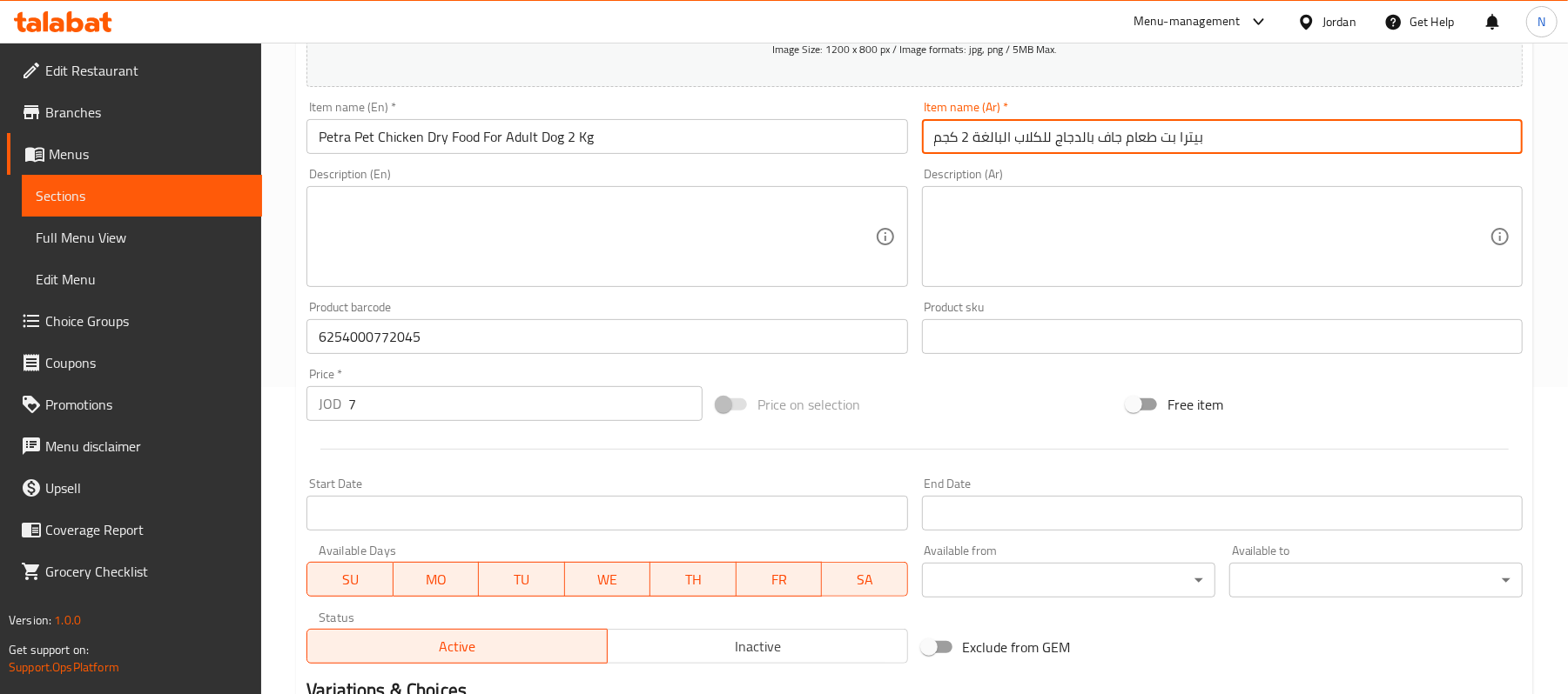
scroll to position [348, 0]
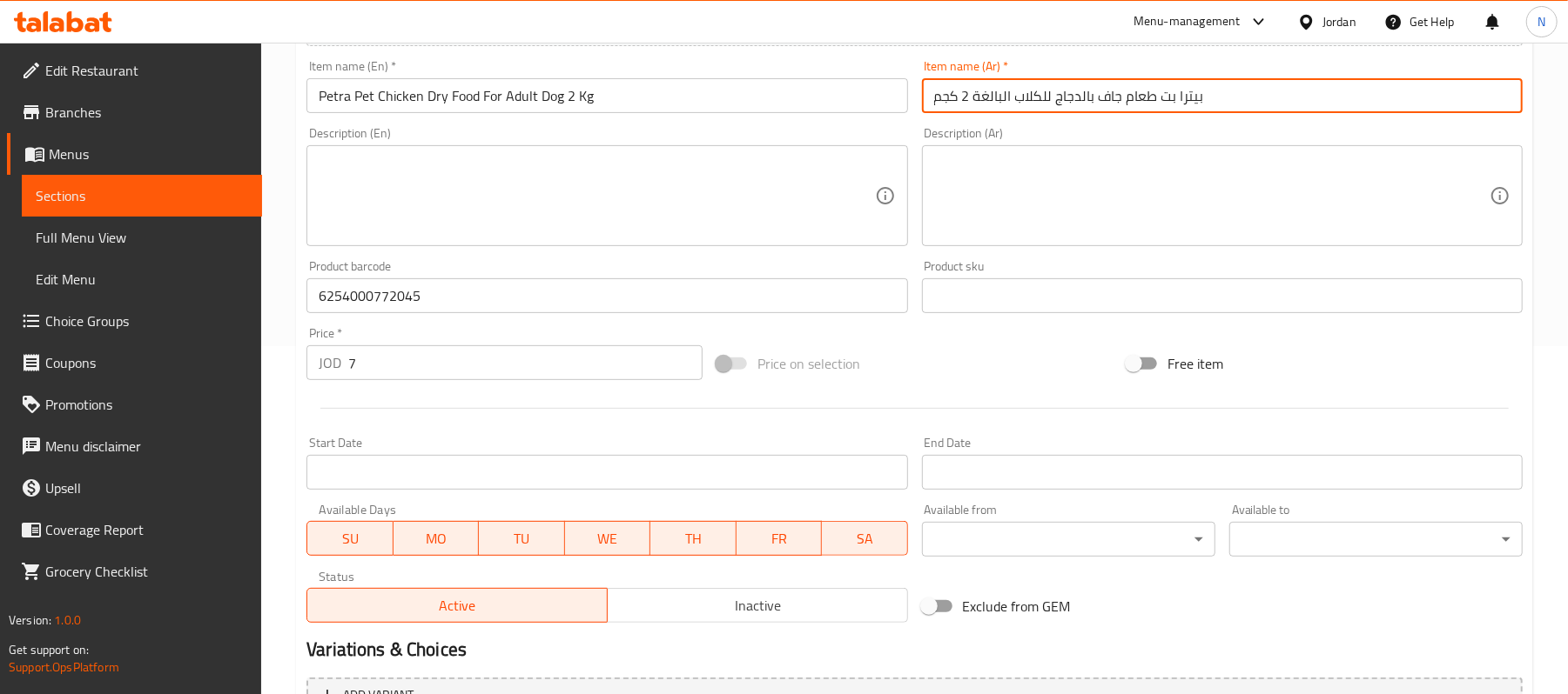
type input "بيترا بت طعام جاف بالدجاج للكلاب البالغة 2 كجم"
click at [773, 604] on span "Inactive" at bounding box center [758, 606] width 286 height 26
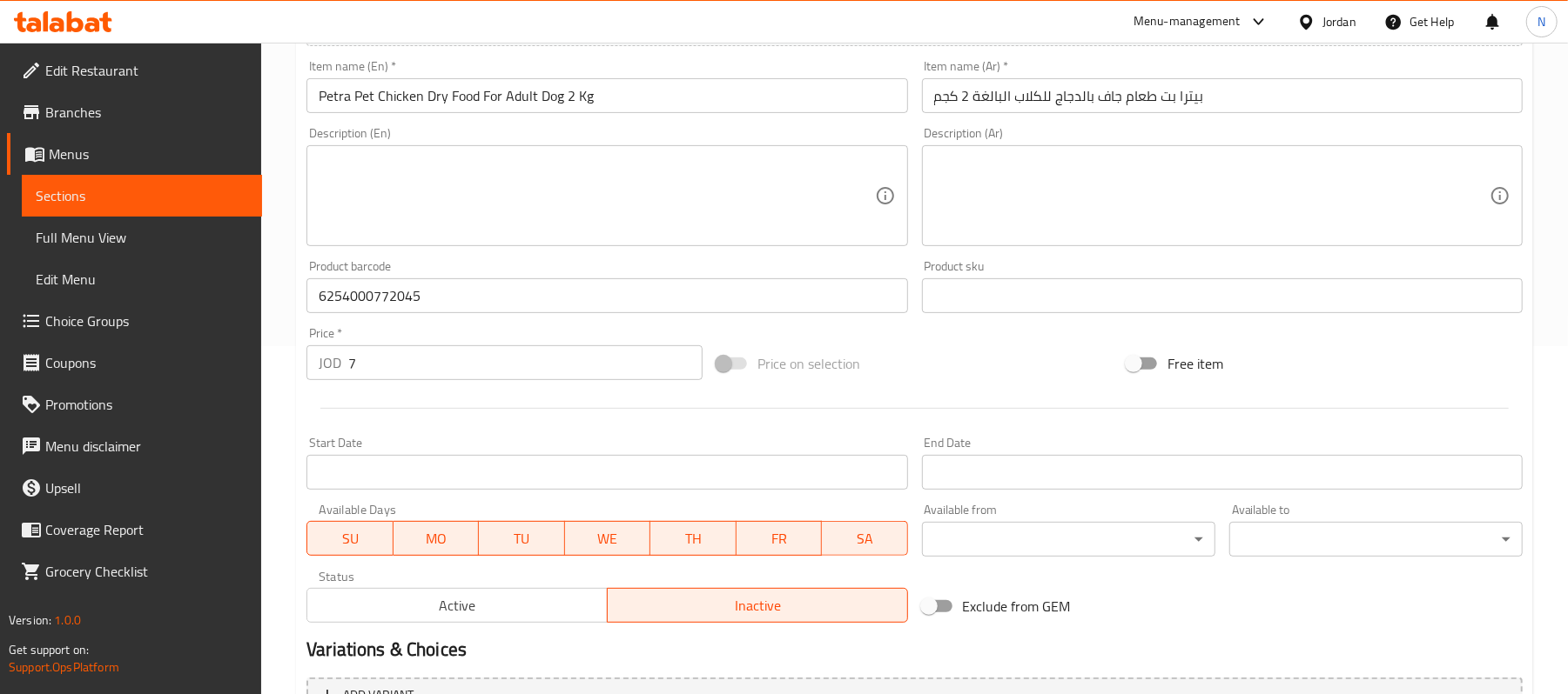
click at [480, 366] on input "7" at bounding box center [526, 363] width 354 height 35
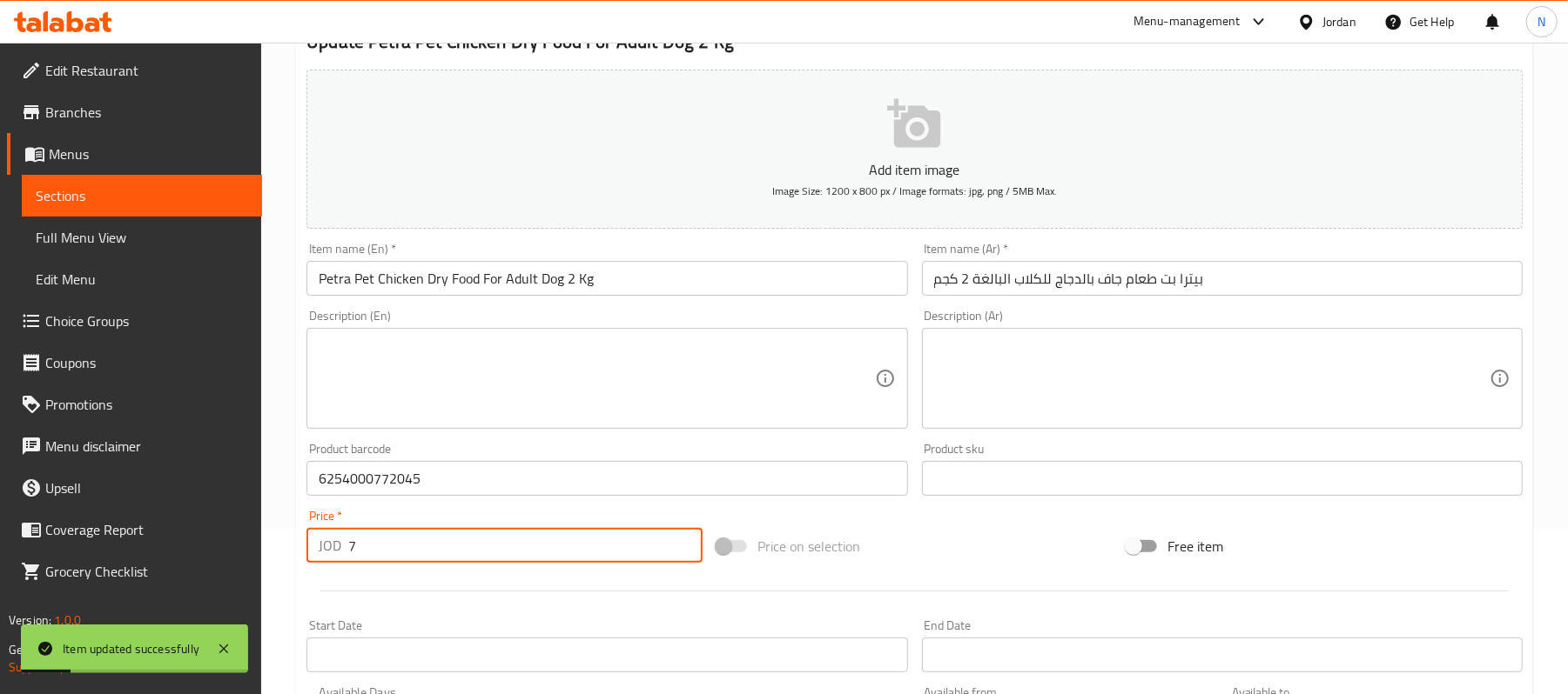
scroll to position [0, 0]
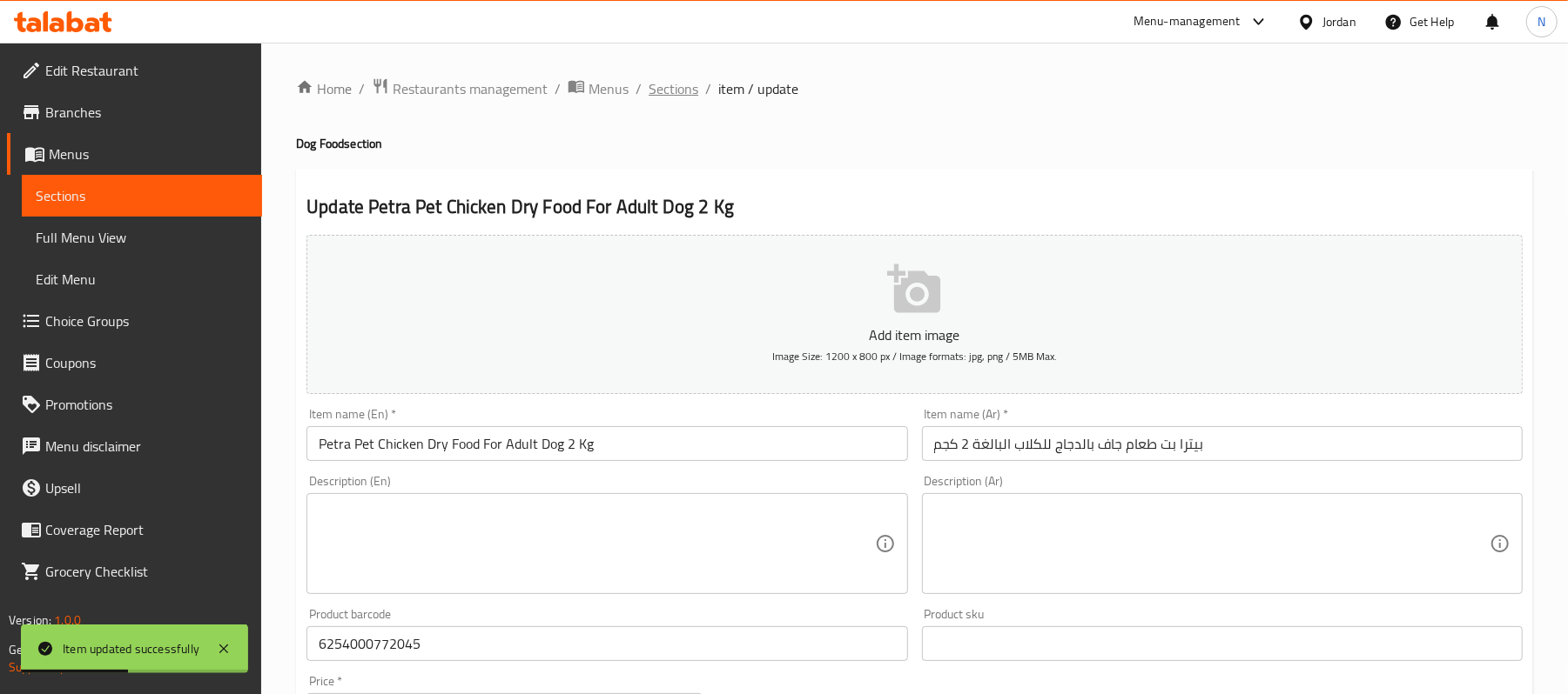
click at [683, 89] on span "Sections" at bounding box center [674, 89] width 49 height 21
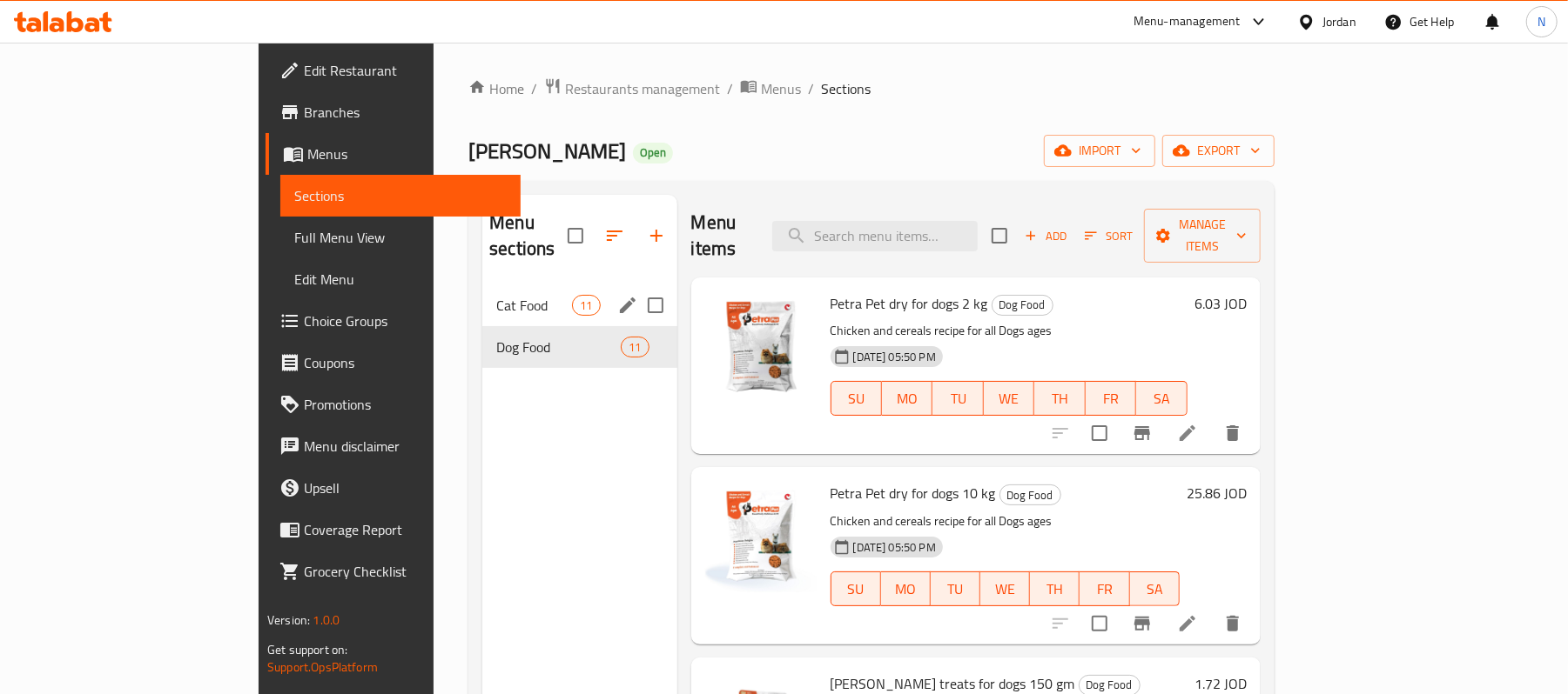
click at [482, 285] on div "Cat Food 11" at bounding box center [579, 306] width 194 height 42
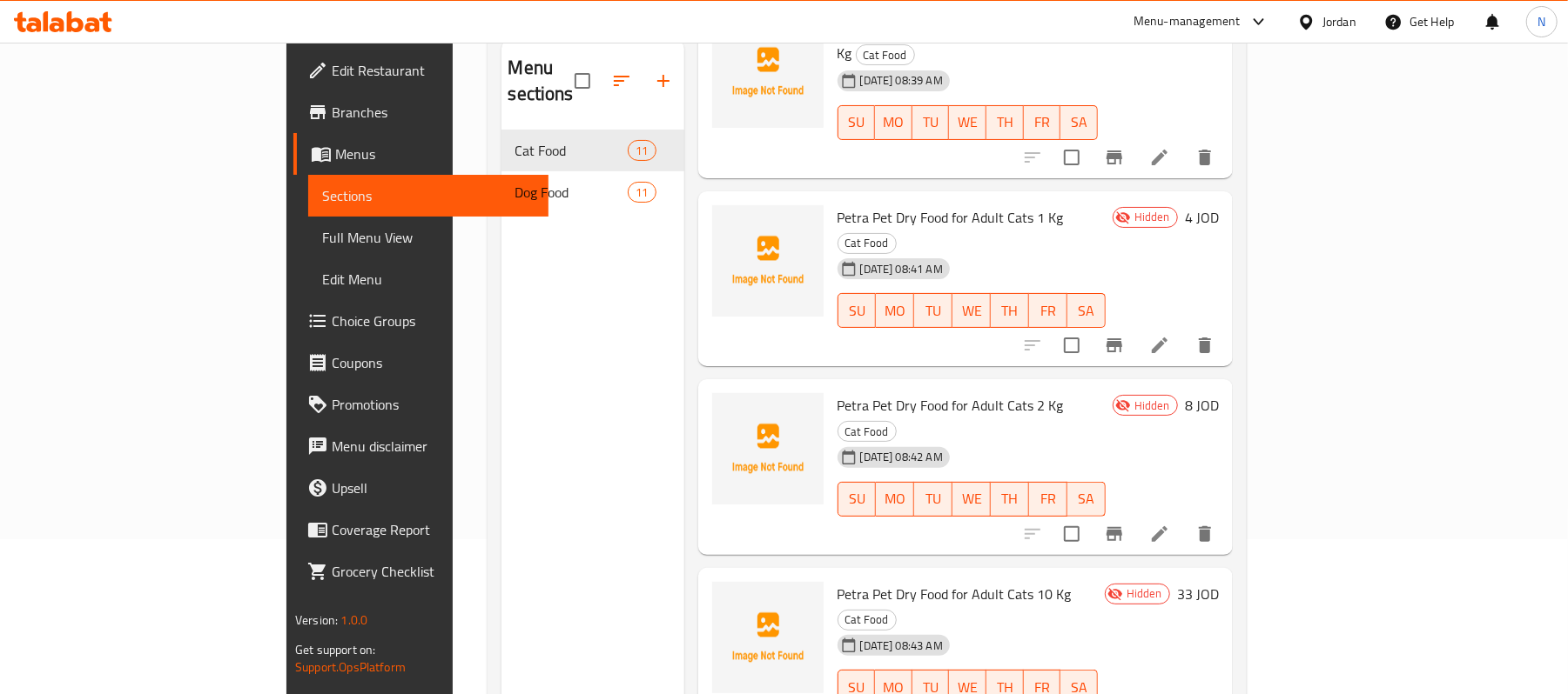
scroll to position [244, 0]
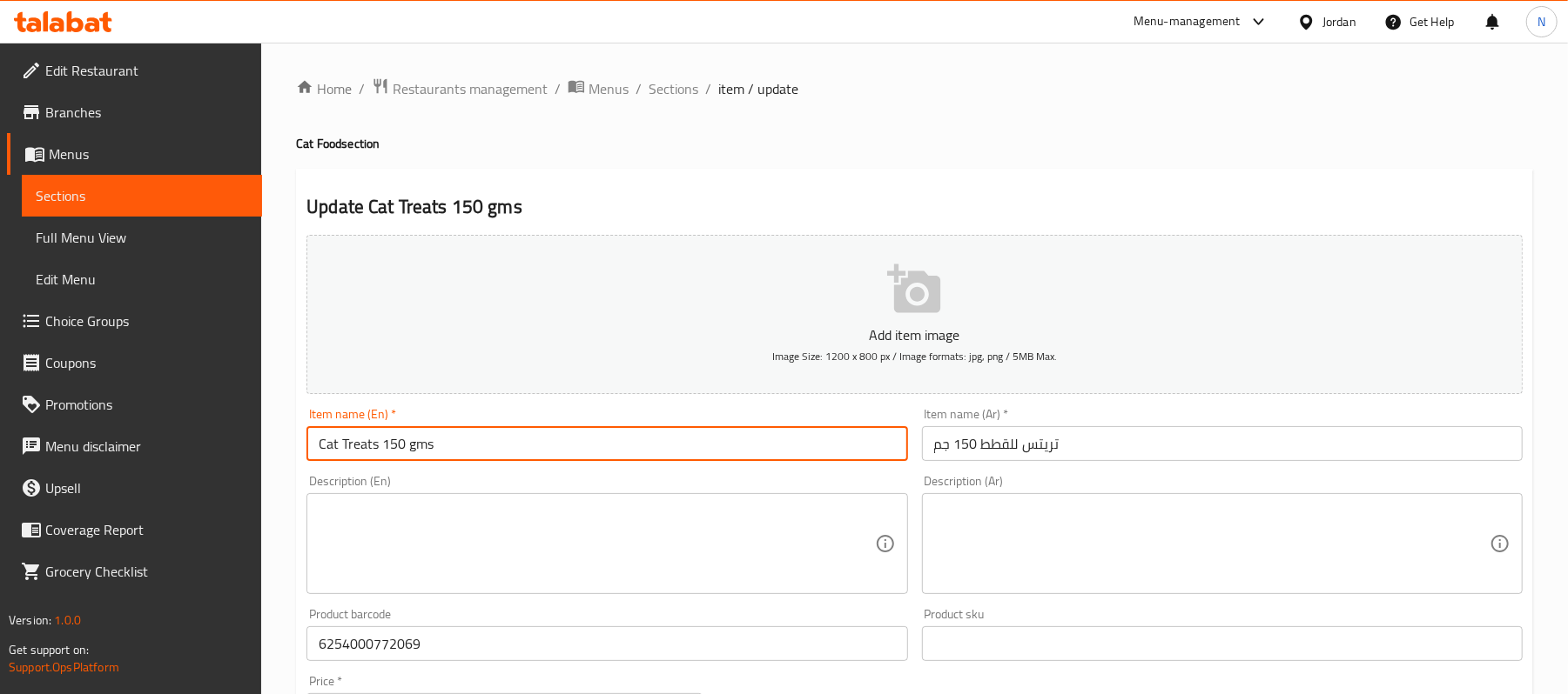
click at [607, 432] on input "Cat Treats 150 gms" at bounding box center [607, 443] width 601 height 35
paste input "Petra Pet Chicken"
type input "Petra Pet Chicken Cat Treats 150 gms"
click at [958, 446] on input "تريتس للقطط 150 جم" at bounding box center [1222, 443] width 601 height 35
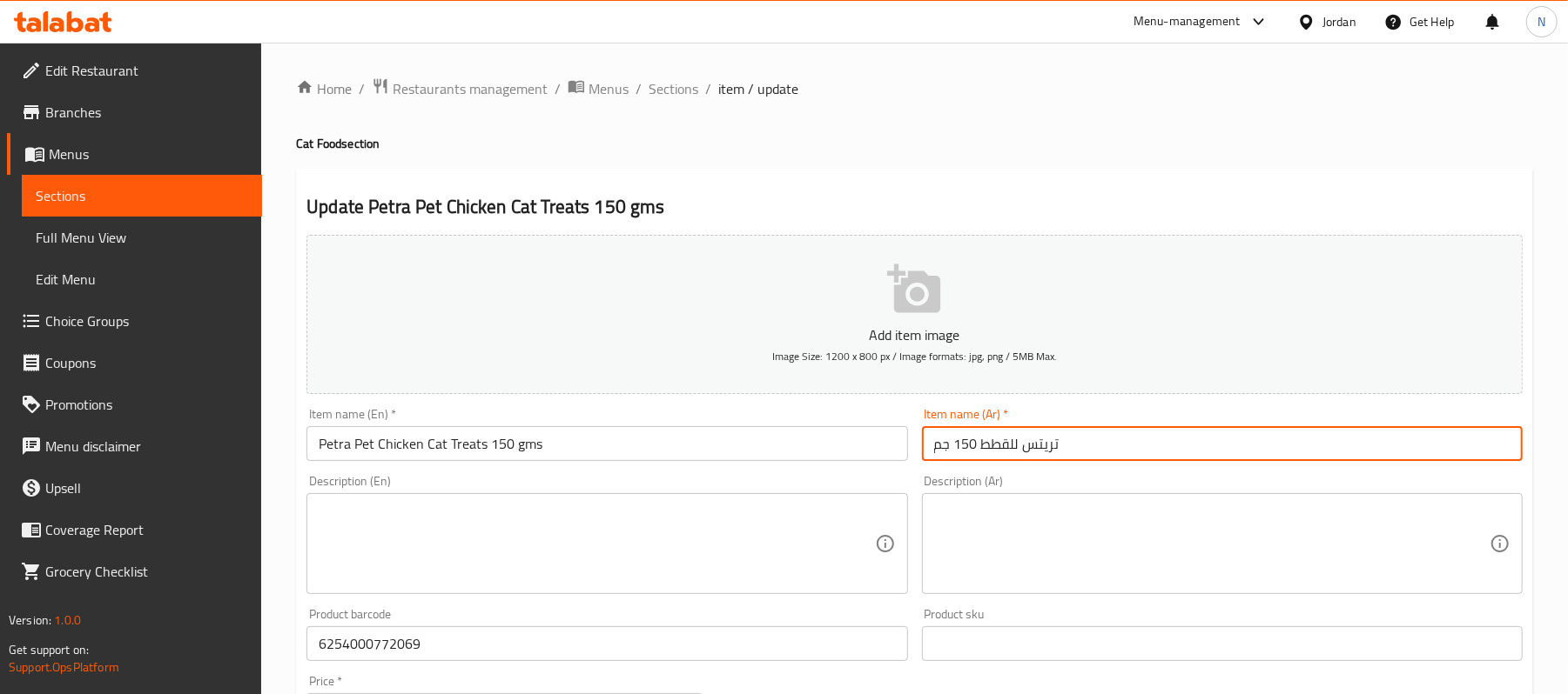
paste input "بيترا بت"
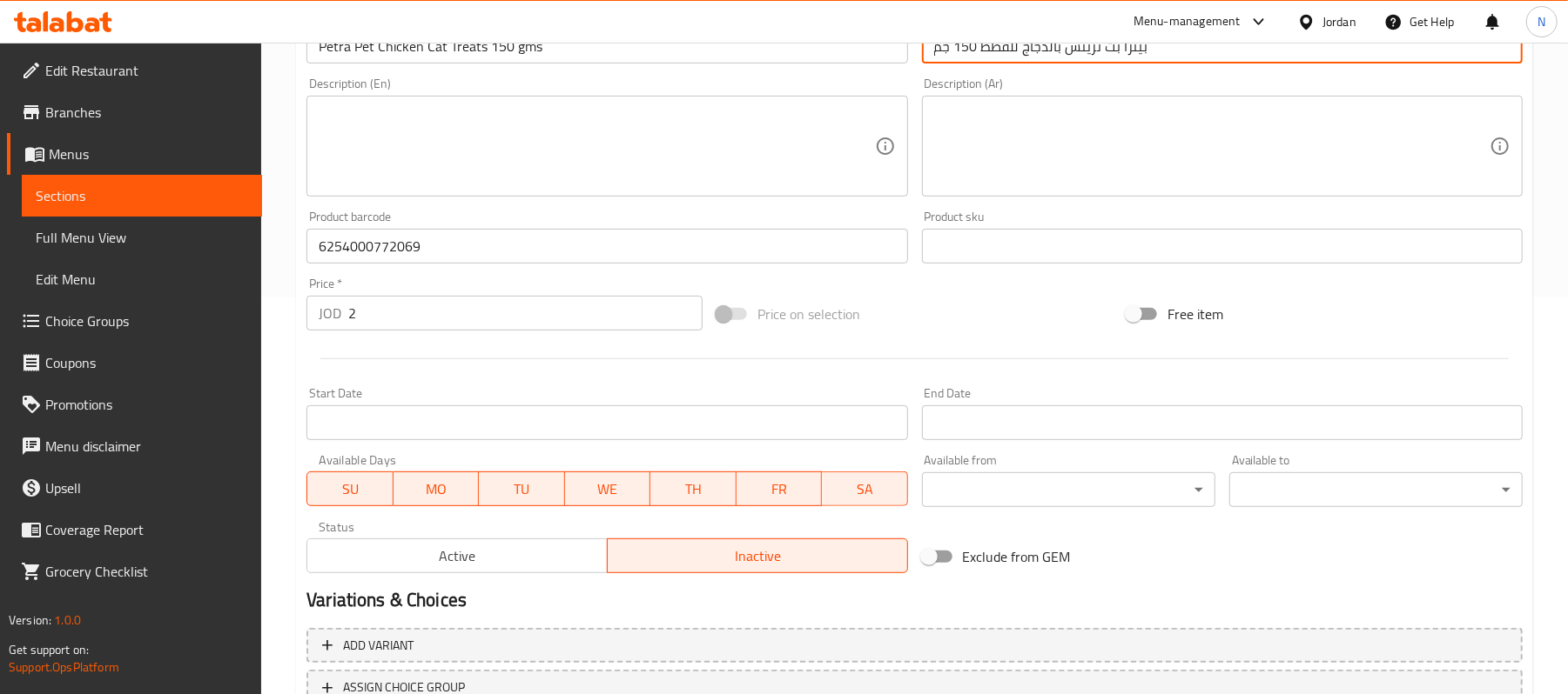
scroll to position [186, 0]
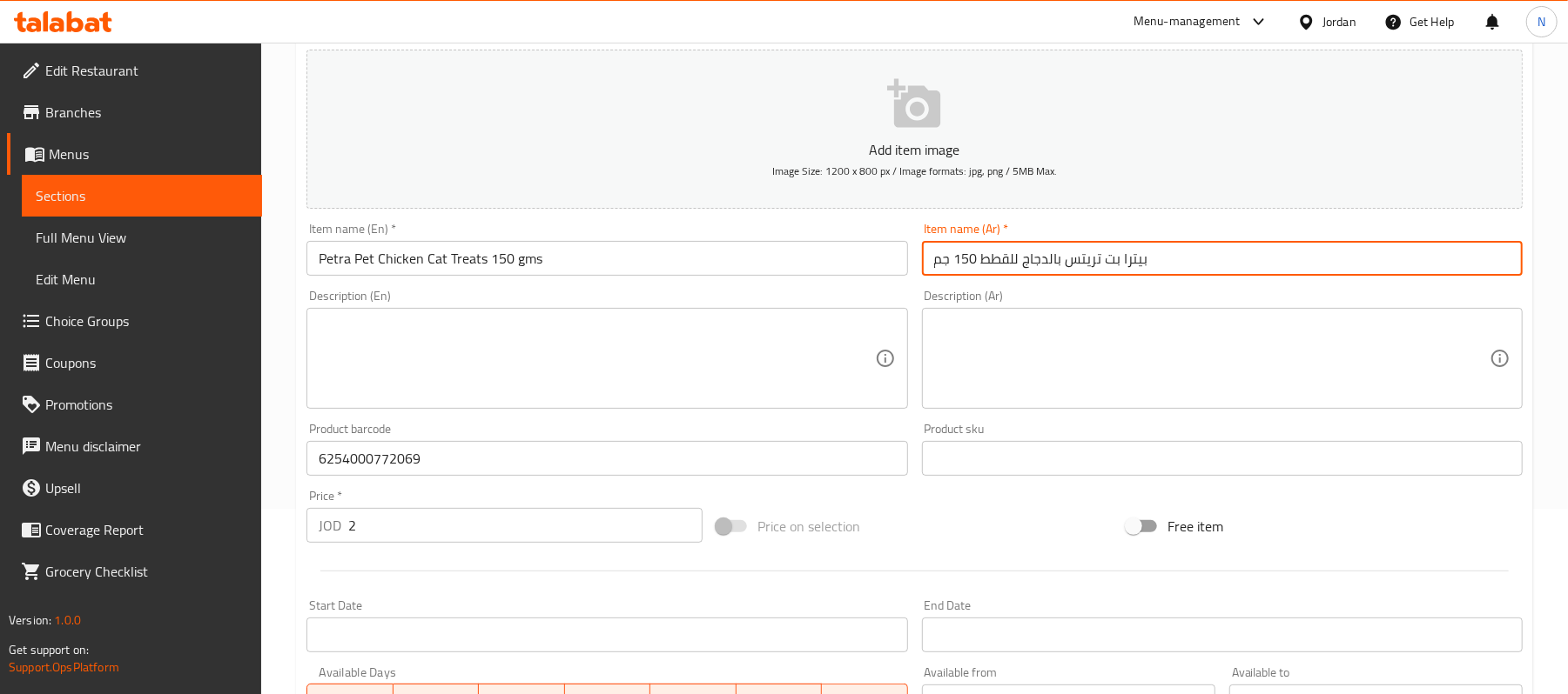
click at [1242, 274] on input "بيترا بت تريتس بالدجاج للقطط 150 جم" at bounding box center [1222, 258] width 601 height 35
type input "بيترا بت تريتس بالدجاج للقطط 150 جم"
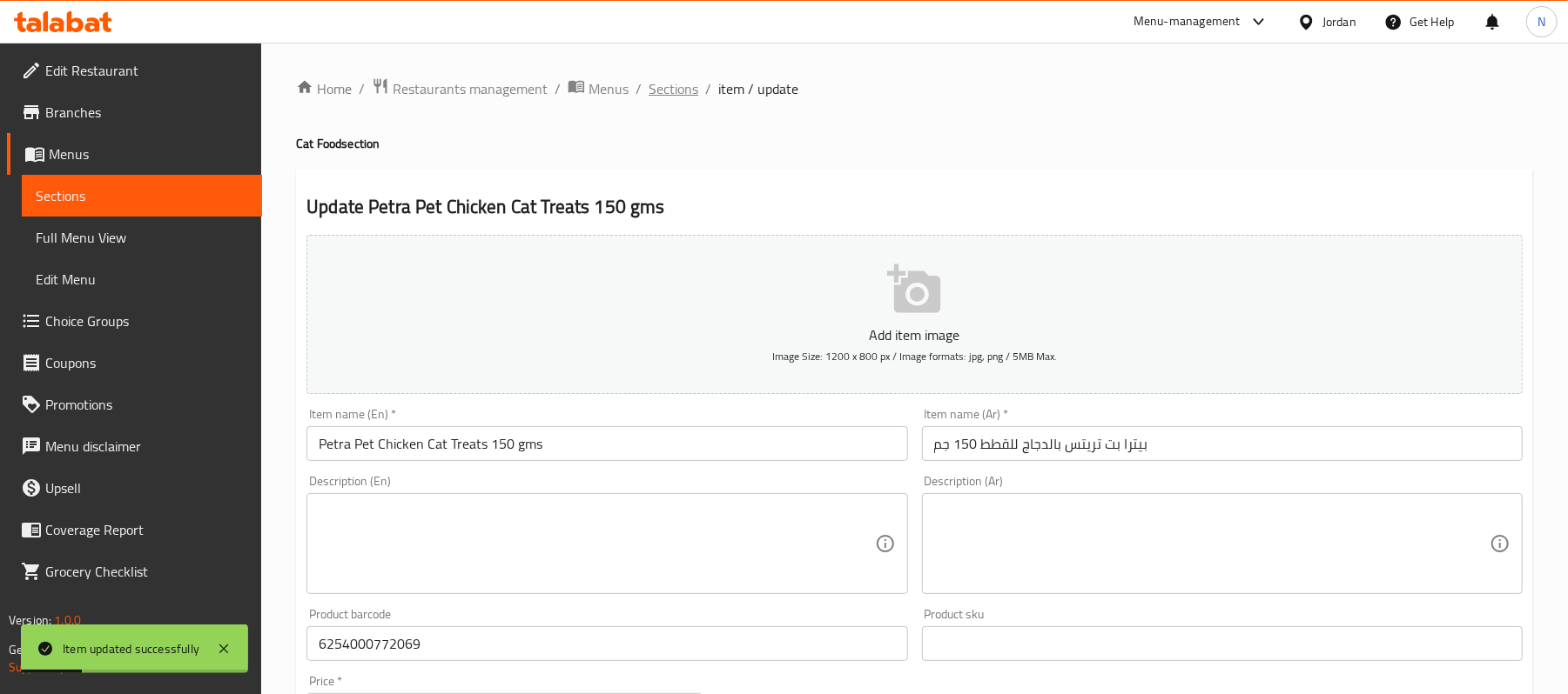
click at [663, 80] on span "Sections" at bounding box center [674, 89] width 49 height 21
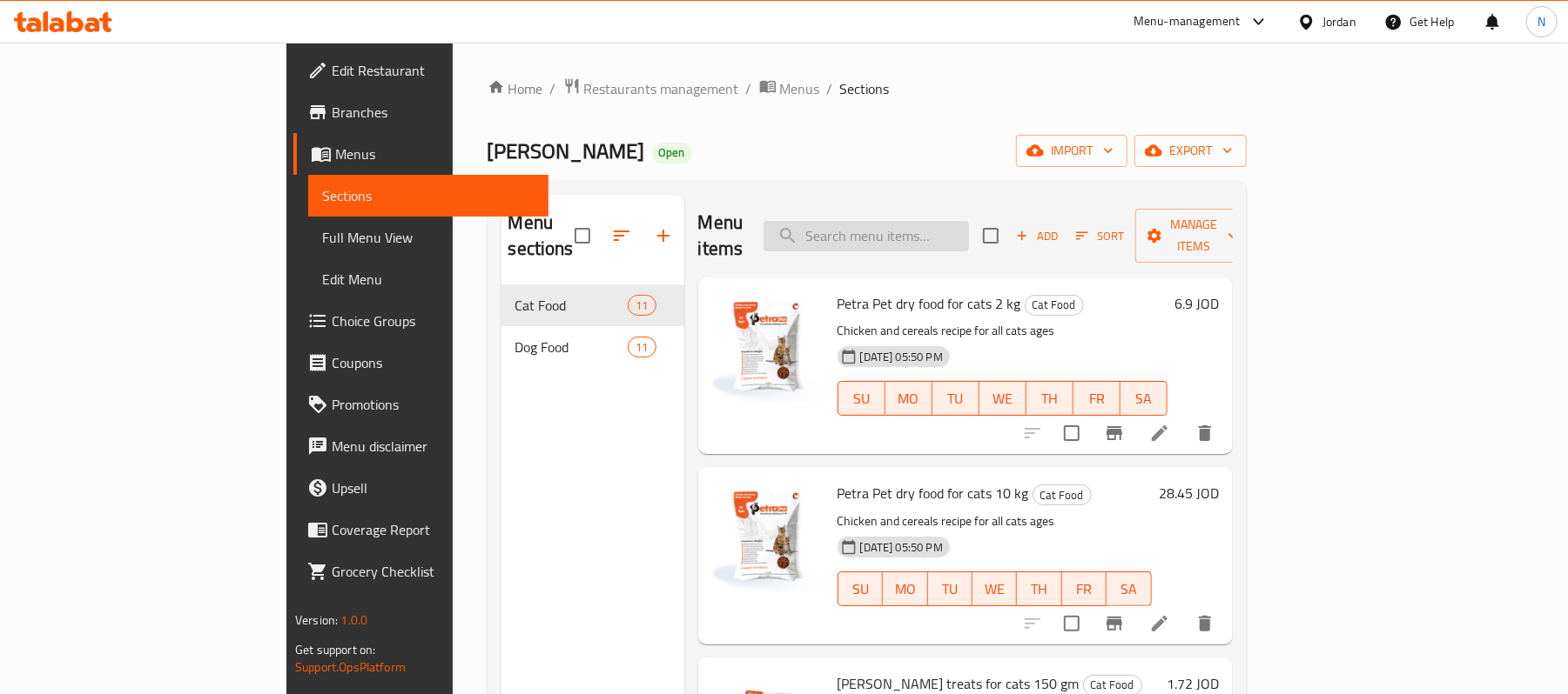
click at [904, 221] on input "search" at bounding box center [866, 236] width 206 height 30
paste input "Petra Pet Dry Food for Adult Cats 1 Kg"
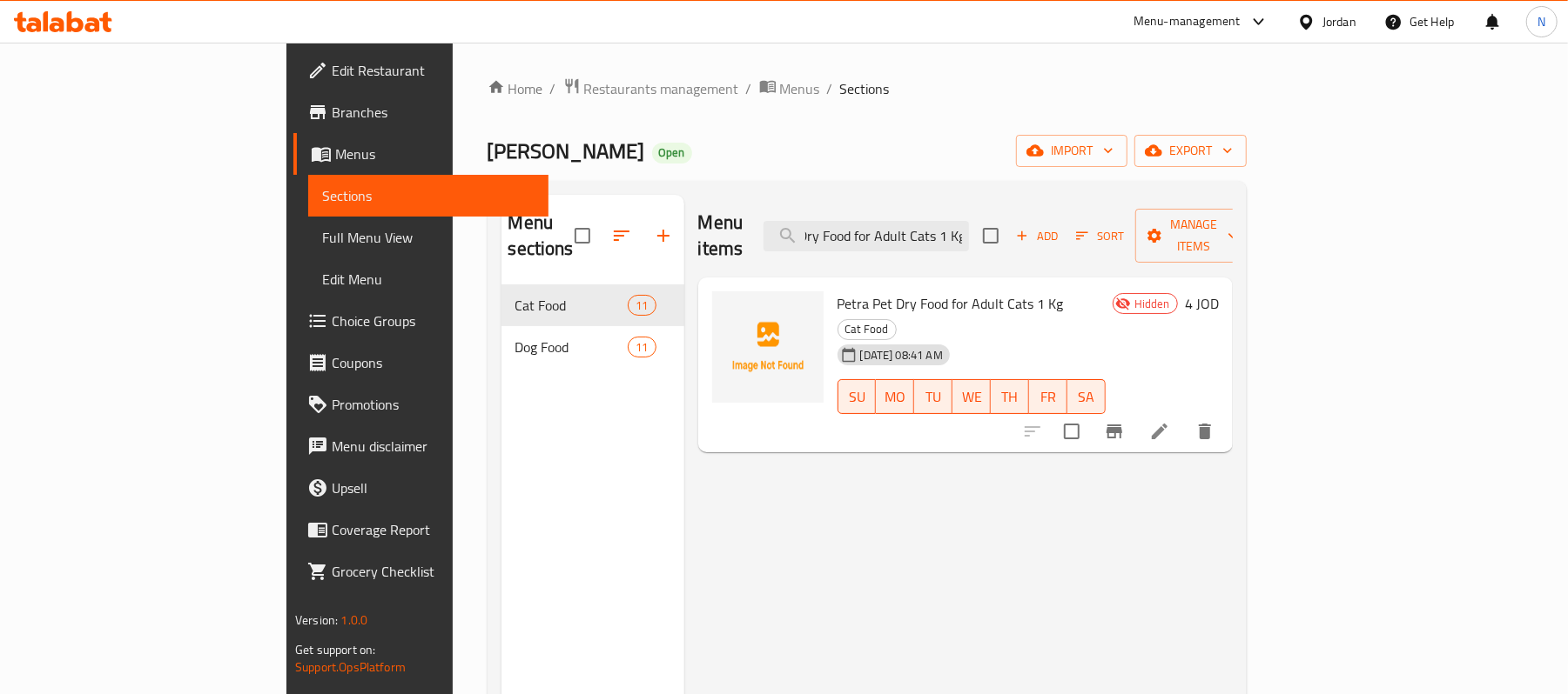
type input "Petra Pet Dry Food for Adult Cats 1 Kg"
click at [1170, 421] on icon at bounding box center [1160, 432] width 21 height 21
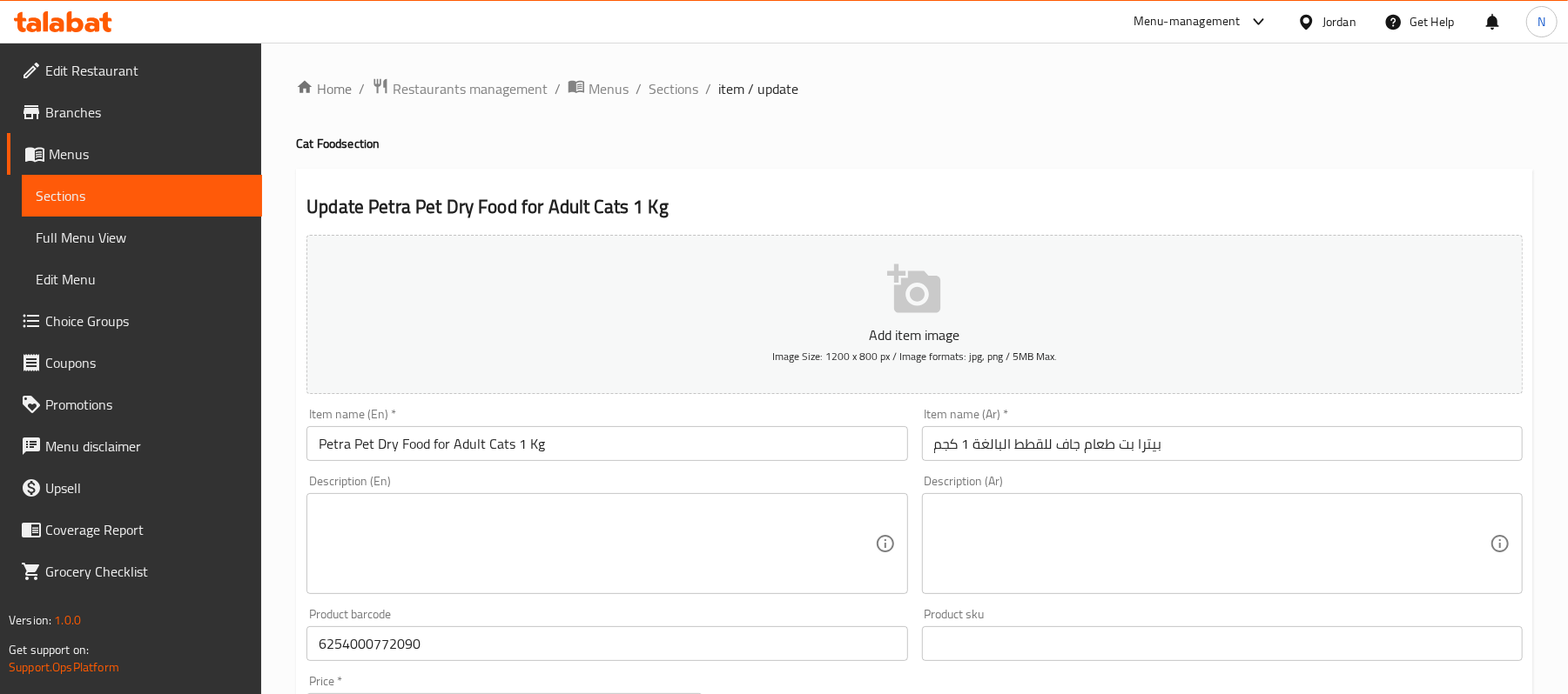
click at [697, 81] on ol "Home / Restaurants management / Menus / Sections / item / update" at bounding box center [914, 89] width 1237 height 23
click at [677, 89] on span "Sections" at bounding box center [674, 89] width 49 height 21
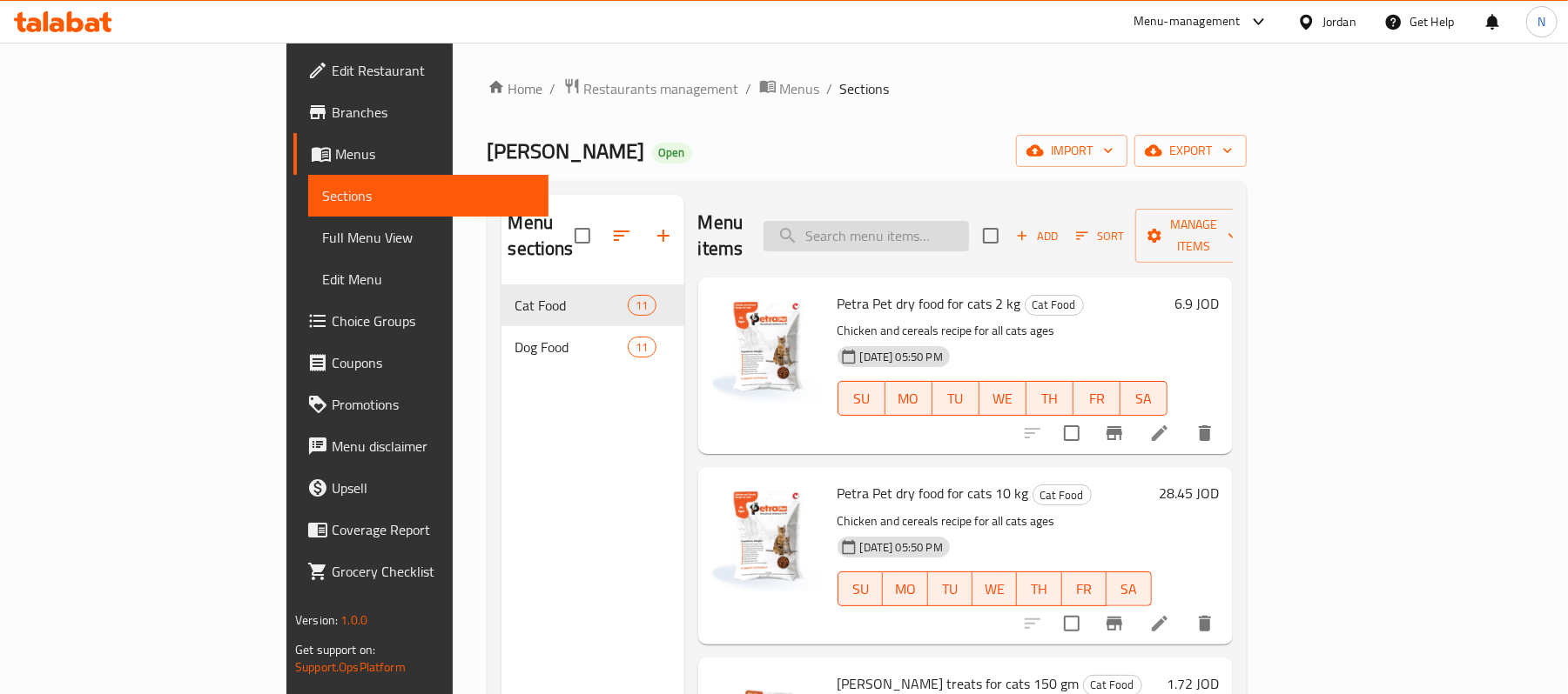
click at [927, 233] on input "search" at bounding box center [866, 236] width 206 height 30
paste input "Petra Pet Dry Food for Adult Cats 2 Kg"
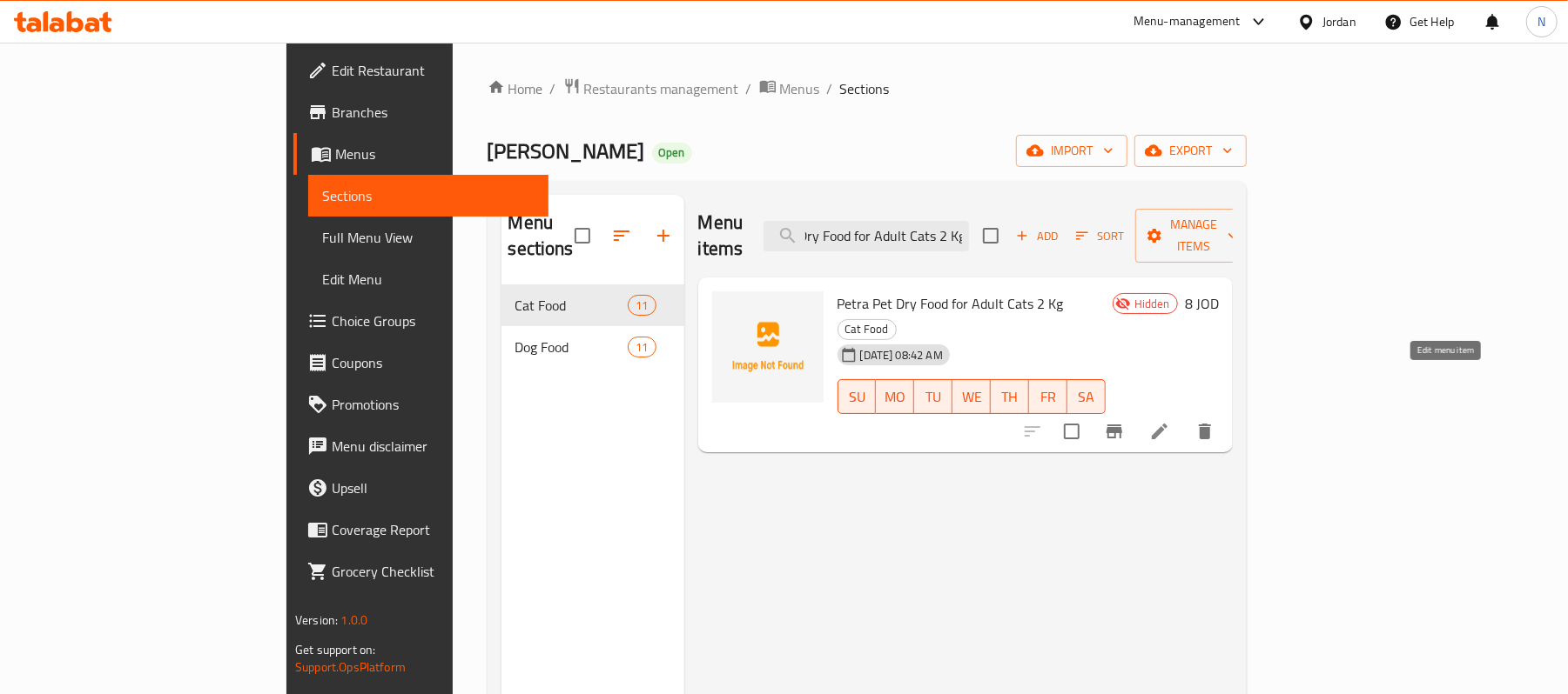
type input "Petra Pet Dry Food for Adult Cats 2 Kg"
click at [1170, 421] on icon at bounding box center [1160, 432] width 21 height 21
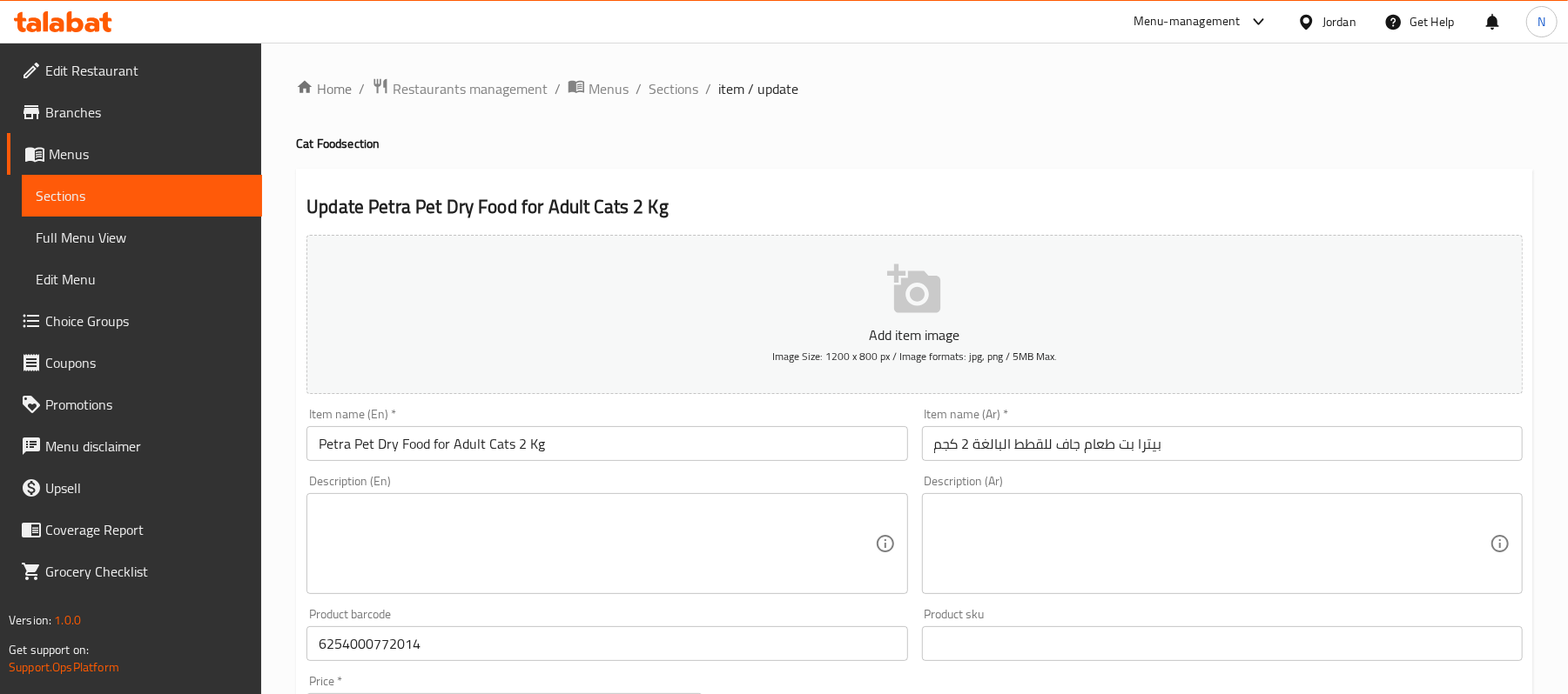
click at [382, 446] on input "Petra Pet Dry Food for Adult Cats 2 Kg" at bounding box center [607, 443] width 601 height 35
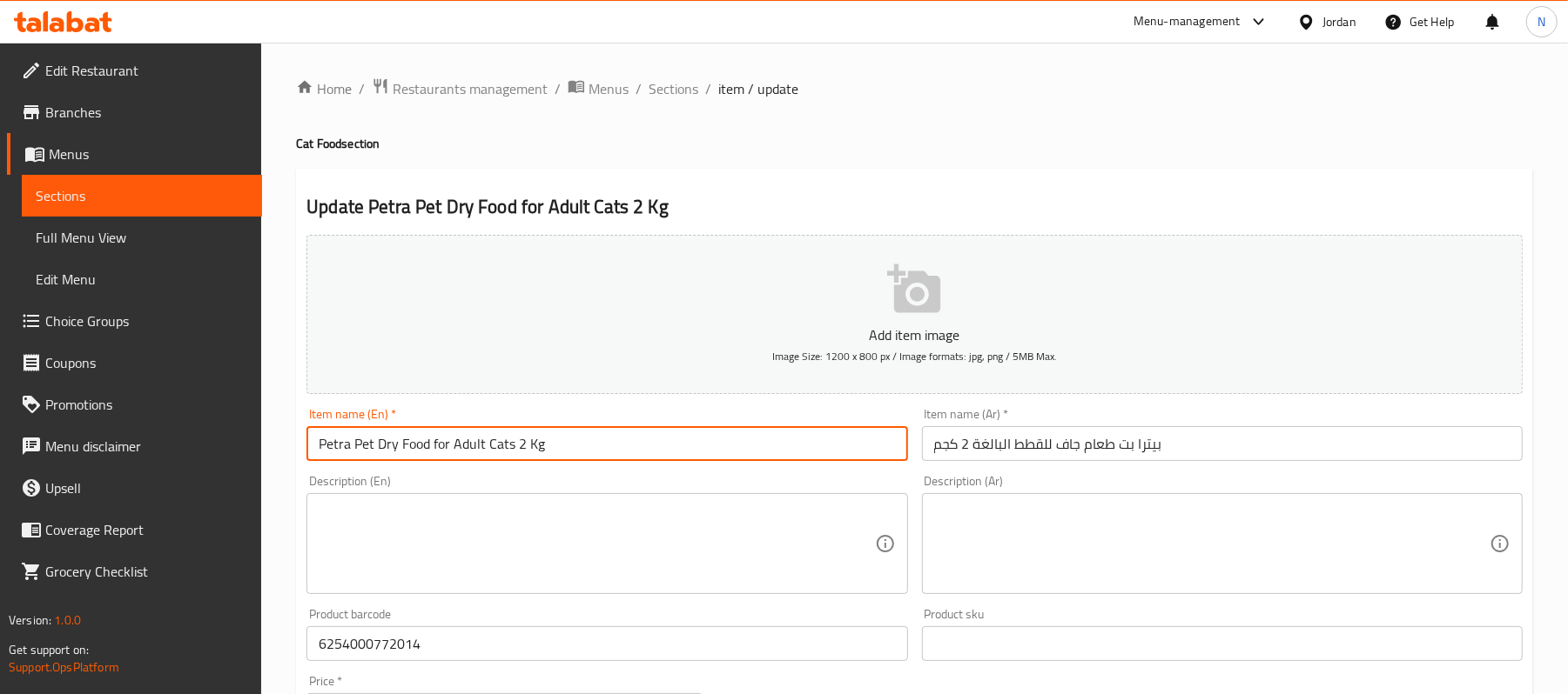
paste input "Chicken"
type input "Petra Pet Chicken Dry Food for Adult Cats 2 Kg"
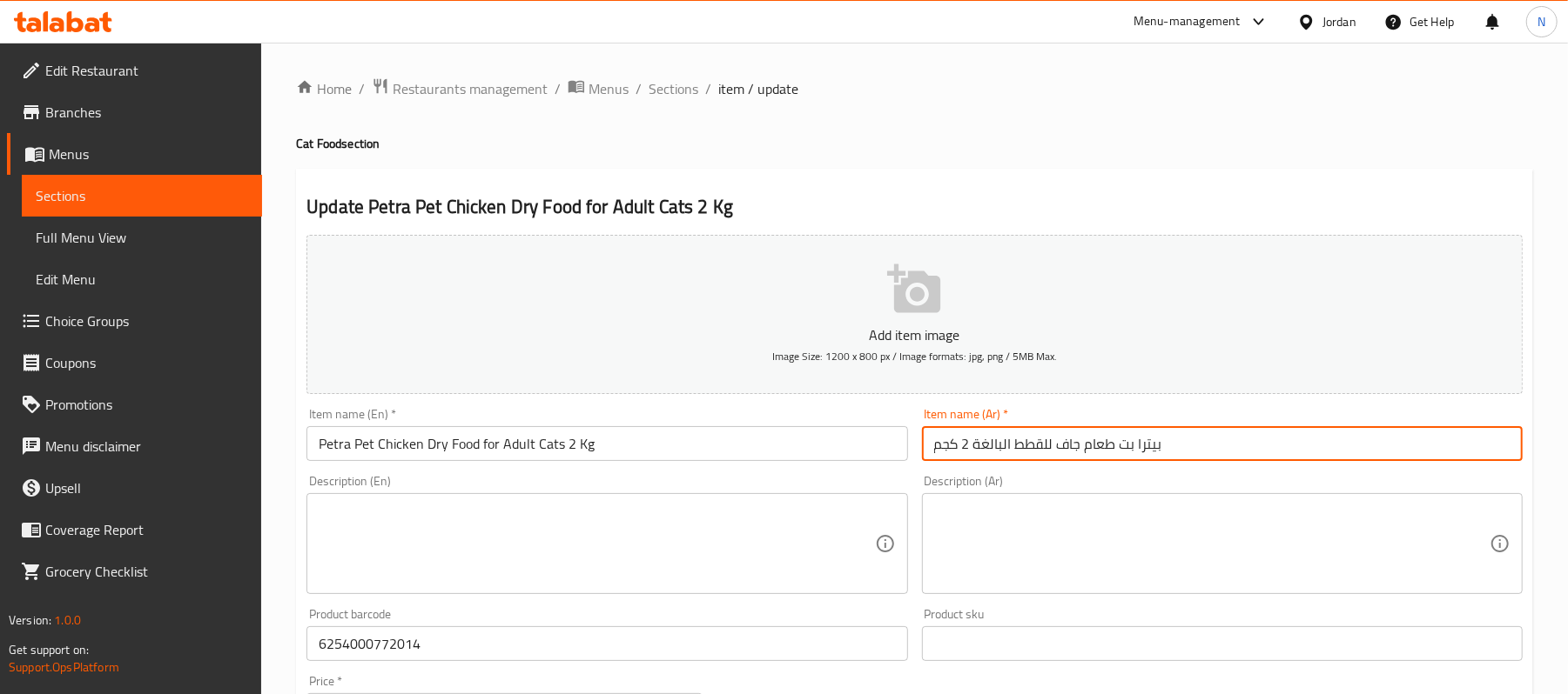
click at [1112, 444] on input "بيترا بت طعام جاف للقطط البالغة 2 كجم" at bounding box center [1222, 443] width 601 height 35
click at [1056, 446] on input "بيترا بت طعام جاف للقطط البالغة 2 كجم" at bounding box center [1222, 443] width 601 height 35
paste input "بالدجاج"
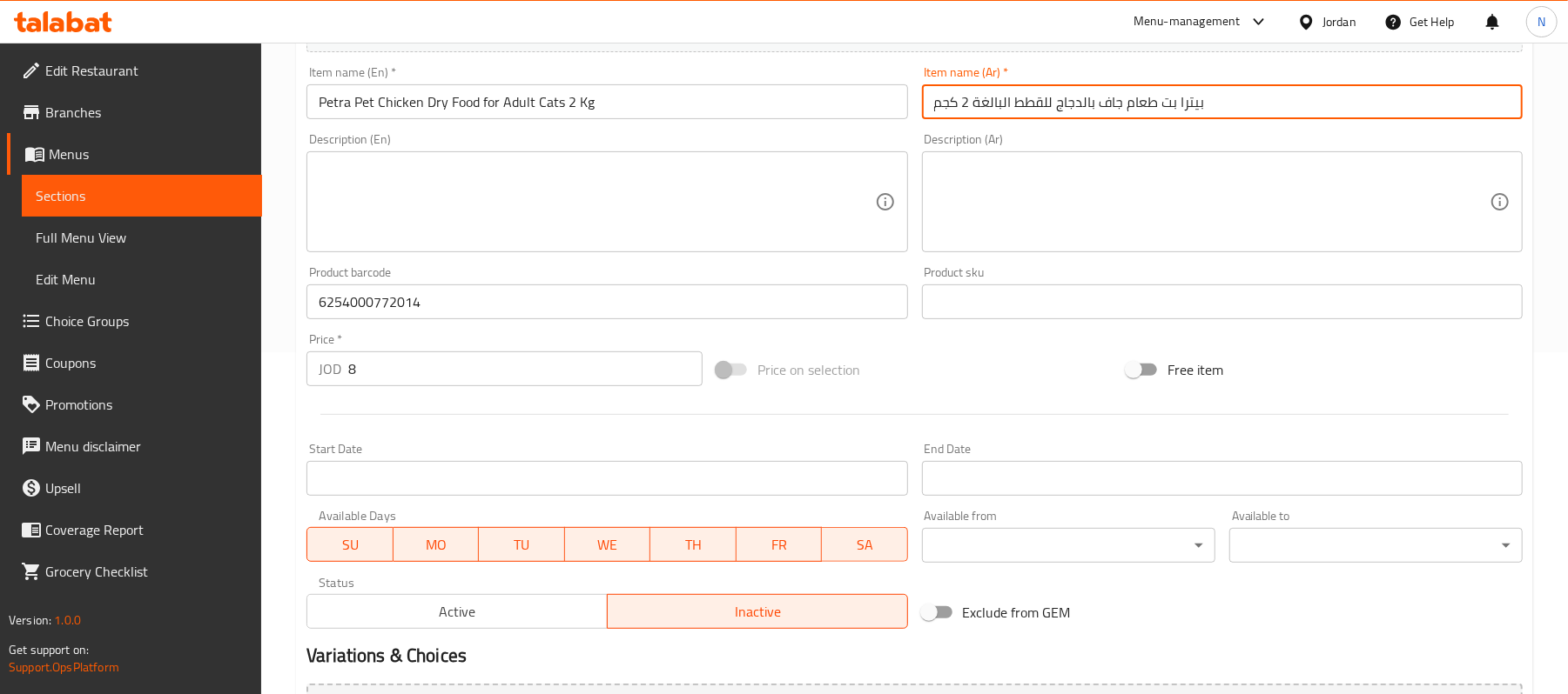
scroll to position [348, 0]
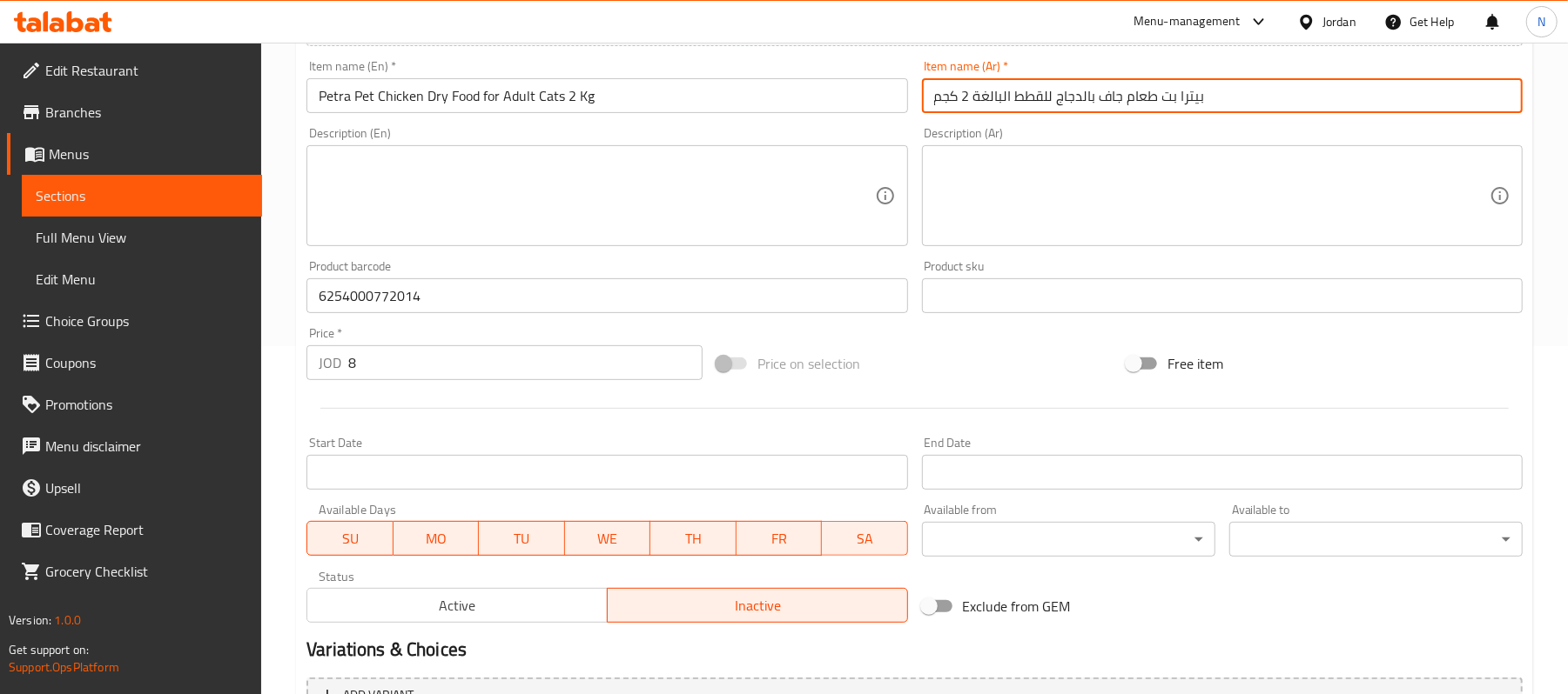
type input "بيترا بت طعام جاف بالدجاج للقطط البالغة 2 كجم"
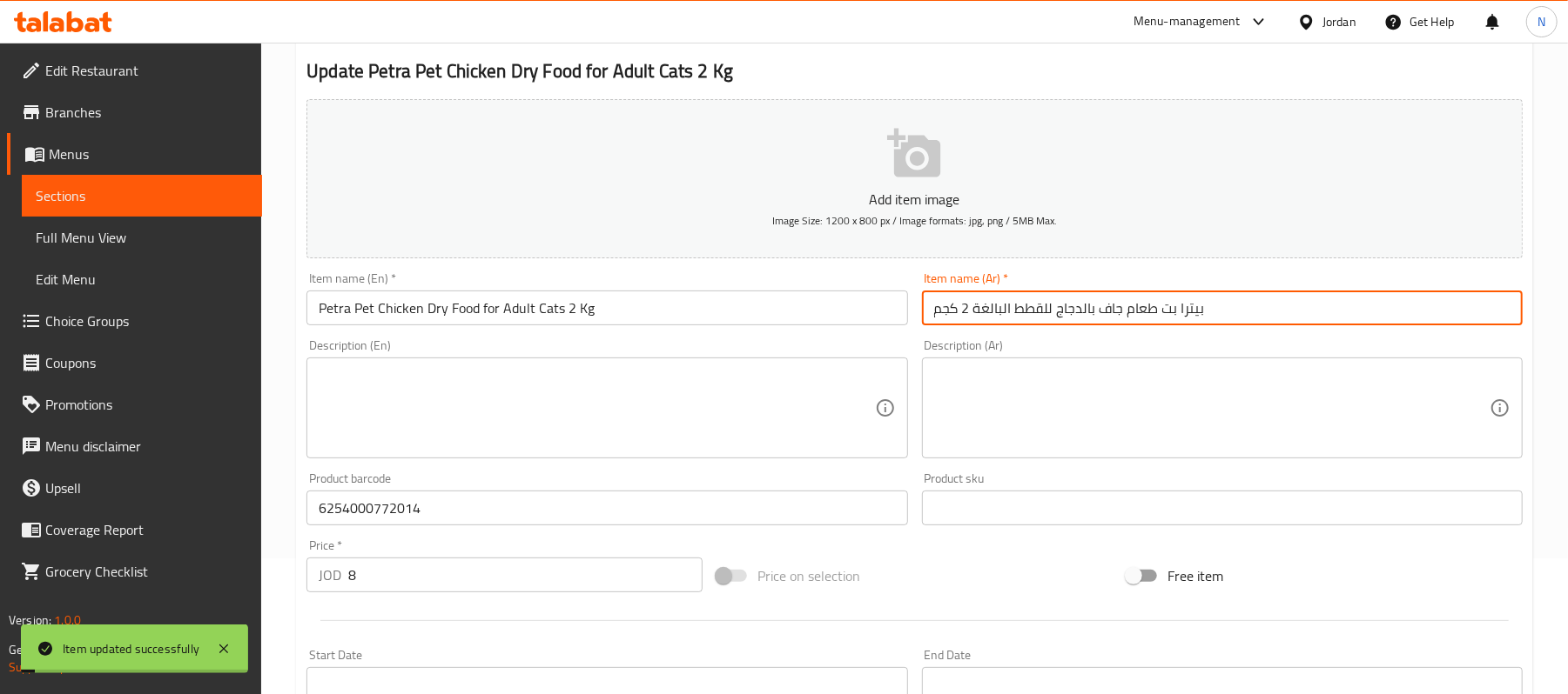
scroll to position [0, 0]
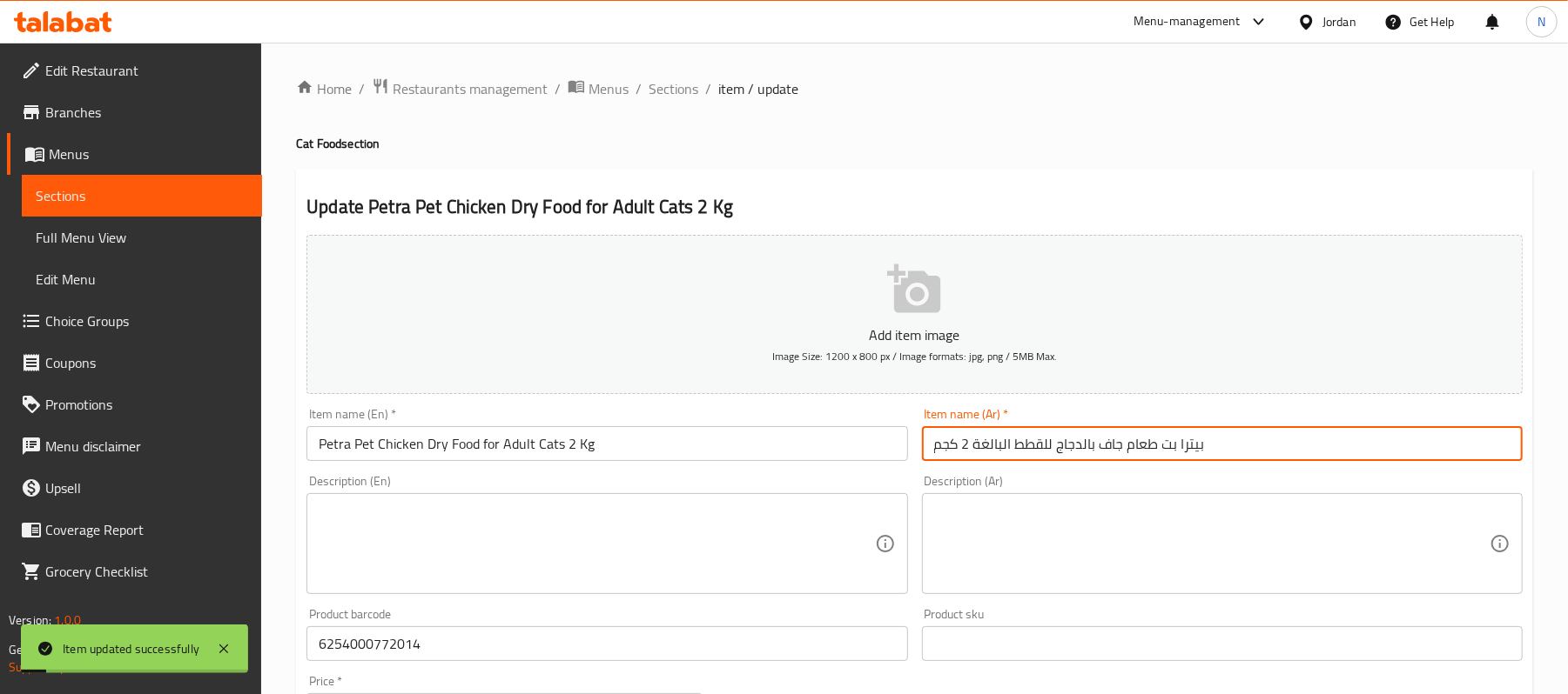
click at [696, 85] on ol "Home / Restaurants management / Menus / Sections / item / update" at bounding box center [914, 89] width 1237 height 23
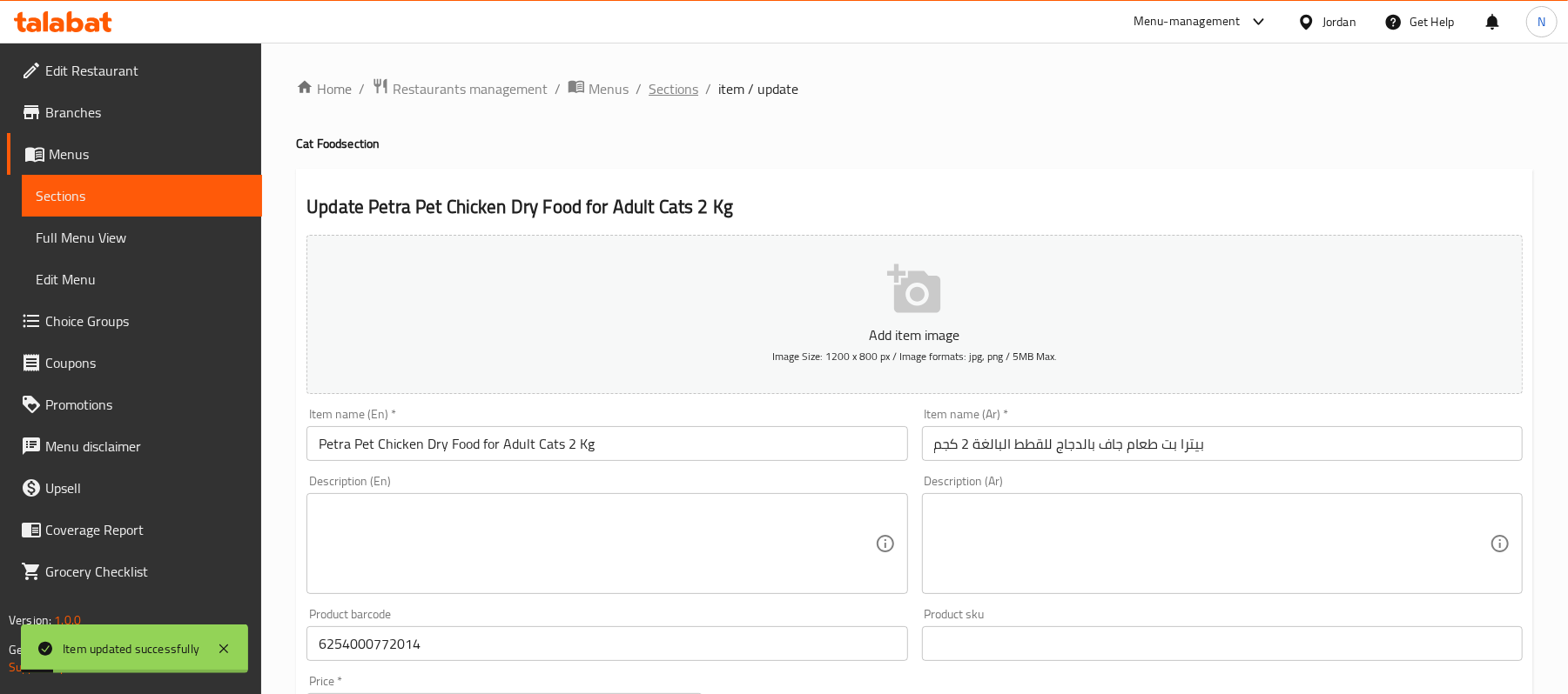
click at [680, 91] on span "Sections" at bounding box center [674, 89] width 49 height 21
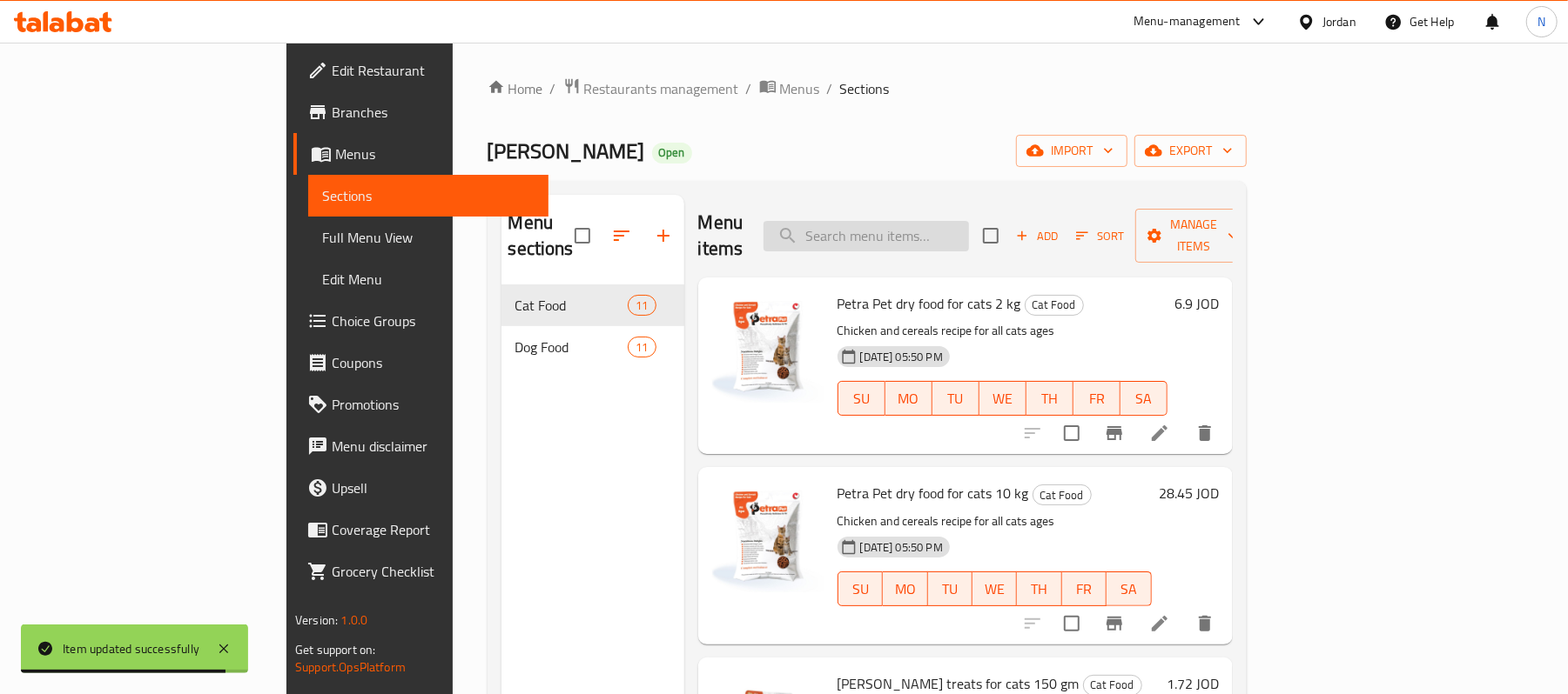
click at [969, 221] on input "search" at bounding box center [866, 236] width 206 height 30
paste input "Petra Pet Dry Food for Adult Cats 10 Kg"
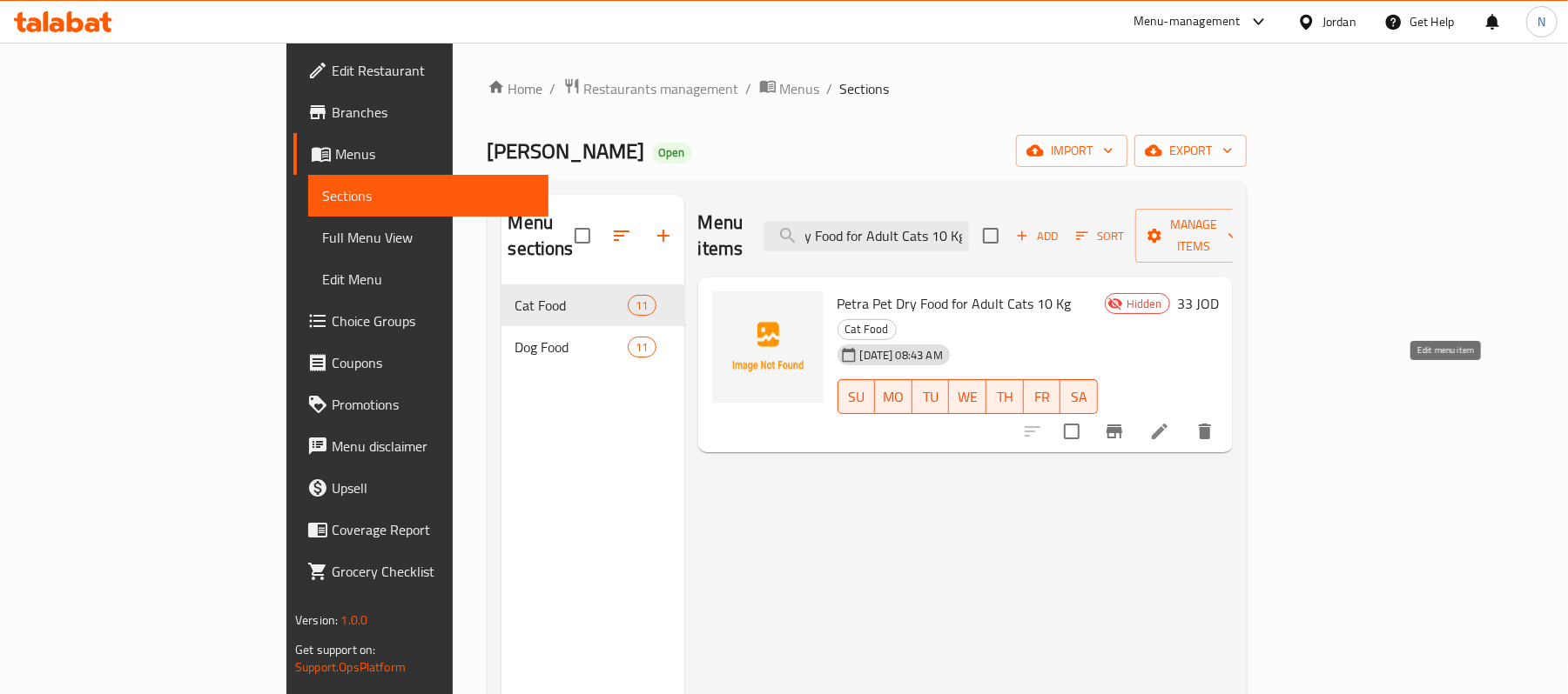
type input "Petra Pet Dry Food for Adult Cats 10 Kg"
click at [1167, 424] on icon at bounding box center [1160, 432] width 16 height 16
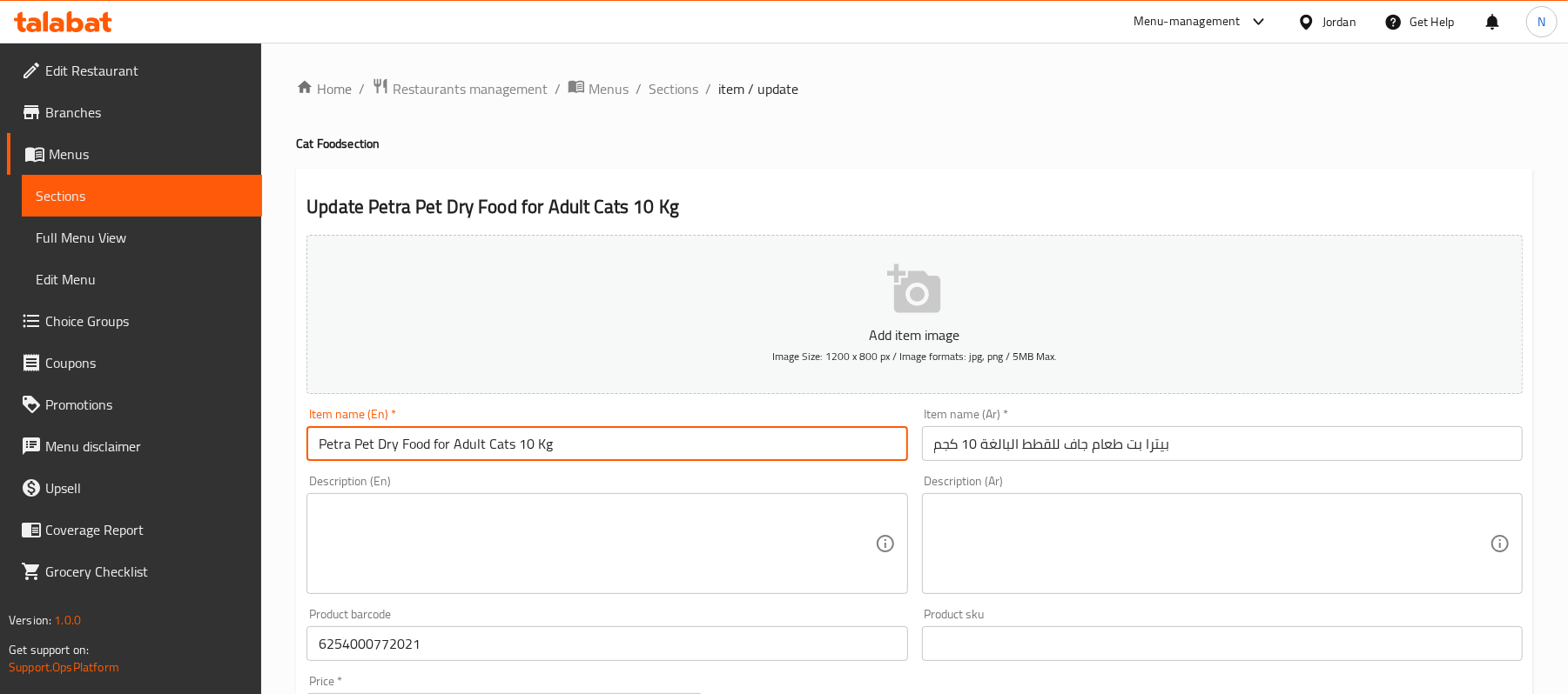
click at [380, 444] on input "Petra Pet Dry Food for Adult Cats 10 Kg" at bounding box center [607, 443] width 601 height 35
paste input "Chicken"
type input "Petra Pet Chicken Dry Food for Adult Cats 10 Kg"
click at [1062, 443] on input "بيترا بت طعام جاف للقطط البالغة 10 كجم" at bounding box center [1222, 443] width 601 height 35
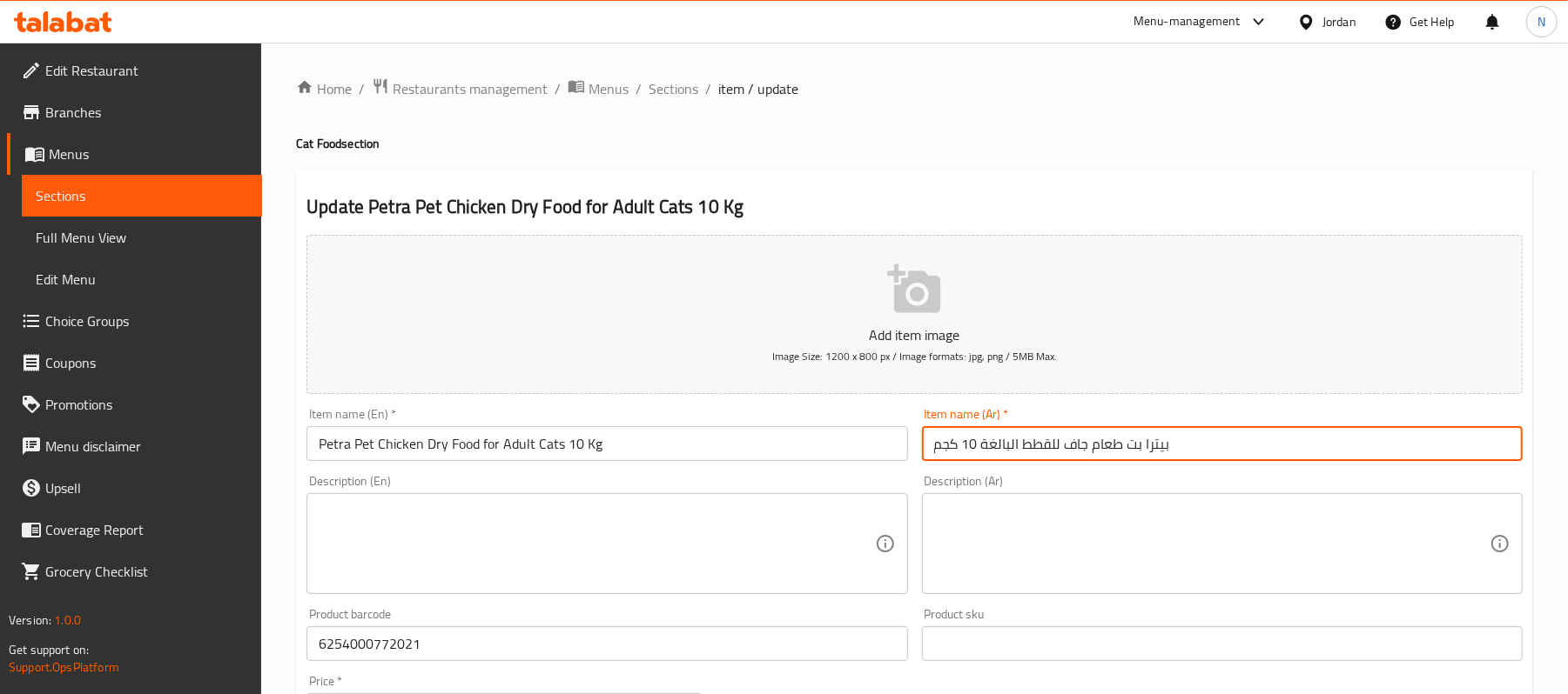
paste input "بالدجاج"
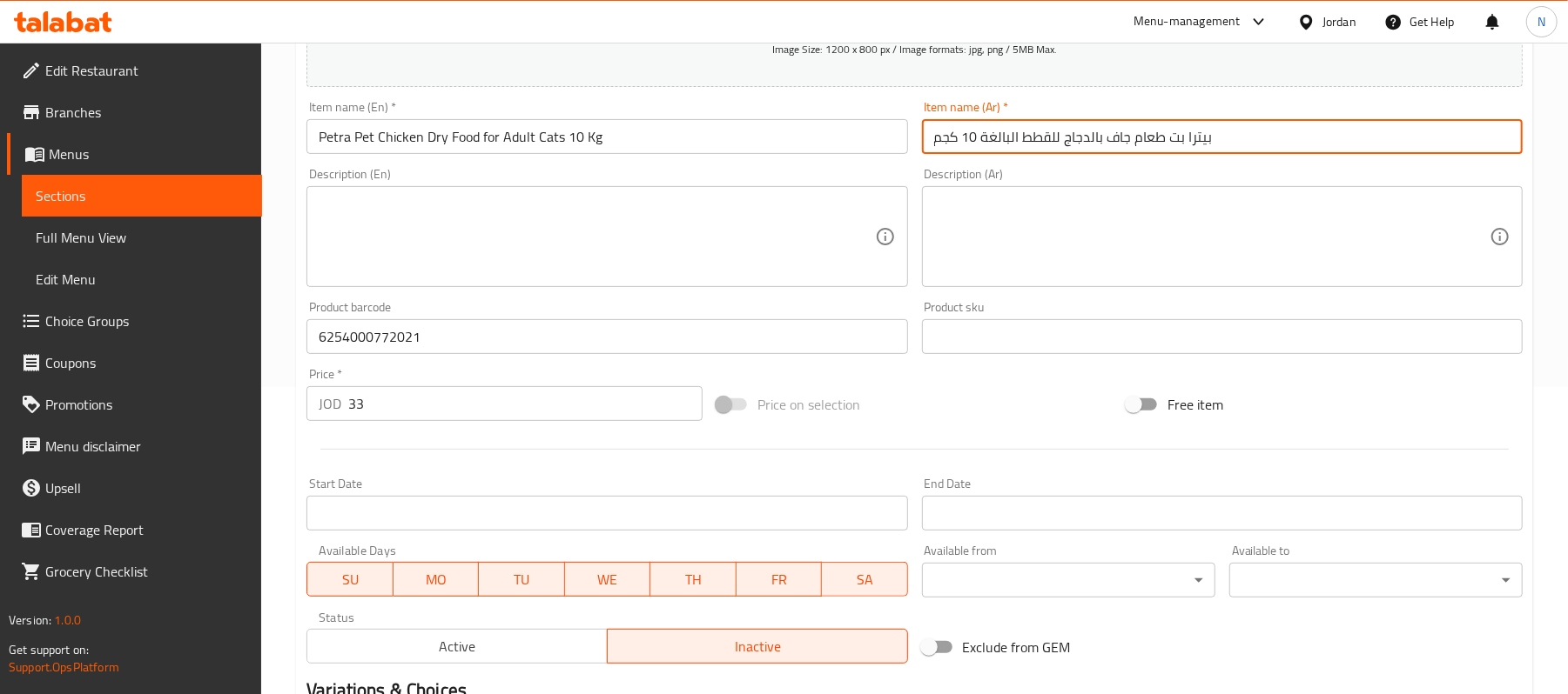
scroll to position [348, 0]
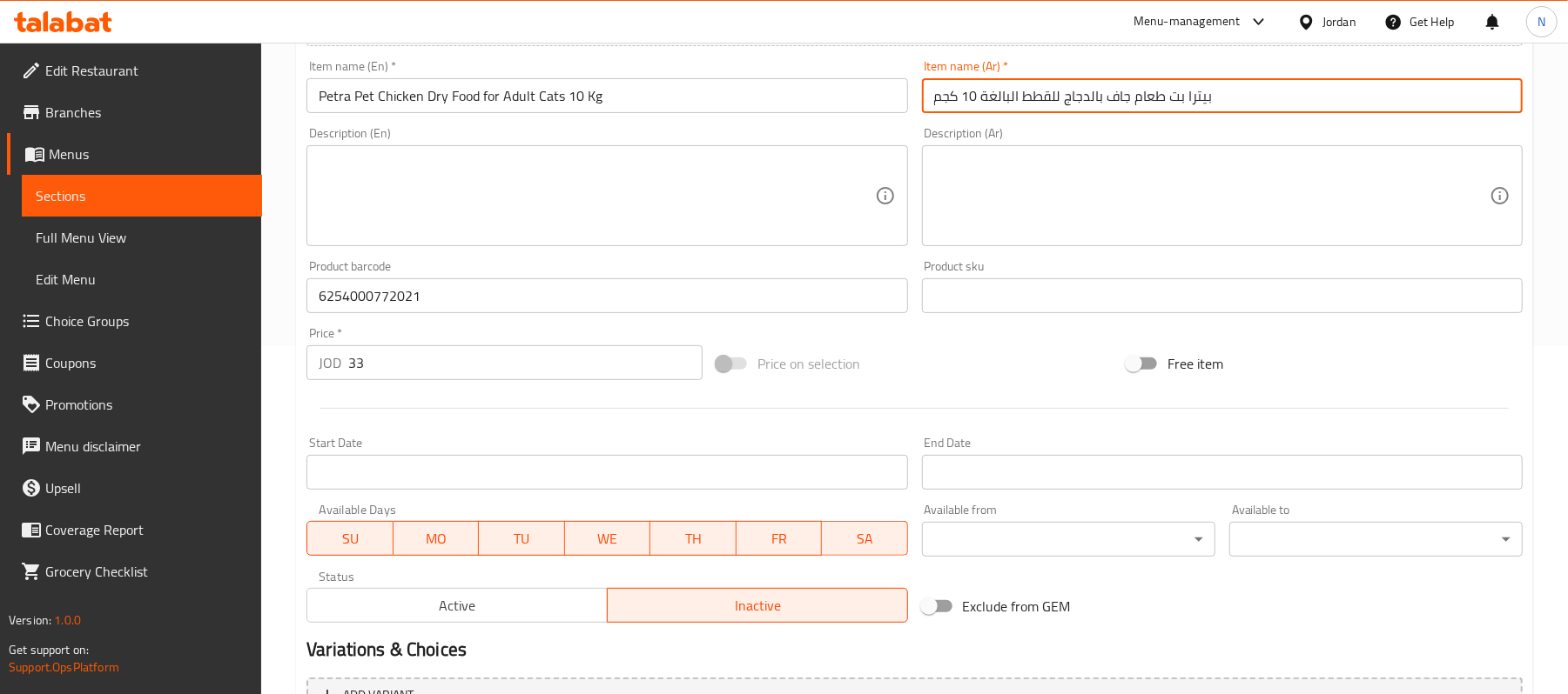
type input "بيترا بت طعام جاف بالدجاج للقطط البالغة 10 كجم"
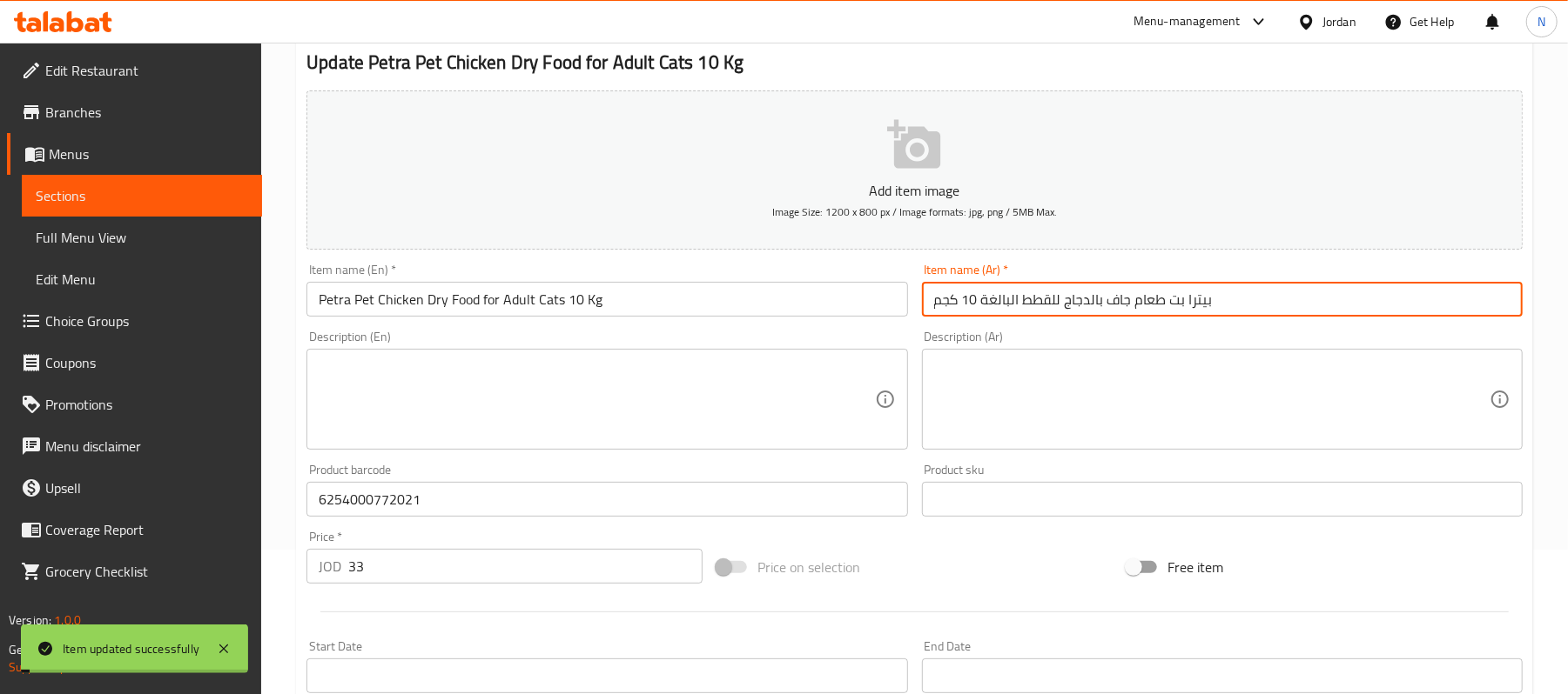
scroll to position [0, 0]
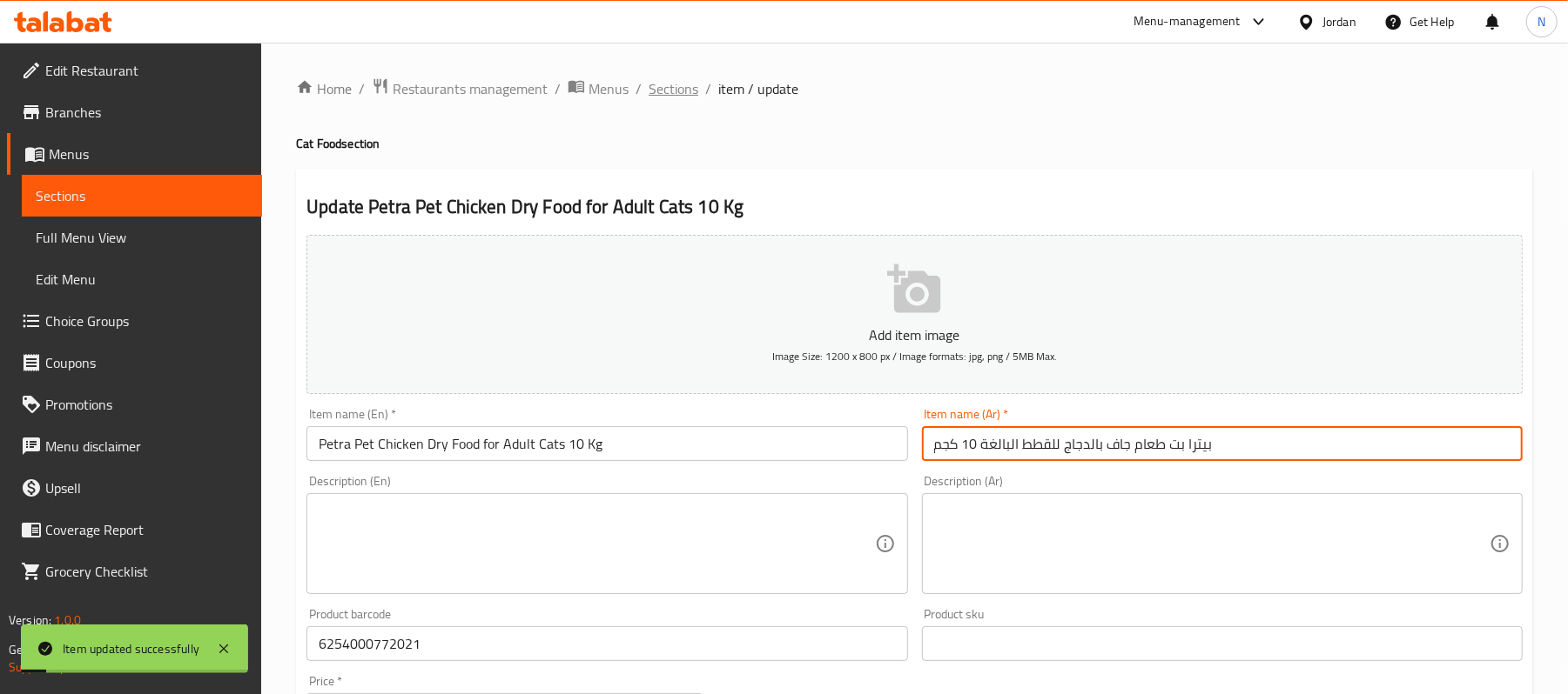
click at [681, 92] on span "Sections" at bounding box center [674, 89] width 49 height 21
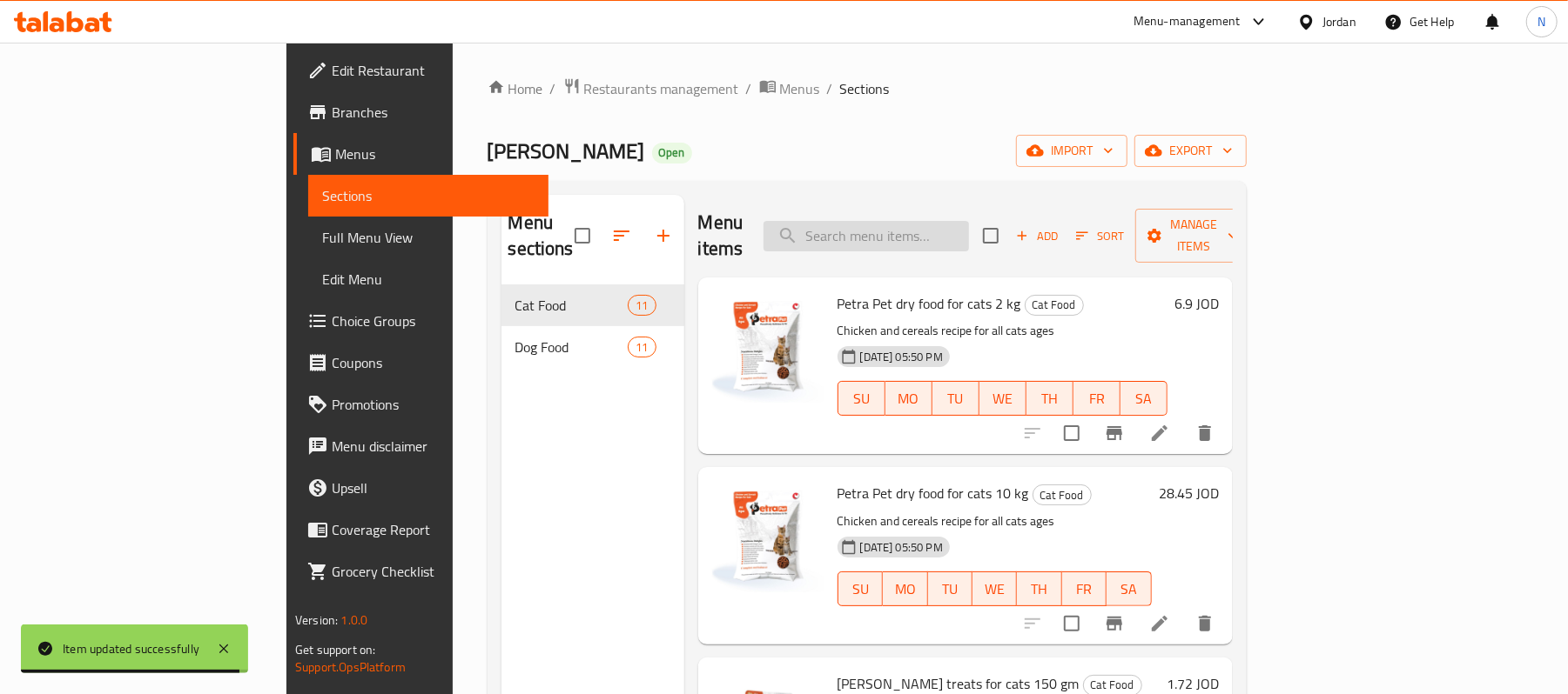
click at [969, 221] on input "search" at bounding box center [866, 236] width 206 height 30
paste input "Petra Pet Chicken Dry Food For Puppies 10 Kg"
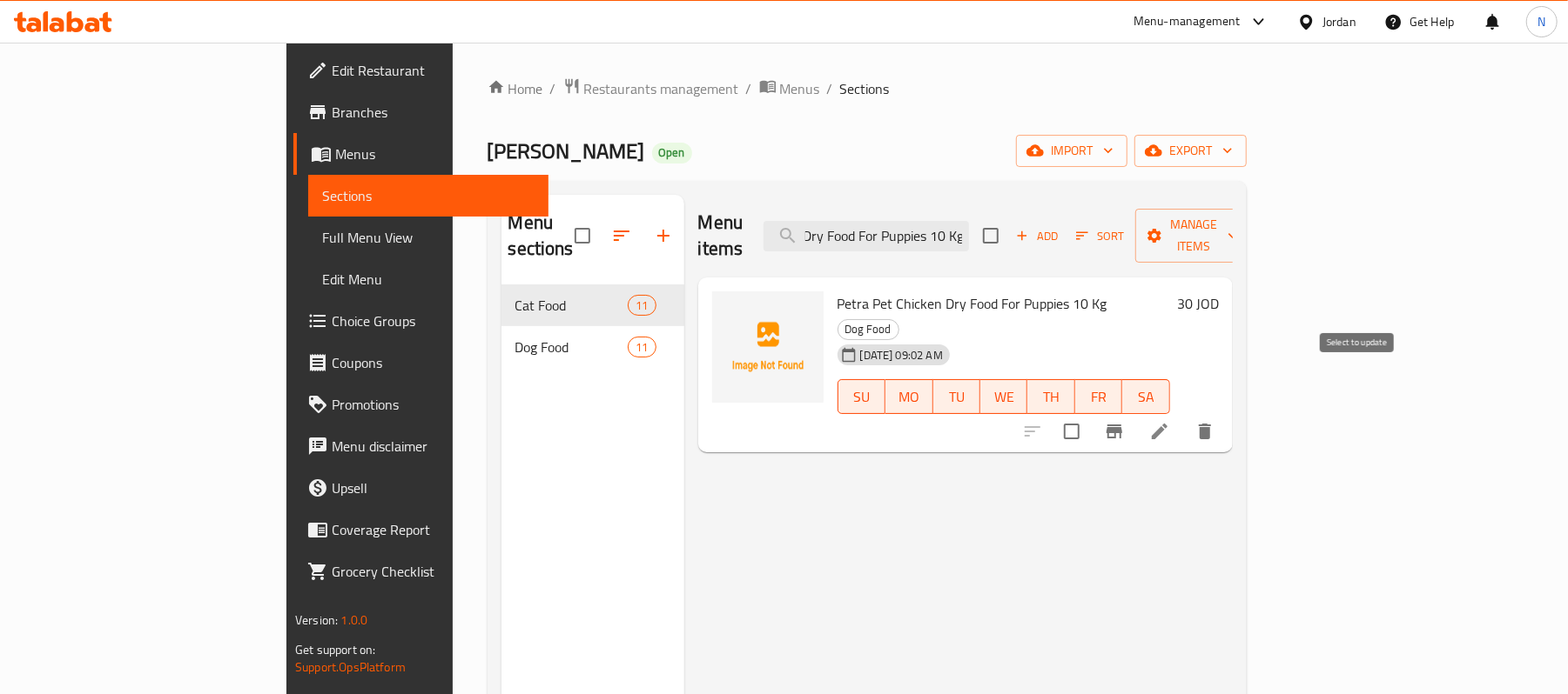
type input "Petra Pet Chicken Dry Food For Puppies 10 Kg"
click at [1090, 414] on input "checkbox" at bounding box center [1072, 432] width 37 height 37
checkbox input "true"
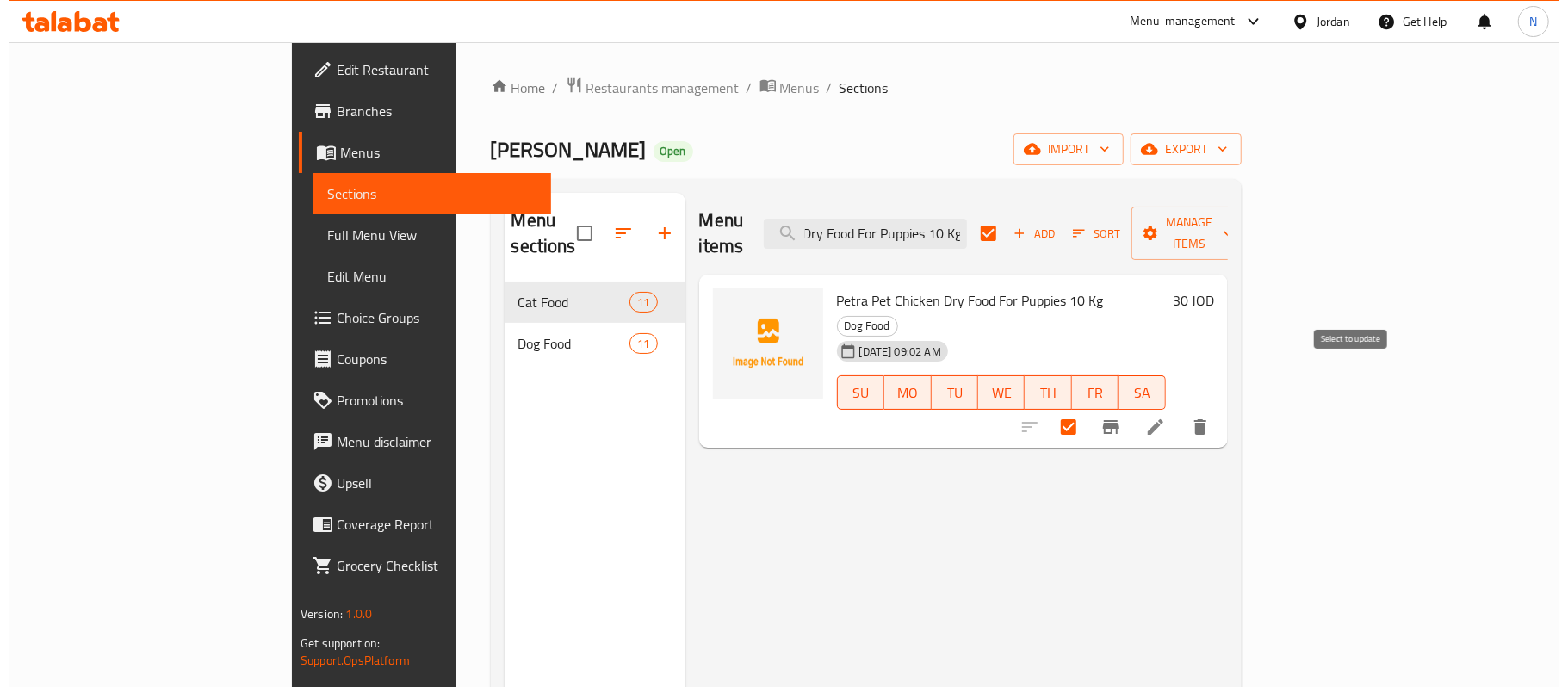
scroll to position [0, 0]
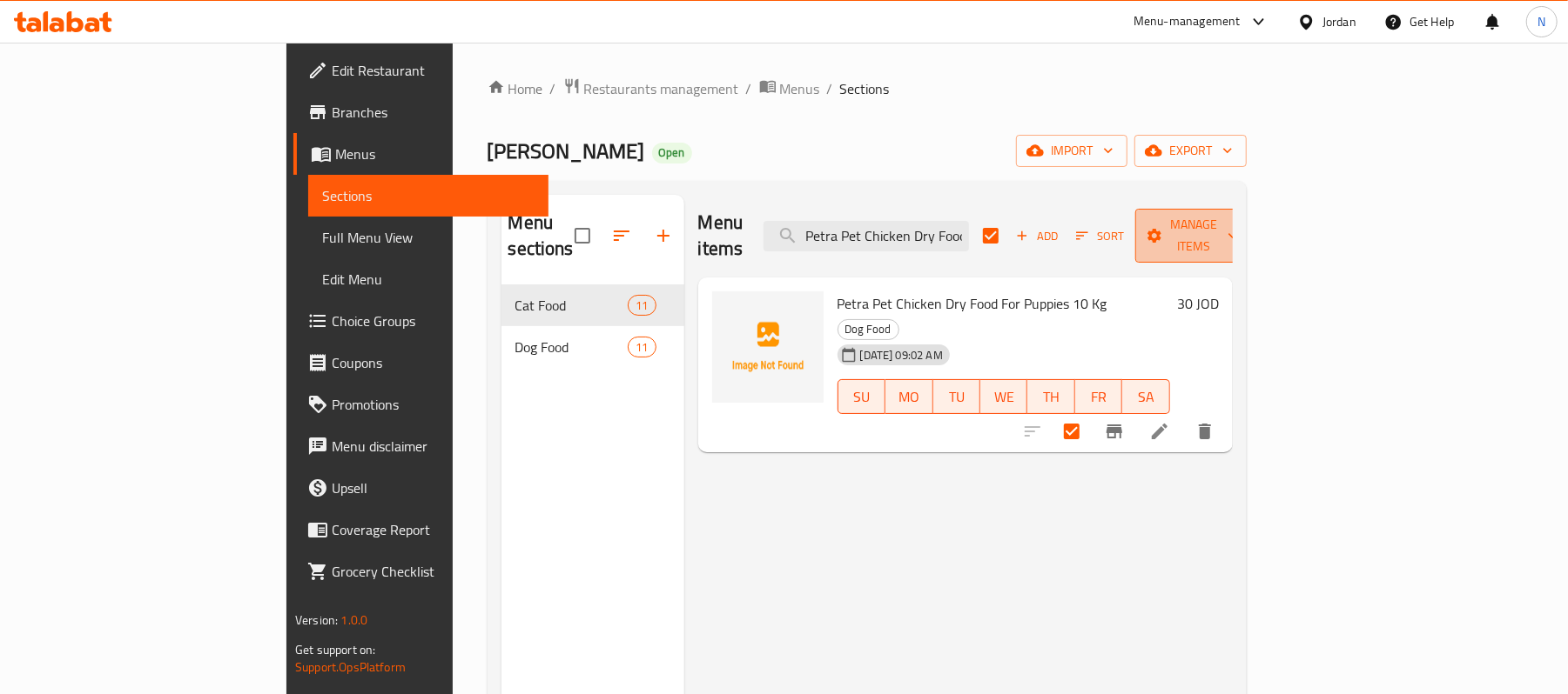
click at [1238, 230] on span "Manage items" at bounding box center [1194, 236] width 89 height 44
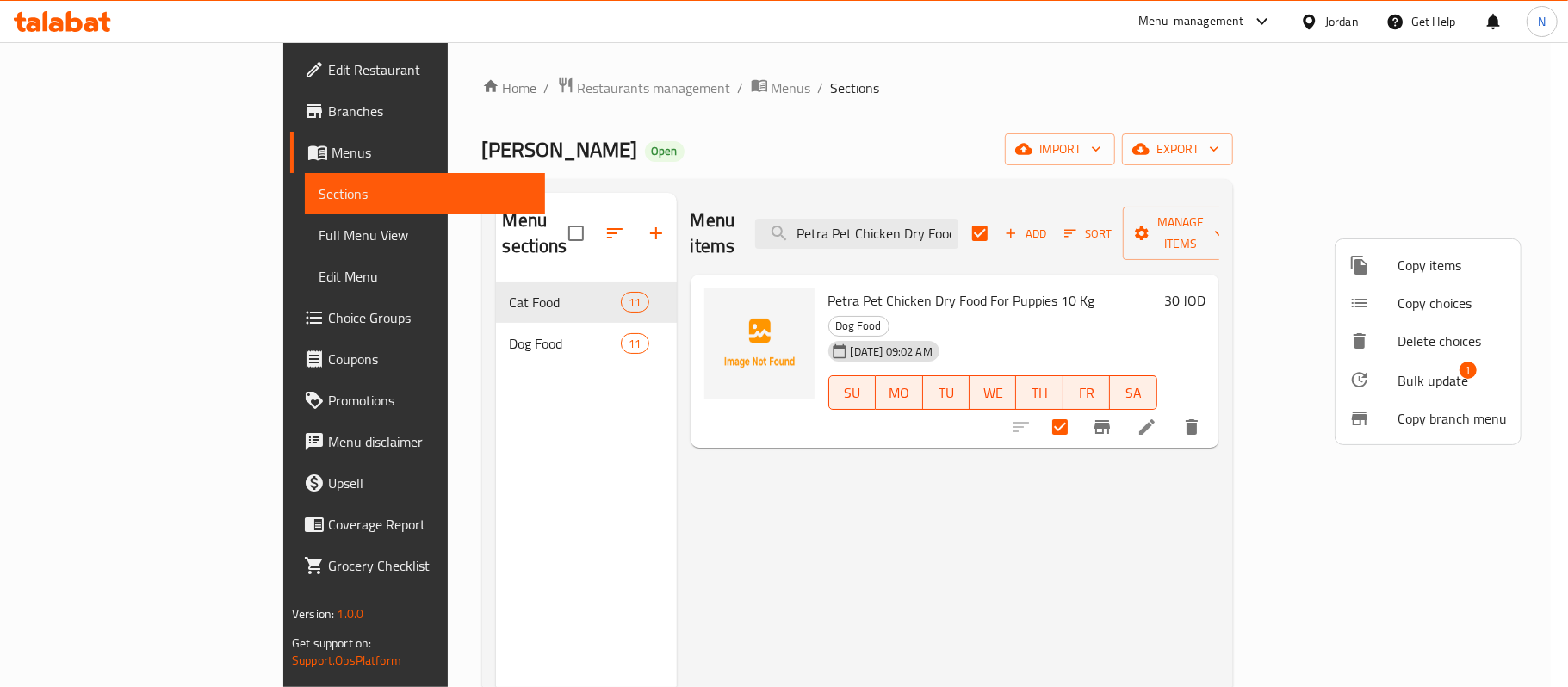
click at [1437, 370] on span "Bulk update" at bounding box center [1432, 381] width 70 height 21
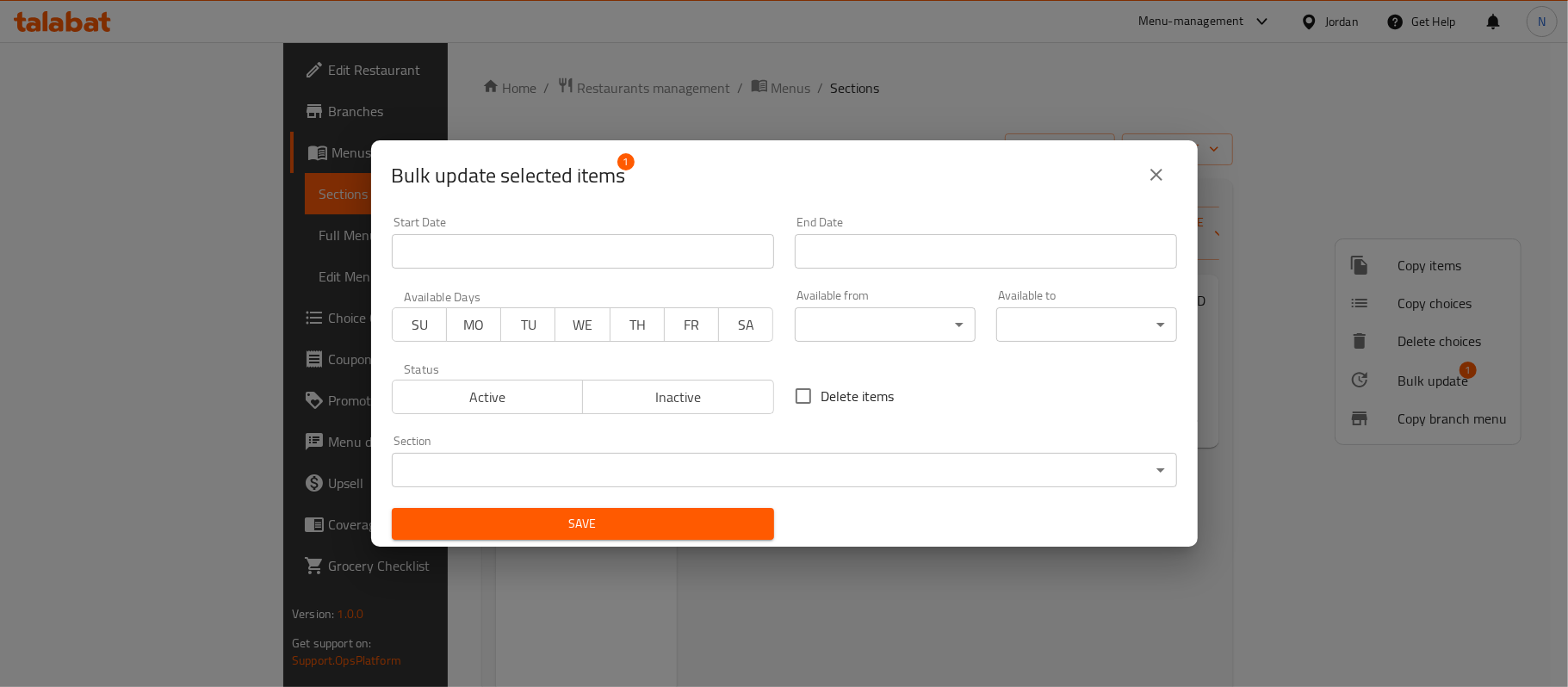
click at [714, 400] on span "Inactive" at bounding box center [678, 397] width 177 height 25
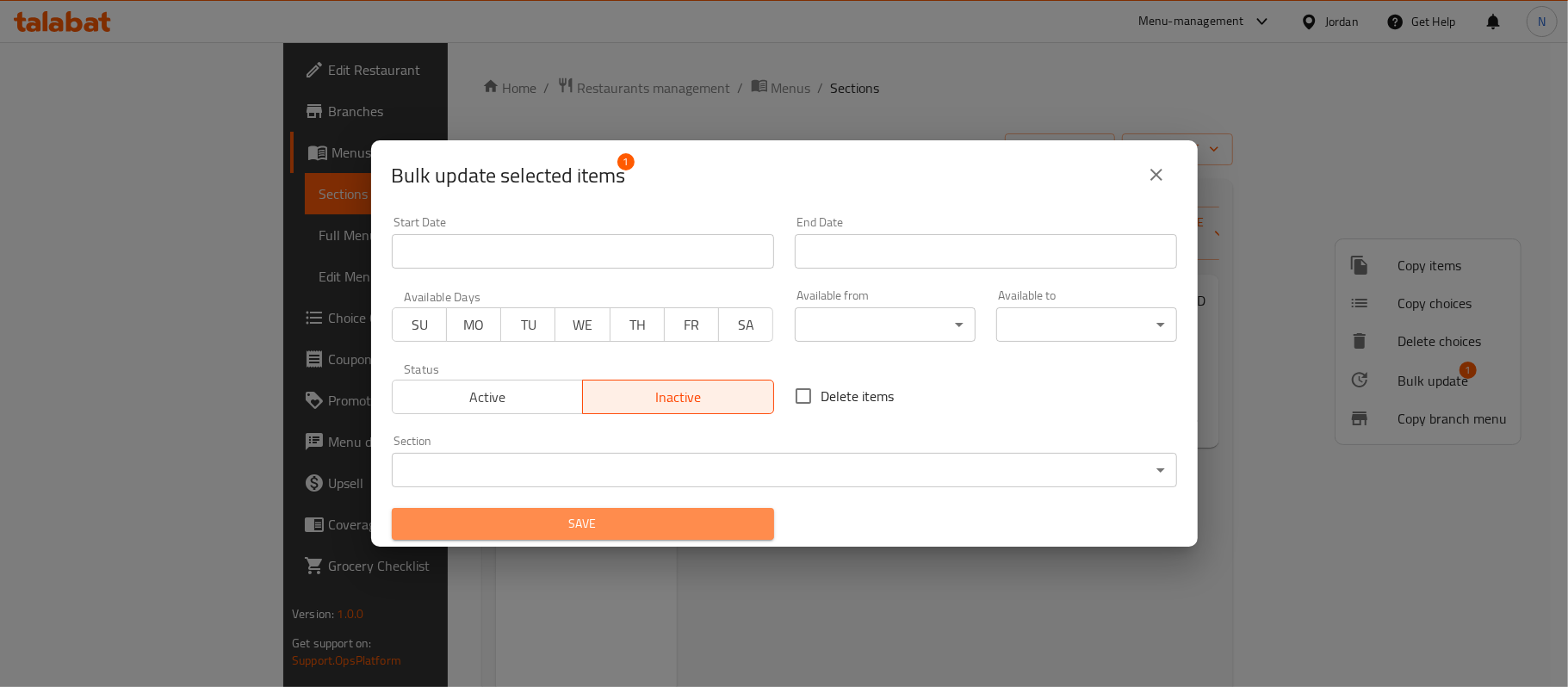
click at [693, 517] on span "Save" at bounding box center [583, 524] width 355 height 22
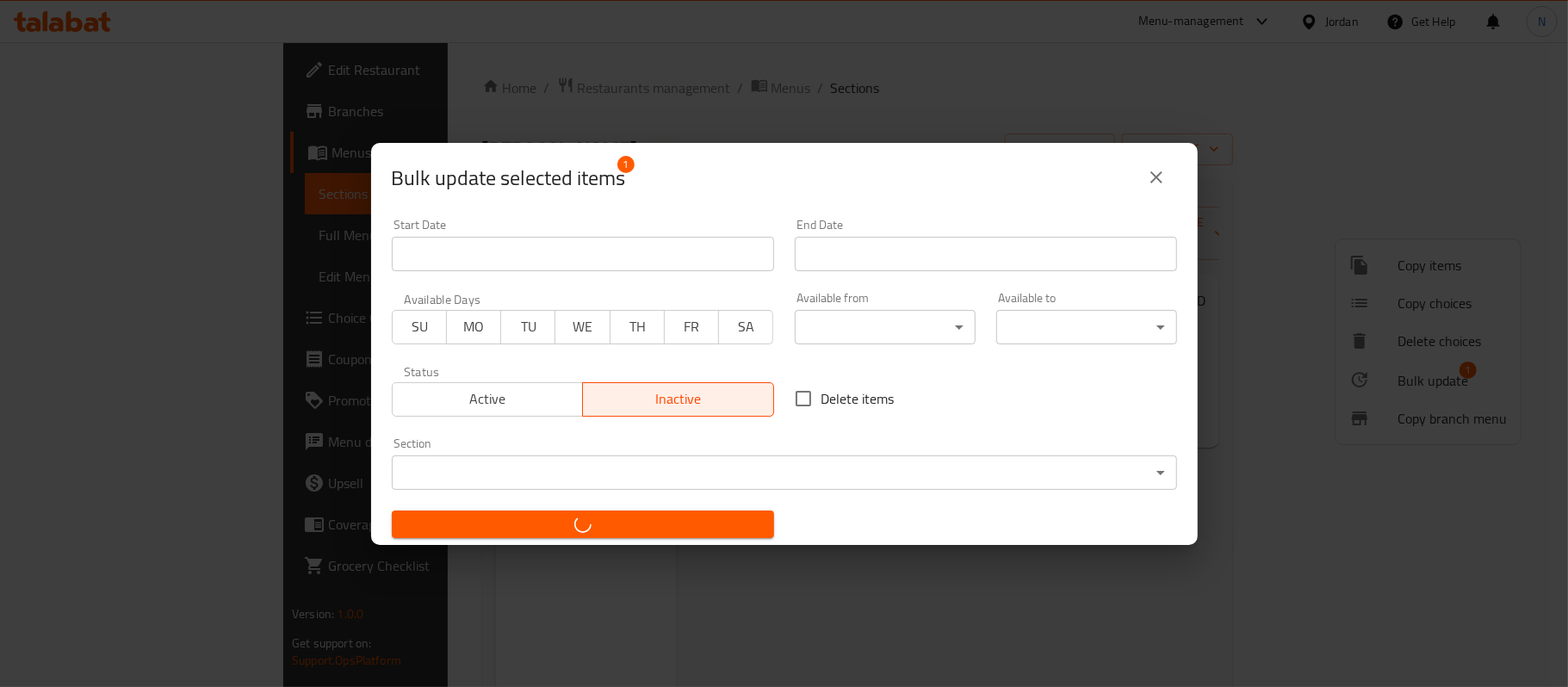
checkbox input "false"
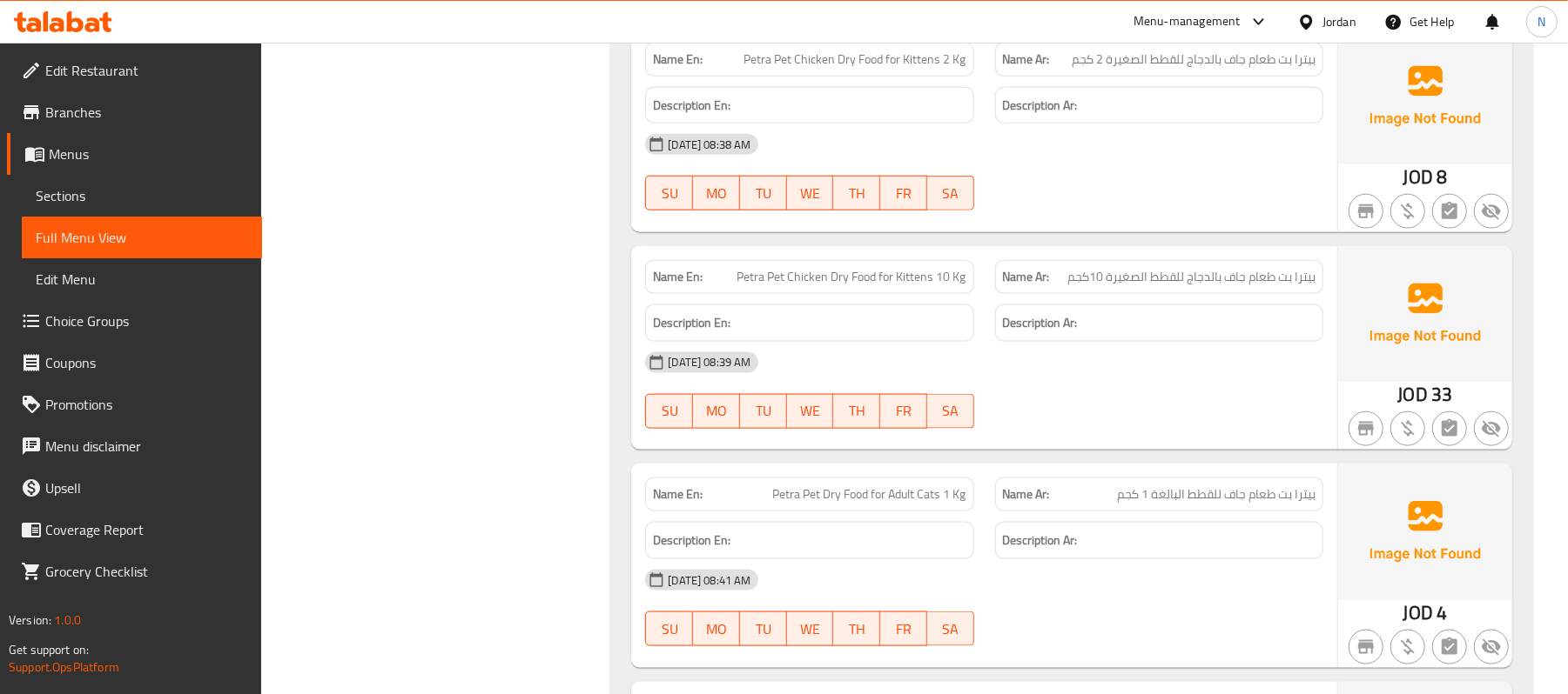
scroll to position [1508, 0]
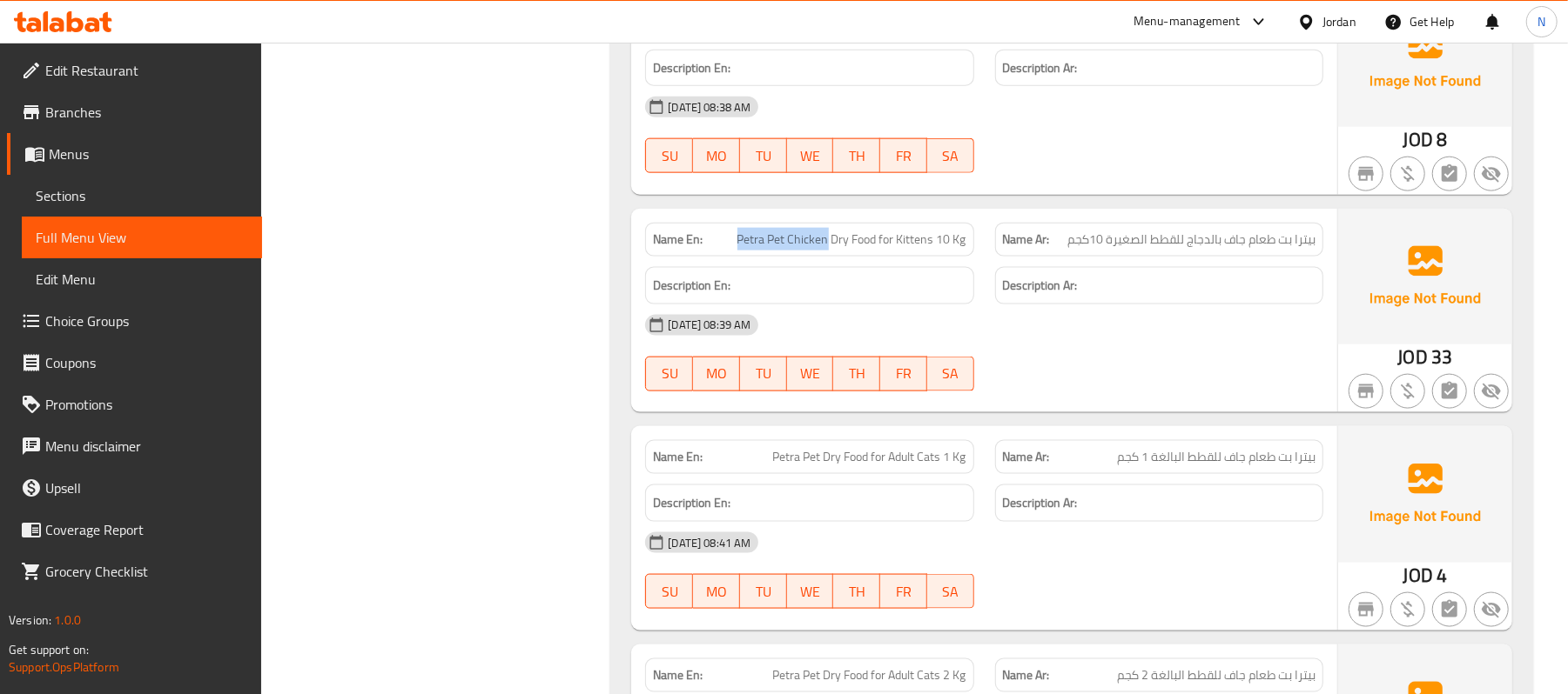
drag, startPoint x: 738, startPoint y: 243, endPoint x: 829, endPoint y: 233, distance: 91.5
click at [829, 233] on span "Petra Pet Chicken Dry Food for Kittens 10 Kg" at bounding box center [852, 240] width 229 height 18
copy span "Petra Pet Chicken"
drag, startPoint x: 1275, startPoint y: 237, endPoint x: 1318, endPoint y: 241, distance: 43.2
click at [1318, 241] on div "Name Ar: [PERSON_NAME] طعام جاف بالدجاج للقطط الصغيرة 10كجم" at bounding box center [1160, 240] width 328 height 34
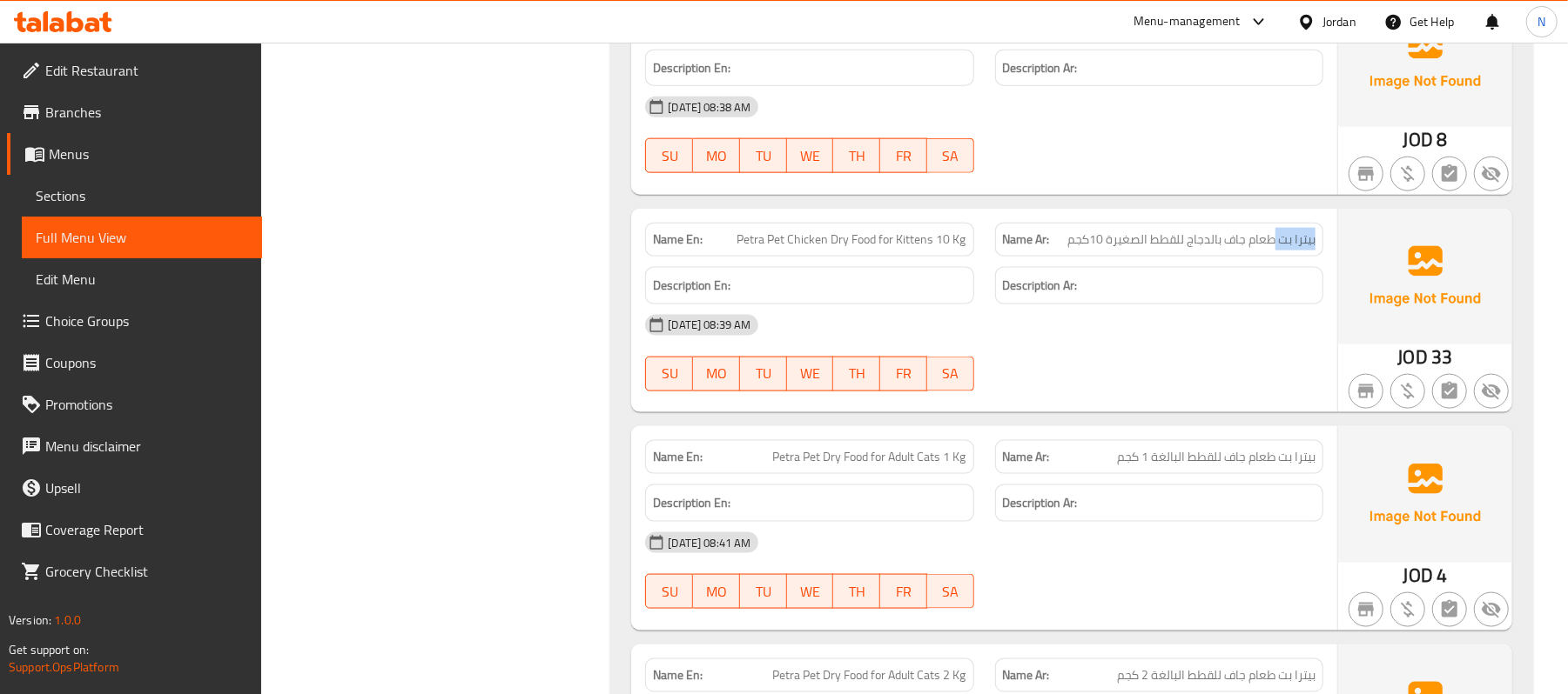
copy span "بيترا بت"
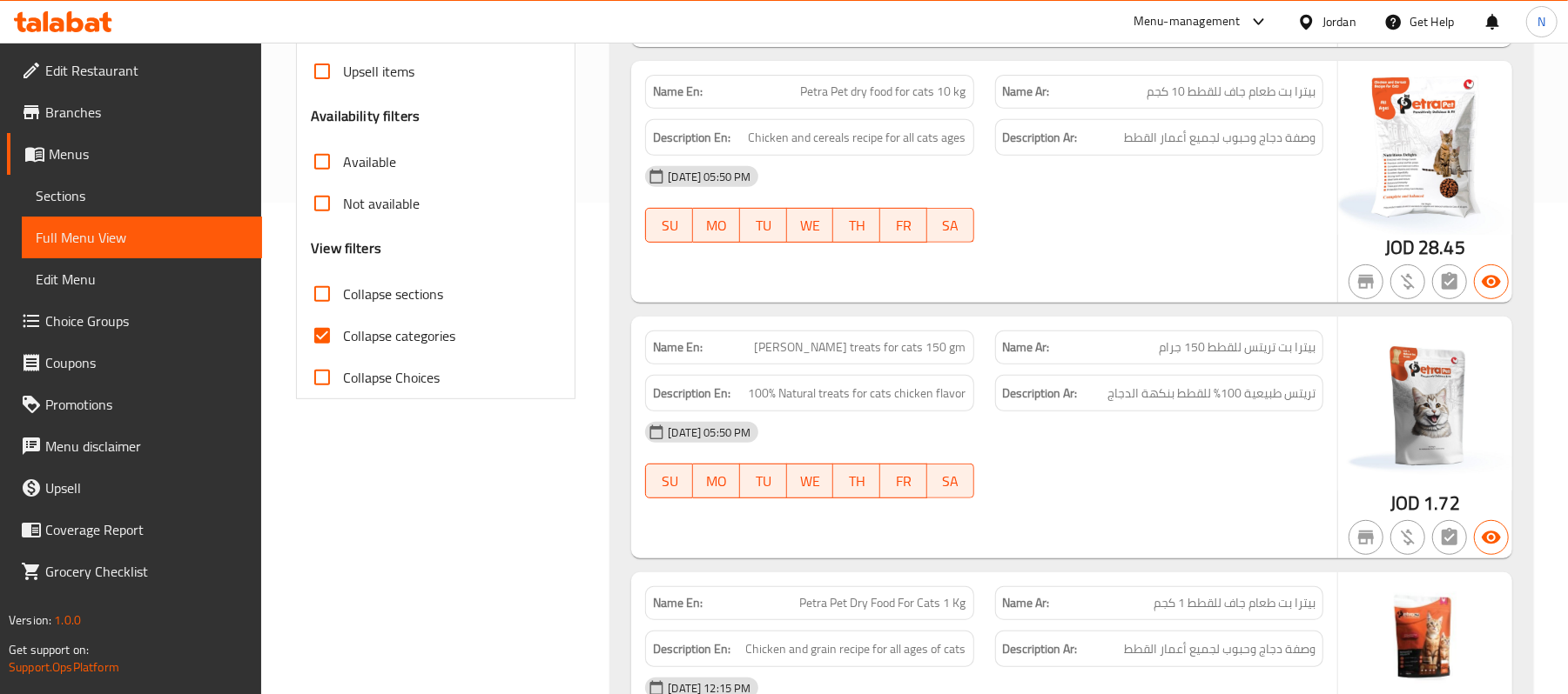
scroll to position [2276, 0]
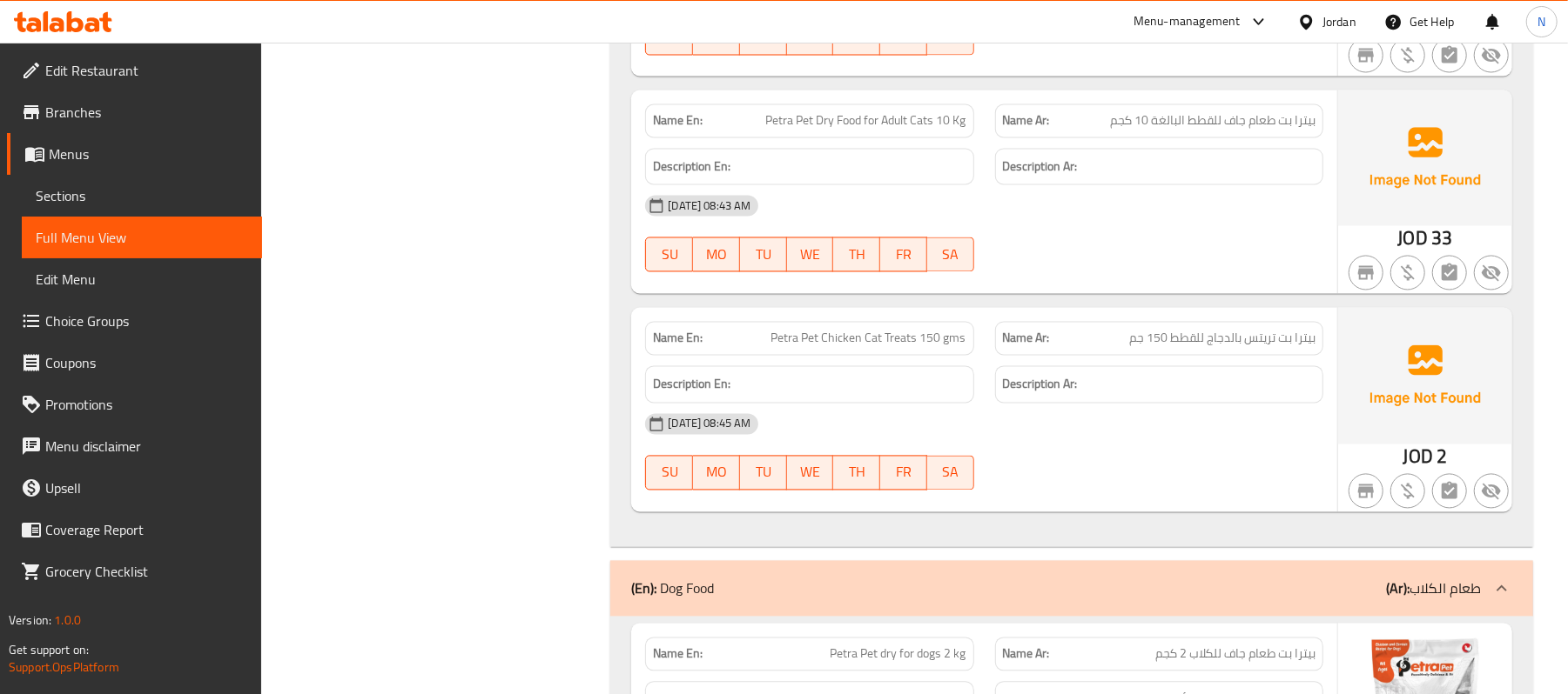
click at [1212, 464] on div "[DATE] 08:45 AM SU MO TU WE TH FR SA" at bounding box center [984, 452] width 699 height 98
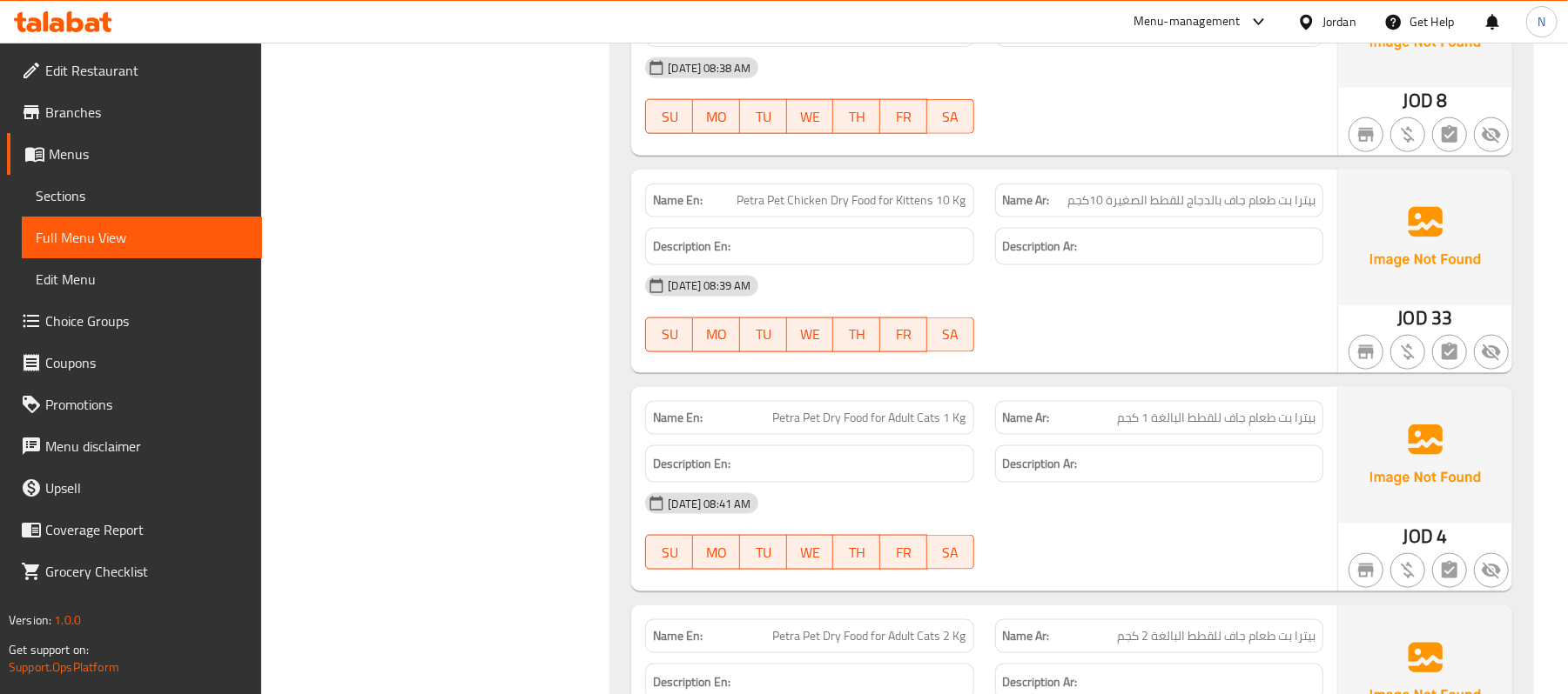
scroll to position [1580, 0]
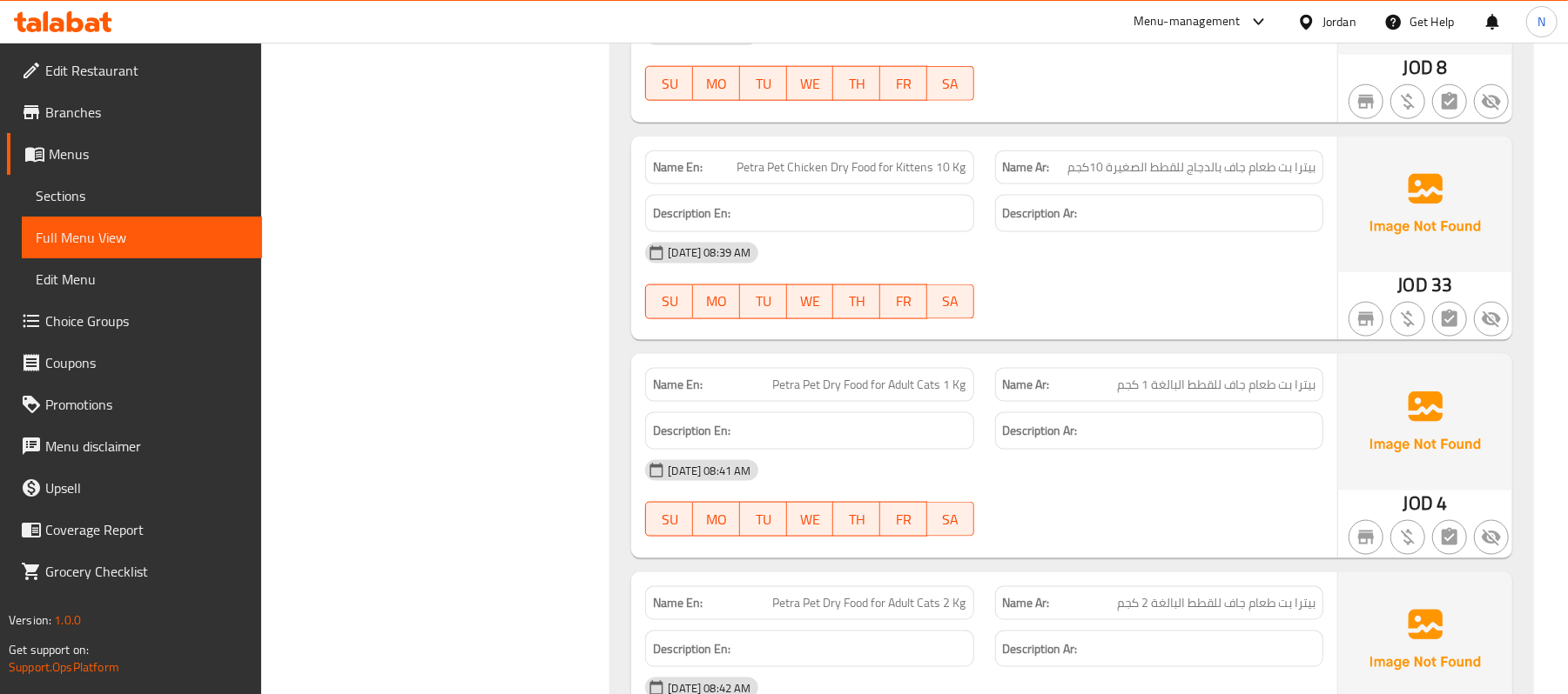
click at [928, 388] on span "Petra Pet Dry Food for Adult Cats 1 Kg" at bounding box center [870, 384] width 193 height 18
copy span "Petra Pet Dry Food for Adult Cats 1 Kg"
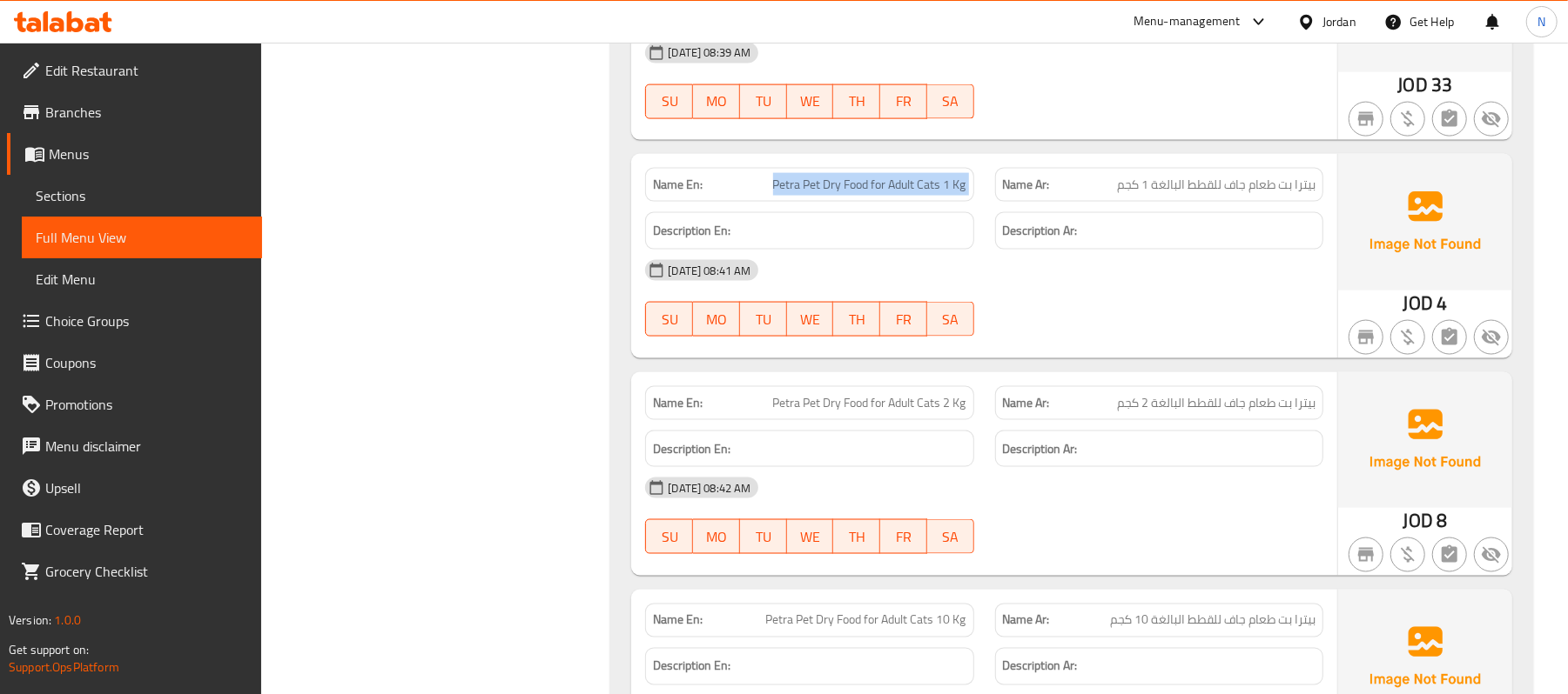
scroll to position [1812, 0]
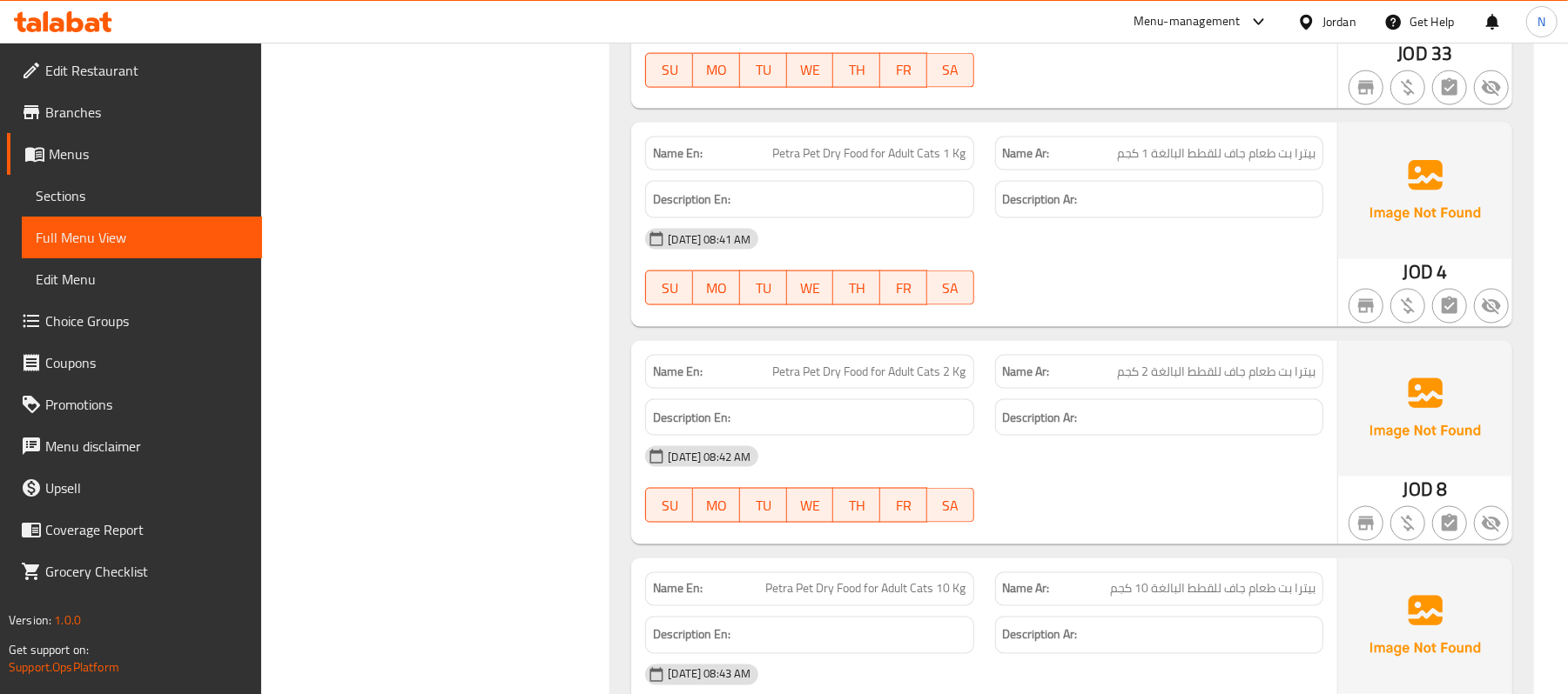
click at [910, 373] on span "Petra Pet Dry Food for Adult Cats 2 Kg" at bounding box center [870, 371] width 193 height 18
copy span "Petra Pet Dry Food for Adult Cats 2 Kg"
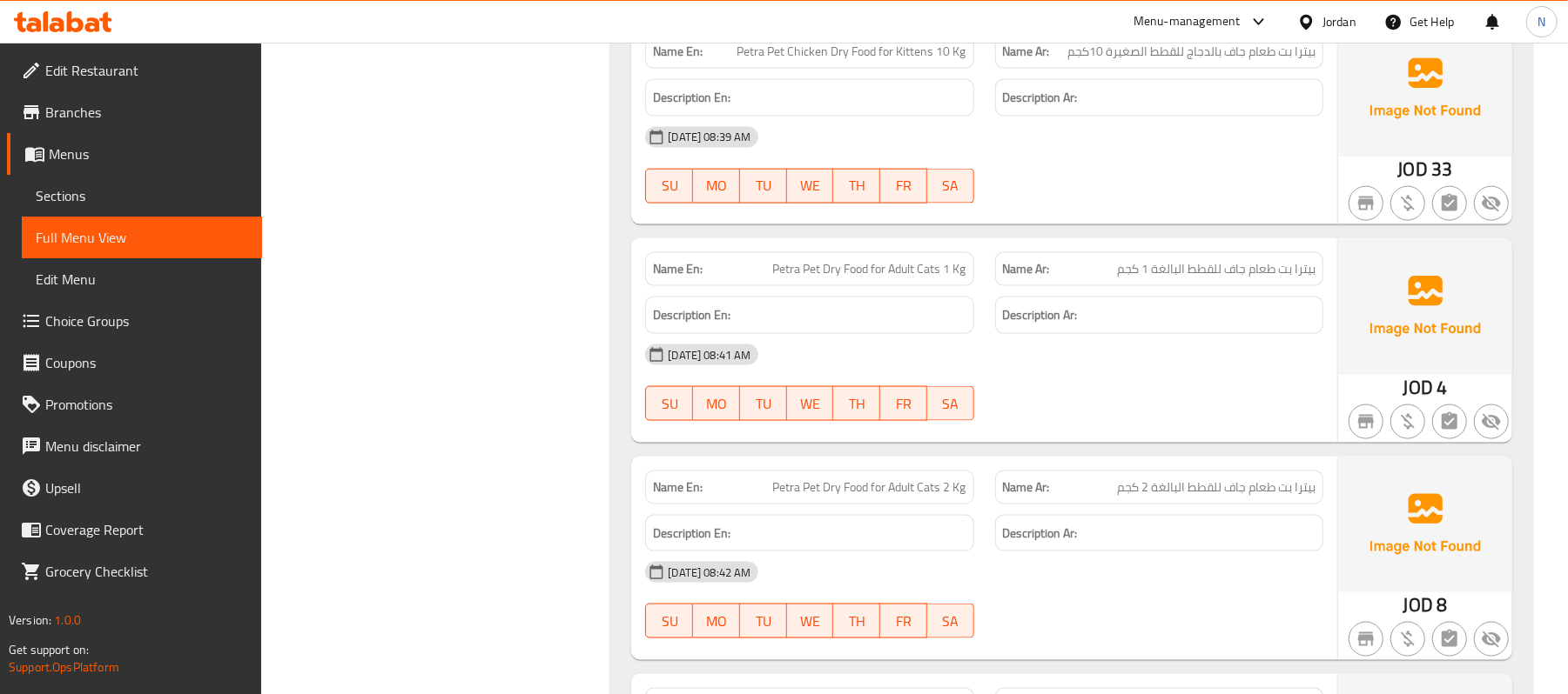
click at [808, 59] on span "Petra Pet Chicken Dry Food for Kittens 10 Kg" at bounding box center [852, 51] width 229 height 18
copy span "Chicken"
click at [1199, 59] on span "بيترا بت طعام جاف بالدجاج للقطط الصغيرة 10كجم" at bounding box center [1192, 51] width 248 height 18
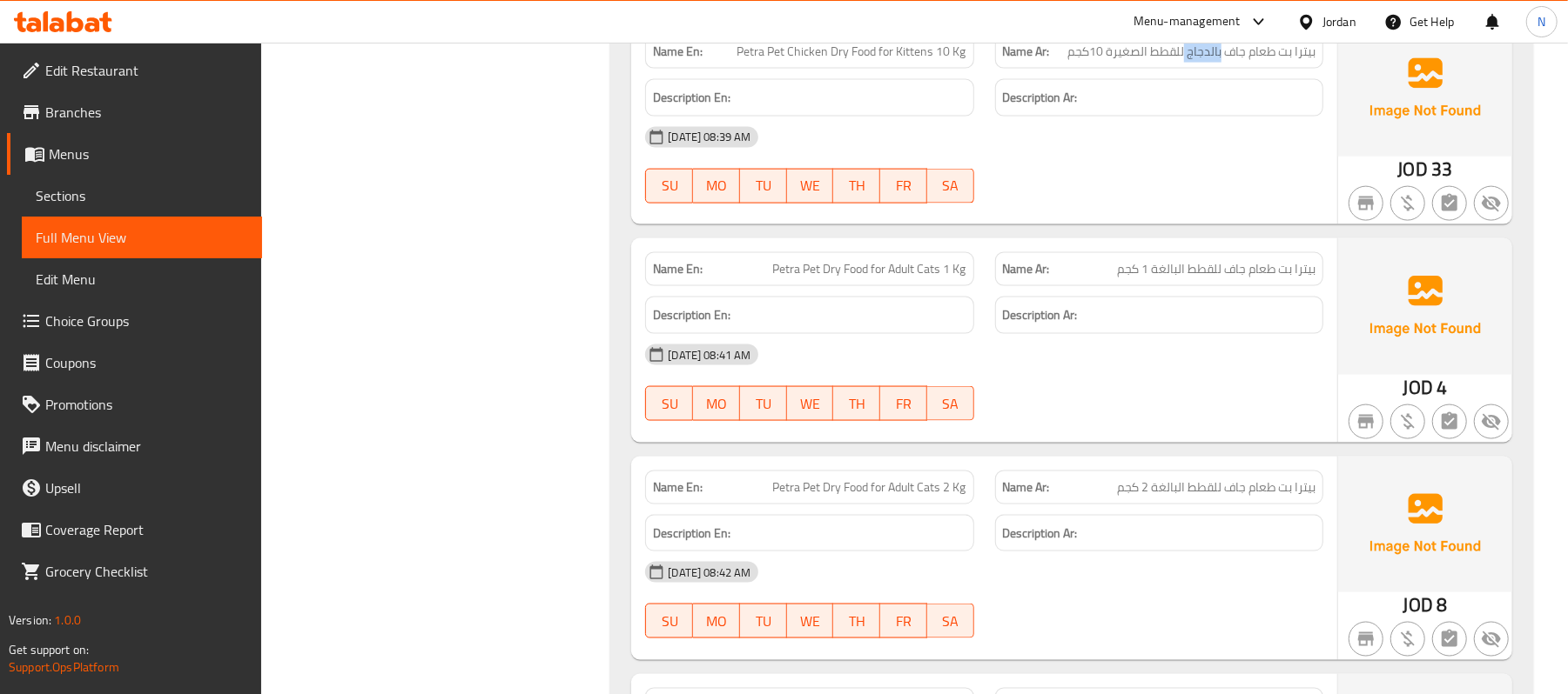
copy span "بالدجاج"
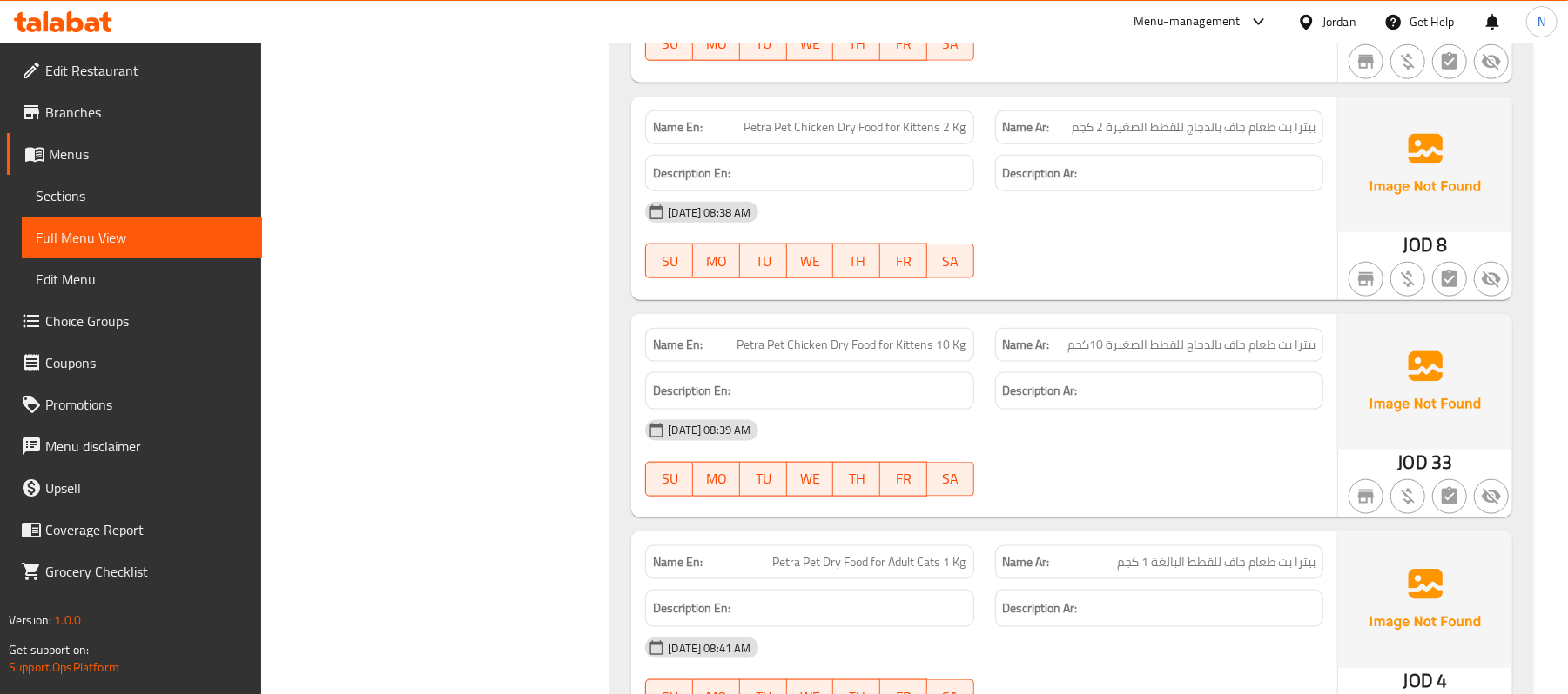
scroll to position [1839, 0]
click at [1146, 374] on div "Description Ar:" at bounding box center [1159, 391] width 350 height 59
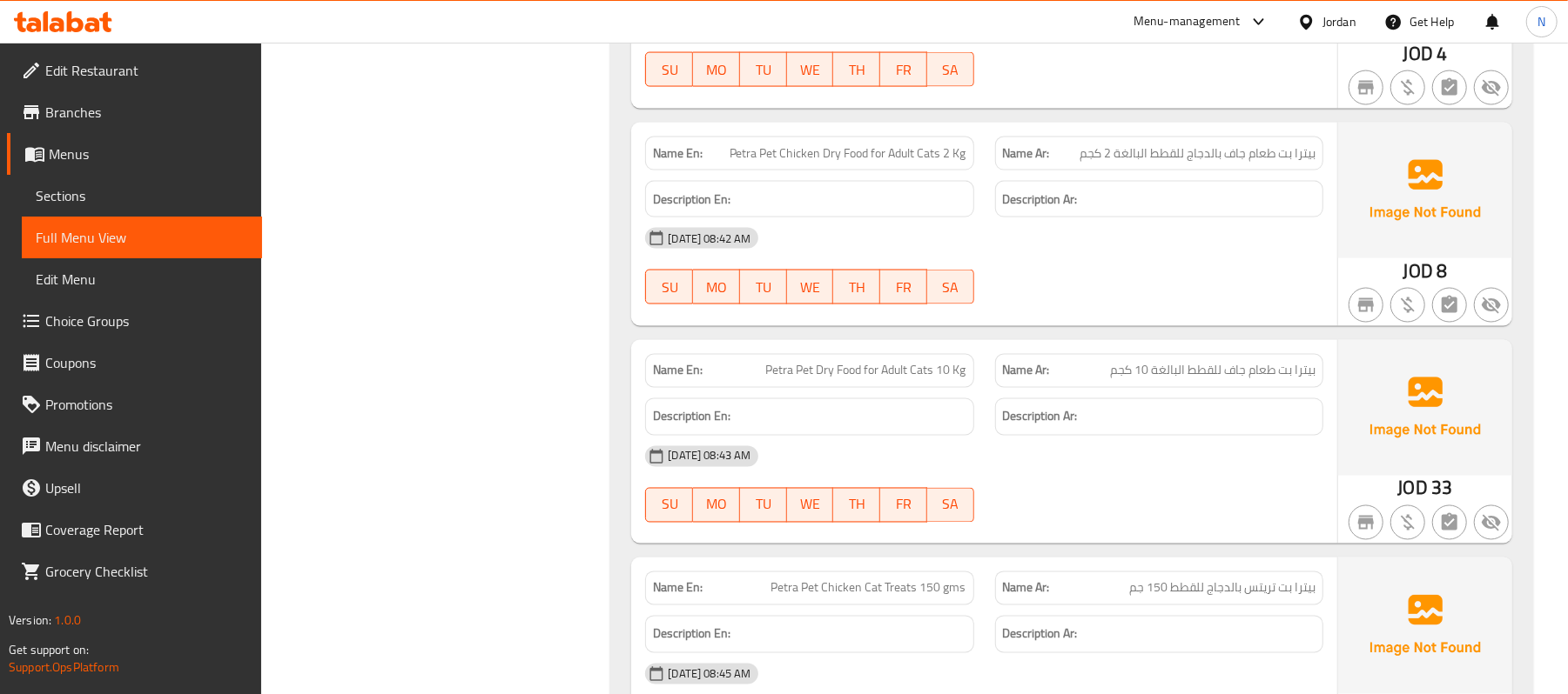
scroll to position [2071, 0]
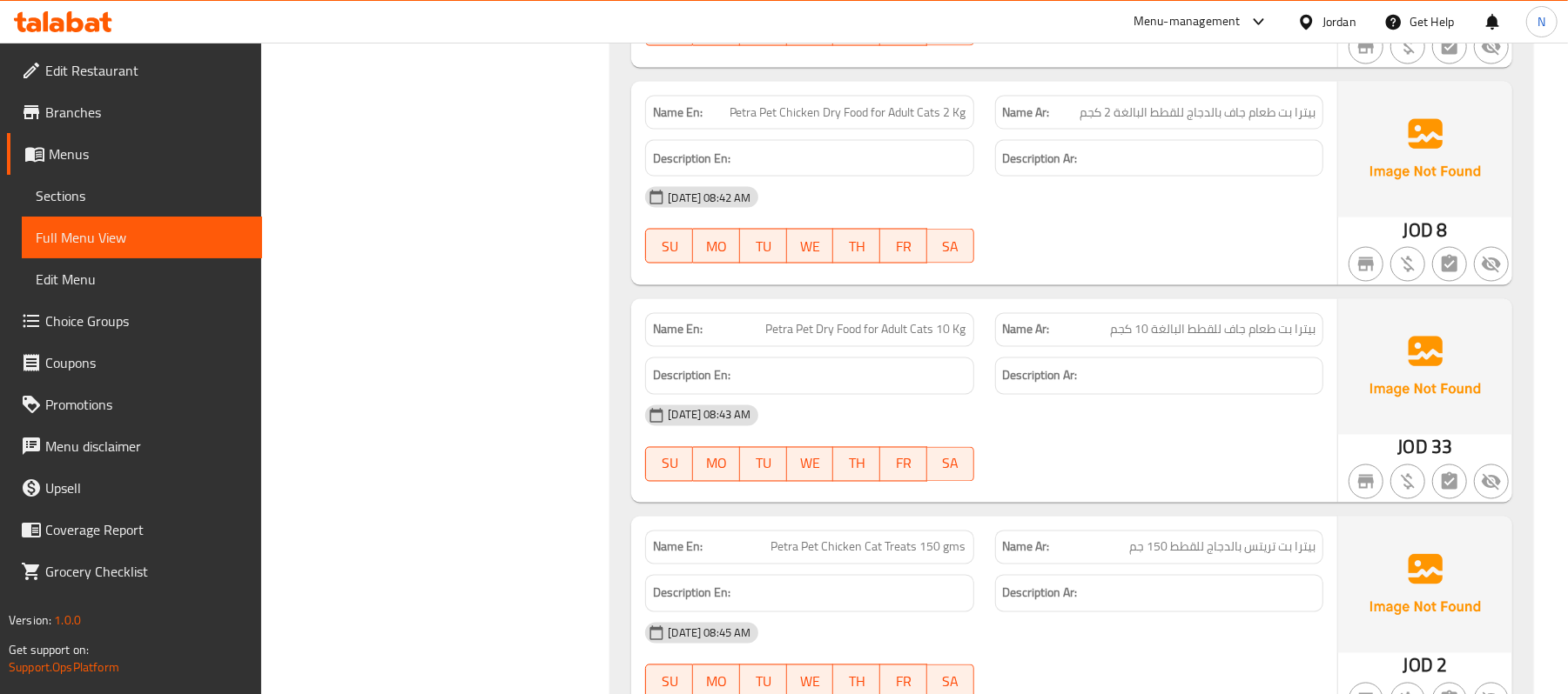
click at [910, 347] on div "Name En: Petra Pet Dry Food for Adult Cats 10 Kg" at bounding box center [809, 330] width 328 height 34
click at [914, 339] on span "Petra Pet Dry Food for Adult Cats 10 Kg" at bounding box center [866, 329] width 200 height 18
copy span "Petra Pet Dry Food for Adult Cats 10 Kg"
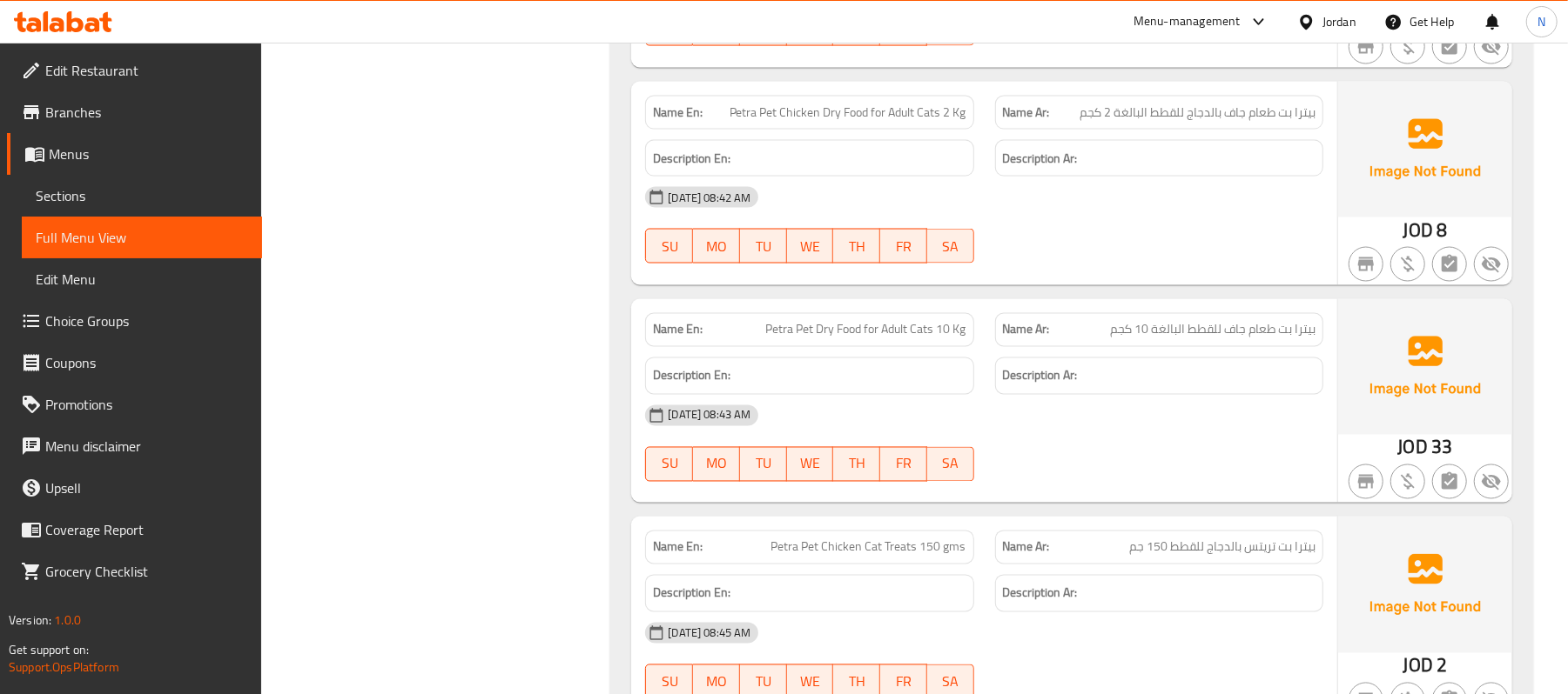
click at [798, 122] on span "Petra Pet Chicken Dry Food for Adult Cats 2 Kg" at bounding box center [848, 112] width 237 height 18
copy span "Chicken"
click at [1206, 118] on span "بيترا بت طعام جاف بالدجاج للقطط البالغة 2 كجم" at bounding box center [1198, 112] width 236 height 18
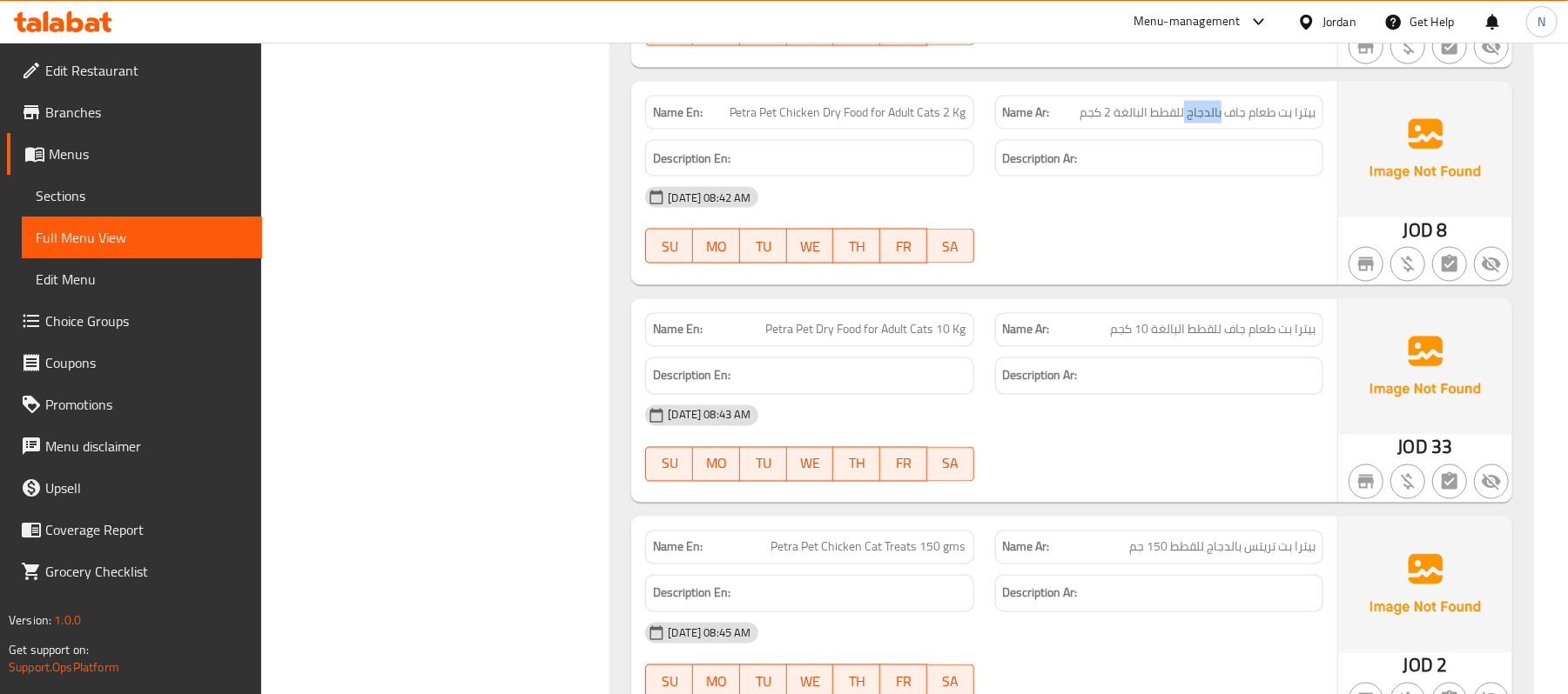
copy span "بالدجاج"
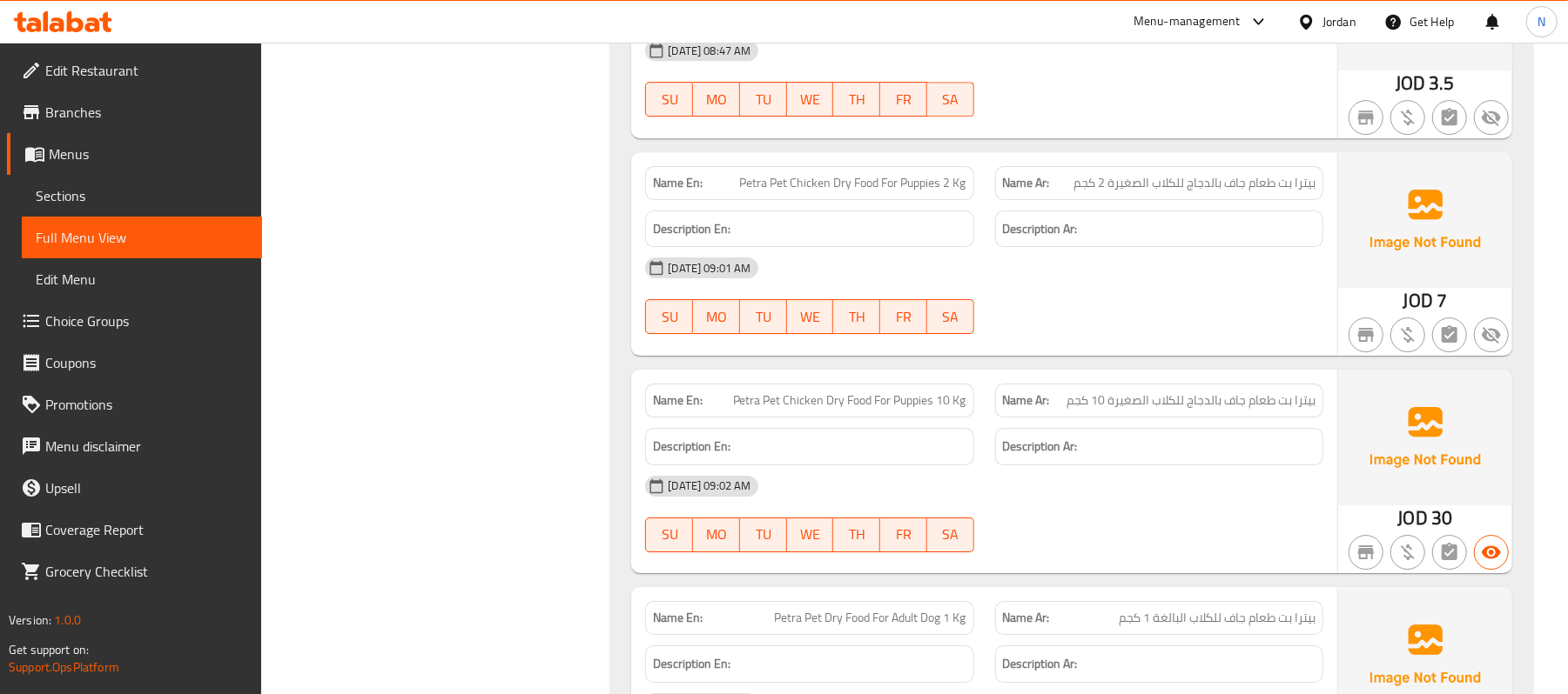
scroll to position [3855, 0]
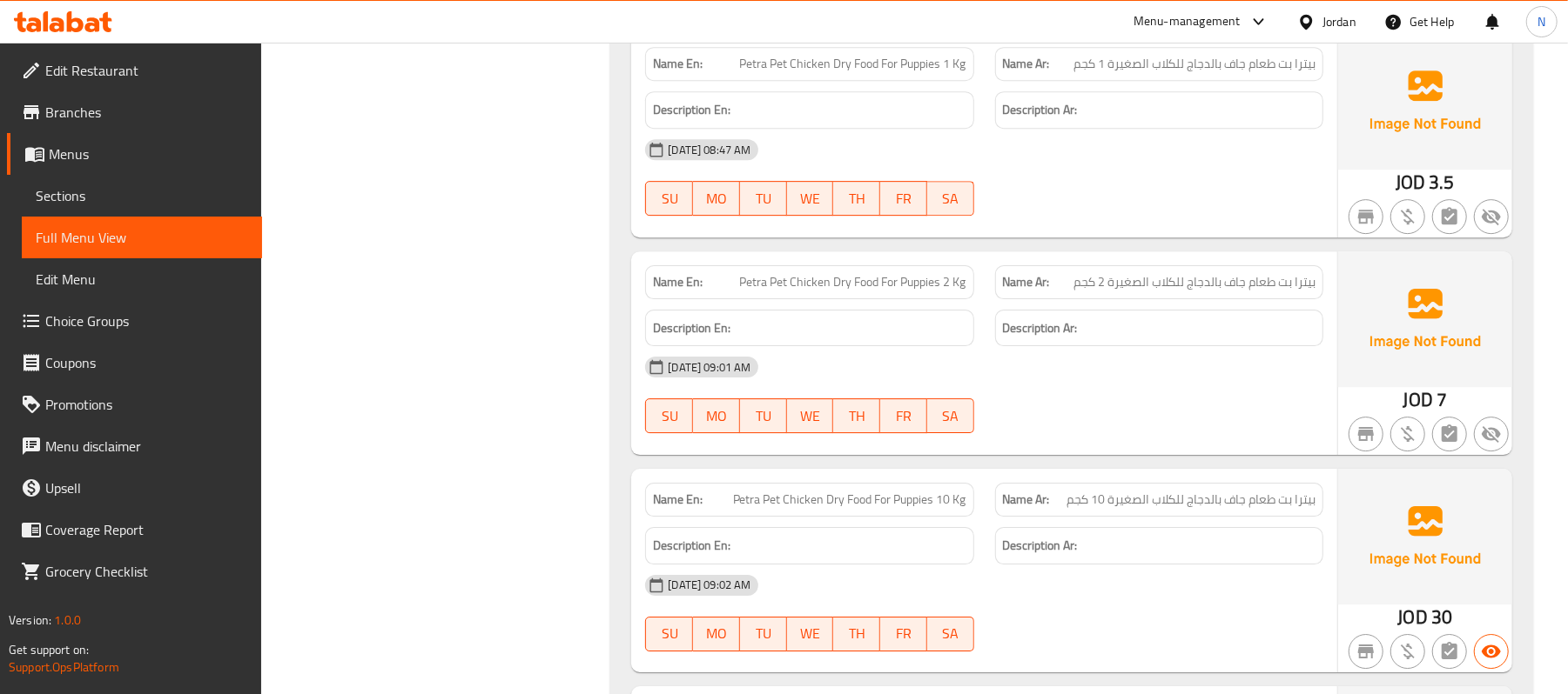
copy span "Petra Pet Chicken Dry Food For Puppies 10 Kg"
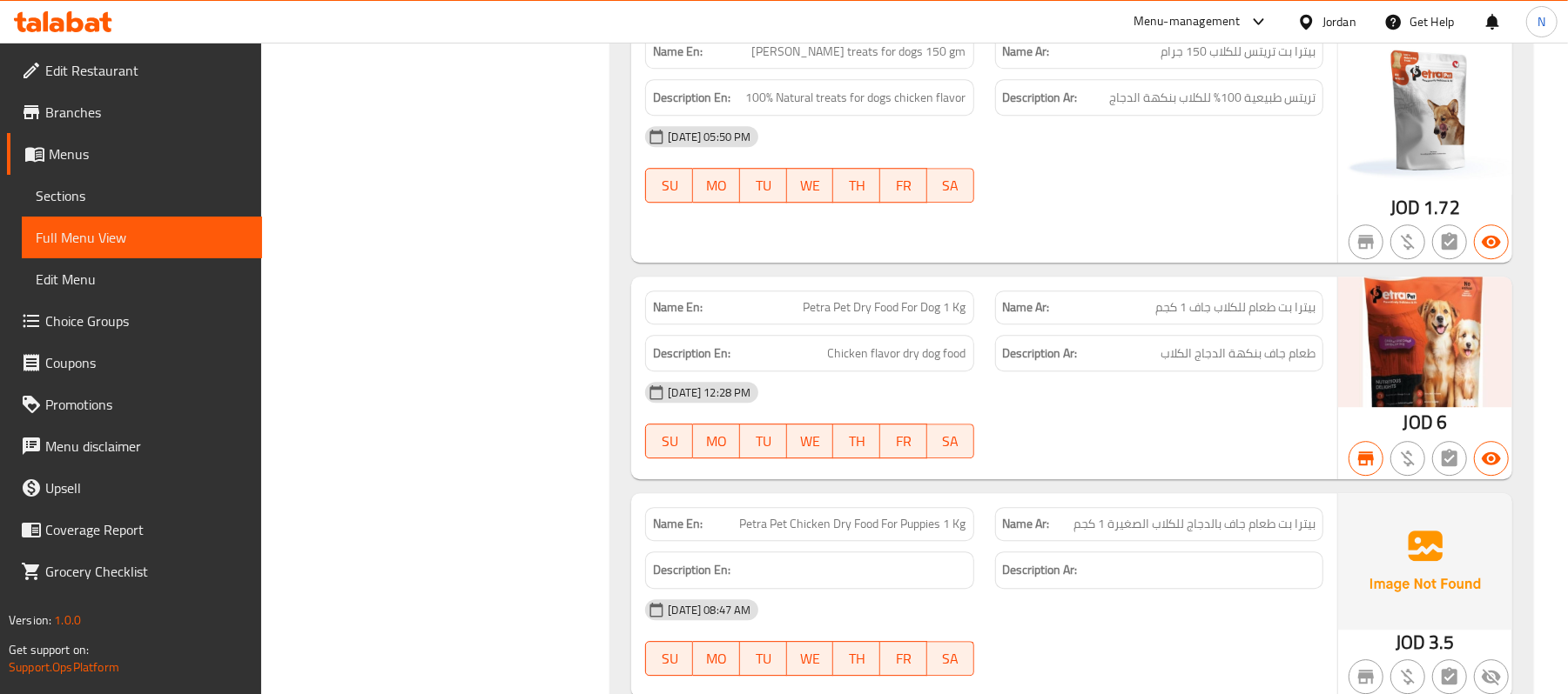
scroll to position [3391, 0]
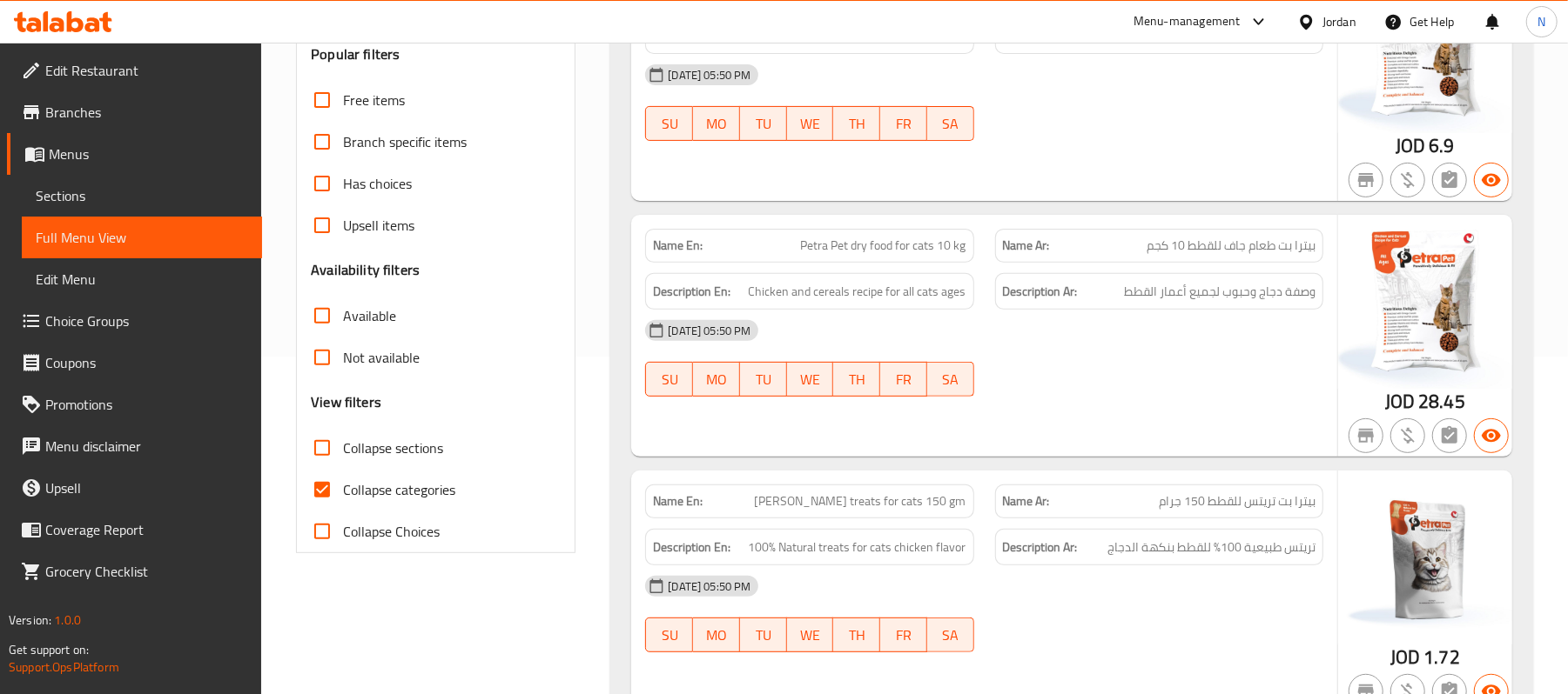
scroll to position [348, 0]
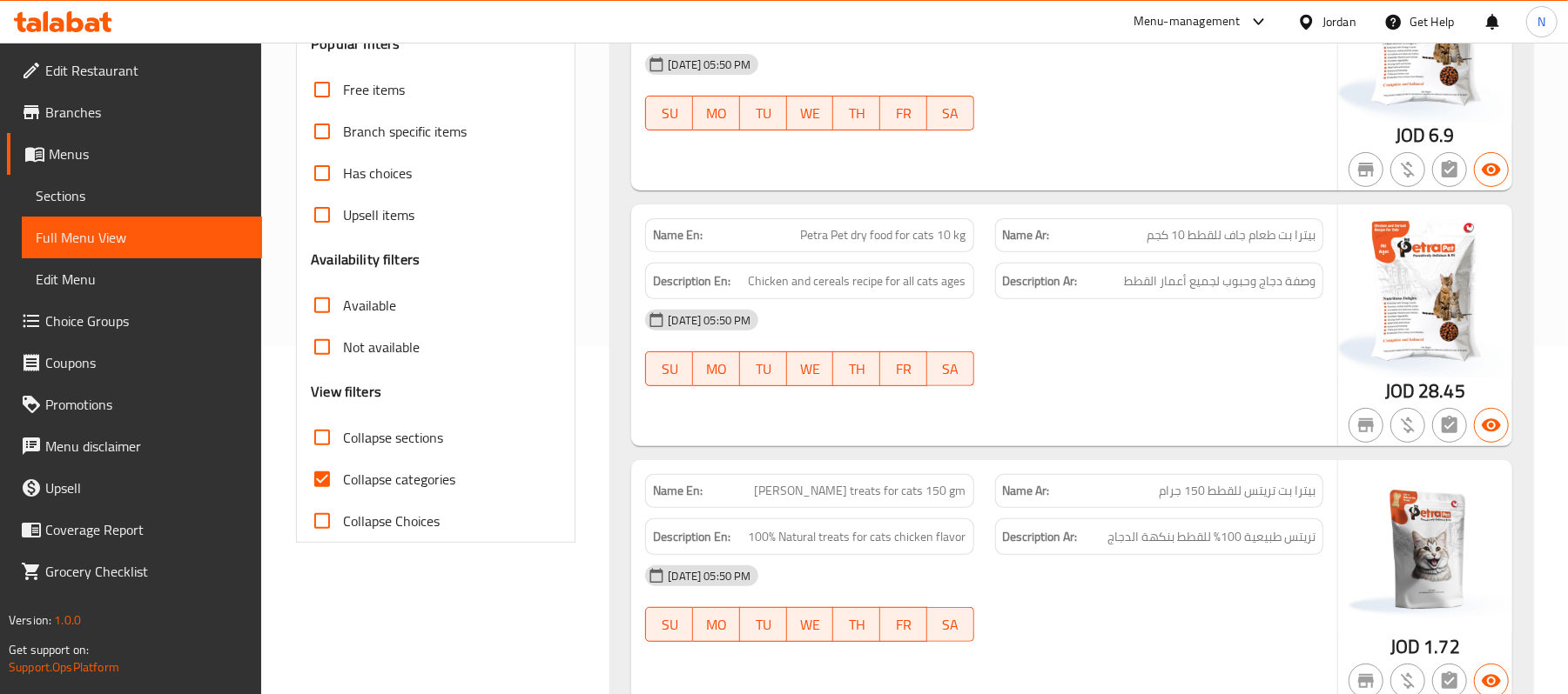
click at [401, 472] on span "Collapse categories" at bounding box center [399, 479] width 113 height 21
click at [343, 472] on input "Collapse categories" at bounding box center [322, 479] width 42 height 42
checkbox input "false"
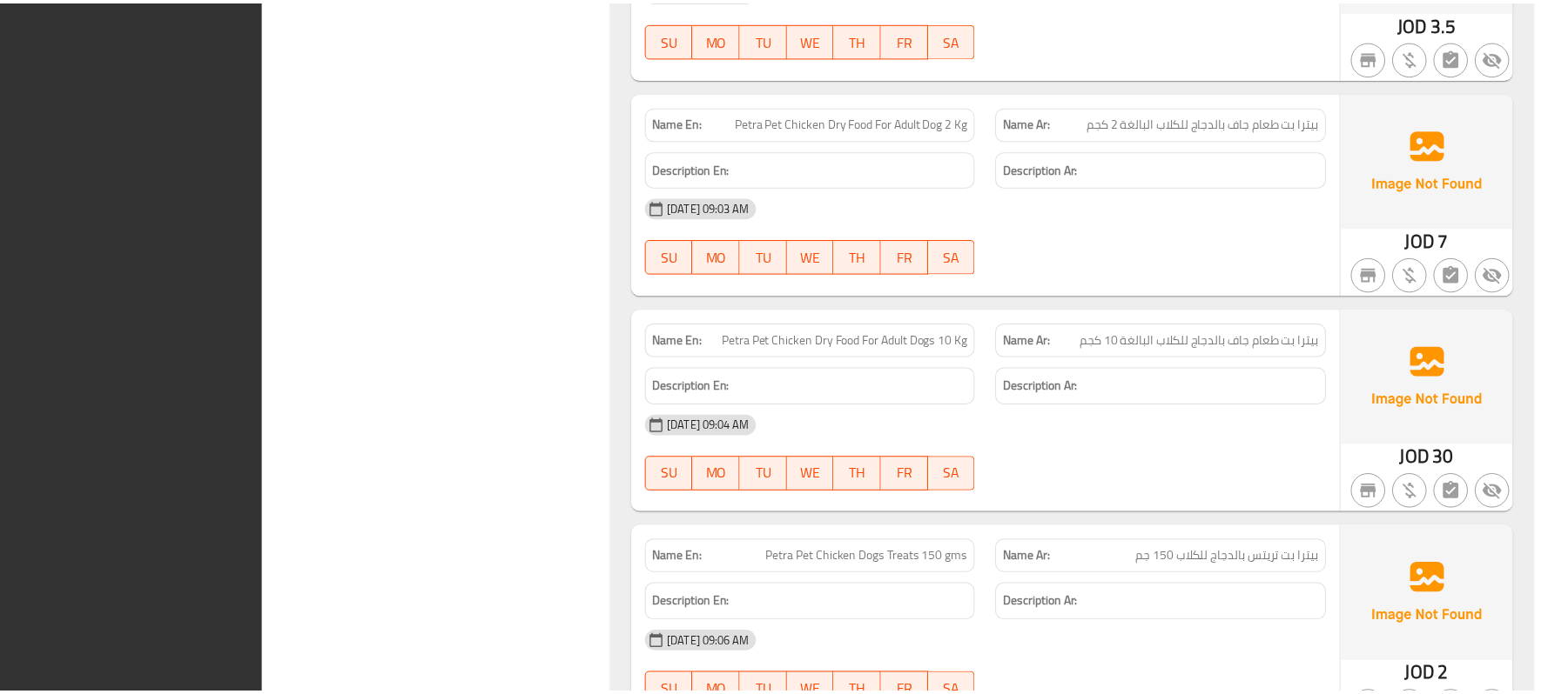
scroll to position [4783, 0]
